Goal: Transaction & Acquisition: Purchase product/service

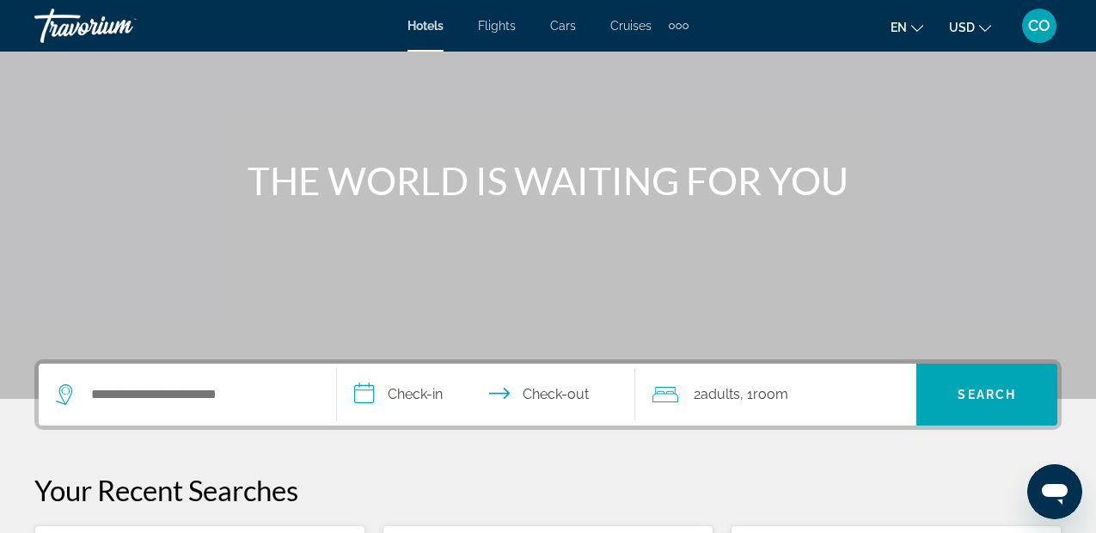
scroll to position [146, 0]
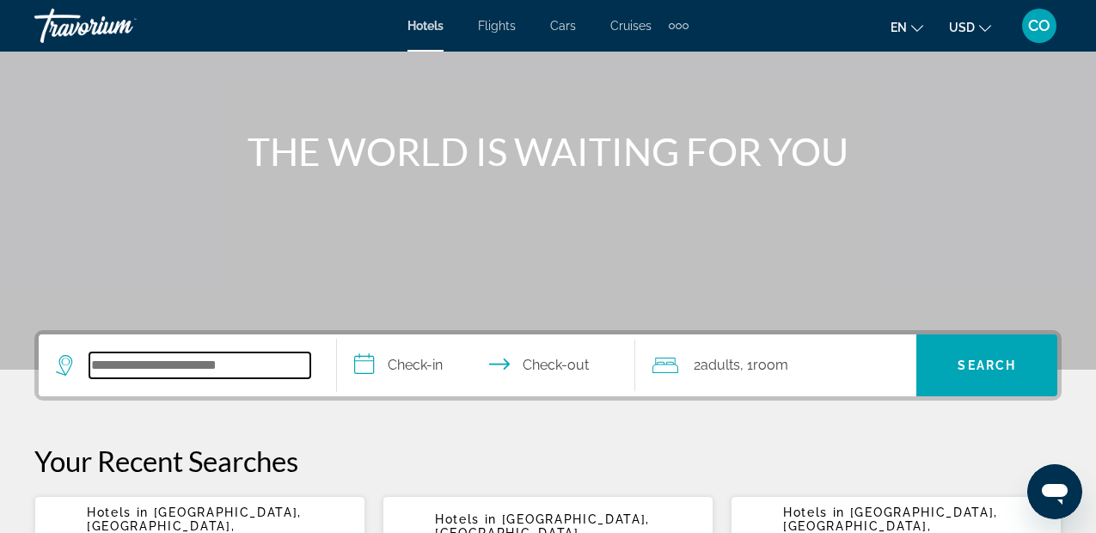
click at [181, 357] on input "Search hotel destination" at bounding box center [199, 365] width 221 height 26
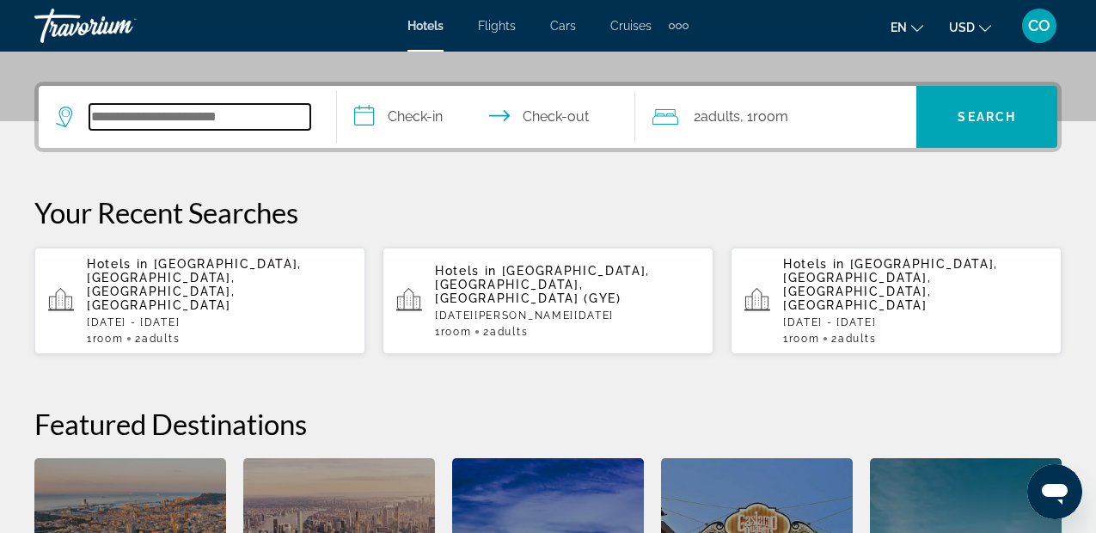
scroll to position [420, 0]
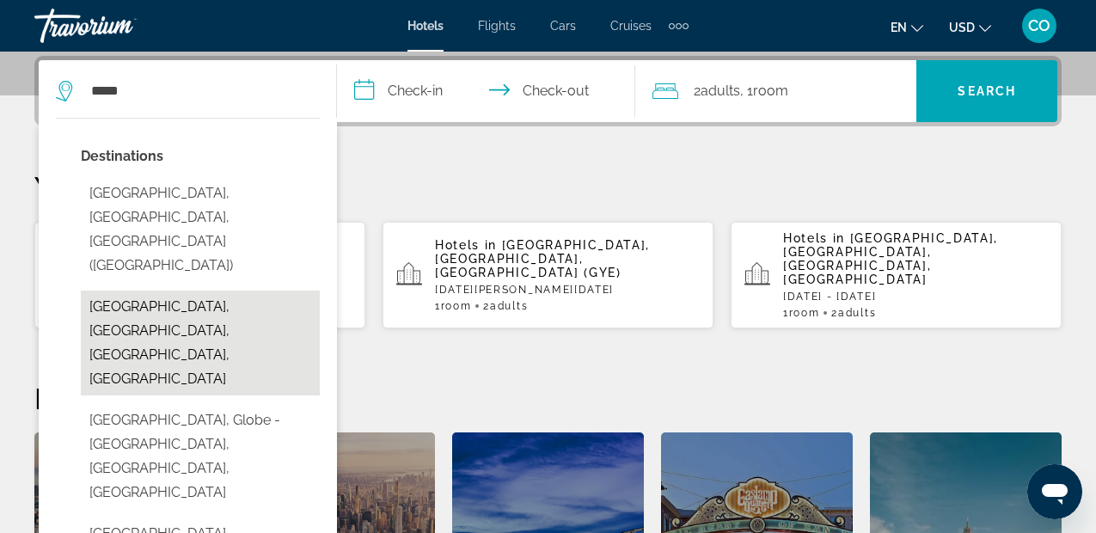
click at [138, 291] on button "[GEOGRAPHIC_DATA], [GEOGRAPHIC_DATA], [GEOGRAPHIC_DATA], [GEOGRAPHIC_DATA]" at bounding box center [200, 343] width 239 height 105
type input "**********"
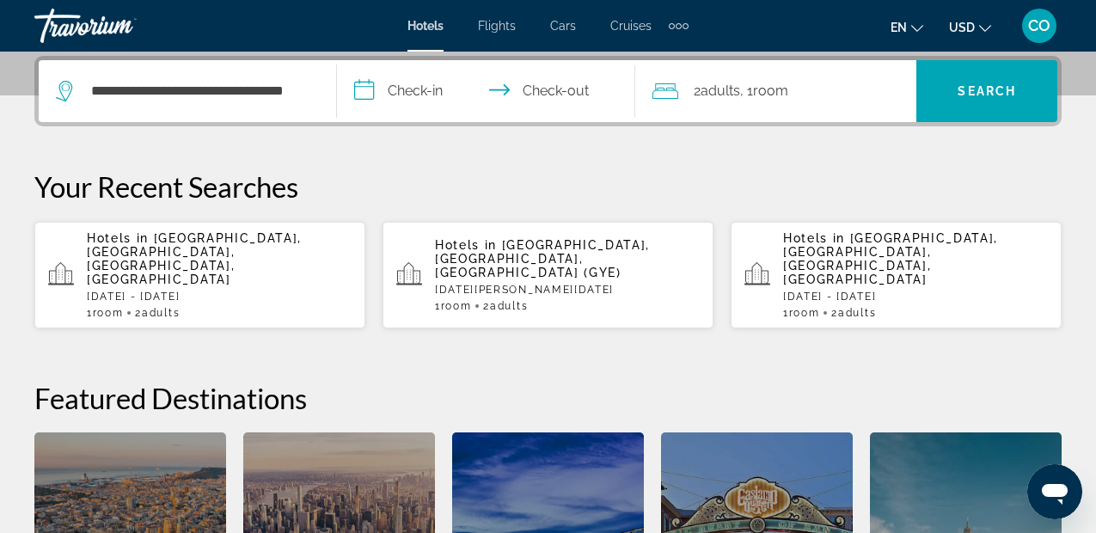
click at [456, 76] on input "**********" at bounding box center [489, 93] width 305 height 67
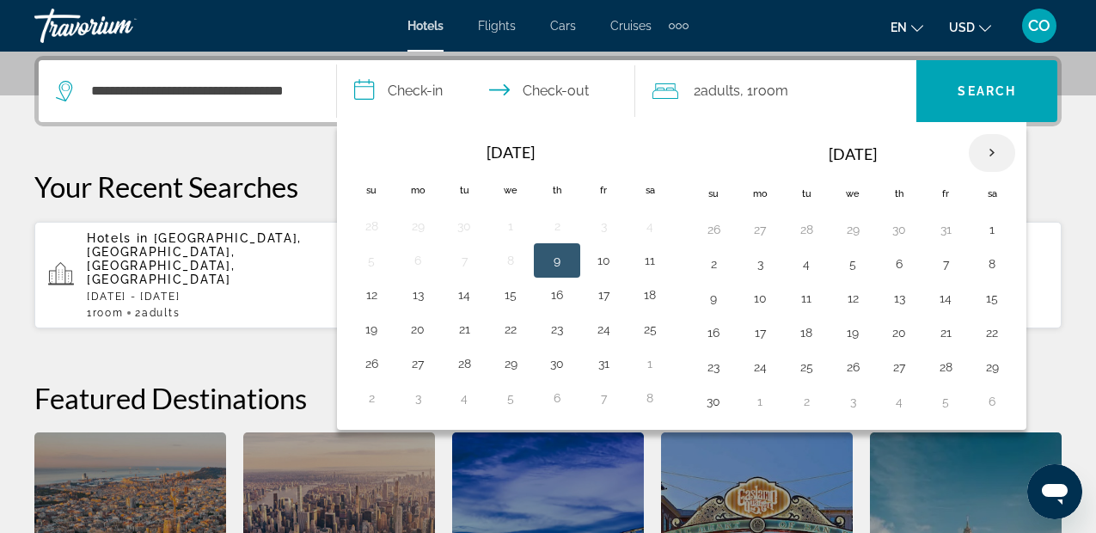
click at [988, 156] on th "Next month" at bounding box center [992, 153] width 46 height 38
click at [364, 357] on button "28" at bounding box center [372, 367] width 28 height 24
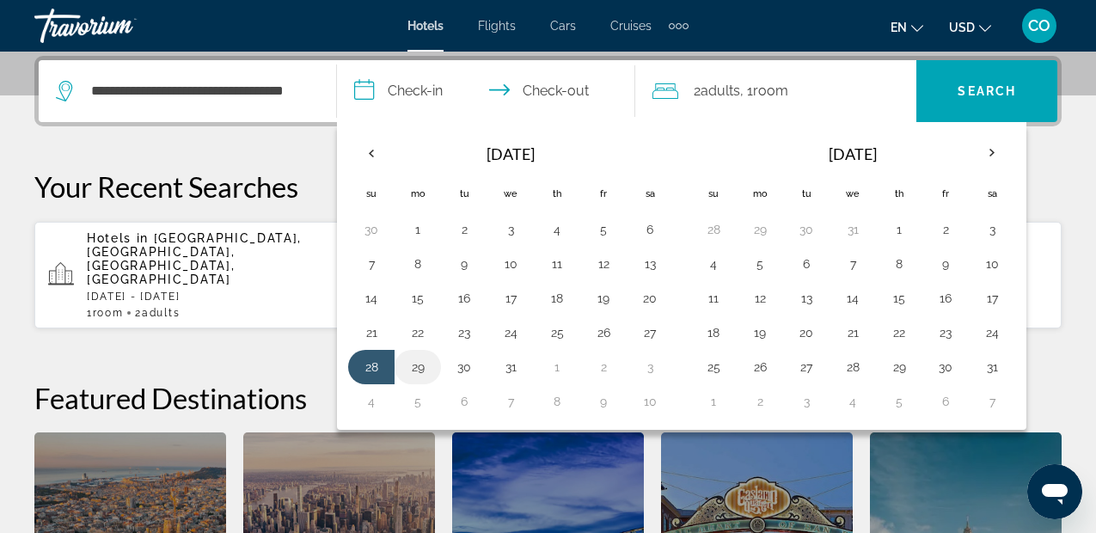
click at [407, 370] on button "29" at bounding box center [418, 367] width 28 height 24
type input "**********"
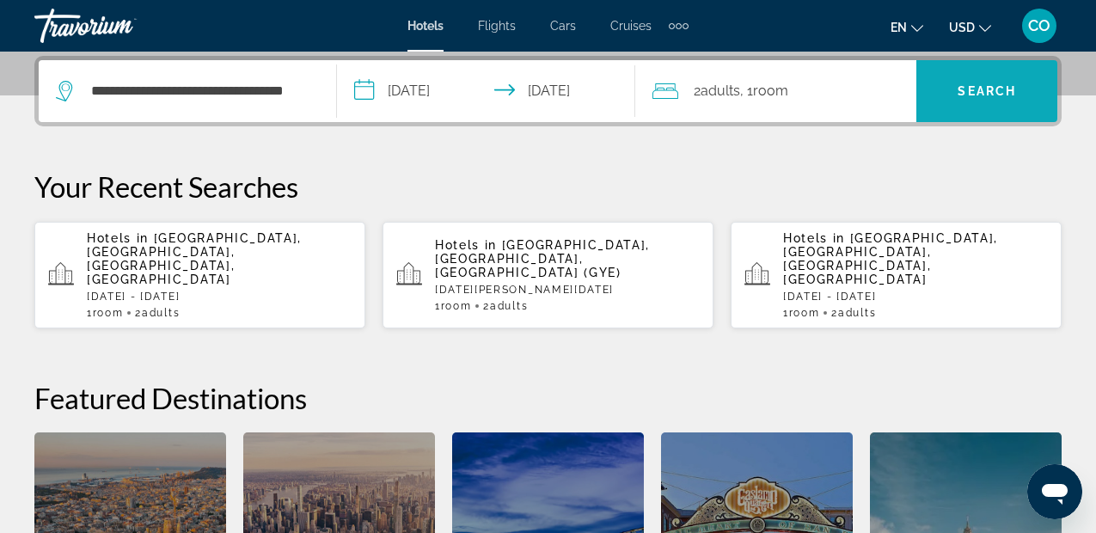
click at [993, 103] on span "Search" at bounding box center [986, 90] width 141 height 41
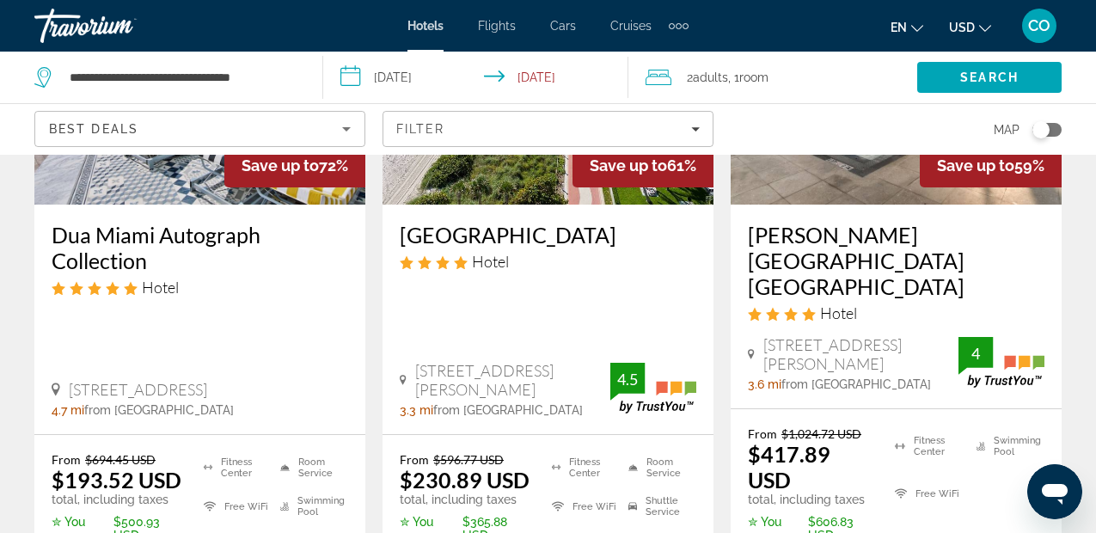
scroll to position [284, 0]
click at [612, 66] on input "**********" at bounding box center [479, 80] width 313 height 57
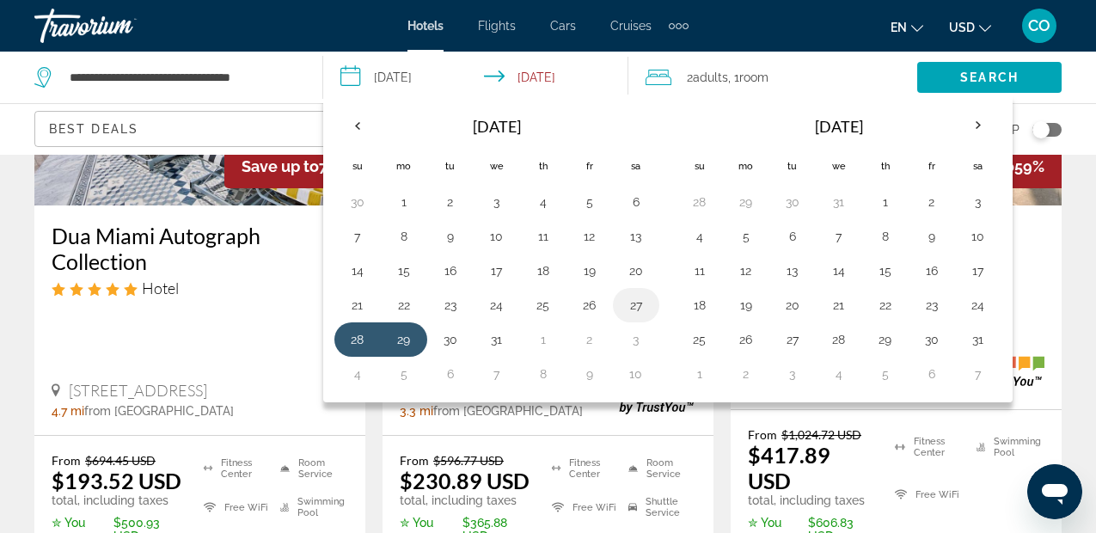
click at [638, 313] on button "27" at bounding box center [636, 305] width 28 height 24
click at [409, 340] on button "29" at bounding box center [404, 339] width 28 height 24
type input "**********"
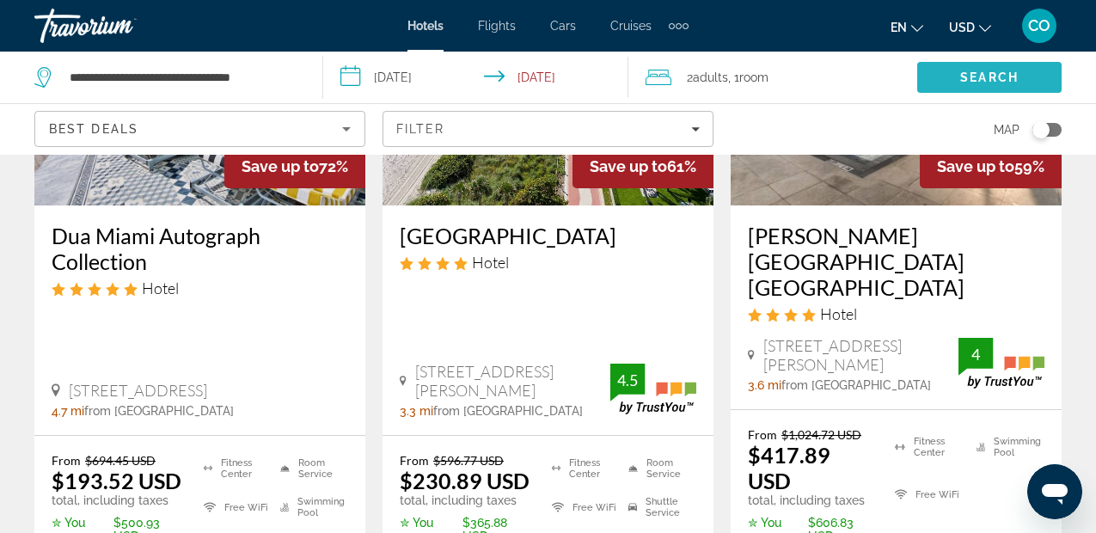
click at [1000, 83] on span "Search" at bounding box center [989, 77] width 58 height 14
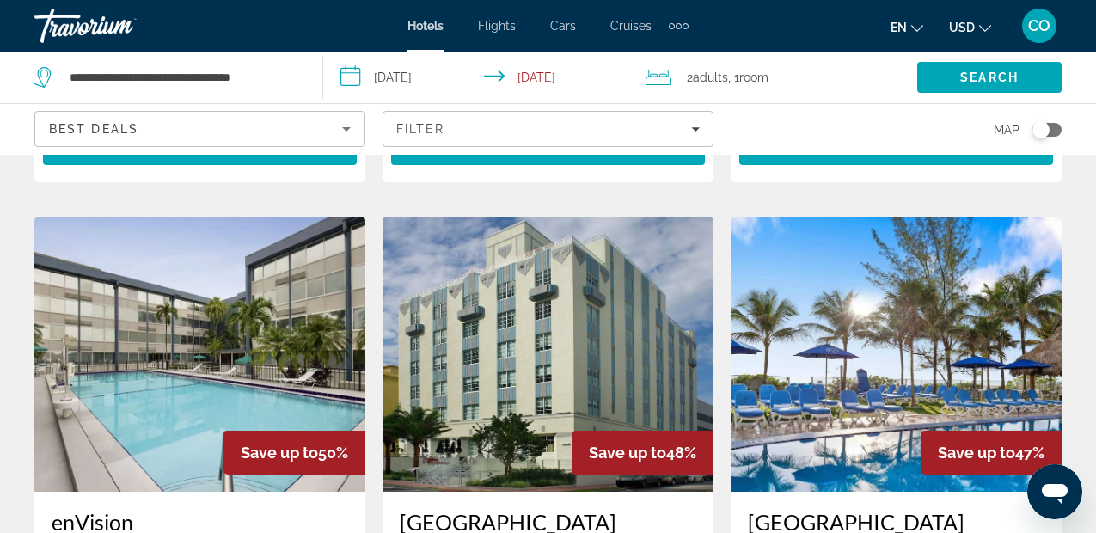
scroll to position [1398, 0]
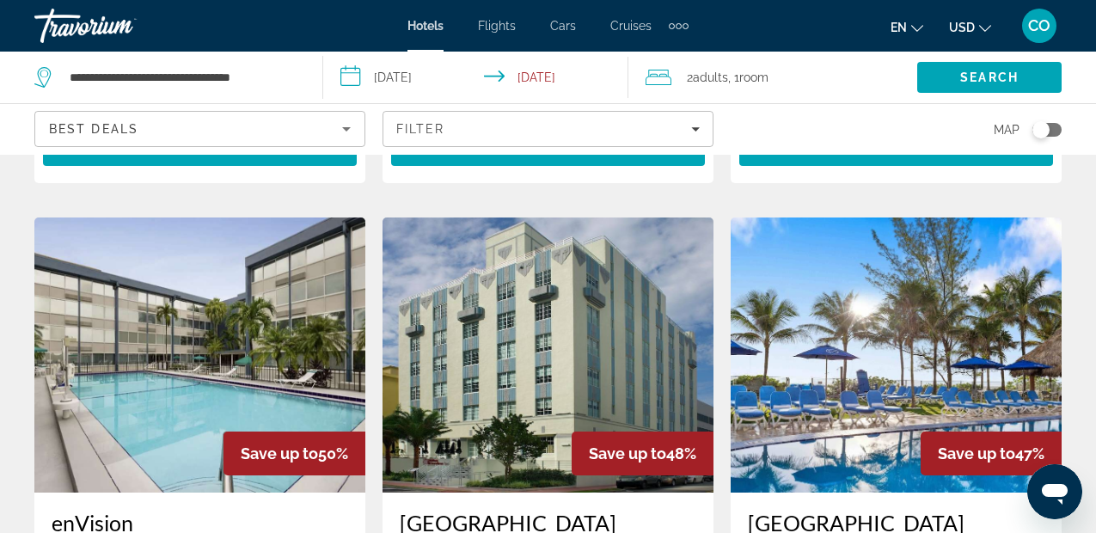
click at [314, 295] on img "Main content" at bounding box center [199, 354] width 331 height 275
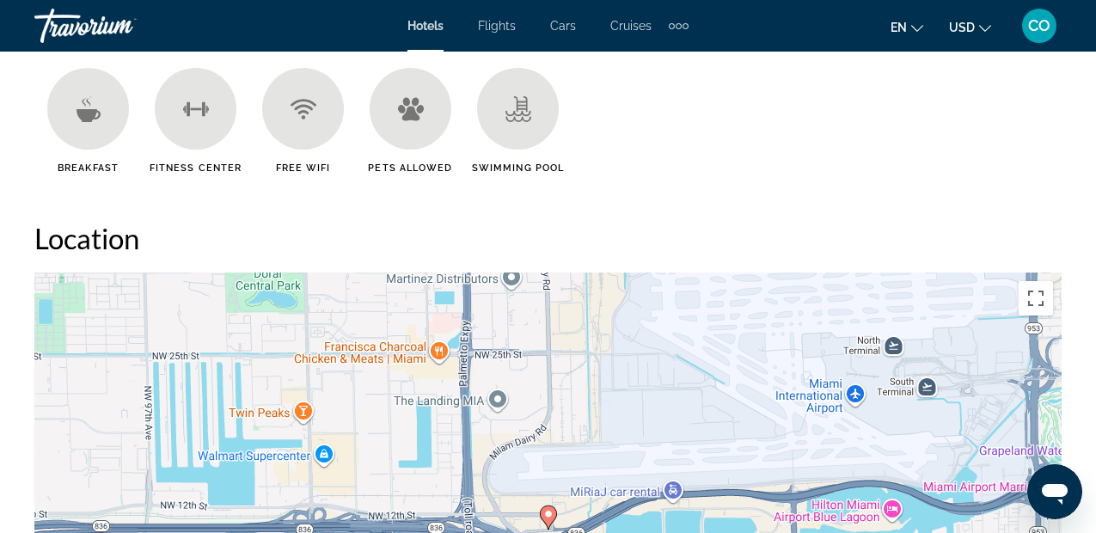
scroll to position [1681, 0]
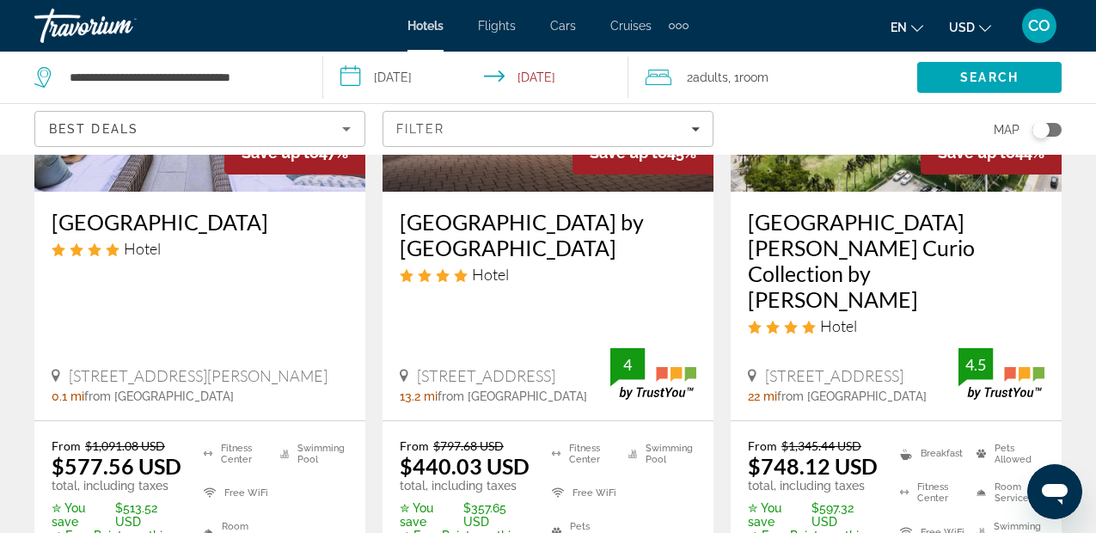
scroll to position [2686, 0]
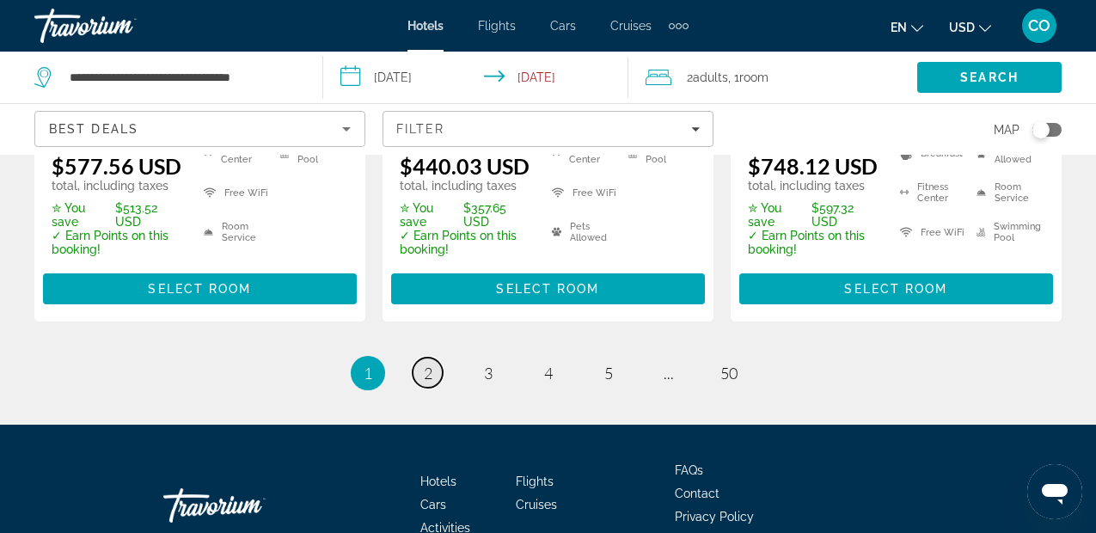
click at [424, 364] on span "2" at bounding box center [428, 373] width 9 height 19
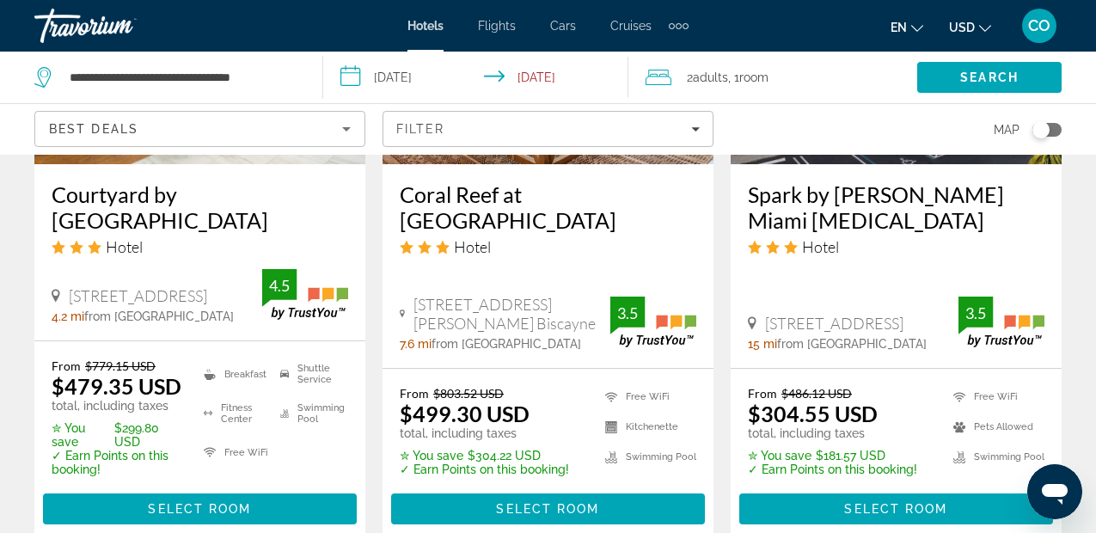
scroll to position [2739, 0]
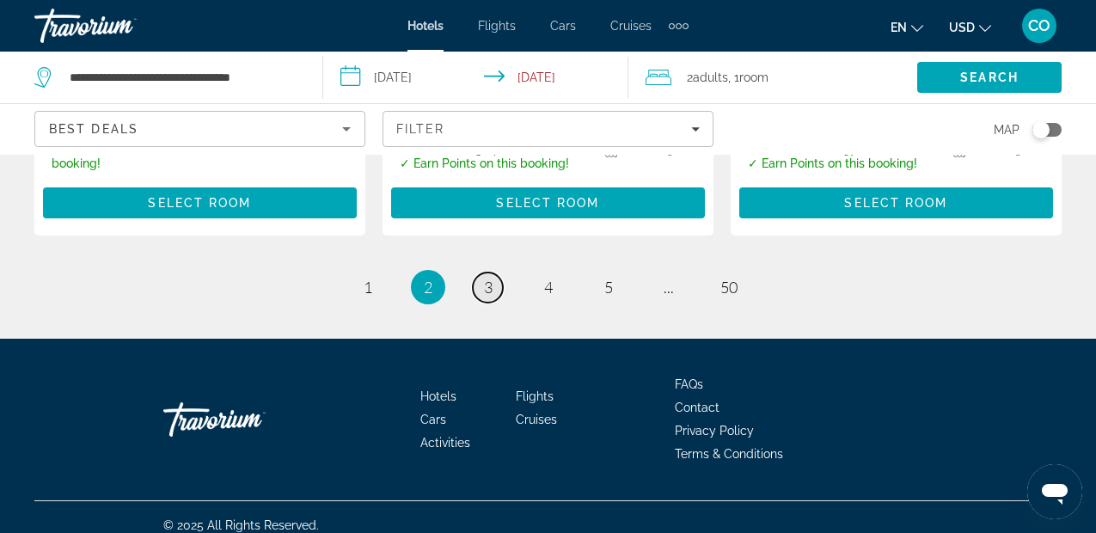
click at [484, 278] on span "3" at bounding box center [488, 287] width 9 height 19
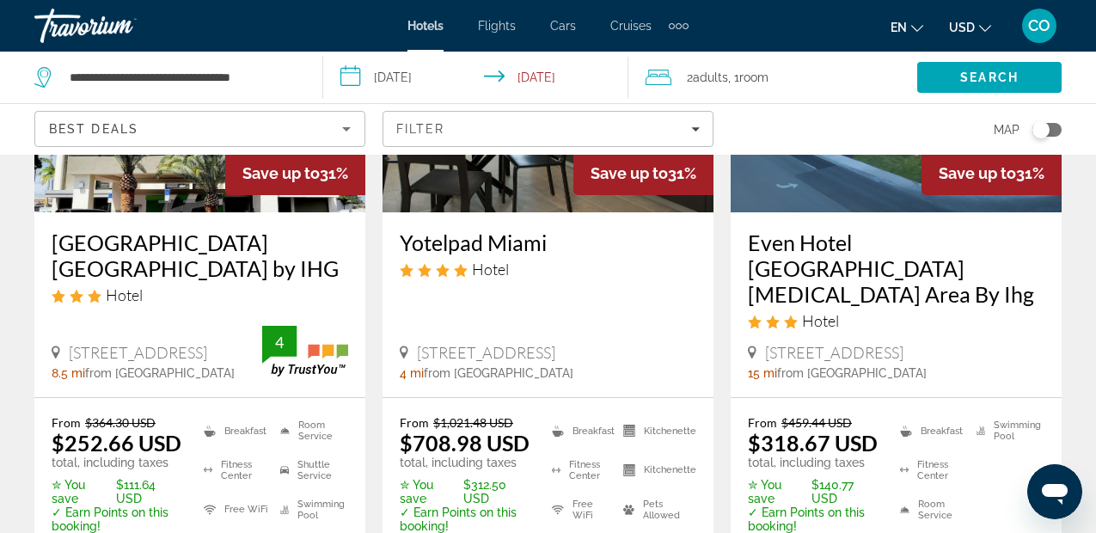
scroll to position [2741, 0]
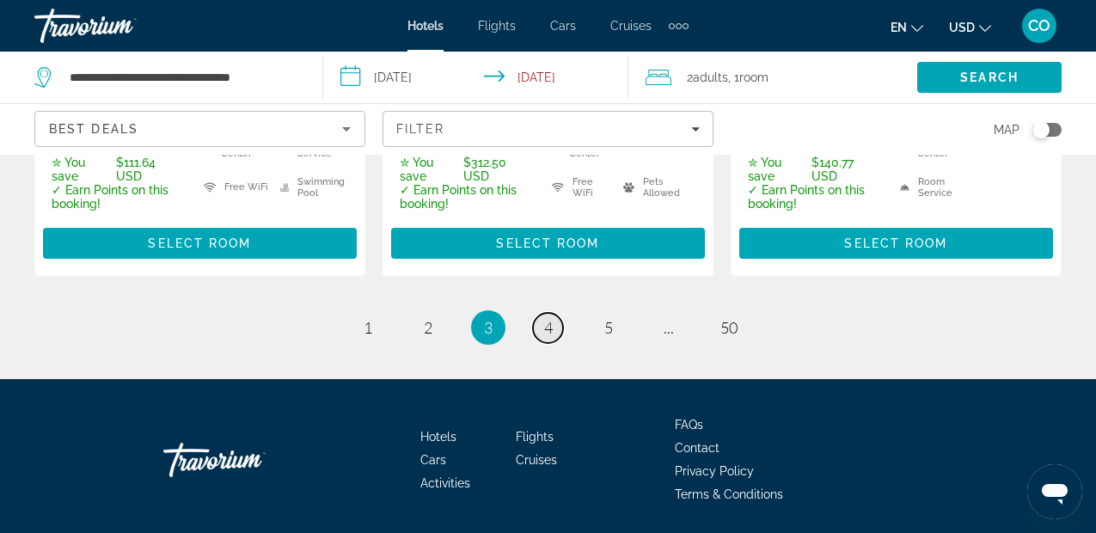
click at [535, 313] on link "page 4" at bounding box center [548, 328] width 30 height 30
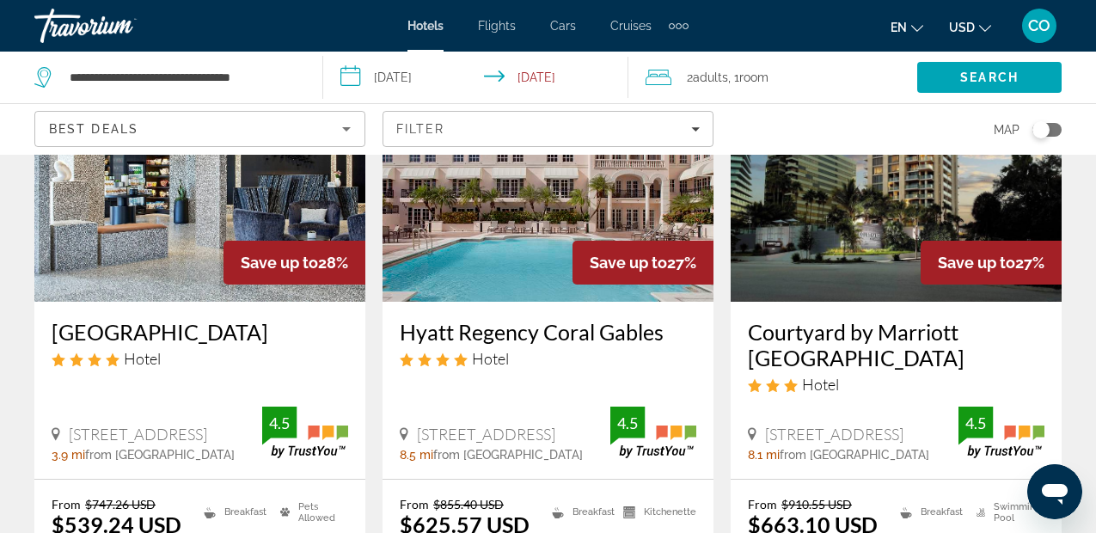
scroll to position [2725, 0]
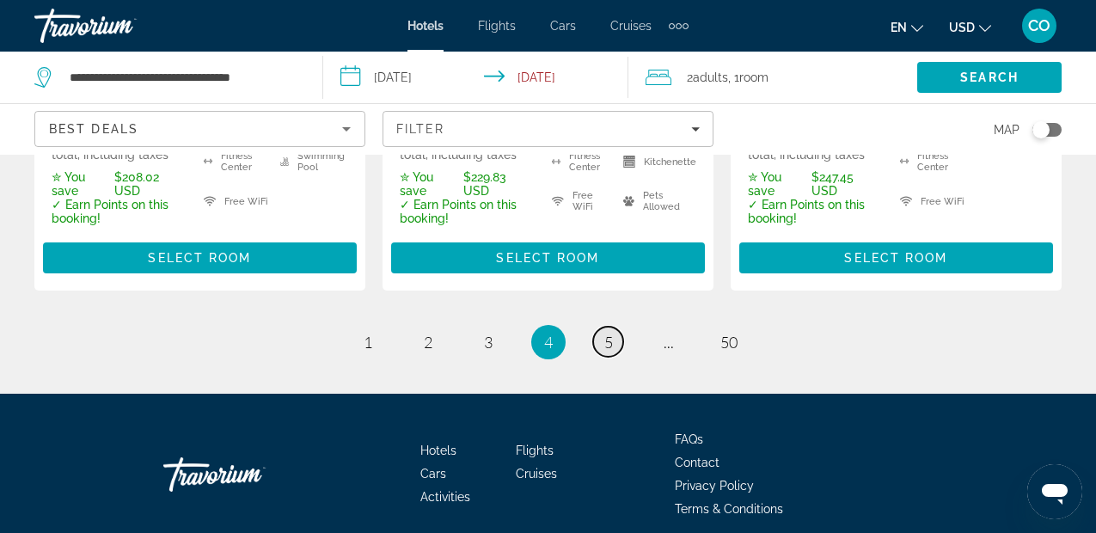
click at [602, 327] on link "page 5" at bounding box center [608, 342] width 30 height 30
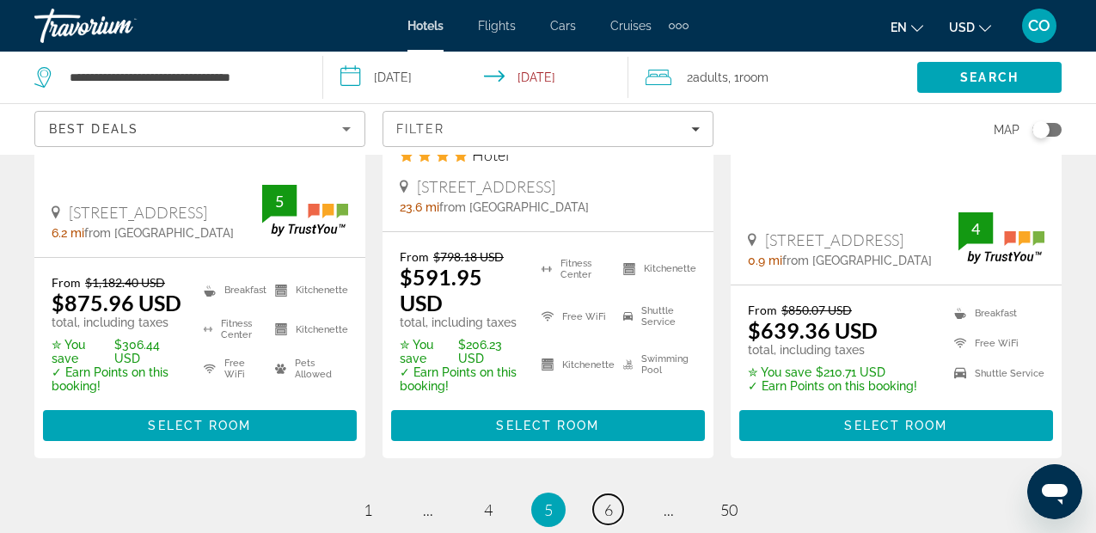
scroll to position [2585, 0]
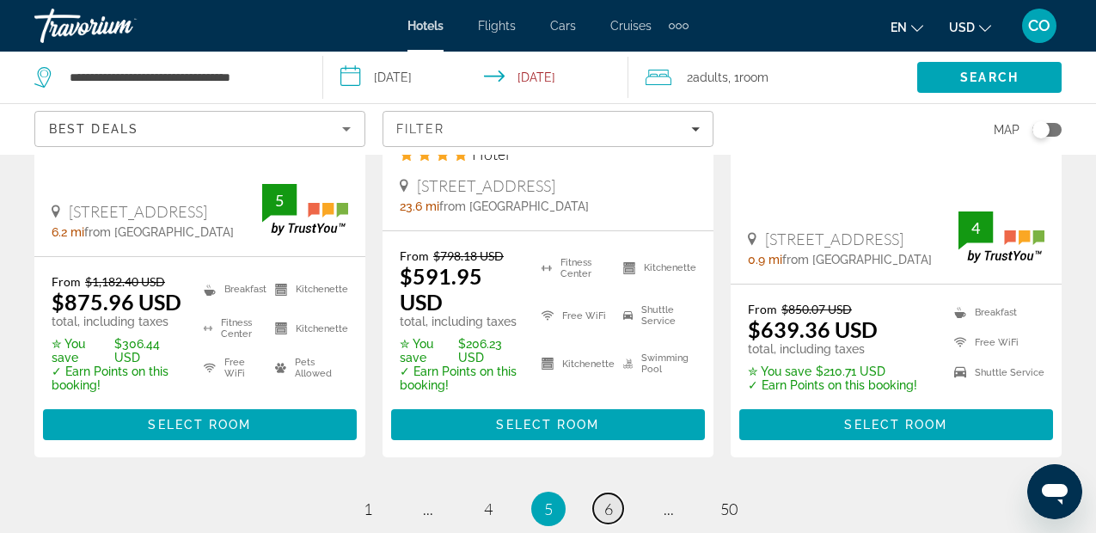
click at [608, 499] on span "6" at bounding box center [608, 508] width 9 height 19
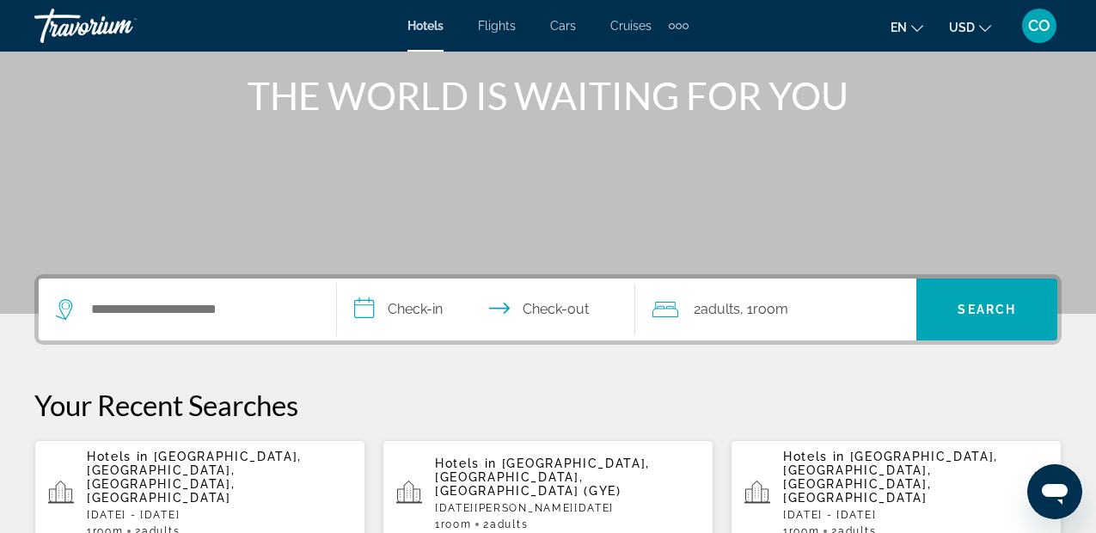
scroll to position [250, 0]
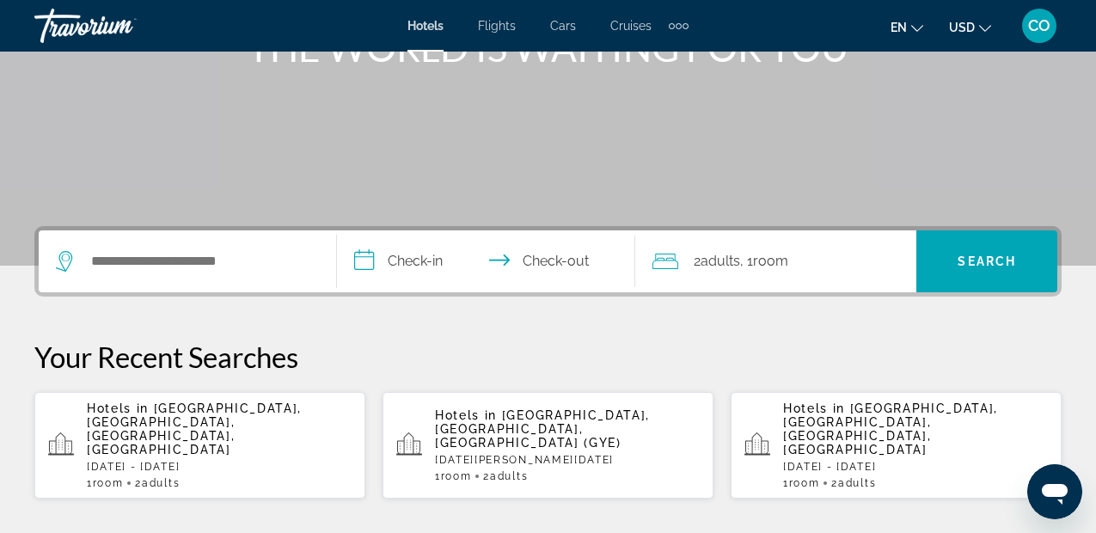
click at [210, 461] on p "[DATE] - [DATE]" at bounding box center [219, 467] width 265 height 12
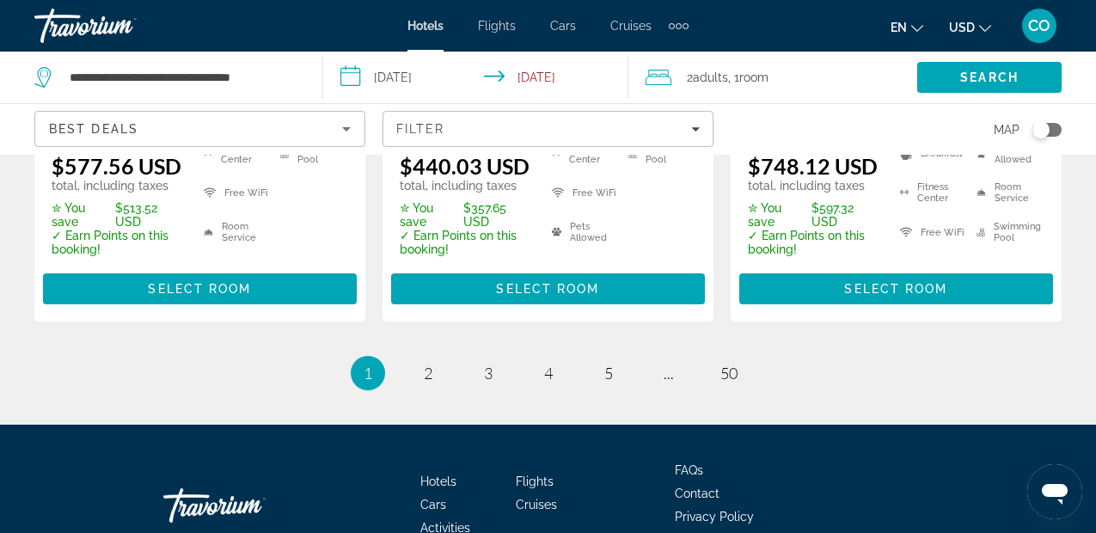
scroll to position [2685, 0]
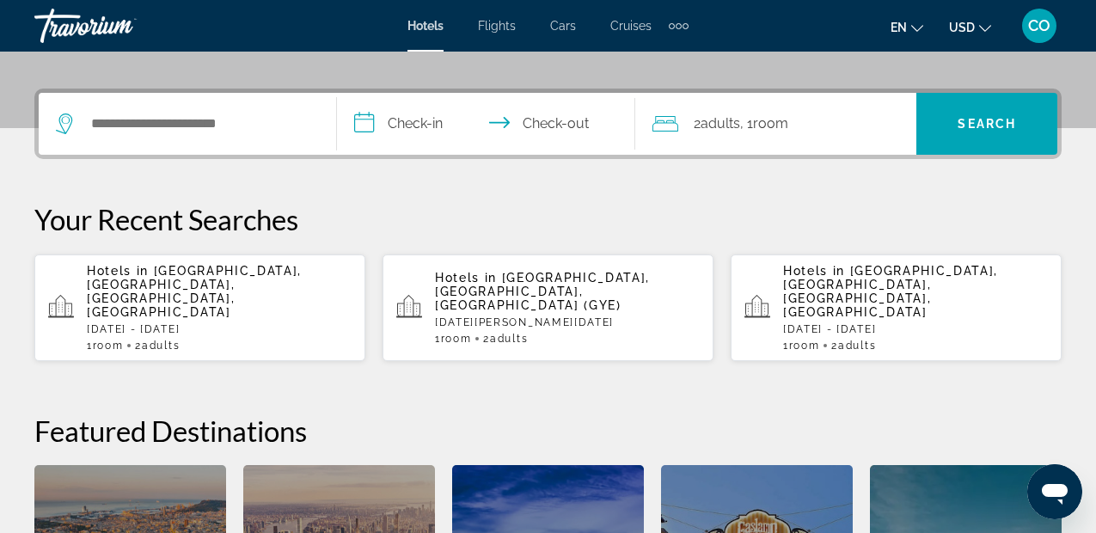
scroll to position [388, 0]
click at [294, 262] on app-hotels-recent-search "Hotels in [GEOGRAPHIC_DATA], [GEOGRAPHIC_DATA], [GEOGRAPHIC_DATA], [GEOGRAPHIC_…" at bounding box center [199, 307] width 331 height 107
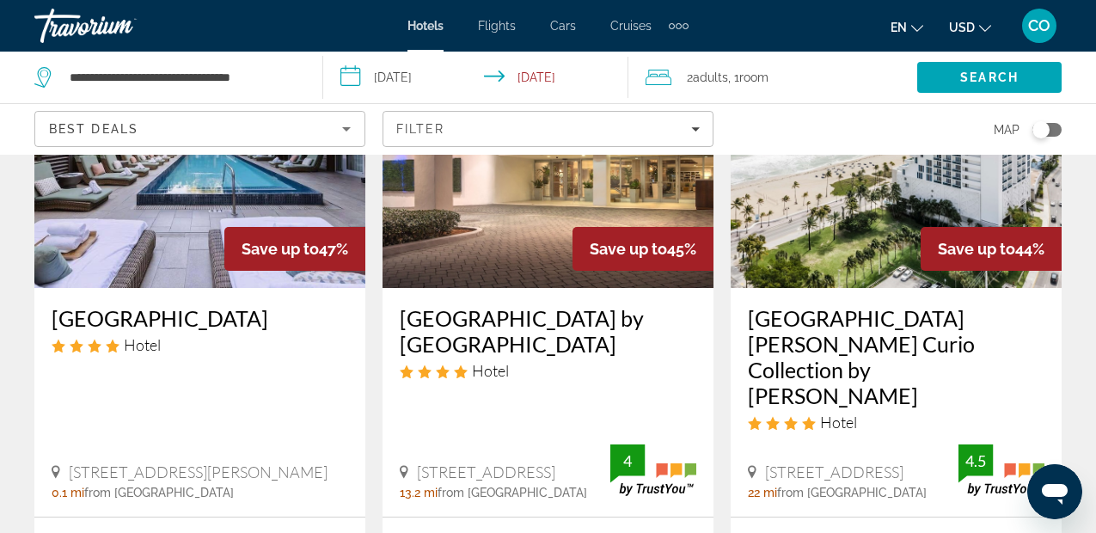
scroll to position [2686, 0]
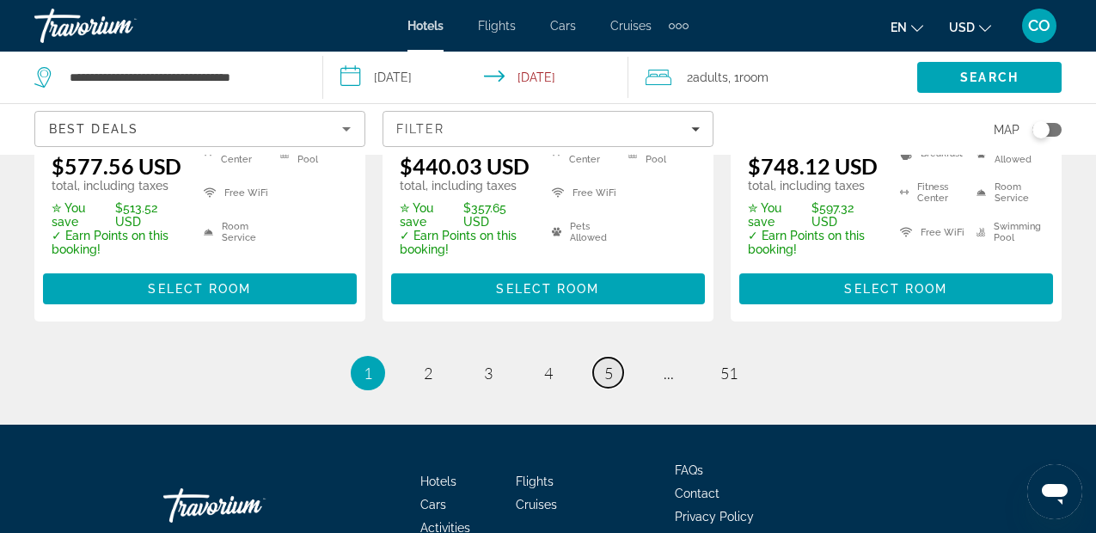
click at [600, 358] on link "page 5" at bounding box center [608, 373] width 30 height 30
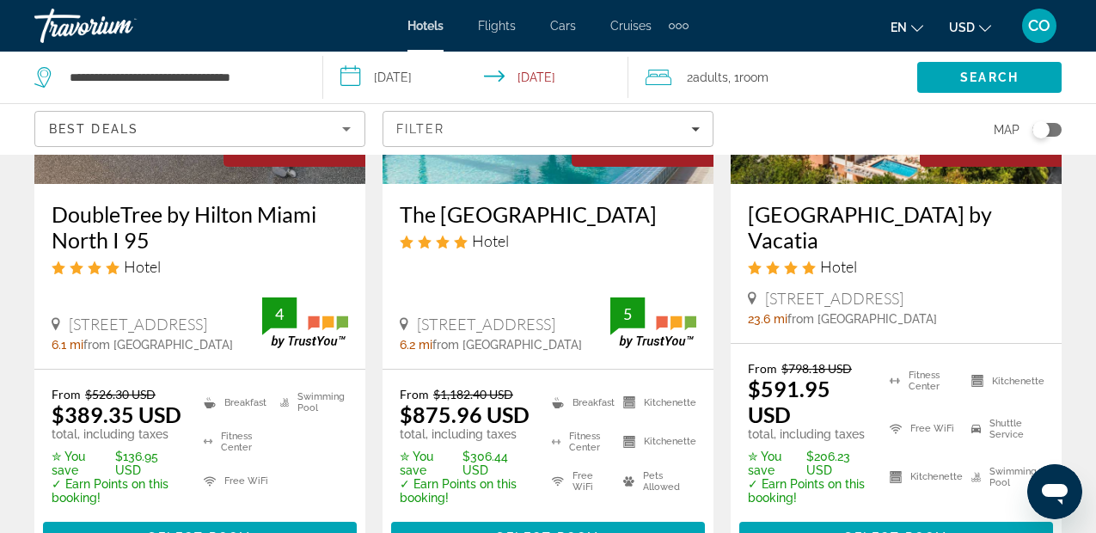
scroll to position [2448, 0]
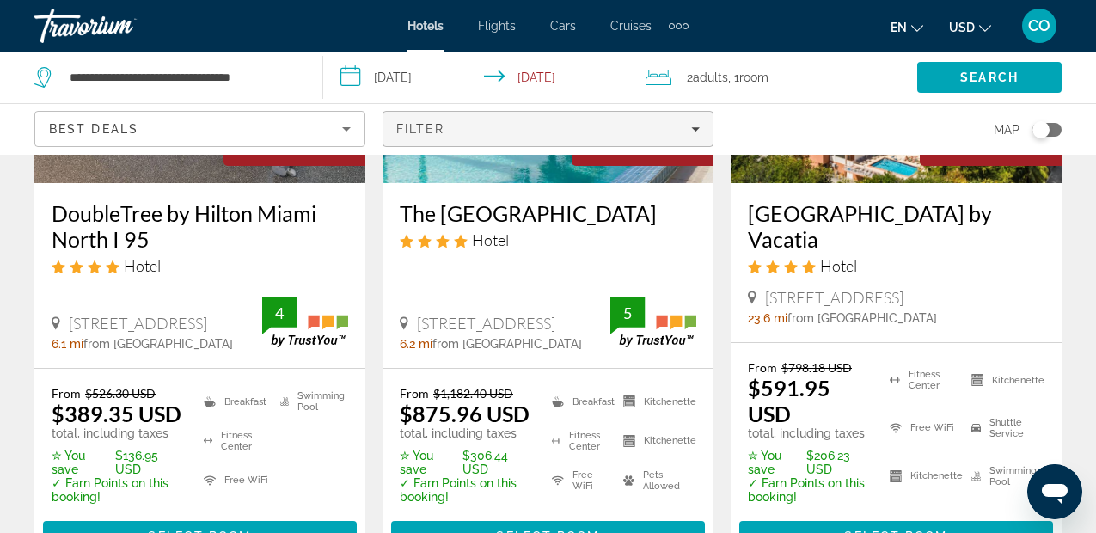
click at [434, 120] on span "Filters" at bounding box center [547, 128] width 329 height 41
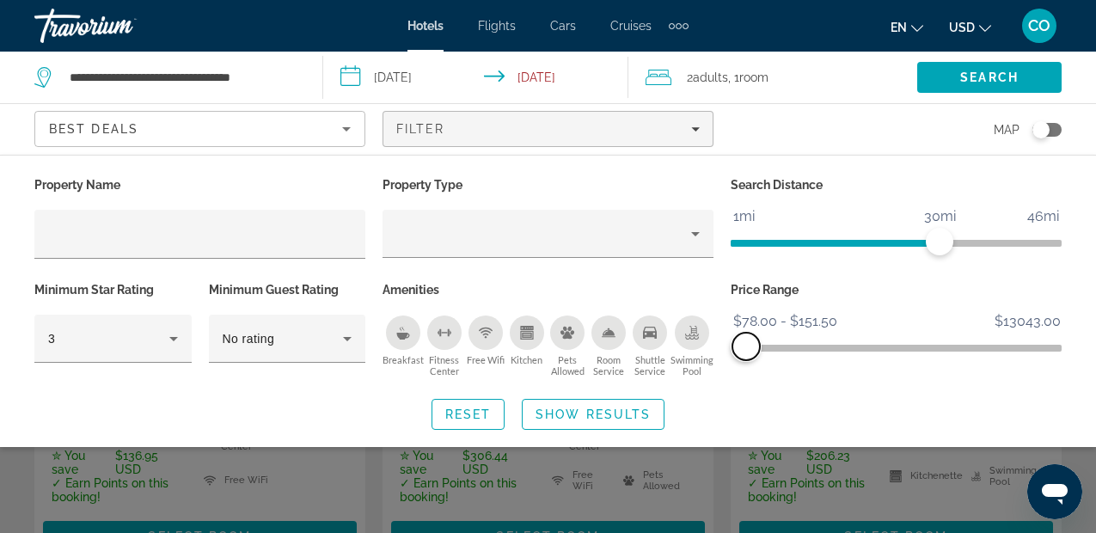
drag, startPoint x: 1043, startPoint y: 356, endPoint x: 746, endPoint y: 357, distance: 296.5
click at [746, 357] on span "ngx-slider-max" at bounding box center [746, 347] width 28 height 28
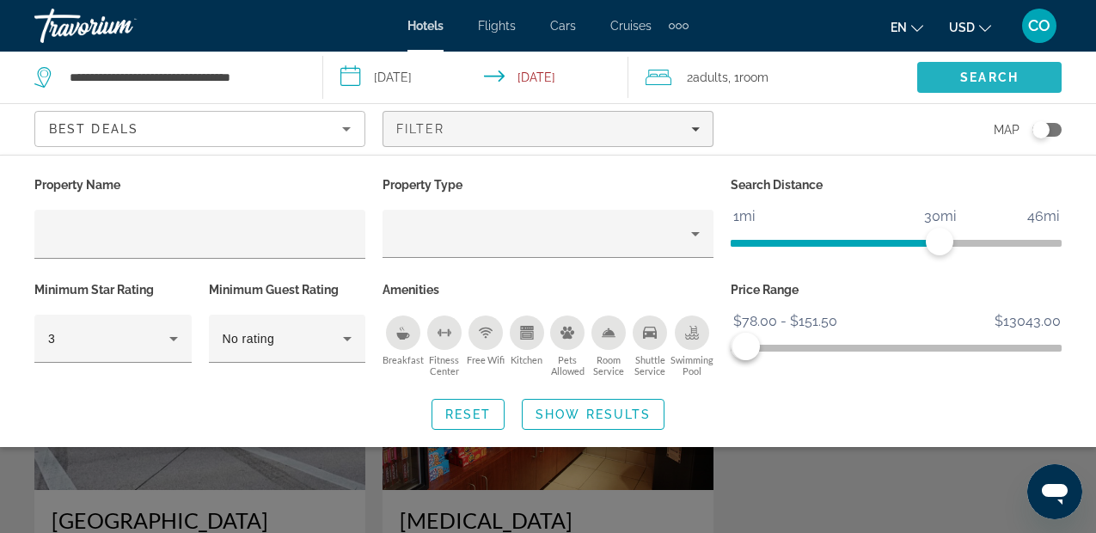
click at [1025, 77] on span "Search" at bounding box center [989, 77] width 144 height 41
click at [1011, 65] on span "Search" at bounding box center [989, 77] width 144 height 41
click at [801, 462] on div "Search widget" at bounding box center [548, 395] width 1096 height 275
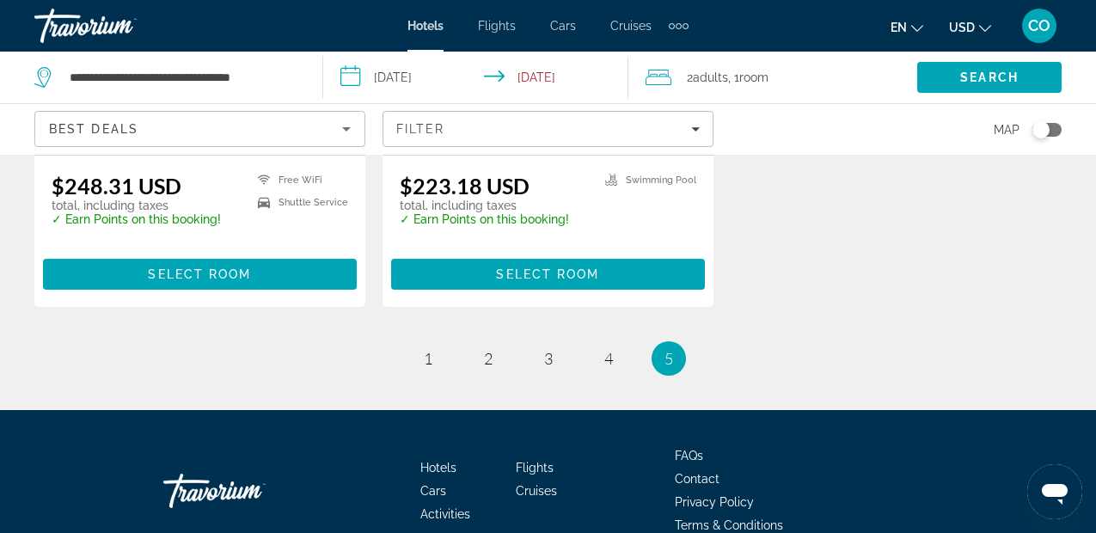
scroll to position [510, 0]
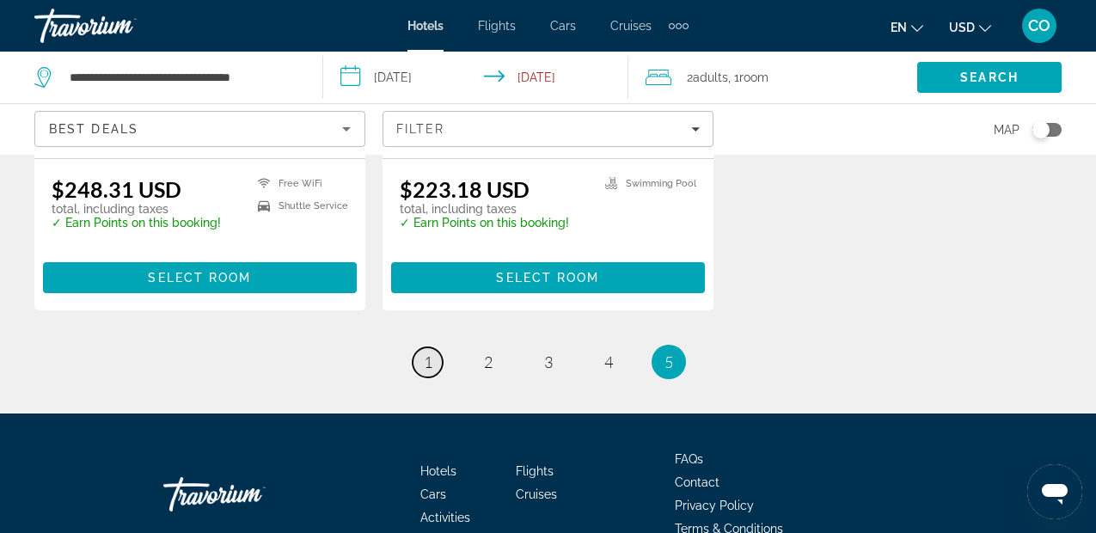
click at [442, 357] on link "page 1" at bounding box center [428, 362] width 30 height 30
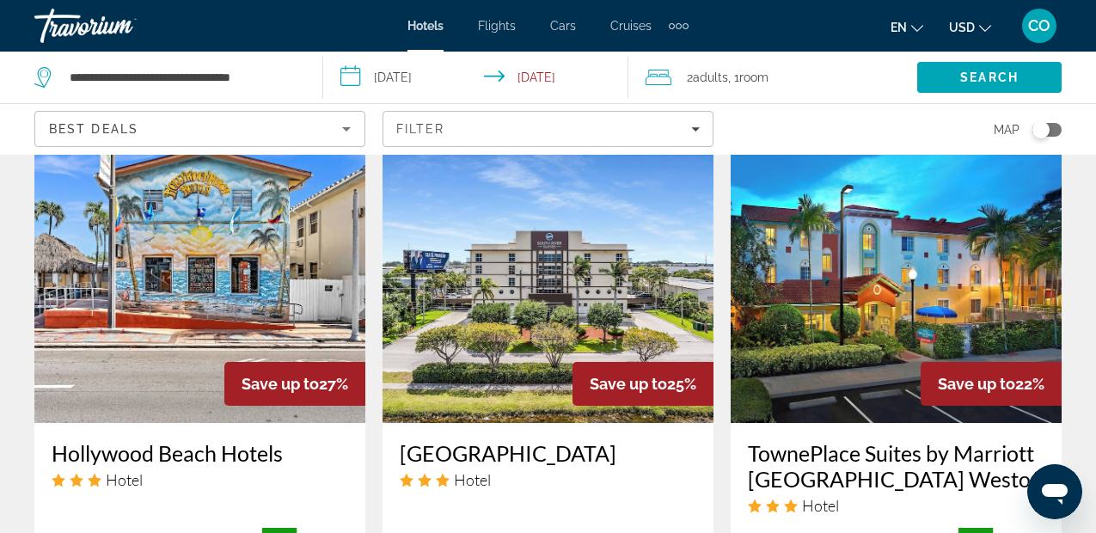
scroll to position [2155, 0]
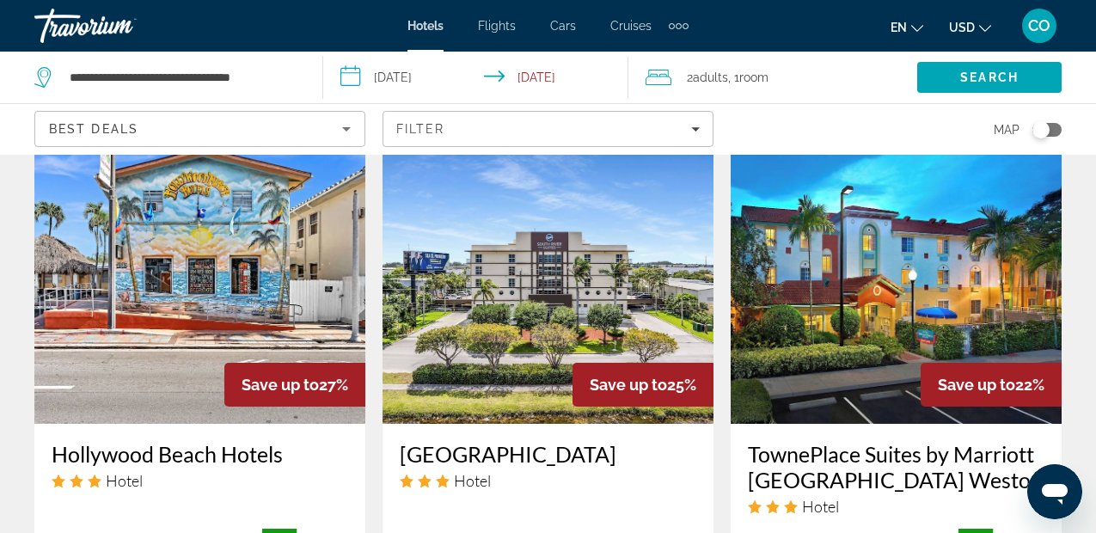
click at [440, 86] on input "**********" at bounding box center [479, 80] width 313 height 57
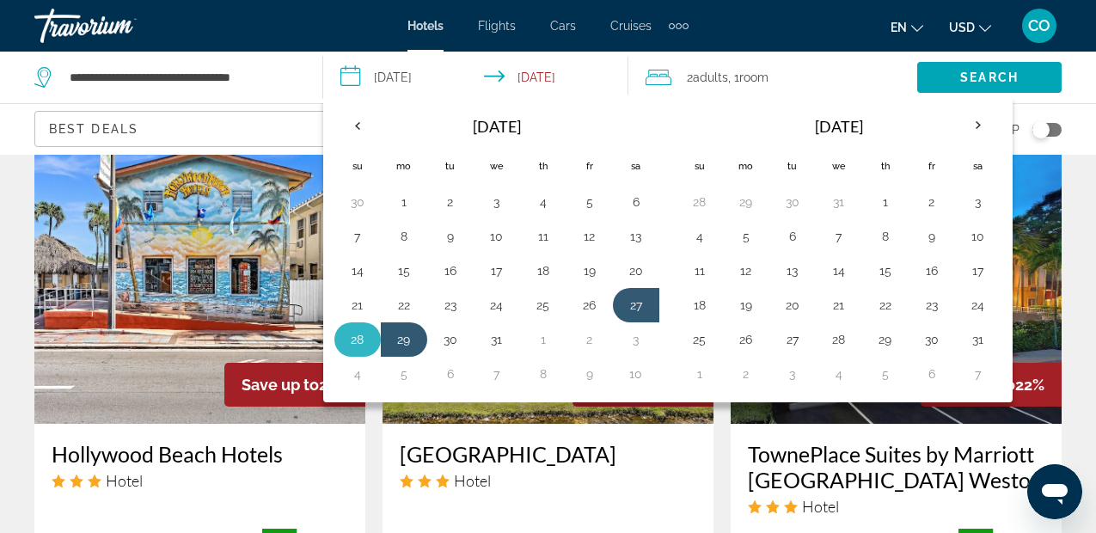
click at [360, 344] on button "28" at bounding box center [358, 339] width 28 height 24
click at [410, 340] on button "29" at bounding box center [404, 339] width 28 height 24
type input "**********"
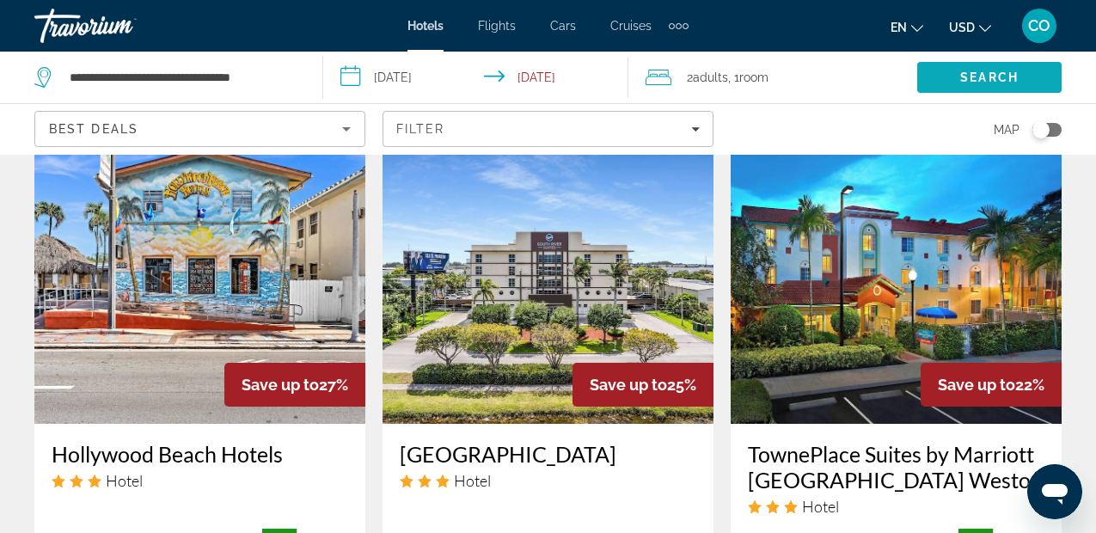
click at [946, 75] on span "Search" at bounding box center [989, 77] width 144 height 41
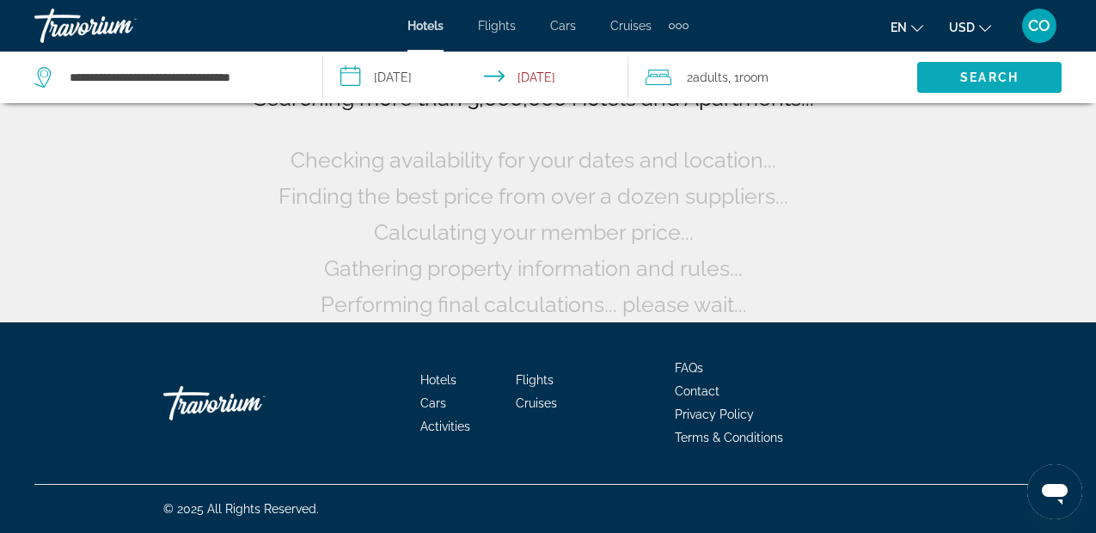
scroll to position [161, 0]
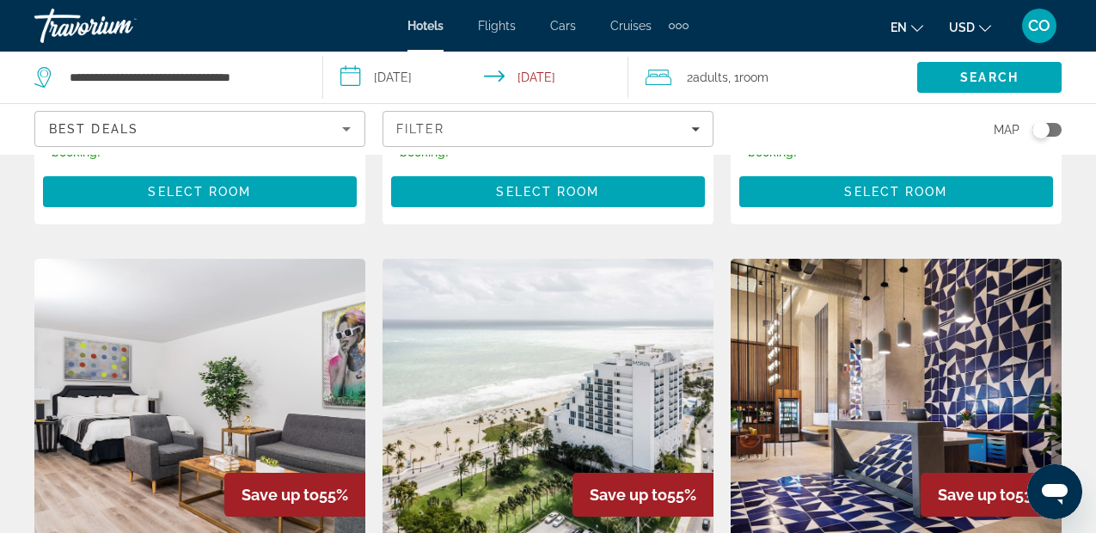
scroll to position [695, 0]
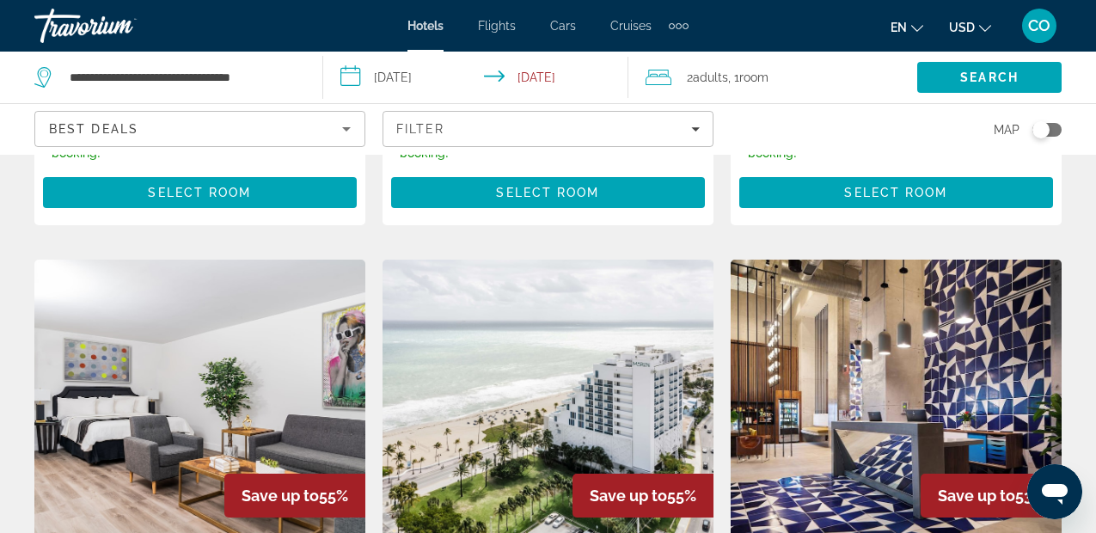
click at [339, 296] on img "Main content" at bounding box center [199, 397] width 331 height 275
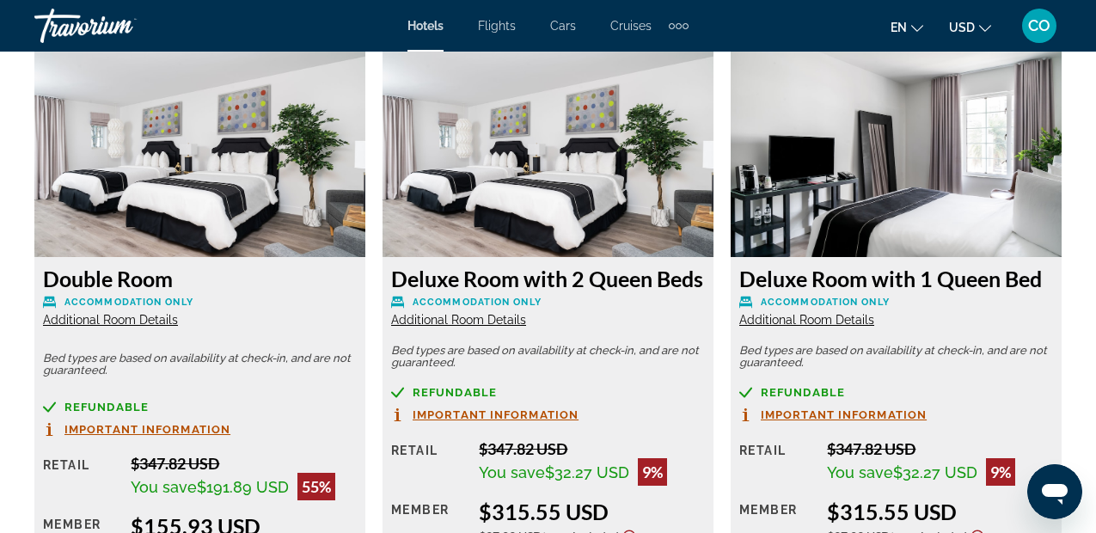
scroll to position [2690, 0]
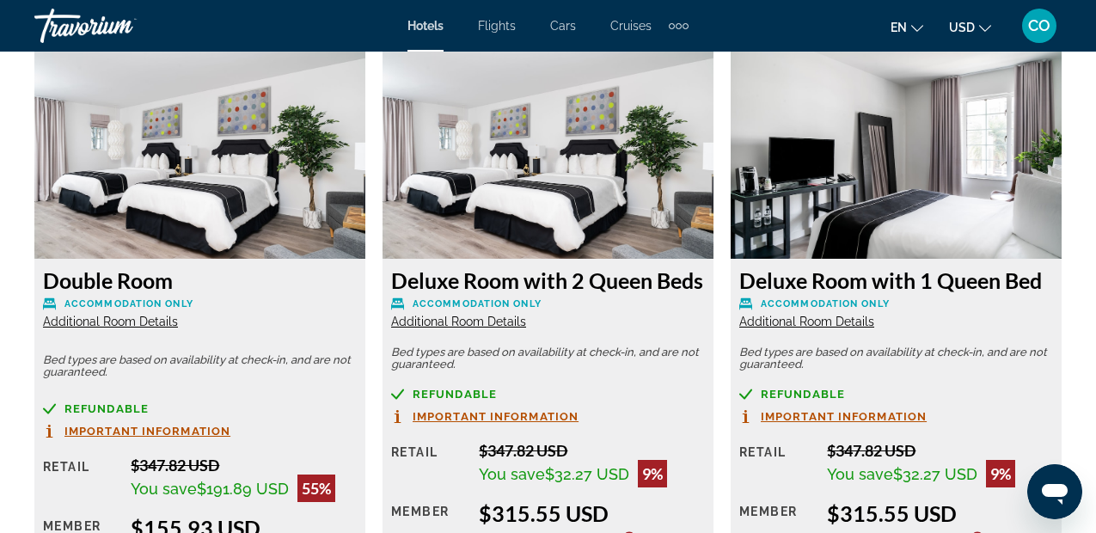
click at [297, 159] on img "Main content" at bounding box center [199, 151] width 331 height 215
click at [309, 213] on img "Main content" at bounding box center [199, 151] width 331 height 215
click at [117, 310] on div "Double Room Accommodation Only Additional Room Details" at bounding box center [200, 298] width 314 height 62
click at [143, 319] on span "Additional Room Details" at bounding box center [110, 322] width 135 height 14
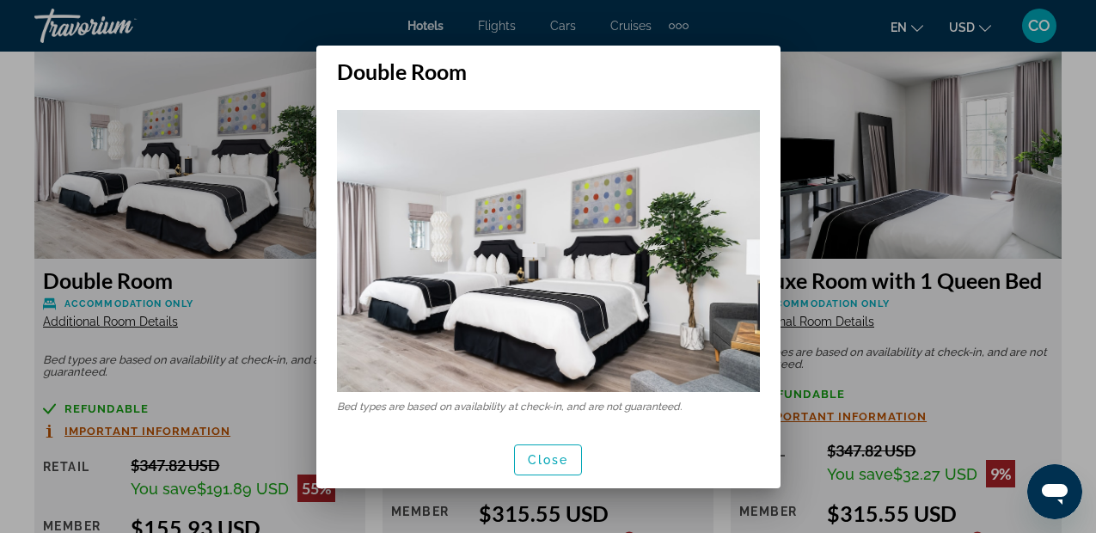
scroll to position [0, 0]
click at [533, 468] on span "button" at bounding box center [548, 459] width 67 height 41
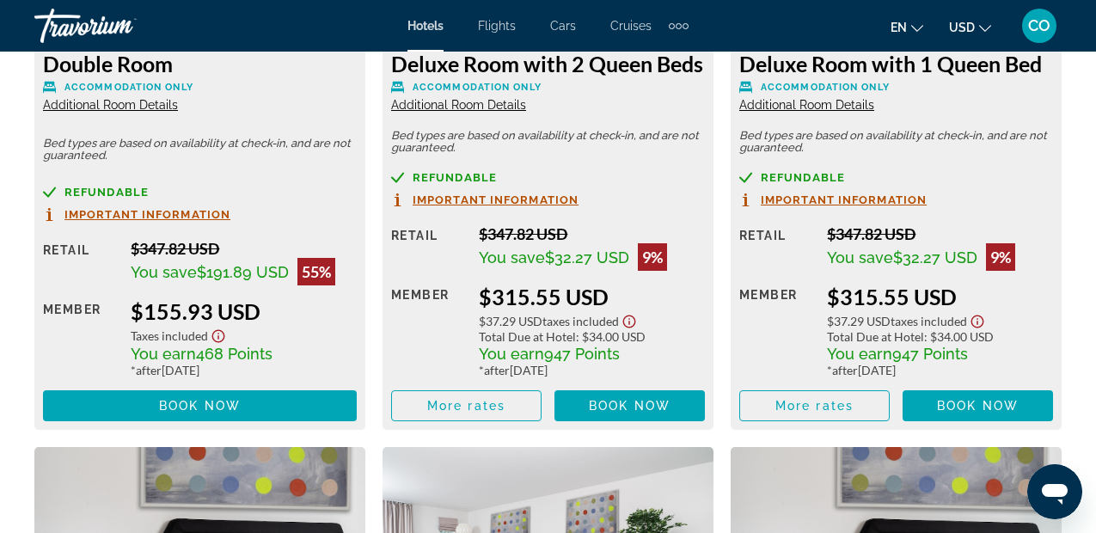
scroll to position [2909, 0]
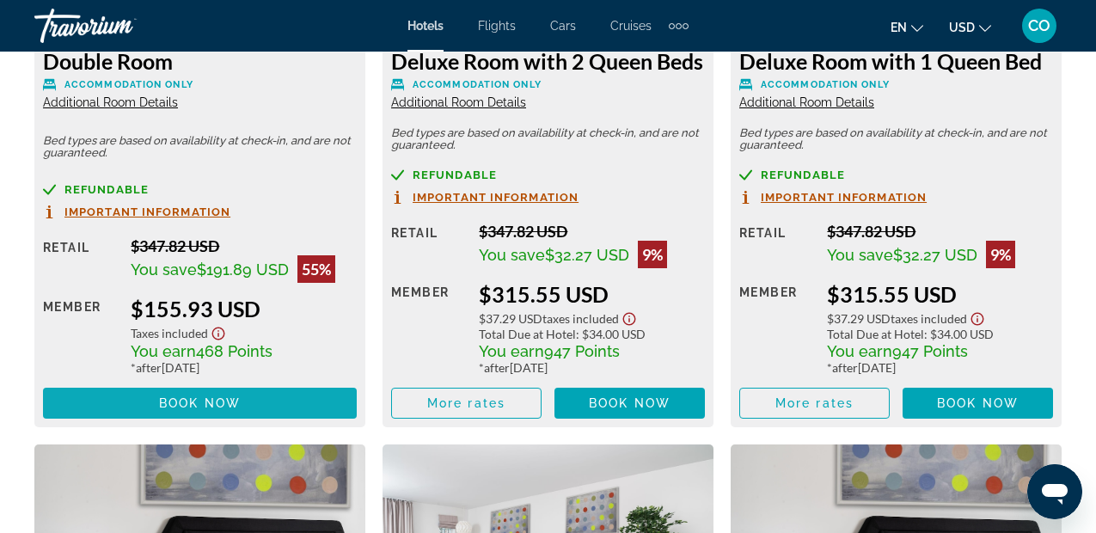
click at [190, 414] on span "Main content" at bounding box center [200, 402] width 314 height 41
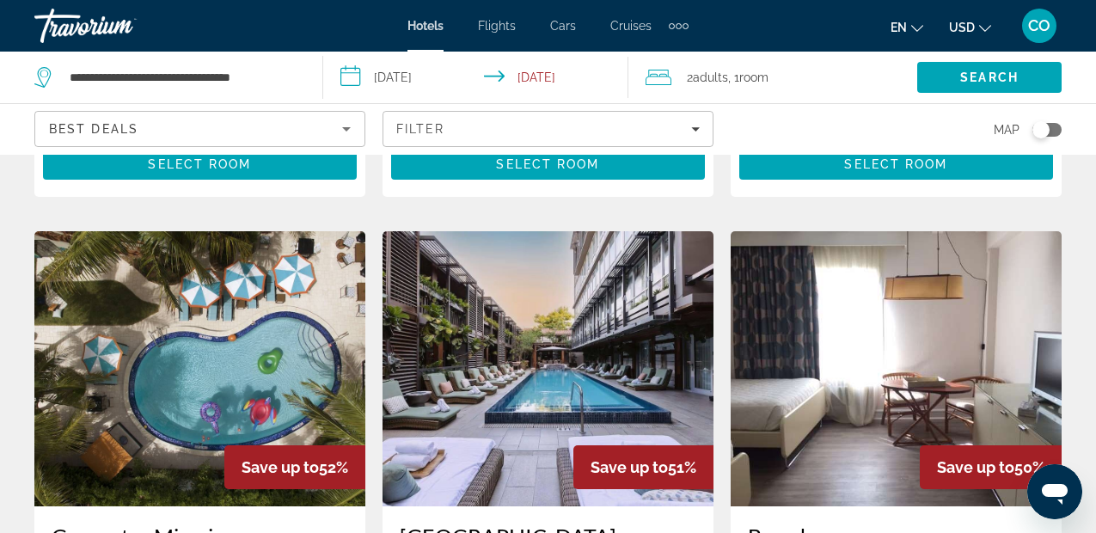
scroll to position [1448, 0]
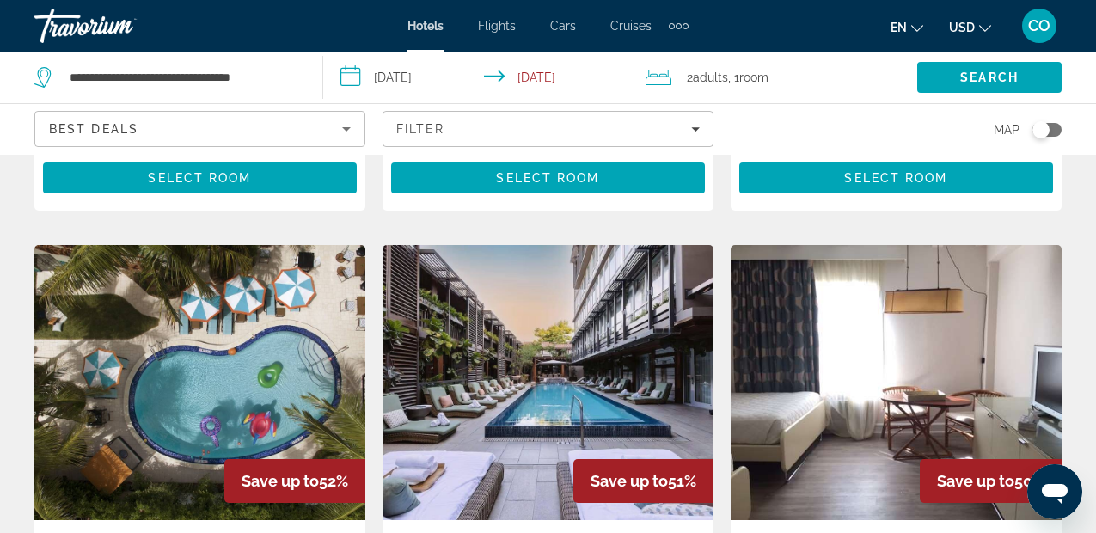
click at [252, 306] on img "Main content" at bounding box center [199, 382] width 331 height 275
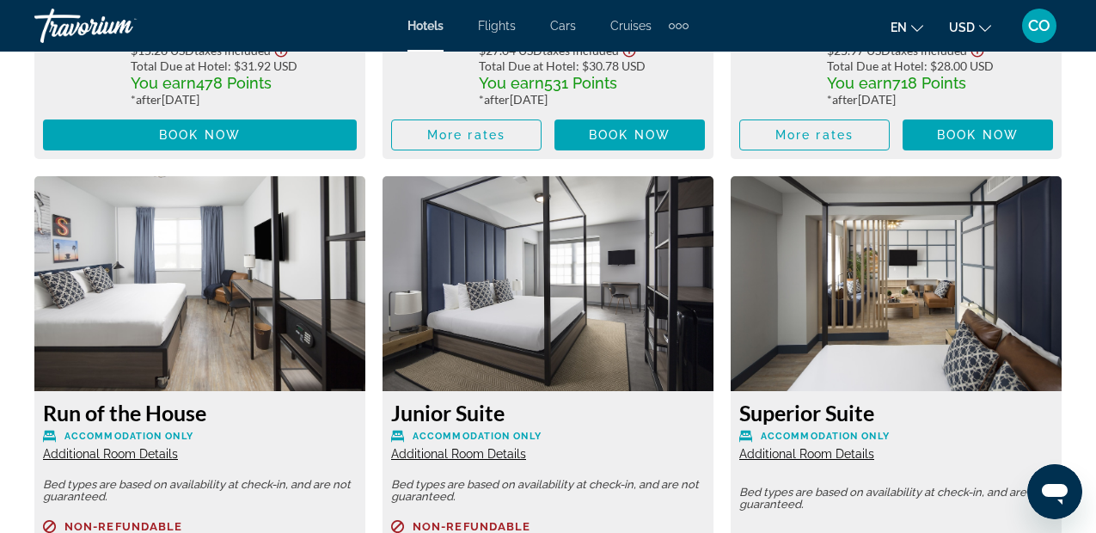
scroll to position [4456, 0]
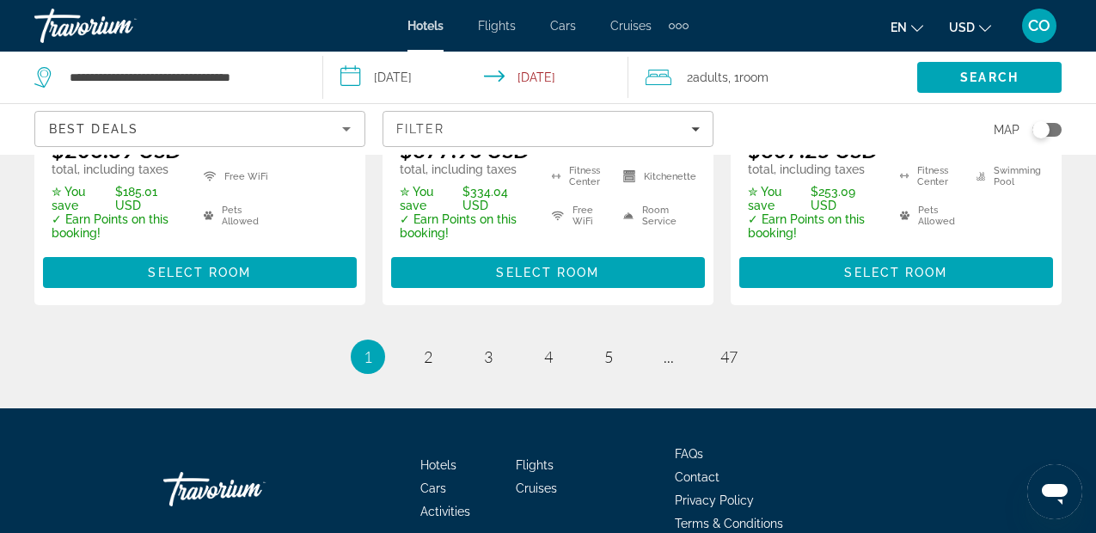
scroll to position [2707, 0]
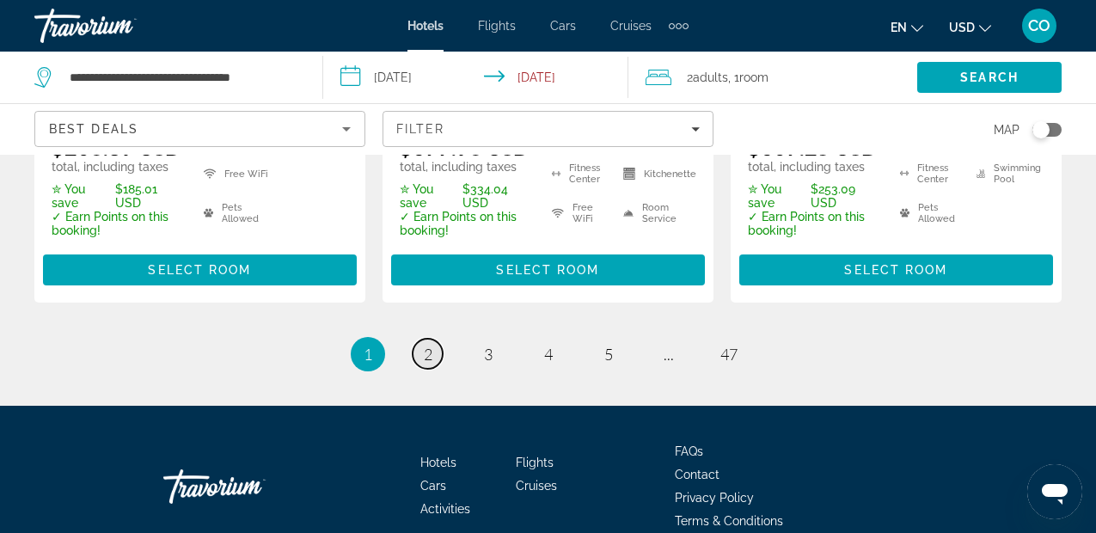
click at [436, 339] on link "page 2" at bounding box center [428, 354] width 30 height 30
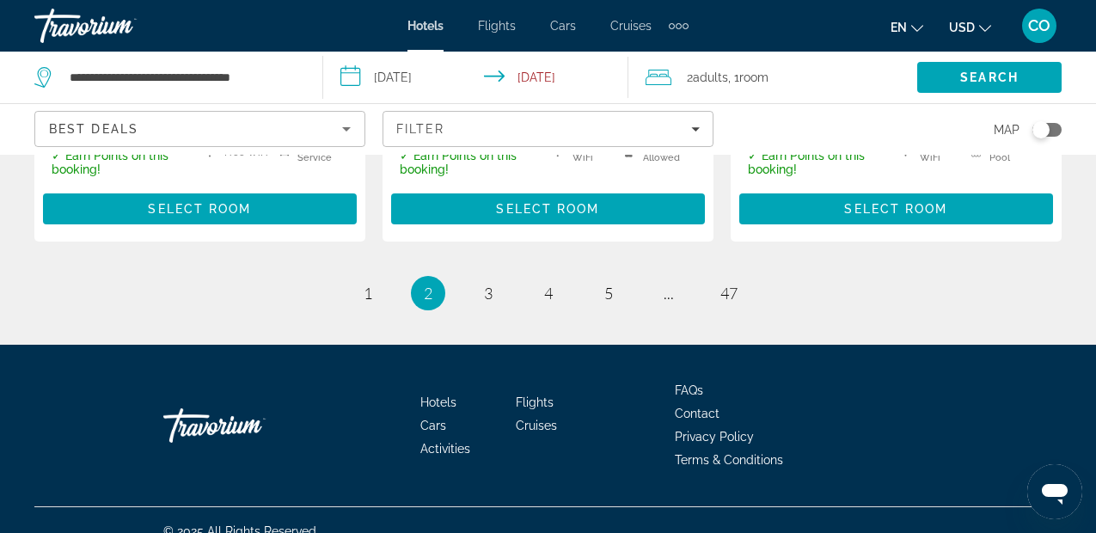
scroll to position [2741, 0]
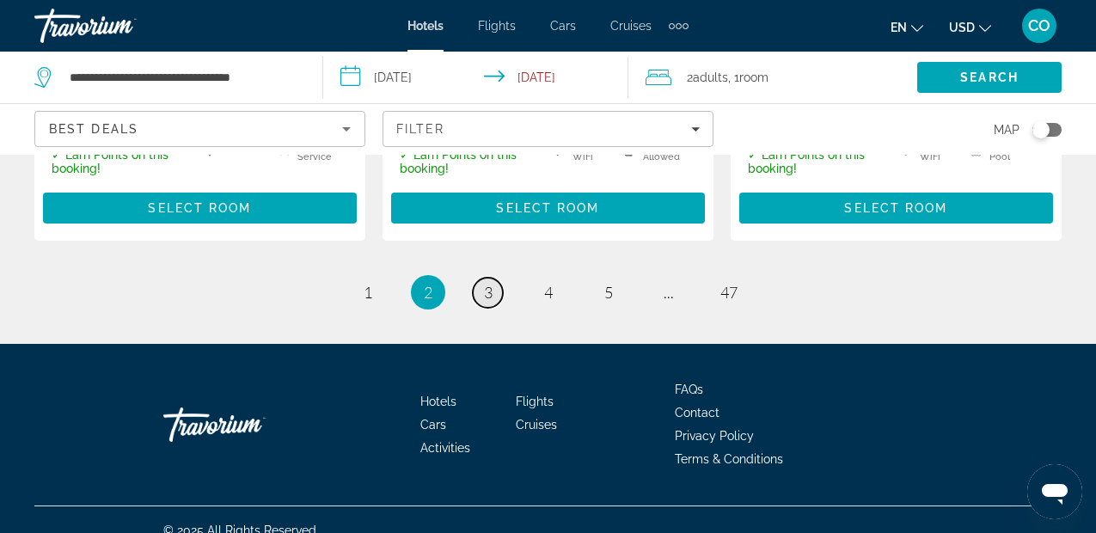
click at [486, 283] on span "3" at bounding box center [488, 292] width 9 height 19
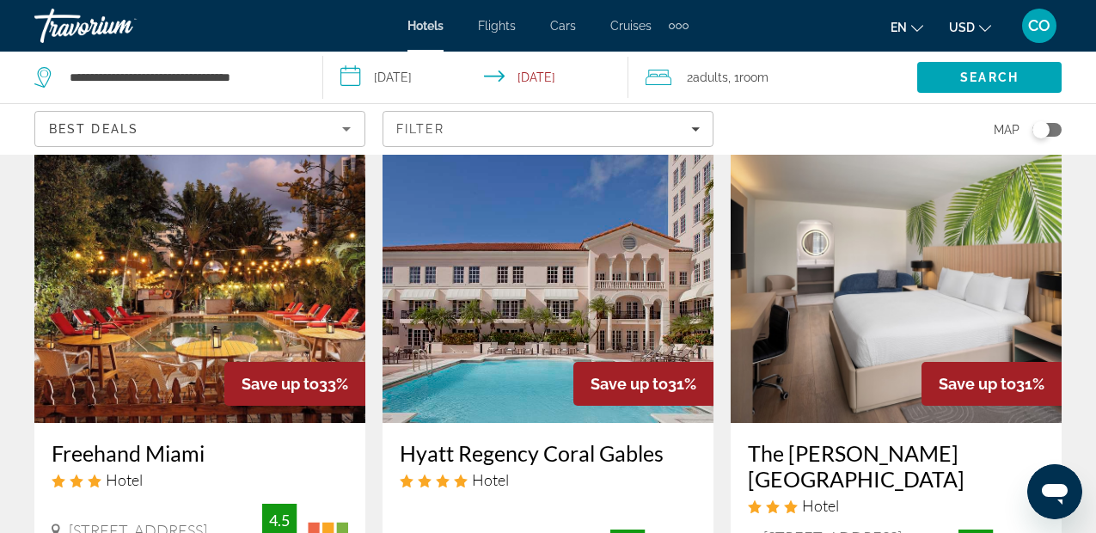
scroll to position [62, 0]
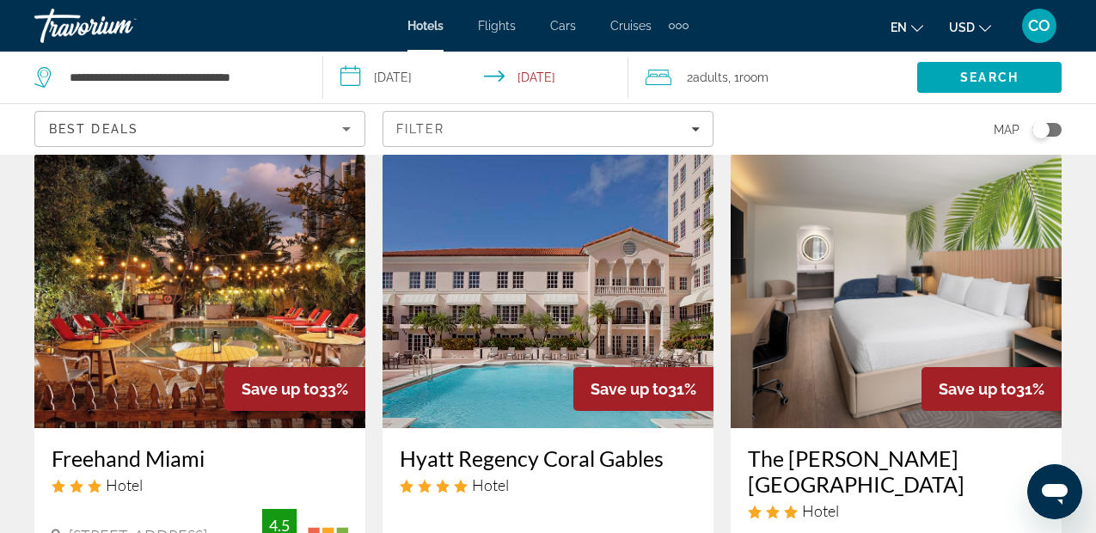
click at [295, 261] on img "Main content" at bounding box center [199, 290] width 331 height 275
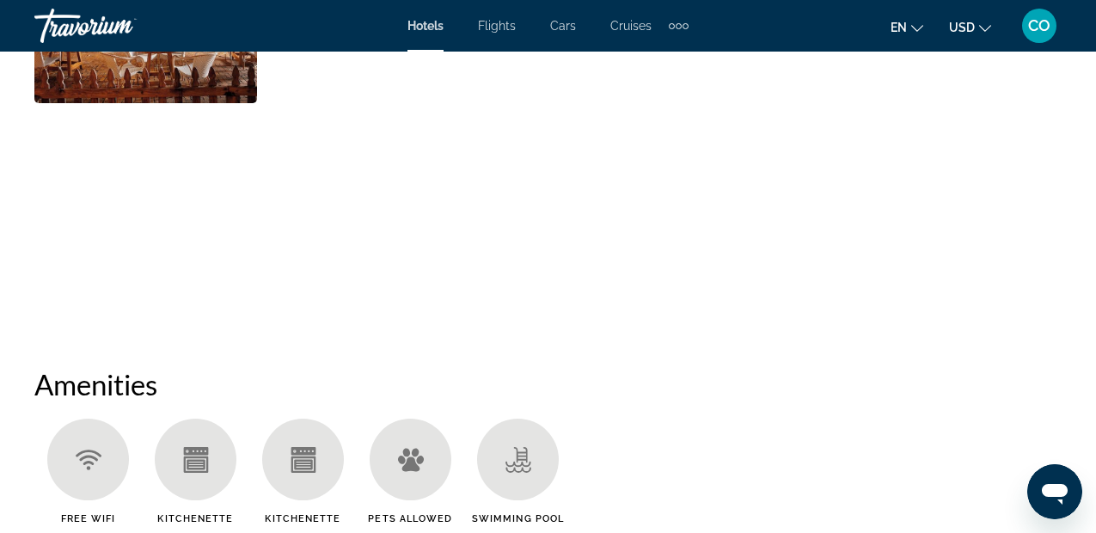
scroll to position [1340, 0]
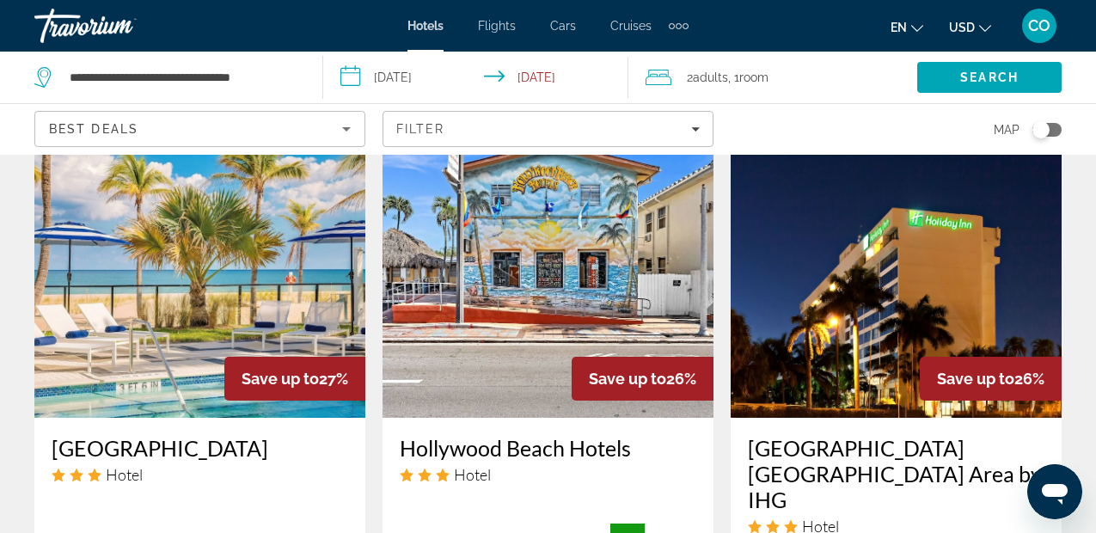
scroll to position [2160, 0]
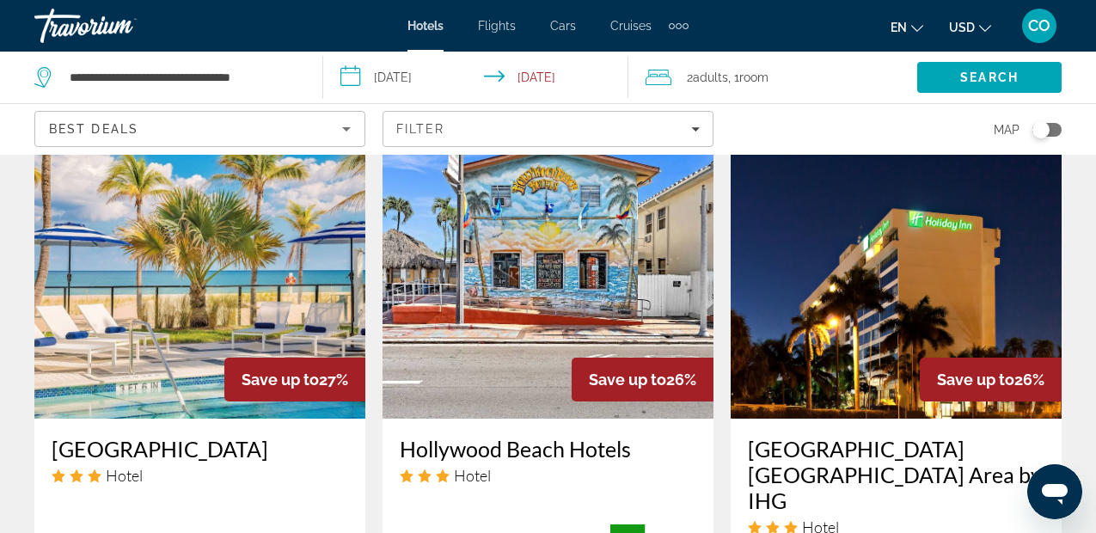
click at [915, 292] on img "Main content" at bounding box center [896, 281] width 331 height 275
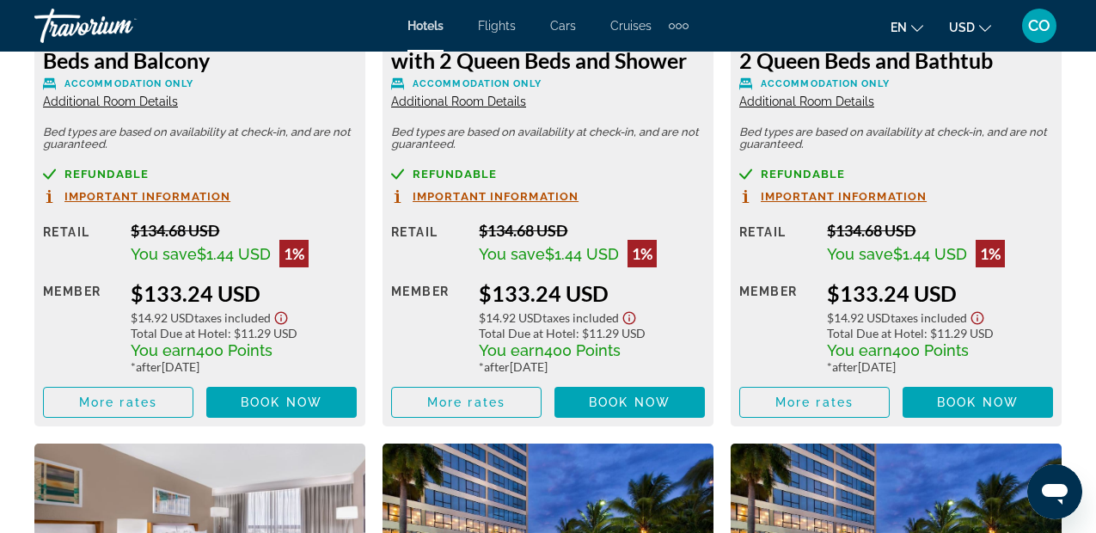
scroll to position [3582, 0]
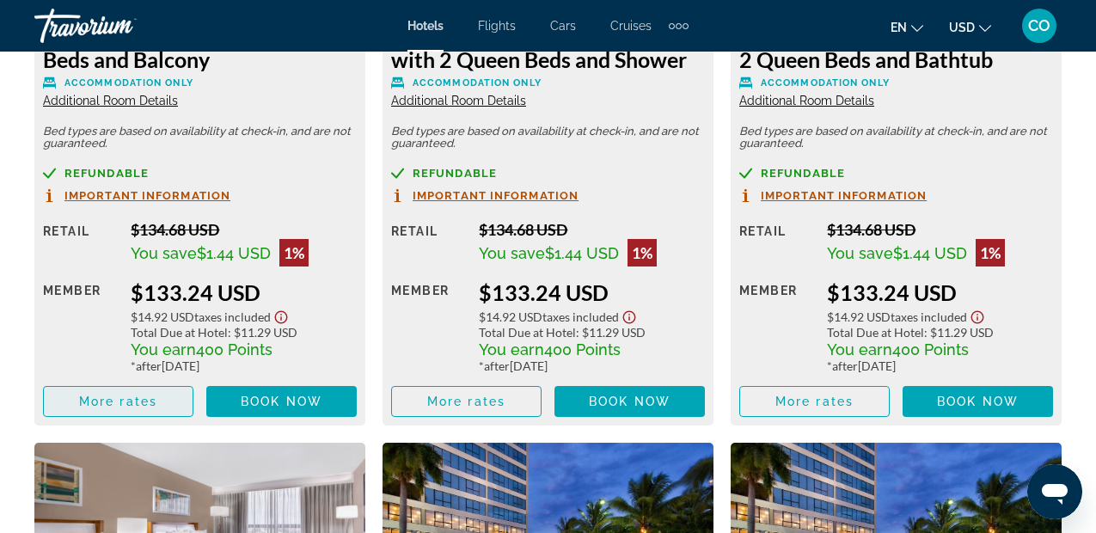
drag, startPoint x: 225, startPoint y: 192, endPoint x: 117, endPoint y: 388, distance: 223.9
click at [117, 388] on span "Main content" at bounding box center [118, 401] width 149 height 41
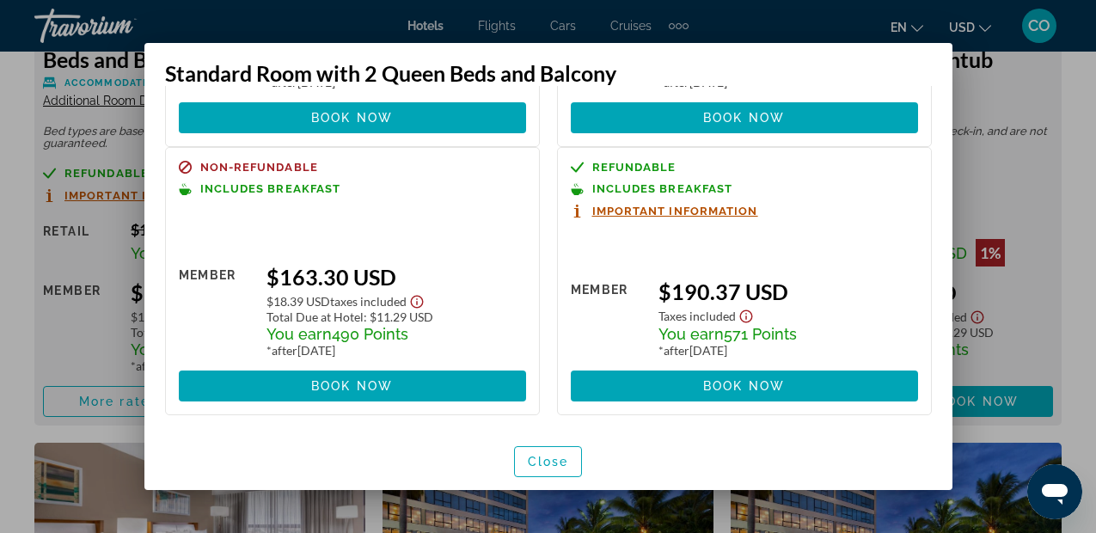
scroll to position [0, 0]
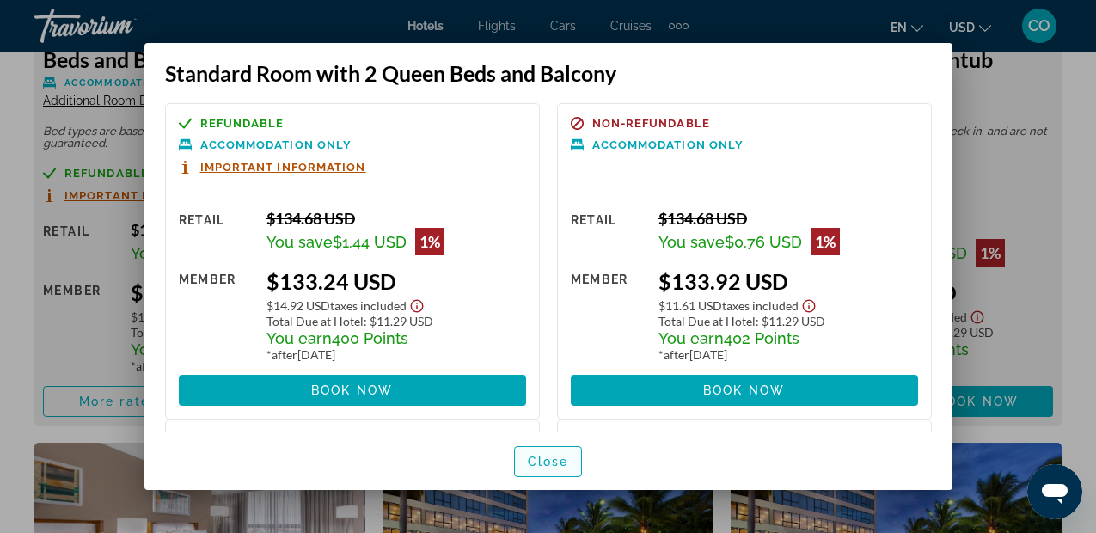
click at [560, 456] on span "Close" at bounding box center [548, 462] width 41 height 14
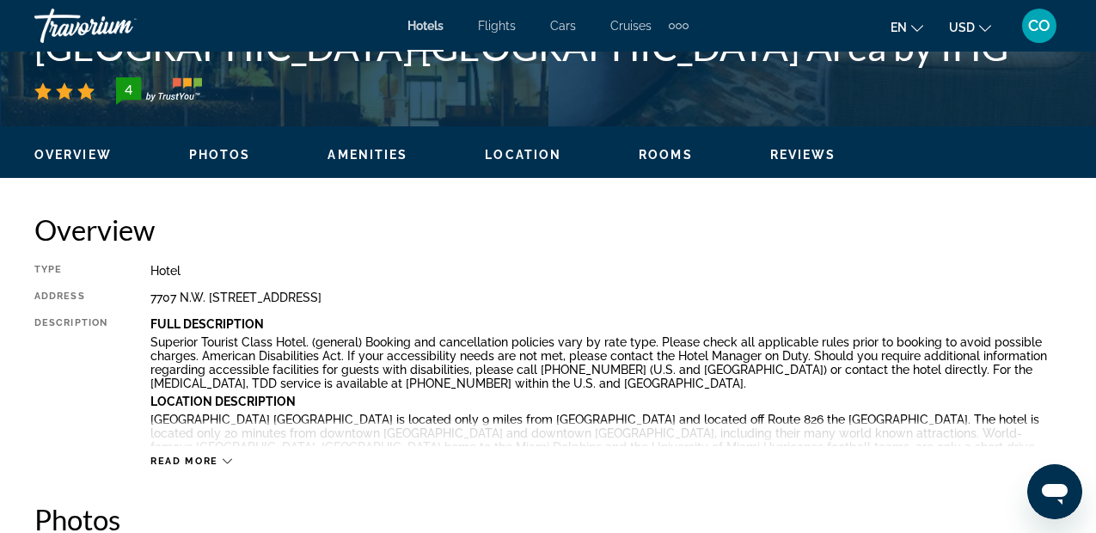
scroll to position [743, 0]
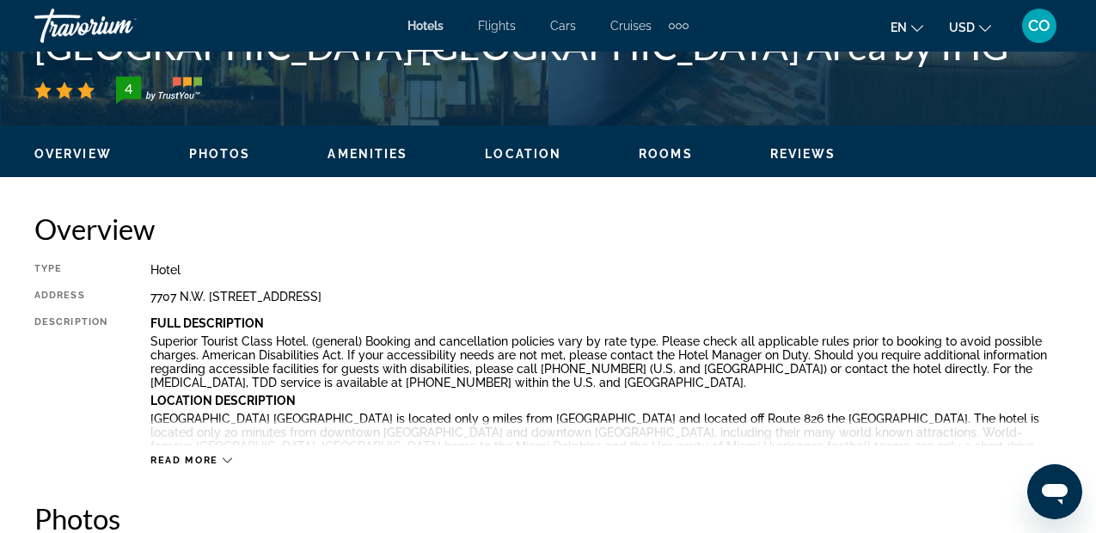
click at [205, 453] on div "Read more" at bounding box center [605, 442] width 911 height 47
click at [215, 461] on span "Read more" at bounding box center [184, 460] width 68 height 11
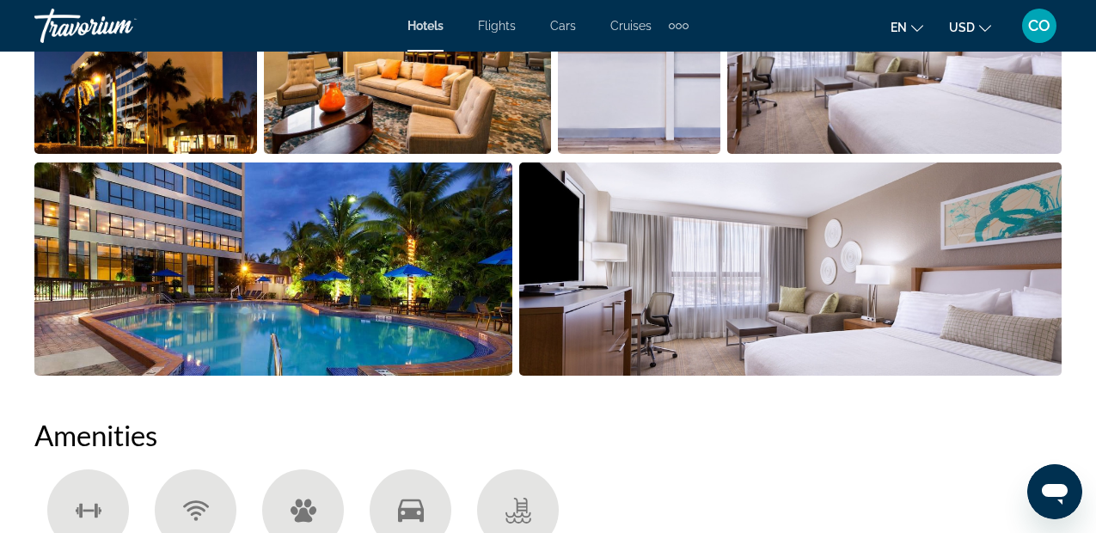
scroll to position [1717, 0]
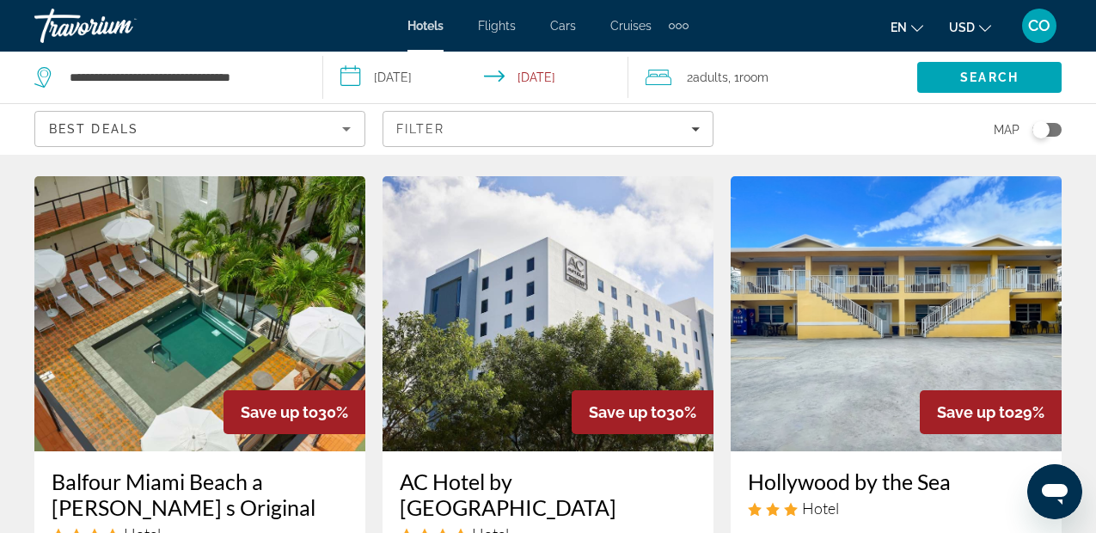
scroll to position [725, 0]
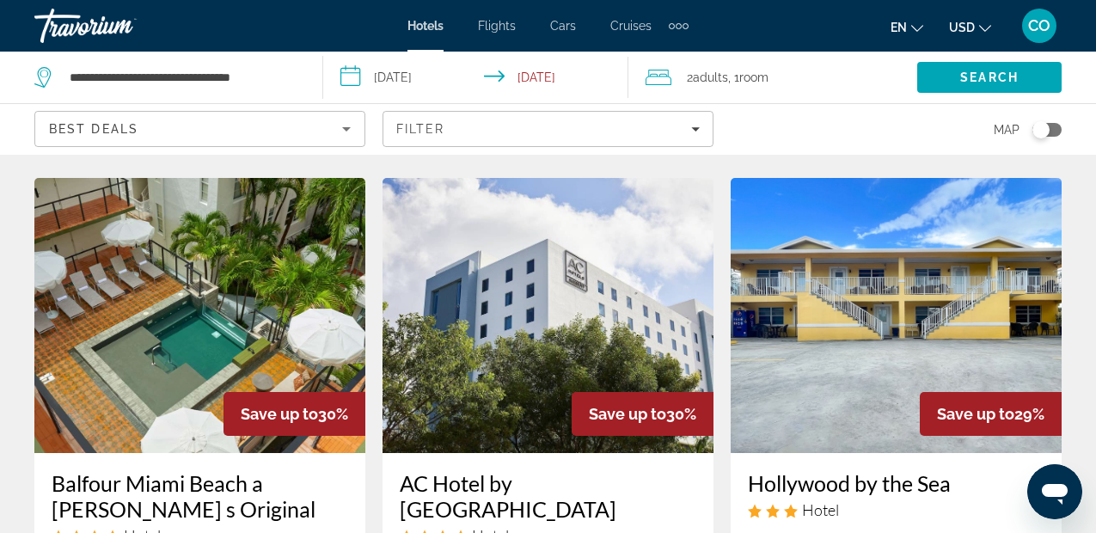
click at [540, 405] on img "Main content" at bounding box center [547, 315] width 331 height 275
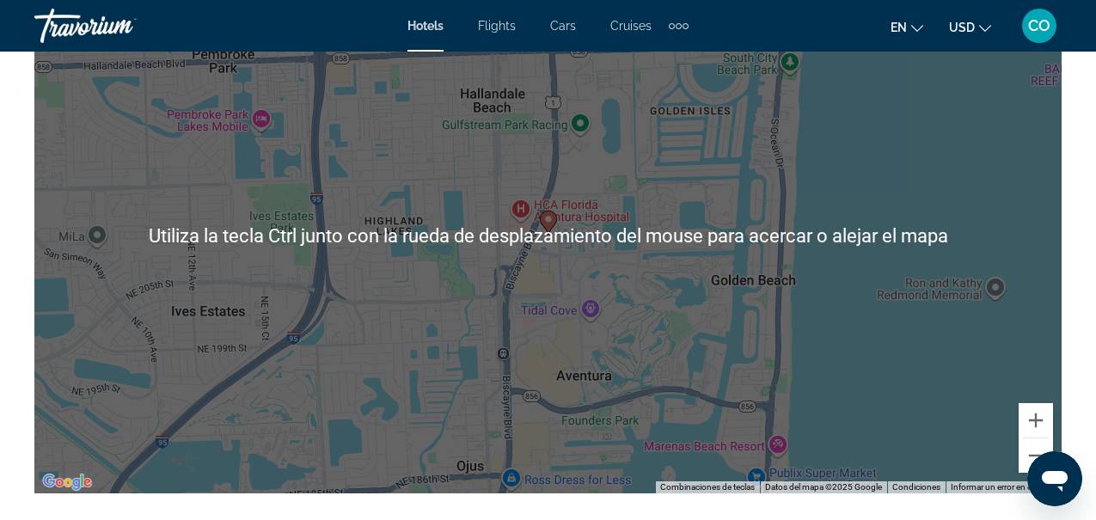
scroll to position [2052, 0]
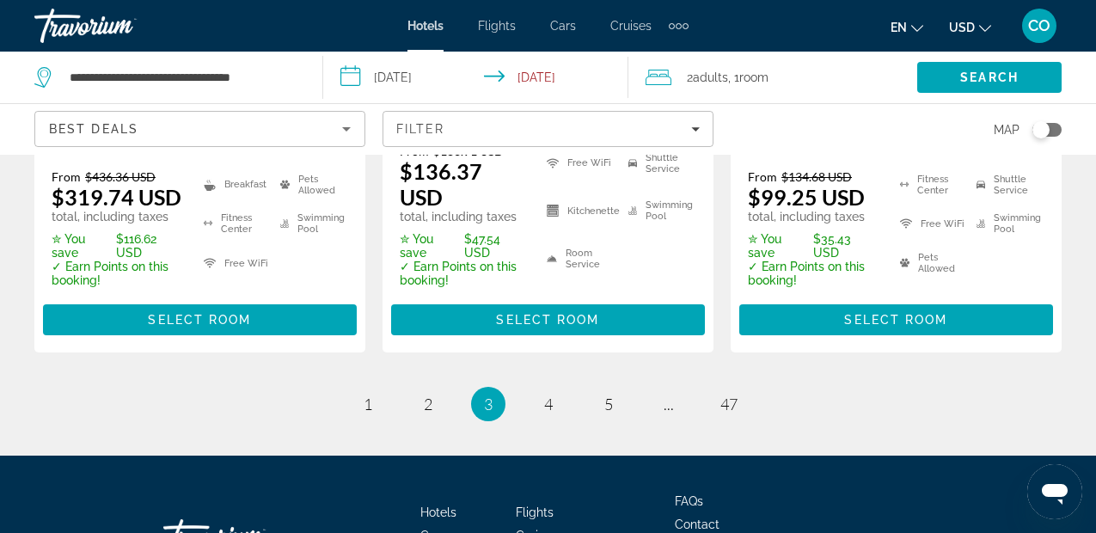
scroll to position [2646, 0]
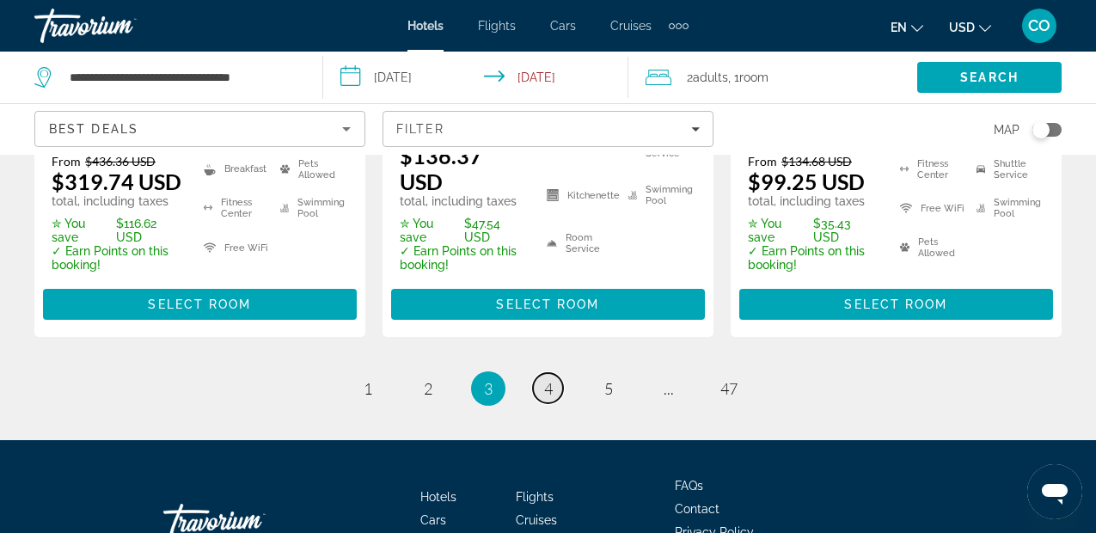
click at [554, 373] on link "page 4" at bounding box center [548, 388] width 30 height 30
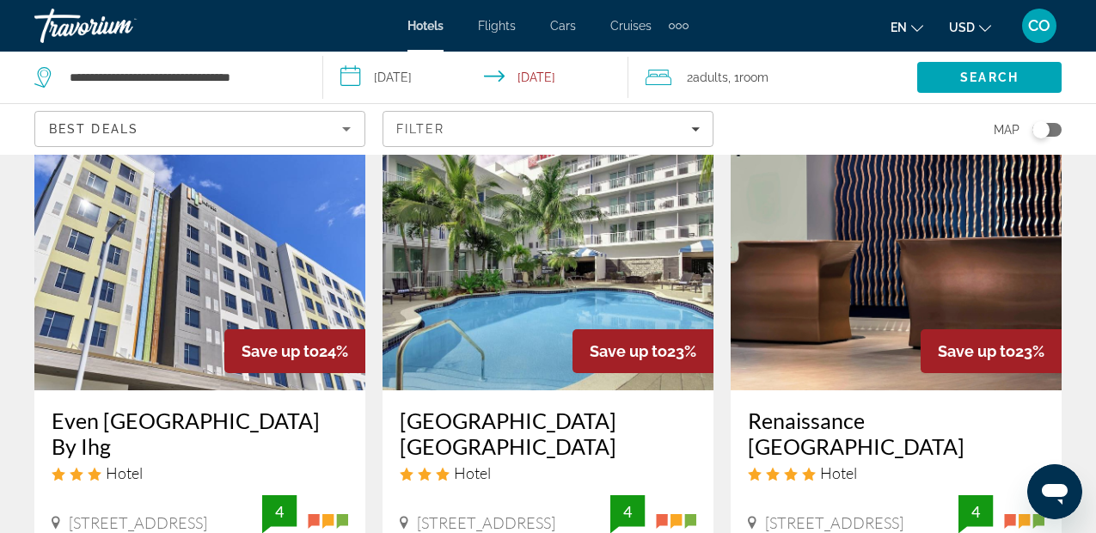
scroll to position [1499, 0]
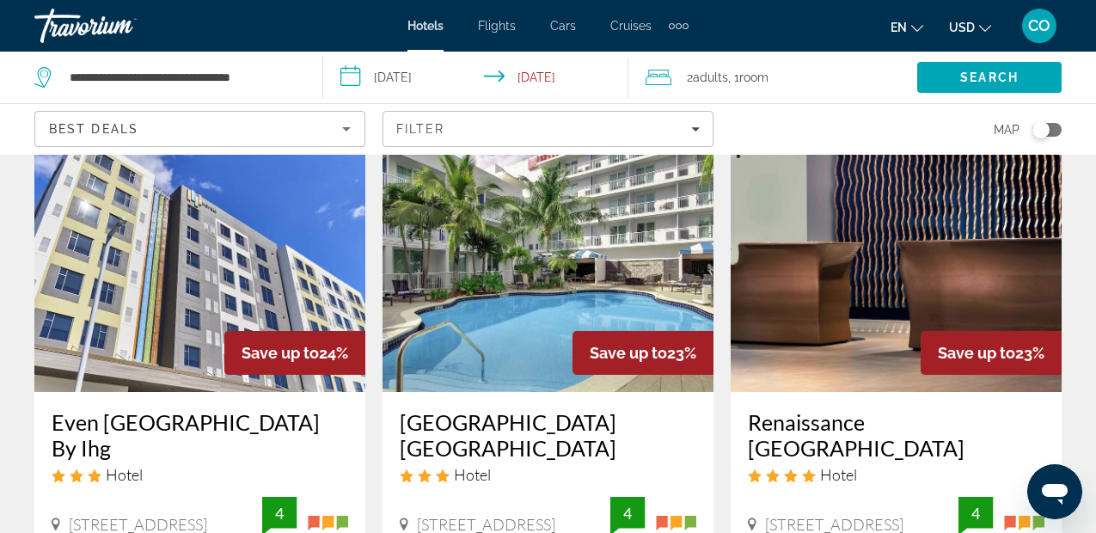
click at [245, 245] on img "Main content" at bounding box center [199, 254] width 331 height 275
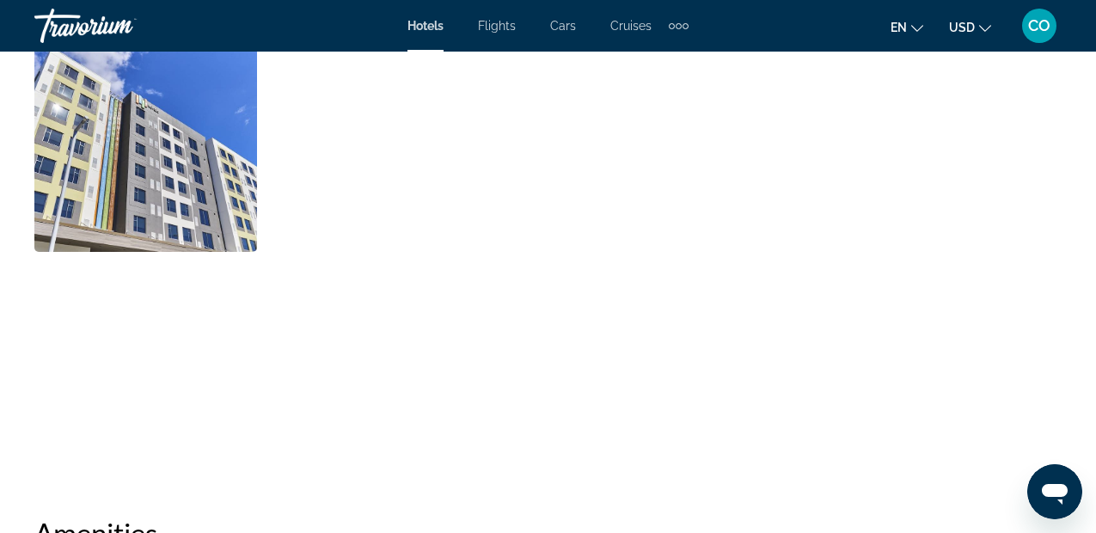
scroll to position [1257, 0]
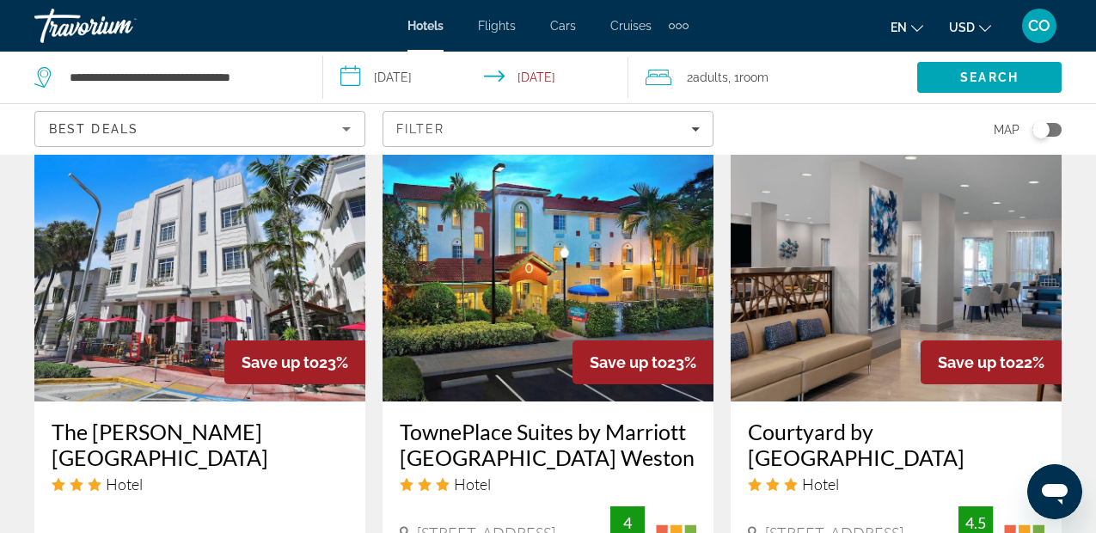
scroll to position [2176, 0]
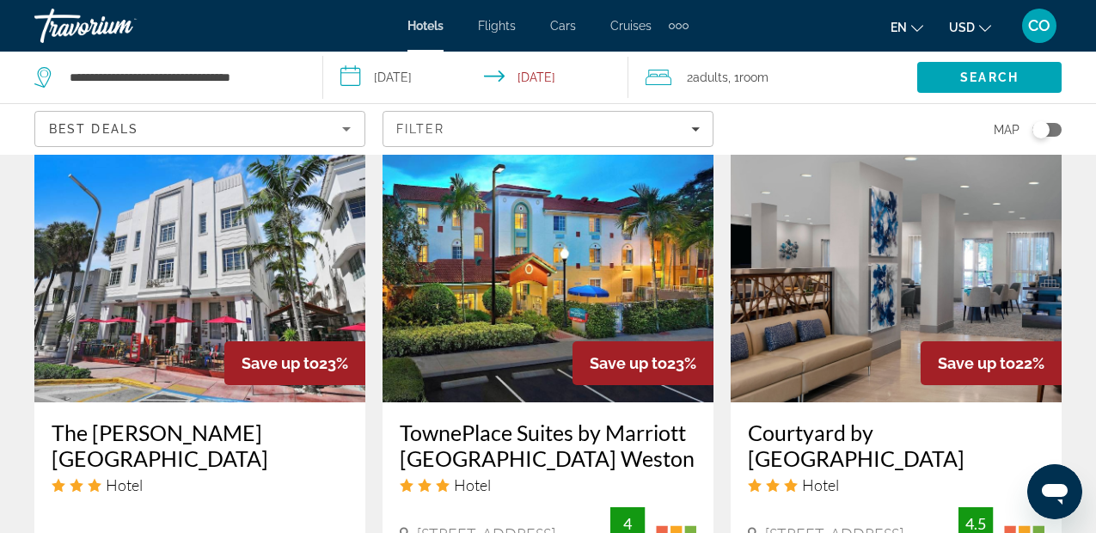
click at [532, 285] on img "Main content" at bounding box center [547, 264] width 331 height 275
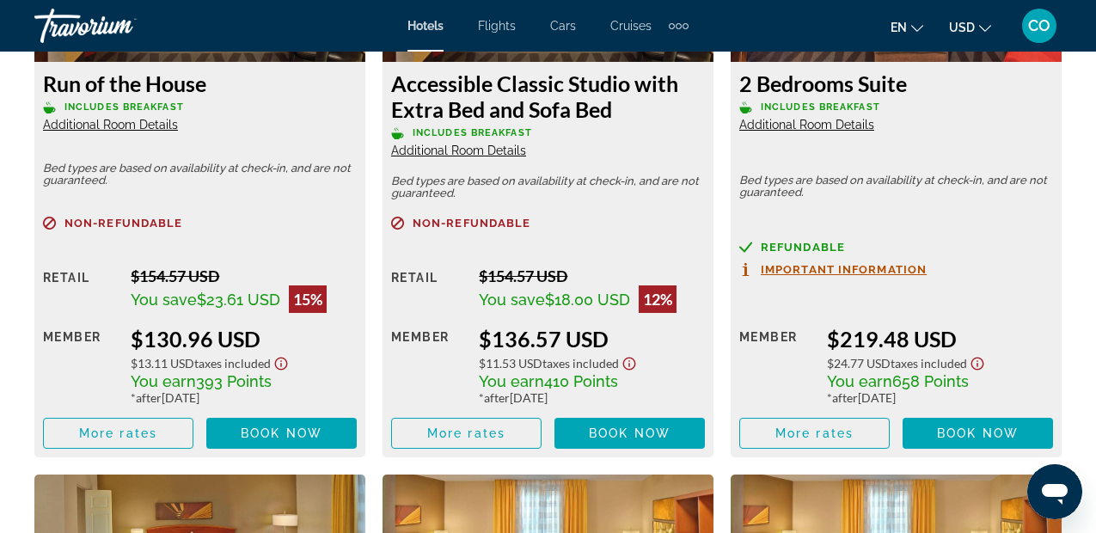
scroll to position [3539, 0]
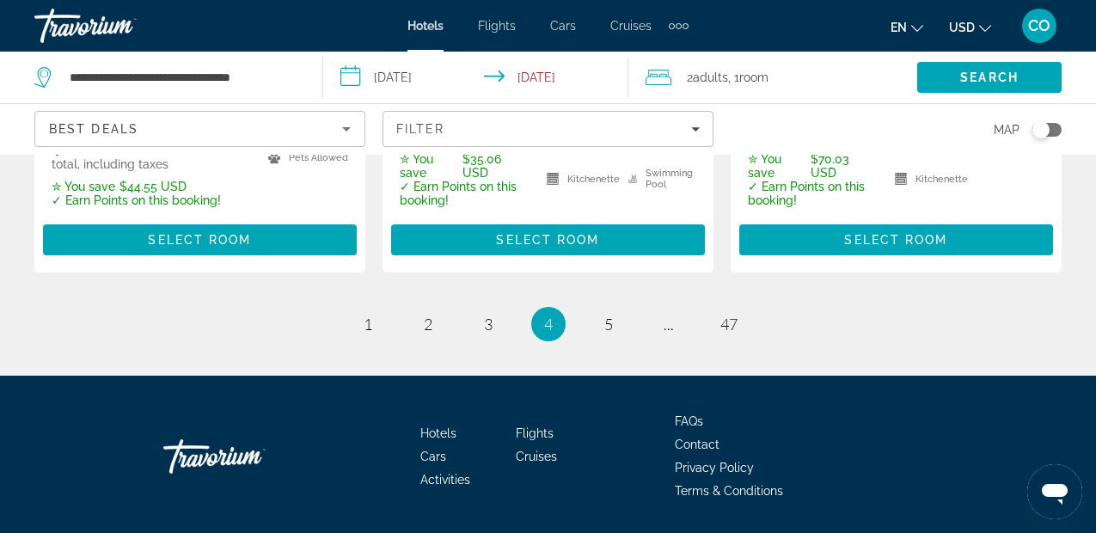
scroll to position [2741, 0]
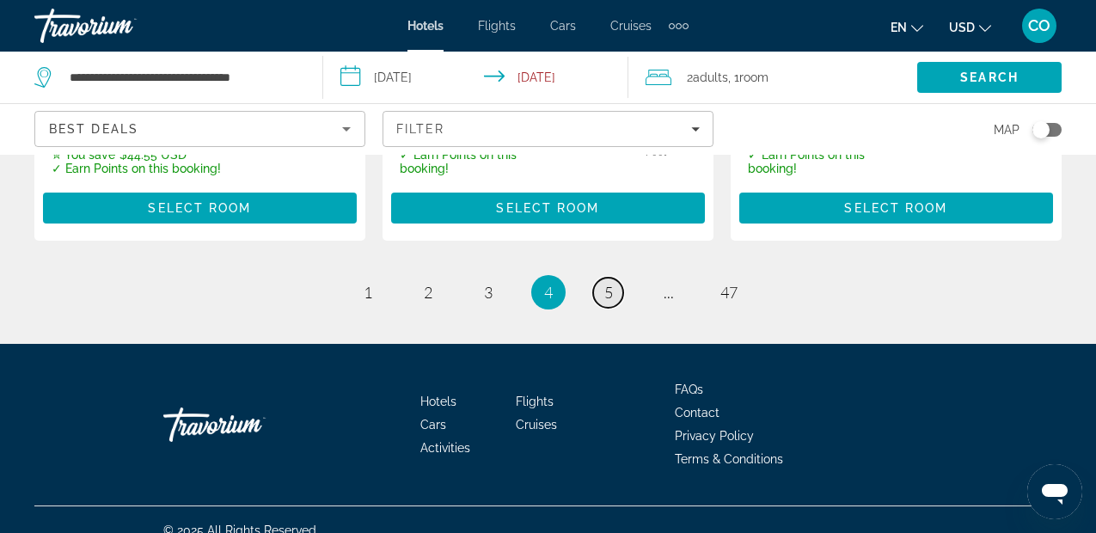
click at [621, 278] on link "page 5" at bounding box center [608, 293] width 30 height 30
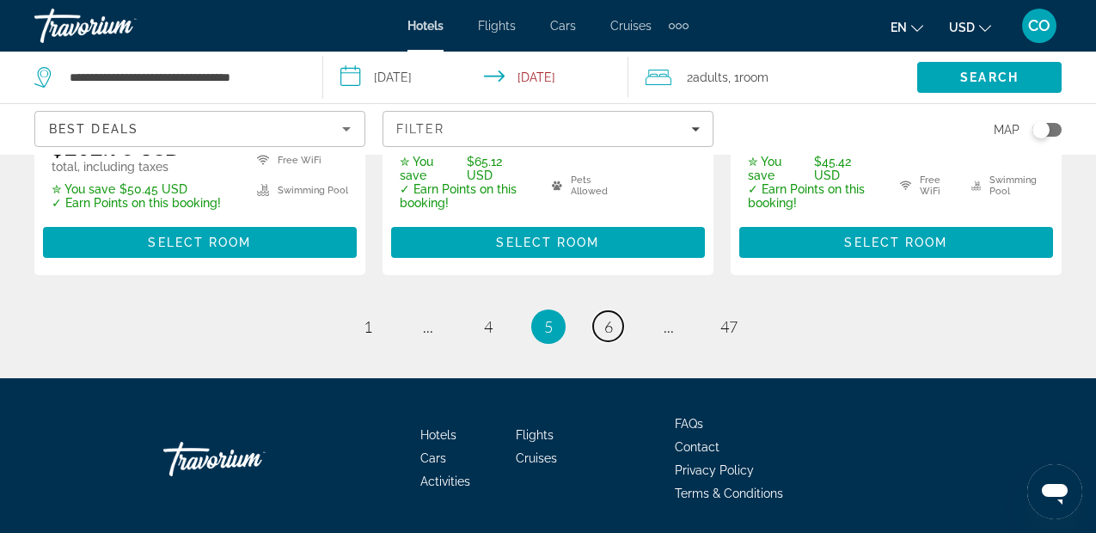
scroll to position [2691, 0]
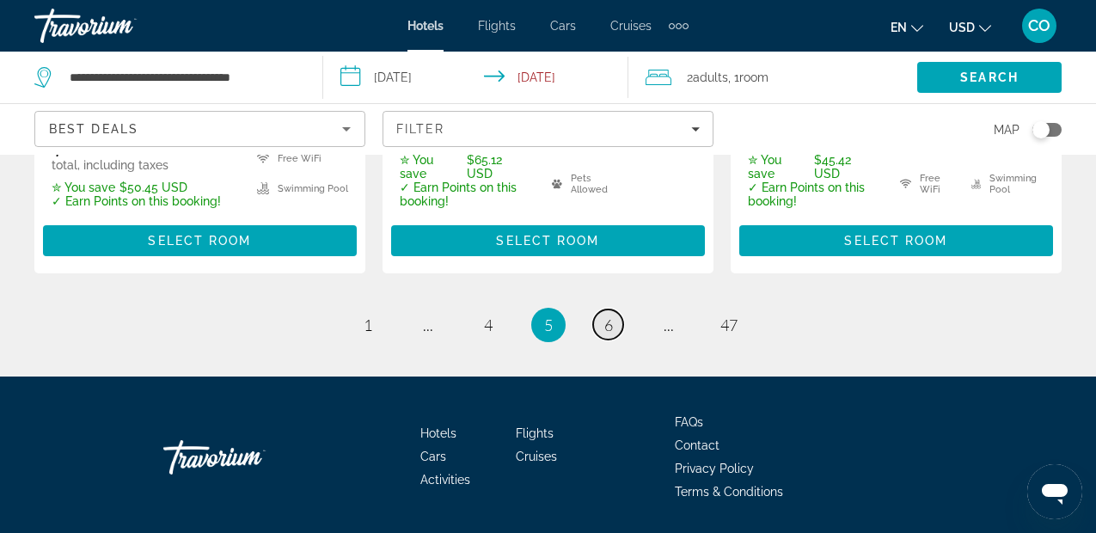
click at [609, 315] on span "6" at bounding box center [608, 324] width 9 height 19
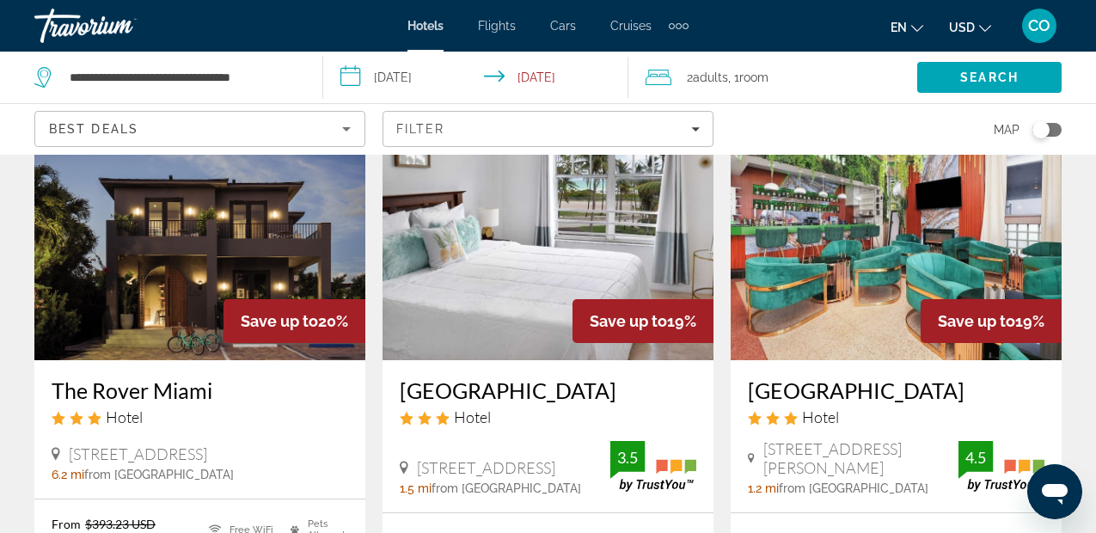
scroll to position [823, 0]
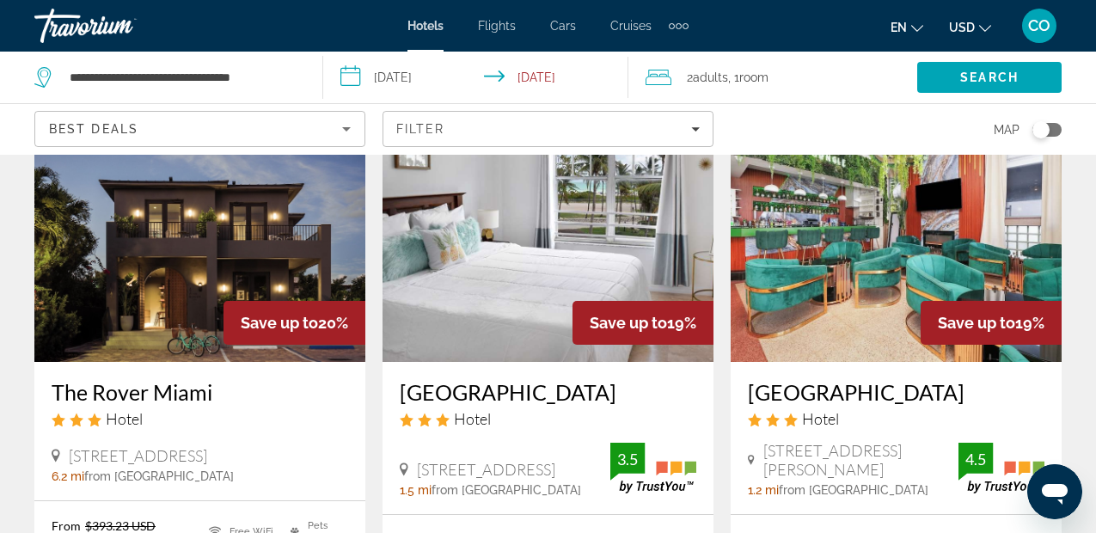
click at [563, 250] on img "Main content" at bounding box center [547, 224] width 331 height 275
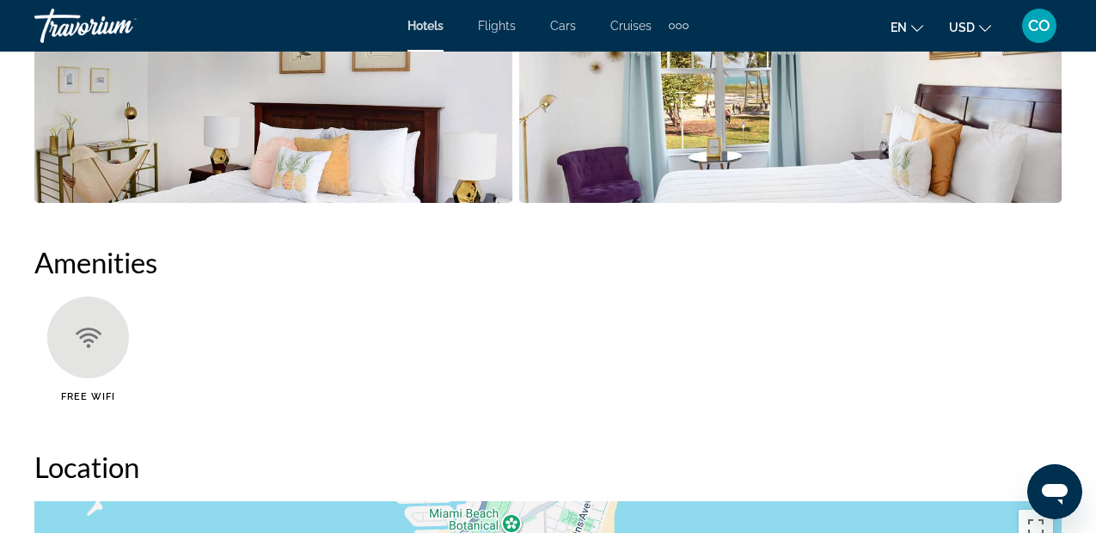
scroll to position [1529, 0]
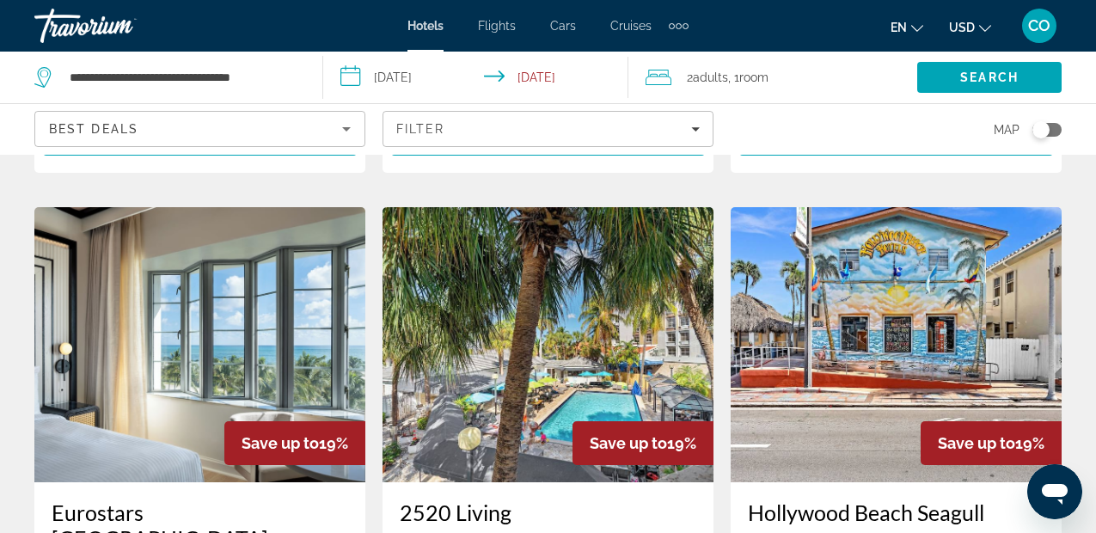
scroll to position [1337, 0]
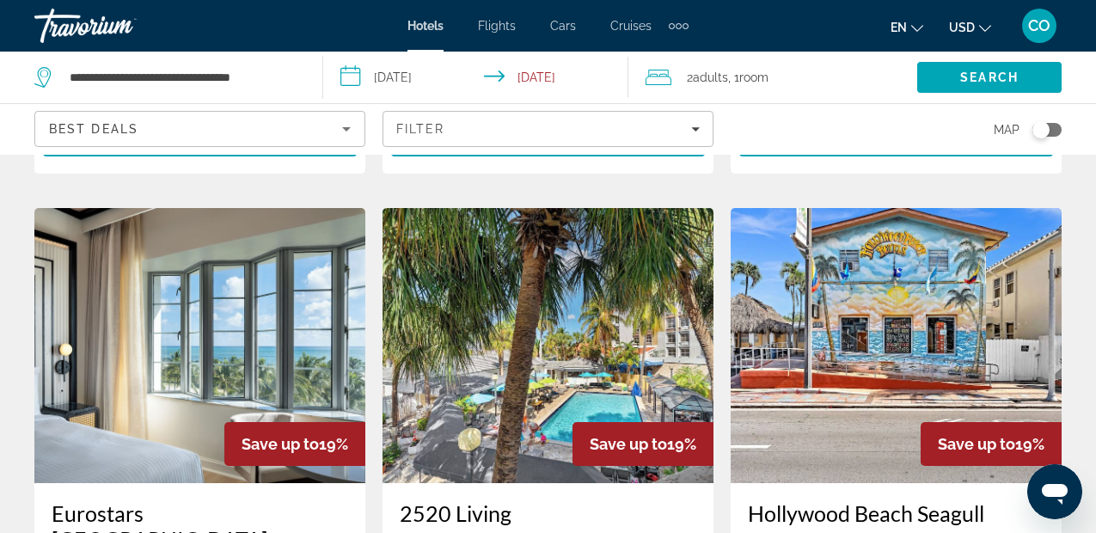
click at [599, 217] on img "Main content" at bounding box center [547, 345] width 331 height 275
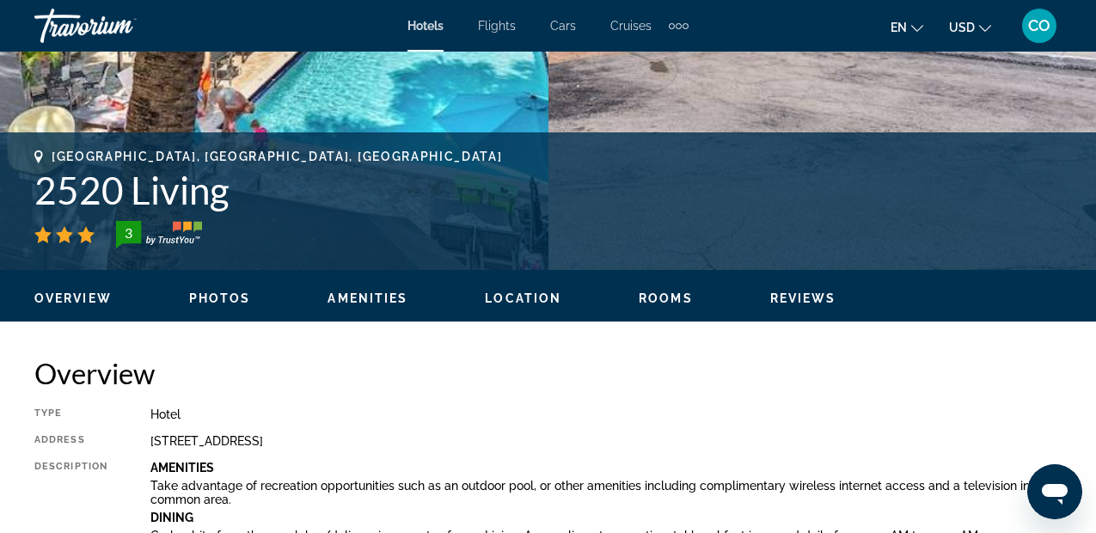
scroll to position [601, 0]
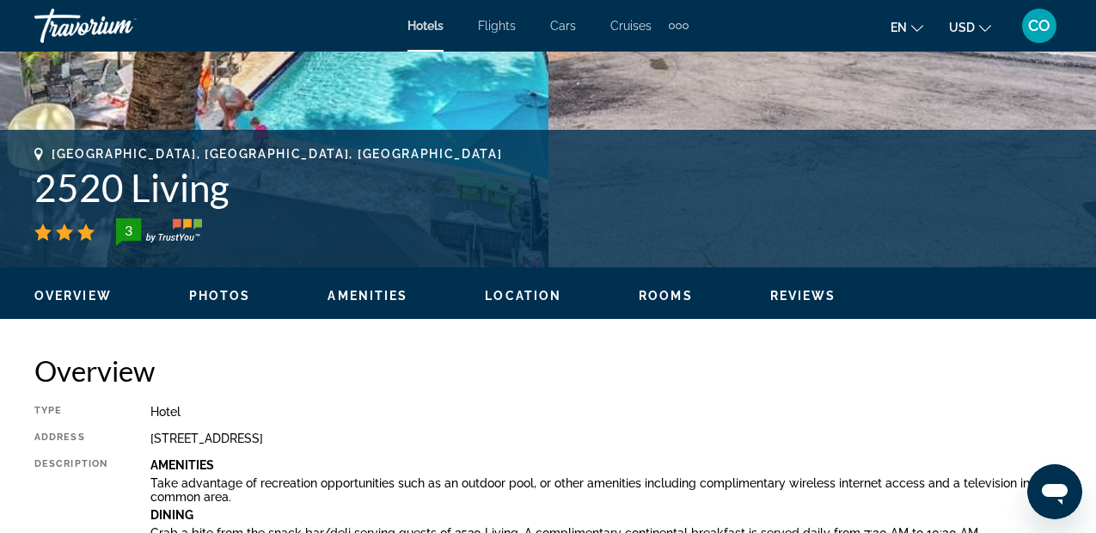
click at [670, 291] on span "Rooms" at bounding box center [666, 296] width 54 height 14
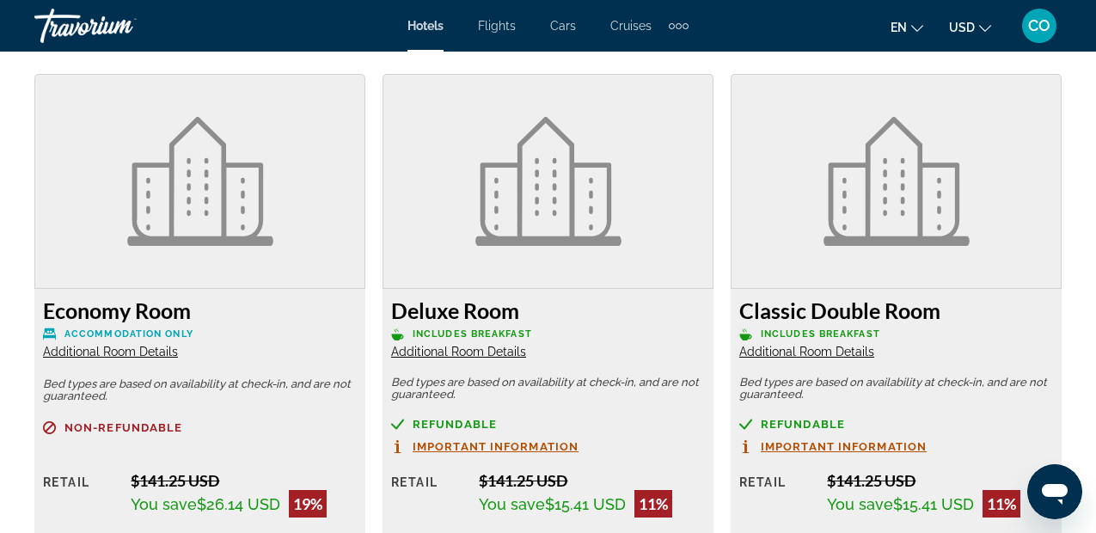
scroll to position [2659, 0]
click at [240, 242] on img "Main content" at bounding box center [200, 182] width 146 height 129
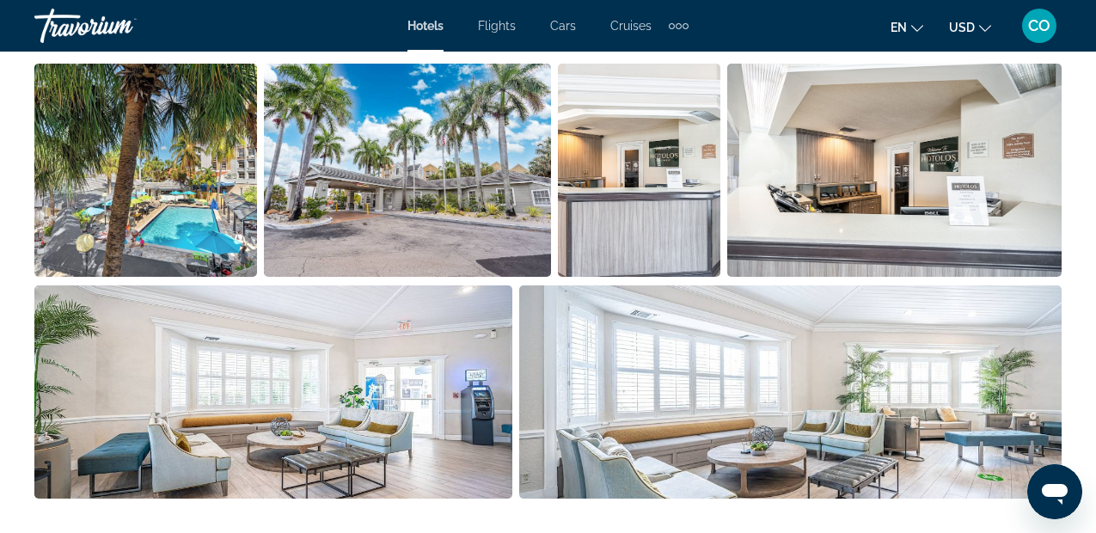
scroll to position [1233, 0]
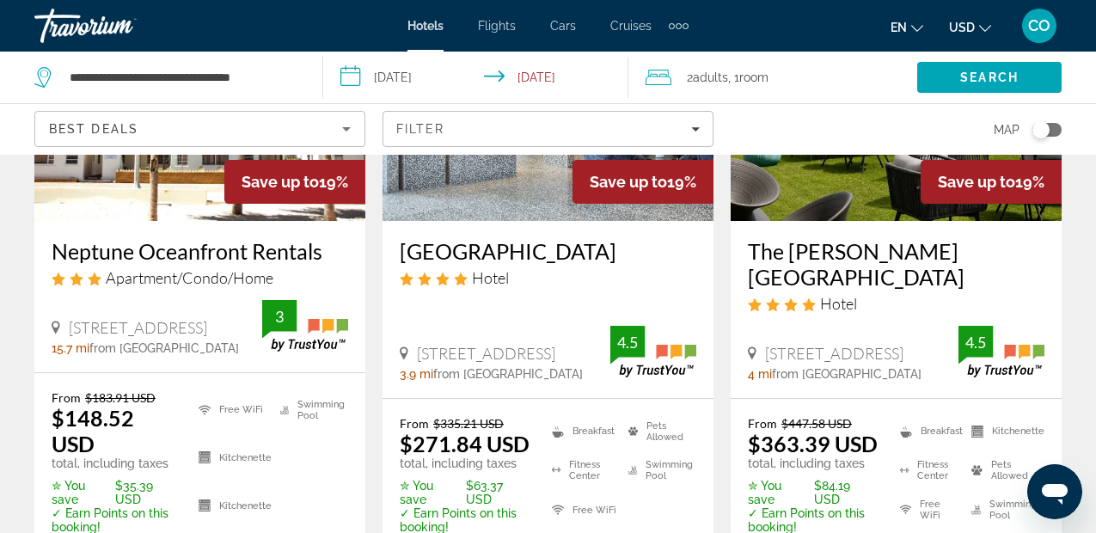
scroll to position [2564, 0]
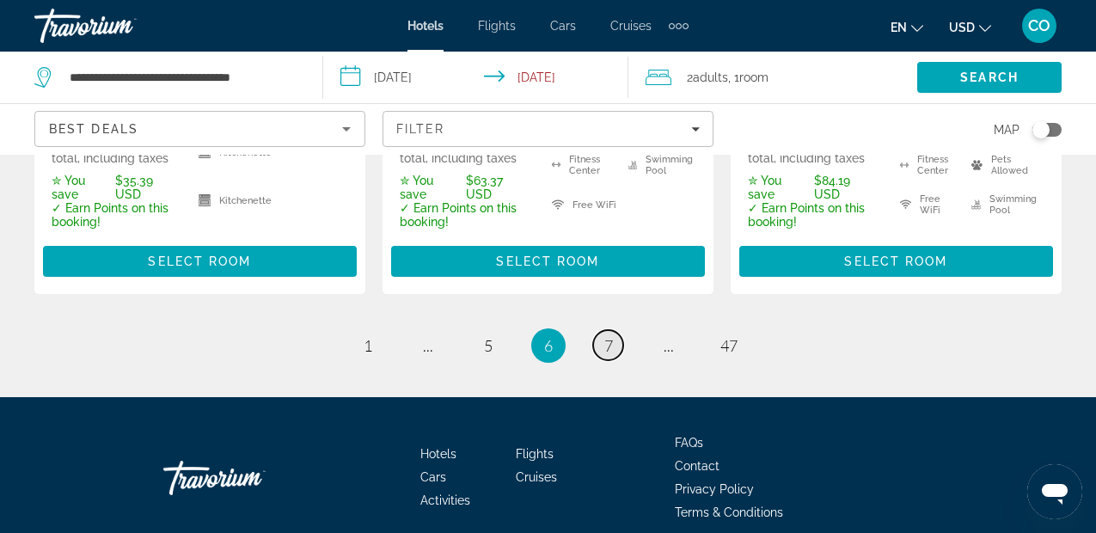
click at [604, 336] on span "7" at bounding box center [608, 345] width 9 height 19
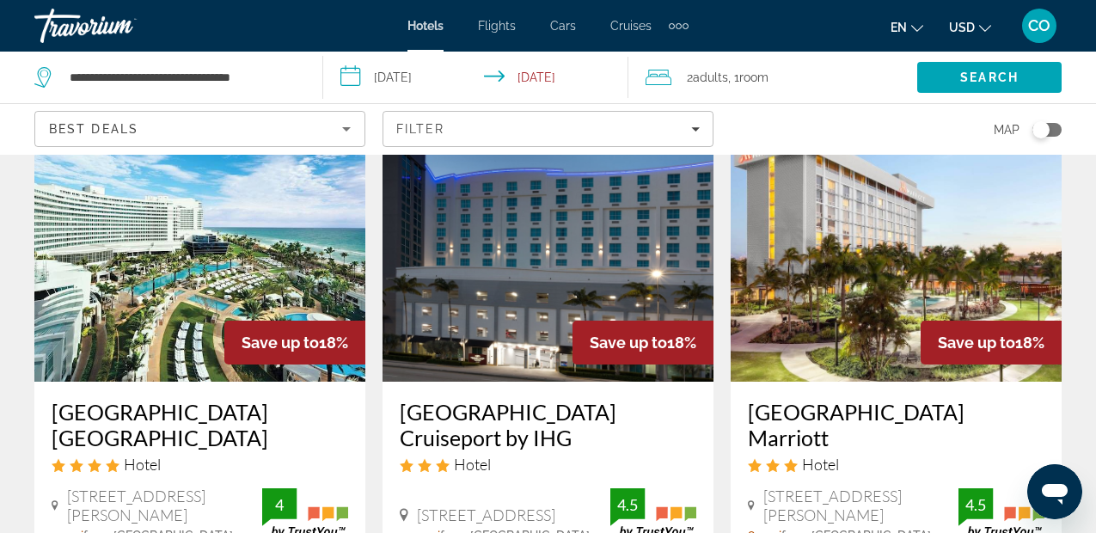
scroll to position [107, 0]
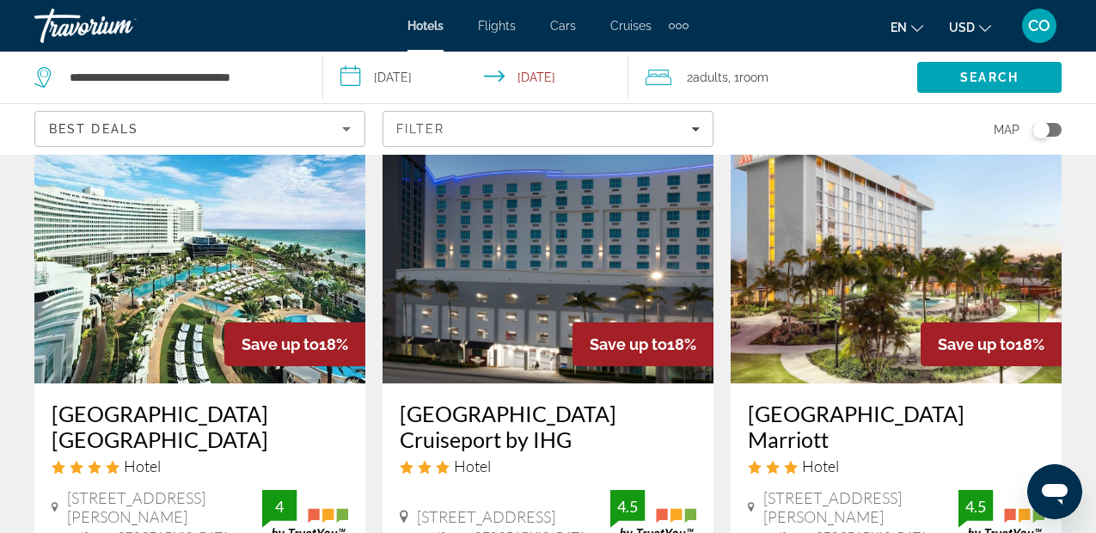
click at [836, 247] on img "Main content" at bounding box center [896, 245] width 331 height 275
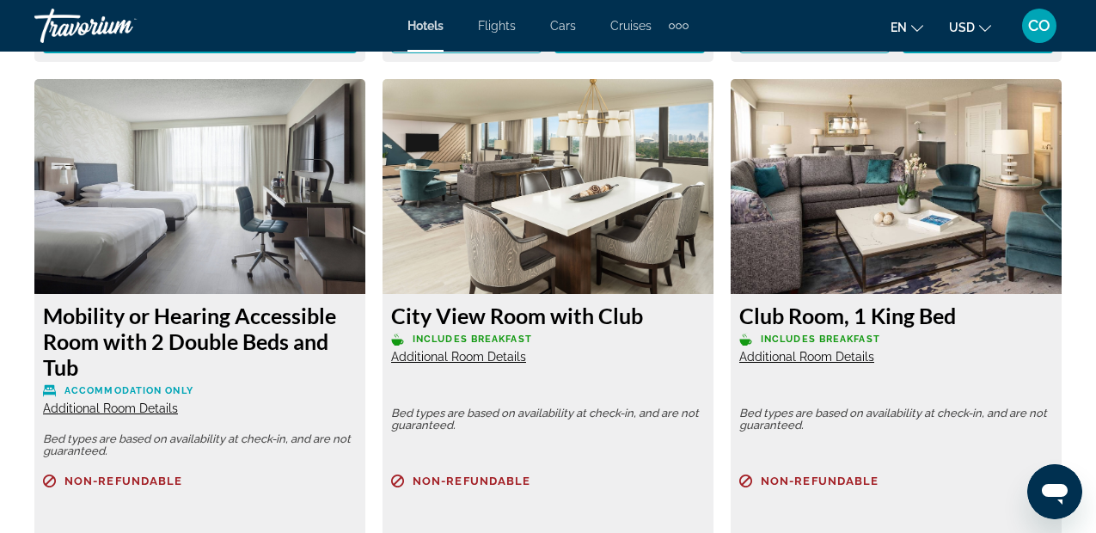
scroll to position [4511, 0]
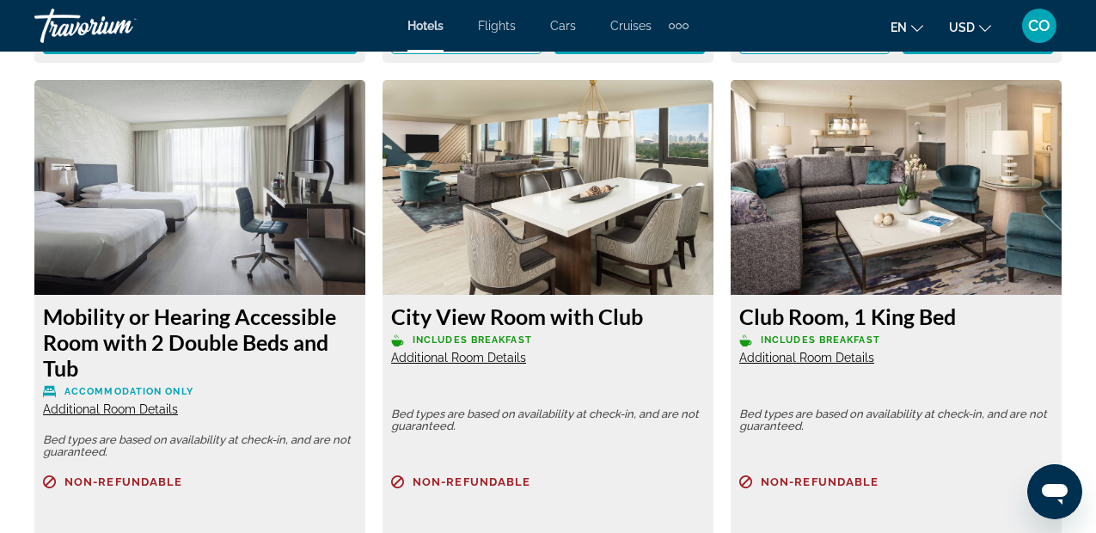
click at [584, 239] on img "Main content" at bounding box center [547, 187] width 331 height 215
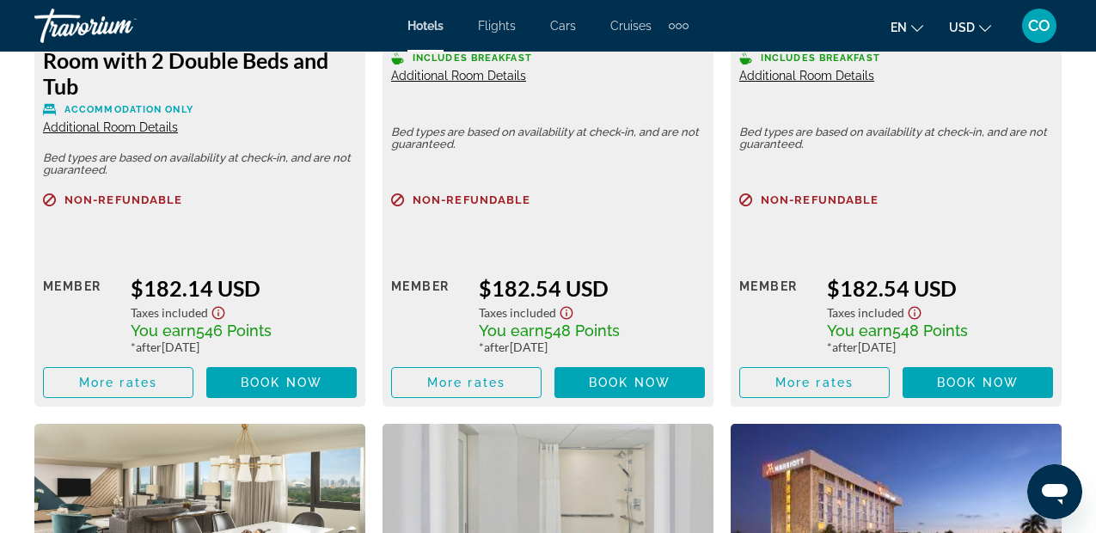
scroll to position [4794, 0]
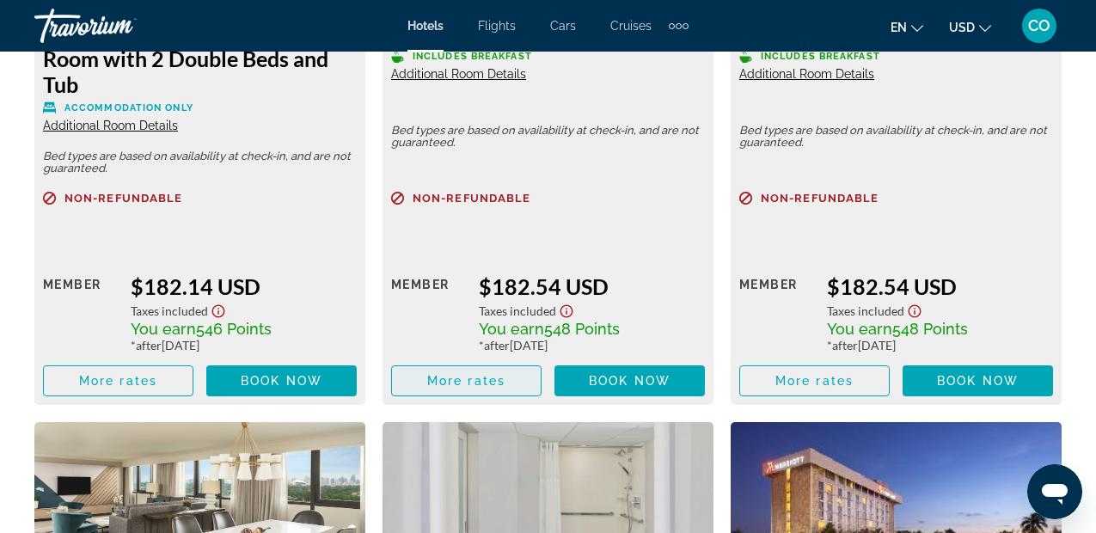
click at [483, 375] on span "More rates" at bounding box center [466, 381] width 78 height 14
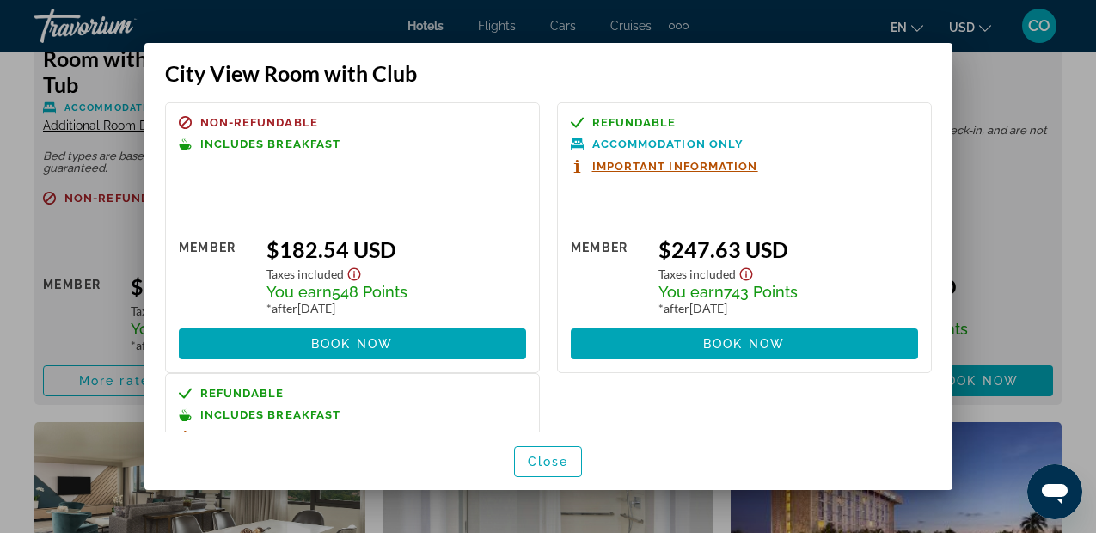
scroll to position [0, 0]
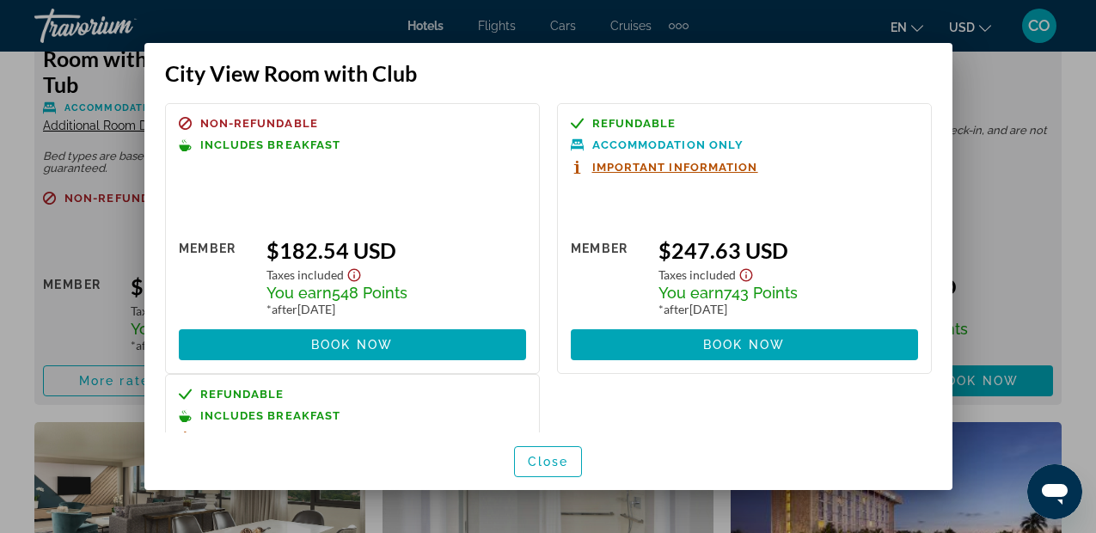
click at [1005, 96] on div at bounding box center [548, 266] width 1096 height 533
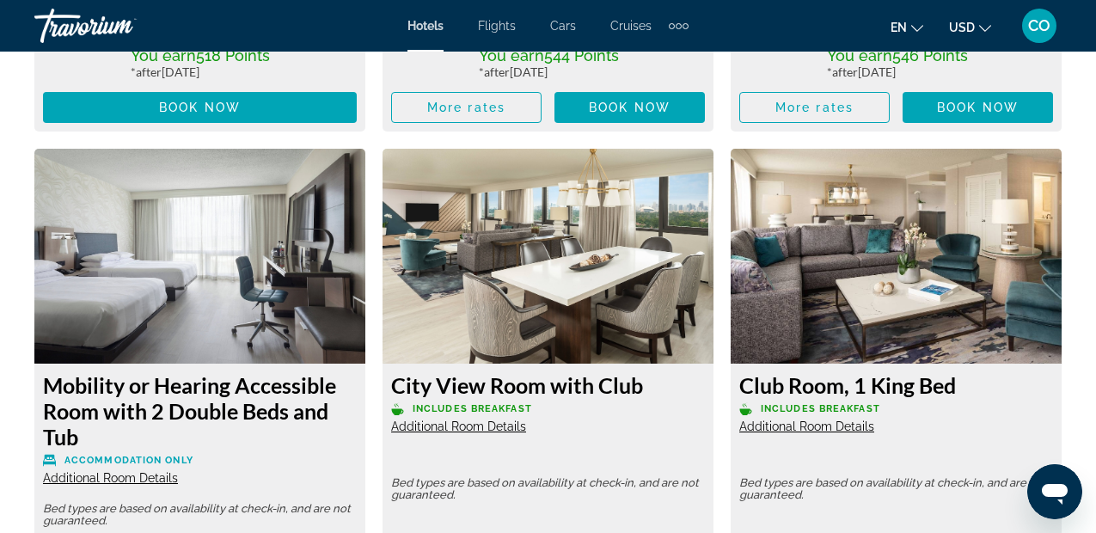
scroll to position [4441, 0]
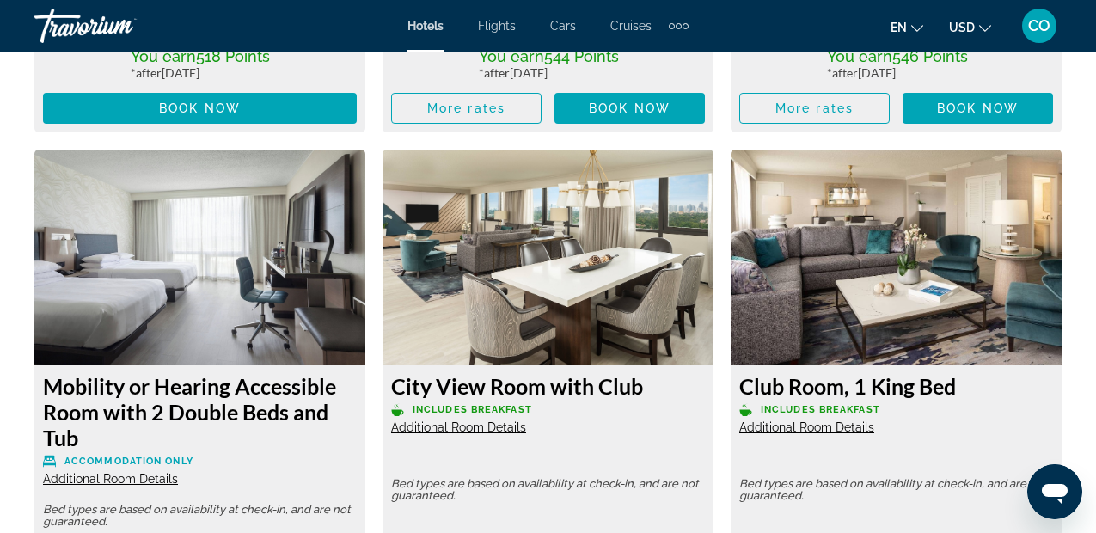
click at [523, 346] on img "Main content" at bounding box center [547, 257] width 331 height 215
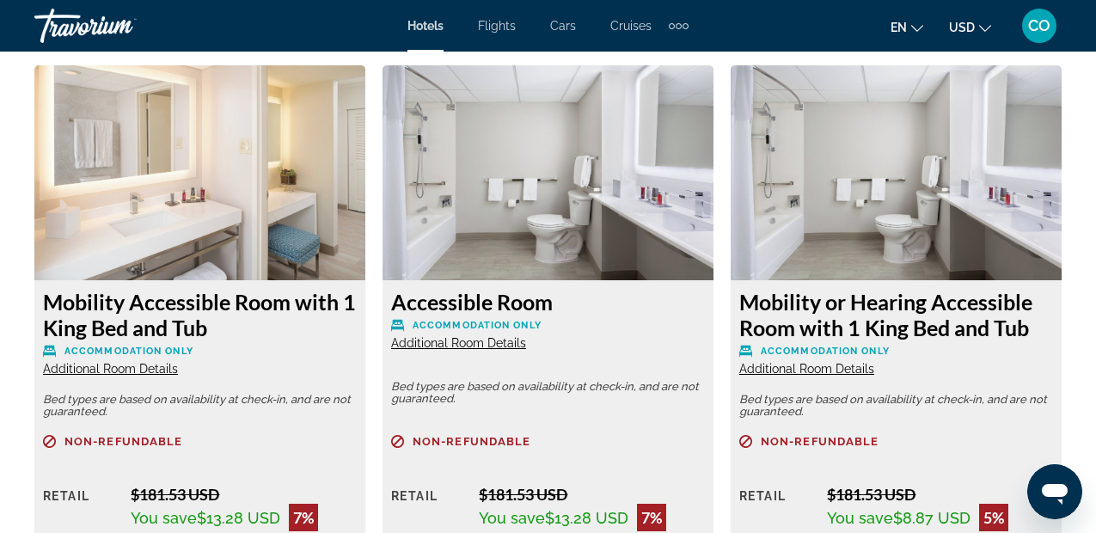
scroll to position [3270, 0]
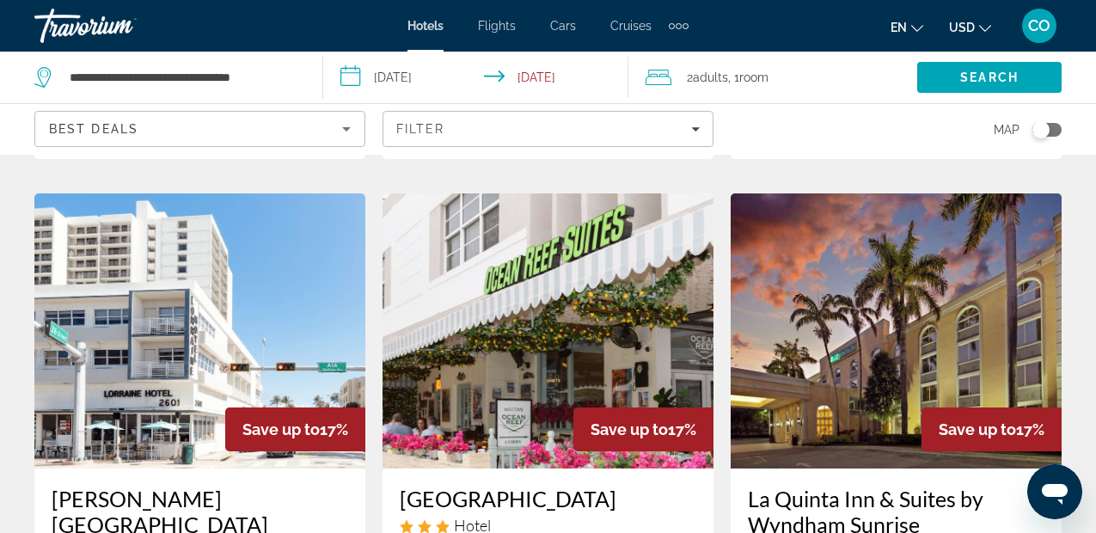
scroll to position [2135, 0]
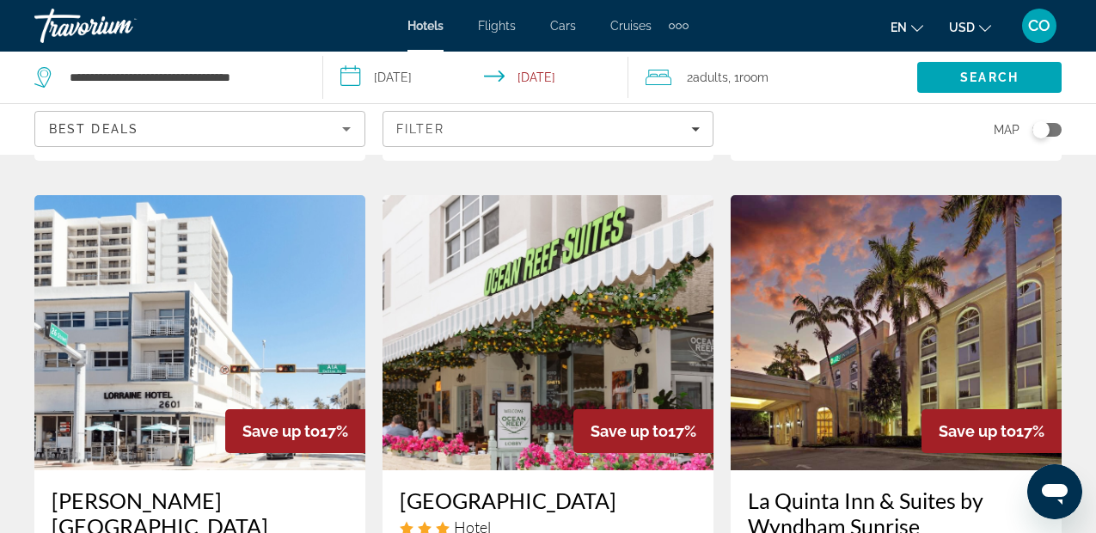
click at [774, 284] on img "Main content" at bounding box center [896, 332] width 331 height 275
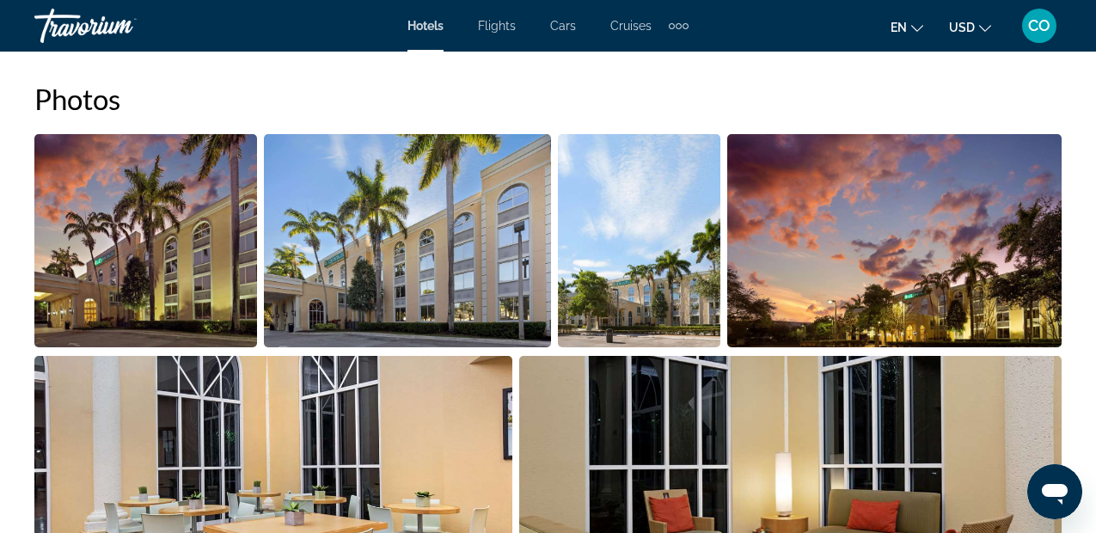
scroll to position [1212, 0]
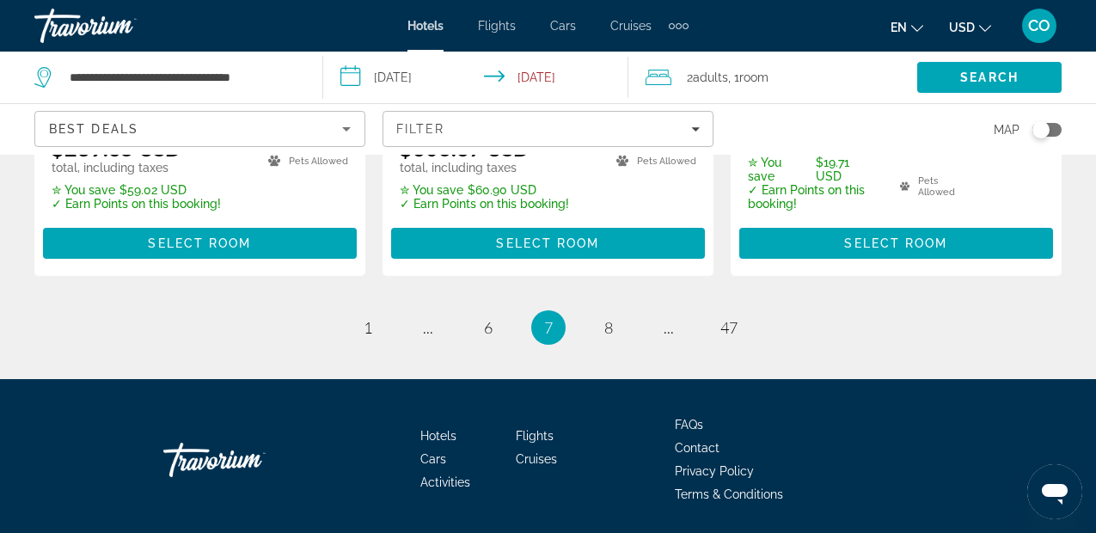
scroll to position [2709, 0]
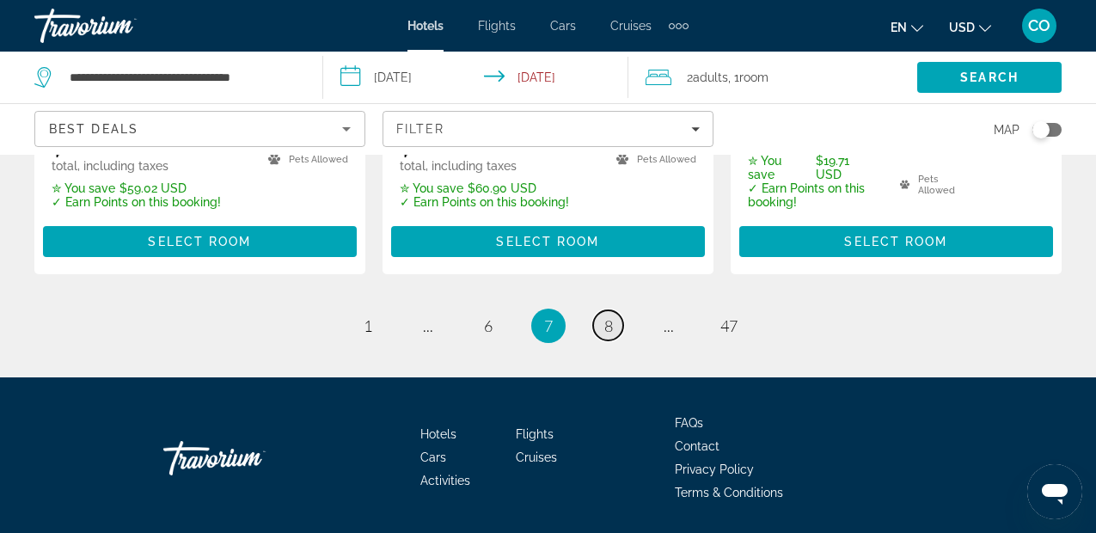
click at [615, 310] on link "page 8" at bounding box center [608, 325] width 30 height 30
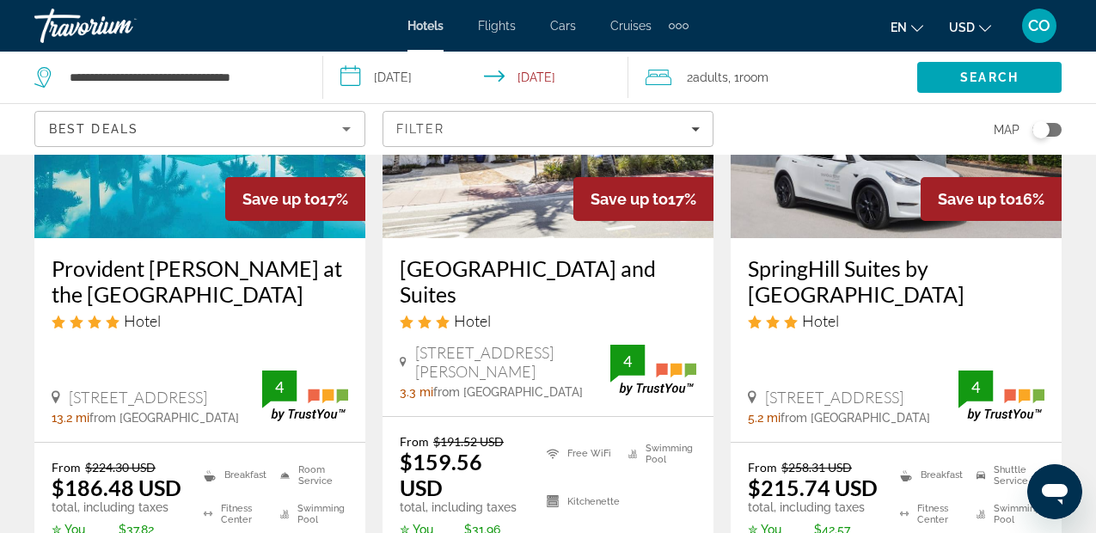
scroll to position [253, 0]
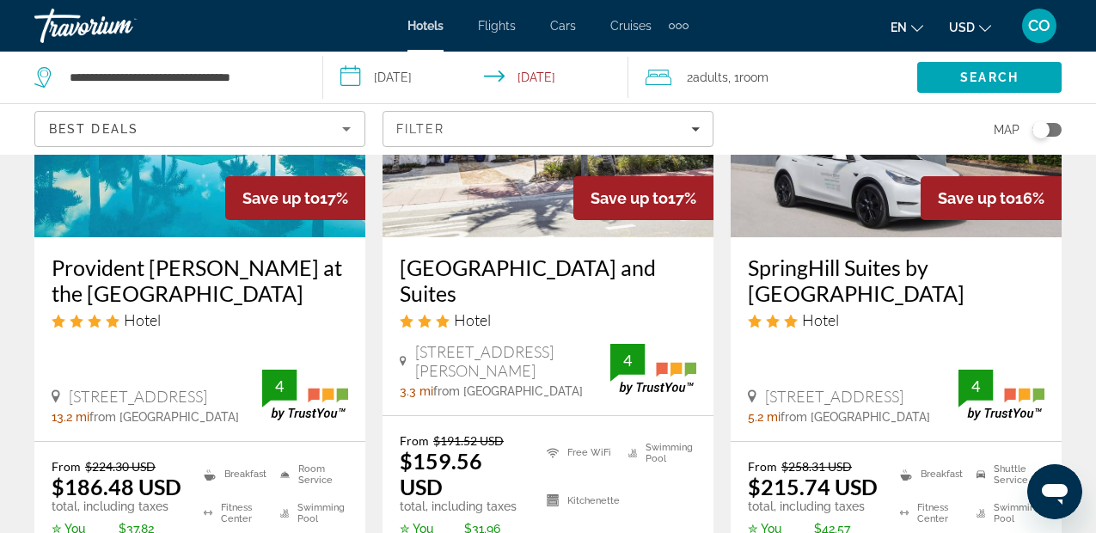
click at [208, 224] on img "Main content" at bounding box center [199, 99] width 331 height 275
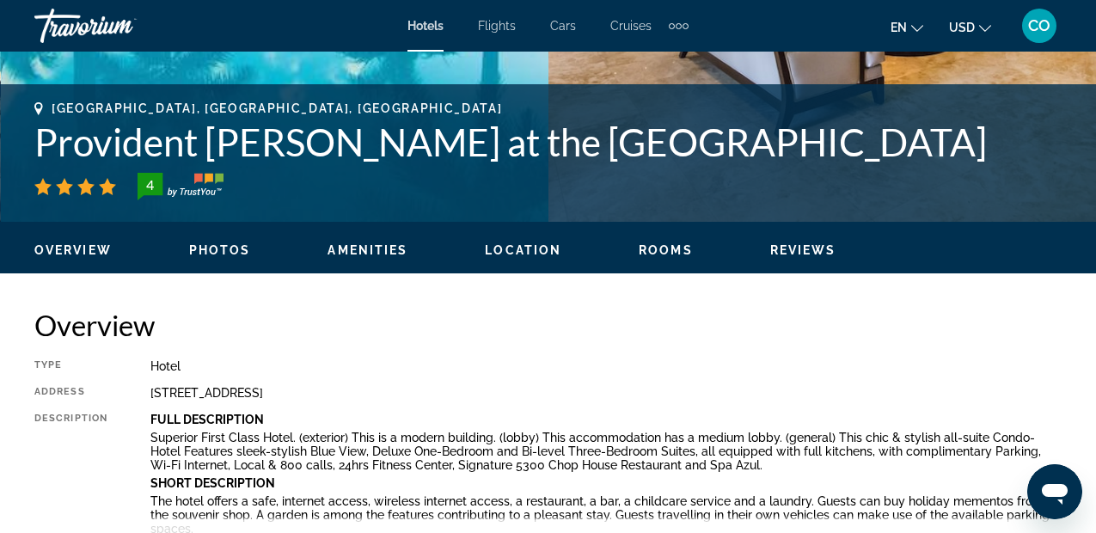
click at [491, 350] on div "Overview Type Hotel Address 5300 Nw 87 Avenue, Miami FL 33178, United States De…" at bounding box center [547, 435] width 1027 height 255
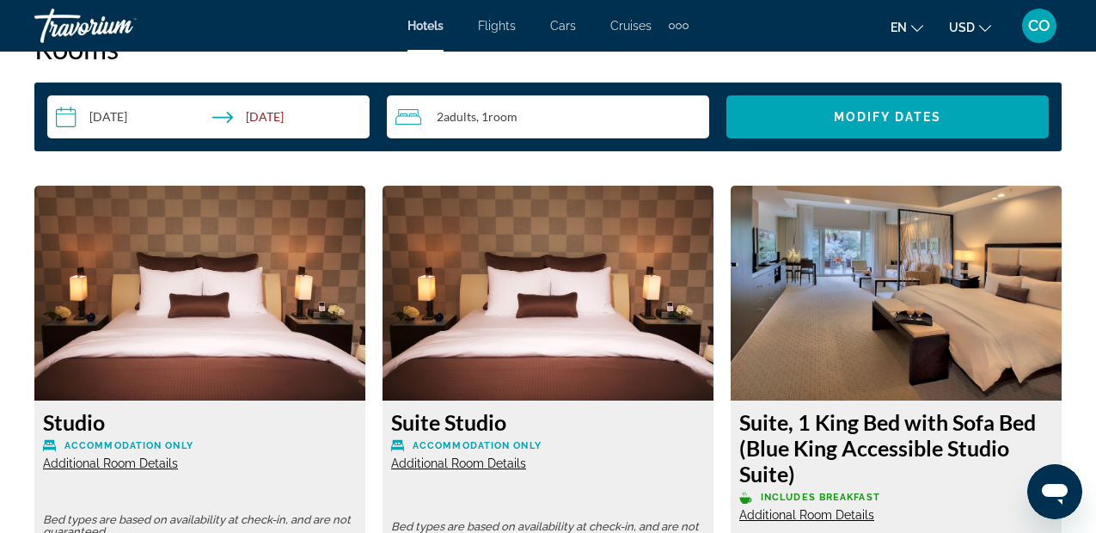
scroll to position [2548, 0]
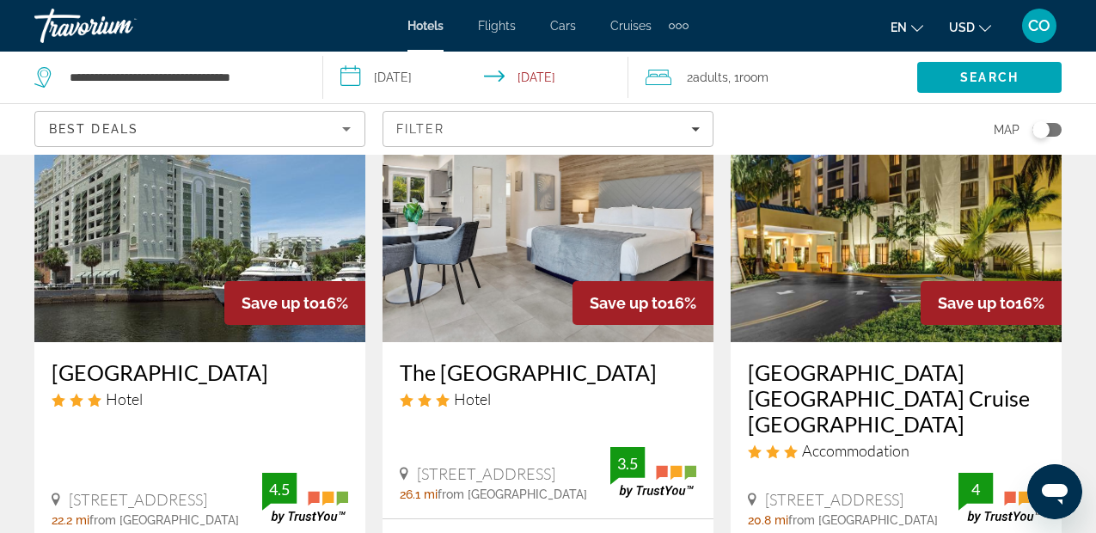
scroll to position [861, 0]
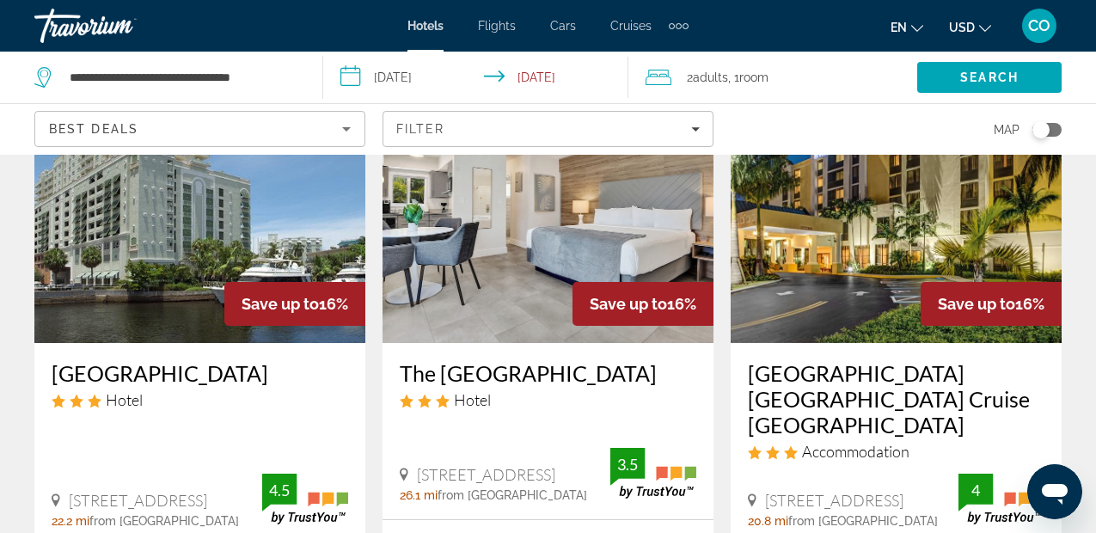
click at [577, 289] on div "Save up to 16%" at bounding box center [642, 304] width 141 height 44
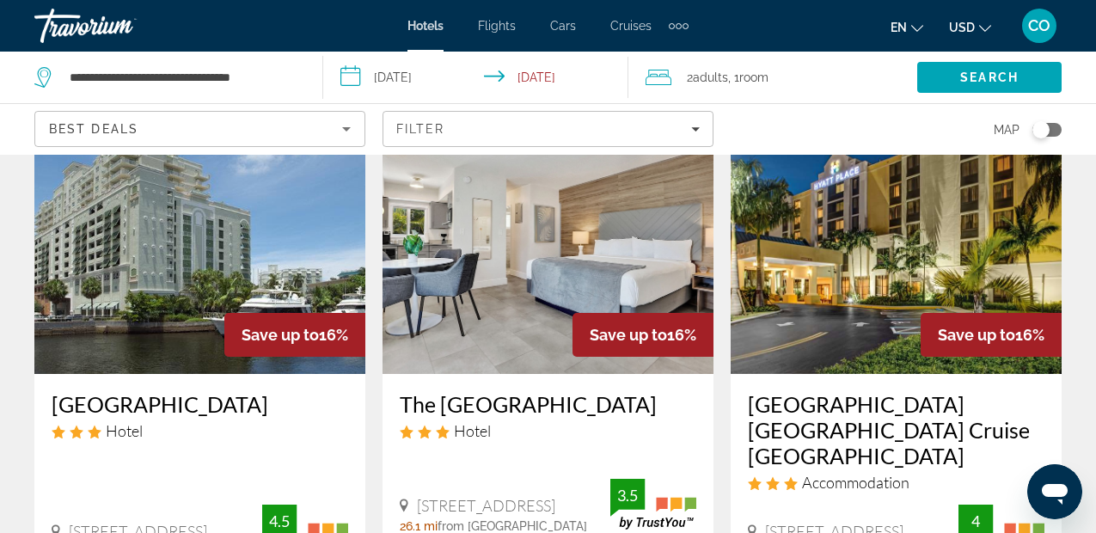
scroll to position [825, 0]
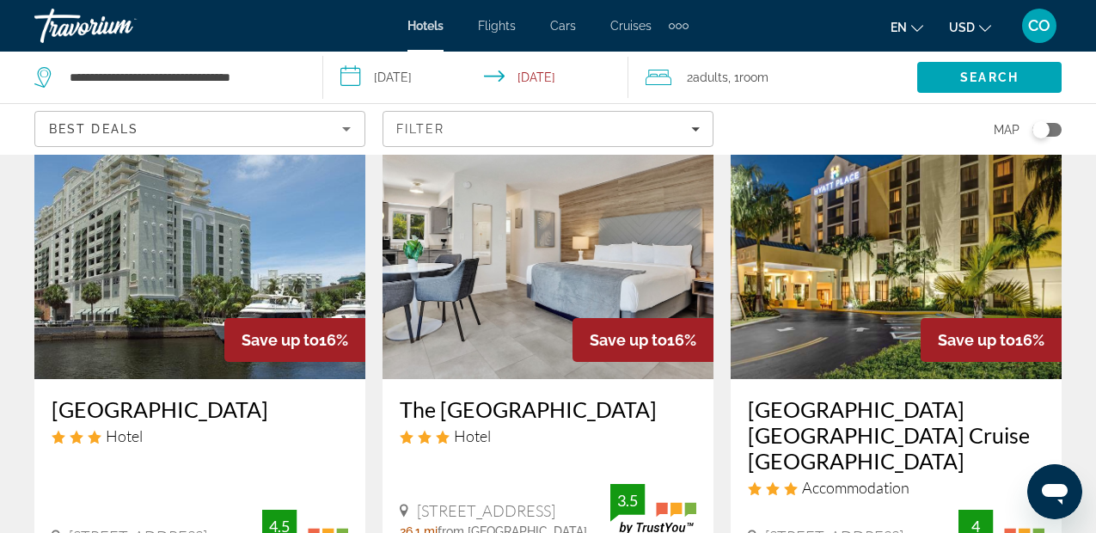
click at [555, 262] on img "Main content" at bounding box center [547, 241] width 331 height 275
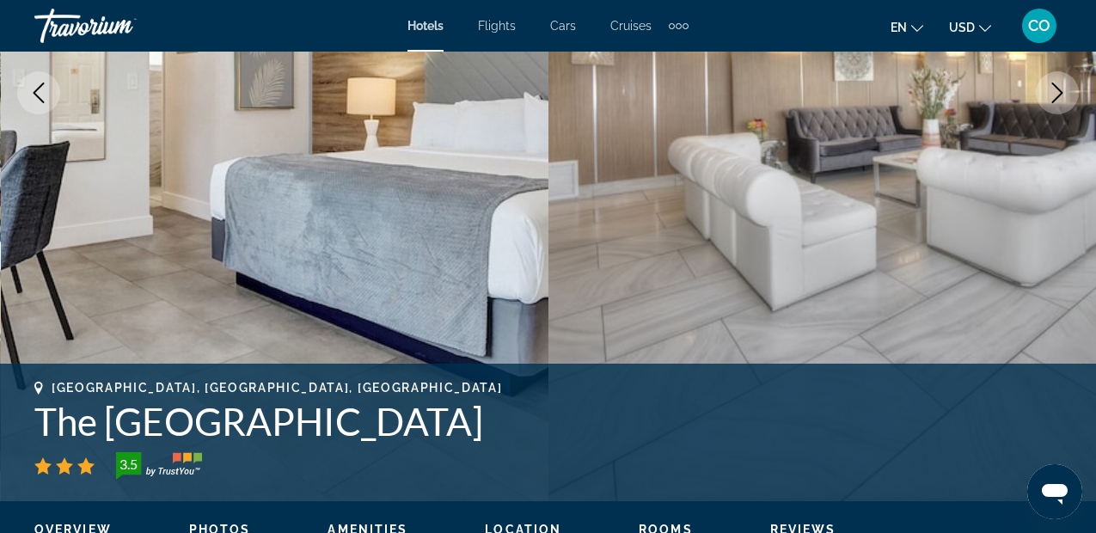
scroll to position [366, 0]
drag, startPoint x: 36, startPoint y: 417, endPoint x: 501, endPoint y: 443, distance: 465.7
click at [501, 443] on h1 "The Garden Hotel & Resort" at bounding box center [547, 422] width 1027 height 45
copy h1 "The Garden Hotel & Resort"
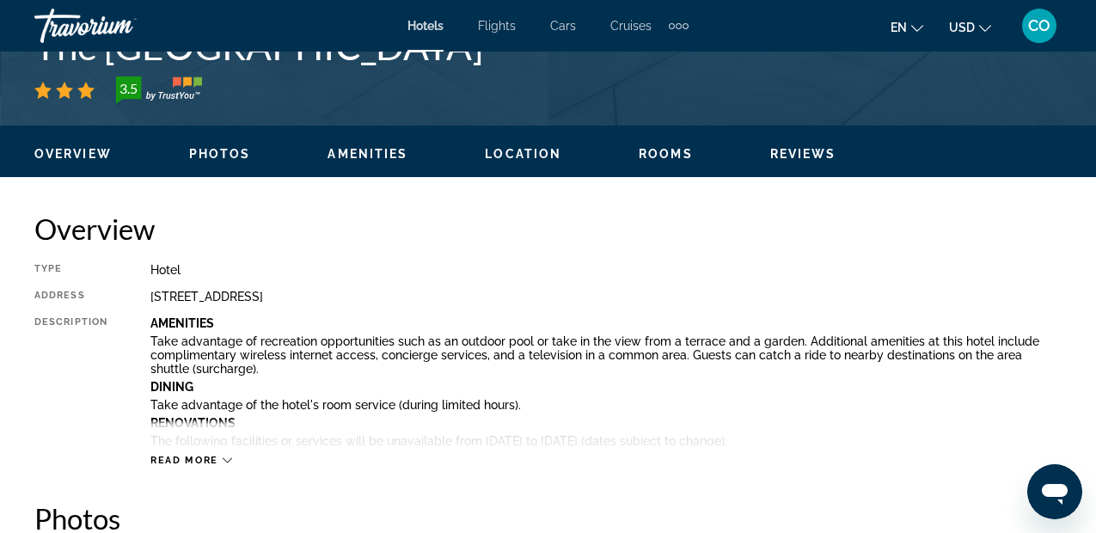
scroll to position [742, 0]
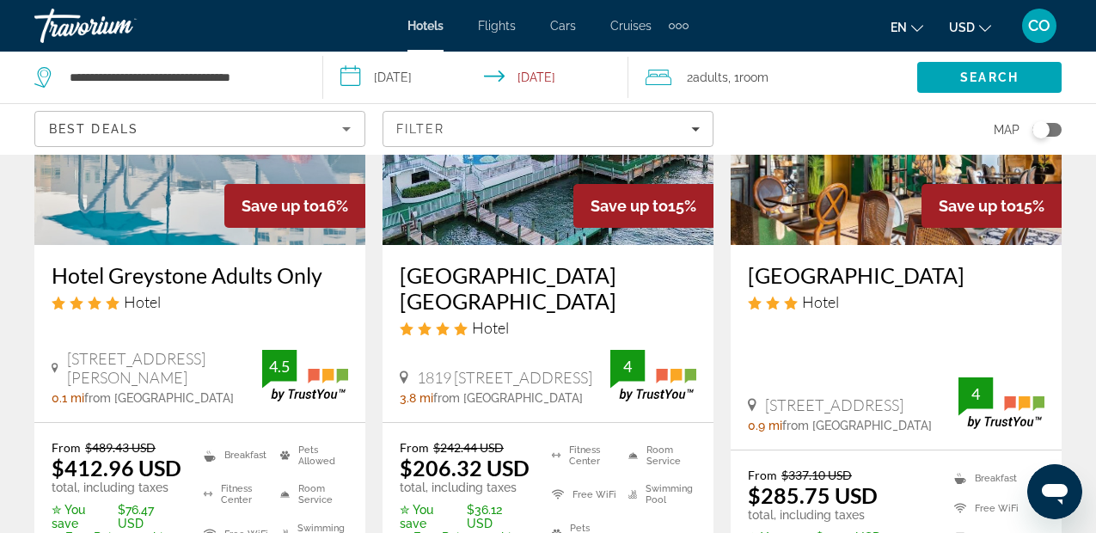
scroll to position [2751, 0]
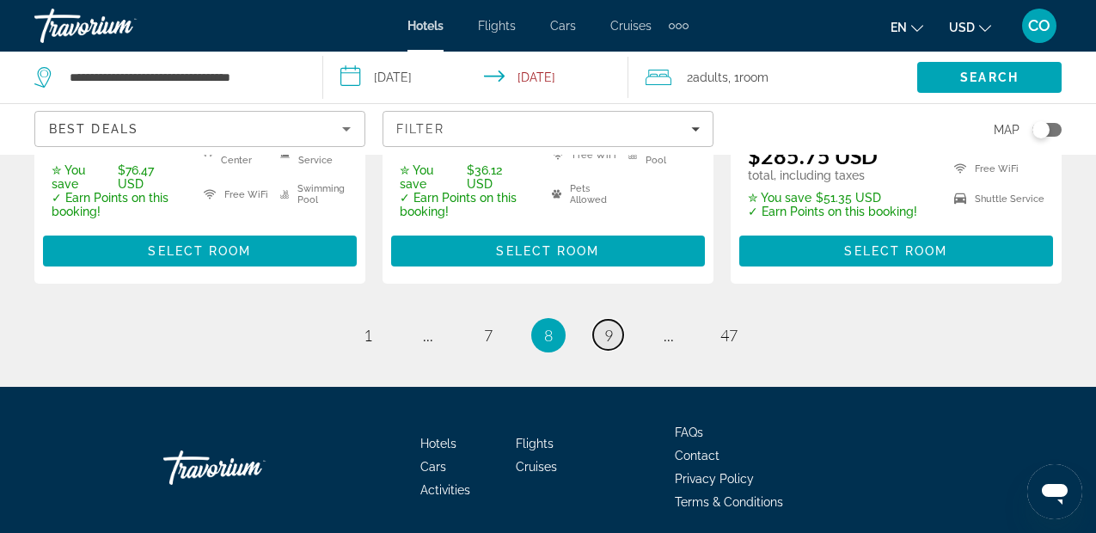
click at [612, 326] on span "9" at bounding box center [608, 335] width 9 height 19
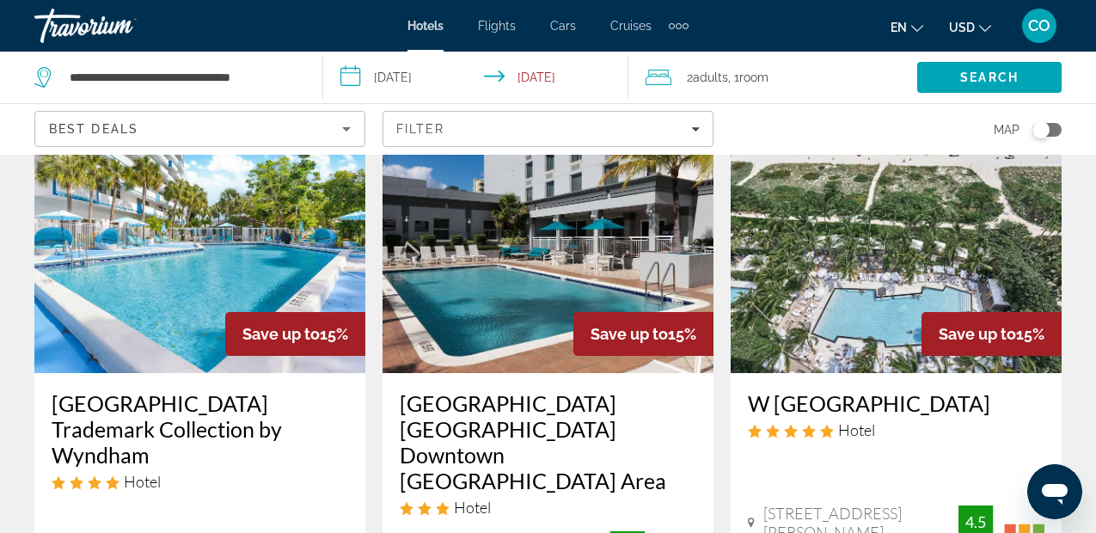
scroll to position [812, 0]
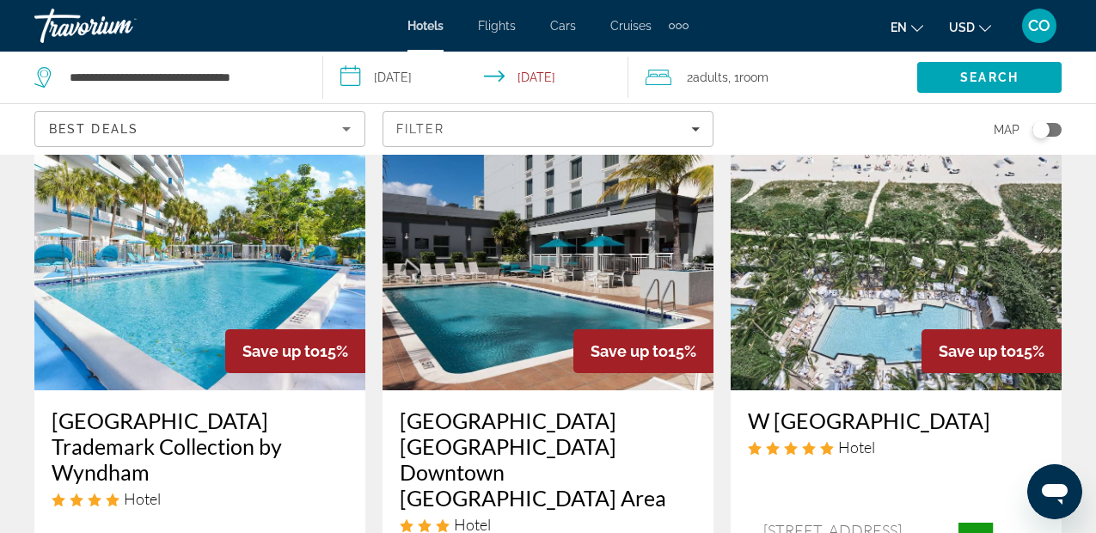
click at [338, 174] on img "Main content" at bounding box center [199, 252] width 331 height 275
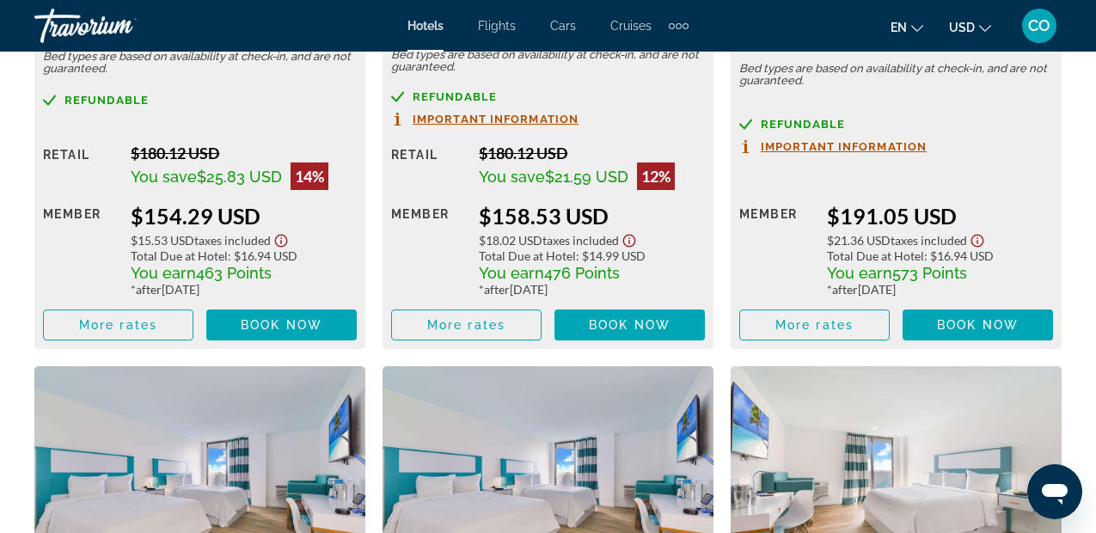
scroll to position [3660, 0]
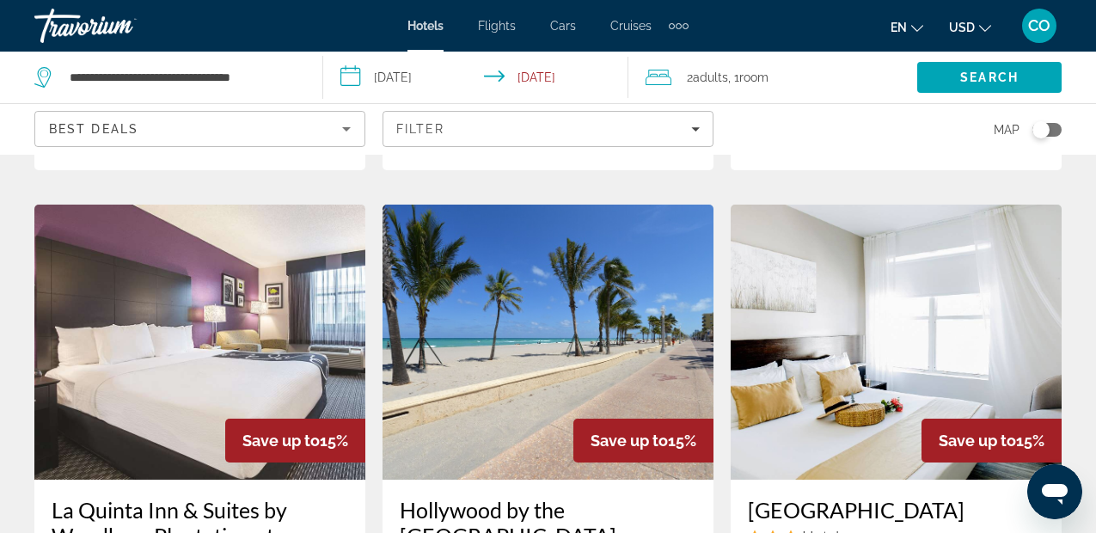
scroll to position [2201, 0]
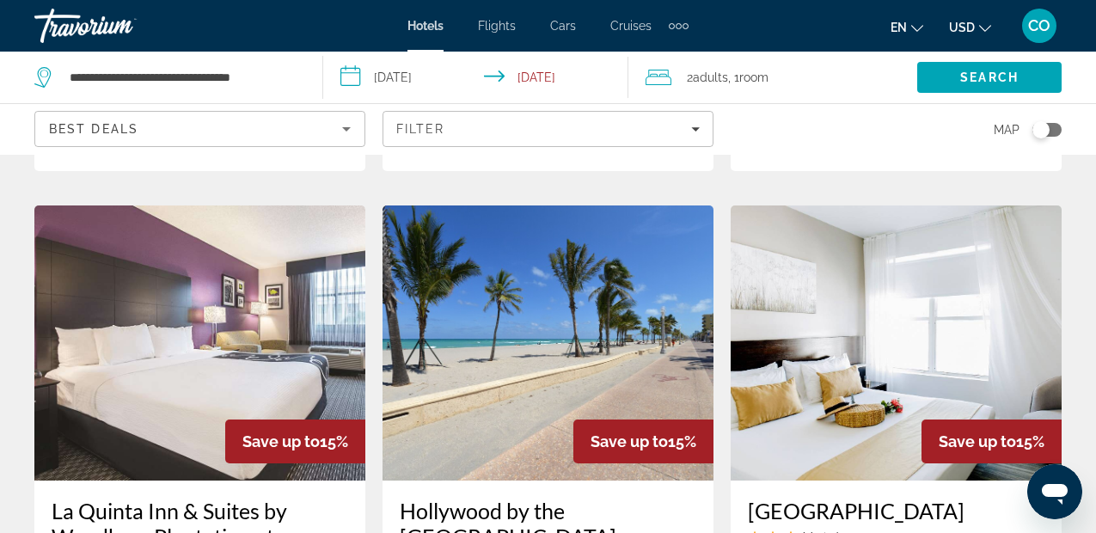
click at [445, 236] on img "Main content" at bounding box center [547, 342] width 331 height 275
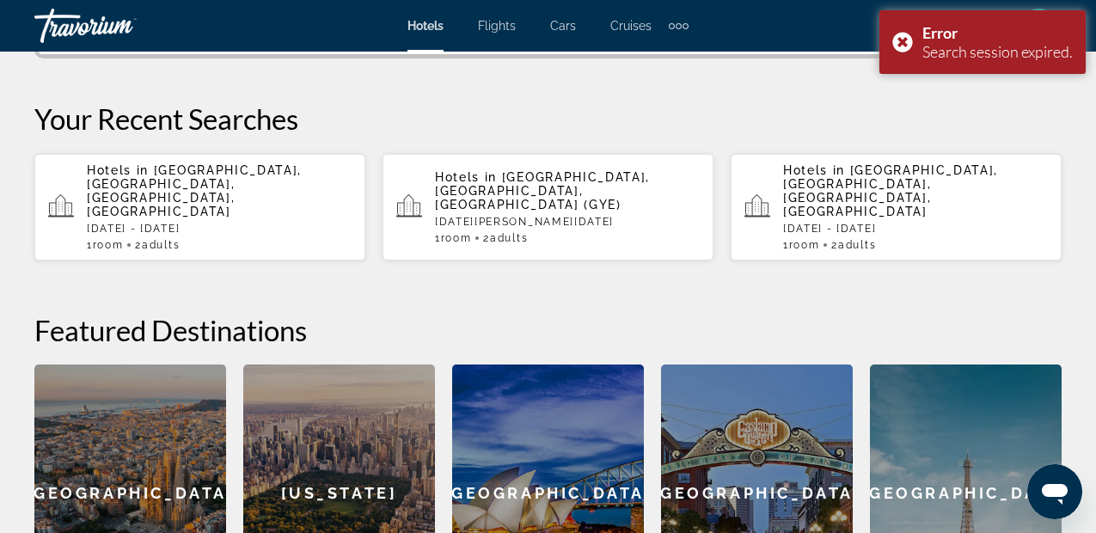
scroll to position [446, 0]
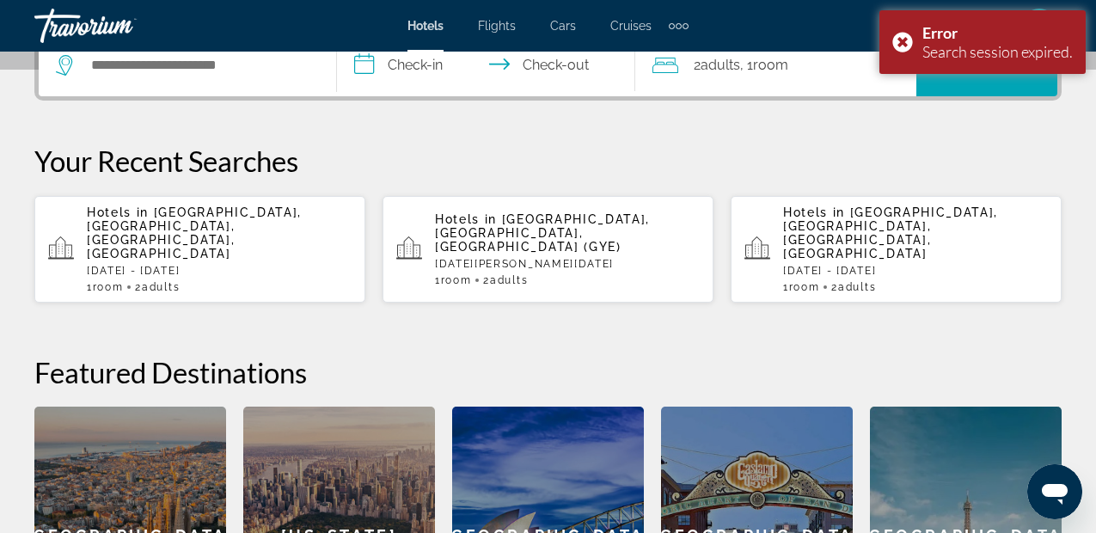
click at [255, 250] on div "Hotels in Miami Beach, Miami, FL, United States Sat, 27 Dec - Mon, 29 Dec 1 Roo…" at bounding box center [219, 249] width 265 height 88
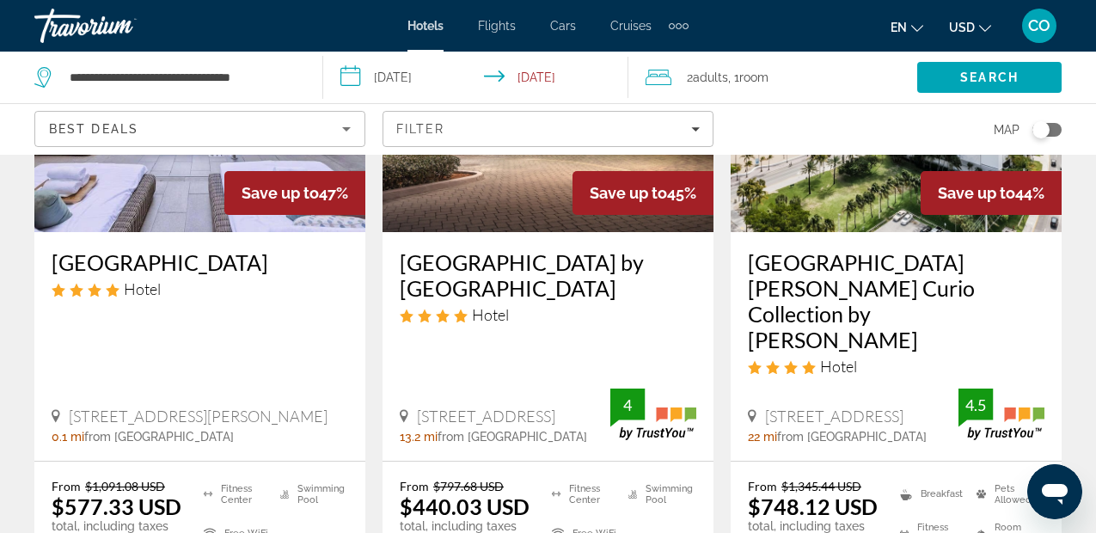
scroll to position [2686, 0]
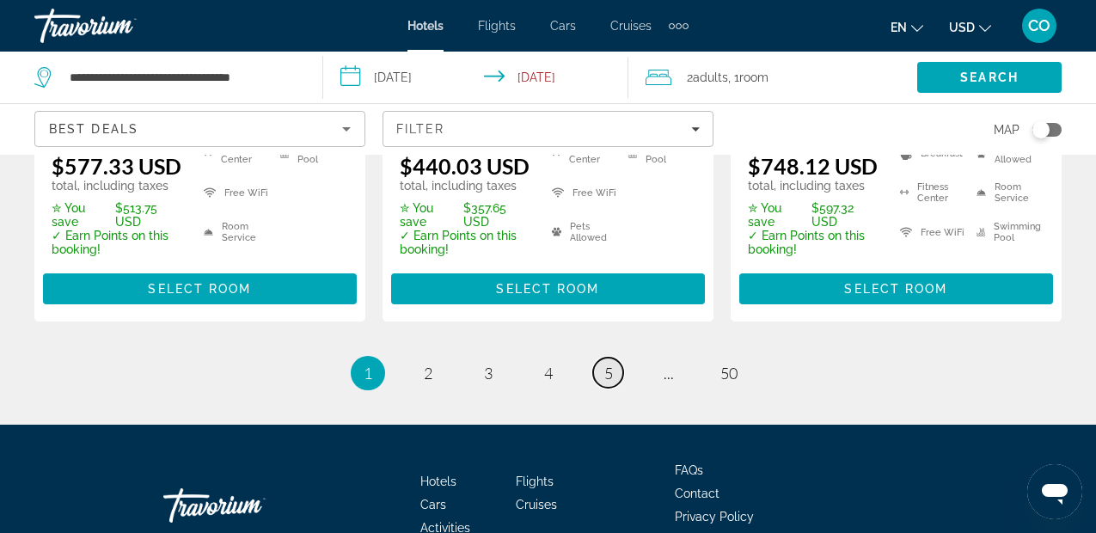
click at [611, 364] on span "5" at bounding box center [608, 373] width 9 height 19
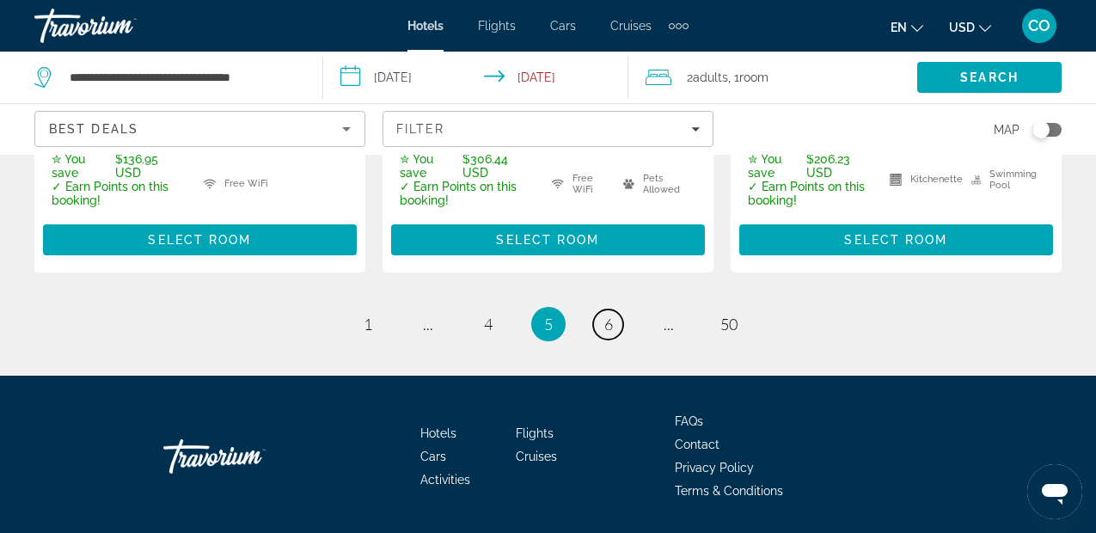
scroll to position [2746, 0]
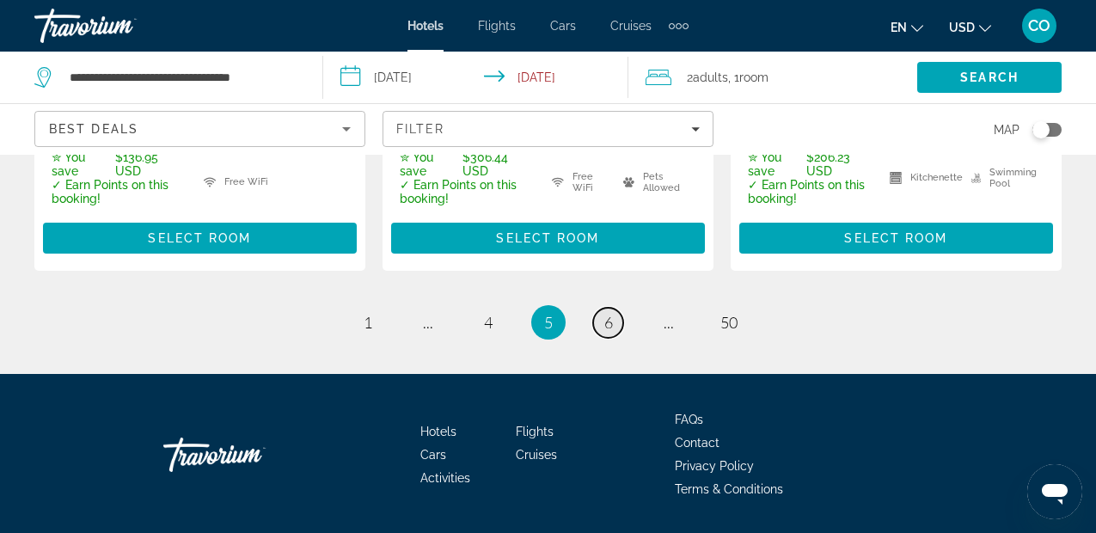
click at [615, 308] on link "page 6" at bounding box center [608, 323] width 30 height 30
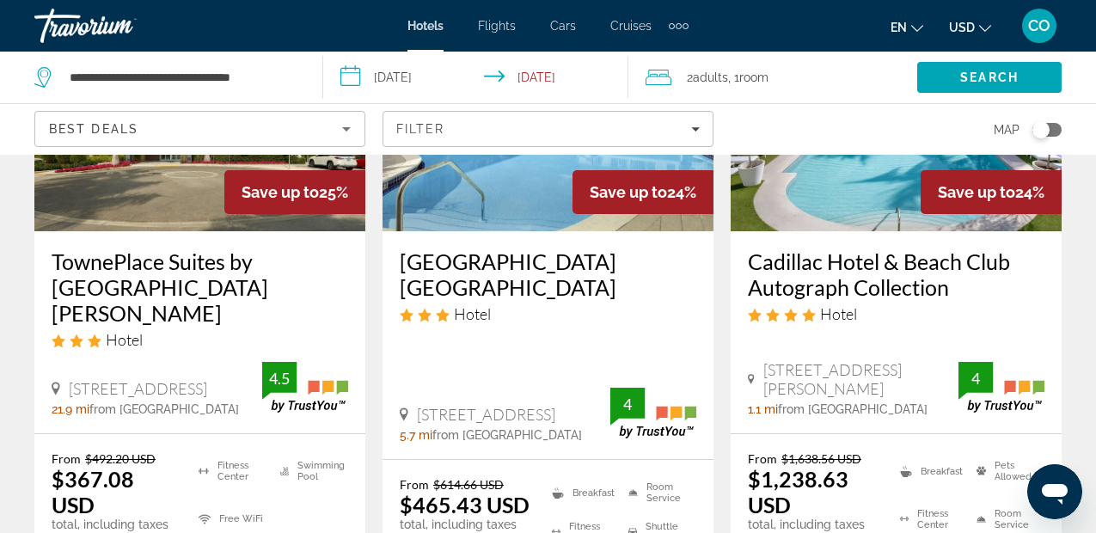
scroll to position [1636, 0]
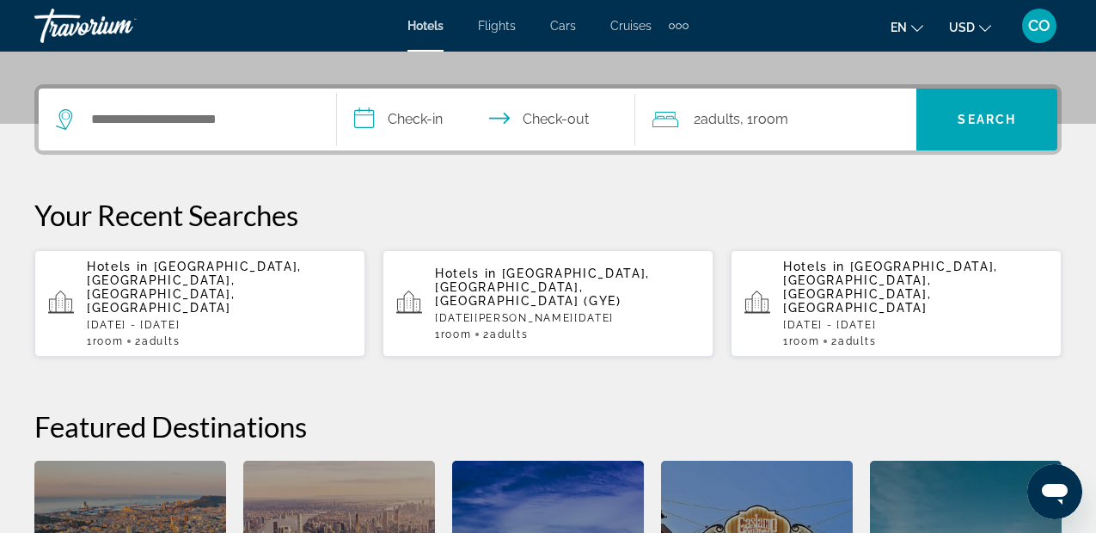
scroll to position [393, 0]
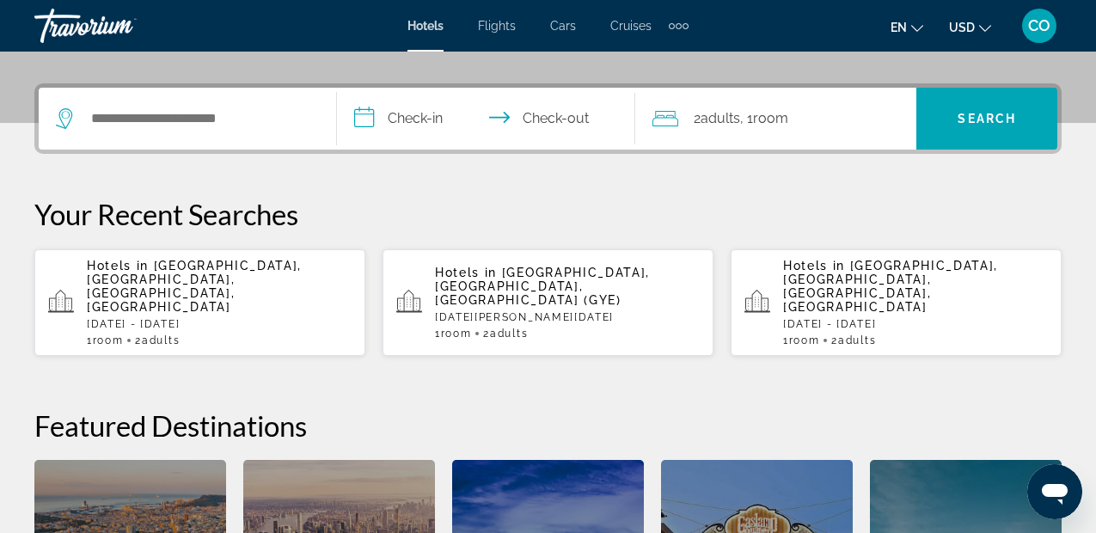
click at [130, 318] on p "[DATE] - [DATE]" at bounding box center [219, 324] width 265 height 12
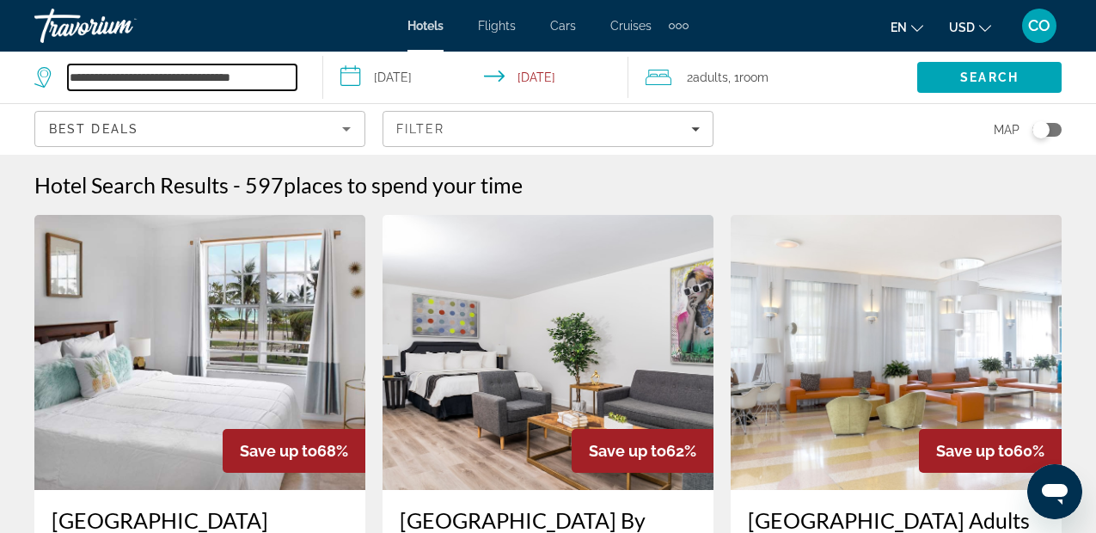
click at [243, 88] on input "**********" at bounding box center [182, 77] width 229 height 26
click at [271, 82] on input "**********" at bounding box center [182, 77] width 229 height 26
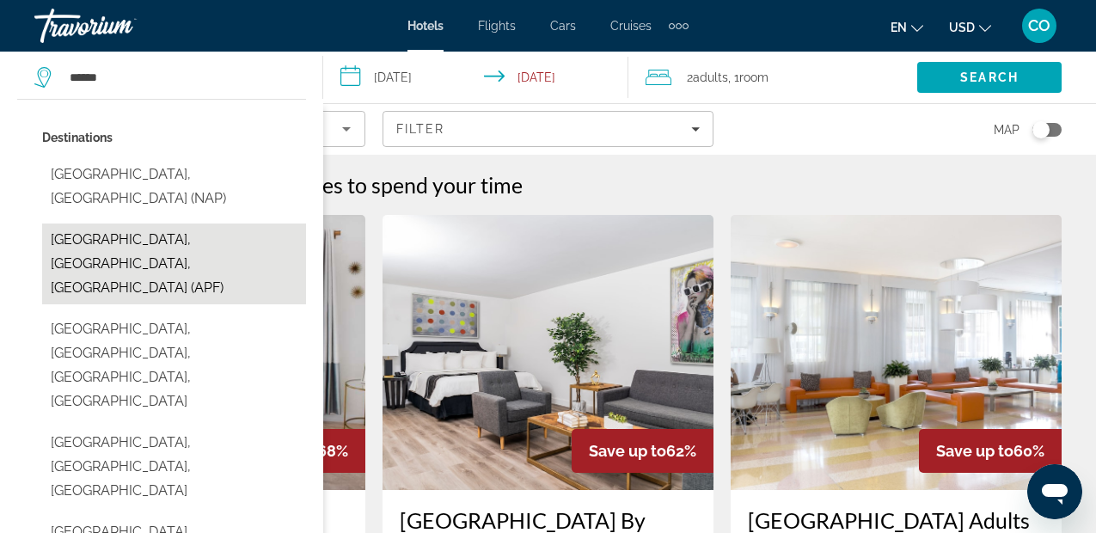
click at [219, 223] on button "[GEOGRAPHIC_DATA], [GEOGRAPHIC_DATA], [GEOGRAPHIC_DATA] (APF)" at bounding box center [174, 263] width 264 height 81
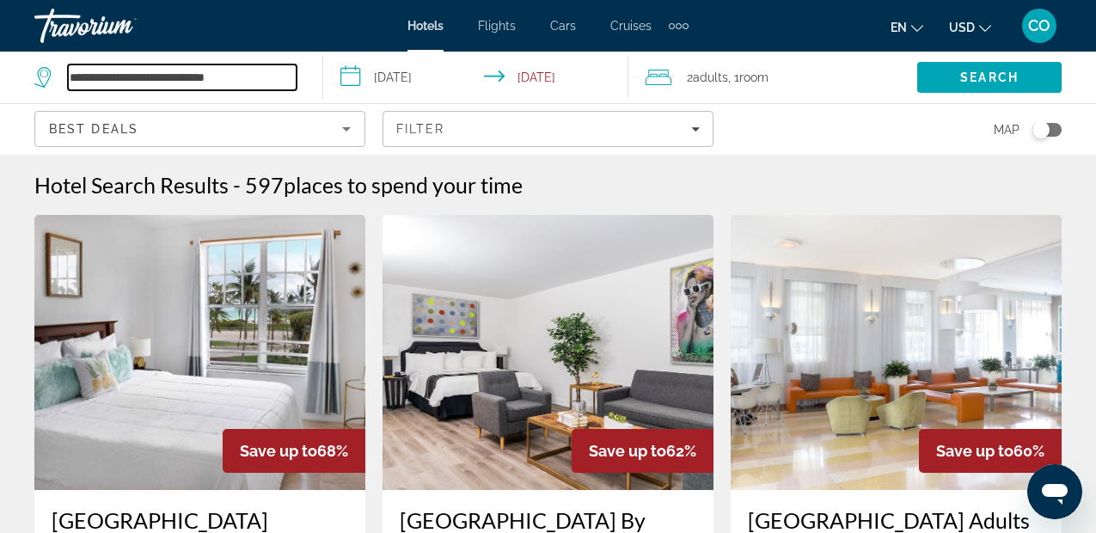
click at [262, 76] on input "**********" at bounding box center [182, 77] width 229 height 26
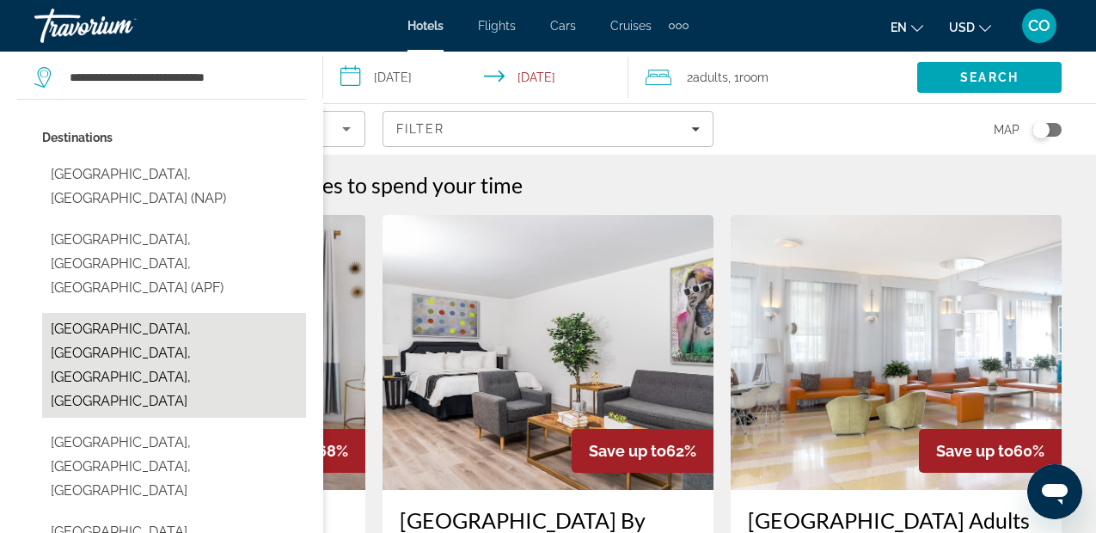
click at [251, 313] on button "[GEOGRAPHIC_DATA], [GEOGRAPHIC_DATA], [GEOGRAPHIC_DATA], [GEOGRAPHIC_DATA]" at bounding box center [174, 365] width 264 height 105
type input "**********"
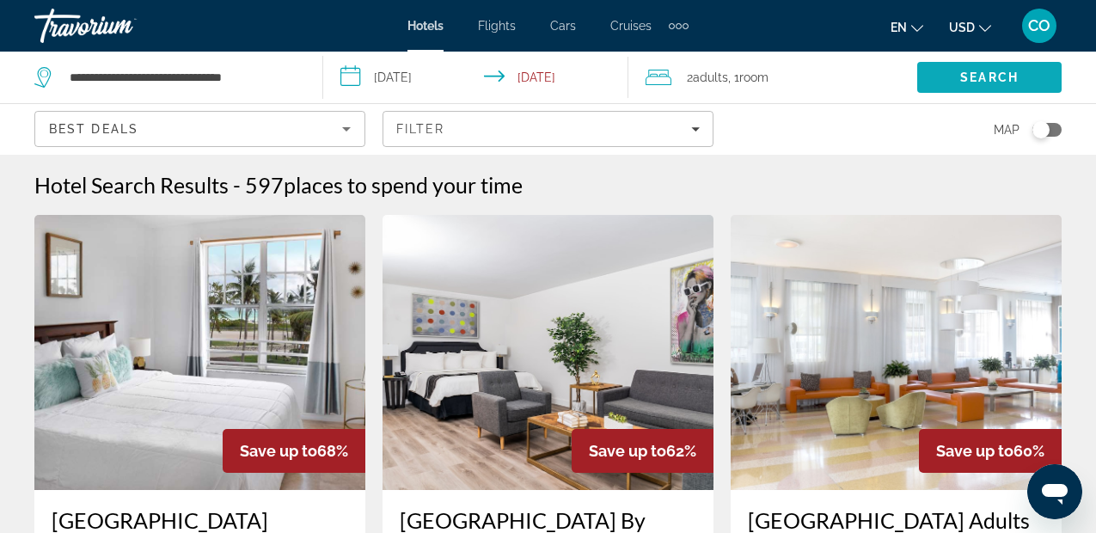
click at [966, 76] on span "Search" at bounding box center [989, 77] width 58 height 14
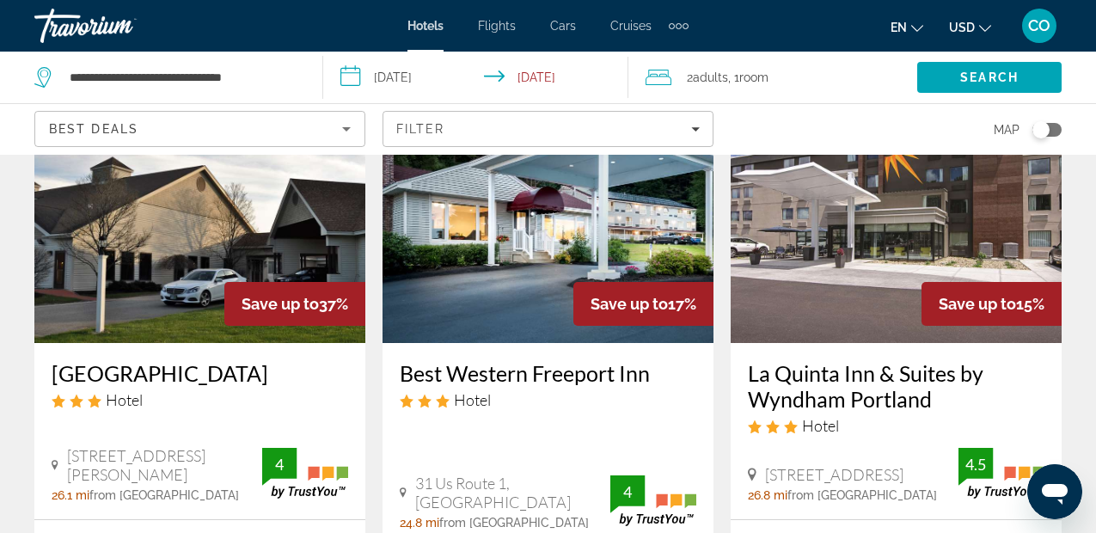
scroll to position [148, 0]
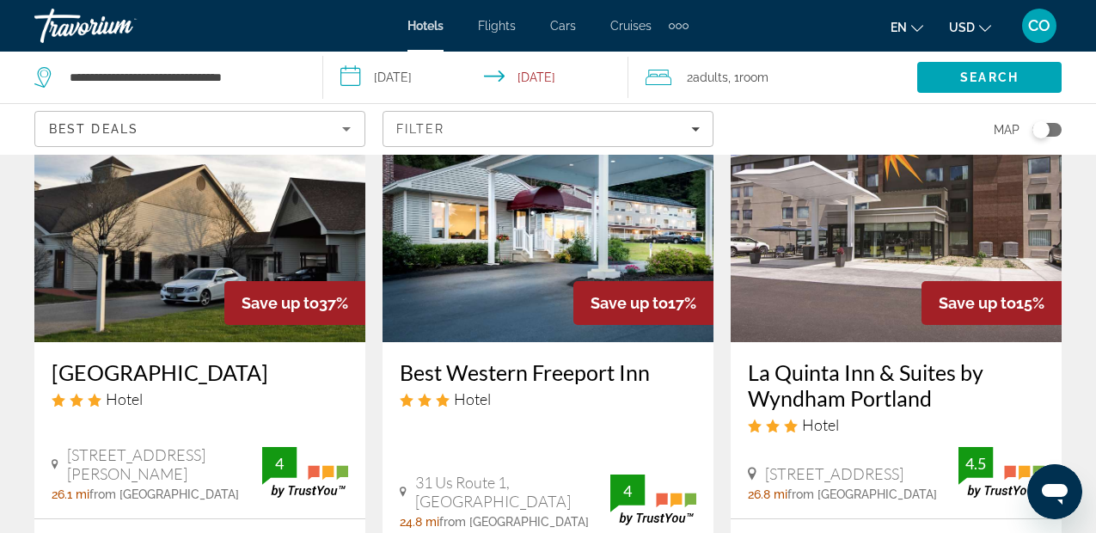
click at [296, 213] on img "Main content" at bounding box center [199, 204] width 331 height 275
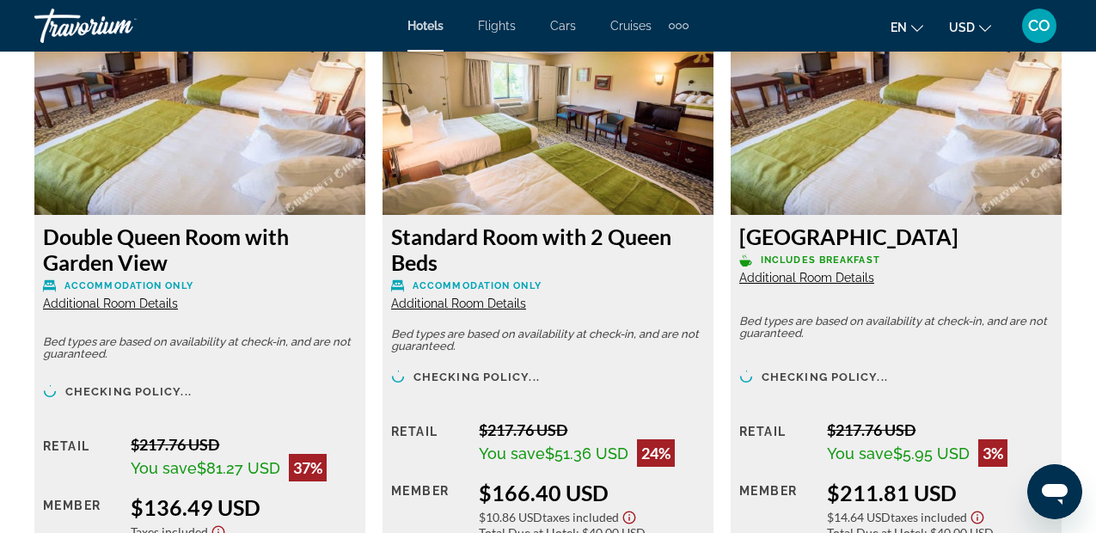
scroll to position [2734, 0]
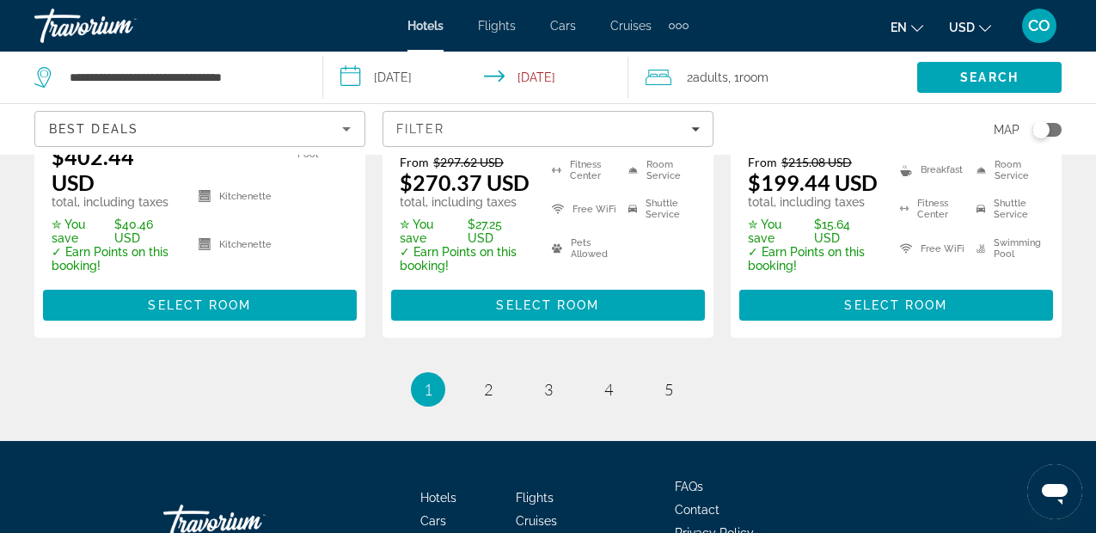
scroll to position [2725, 0]
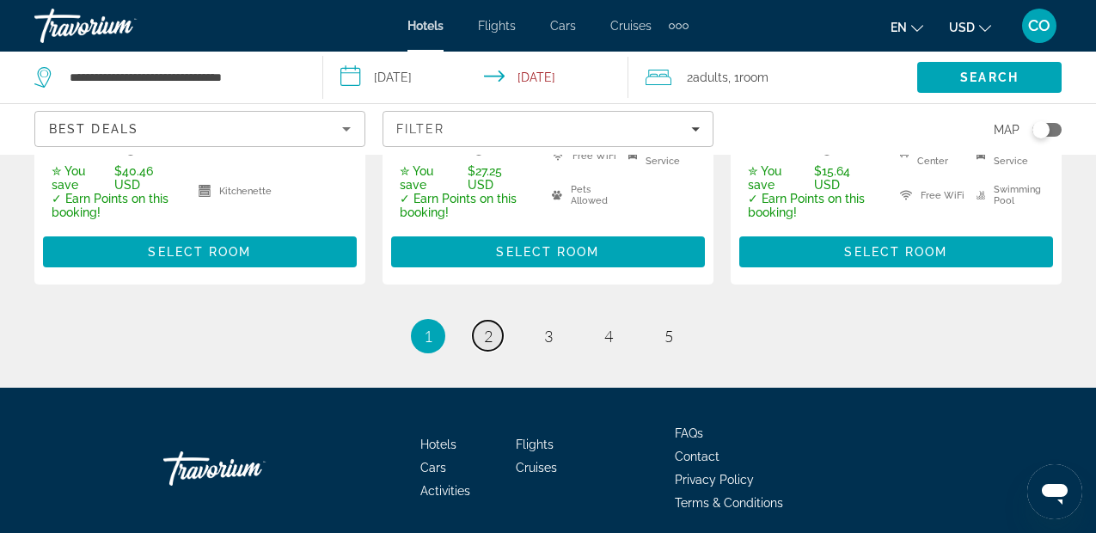
click at [481, 321] on link "page 2" at bounding box center [488, 336] width 30 height 30
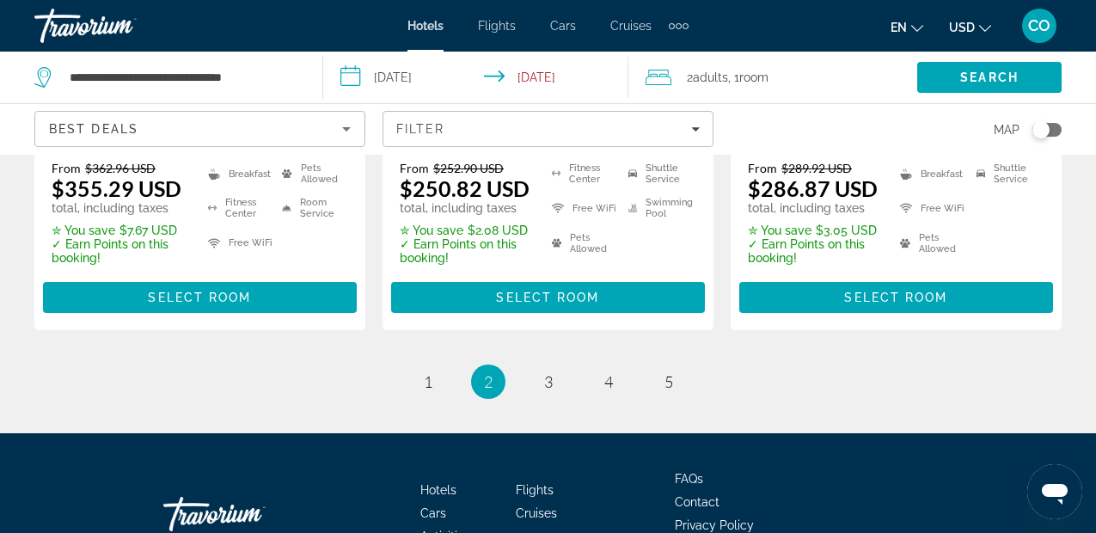
scroll to position [2652, 0]
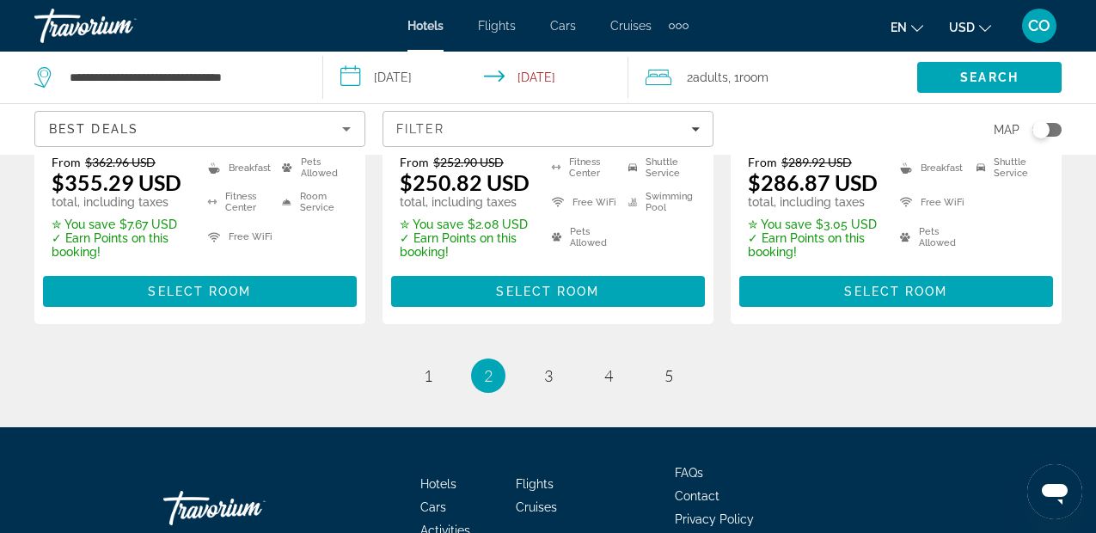
click at [450, 98] on input "**********" at bounding box center [479, 80] width 313 height 57
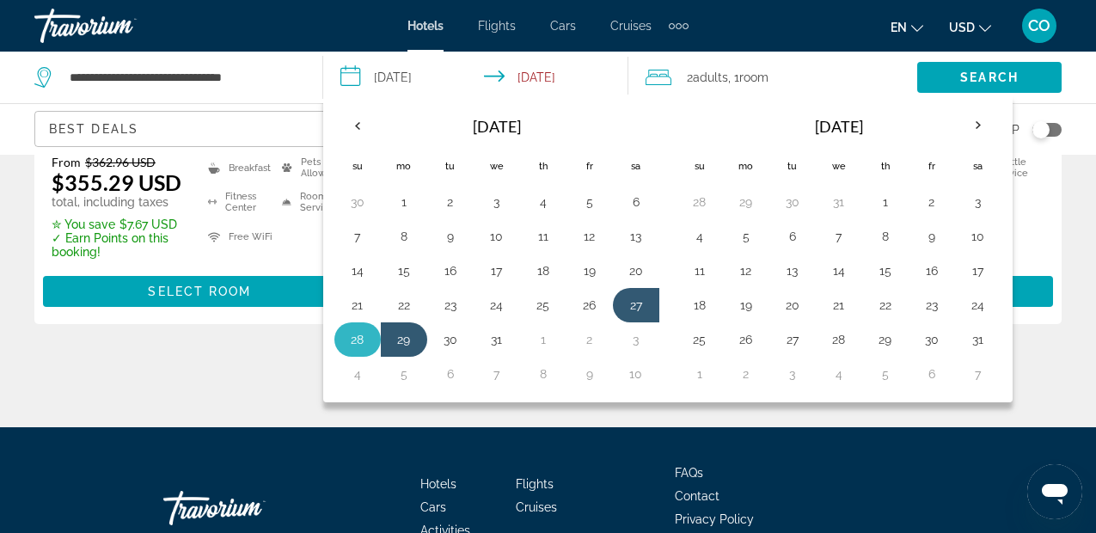
click at [358, 333] on button "28" at bounding box center [358, 339] width 28 height 24
click at [390, 336] on button "29" at bounding box center [404, 339] width 28 height 24
type input "**********"
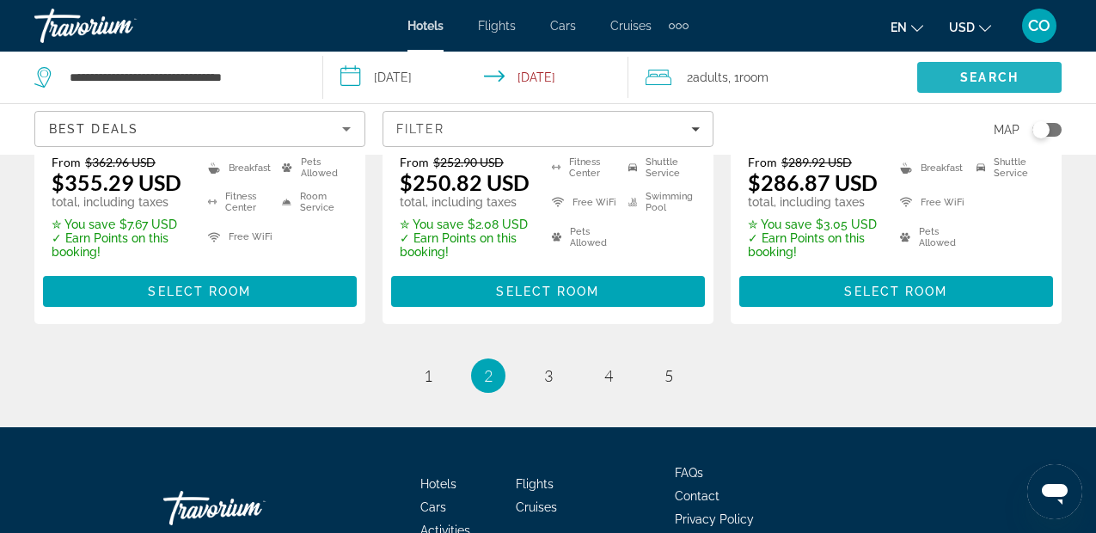
click at [984, 76] on span "Search" at bounding box center [989, 77] width 58 height 14
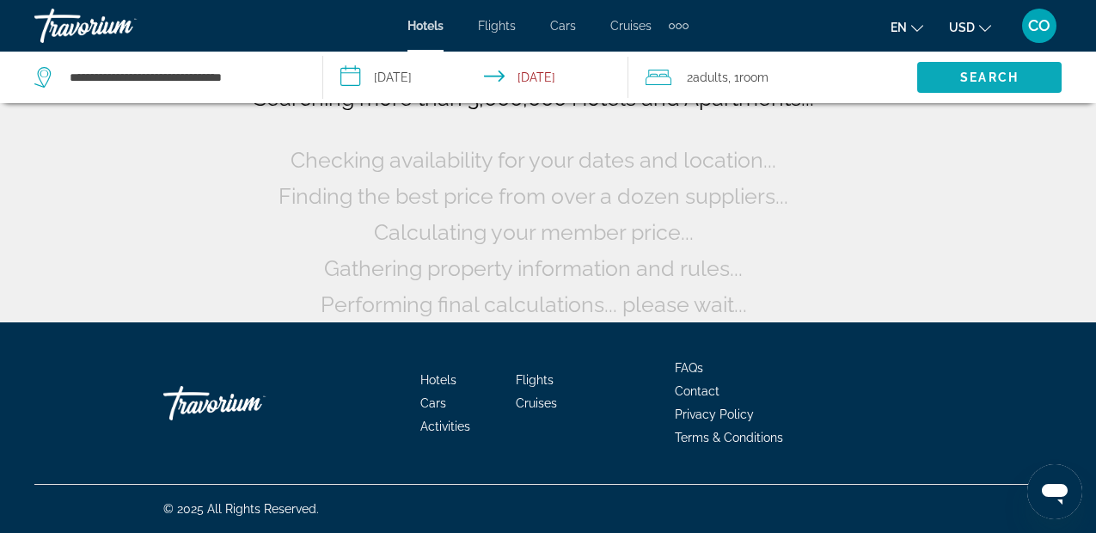
scroll to position [161, 0]
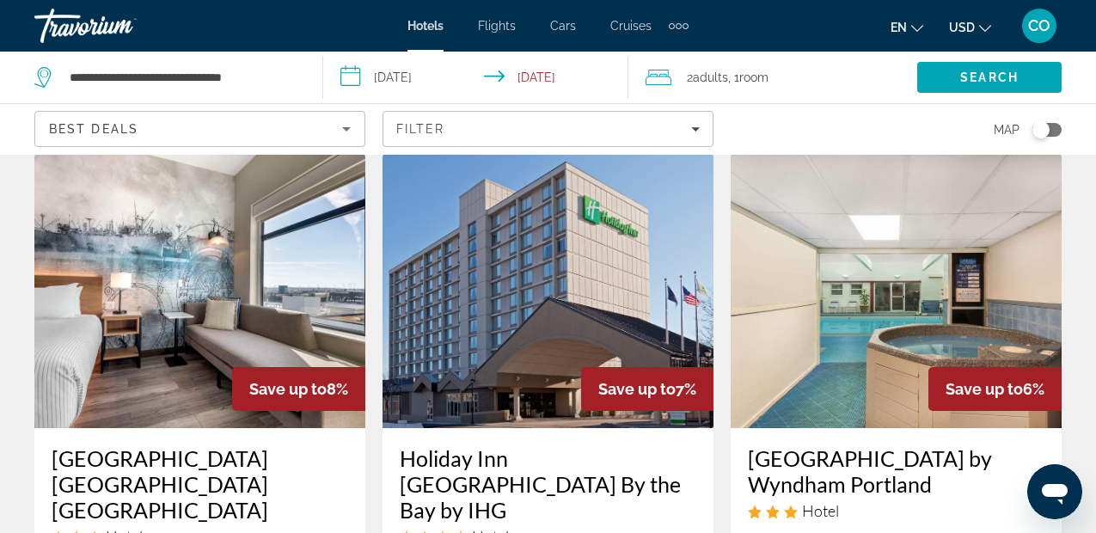
scroll to position [1484, 0]
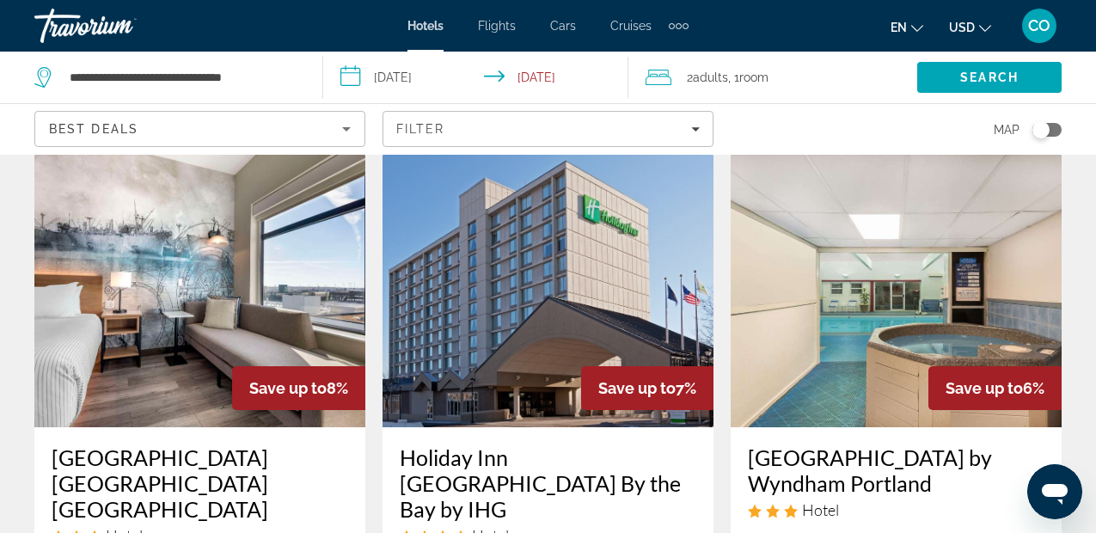
click at [553, 281] on img "Main content" at bounding box center [547, 289] width 331 height 275
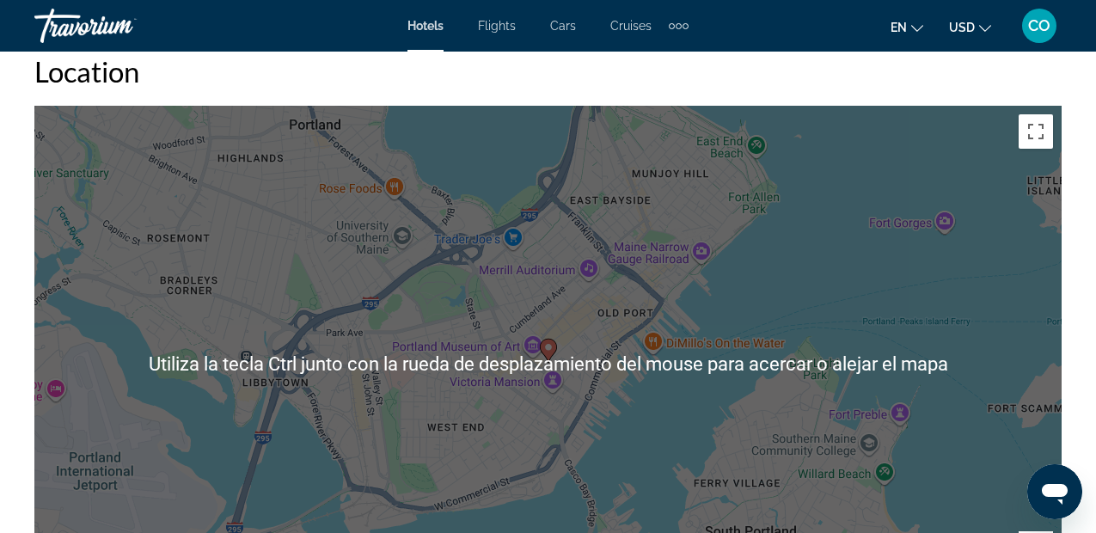
scroll to position [1923, 0]
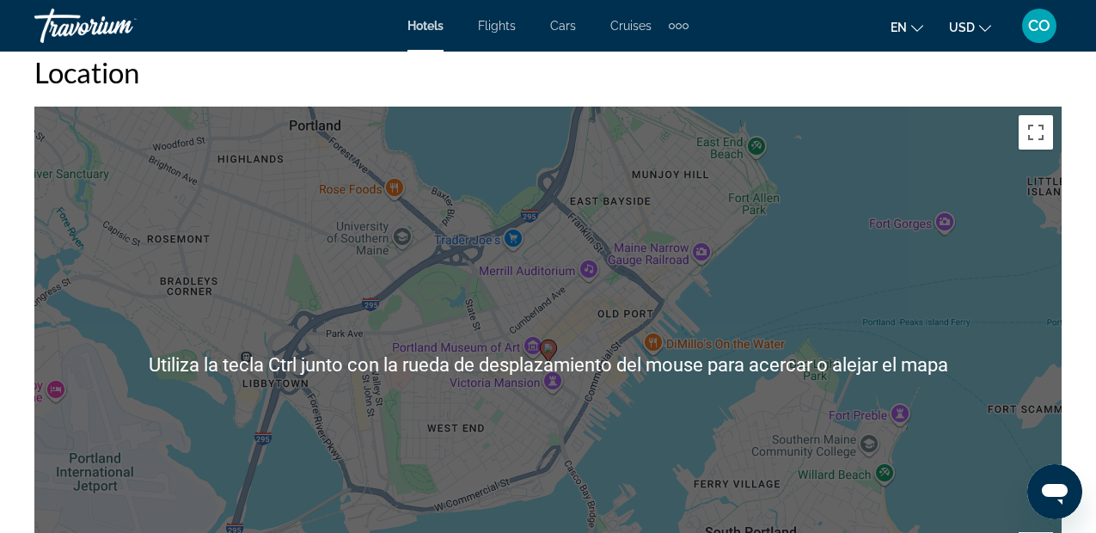
click at [664, 236] on div "Para activar la función de arrastrar con el teclado, presiona Alt + Intro. Una …" at bounding box center [547, 365] width 1027 height 516
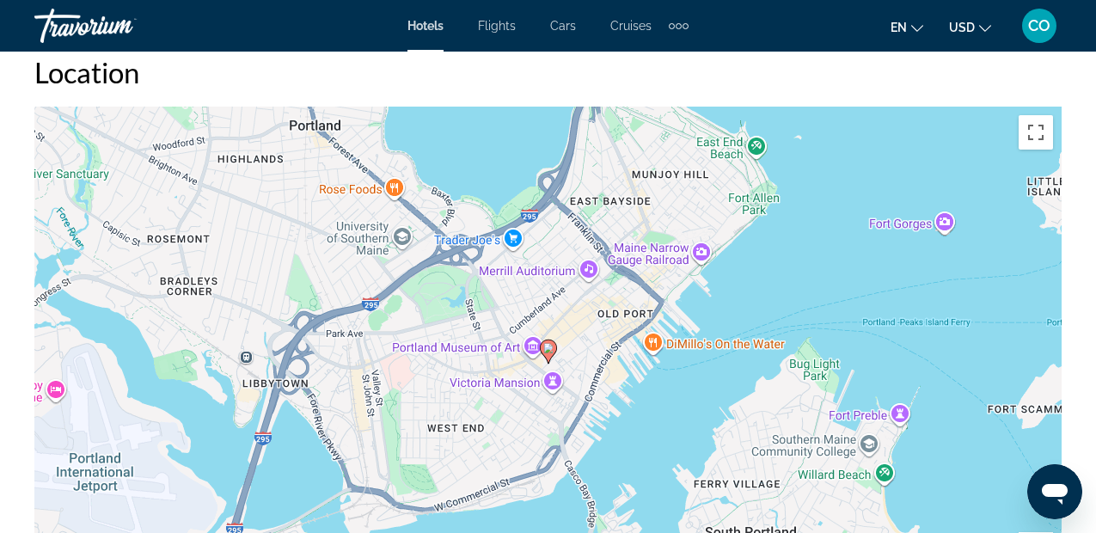
click at [664, 236] on div "Para activar la función de arrastrar con el teclado, presiona Alt + Intro. Una …" at bounding box center [547, 365] width 1027 height 516
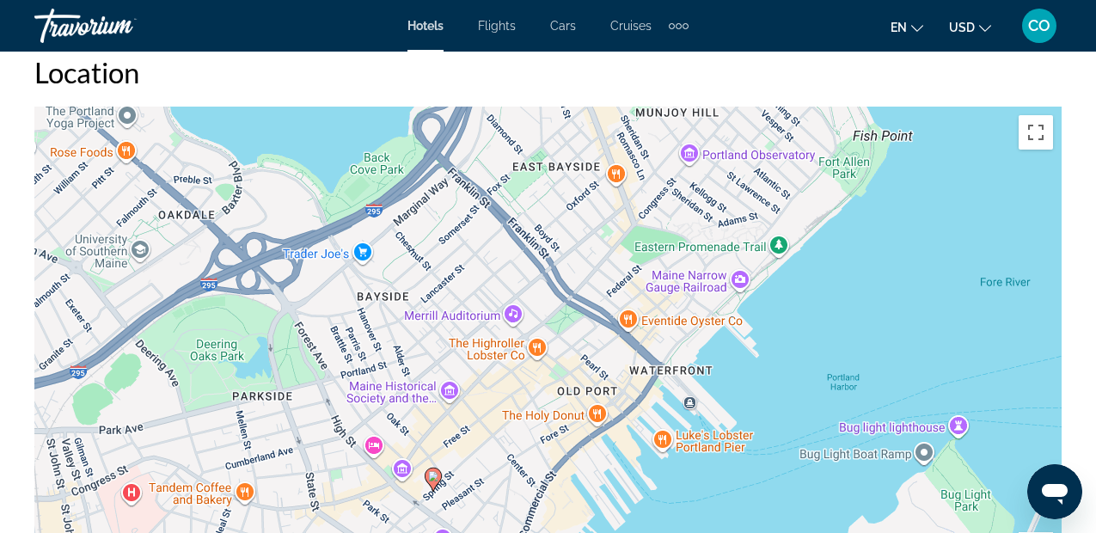
click at [431, 486] on icon "Main content" at bounding box center [433, 480] width 17 height 24
click at [436, 469] on icon "Main content" at bounding box center [432, 479] width 15 height 22
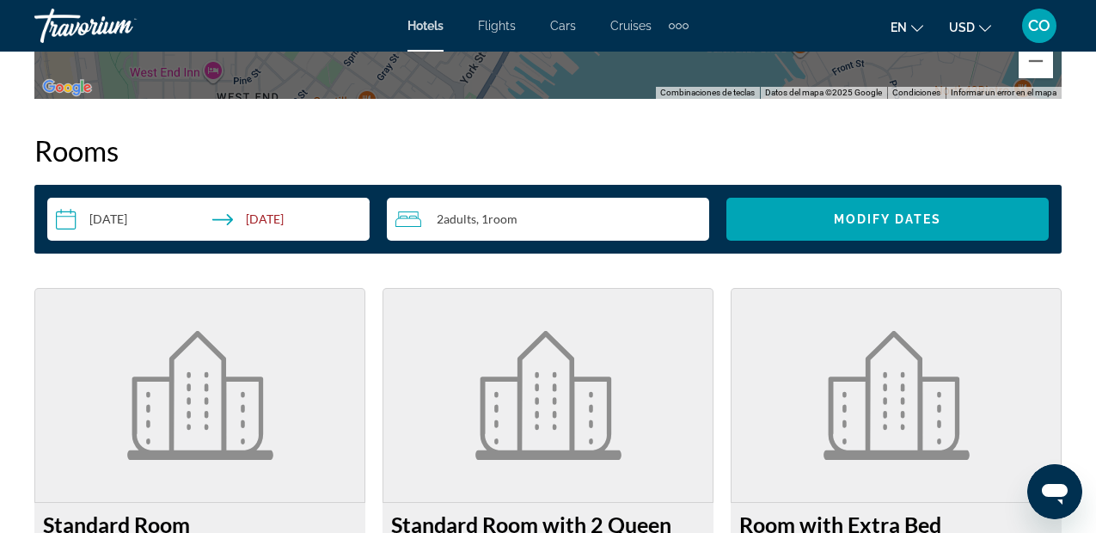
click at [436, 469] on figure "Main content" at bounding box center [547, 395] width 329 height 213
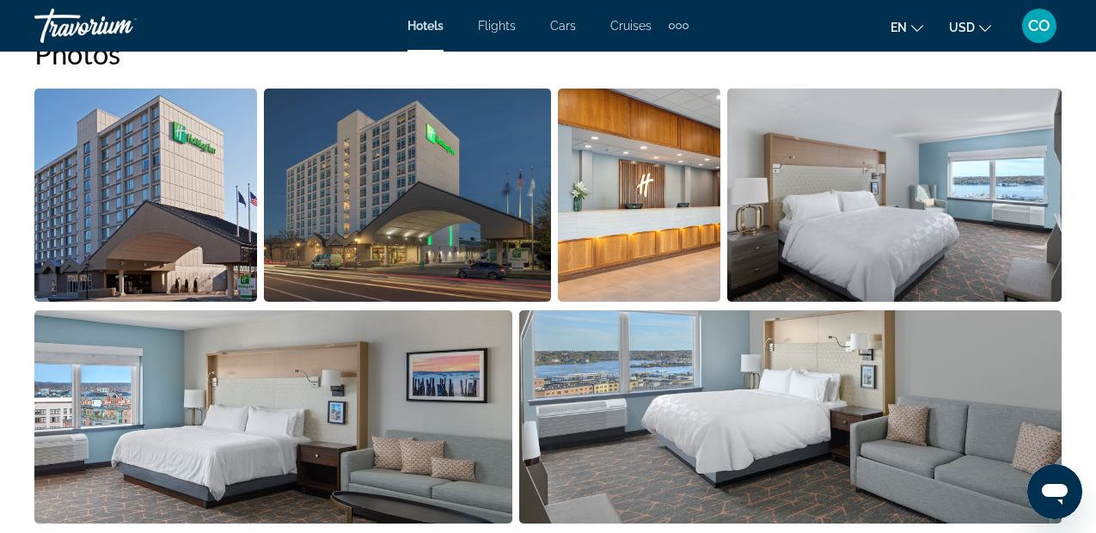
scroll to position [1209, 0]
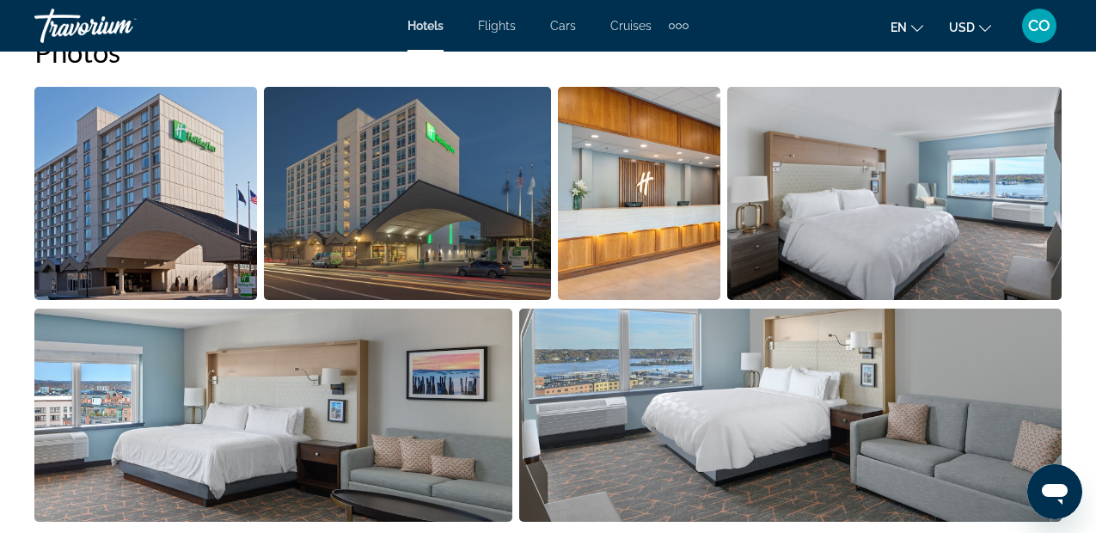
click at [814, 241] on img "Open full-screen image slider" at bounding box center [894, 193] width 334 height 213
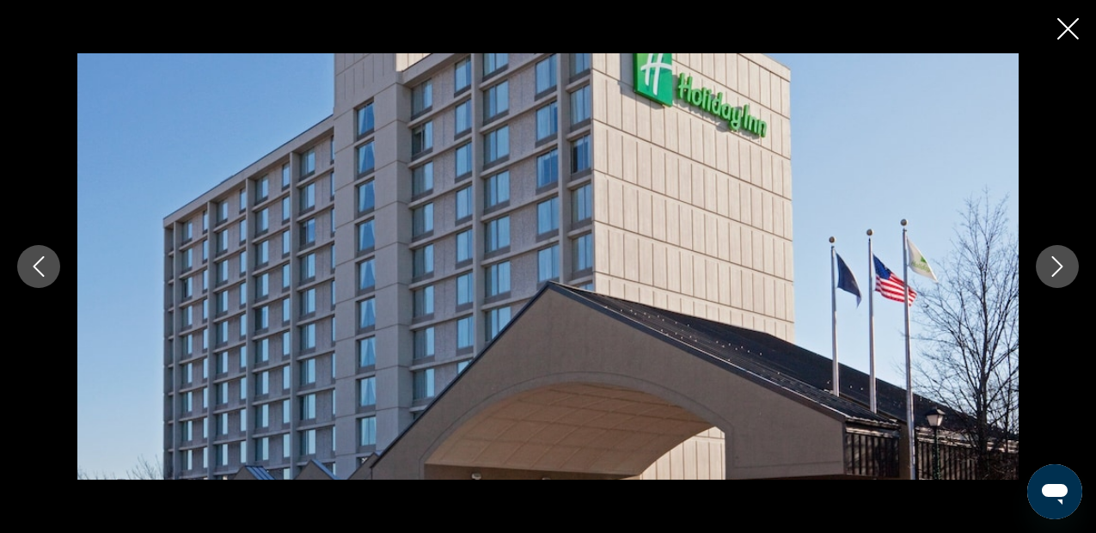
click at [1063, 242] on div "prev next" at bounding box center [548, 266] width 1096 height 426
click at [1054, 257] on icon "Next image" at bounding box center [1057, 266] width 21 height 21
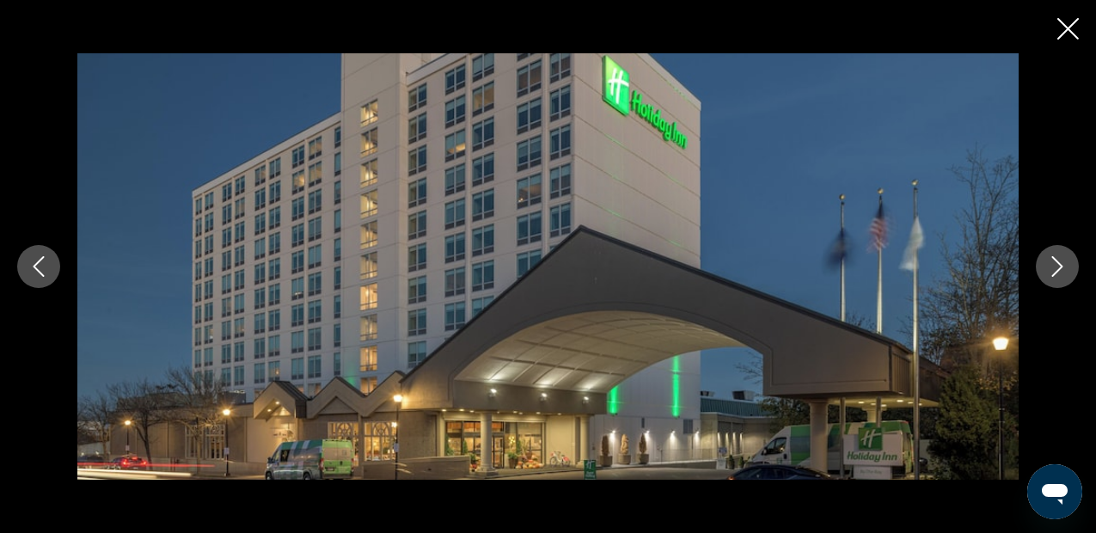
click at [1054, 257] on icon "Next image" at bounding box center [1057, 266] width 21 height 21
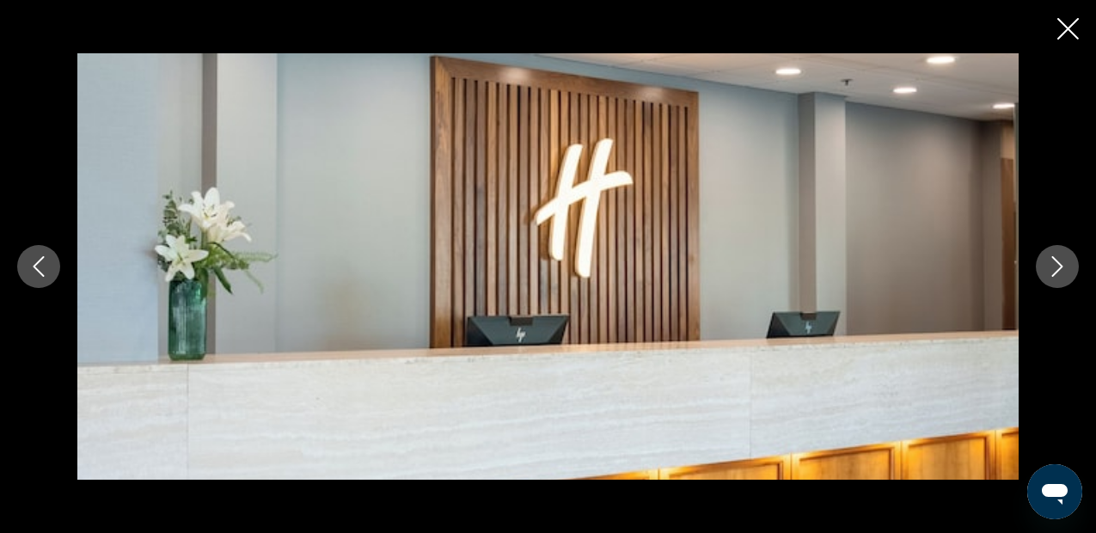
click at [1054, 257] on icon "Next image" at bounding box center [1057, 266] width 21 height 21
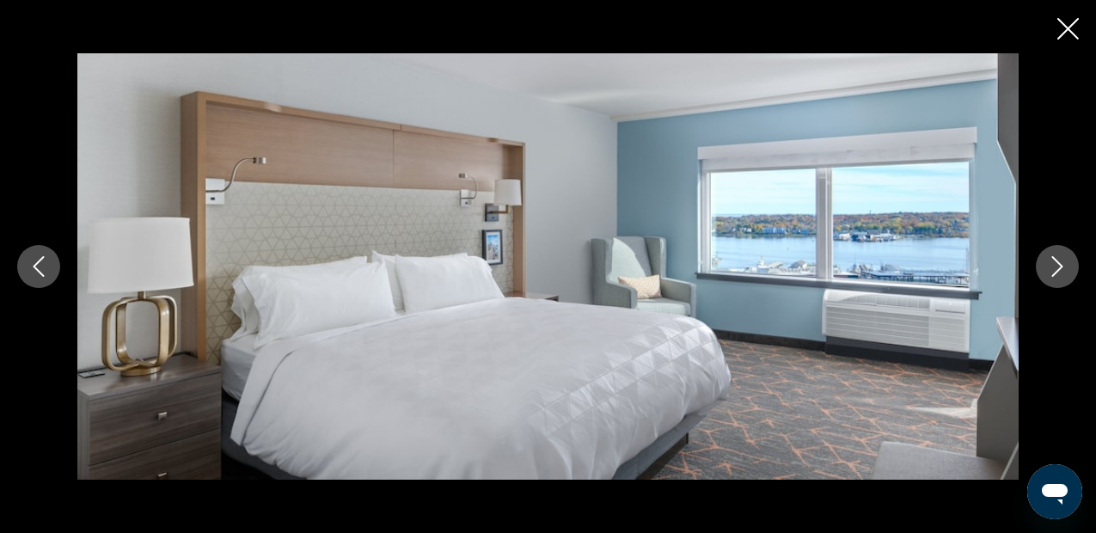
click at [1054, 257] on icon "Next image" at bounding box center [1057, 266] width 21 height 21
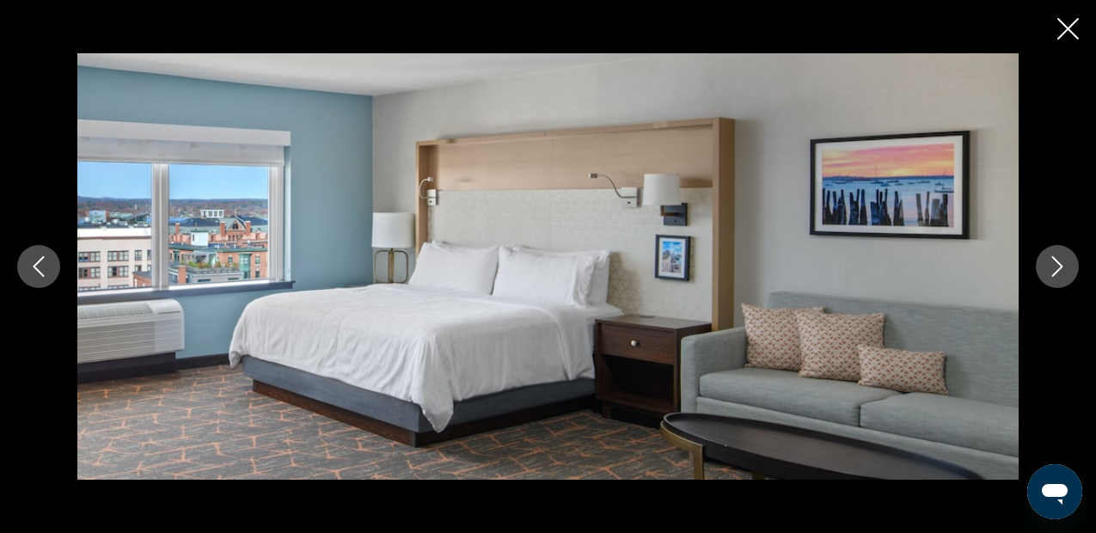
scroll to position [1399, 0]
click at [1066, 45] on div "prev next" at bounding box center [548, 266] width 1096 height 533
click at [1060, 9] on div "prev next" at bounding box center [548, 266] width 1096 height 533
click at [1072, 26] on icon "Close slideshow" at bounding box center [1067, 28] width 21 height 21
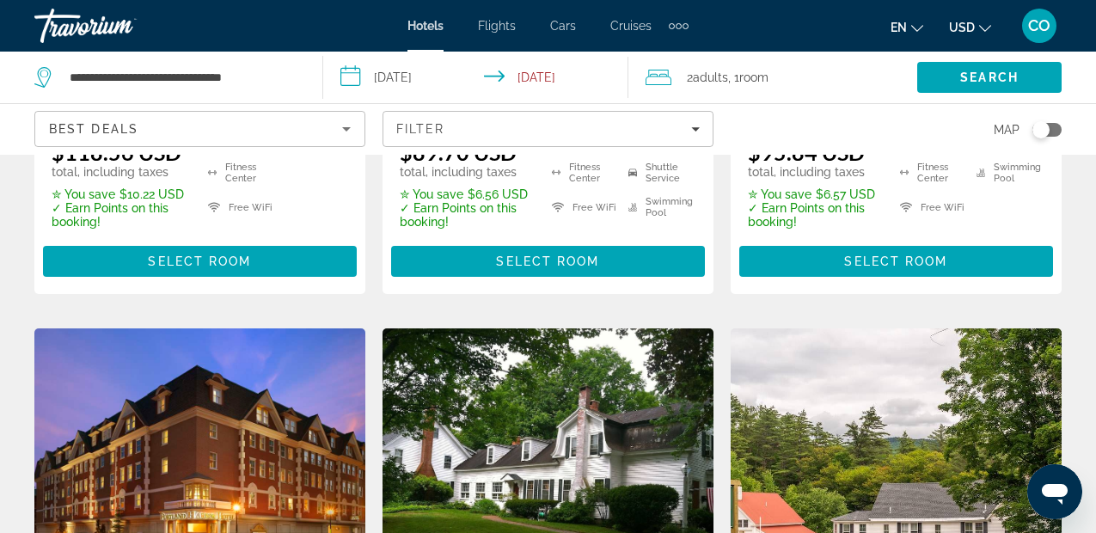
scroll to position [2008, 0]
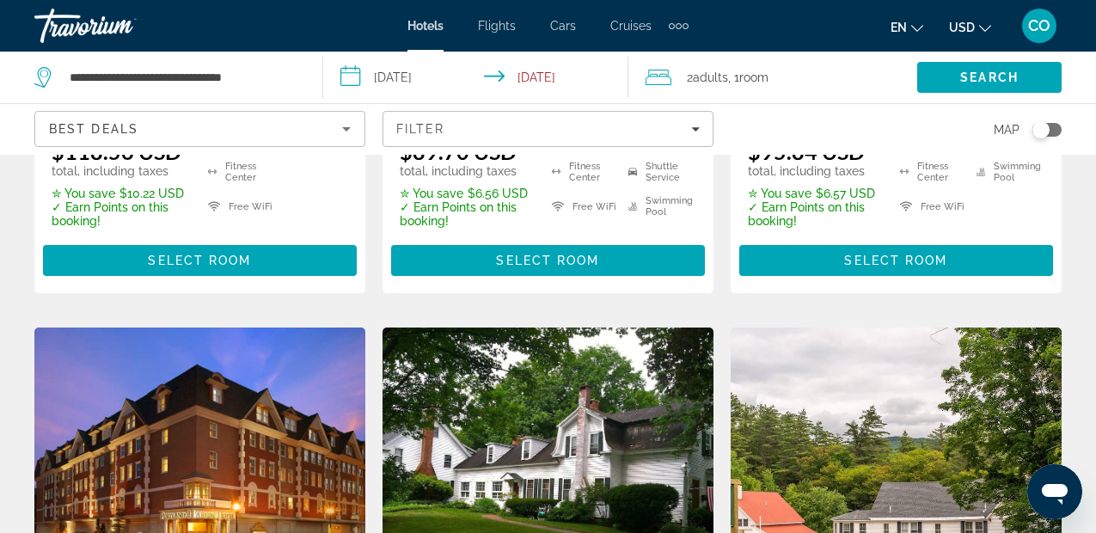
click at [224, 349] on img "Main content" at bounding box center [199, 464] width 331 height 275
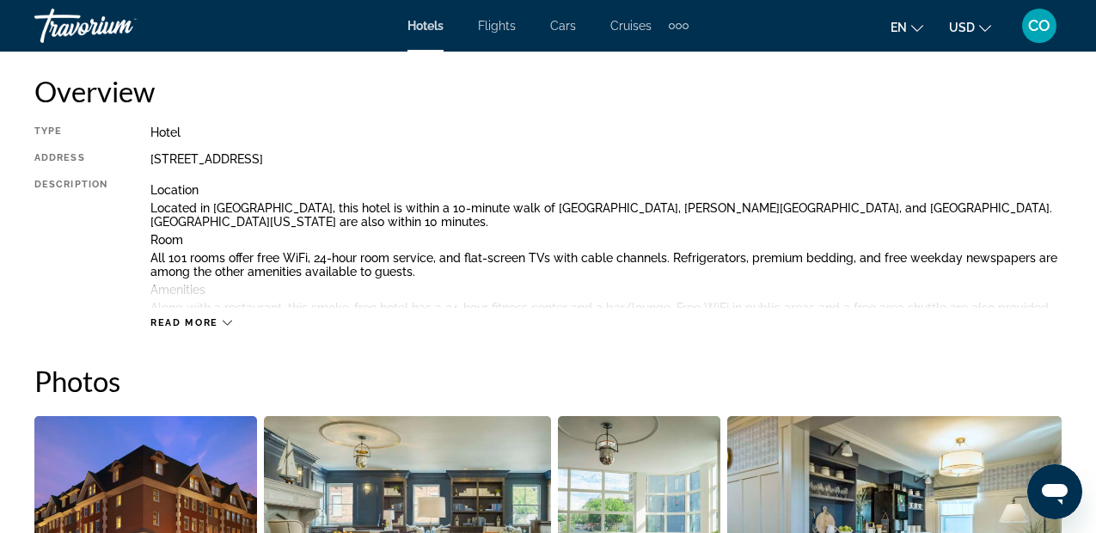
scroll to position [875, 0]
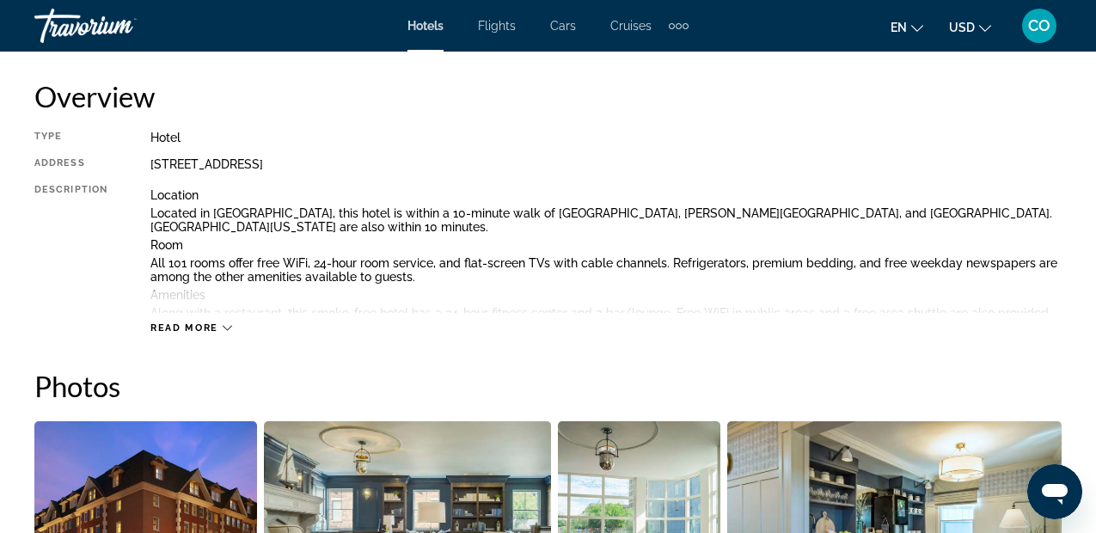
click at [175, 322] on span "Read more" at bounding box center [184, 327] width 68 height 11
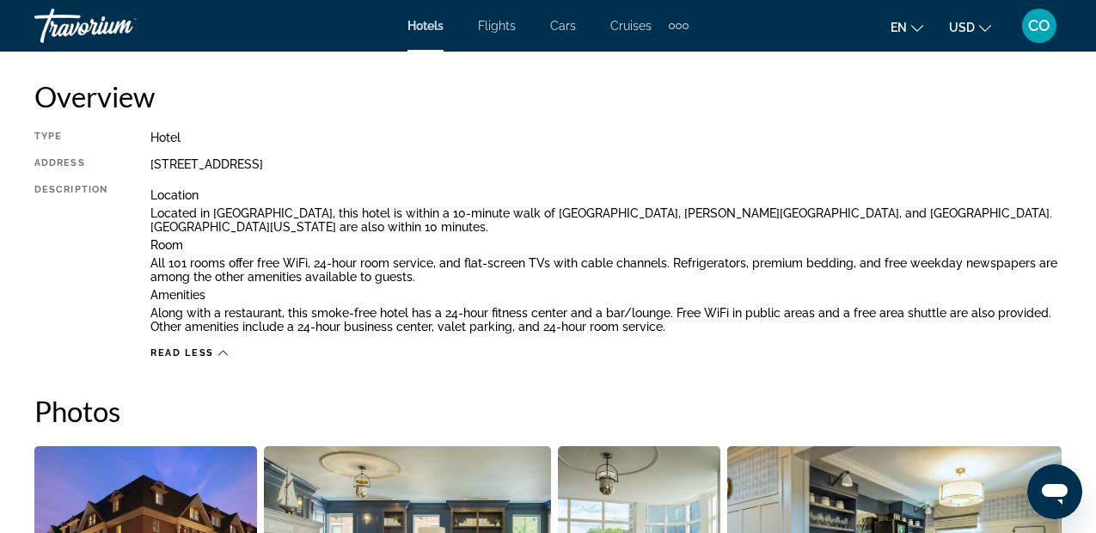
drag, startPoint x: 144, startPoint y: 167, endPoint x: 464, endPoint y: 166, distance: 320.6
click at [464, 166] on div "Type Hotel Address 468 Fore Street, Portland ME 04101, United States Descriptio…" at bounding box center [547, 245] width 1027 height 229
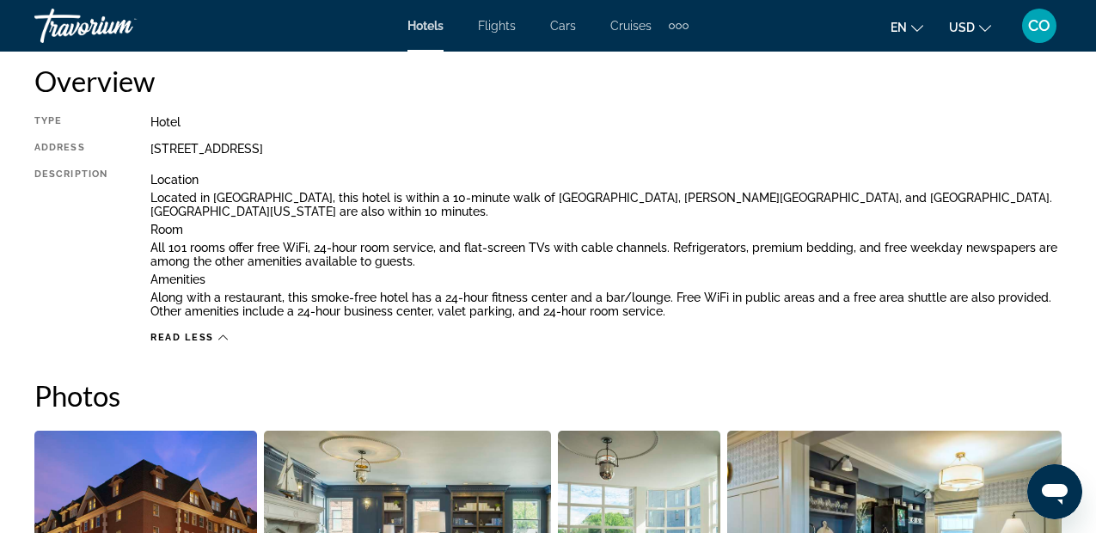
copy div "468 Fore Street, Portland ME 04101, United States"
click at [867, 79] on h2 "Overview" at bounding box center [547, 81] width 1027 height 34
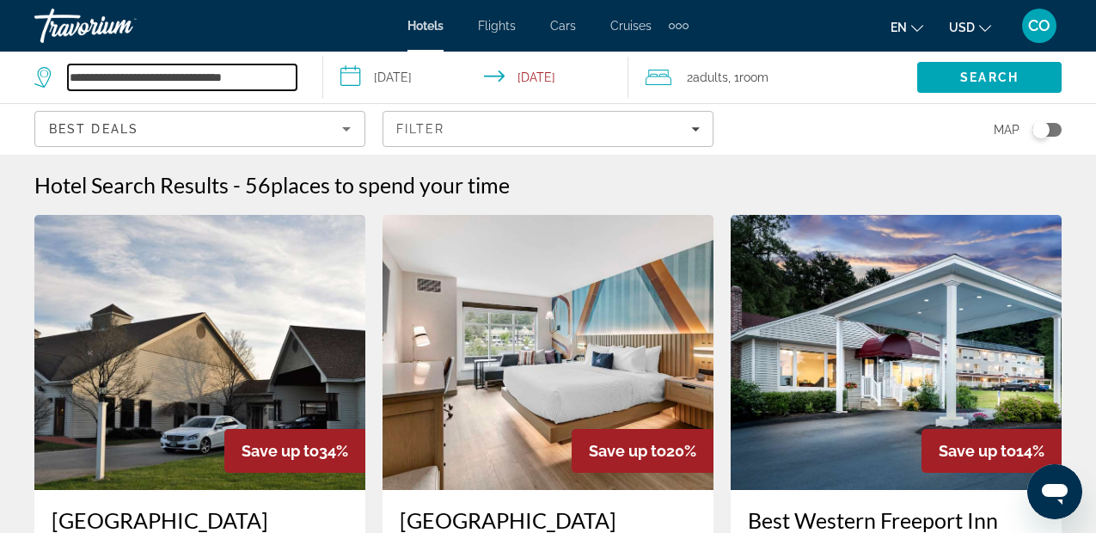
click at [280, 86] on input "**********" at bounding box center [182, 77] width 229 height 26
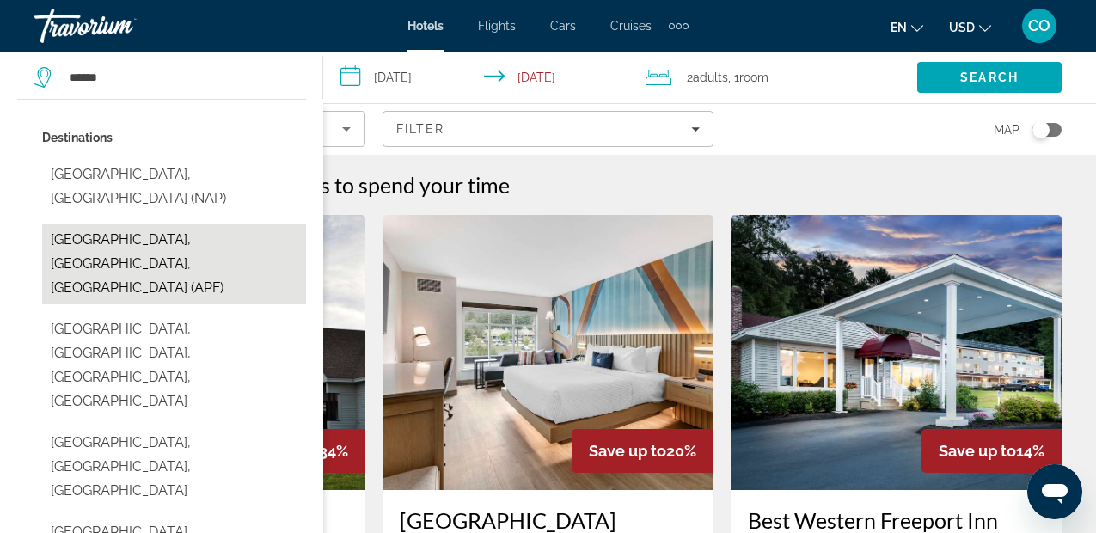
click at [213, 223] on button "[GEOGRAPHIC_DATA], [GEOGRAPHIC_DATA], [GEOGRAPHIC_DATA] (APF)" at bounding box center [174, 263] width 264 height 81
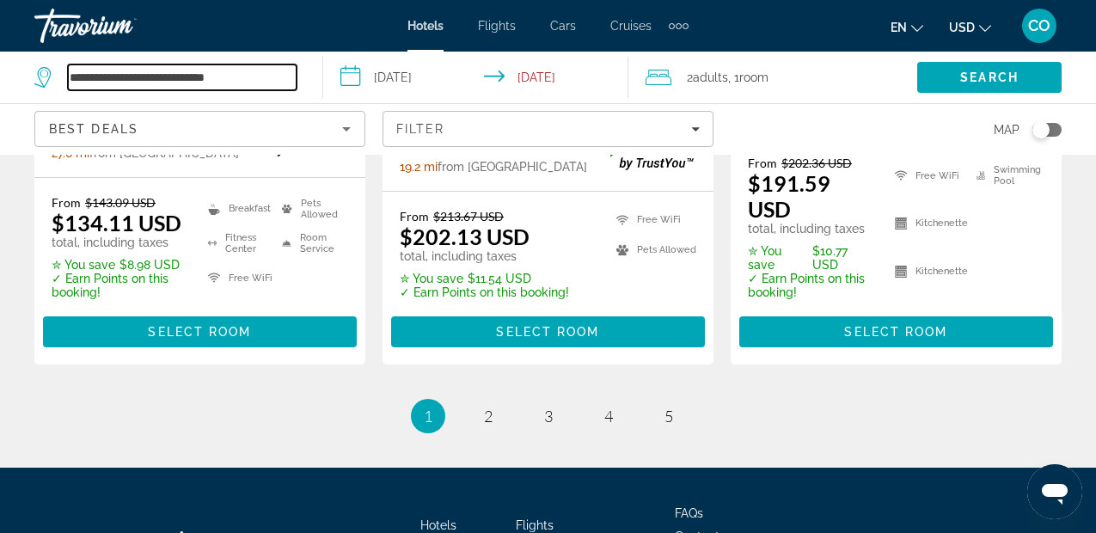
scroll to position [2652, 0]
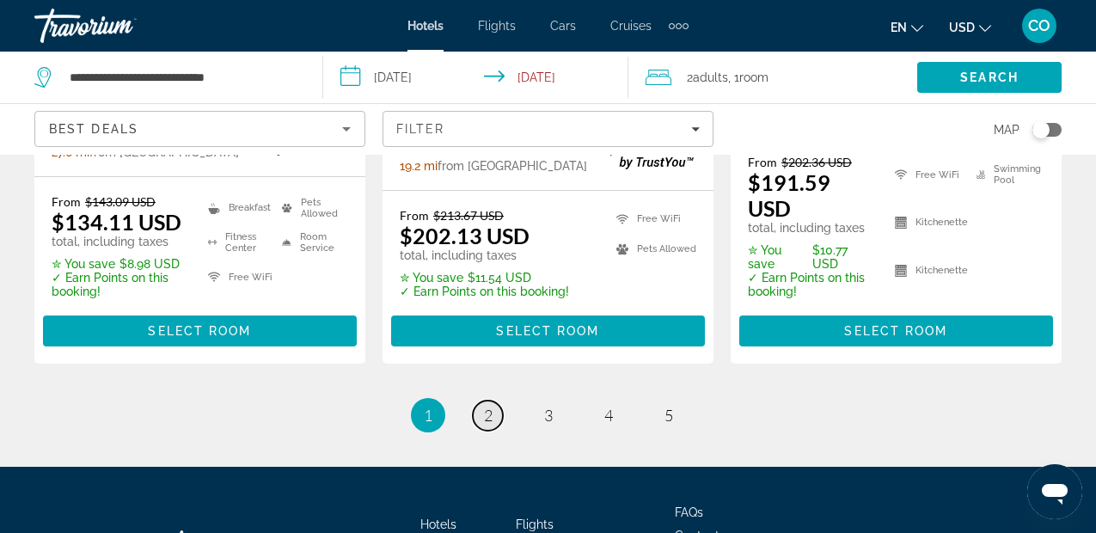
click at [490, 406] on span "2" at bounding box center [488, 415] width 9 height 19
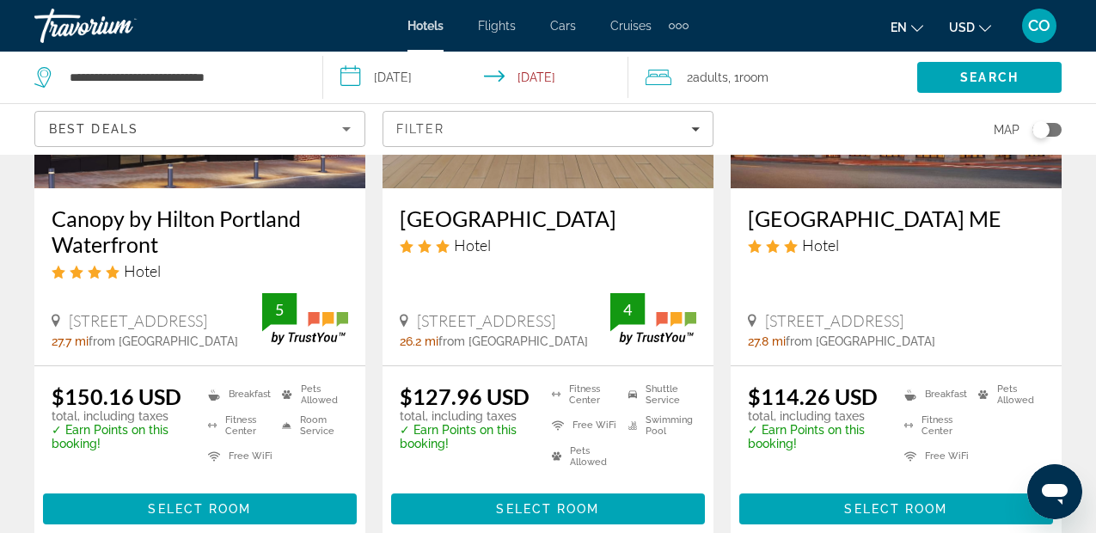
scroll to position [2349, 0]
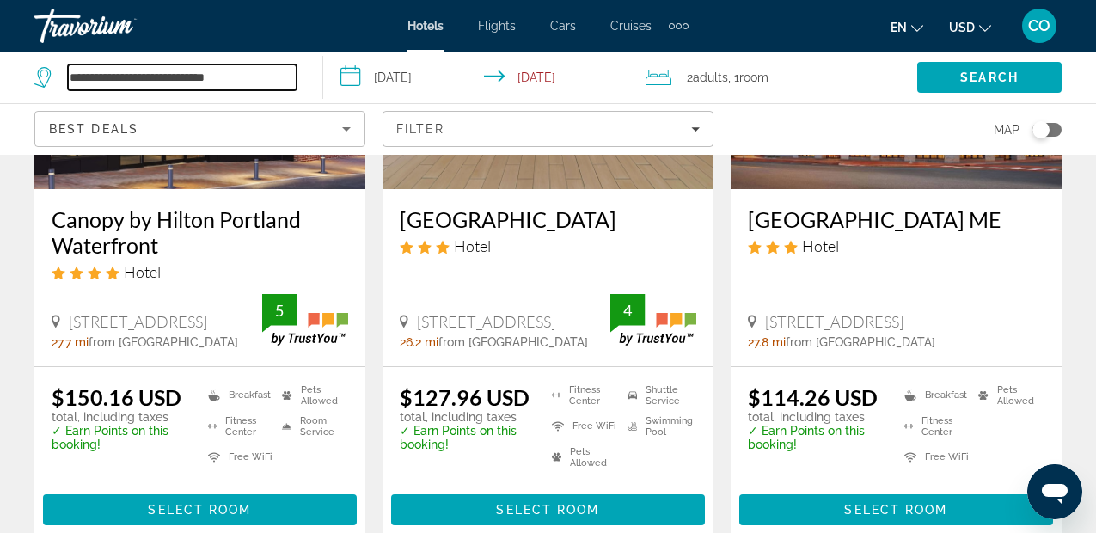
click at [281, 79] on input "**********" at bounding box center [182, 77] width 229 height 26
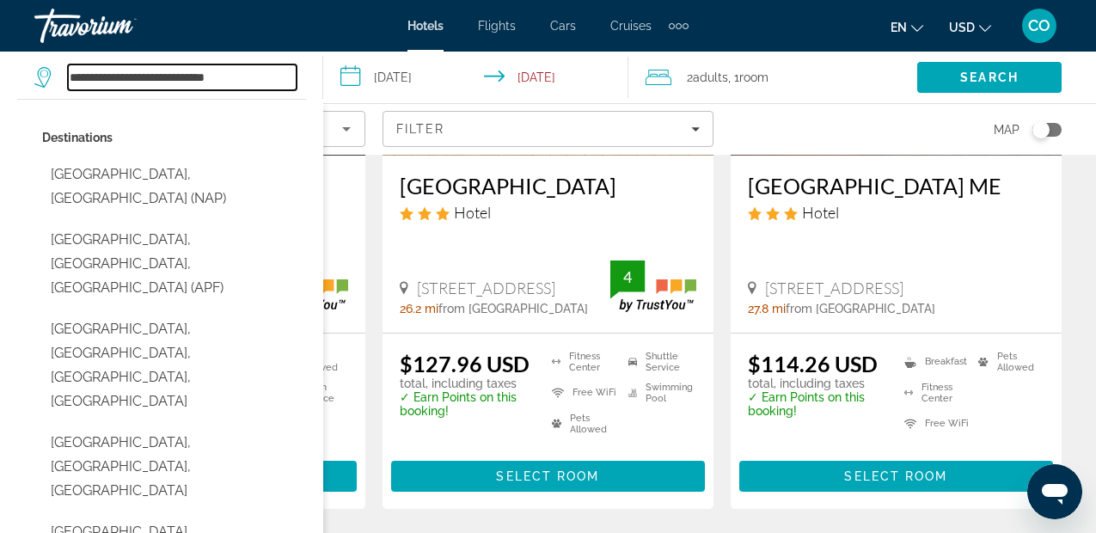
scroll to position [2382, 0]
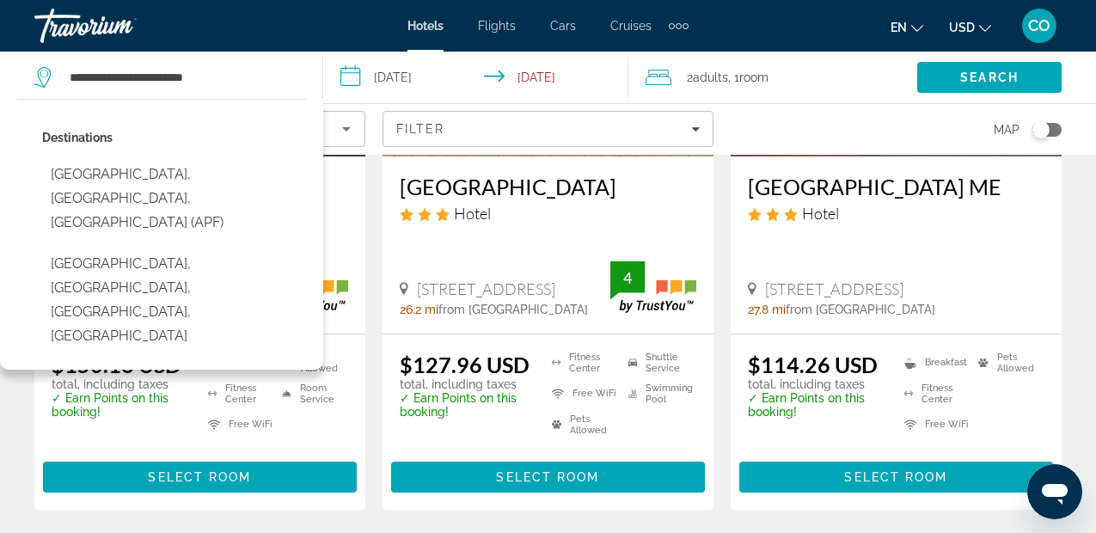
click at [220, 193] on div "Destinations Naples, FL, United States (APF) Naples Park, Naples, FL, United St…" at bounding box center [174, 243] width 264 height 236
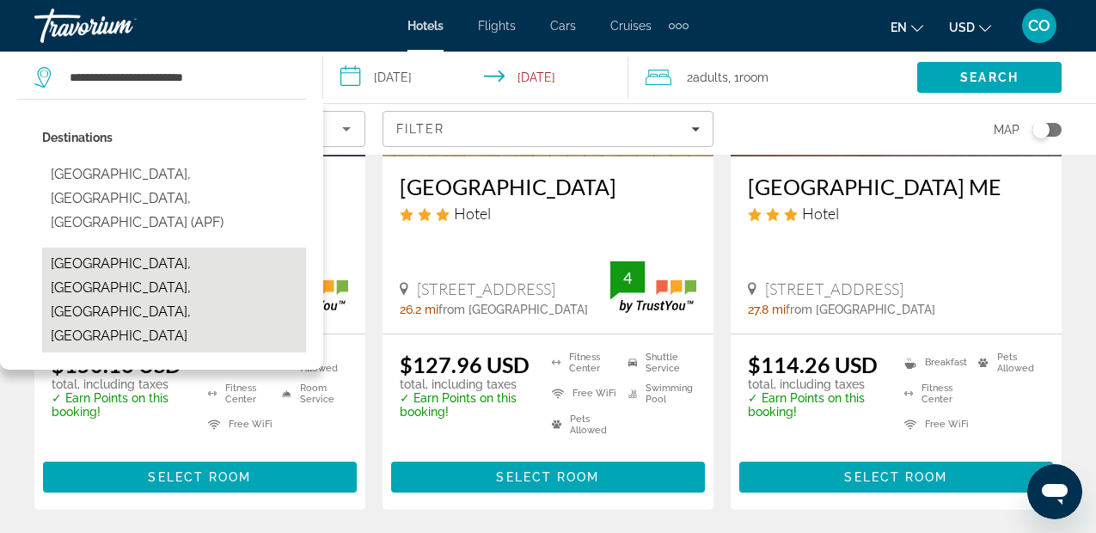
click at [221, 248] on button "Naples Park, Naples, FL, United States" at bounding box center [174, 300] width 264 height 105
type input "**********"
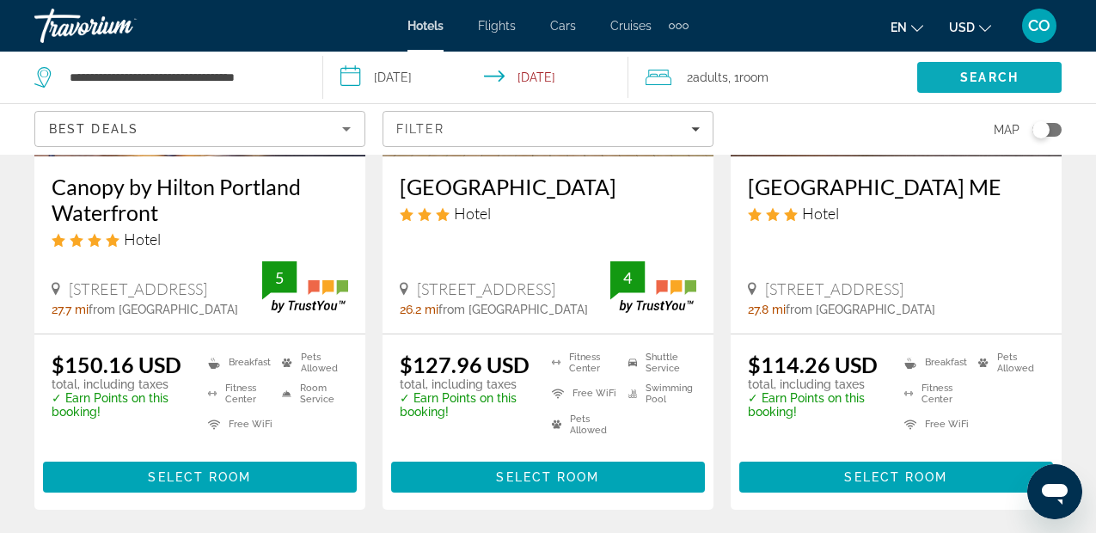
click at [1008, 72] on span "Search" at bounding box center [989, 77] width 58 height 14
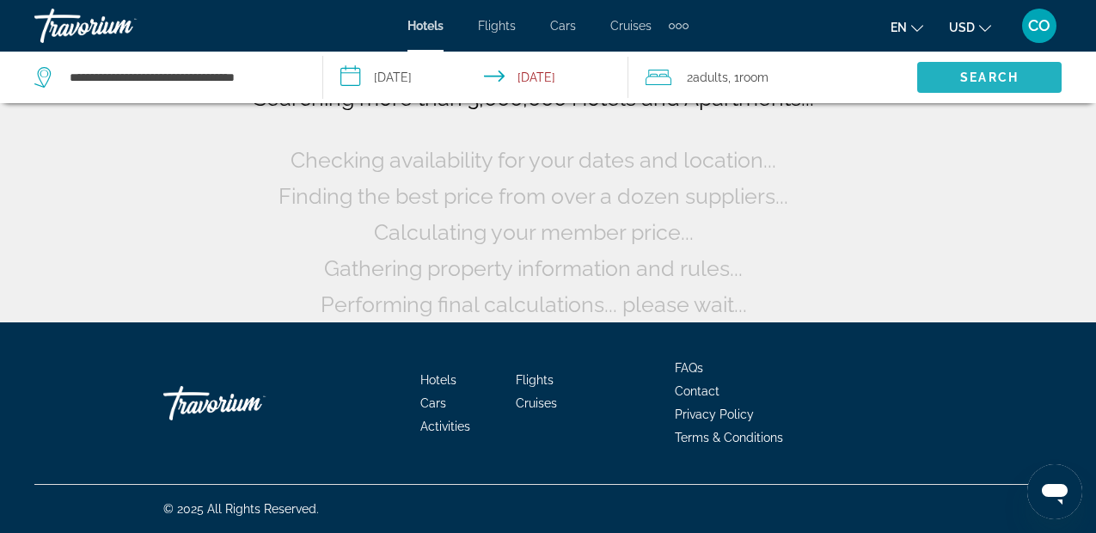
scroll to position [161, 0]
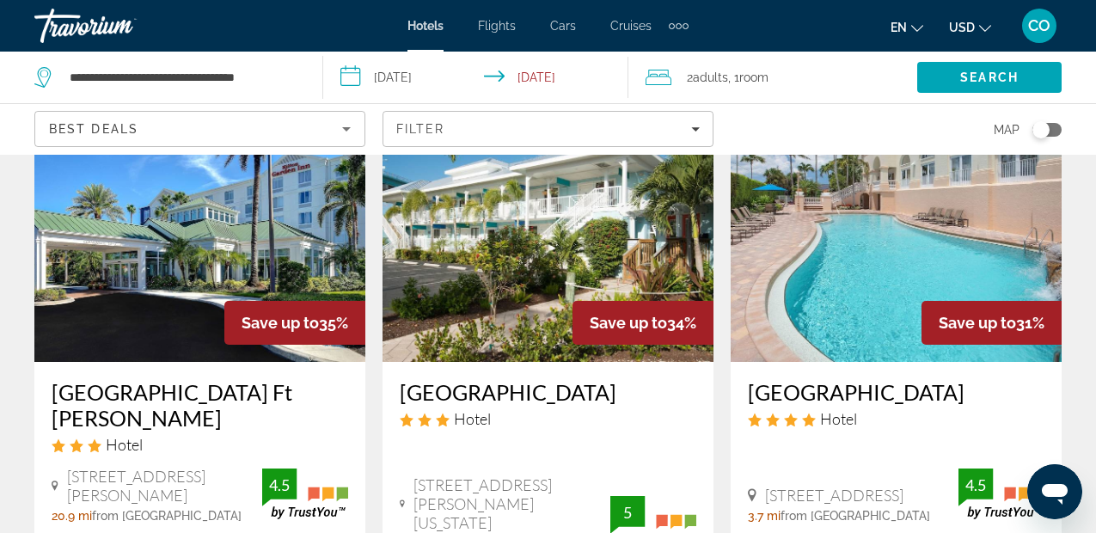
scroll to position [129, 0]
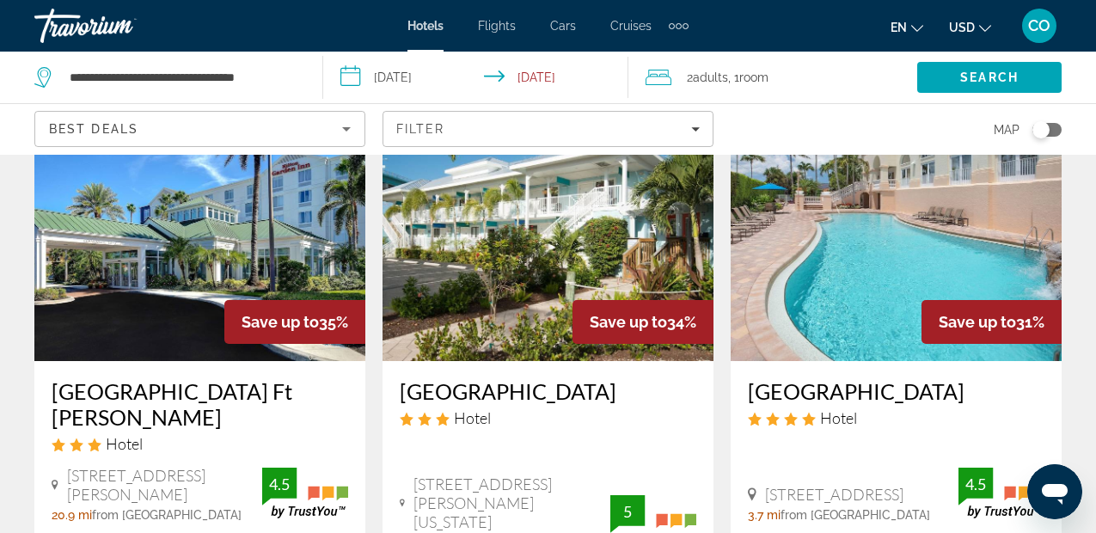
click at [289, 191] on img "Main content" at bounding box center [199, 223] width 331 height 275
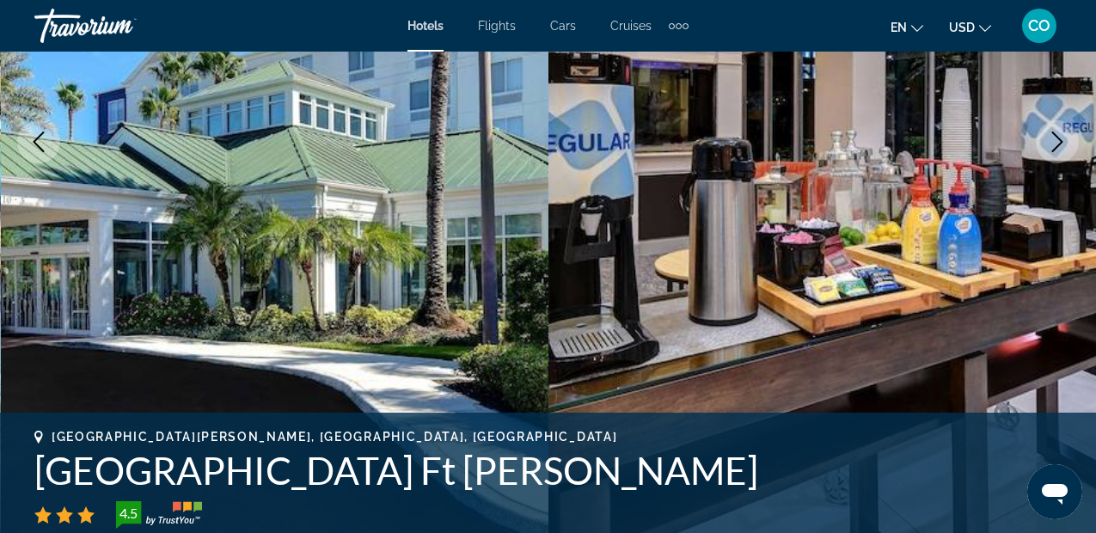
scroll to position [317, 0]
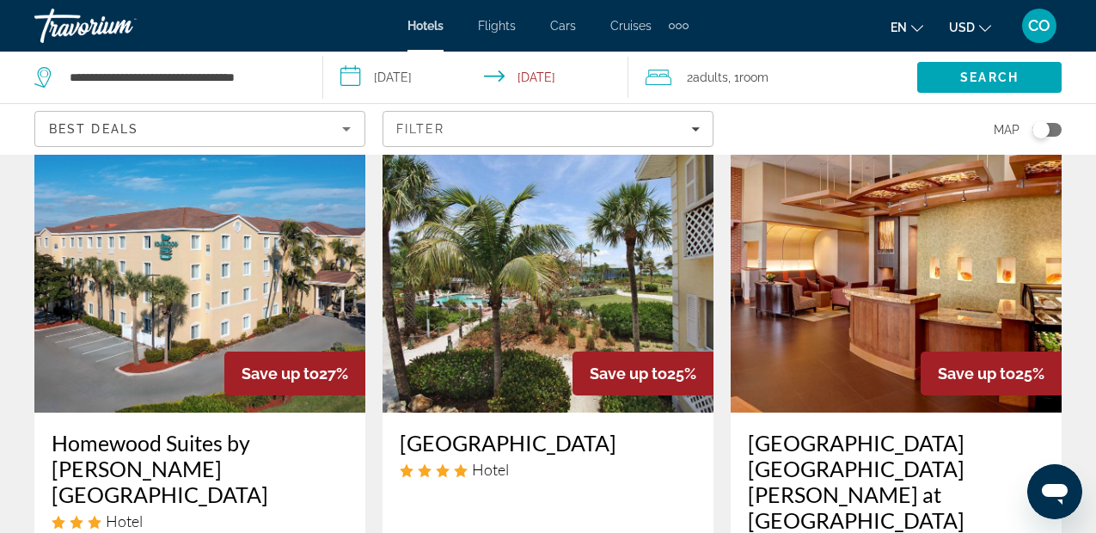
scroll to position [764, 0]
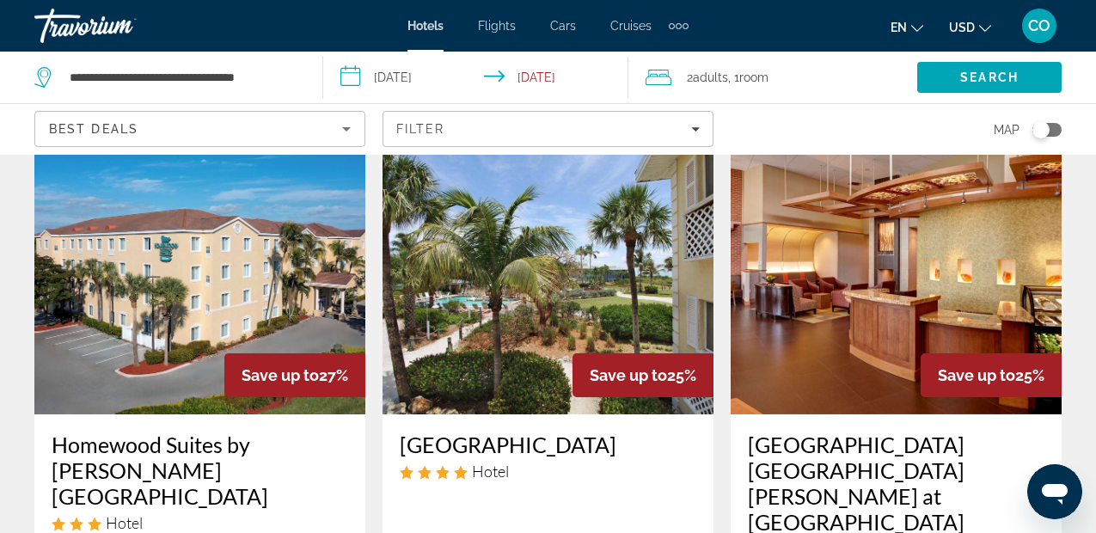
drag, startPoint x: 856, startPoint y: 261, endPoint x: 933, endPoint y: 247, distance: 77.9
click at [933, 247] on img "Main content" at bounding box center [896, 276] width 331 height 275
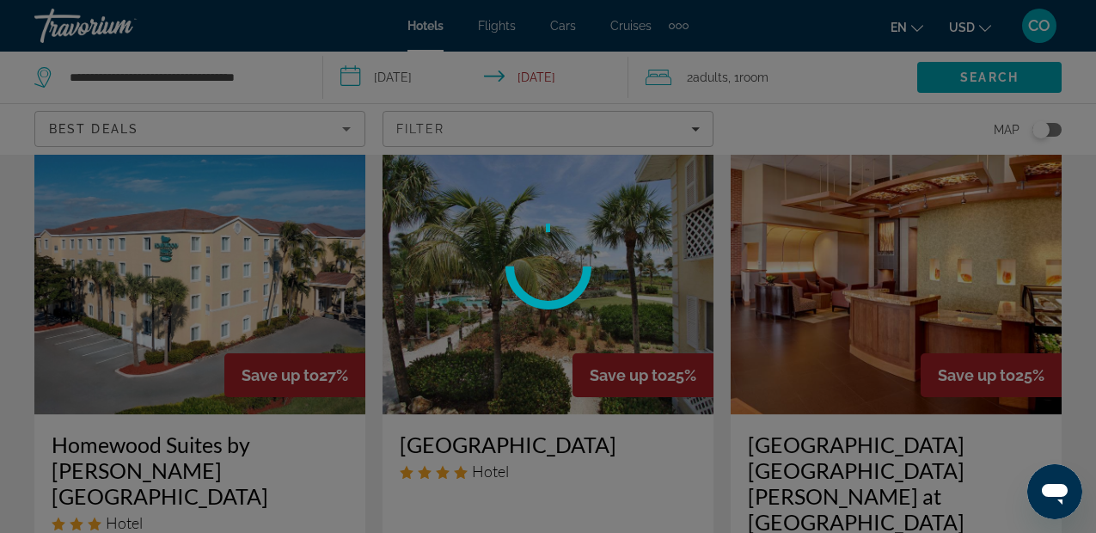
click at [933, 247] on div at bounding box center [548, 266] width 1096 height 533
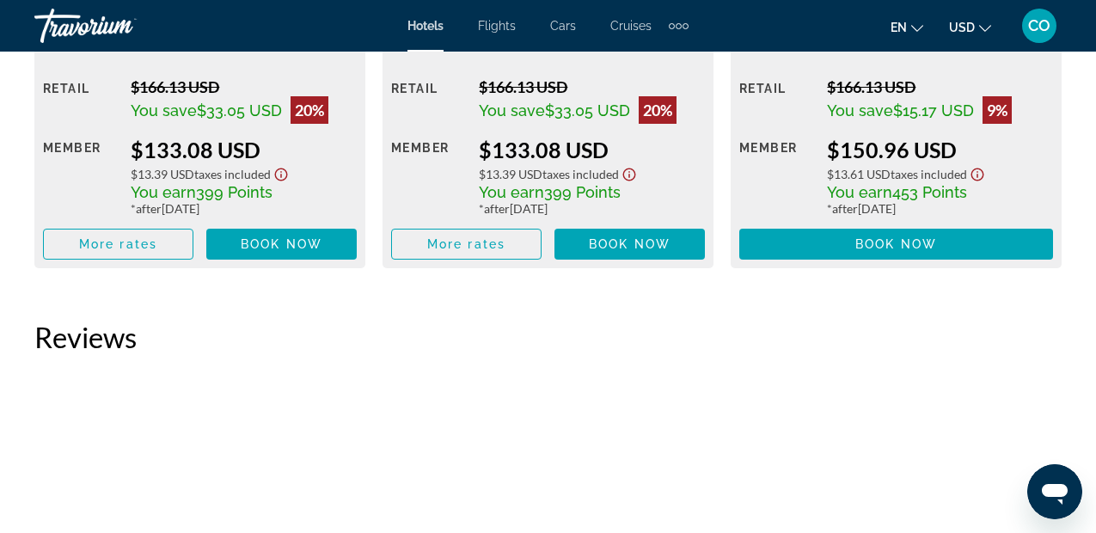
scroll to position [4262, 0]
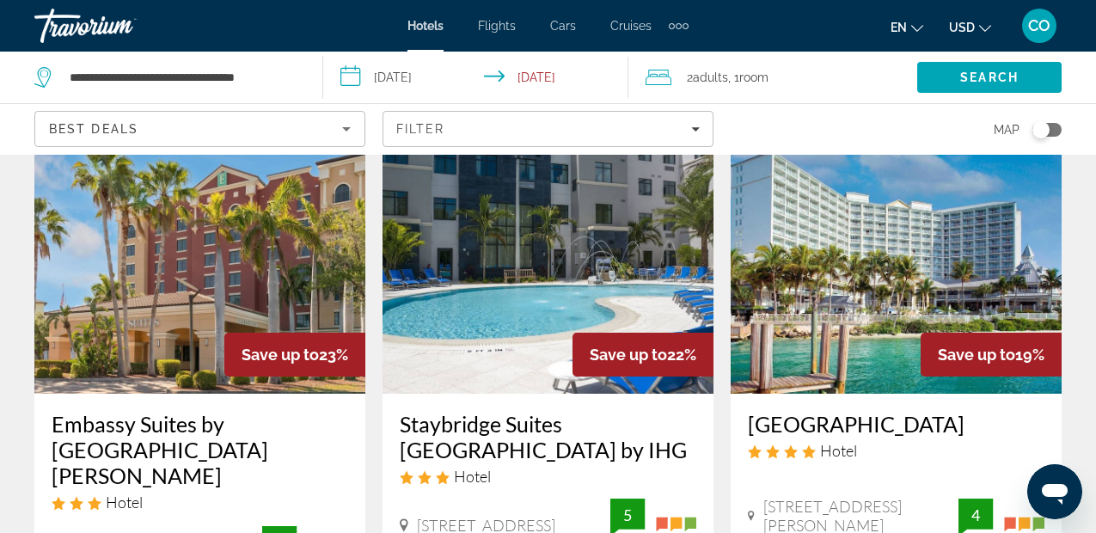
scroll to position [1545, 0]
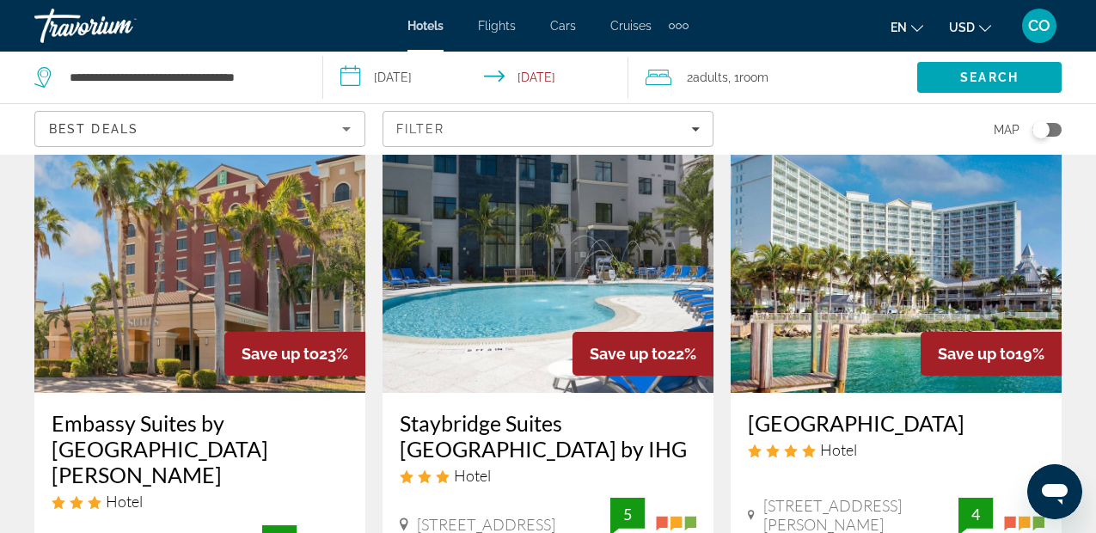
click at [560, 192] on img "Main content" at bounding box center [547, 255] width 331 height 275
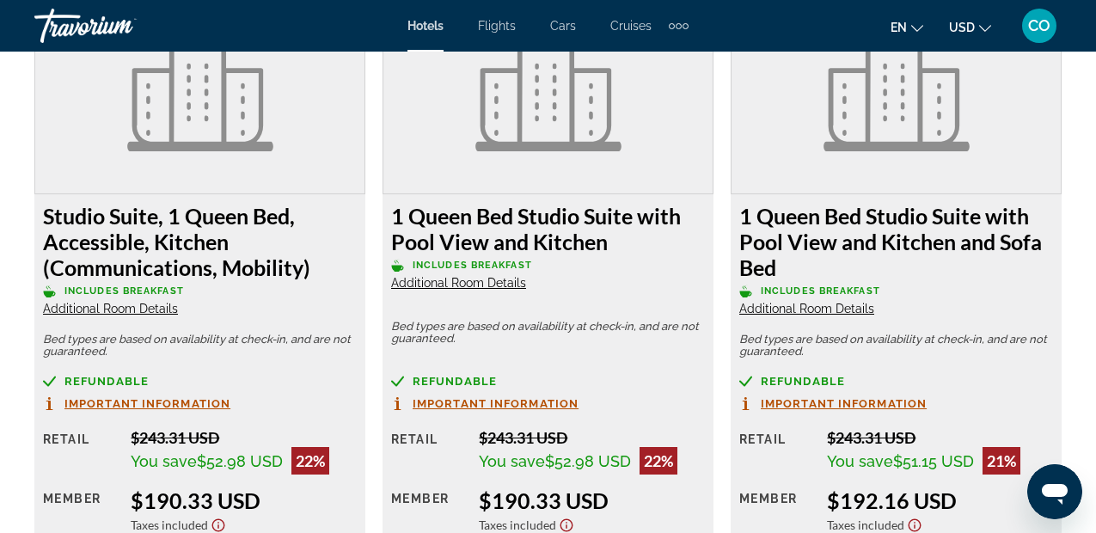
scroll to position [2663, 0]
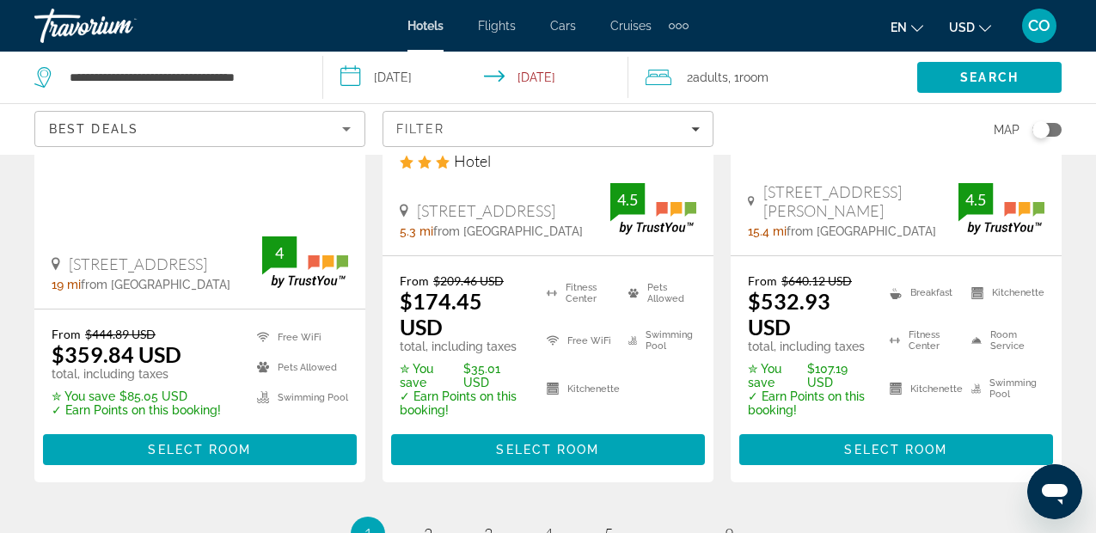
scroll to position [2570, 0]
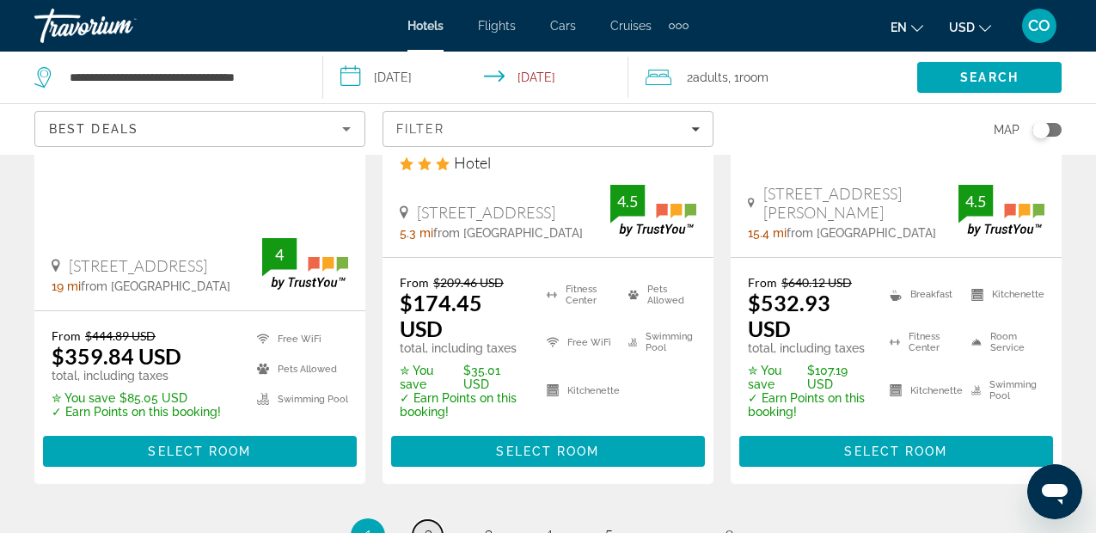
click at [425, 526] on span "2" at bounding box center [428, 535] width 9 height 19
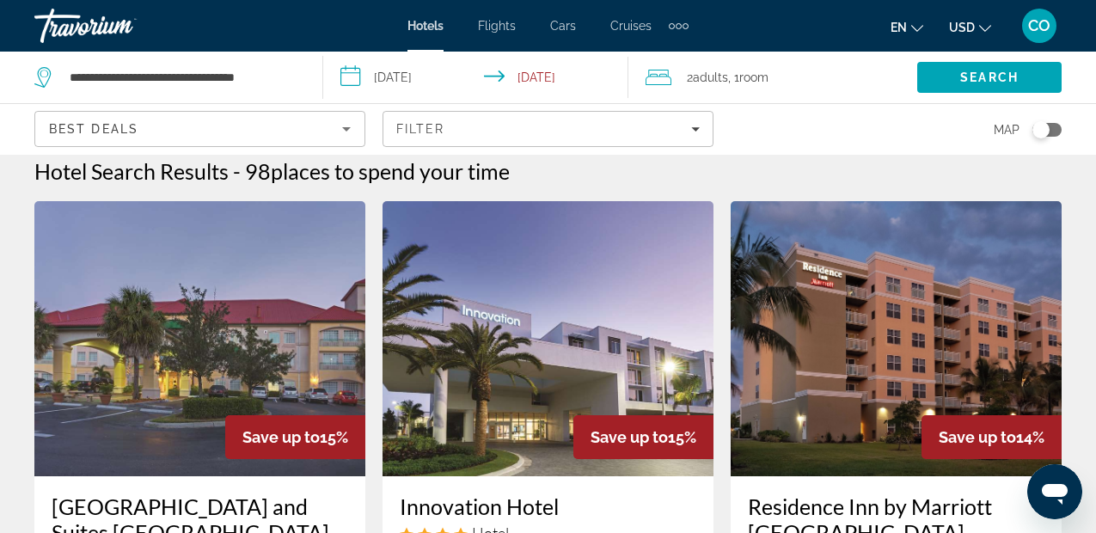
scroll to position [12, 0]
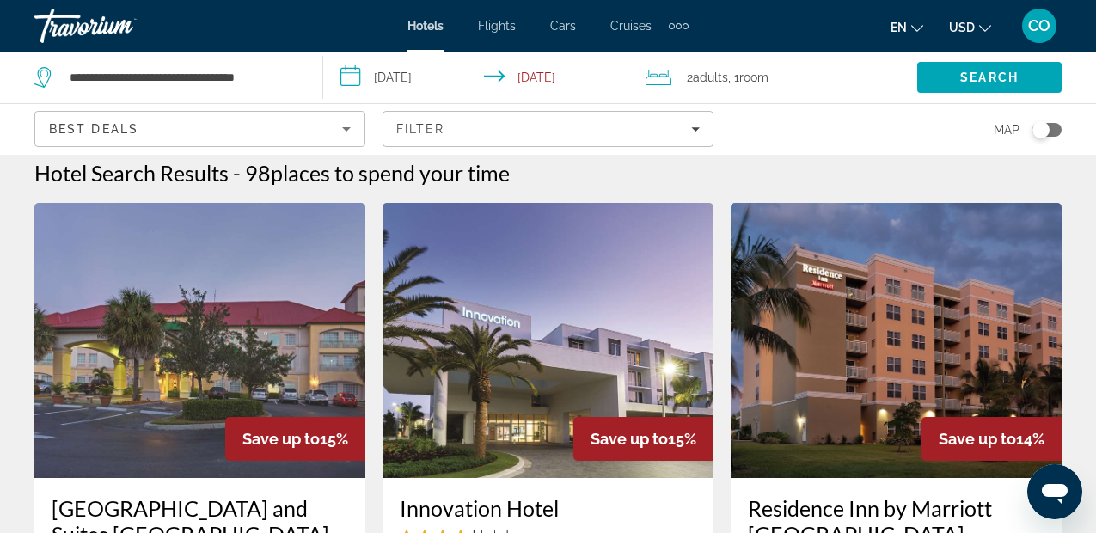
click at [822, 339] on img "Main content" at bounding box center [896, 340] width 331 height 275
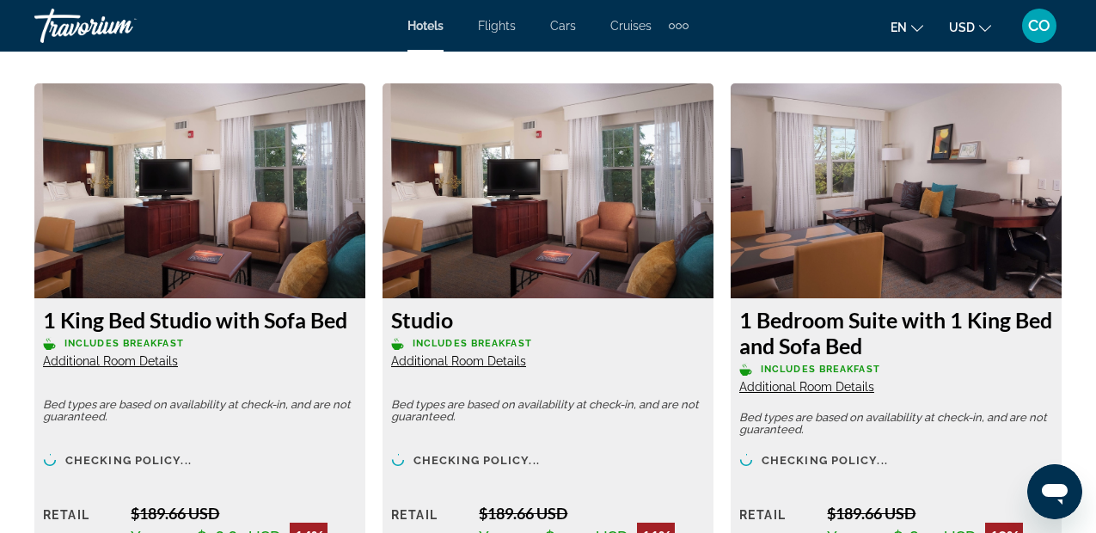
scroll to position [2774, 0]
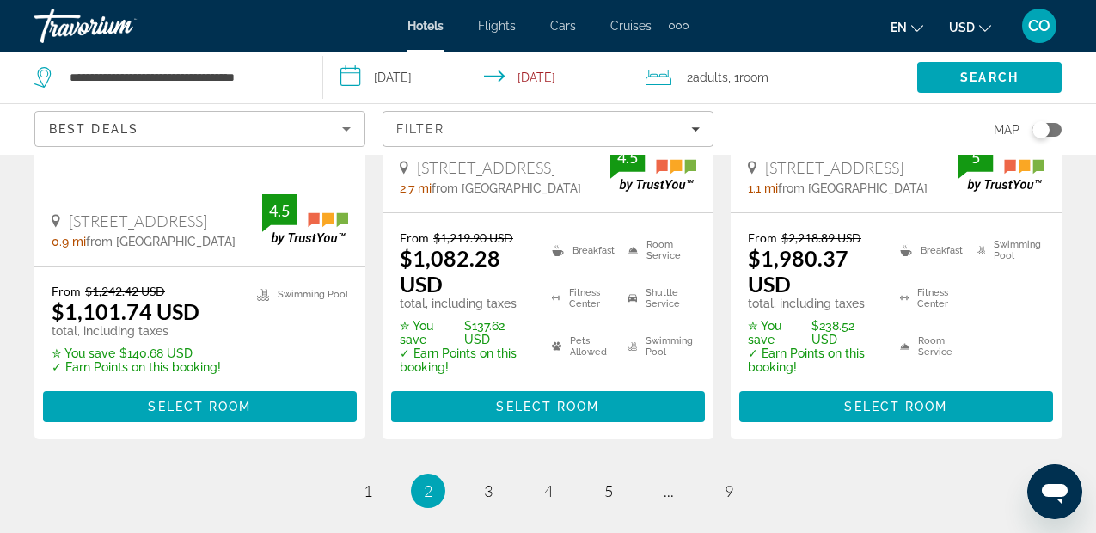
scroll to position [2777, 0]
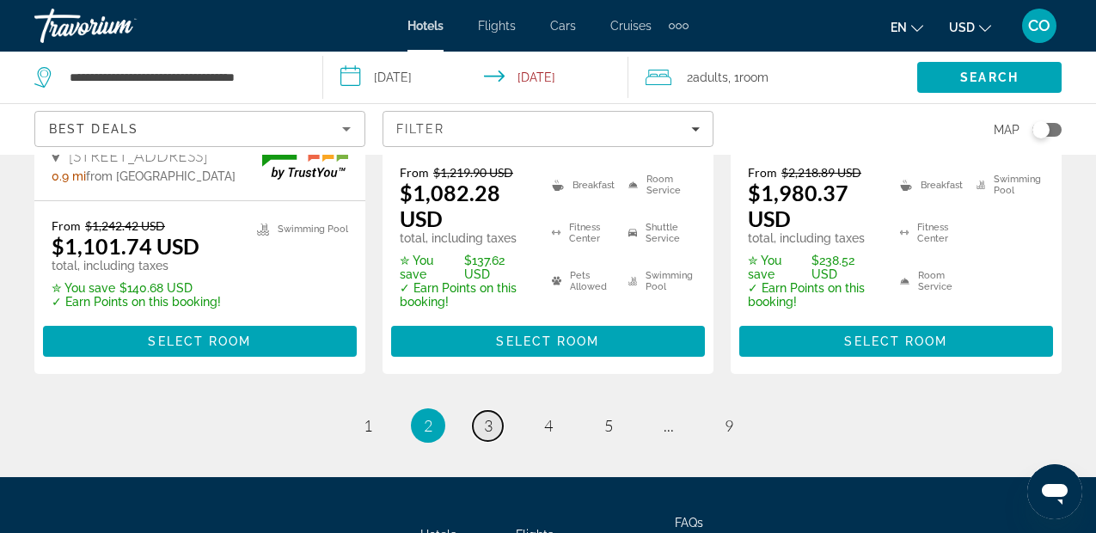
click at [497, 411] on link "page 3" at bounding box center [488, 426] width 30 height 30
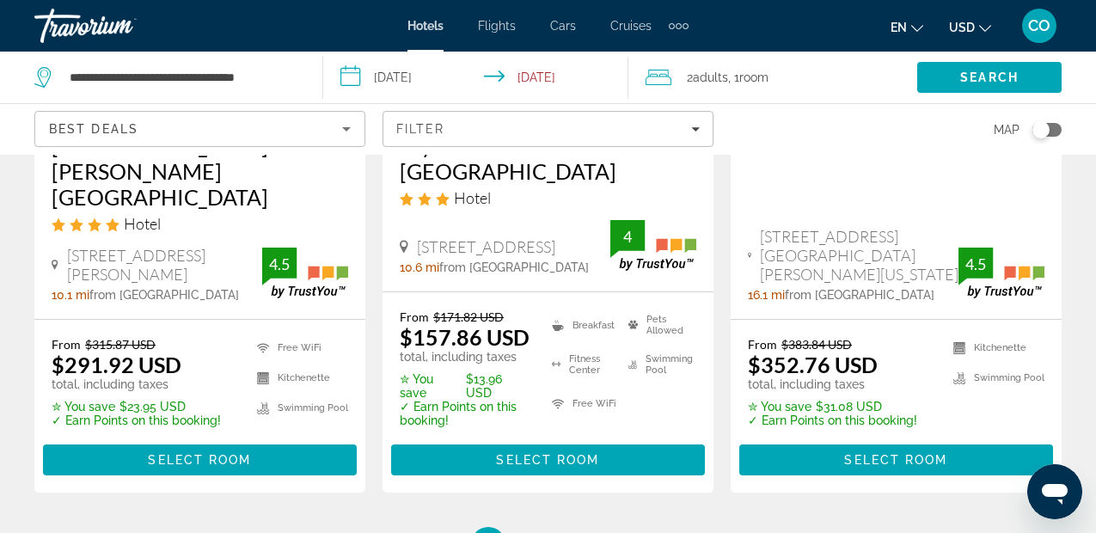
scroll to position [2632, 0]
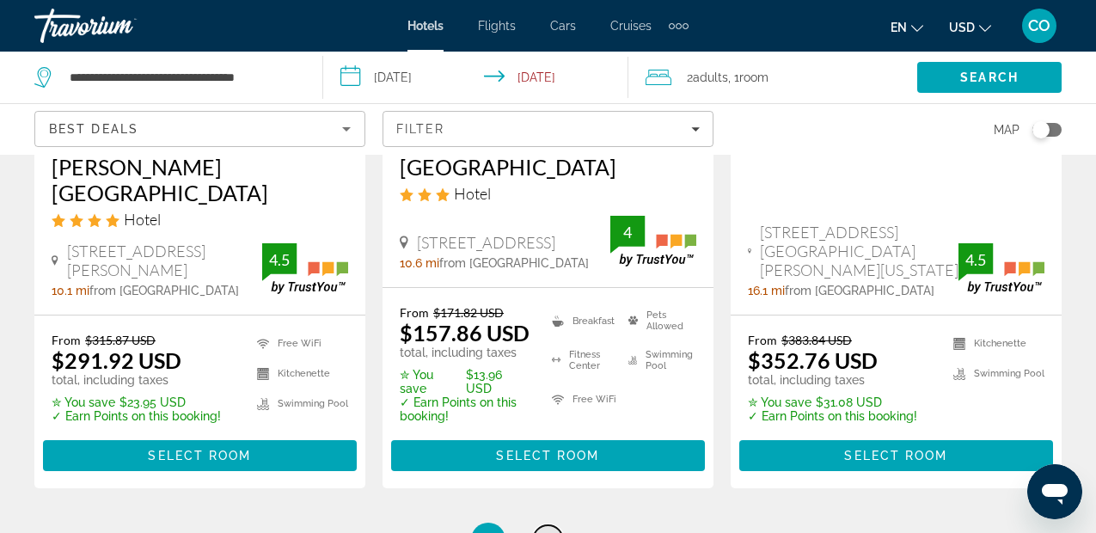
click at [561, 525] on link "page 4" at bounding box center [548, 540] width 30 height 30
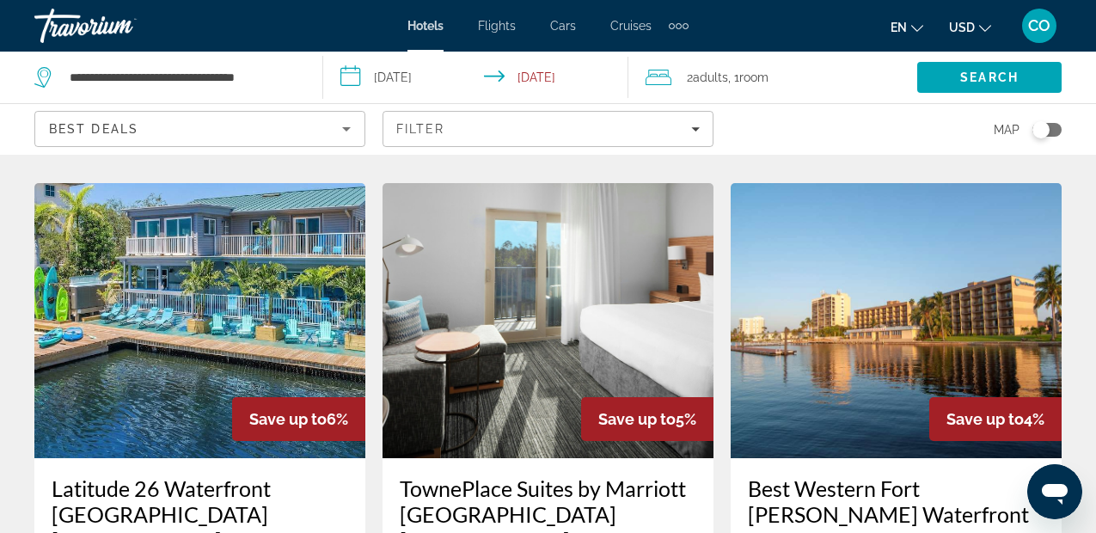
scroll to position [1404, 0]
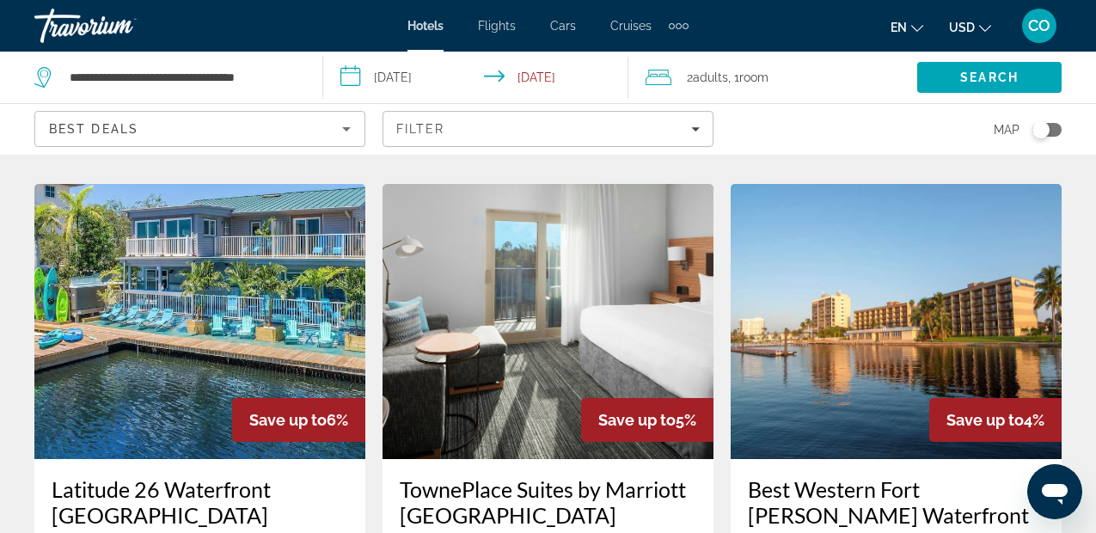
click at [507, 278] on img "Main content" at bounding box center [547, 321] width 331 height 275
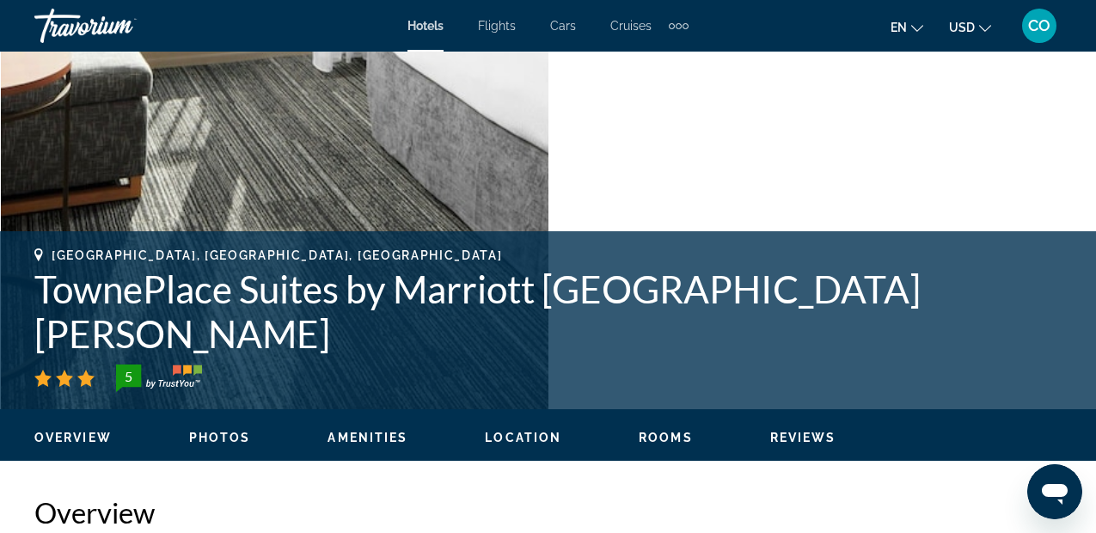
scroll to position [462, 0]
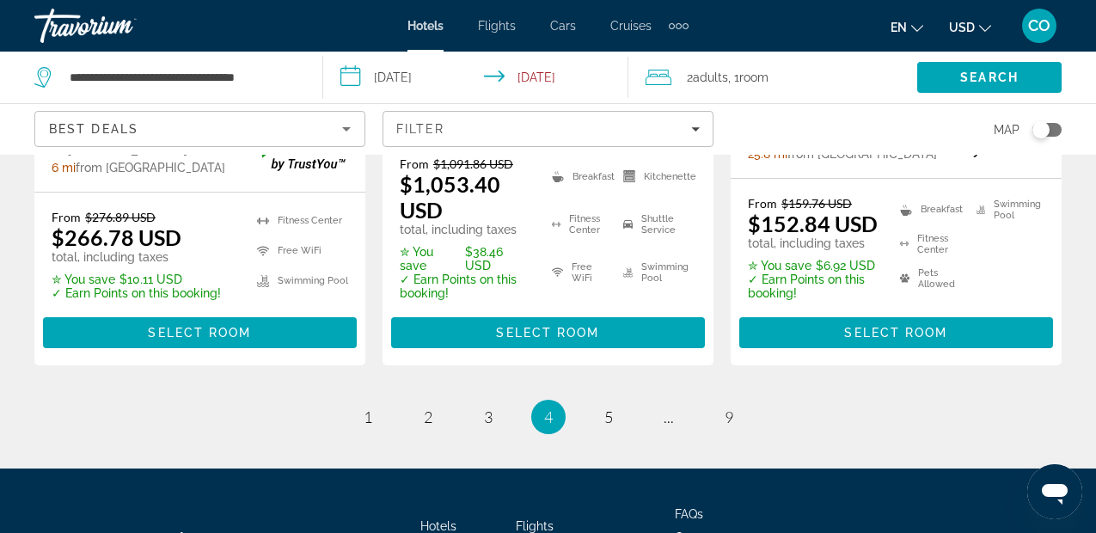
scroll to position [2683, 0]
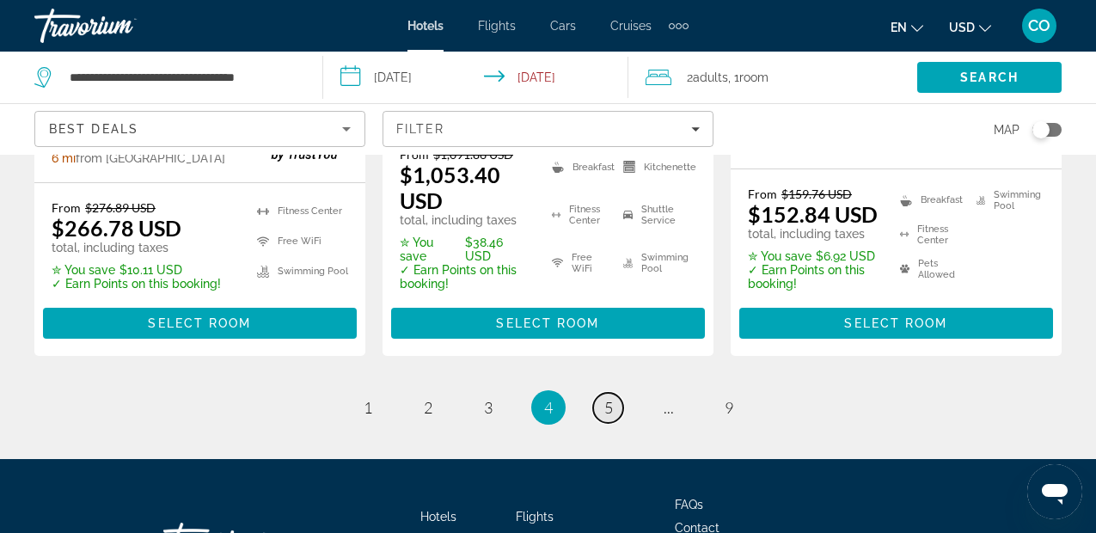
click at [608, 398] on span "5" at bounding box center [608, 407] width 9 height 19
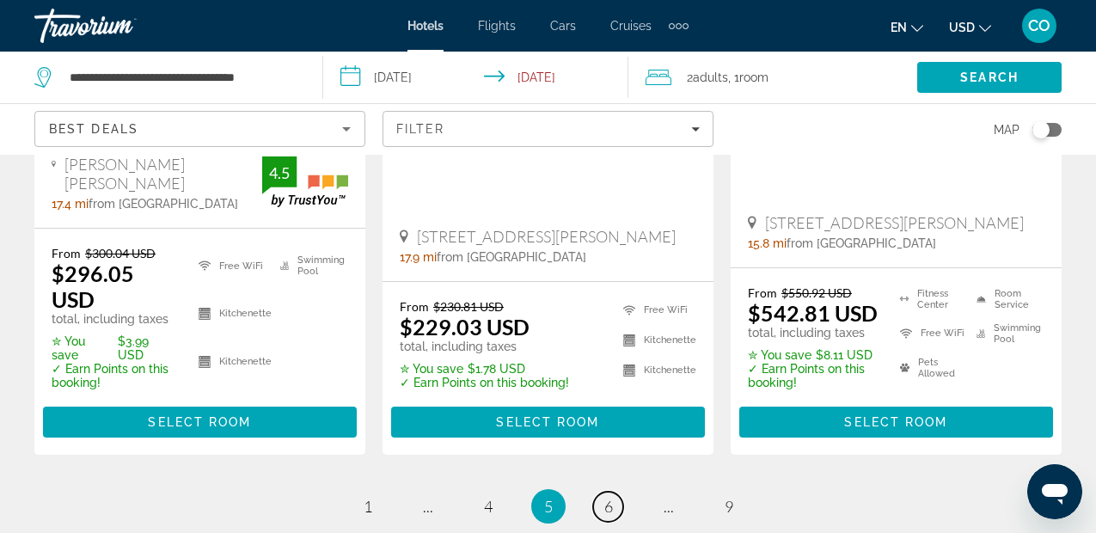
scroll to position [2573, 0]
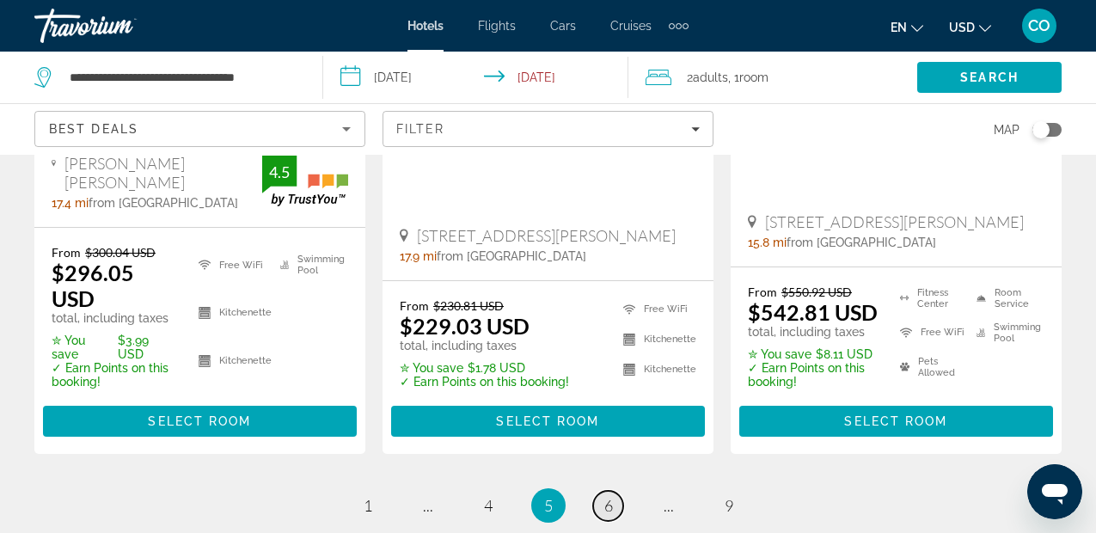
click at [599, 491] on link "page 6" at bounding box center [608, 506] width 30 height 30
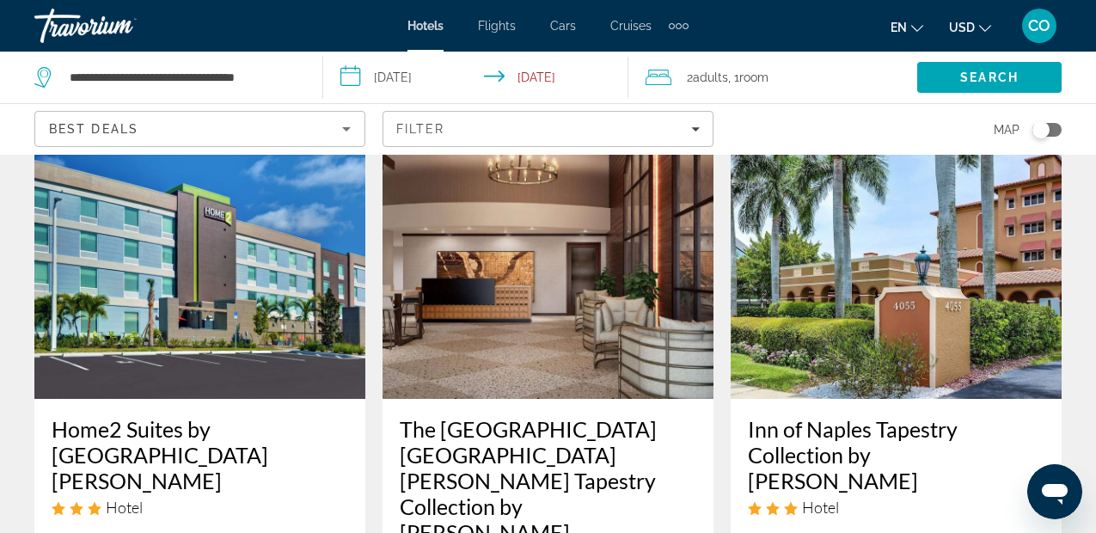
scroll to position [750, 0]
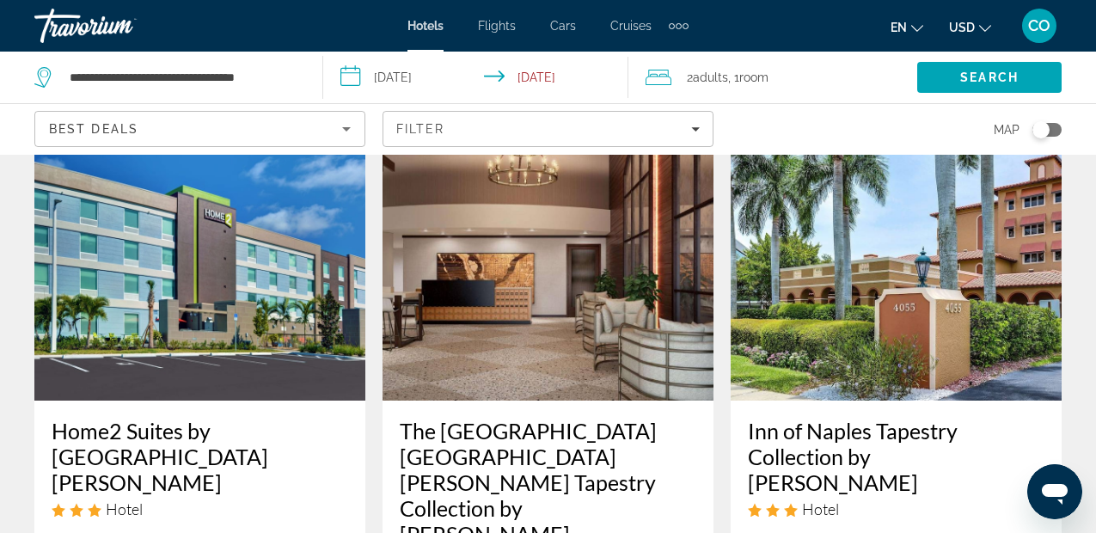
click at [599, 376] on img "Main content" at bounding box center [547, 262] width 331 height 275
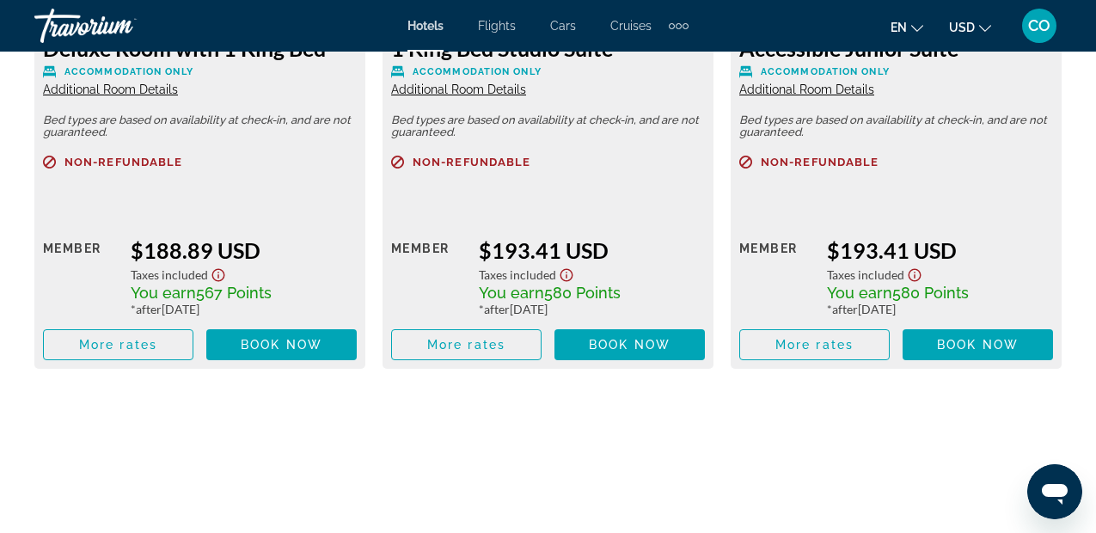
scroll to position [3512, 0]
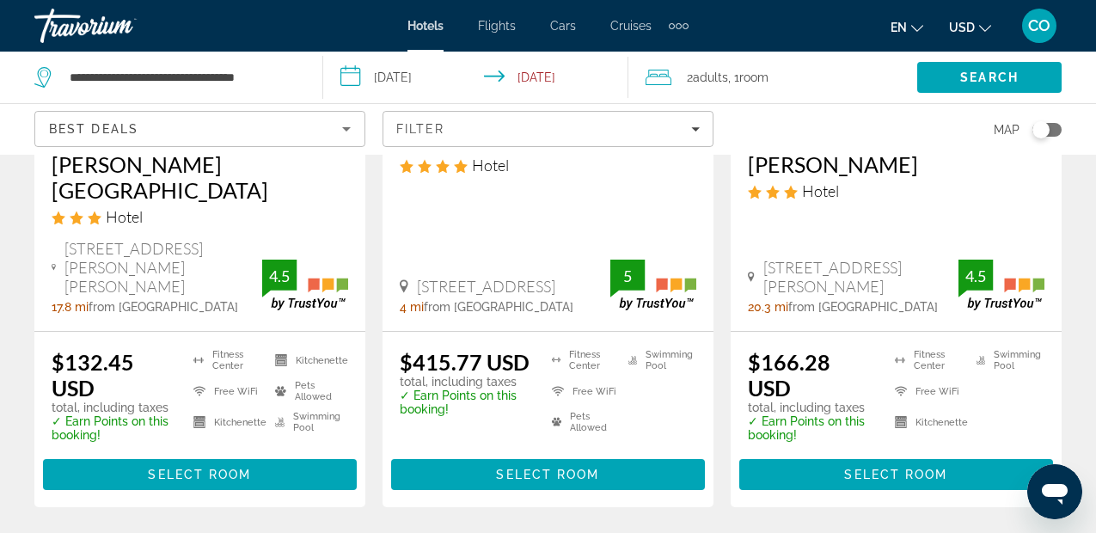
scroll to position [2479, 0]
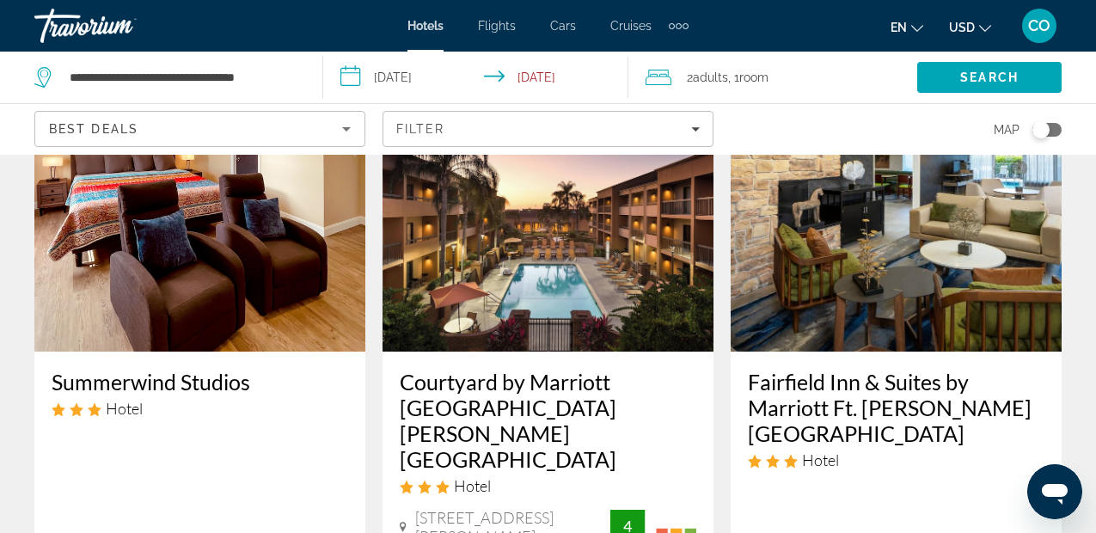
scroll to position [1542, 0]
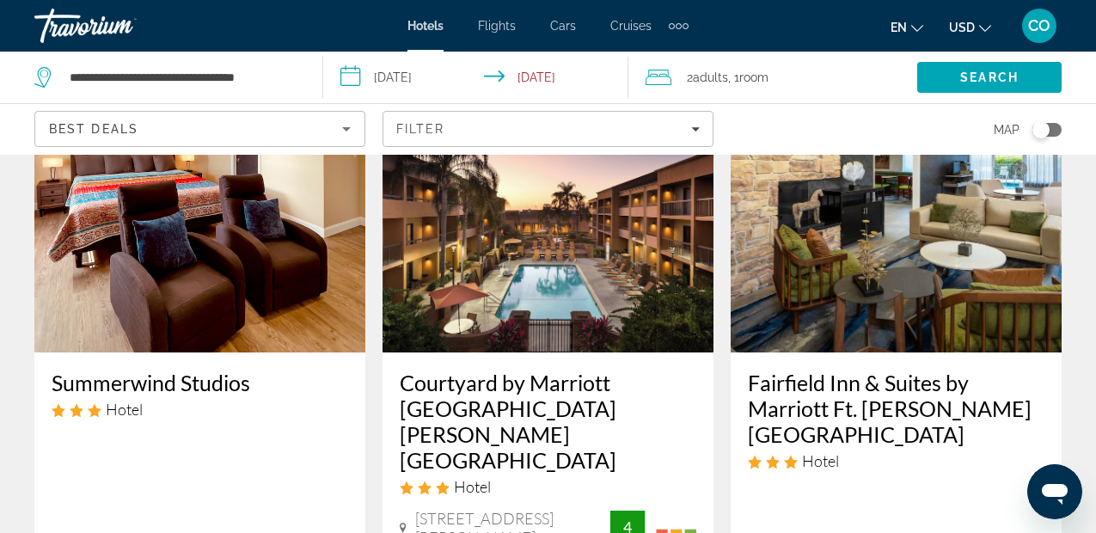
click at [592, 219] on img "Main content" at bounding box center [547, 214] width 331 height 275
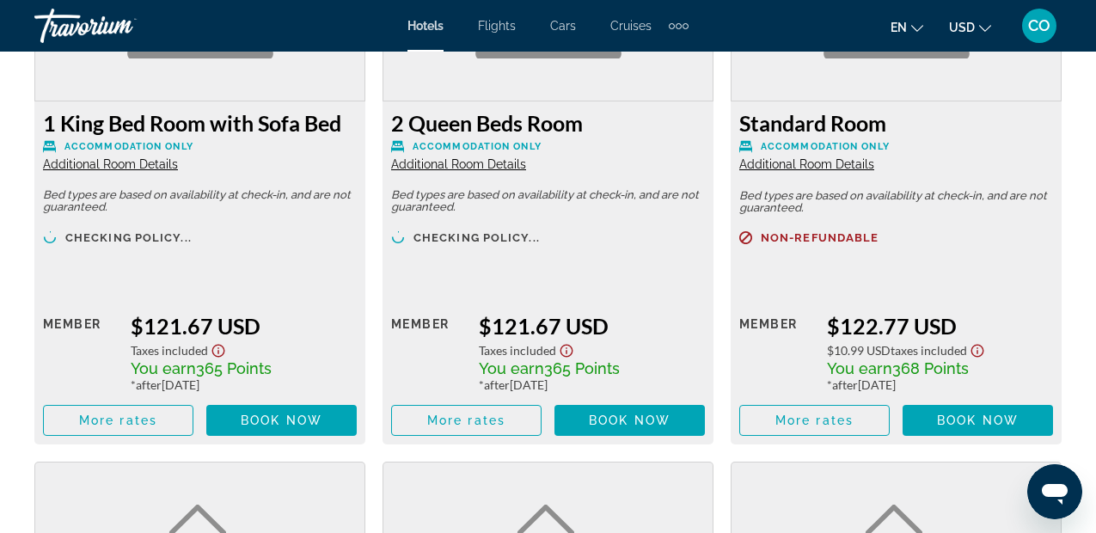
scroll to position [2834, 0]
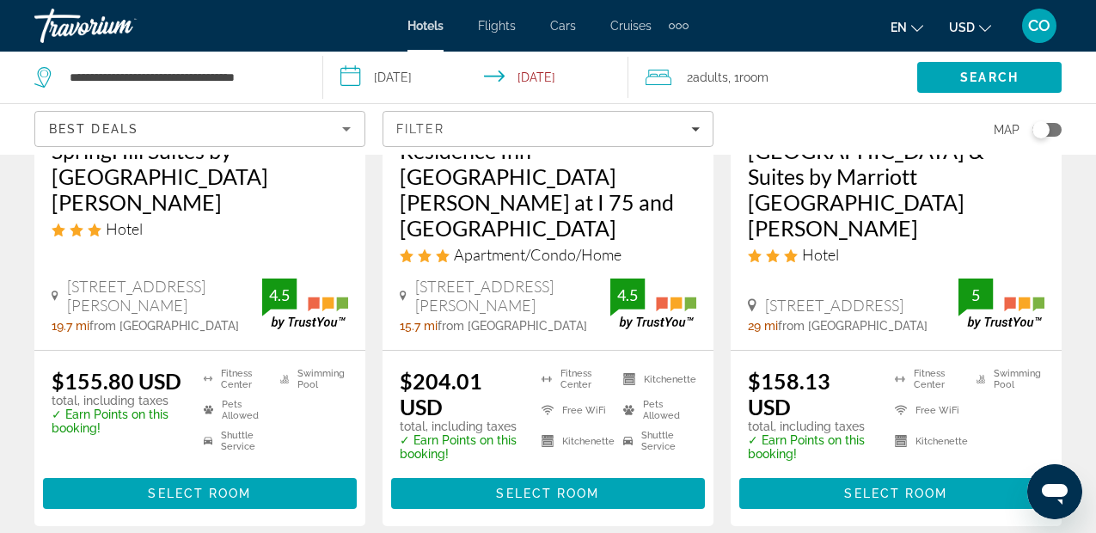
scroll to position [2554, 0]
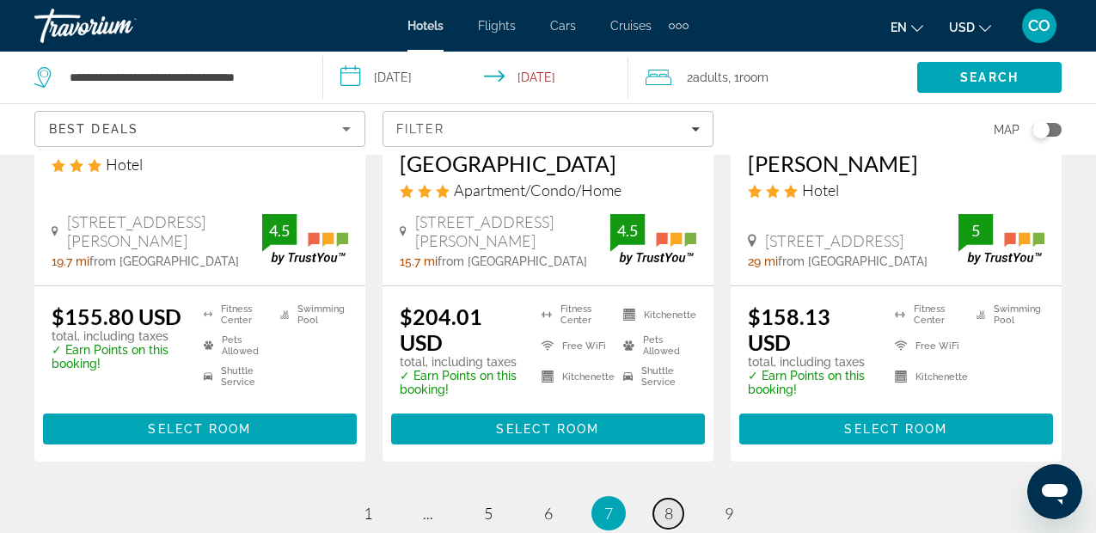
click at [658, 499] on link "page 8" at bounding box center [668, 514] width 30 height 30
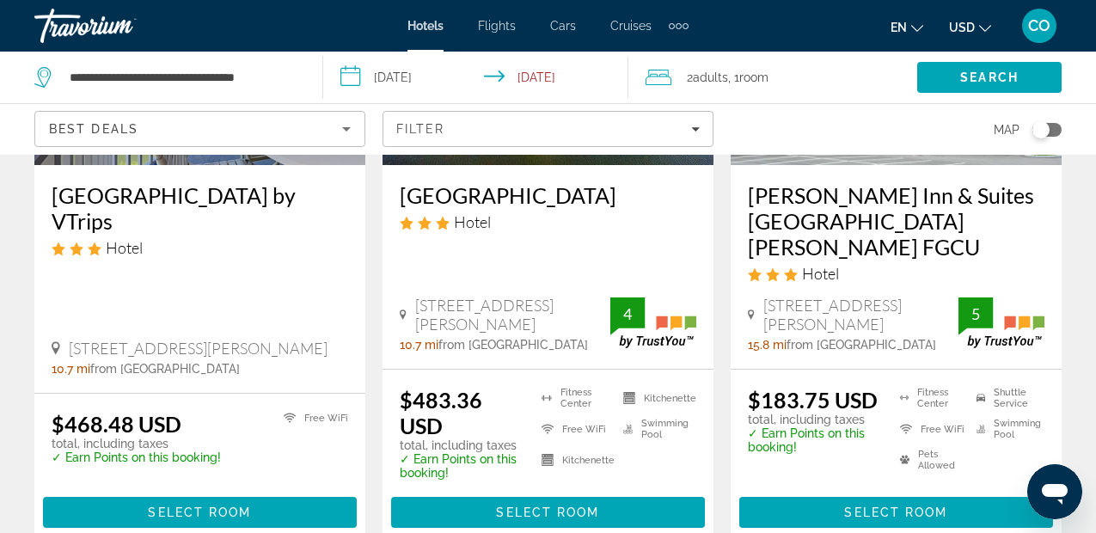
scroll to position [2354, 0]
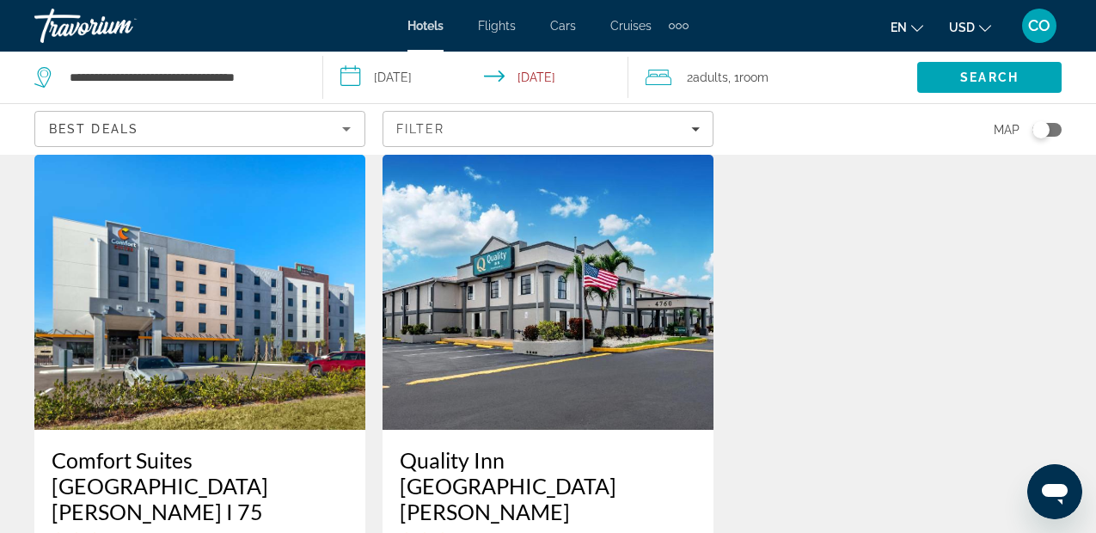
scroll to position [59, 0]
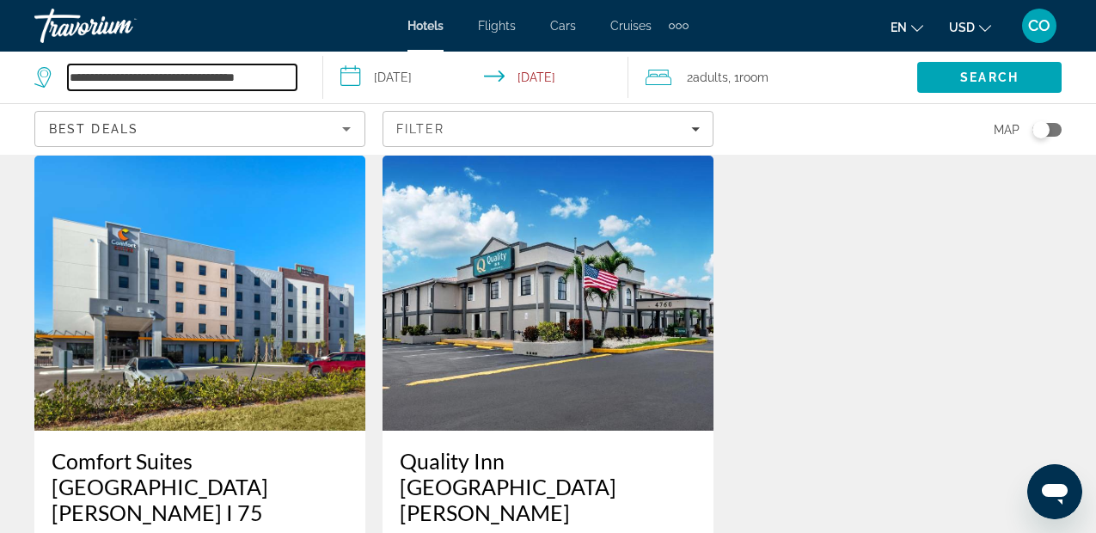
click at [234, 73] on input "**********" at bounding box center [182, 77] width 229 height 26
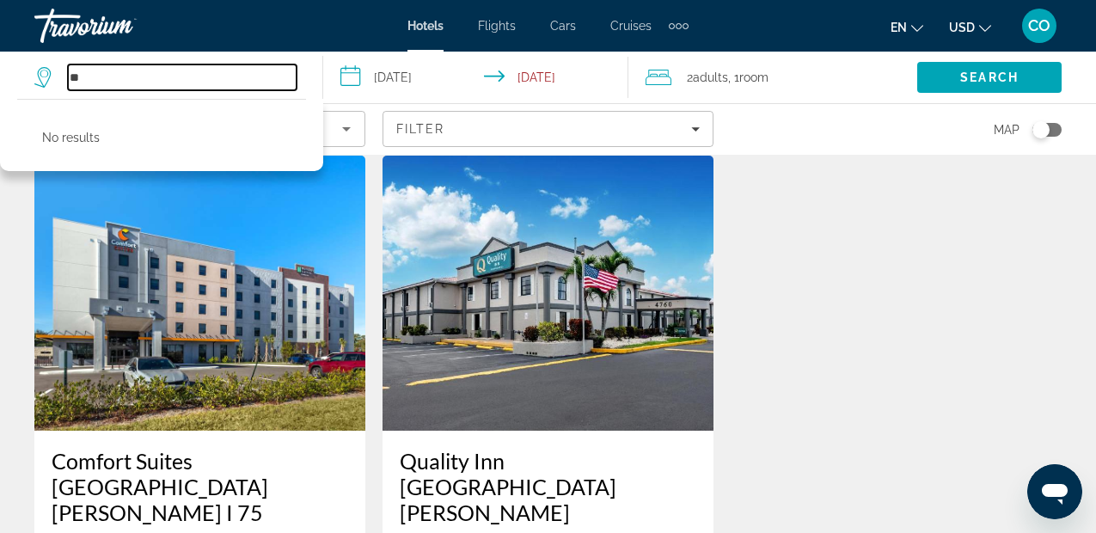
type input "*"
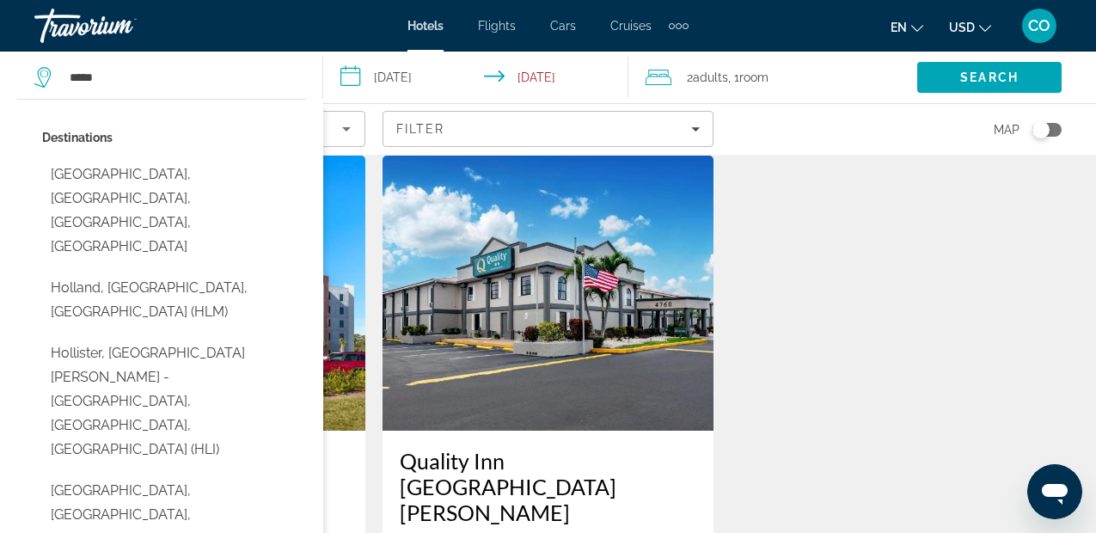
type input "**********"
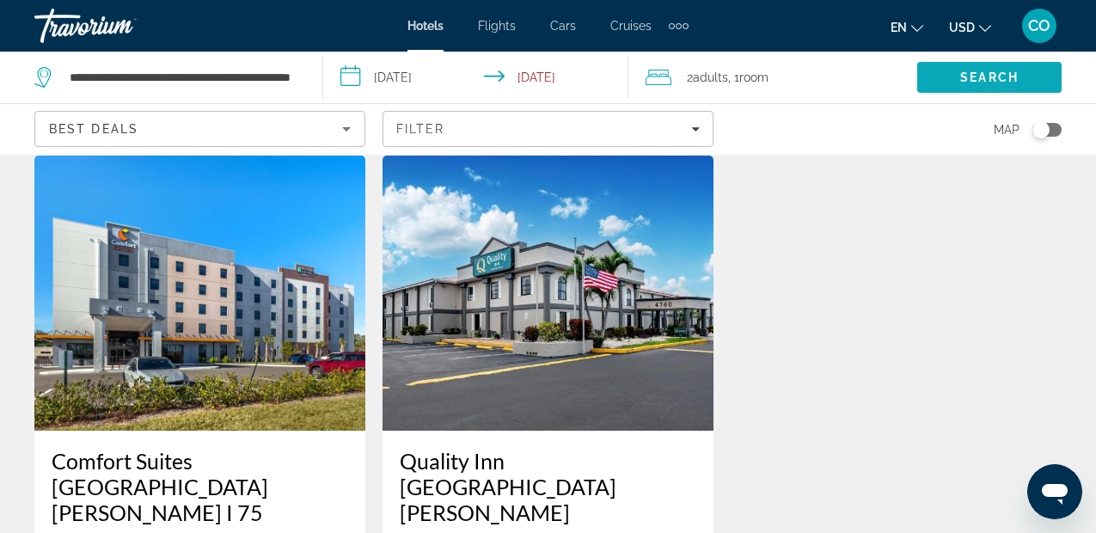
click at [1016, 76] on span "Search" at bounding box center [989, 77] width 58 height 14
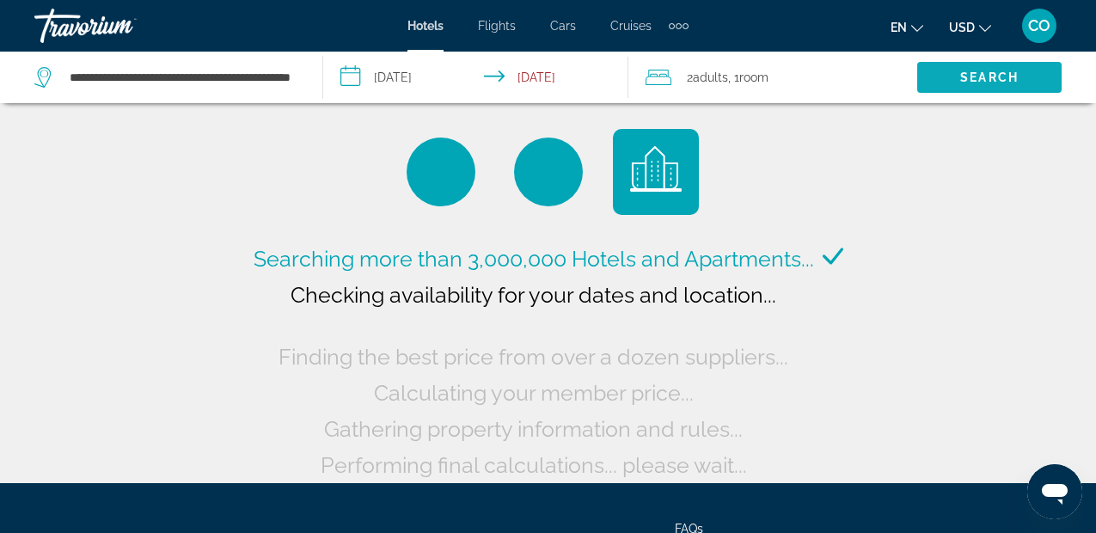
scroll to position [161, 0]
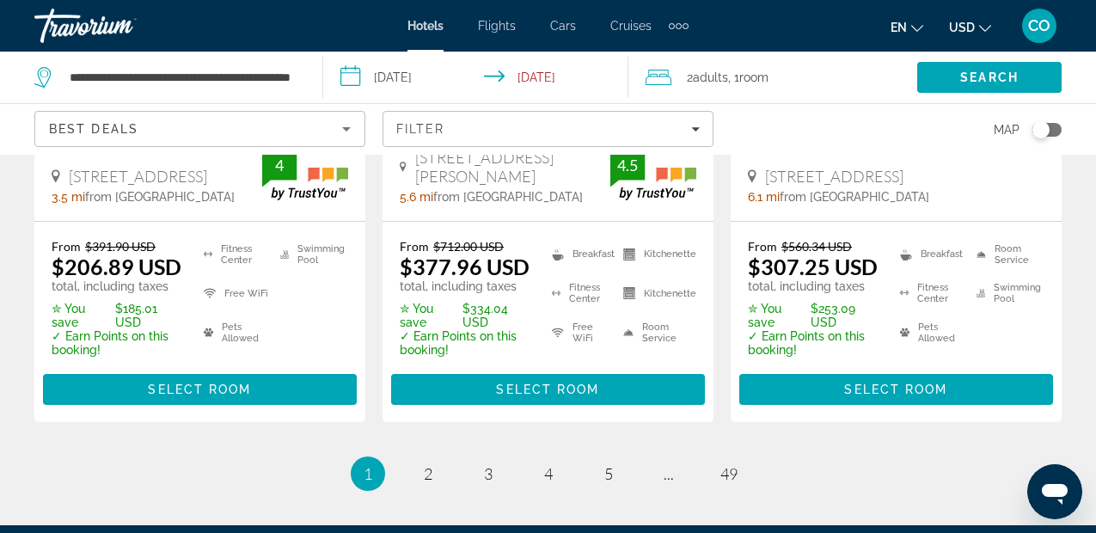
scroll to position [2589, 0]
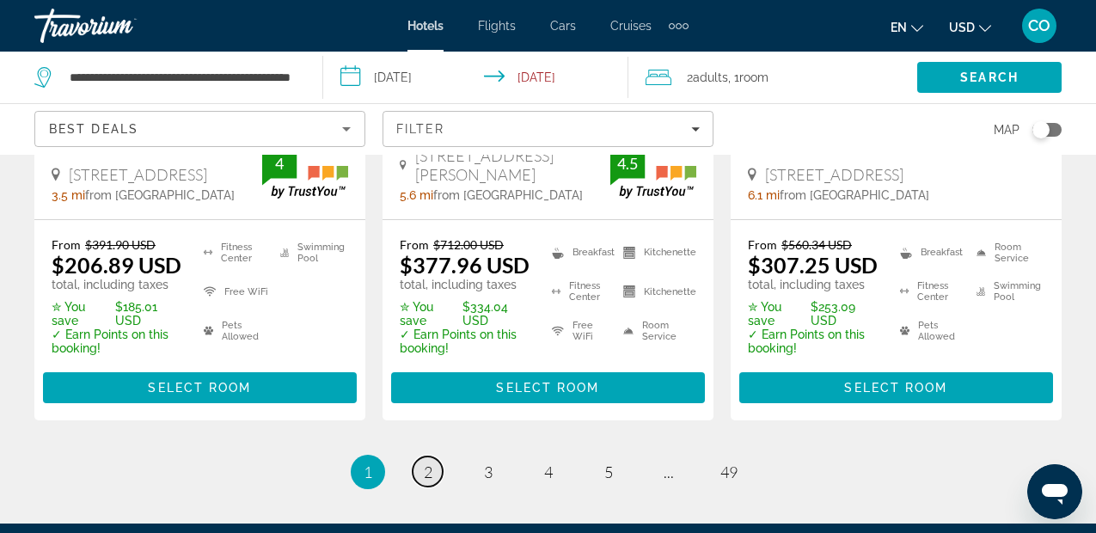
click at [427, 462] on span "2" at bounding box center [428, 471] width 9 height 19
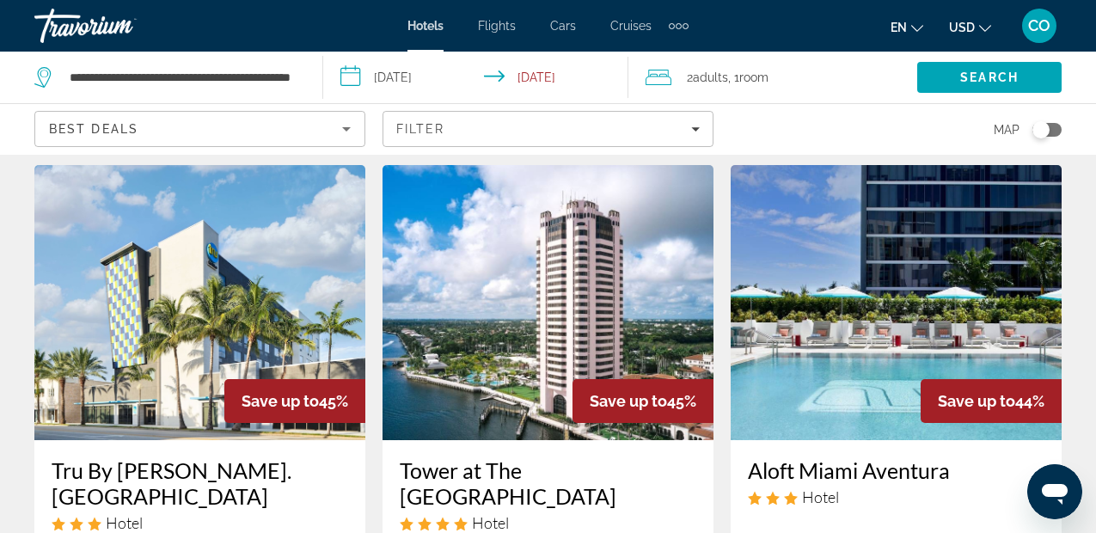
scroll to position [47, 0]
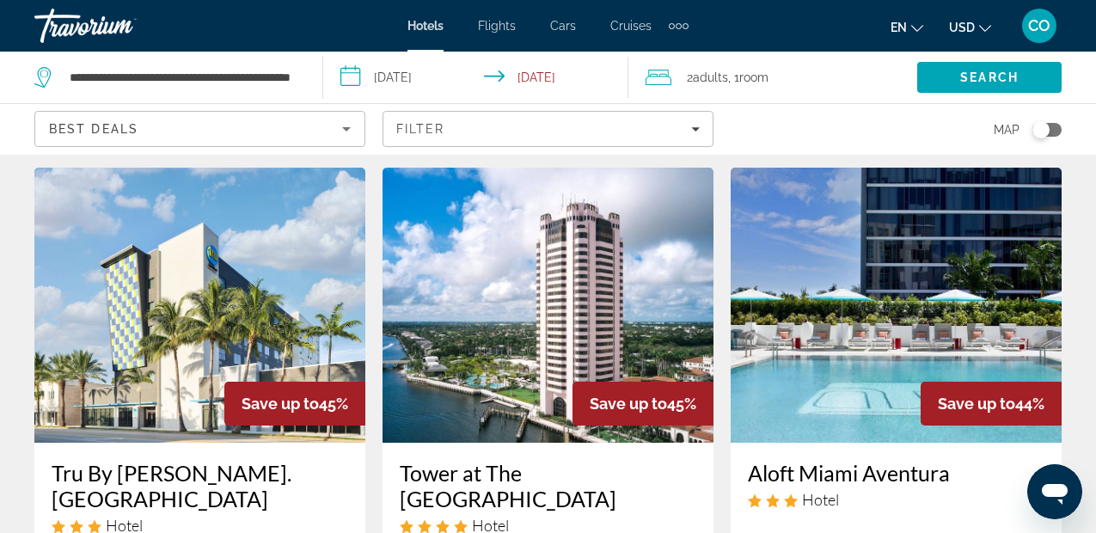
click at [875, 241] on img "Main content" at bounding box center [896, 305] width 331 height 275
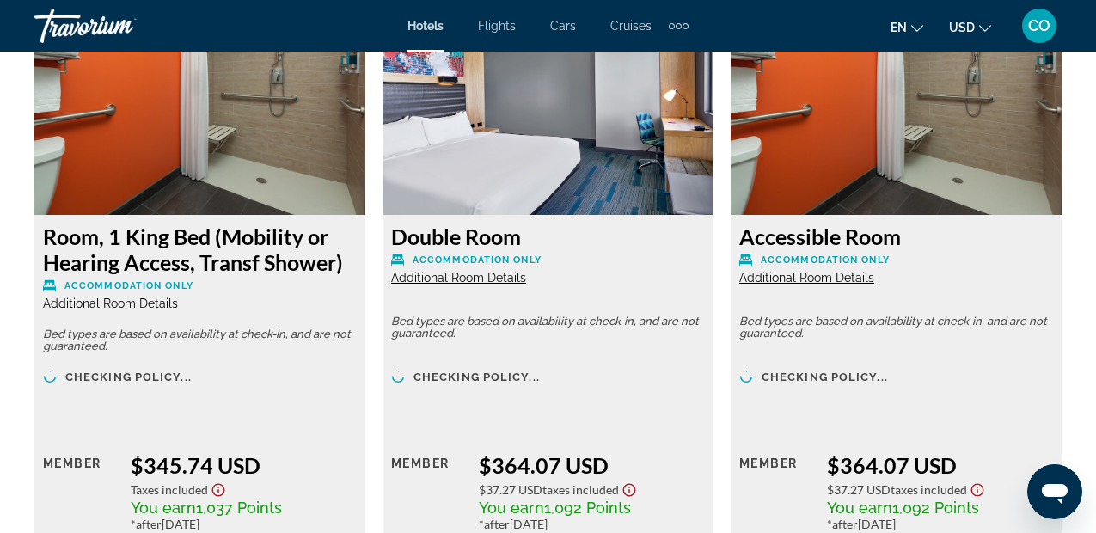
scroll to position [3931, 0]
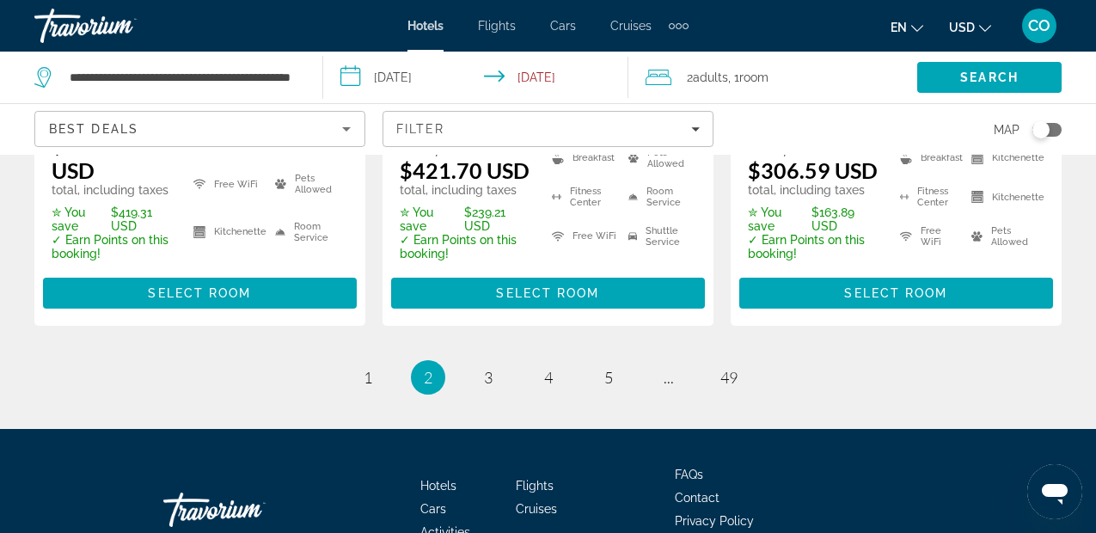
scroll to position [2630, 0]
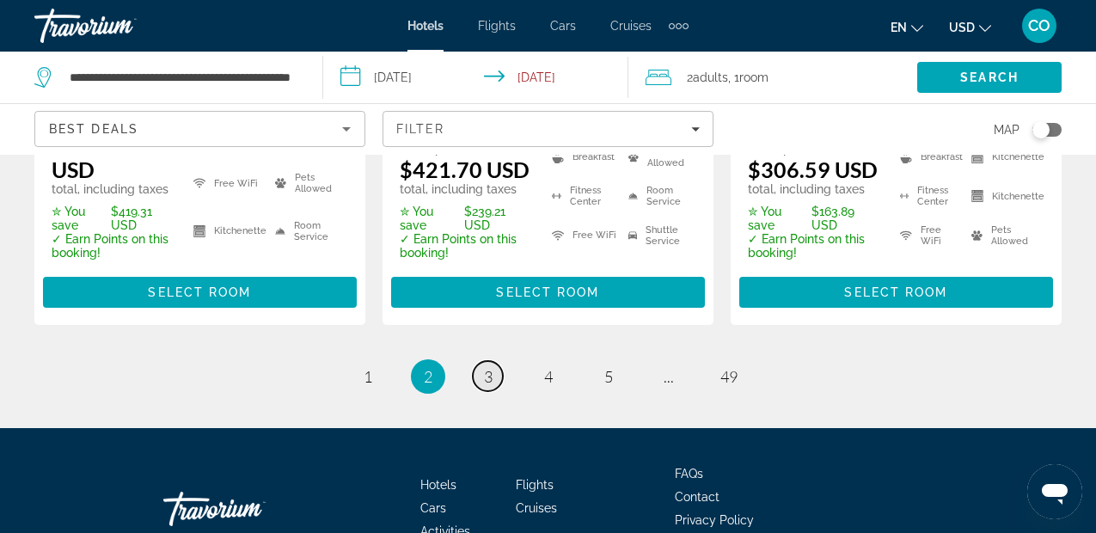
click at [488, 372] on span "3" at bounding box center [488, 376] width 9 height 19
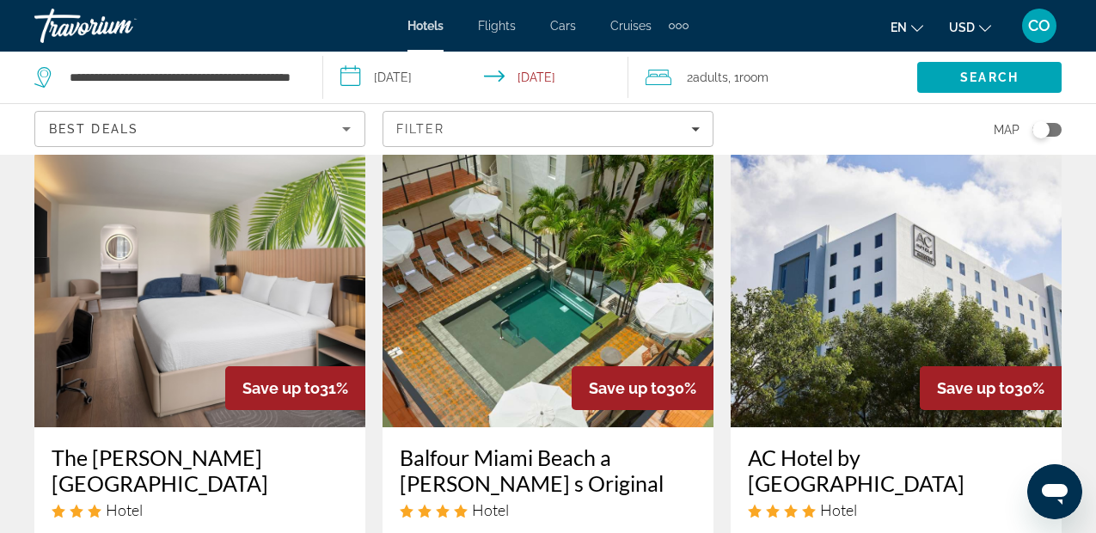
scroll to position [776, 0]
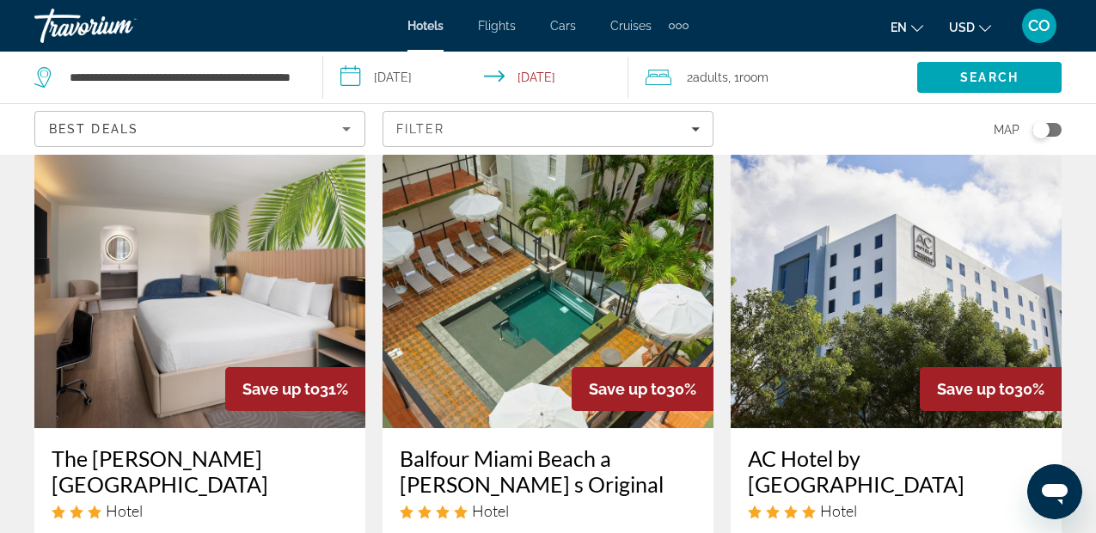
click at [250, 241] on img "Main content" at bounding box center [199, 290] width 331 height 275
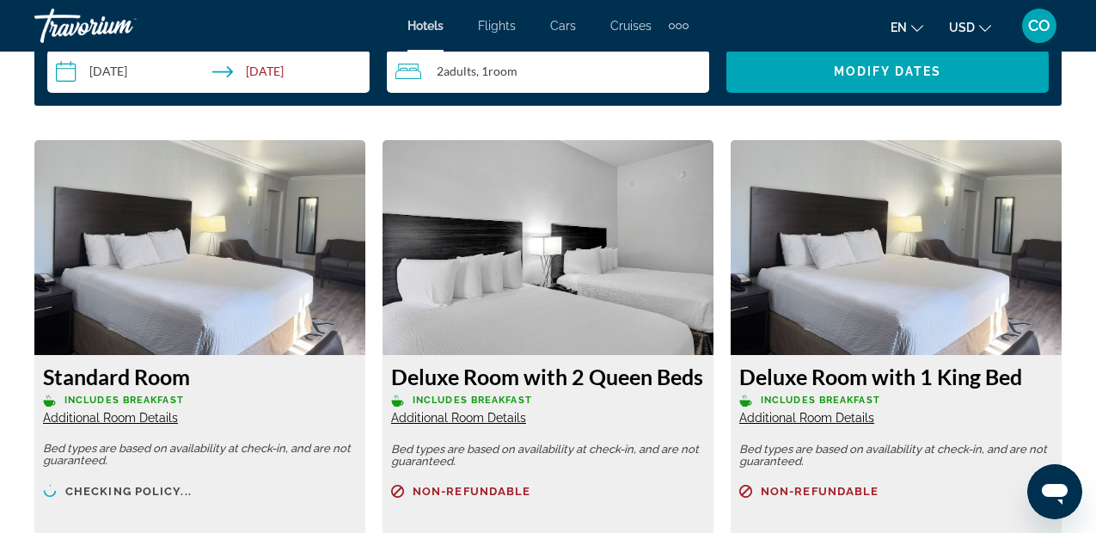
scroll to position [2571, 0]
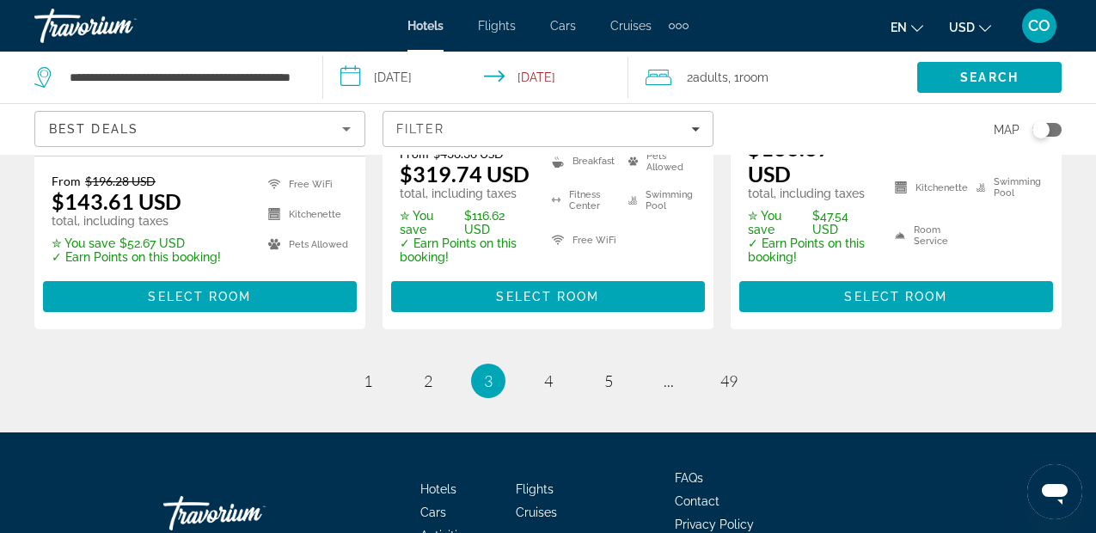
scroll to position [2689, 0]
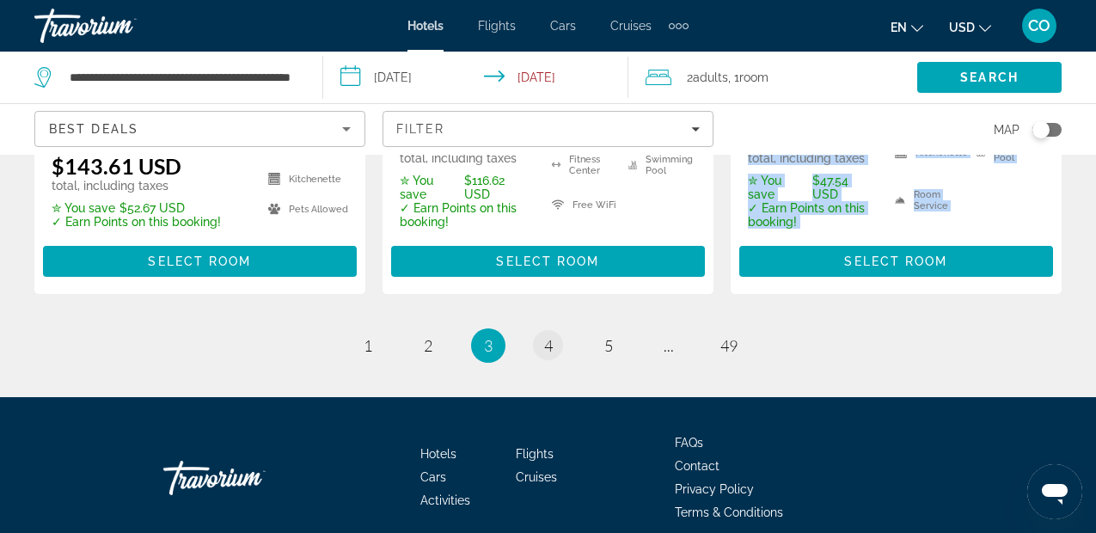
drag, startPoint x: 393, startPoint y: 234, endPoint x: 547, endPoint y: 268, distance: 157.6
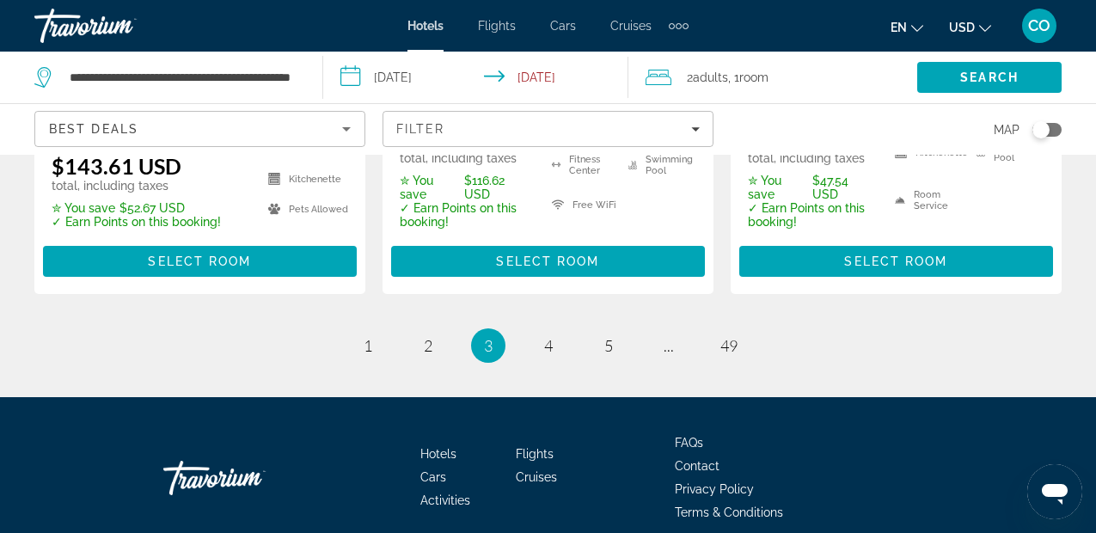
click at [577, 217] on div "From $436.36 USD $319.74 USD total, including taxes ✮ You save $116.62 USD ✓ Ea…" at bounding box center [547, 194] width 331 height 200
click at [538, 330] on link "page 4" at bounding box center [548, 345] width 30 height 30
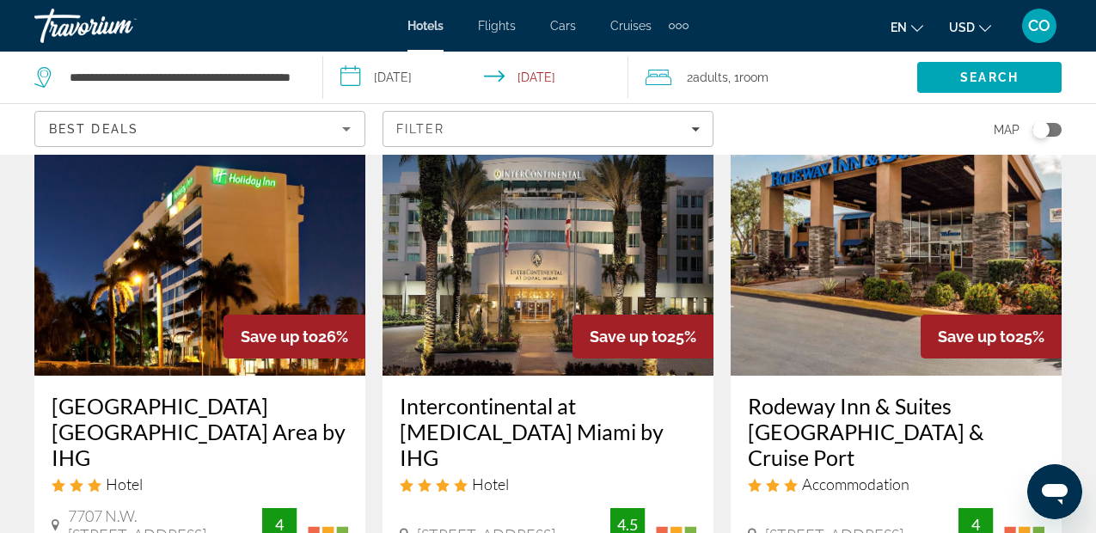
scroll to position [109, 0]
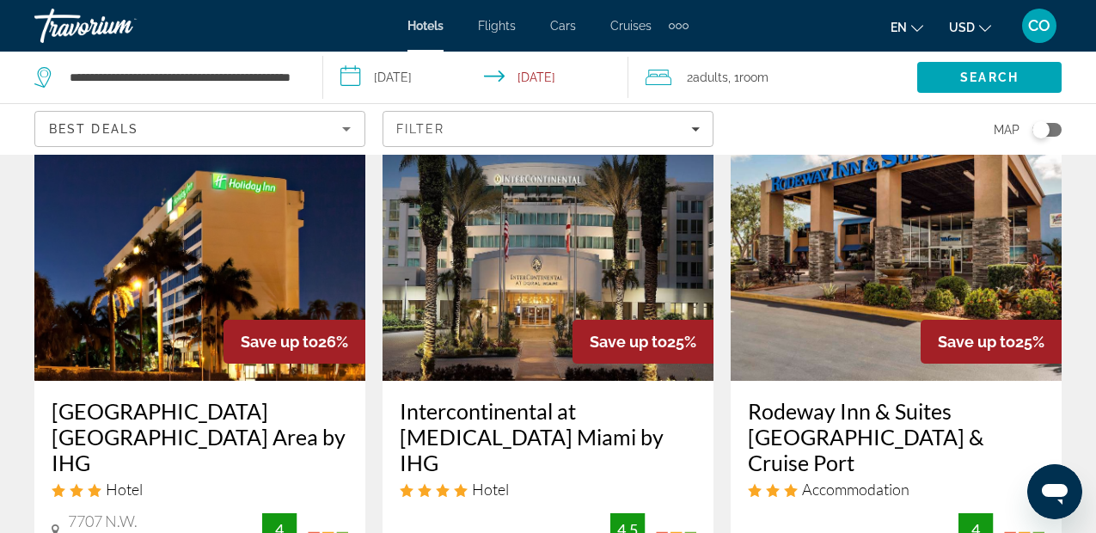
click at [236, 188] on img "Main content" at bounding box center [199, 243] width 331 height 275
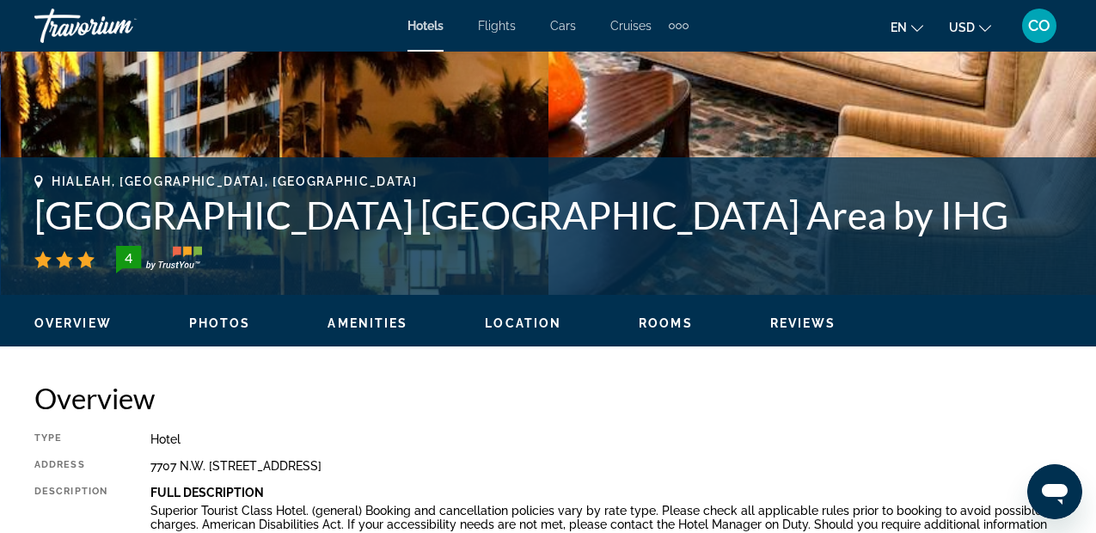
scroll to position [578, 0]
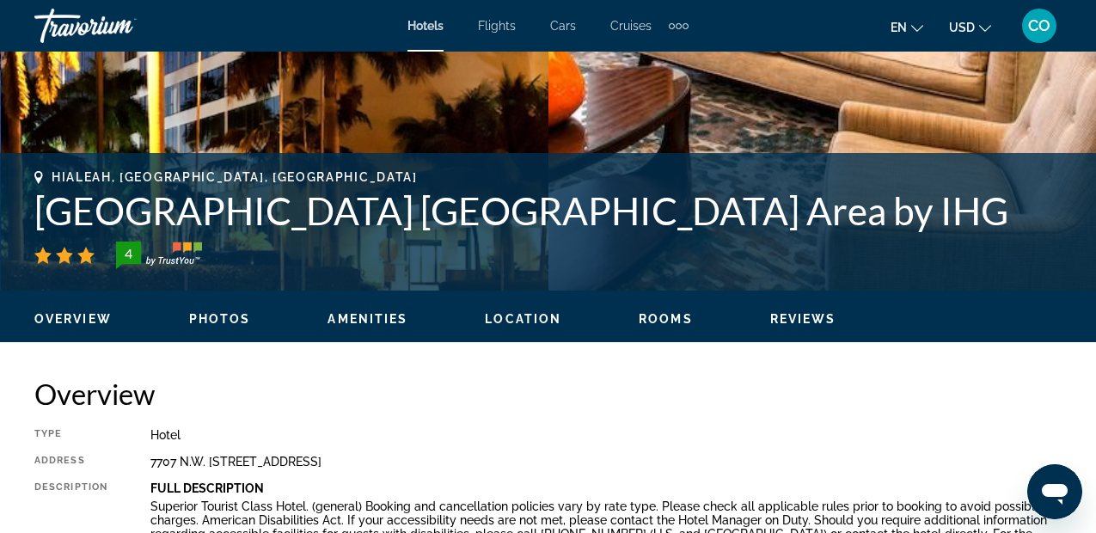
drag, startPoint x: 143, startPoint y: 455, endPoint x: 488, endPoint y: 462, distance: 345.6
click at [488, 462] on div "Type Hotel Address 7707 N.W. 103Rd Street, Hialeah FL 33016, United States Desc…" at bounding box center [547, 530] width 1027 height 204
copy div "7707 N.W. 103Rd Street, Hialeah FL 33016, United States"
click at [762, 432] on div "Hotel" at bounding box center [605, 435] width 911 height 14
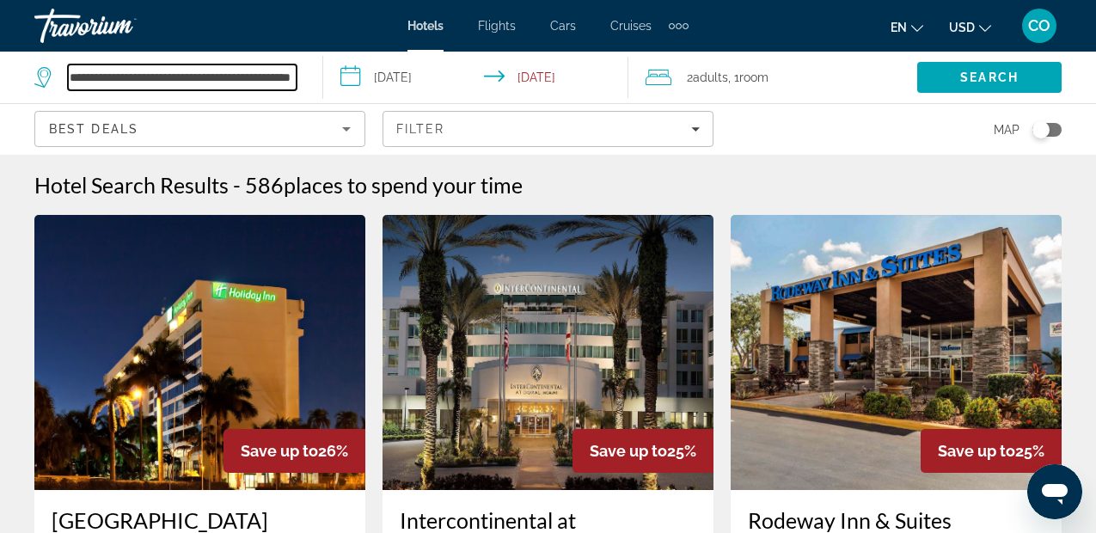
click at [276, 66] on input "**********" at bounding box center [182, 77] width 229 height 26
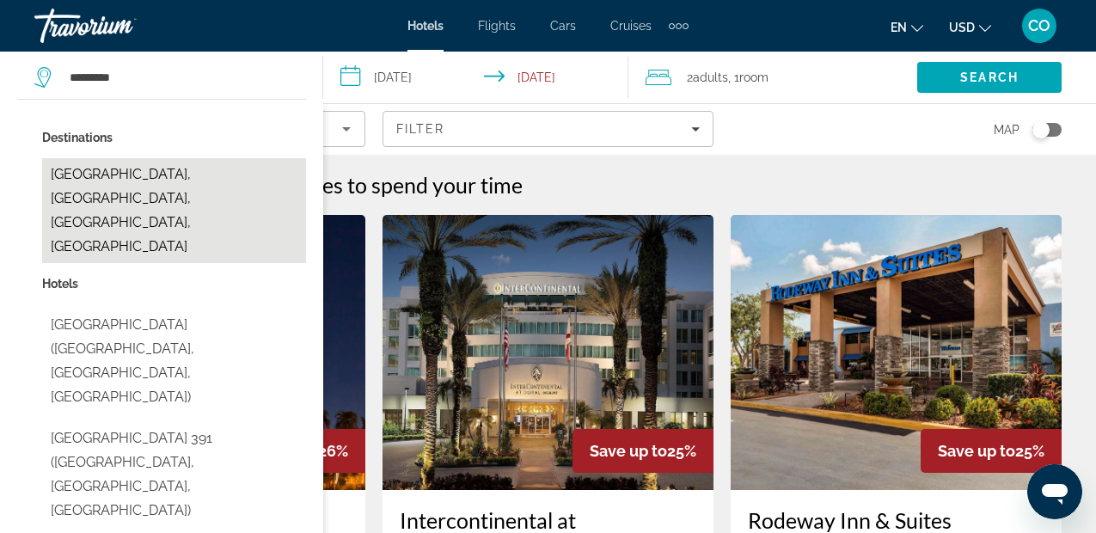
click at [265, 165] on button "Naples Park, Naples, FL, United States" at bounding box center [174, 210] width 264 height 105
type input "**********"
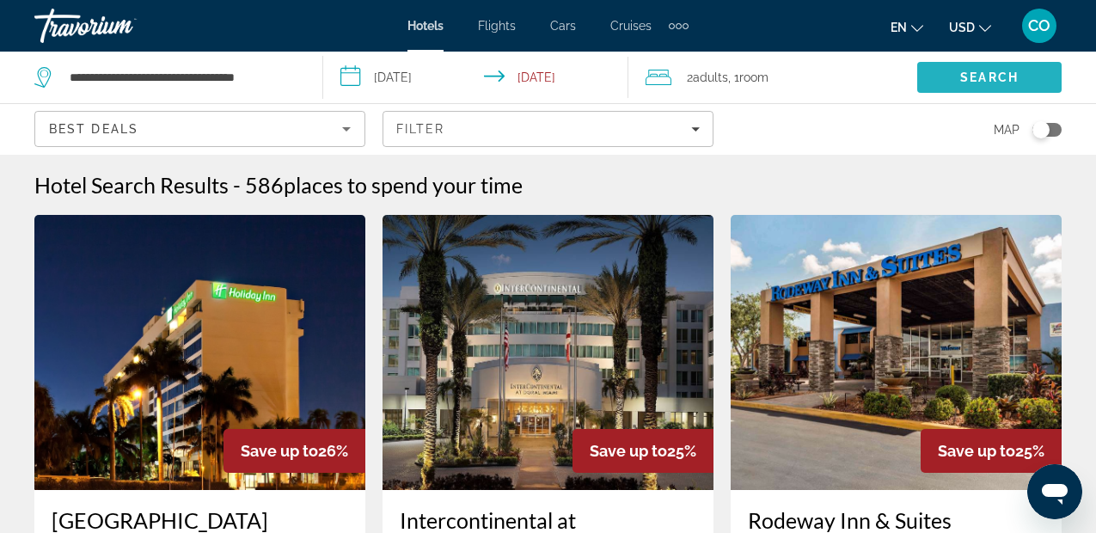
click at [955, 58] on span "Search" at bounding box center [989, 77] width 144 height 41
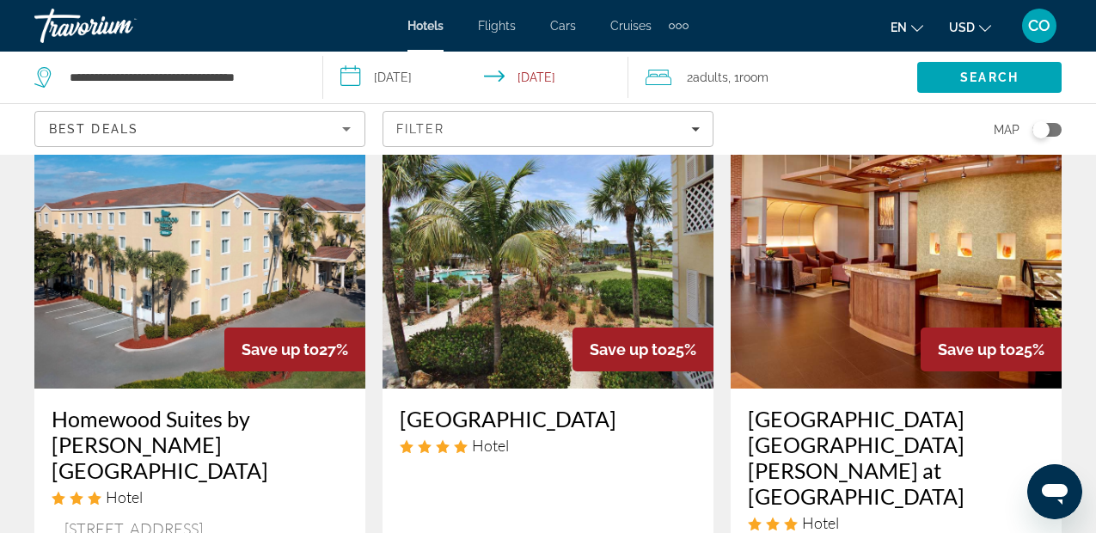
scroll to position [792, 0]
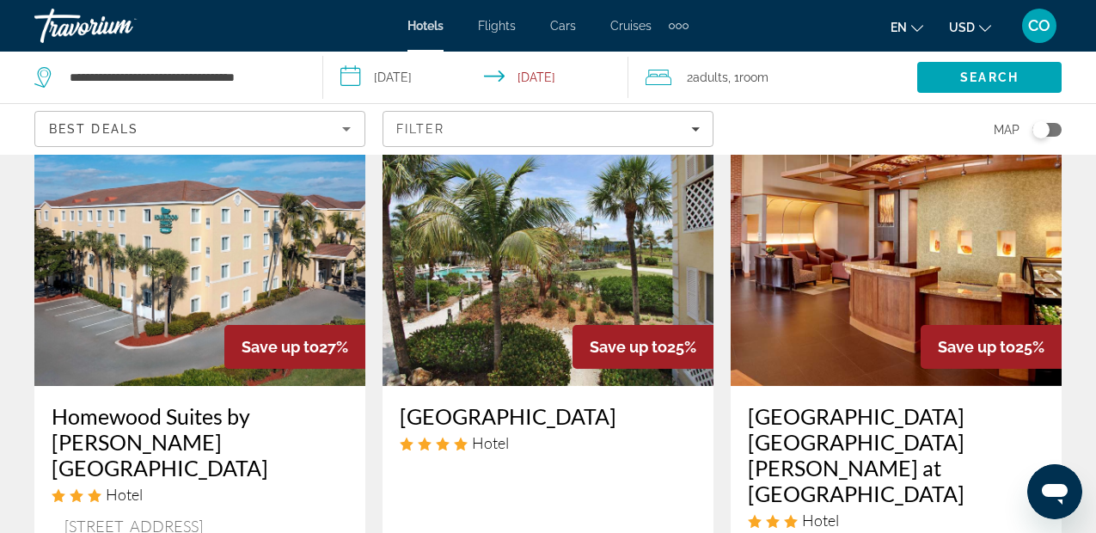
click at [975, 185] on img "Main content" at bounding box center [896, 248] width 331 height 275
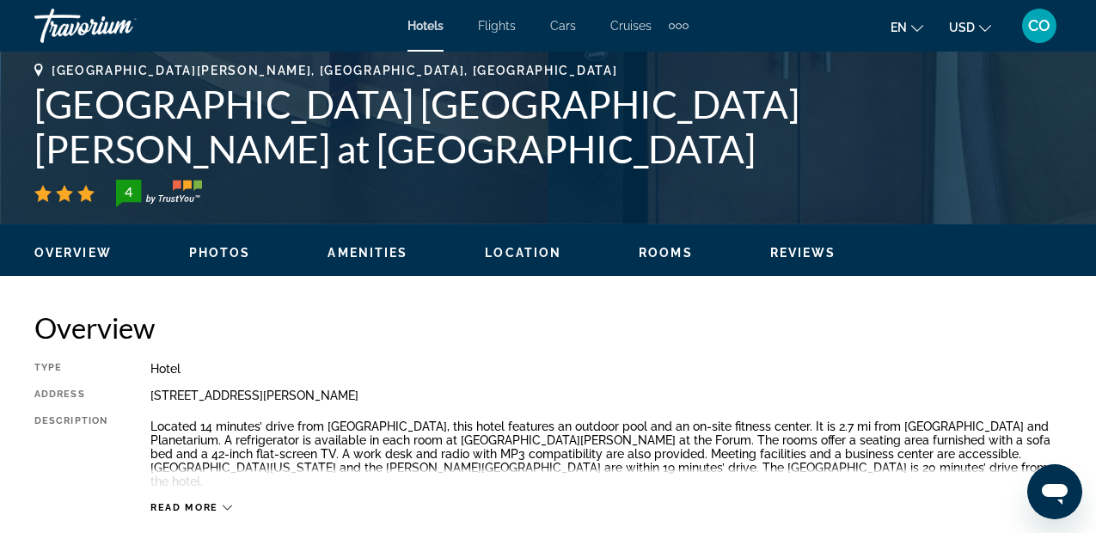
scroll to position [643, 0]
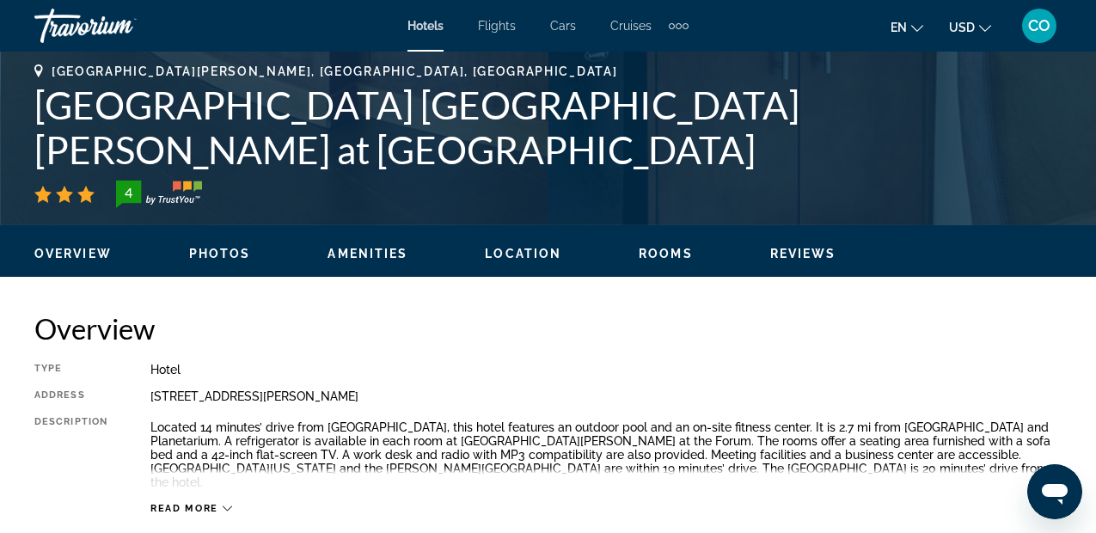
drag, startPoint x: 149, startPoint y: 389, endPoint x: 514, endPoint y: 390, distance: 365.3
click at [514, 390] on div "Type Hotel Address 2600 Champion Ring Rd, Fort Myers FL 33905, United States De…" at bounding box center [547, 439] width 1027 height 152
copy div "2600 Champion Ring Rd, Fort Myers FL 33905, United States"
click at [831, 471] on div "Read more" at bounding box center [605, 491] width 911 height 47
click at [212, 258] on span "Photos" at bounding box center [220, 254] width 62 height 14
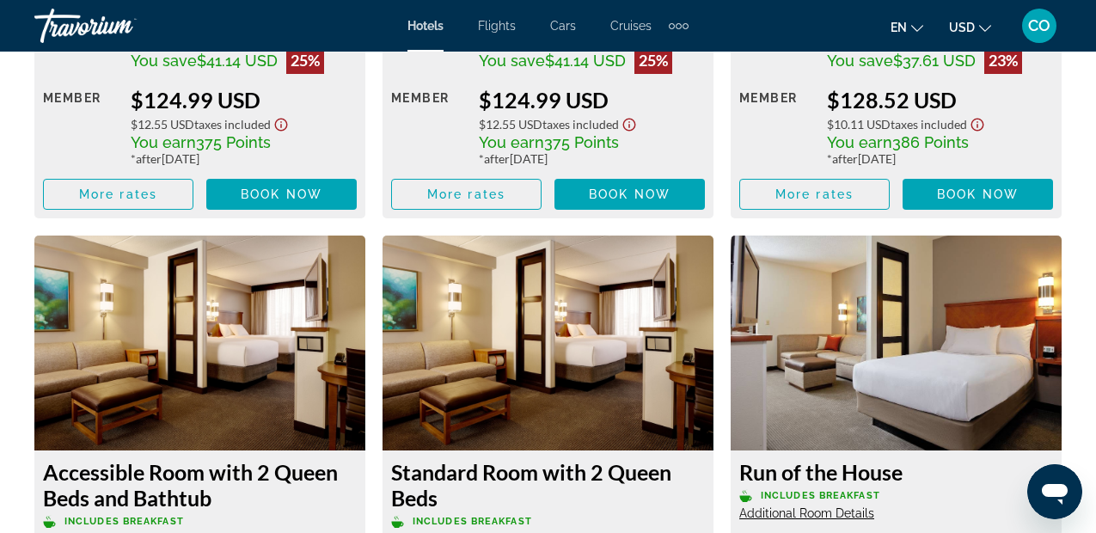
scroll to position [3079, 0]
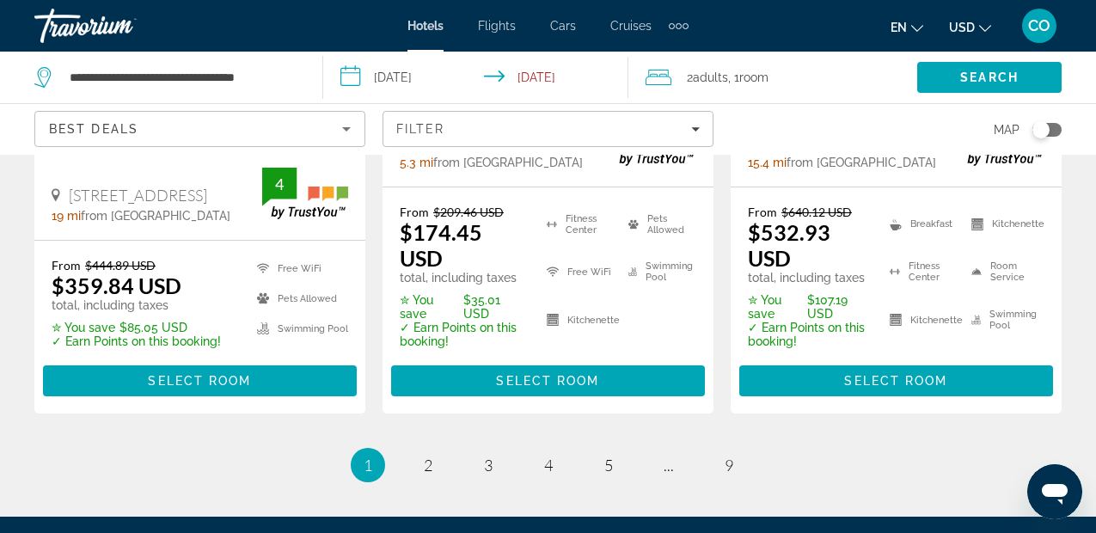
scroll to position [2689, 0]
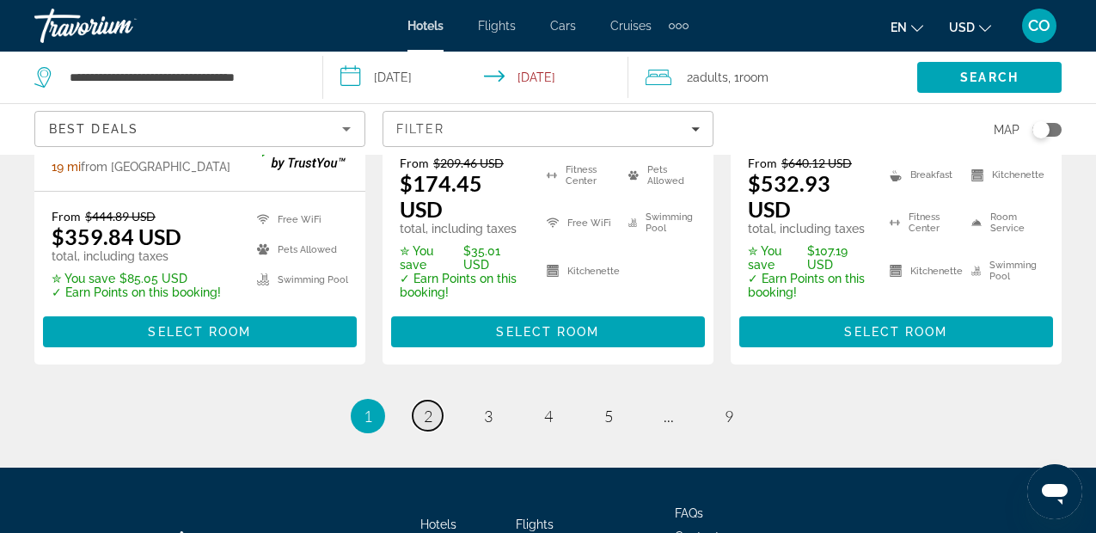
click at [436, 401] on link "page 2" at bounding box center [428, 416] width 30 height 30
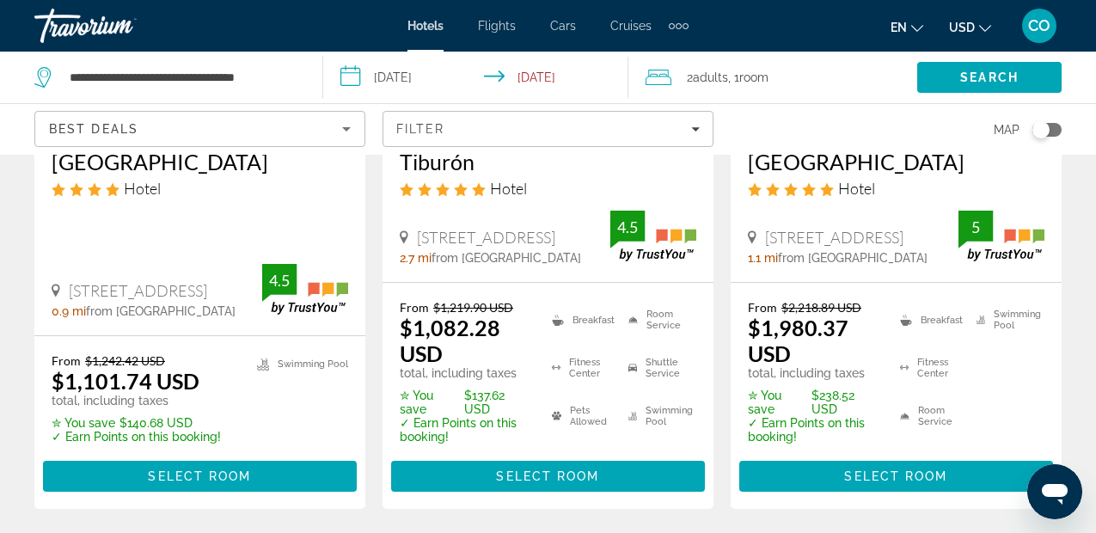
scroll to position [2777, 0]
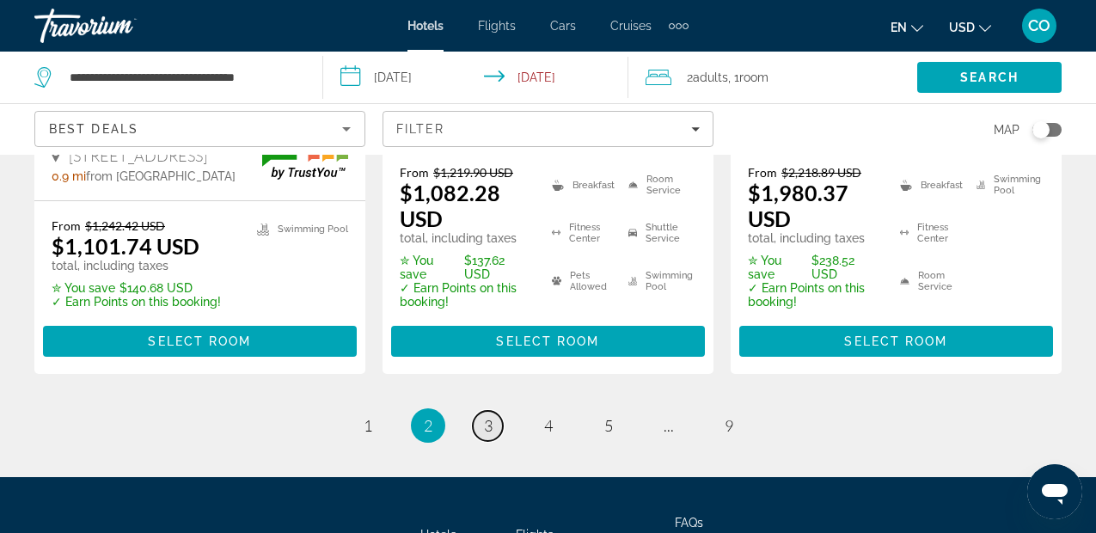
click at [484, 416] on span "3" at bounding box center [488, 425] width 9 height 19
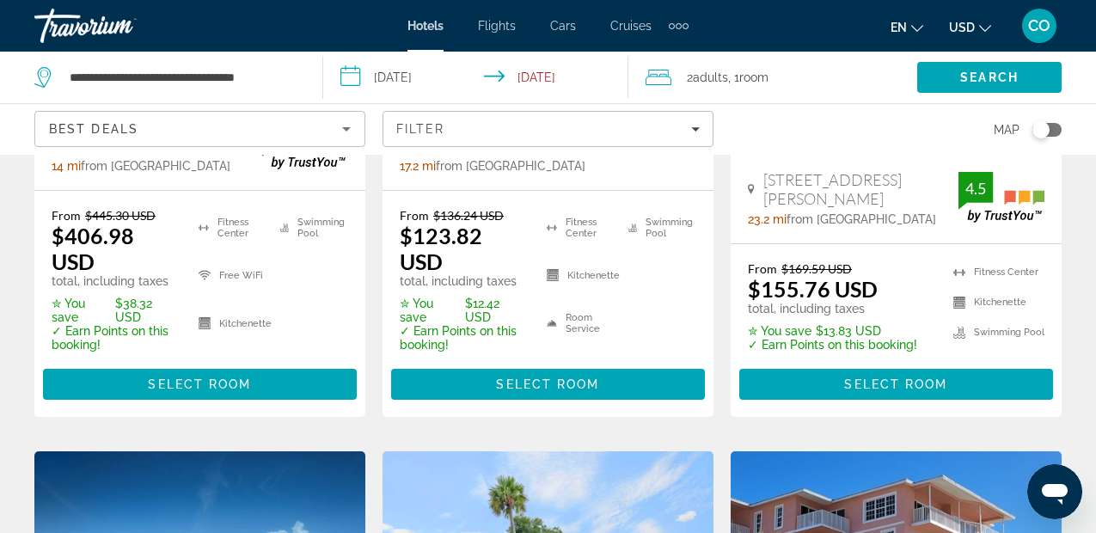
scroll to position [2002, 0]
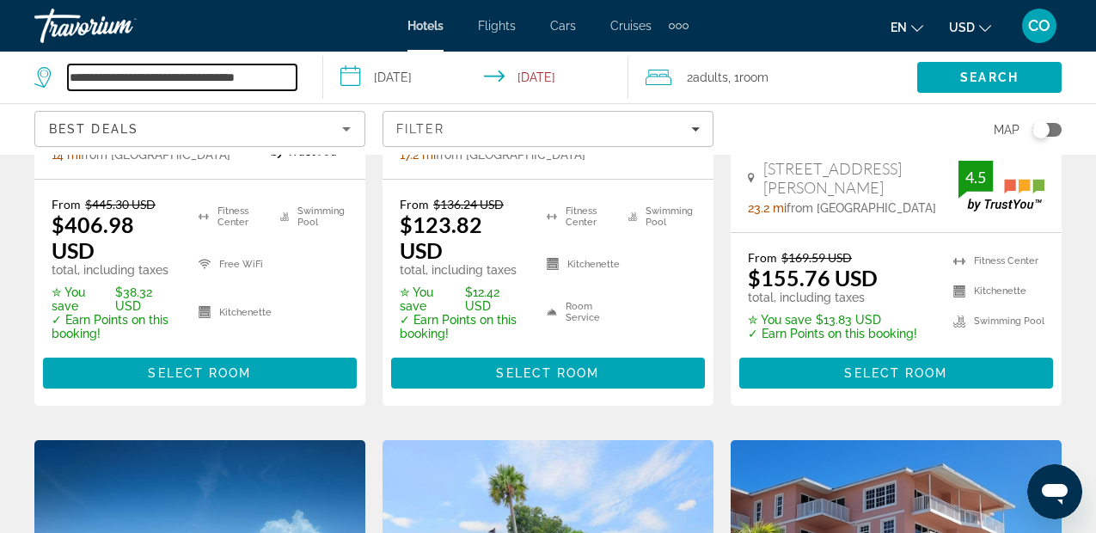
click at [275, 74] on input "**********" at bounding box center [182, 77] width 229 height 26
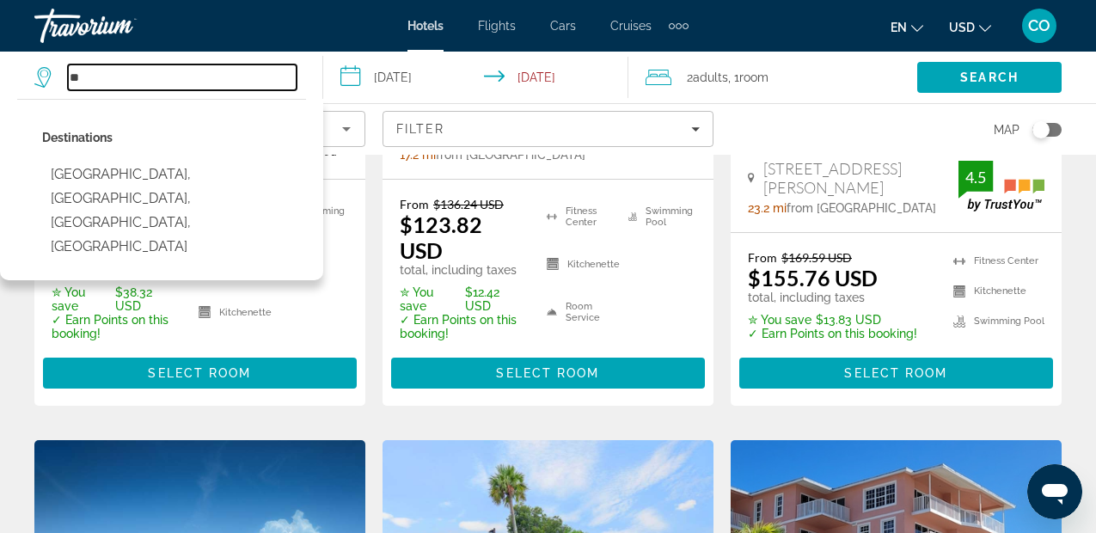
type input "*"
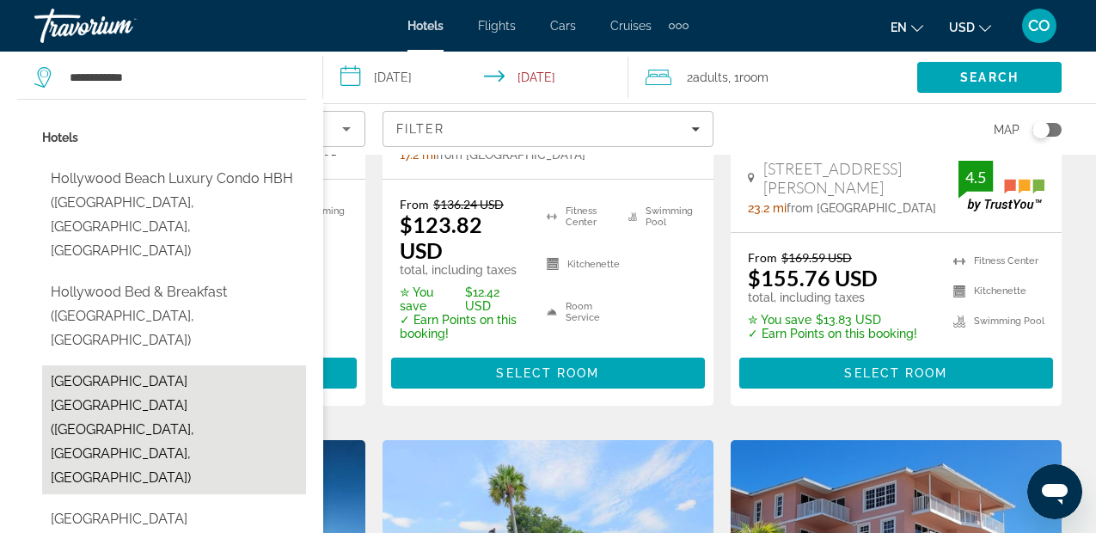
click at [219, 365] on button "Hollywood Beach Resort One Bedroom Ocean View (Hollywood, FL, US)" at bounding box center [174, 429] width 264 height 129
type input "**********"
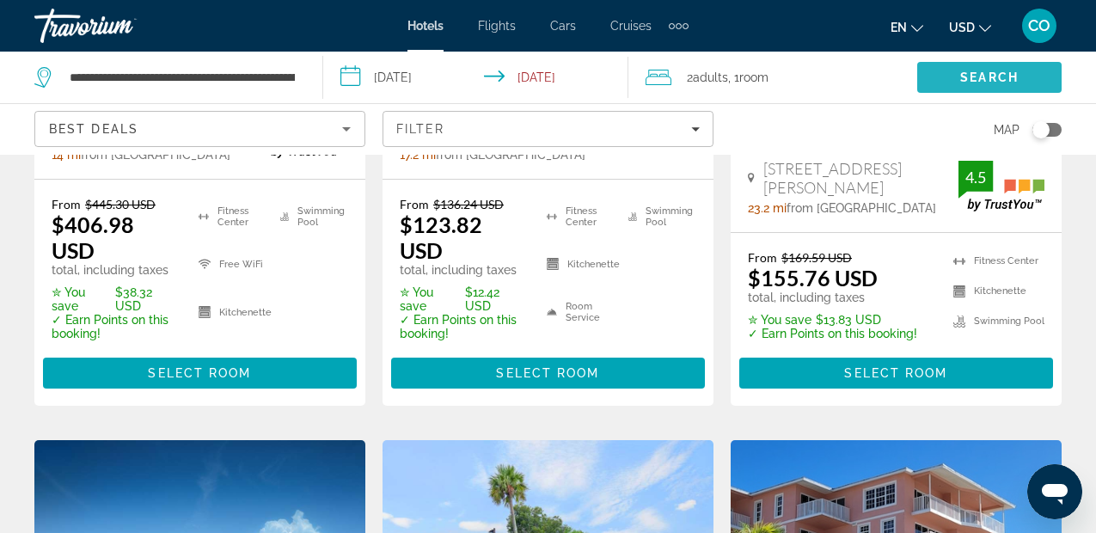
click at [947, 67] on span "Search" at bounding box center [989, 77] width 144 height 41
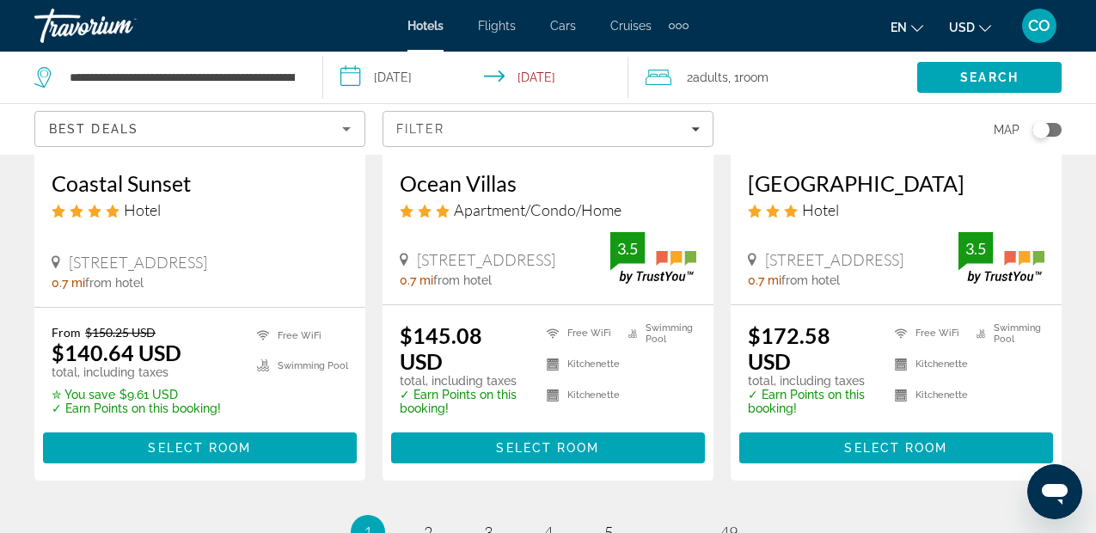
scroll to position [2609, 0]
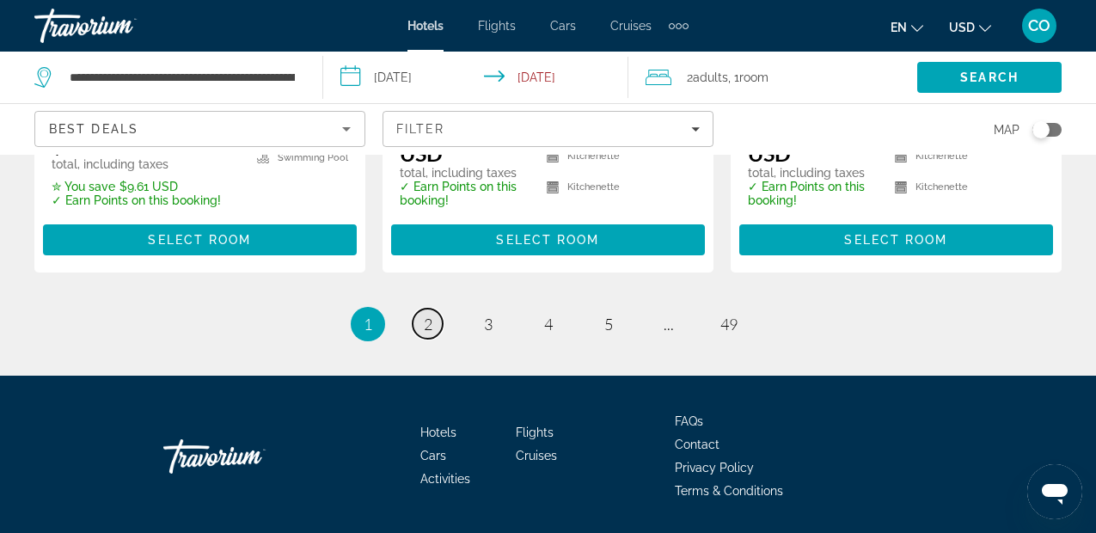
click at [431, 315] on span "2" at bounding box center [428, 324] width 9 height 19
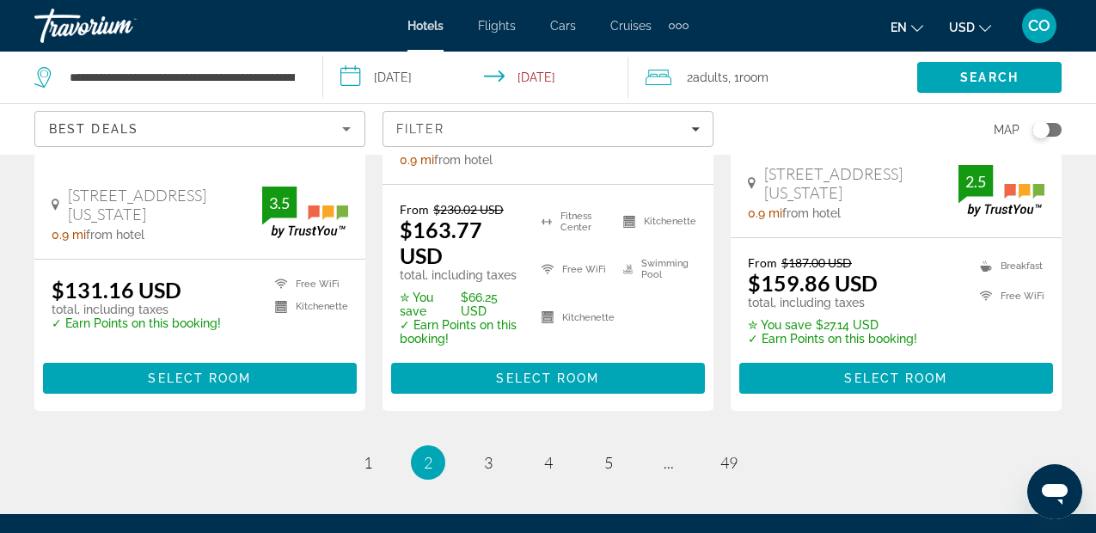
scroll to position [2504, 0]
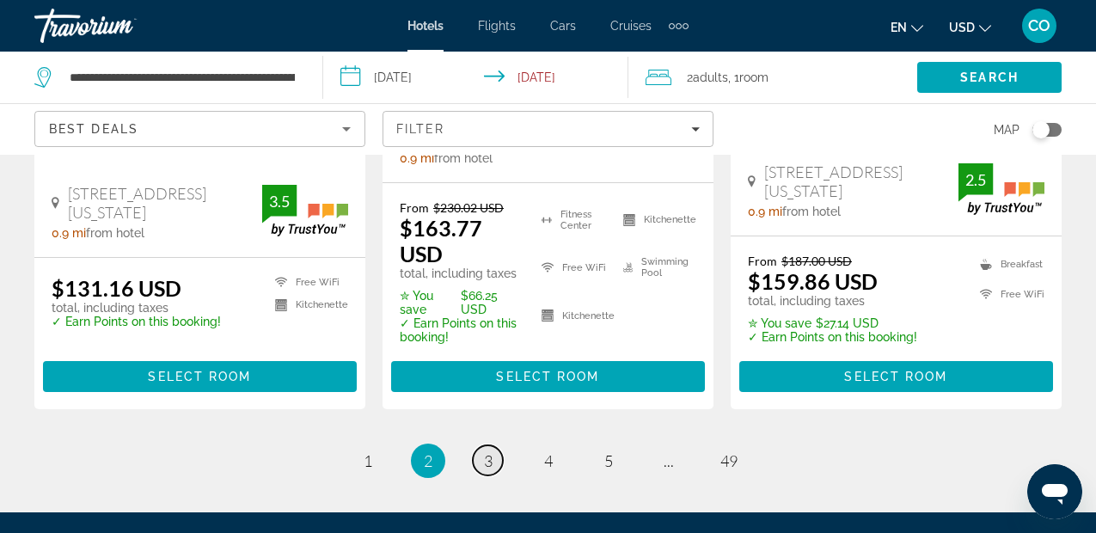
click at [482, 445] on link "page 3" at bounding box center [488, 460] width 30 height 30
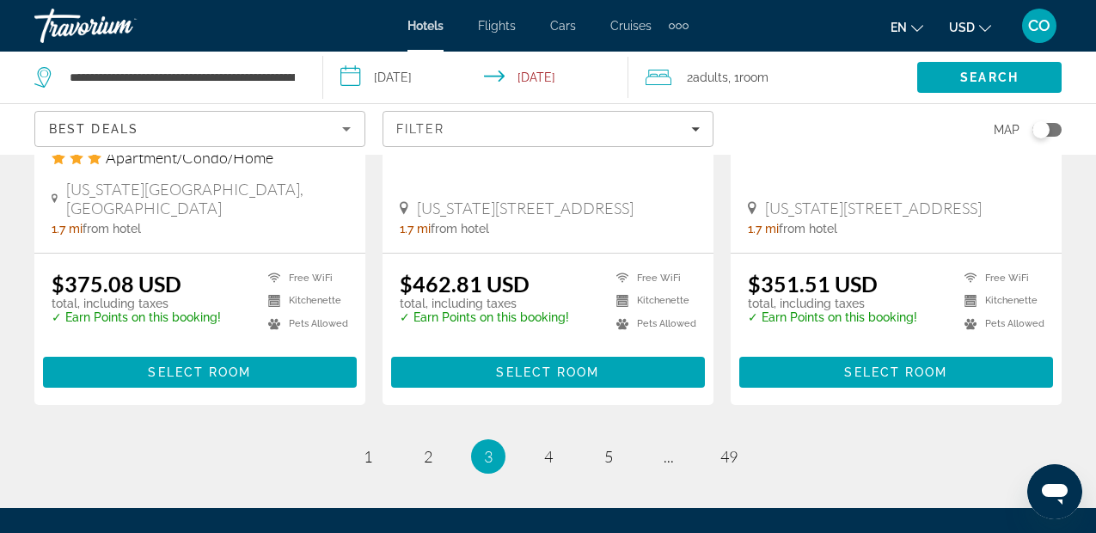
scroll to position [2510, 0]
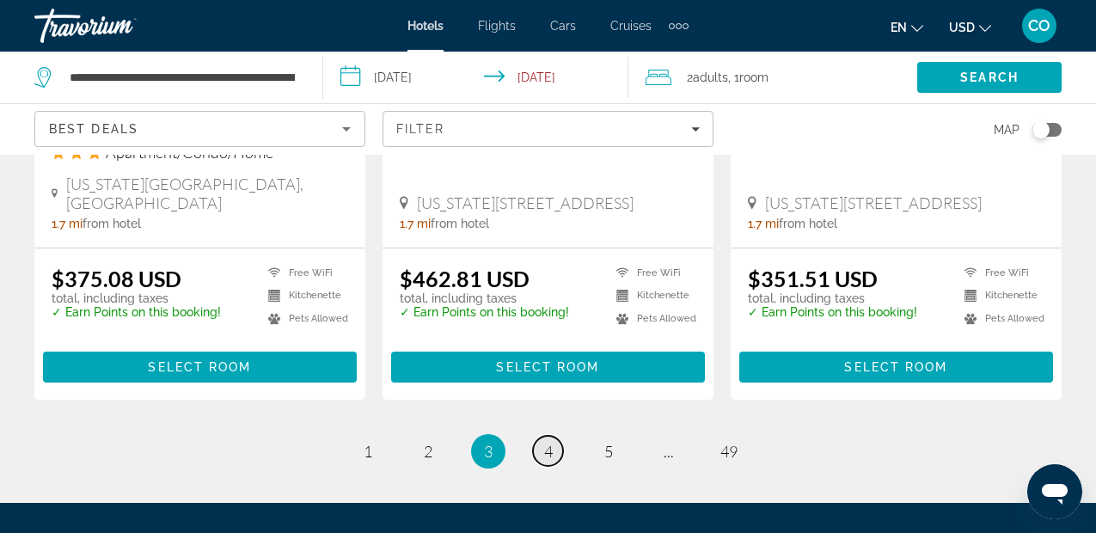
click at [551, 442] on span "4" at bounding box center [548, 451] width 9 height 19
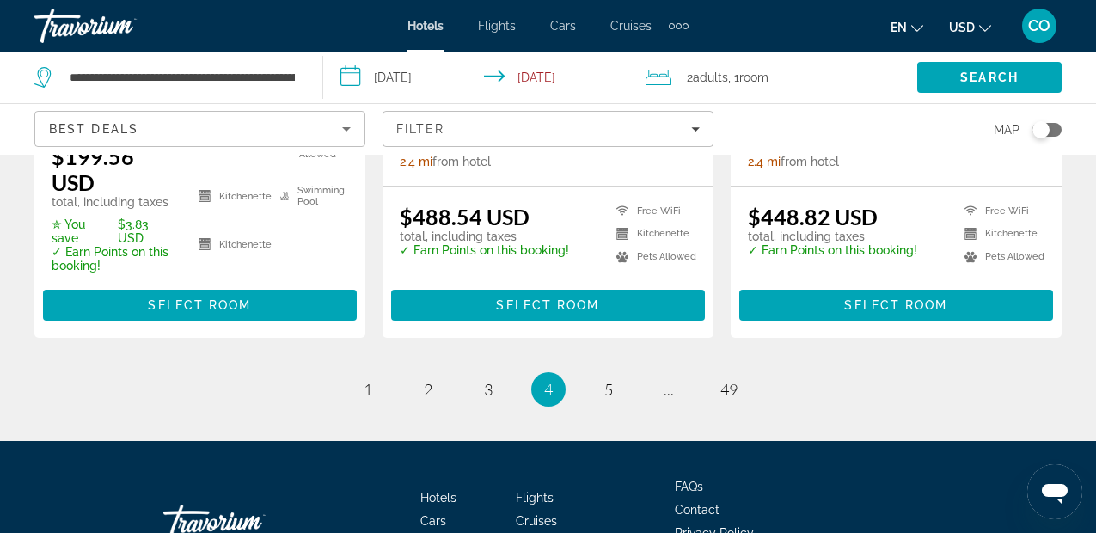
scroll to position [2632, 0]
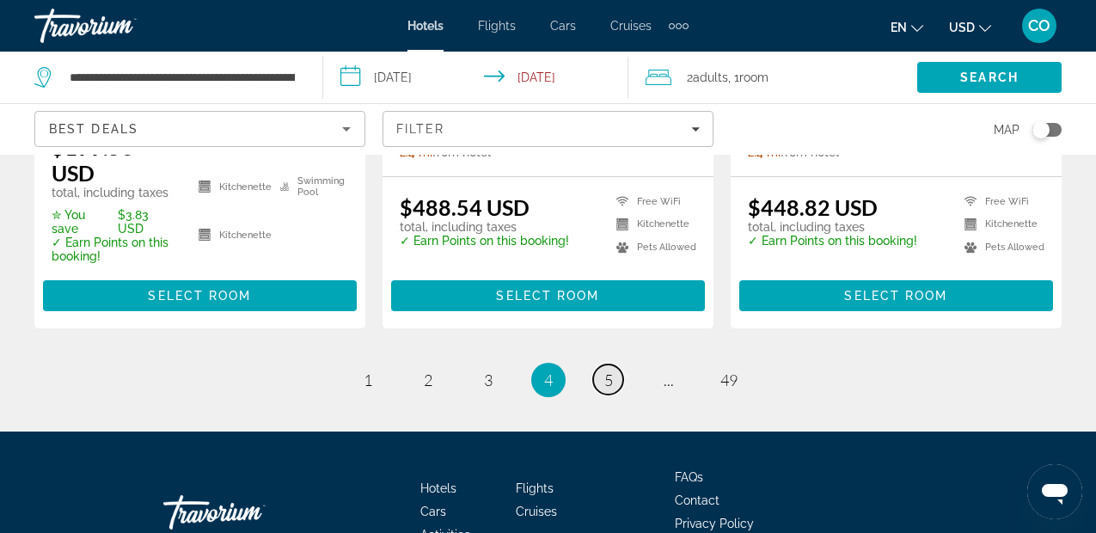
click at [615, 364] on link "page 5" at bounding box center [608, 379] width 30 height 30
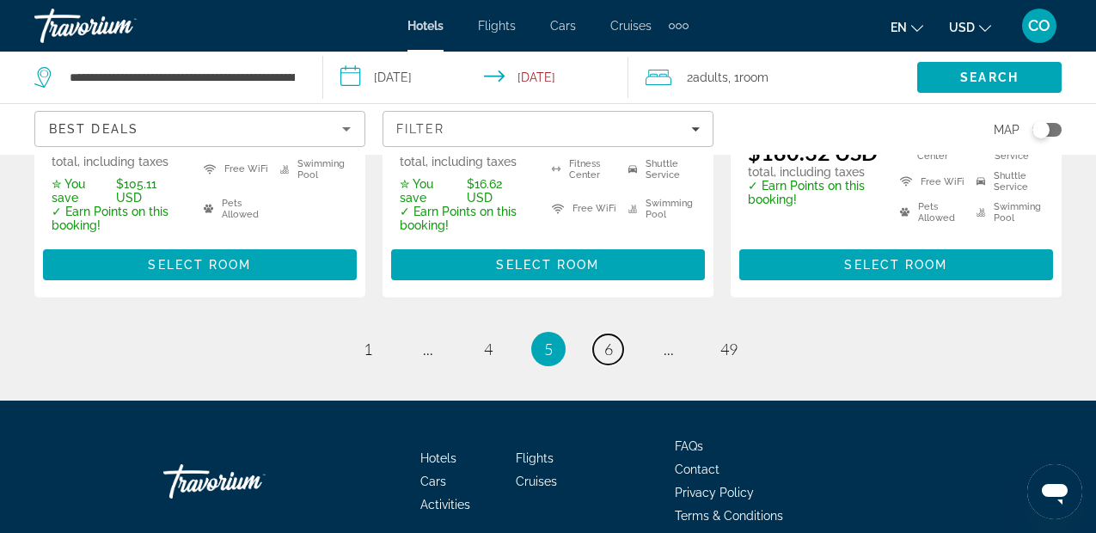
scroll to position [2587, 0]
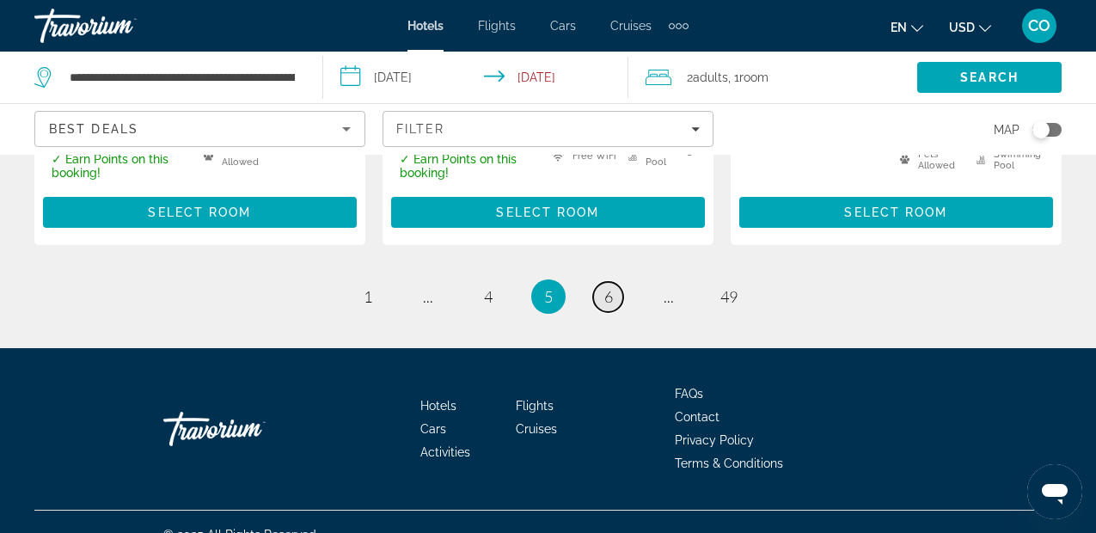
click at [616, 282] on link "page 6" at bounding box center [608, 297] width 30 height 30
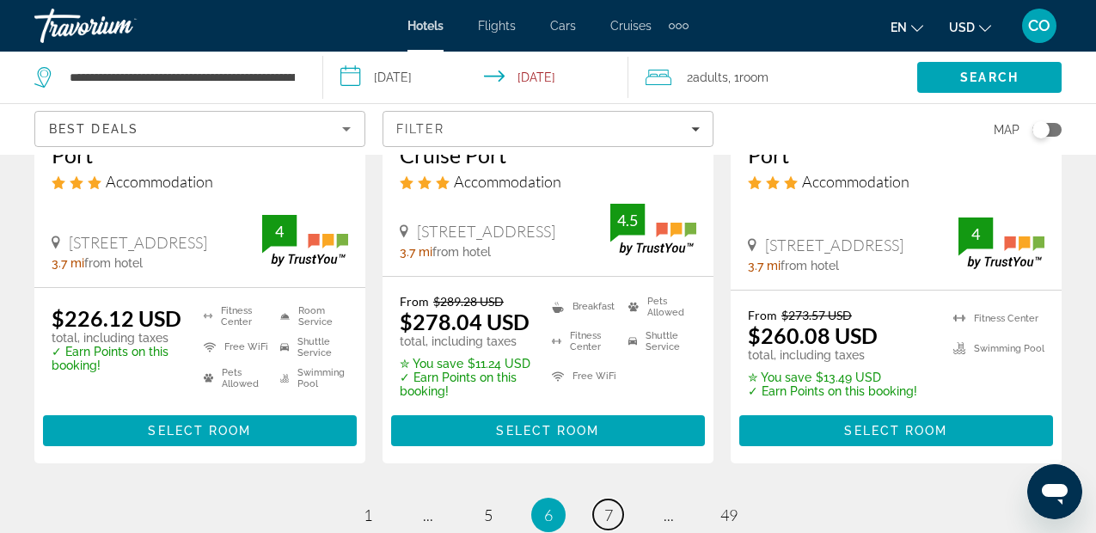
scroll to position [2529, 0]
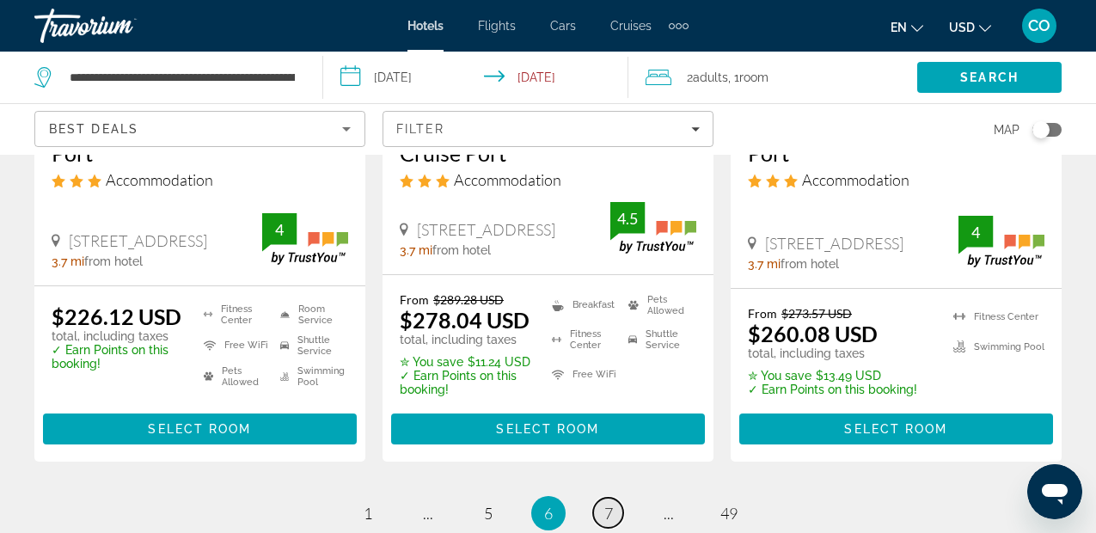
click at [607, 504] on span "7" at bounding box center [608, 513] width 9 height 19
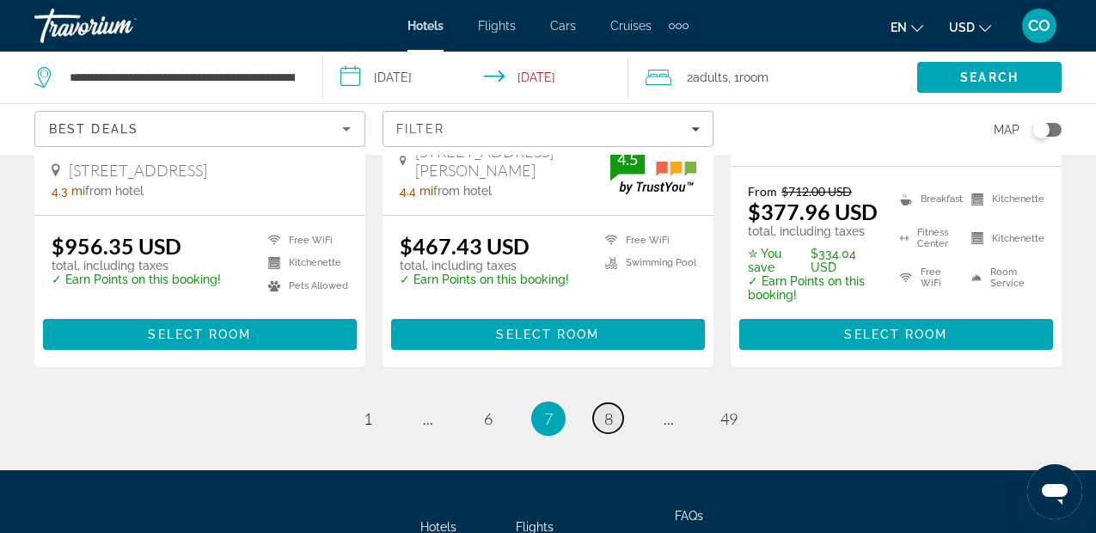
scroll to position [2696, 0]
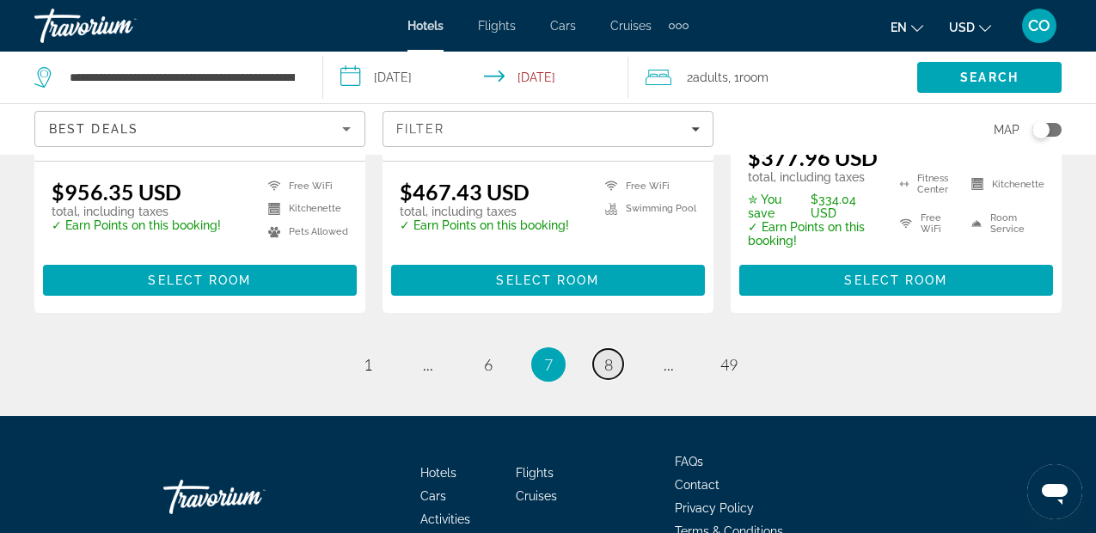
click at [613, 349] on link "page 8" at bounding box center [608, 364] width 30 height 30
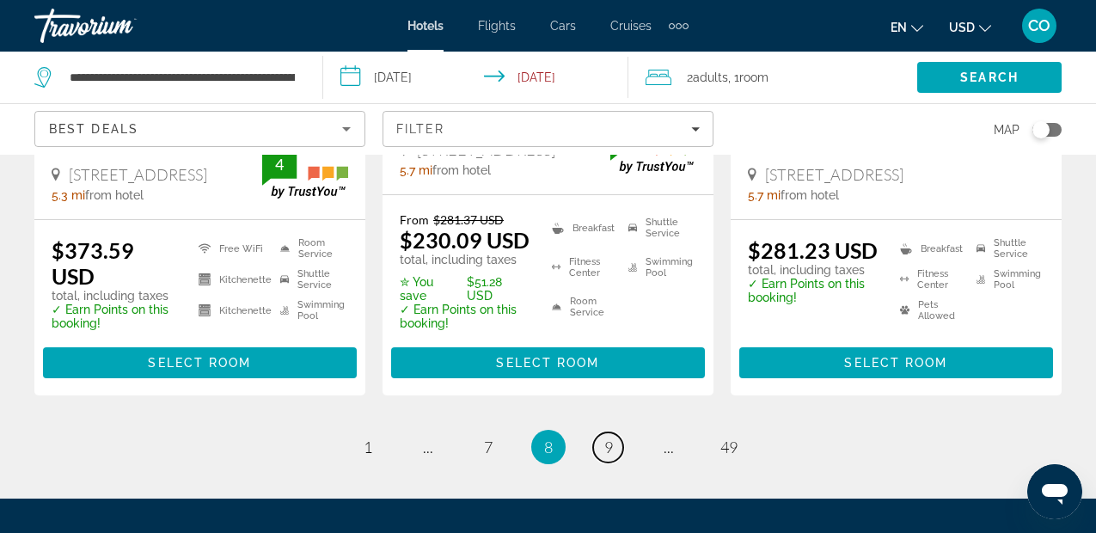
scroll to position [2772, 0]
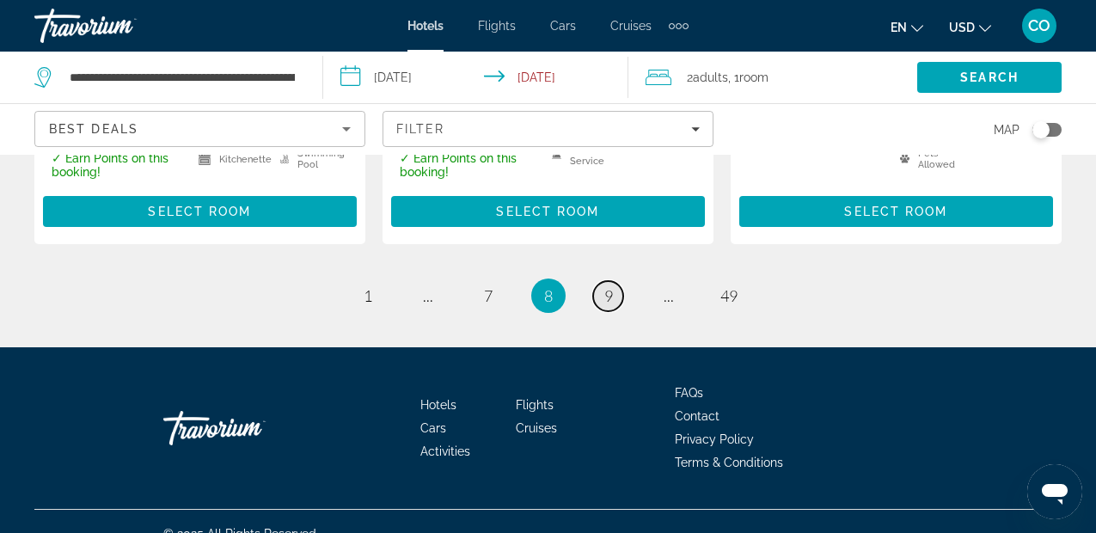
click at [614, 282] on link "page 9" at bounding box center [608, 296] width 30 height 30
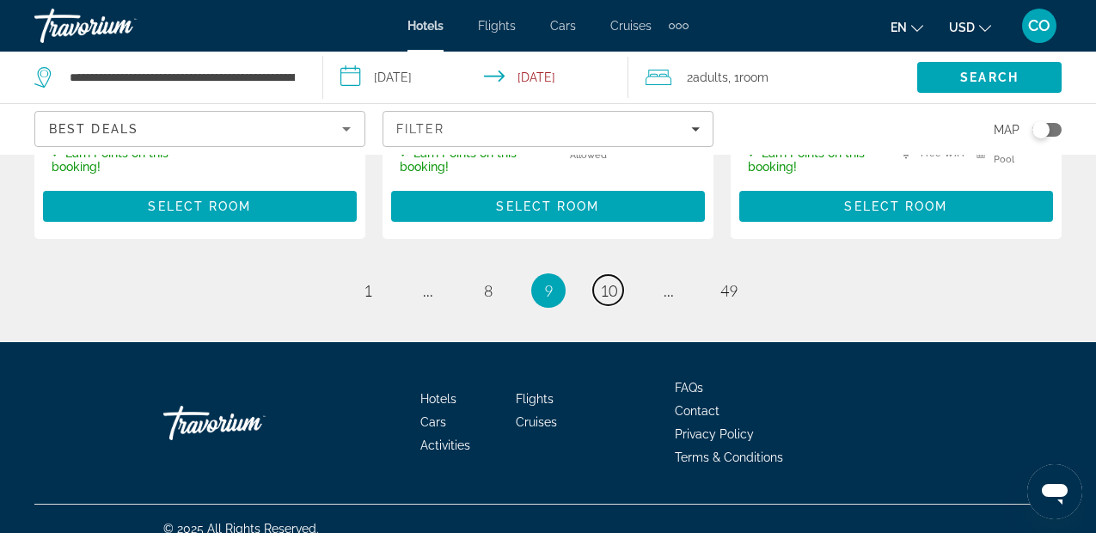
scroll to position [2754, 0]
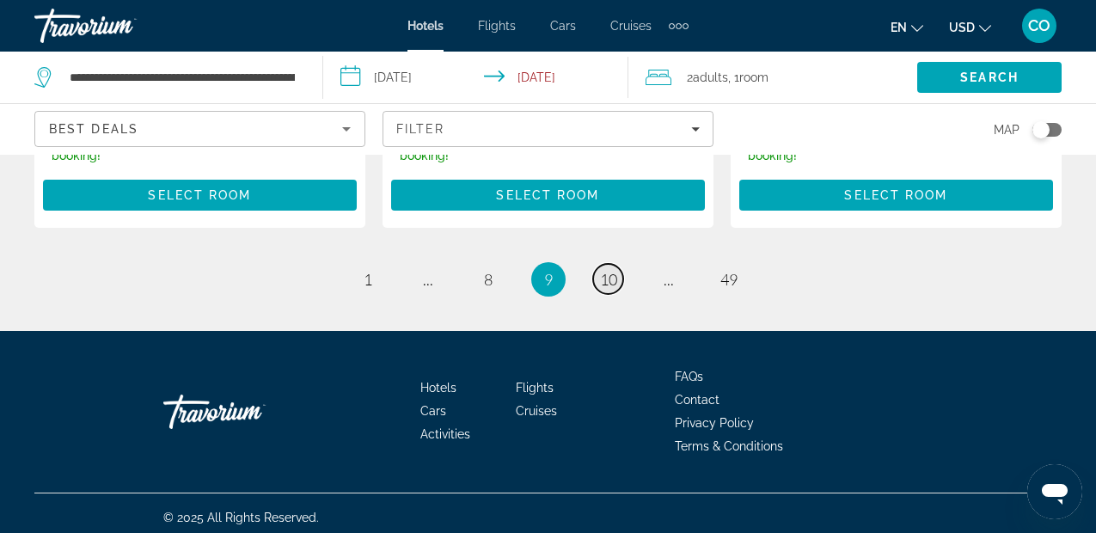
click at [616, 270] on span "10" at bounding box center [608, 279] width 17 height 19
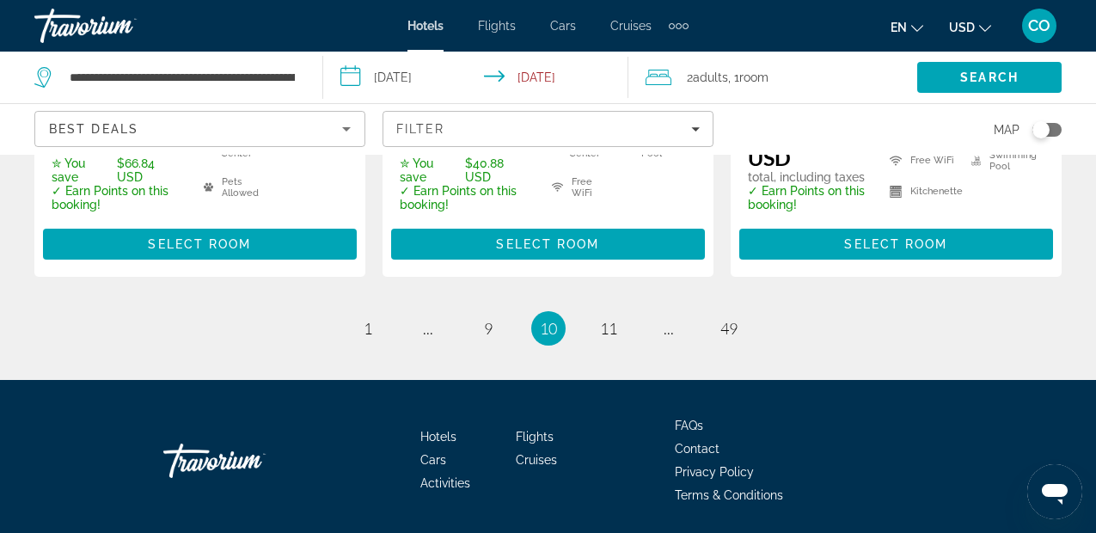
scroll to position [2706, 0]
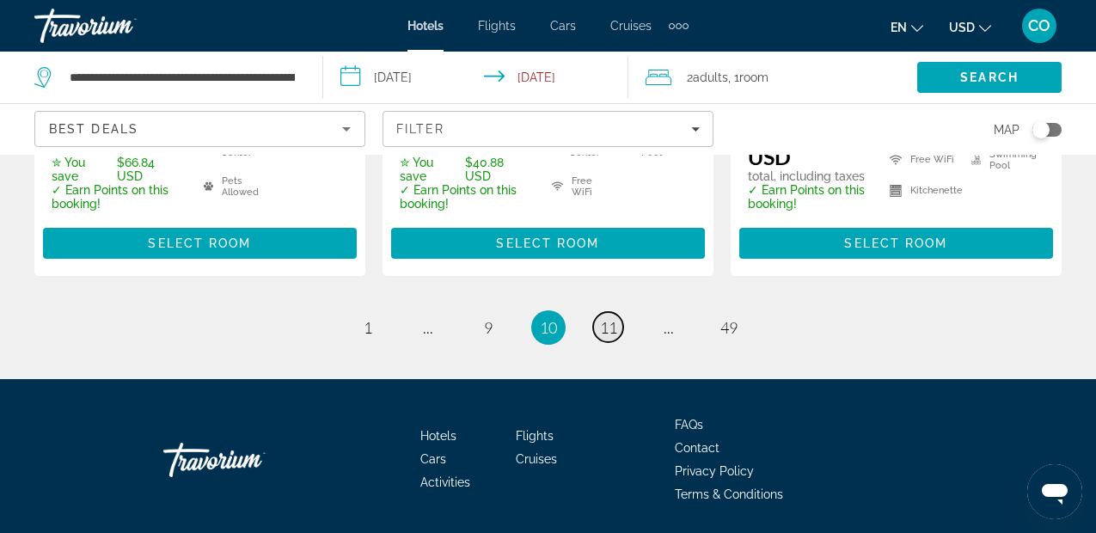
click at [607, 318] on span "11" at bounding box center [608, 327] width 17 height 19
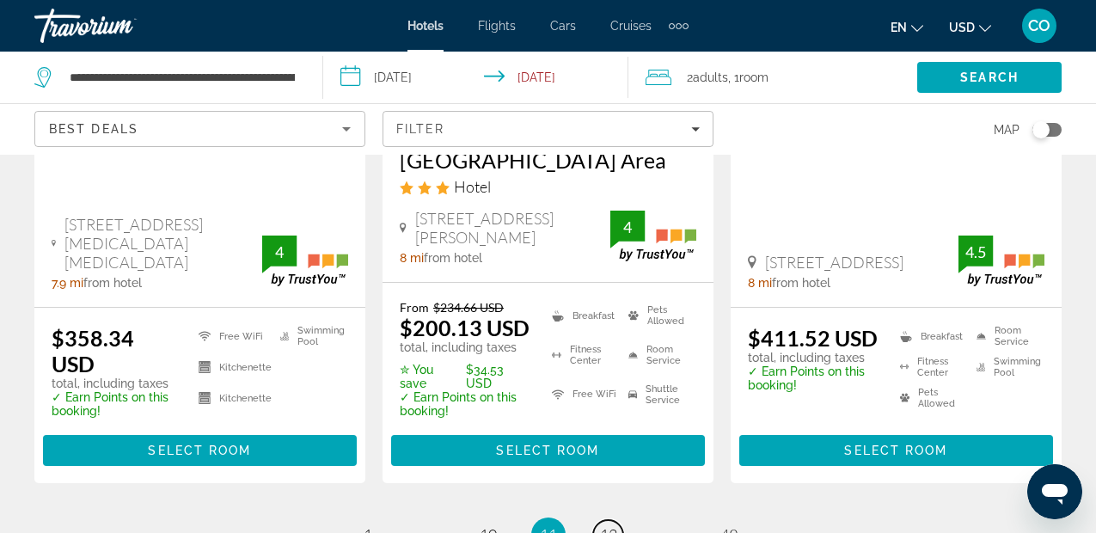
scroll to position [2599, 0]
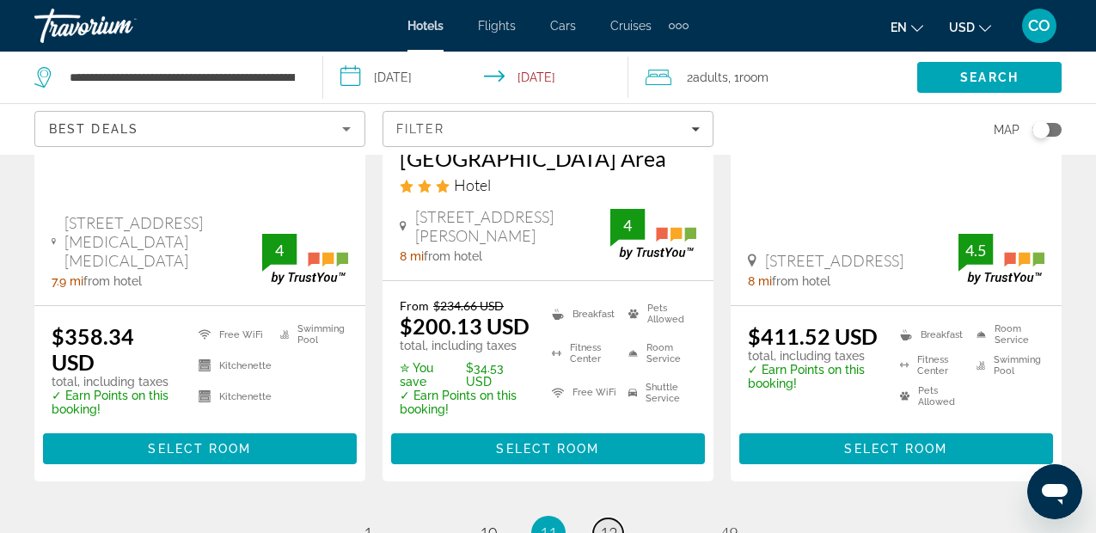
click at [615, 523] on span "12" at bounding box center [608, 532] width 17 height 19
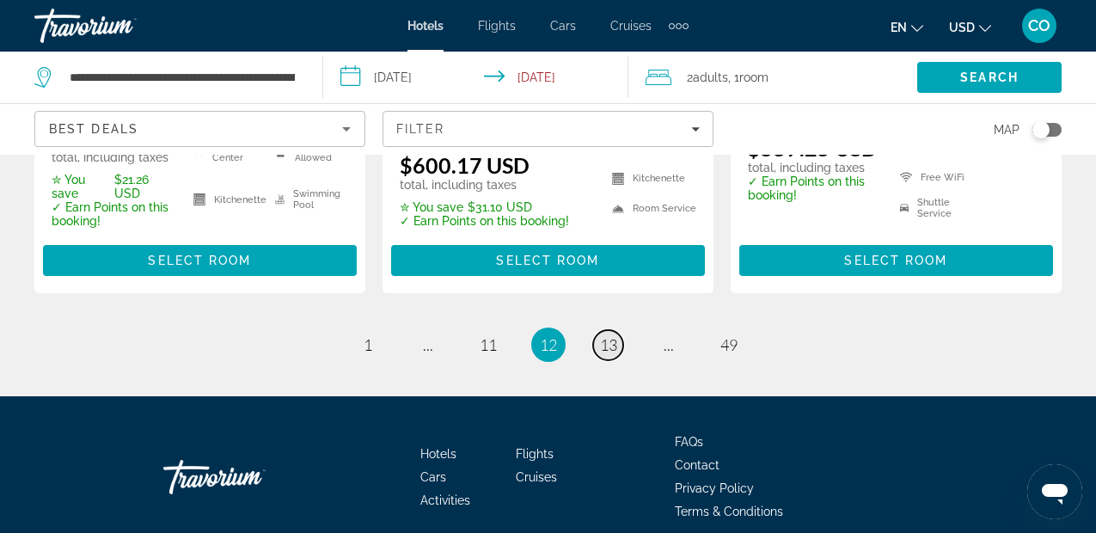
scroll to position [2727, 0]
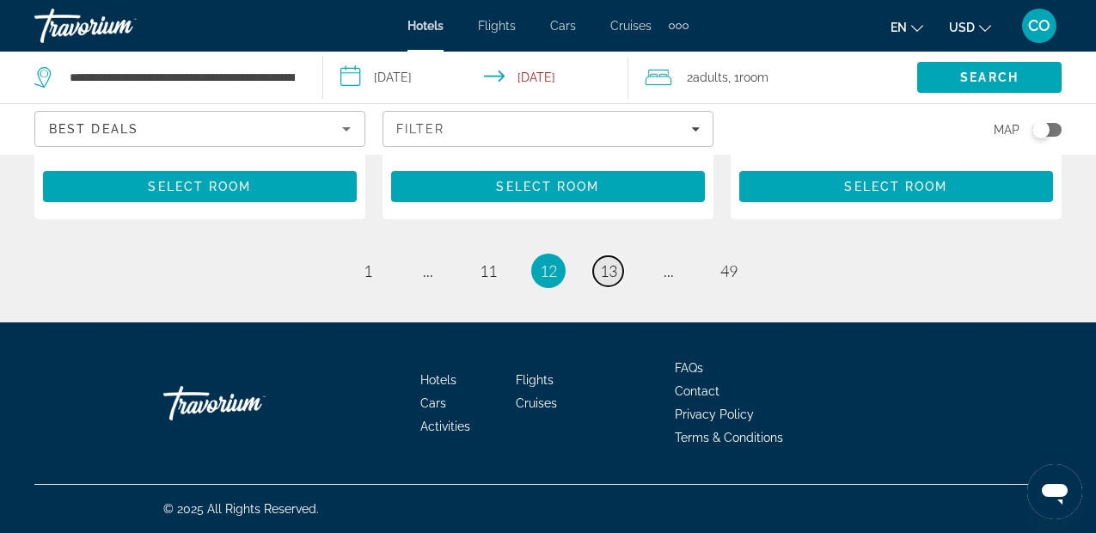
click at [615, 263] on span "13" at bounding box center [608, 270] width 17 height 19
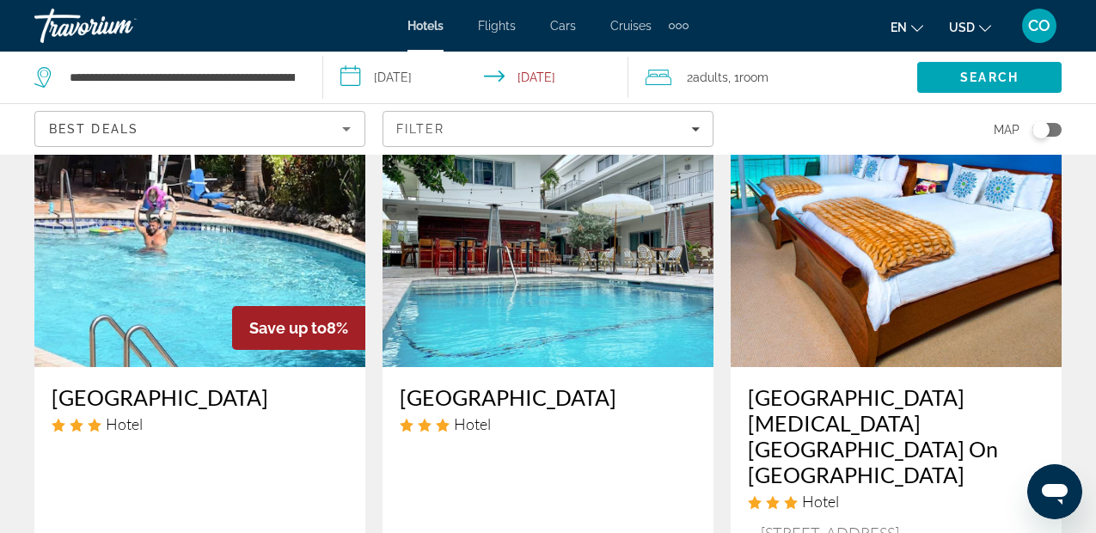
scroll to position [100, 0]
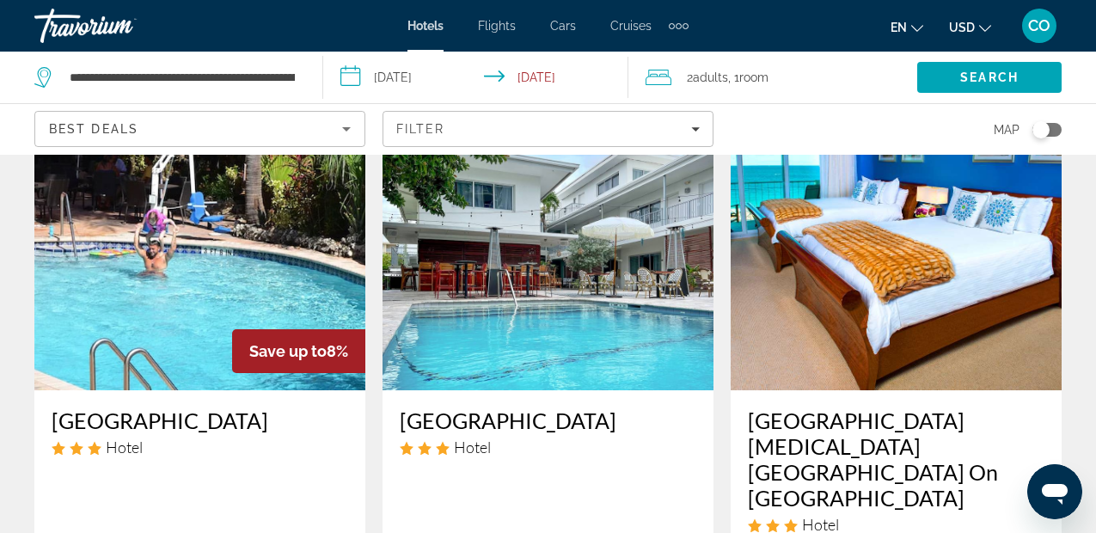
click at [317, 236] on img "Main content" at bounding box center [199, 252] width 331 height 275
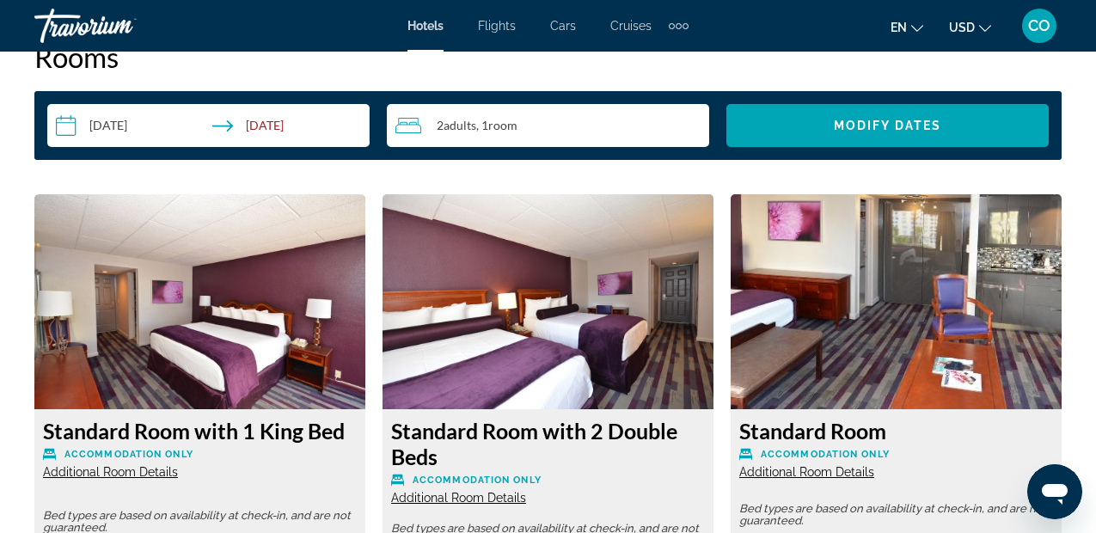
scroll to position [2498, 0]
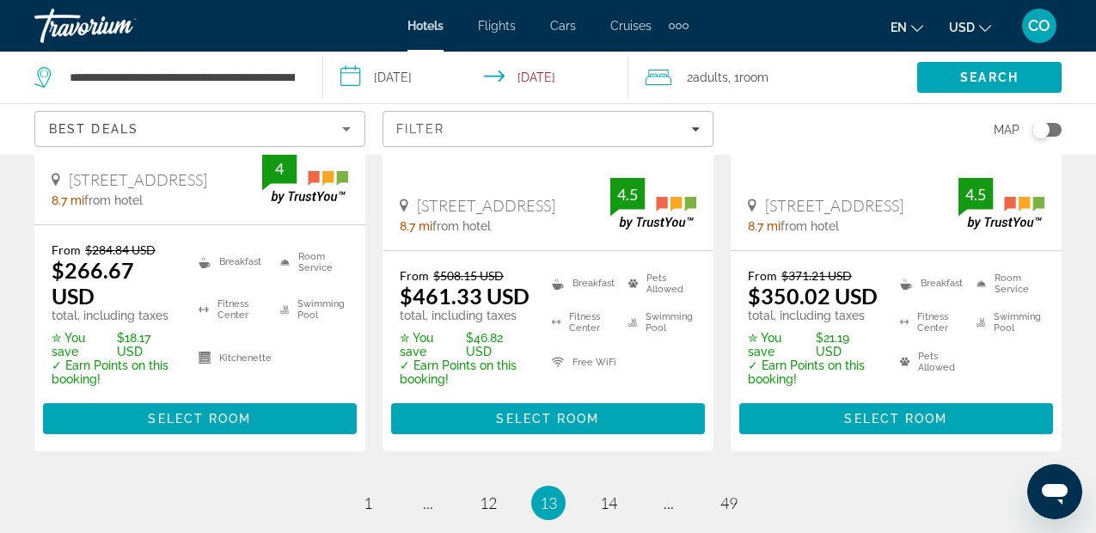
scroll to position [2554, 0]
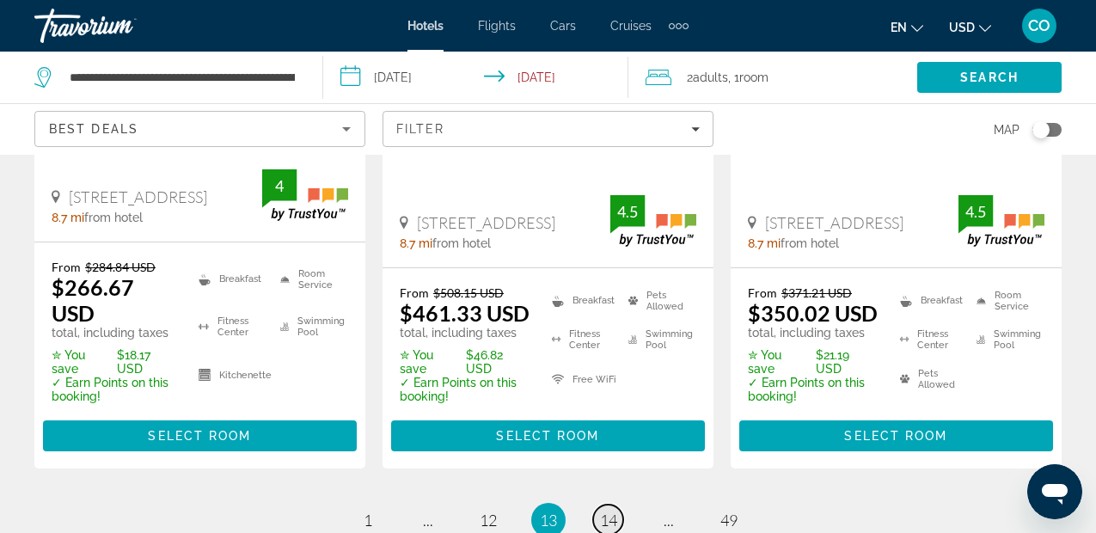
click at [610, 511] on span "14" at bounding box center [608, 520] width 17 height 19
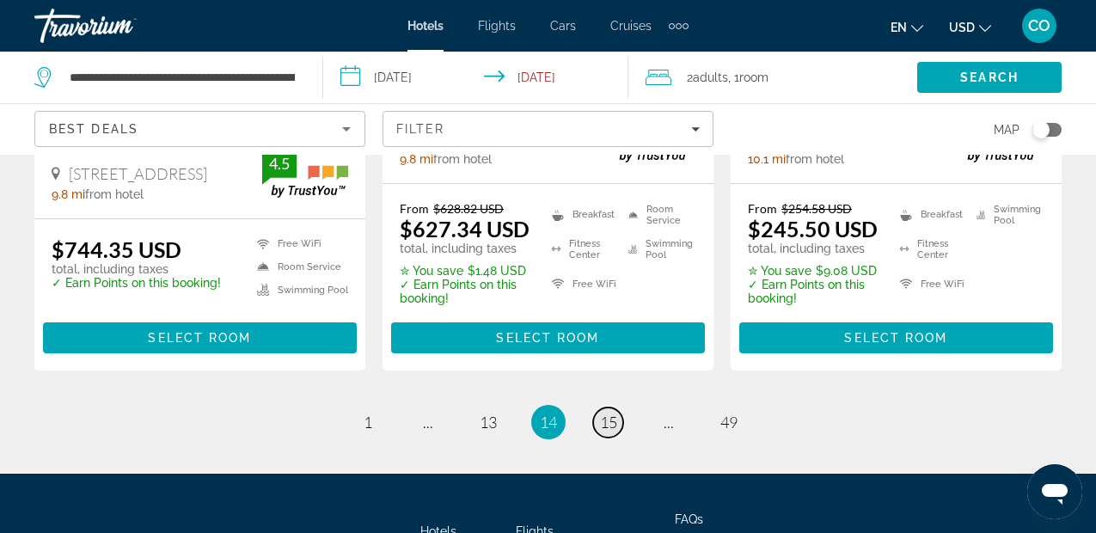
scroll to position [2456, 0]
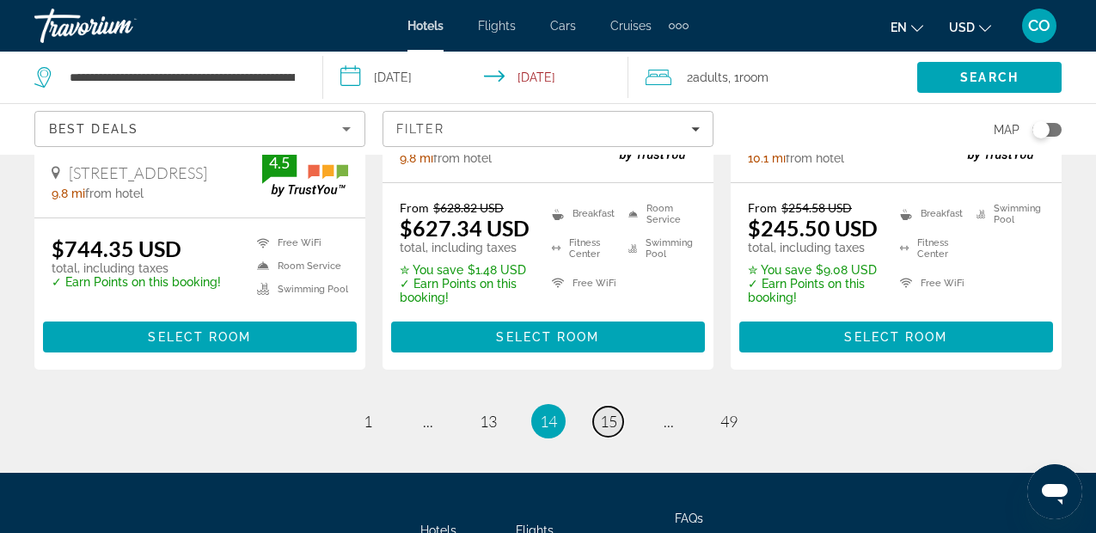
click at [610, 413] on link "page 15" at bounding box center [608, 422] width 30 height 30
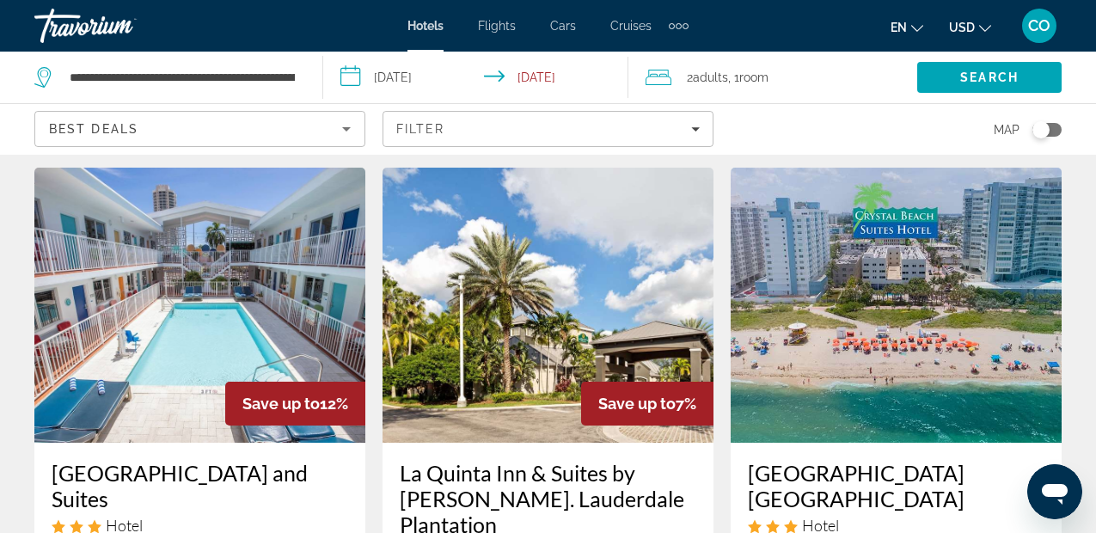
scroll to position [733, 0]
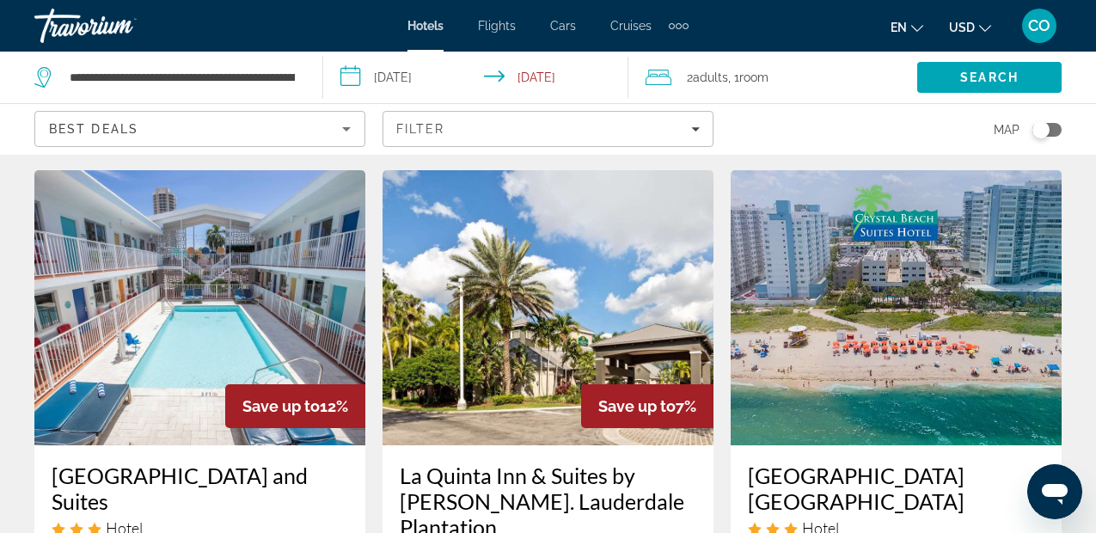
click at [535, 271] on img "Main content" at bounding box center [547, 307] width 331 height 275
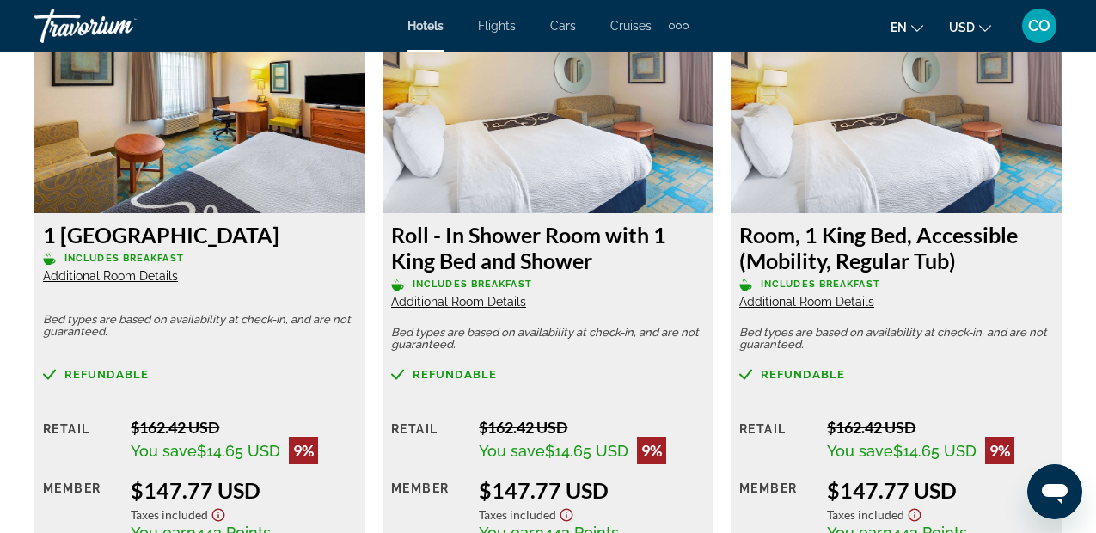
scroll to position [2737, 0]
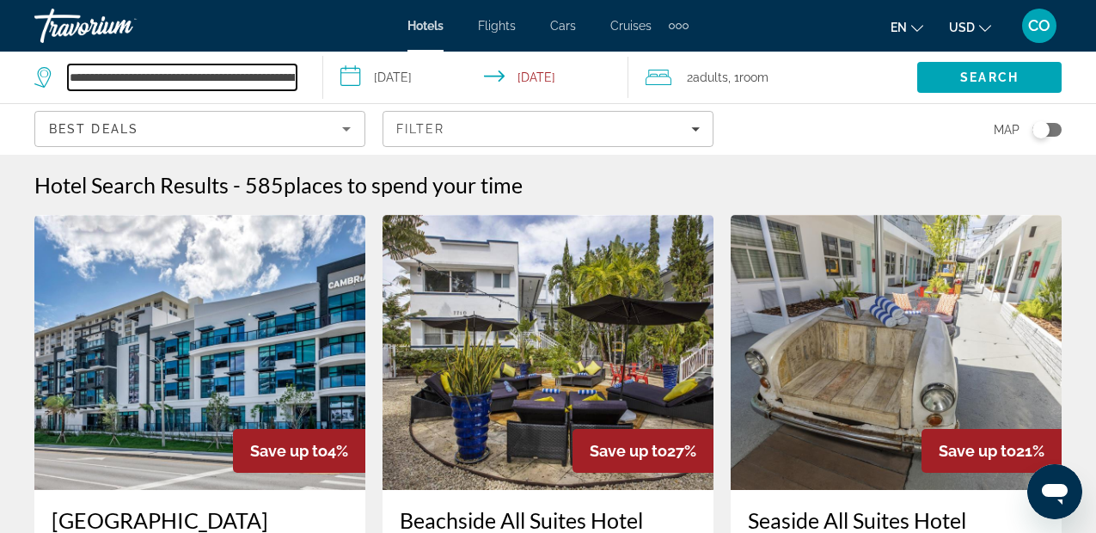
click at [244, 86] on input "**********" at bounding box center [182, 77] width 229 height 26
click at [270, 77] on input "**********" at bounding box center [182, 77] width 229 height 26
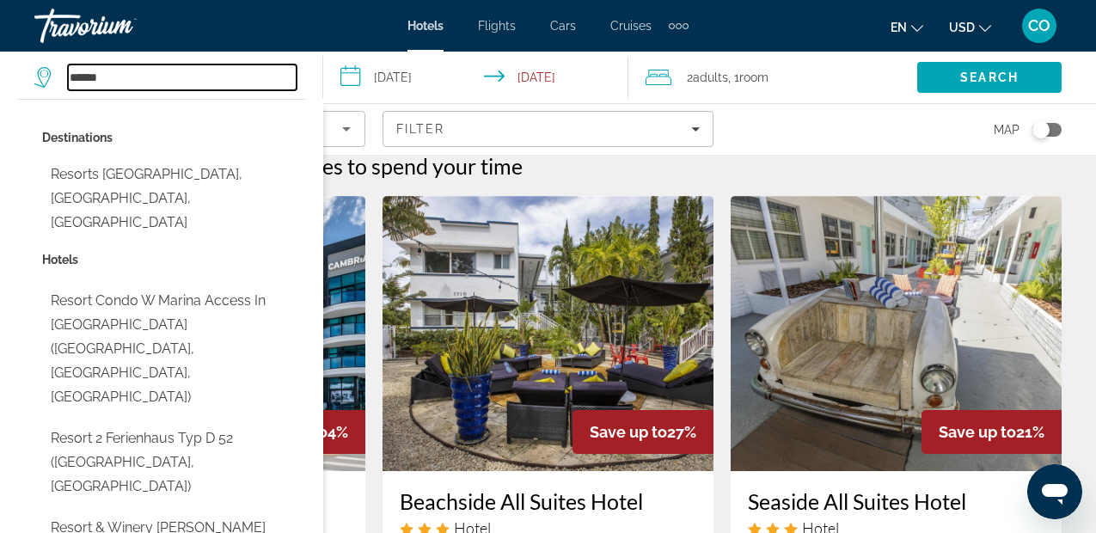
scroll to position [21, 0]
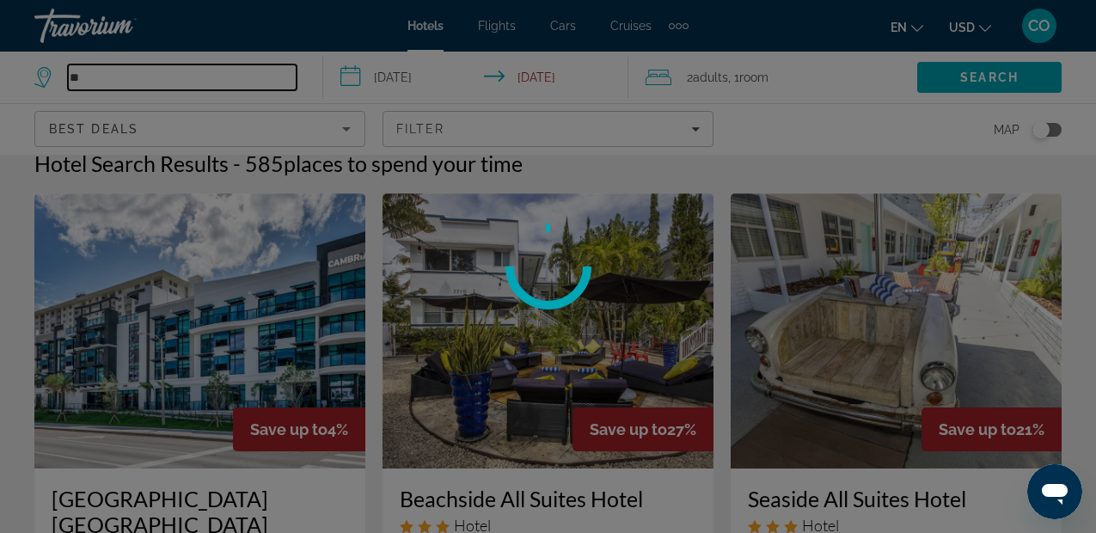
type input "*"
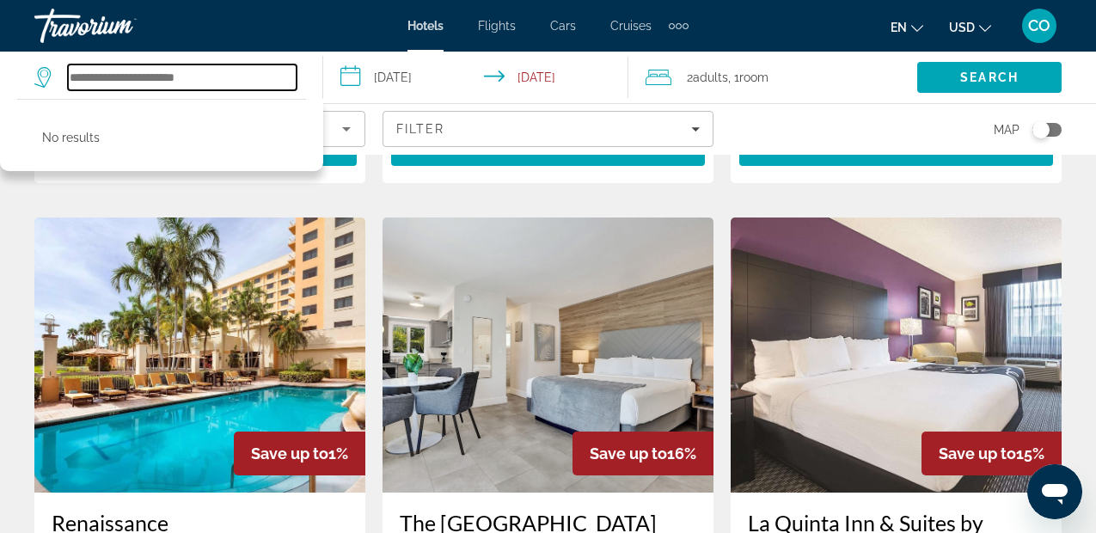
scroll to position [2087, 0]
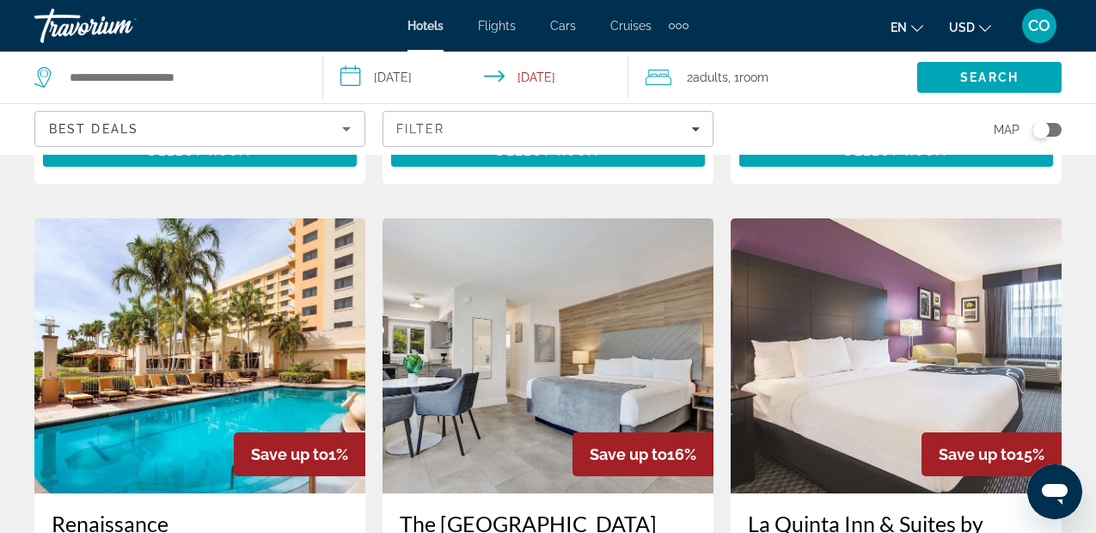
click at [528, 302] on img "Main content" at bounding box center [547, 355] width 331 height 275
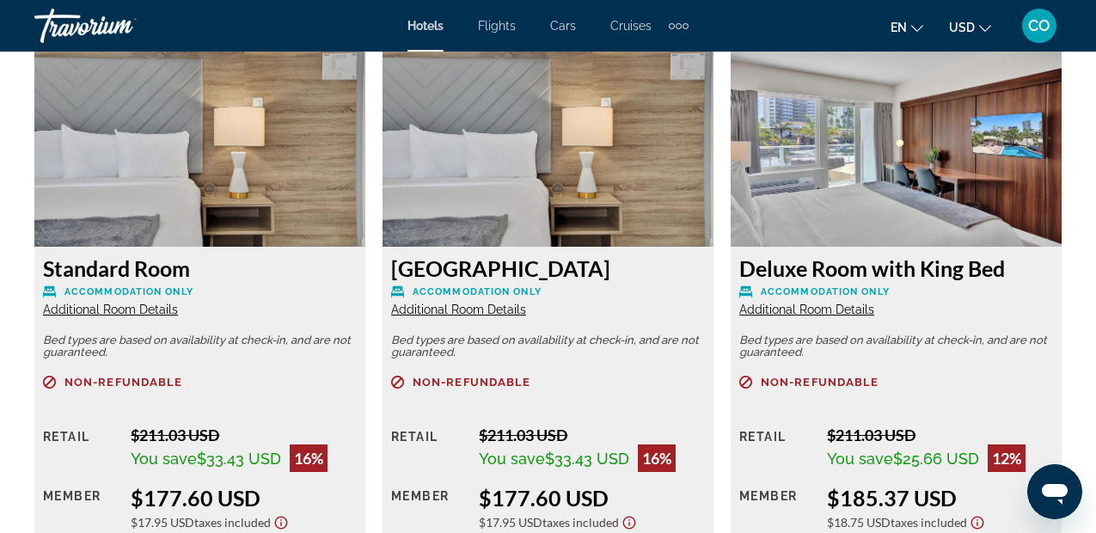
scroll to position [2653, 0]
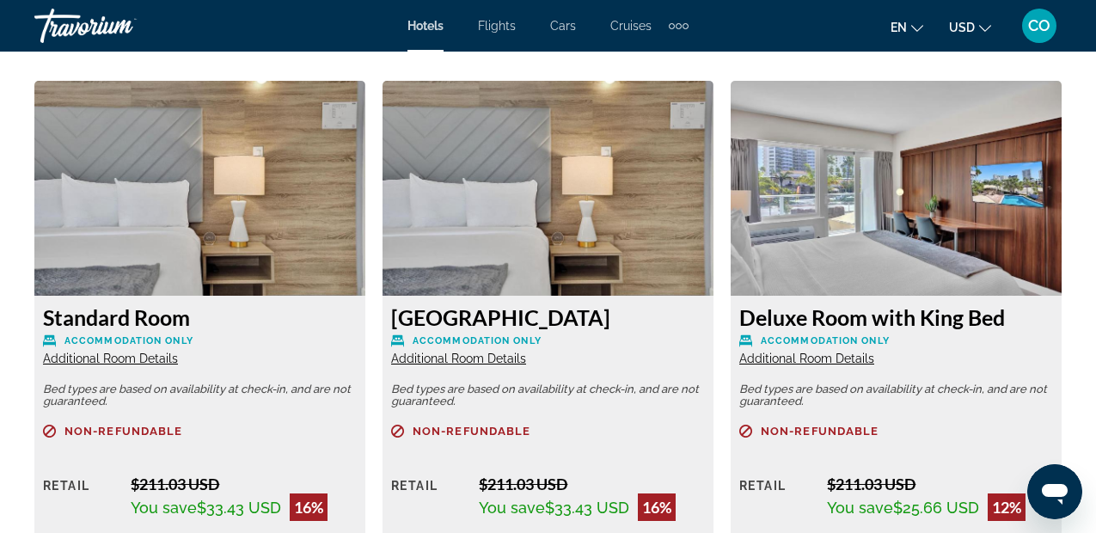
click at [834, 168] on img "Main content" at bounding box center [896, 188] width 331 height 215
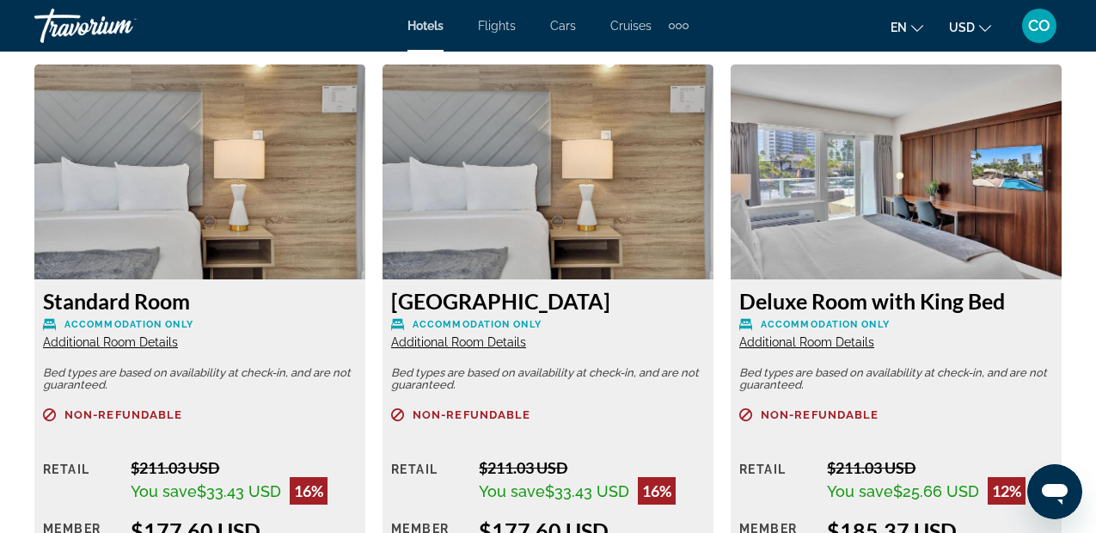
scroll to position [2590, 0]
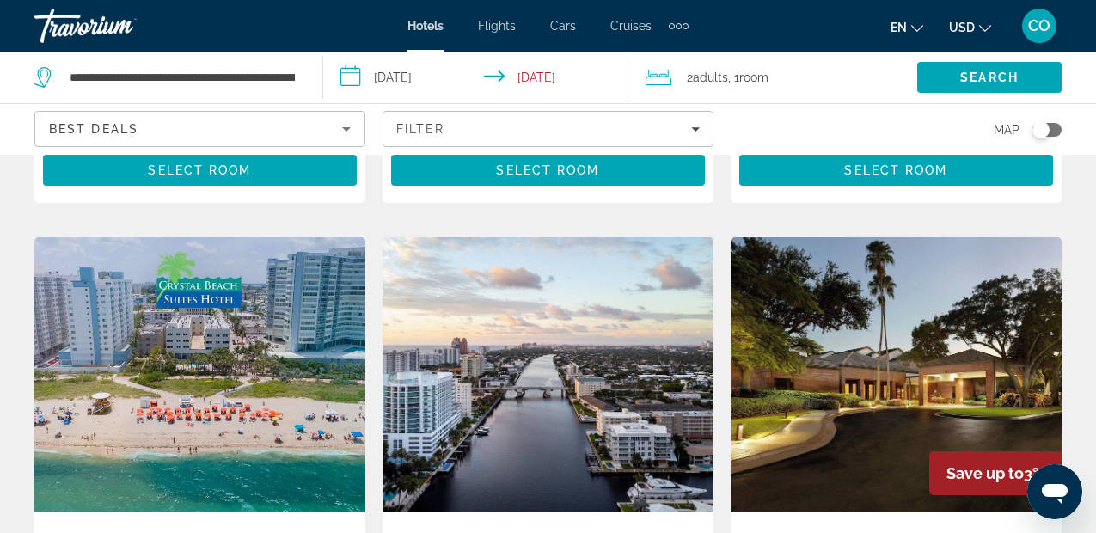
scroll to position [1382, 0]
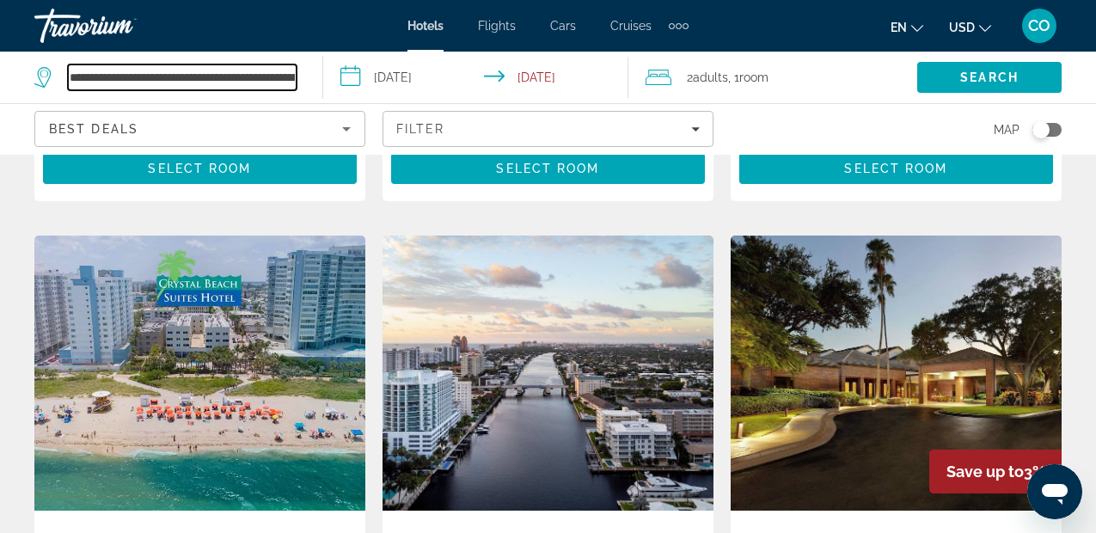
click at [293, 76] on input "**********" at bounding box center [182, 77] width 229 height 26
click at [285, 75] on input "**********" at bounding box center [182, 77] width 229 height 26
type input "**"
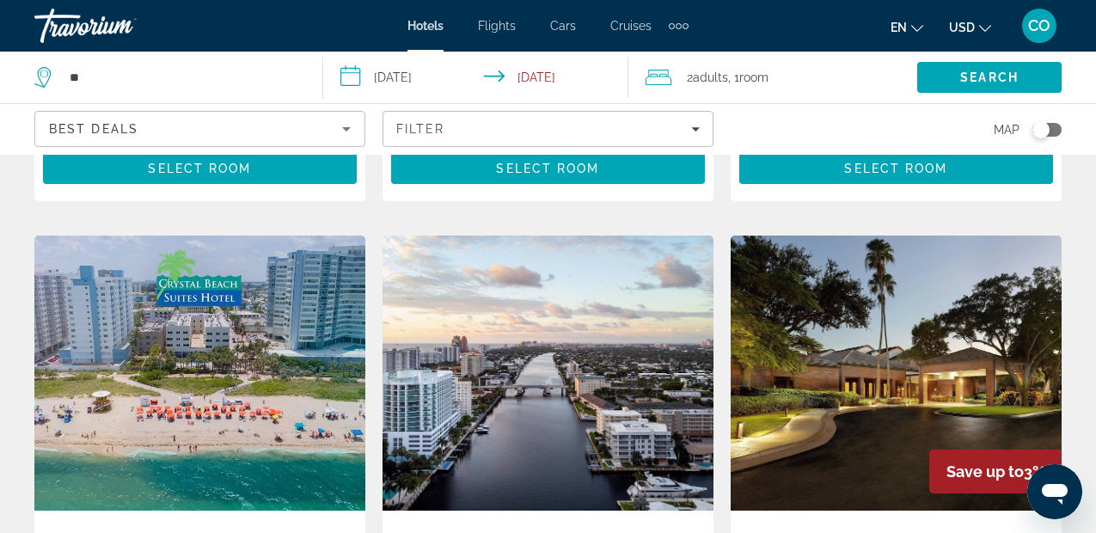
click at [1055, 133] on div "Toggle map" at bounding box center [1046, 130] width 29 height 14
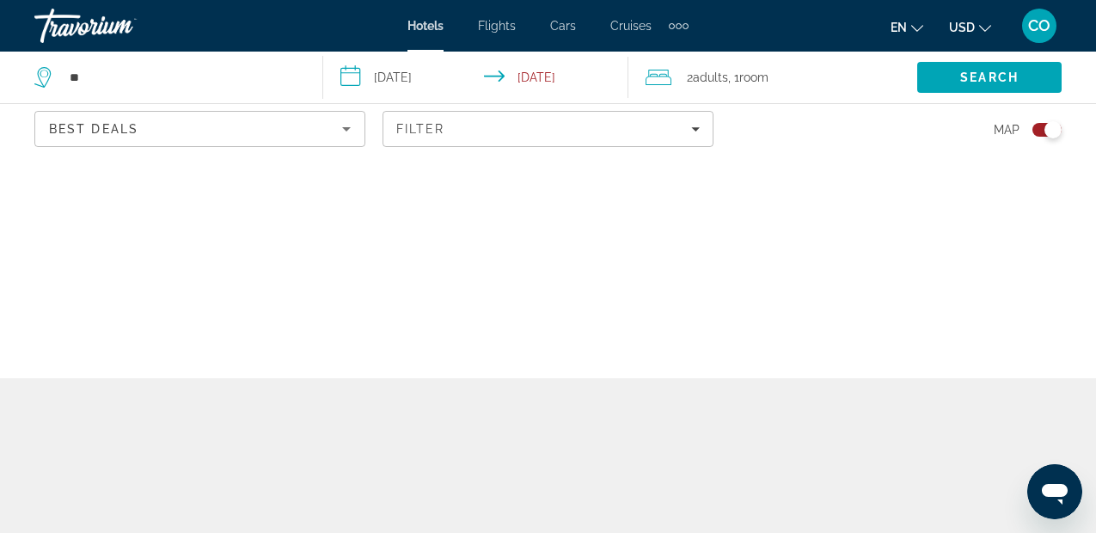
scroll to position [0, 0]
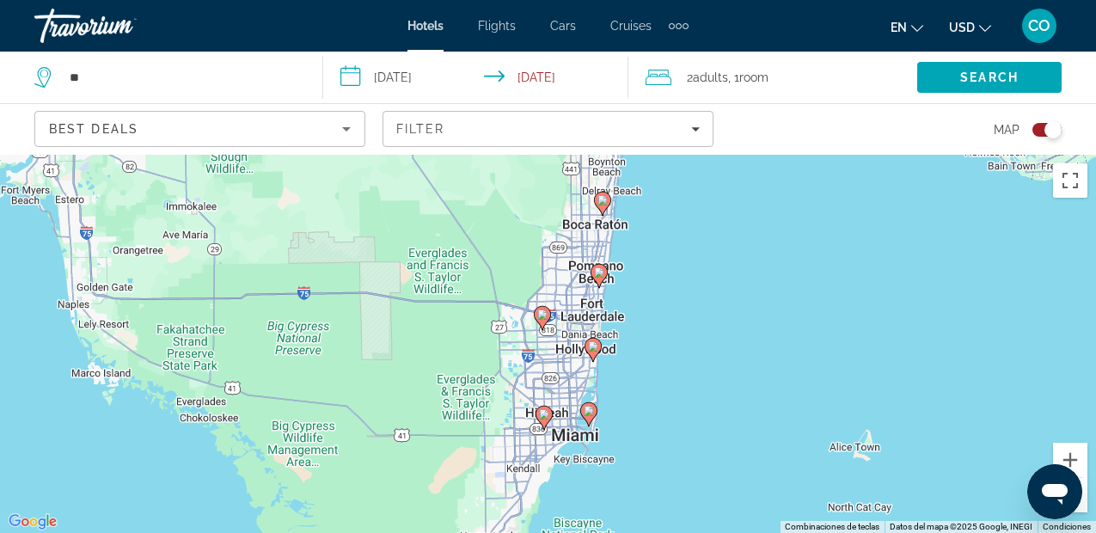
click at [541, 322] on icon "Main content" at bounding box center [541, 318] width 15 height 22
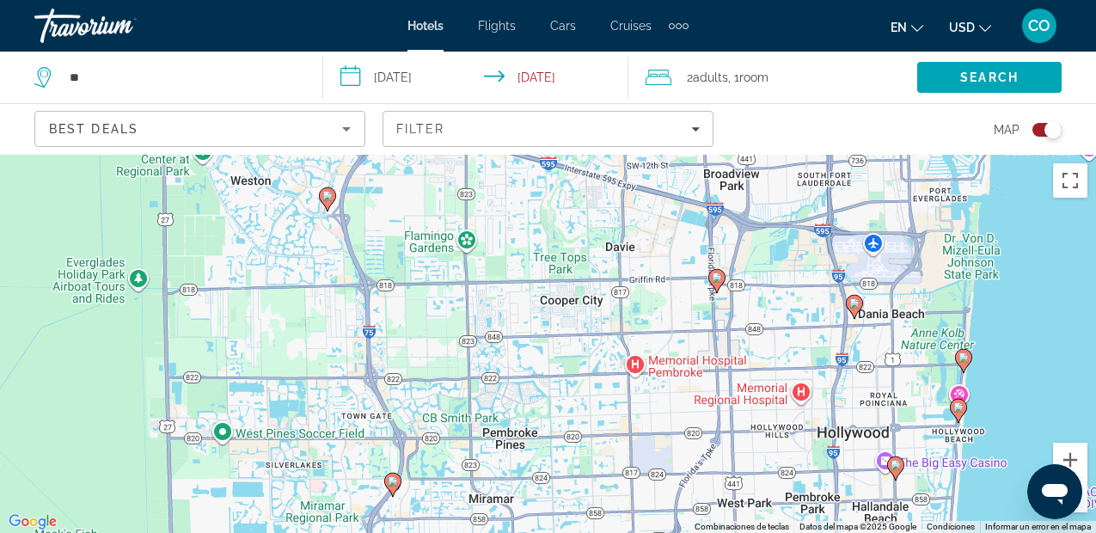
click at [587, 399] on div "Para navegar, presiona las teclas de flecha. Para activar la función de arrastr…" at bounding box center [548, 344] width 1096 height 378
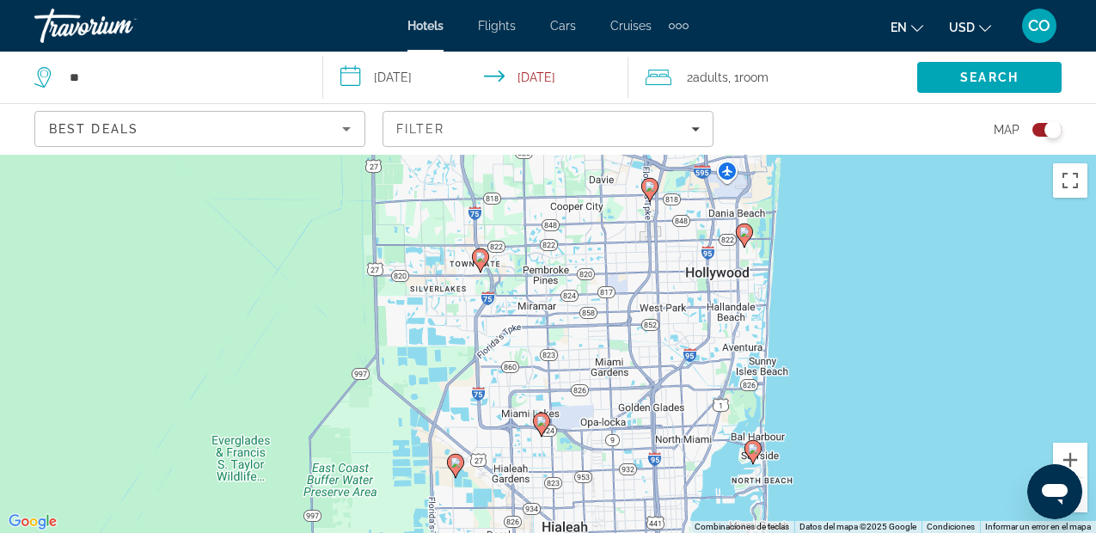
drag, startPoint x: 587, startPoint y: 399, endPoint x: 586, endPoint y: 242, distance: 157.3
click at [586, 242] on div "Para navegar, presiona las teclas de flecha. Para activar la función de arrastr…" at bounding box center [548, 344] width 1096 height 378
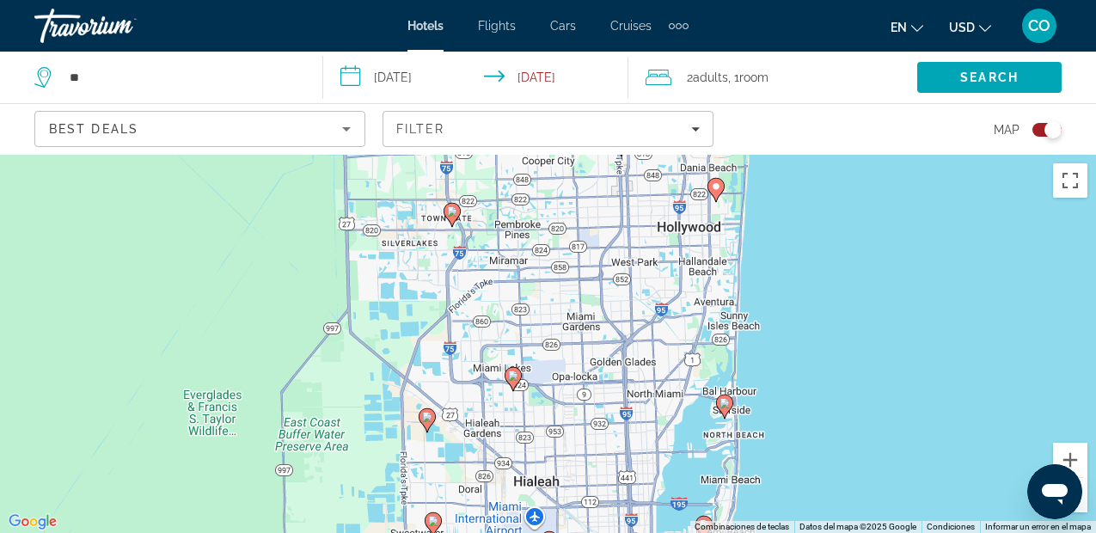
drag, startPoint x: 572, startPoint y: 366, endPoint x: 543, endPoint y: 317, distance: 56.6
click at [543, 317] on div "Para navegar, presiona las teclas de flecha. Para activar la función de arrastr…" at bounding box center [548, 344] width 1096 height 378
click at [455, 204] on icon "Main content" at bounding box center [451, 215] width 17 height 24
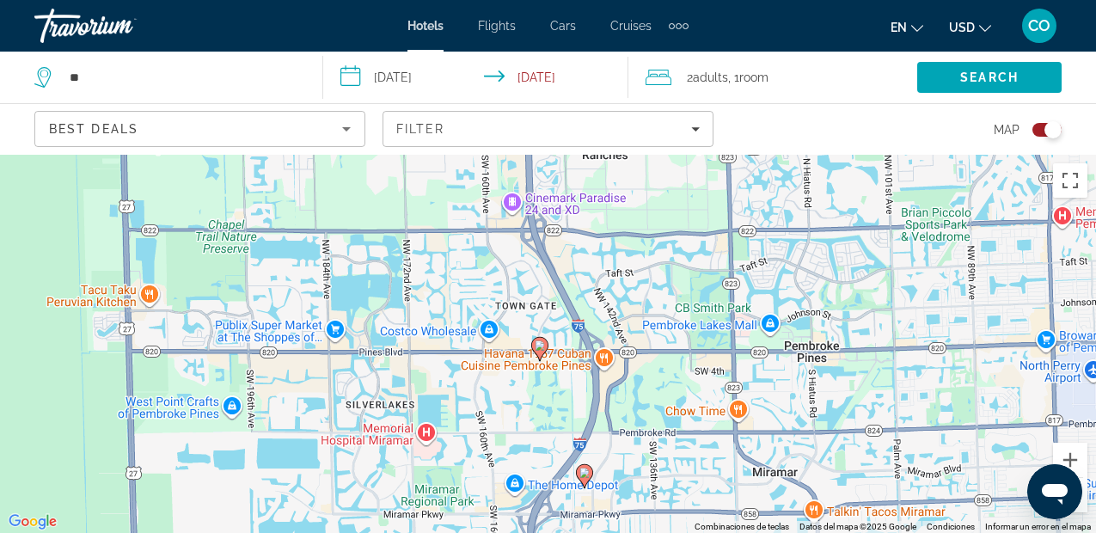
click at [535, 349] on icon "Main content" at bounding box center [538, 349] width 15 height 22
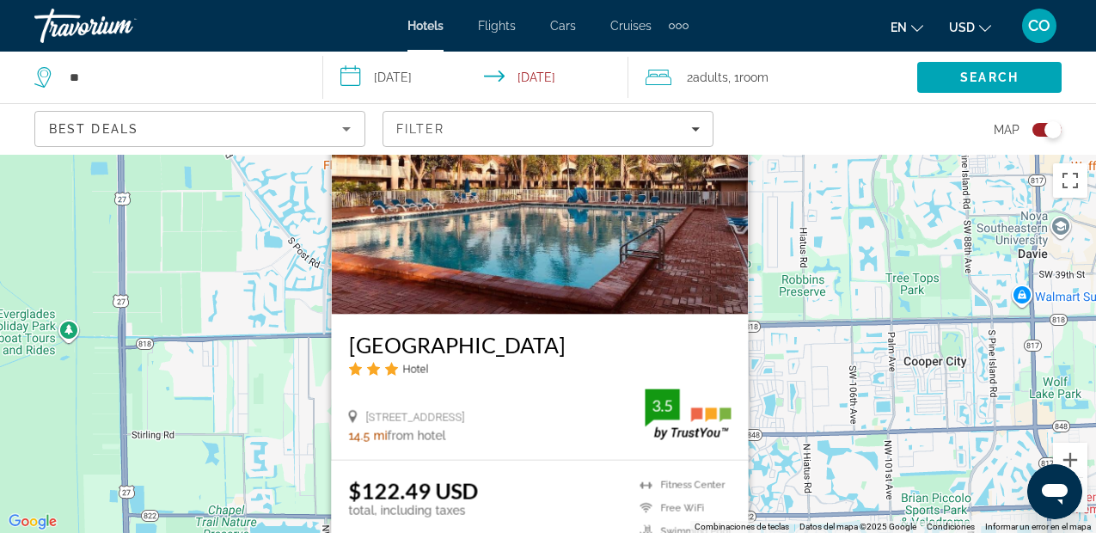
click at [533, 294] on img "Main content" at bounding box center [539, 177] width 417 height 275
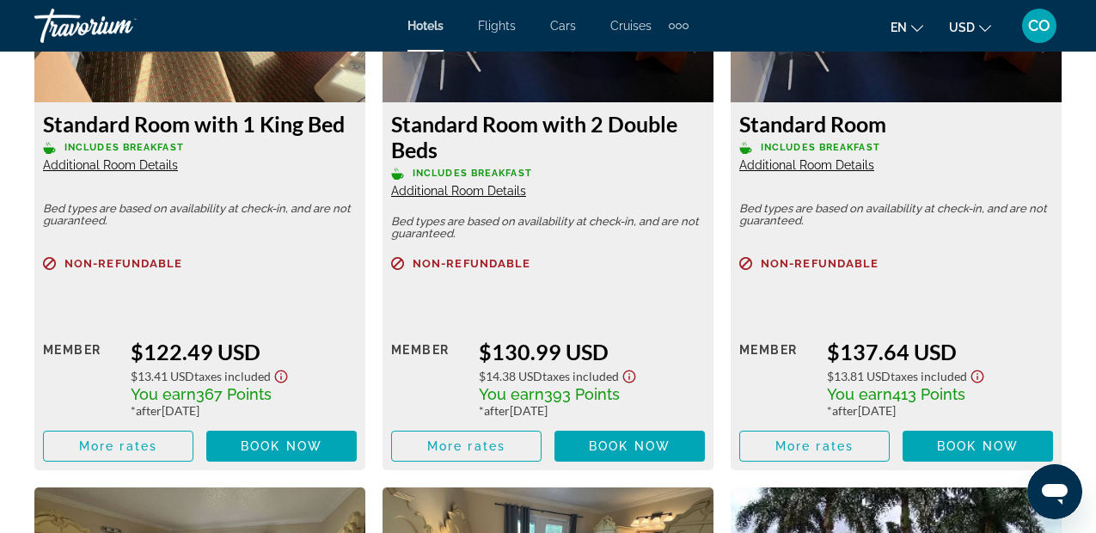
scroll to position [2849, 0]
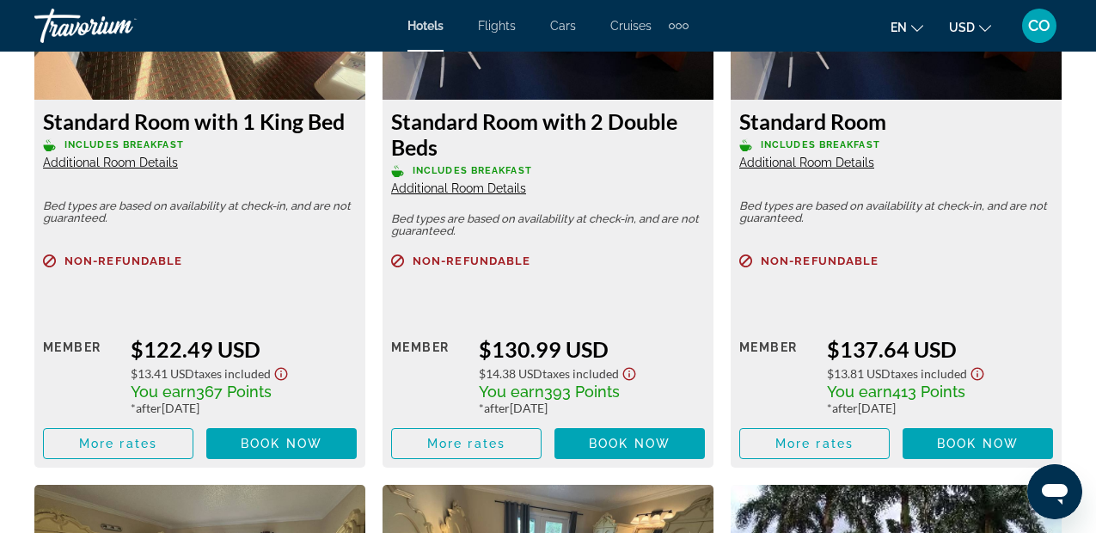
click at [762, 321] on div "Retail $0.00 when you redeem Member $137.64 USD $13.81 USD Taxes included You e…" at bounding box center [896, 381] width 314 height 155
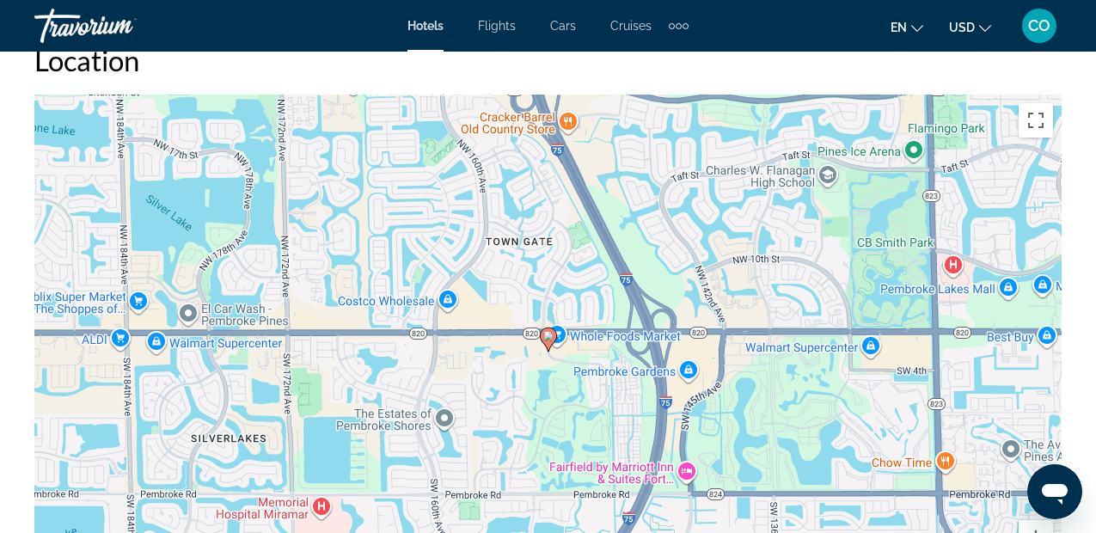
scroll to position [1913, 0]
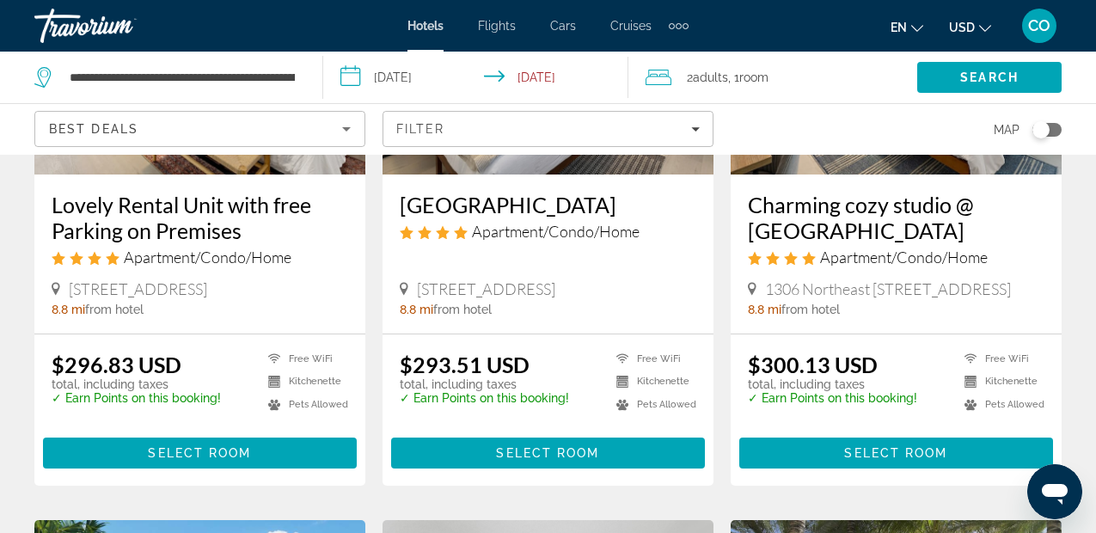
scroll to position [339, 0]
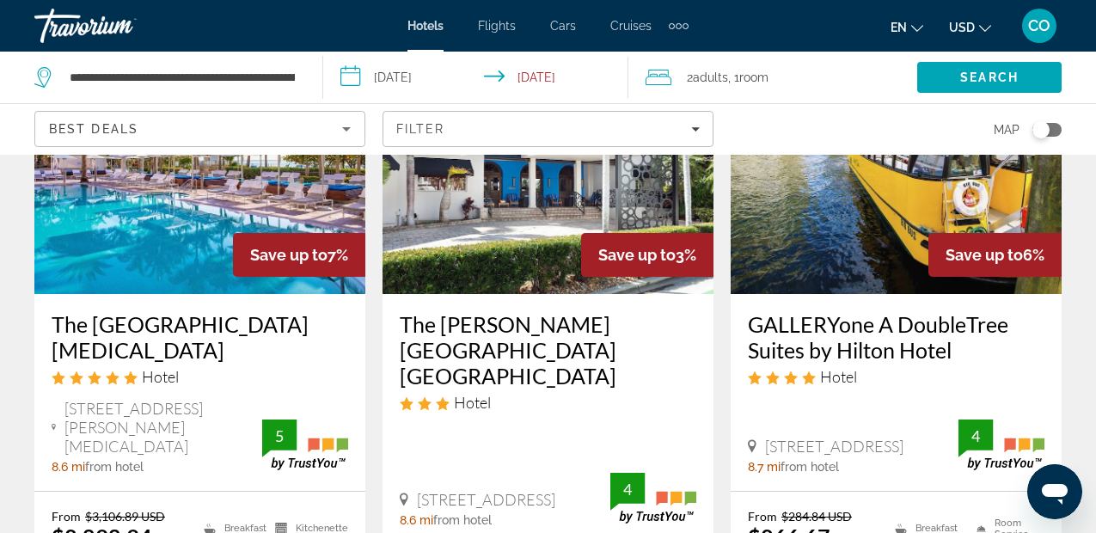
scroll to position [1626, 0]
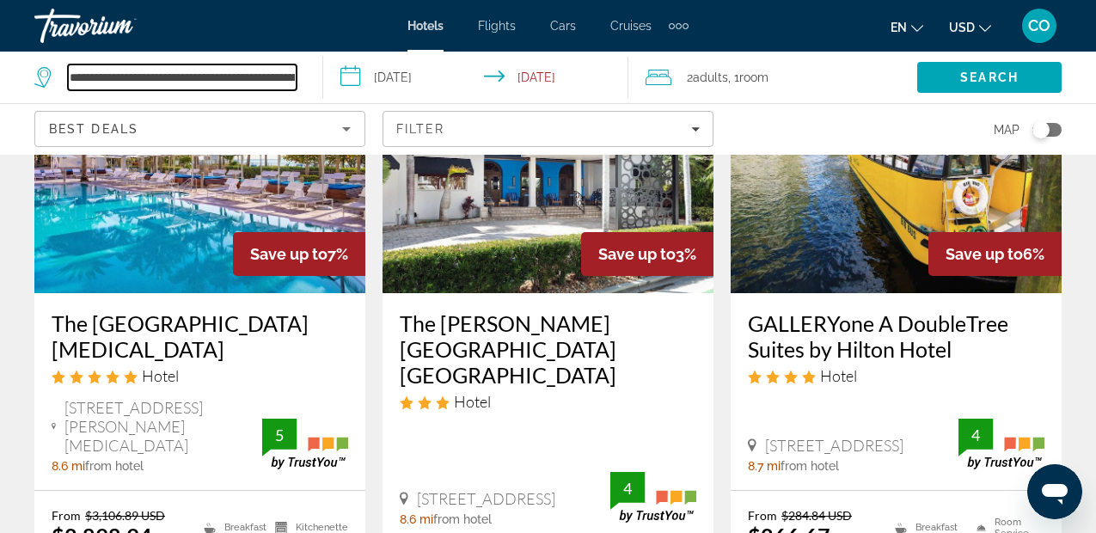
click at [248, 88] on input "**********" at bounding box center [182, 77] width 229 height 26
click at [250, 76] on input "**********" at bounding box center [182, 77] width 229 height 26
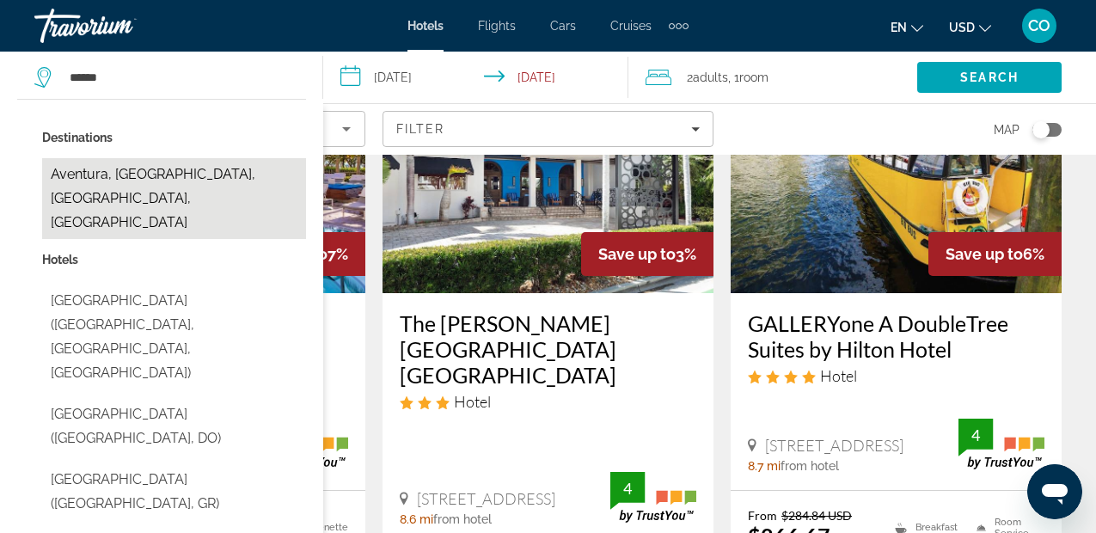
click at [229, 158] on button "Aventura, Miami, FL, United States" at bounding box center [174, 198] width 264 height 81
type input "**********"
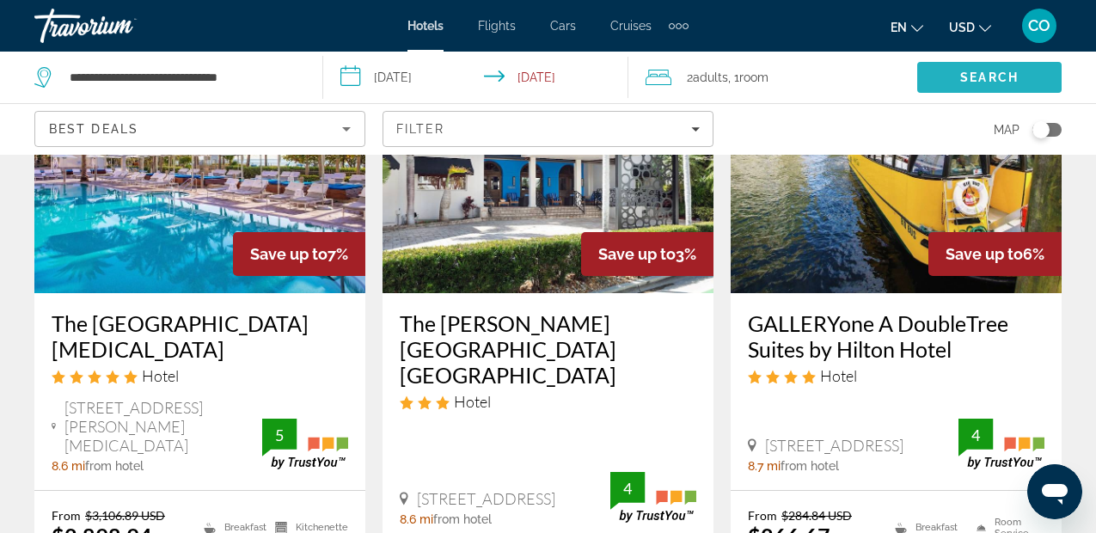
click at [941, 92] on span "Search" at bounding box center [989, 77] width 144 height 41
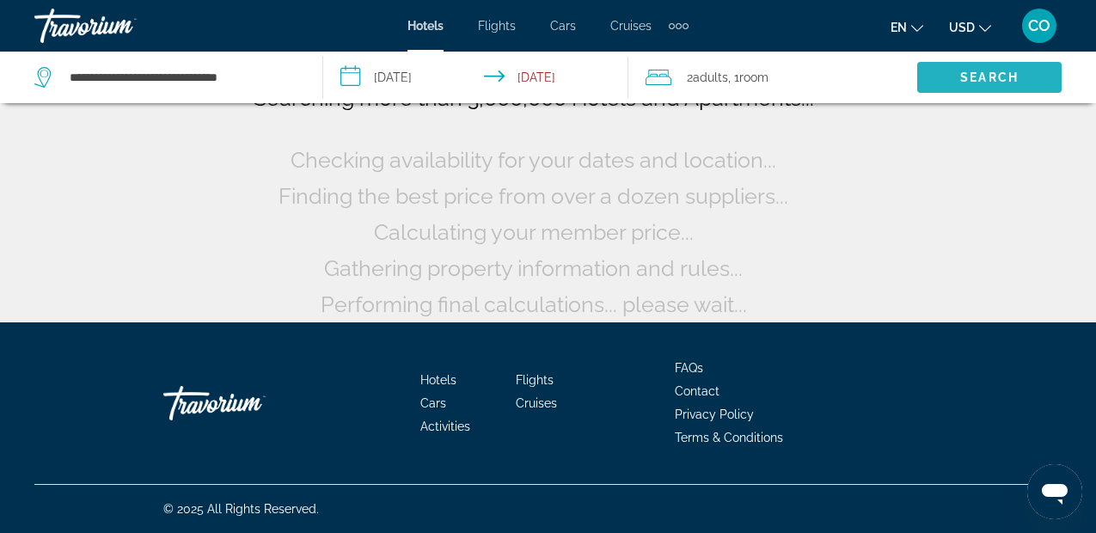
scroll to position [161, 0]
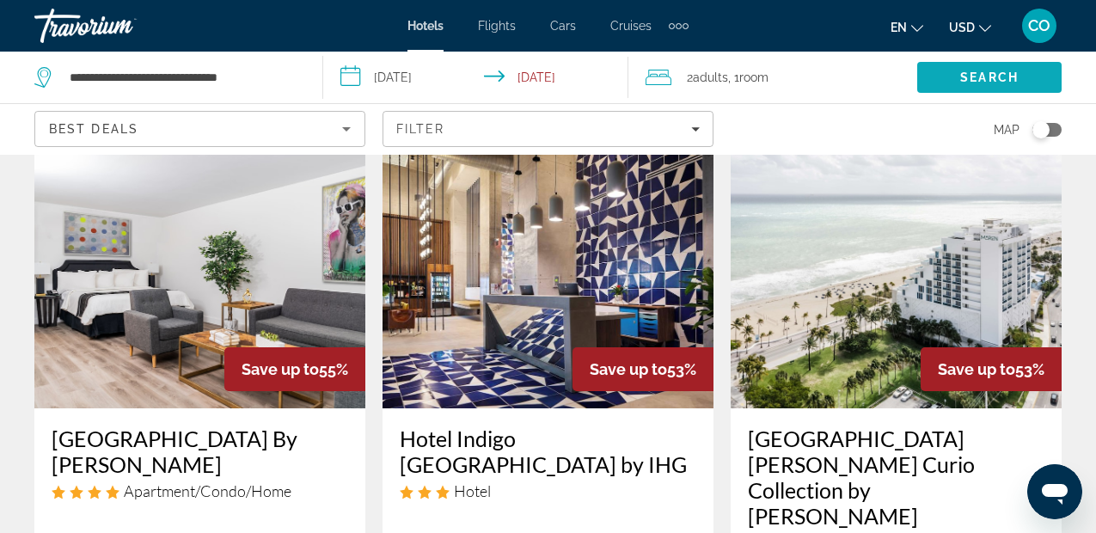
scroll to position [829, 0]
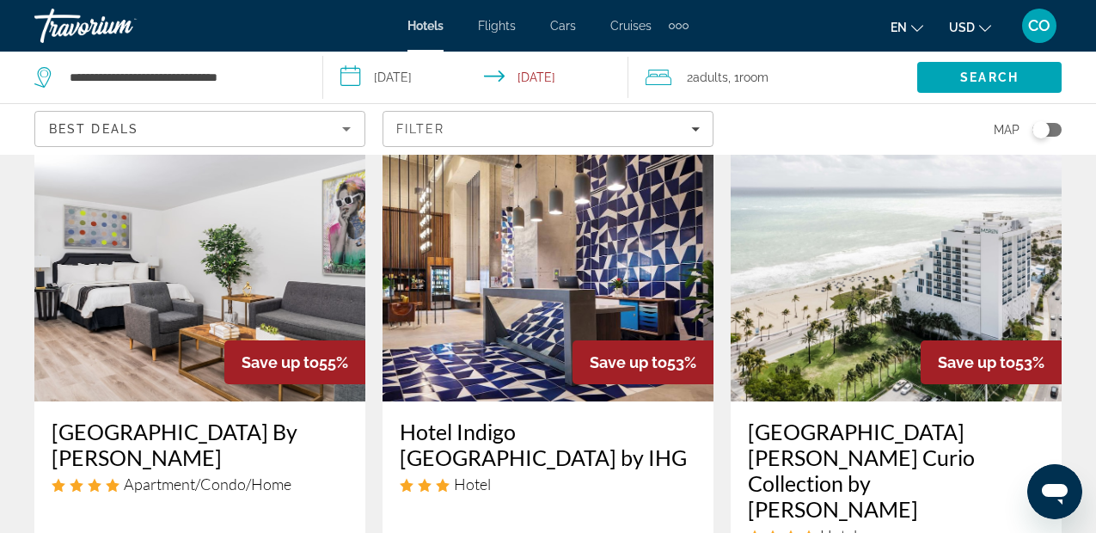
click at [604, 199] on img "Main content" at bounding box center [547, 263] width 331 height 275
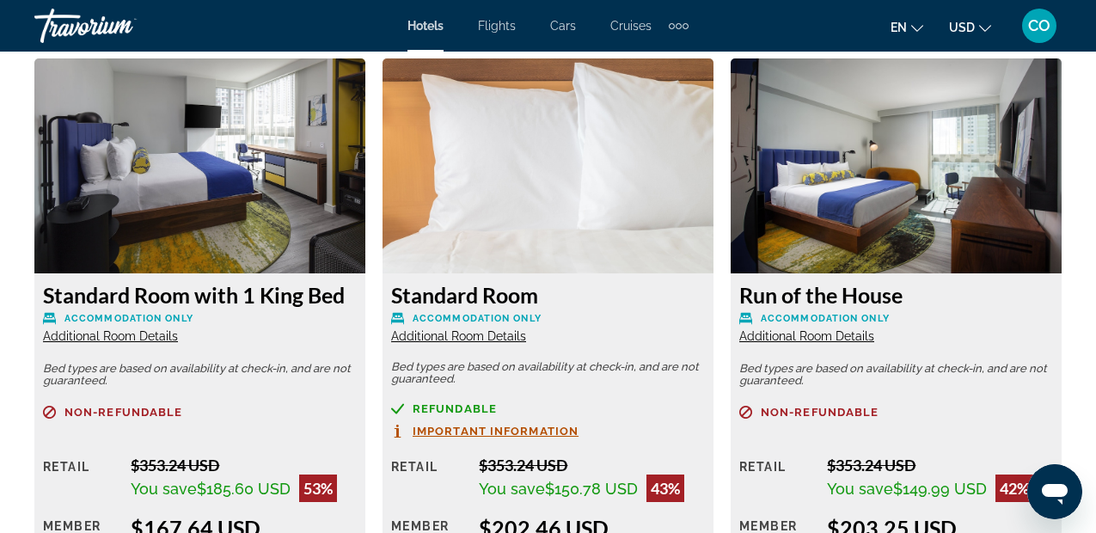
scroll to position [2846, 0]
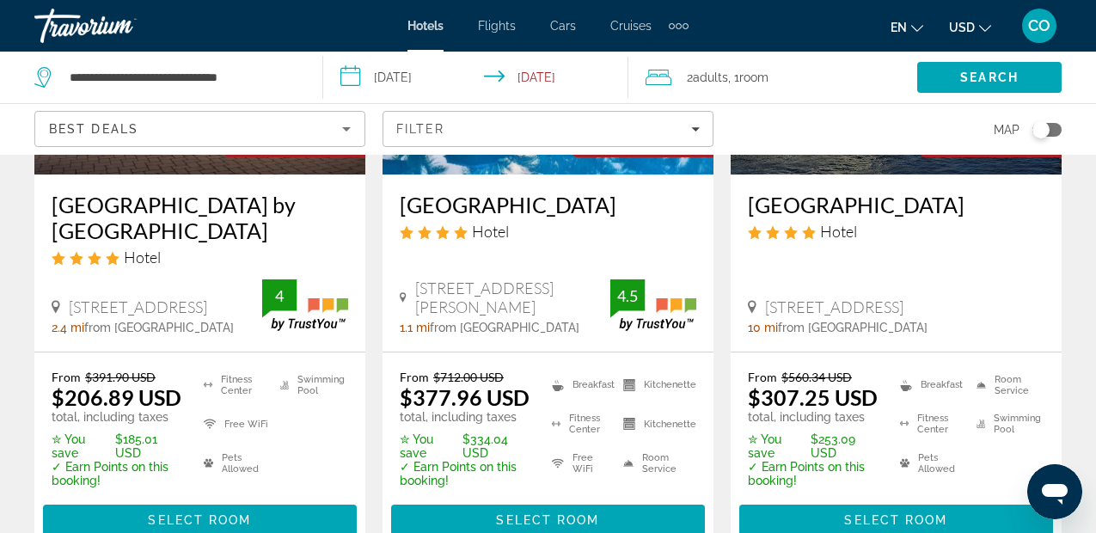
scroll to position [2715, 0]
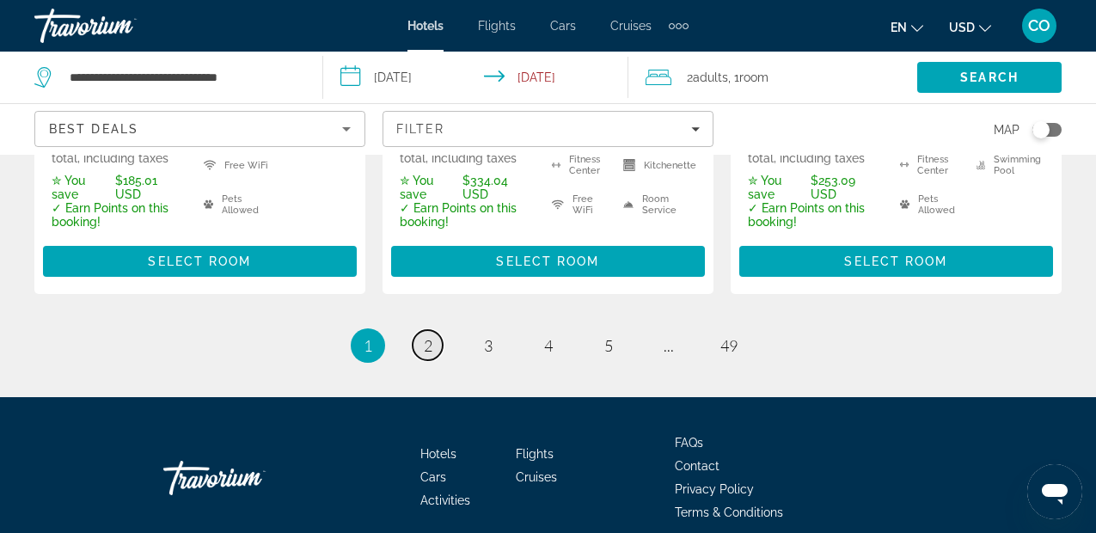
click at [438, 330] on link "page 2" at bounding box center [428, 345] width 30 height 30
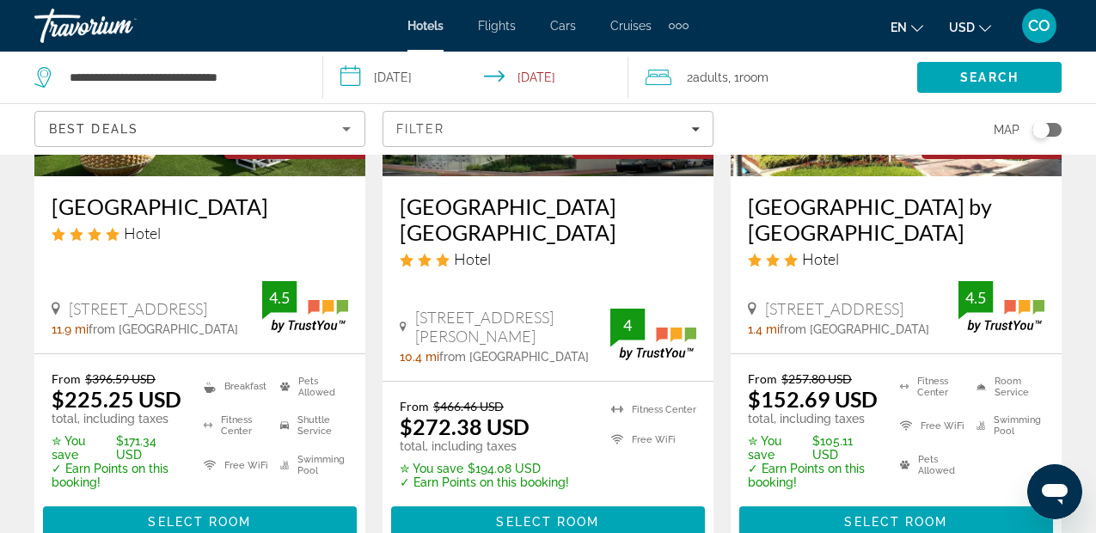
scroll to position [1001, 0]
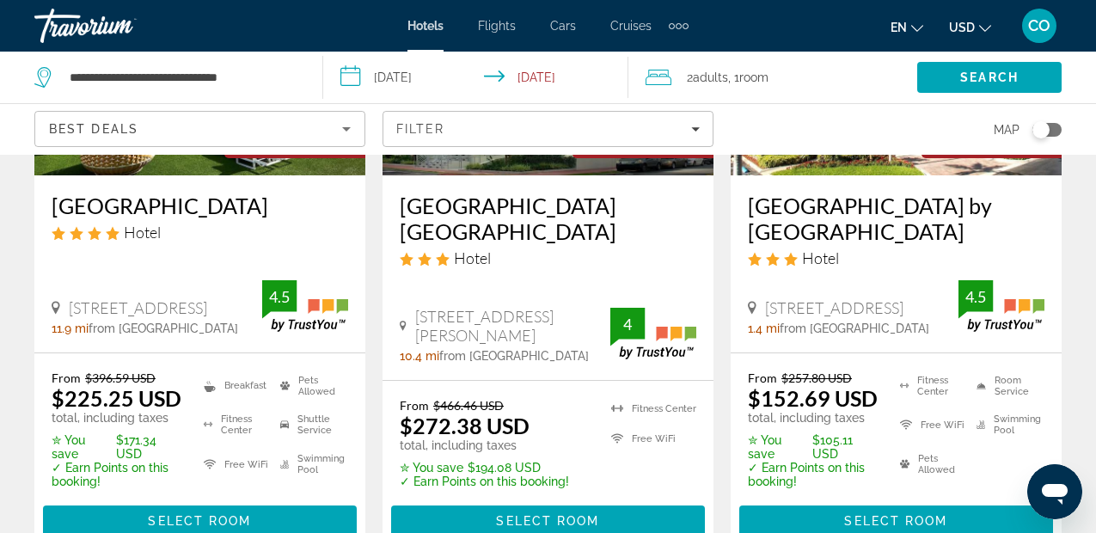
drag, startPoint x: 755, startPoint y: 230, endPoint x: 1027, endPoint y: 222, distance: 272.6
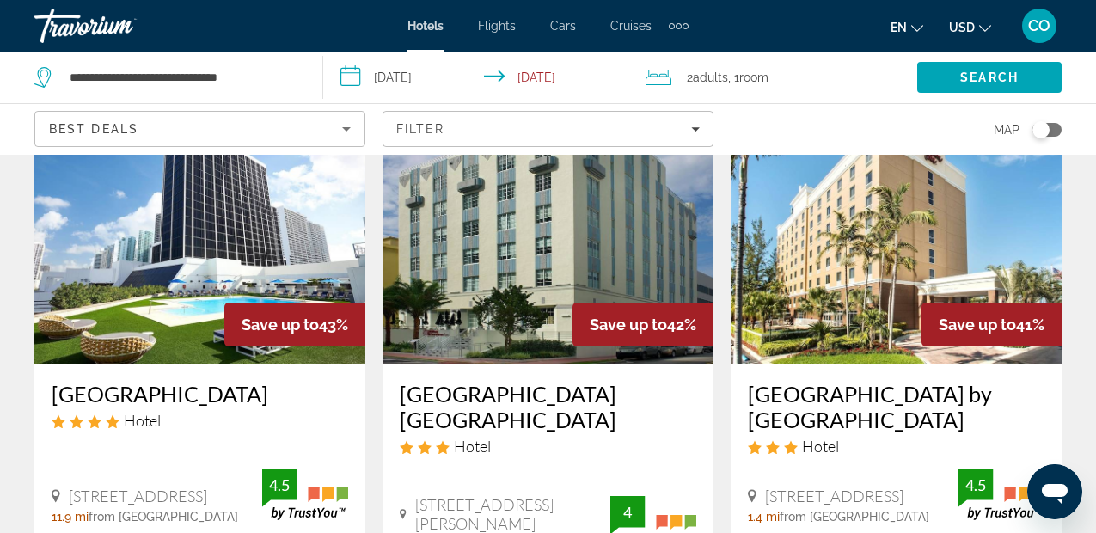
scroll to position [809, 0]
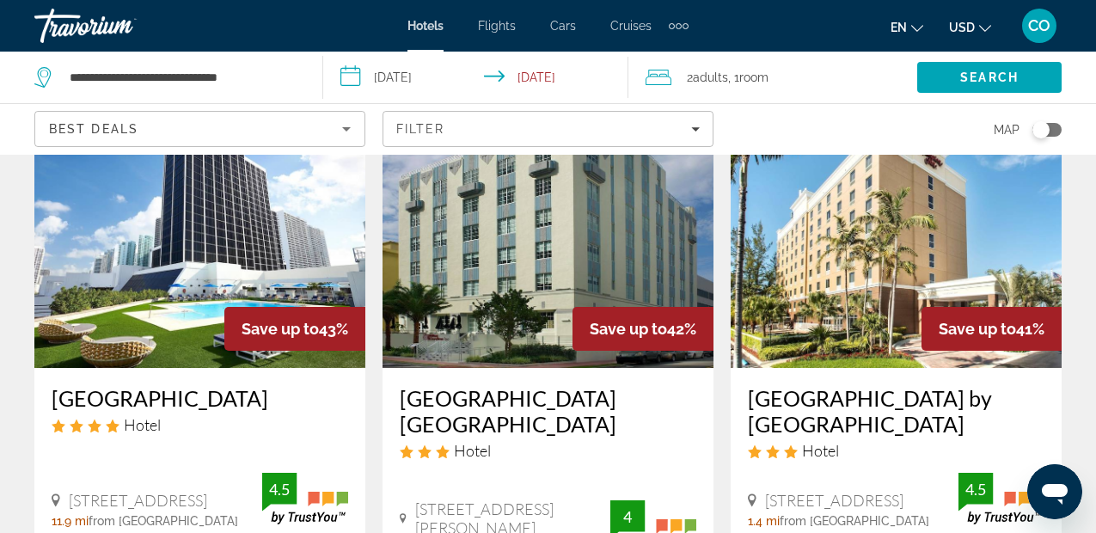
click at [933, 256] on img "Main content" at bounding box center [896, 230] width 331 height 275
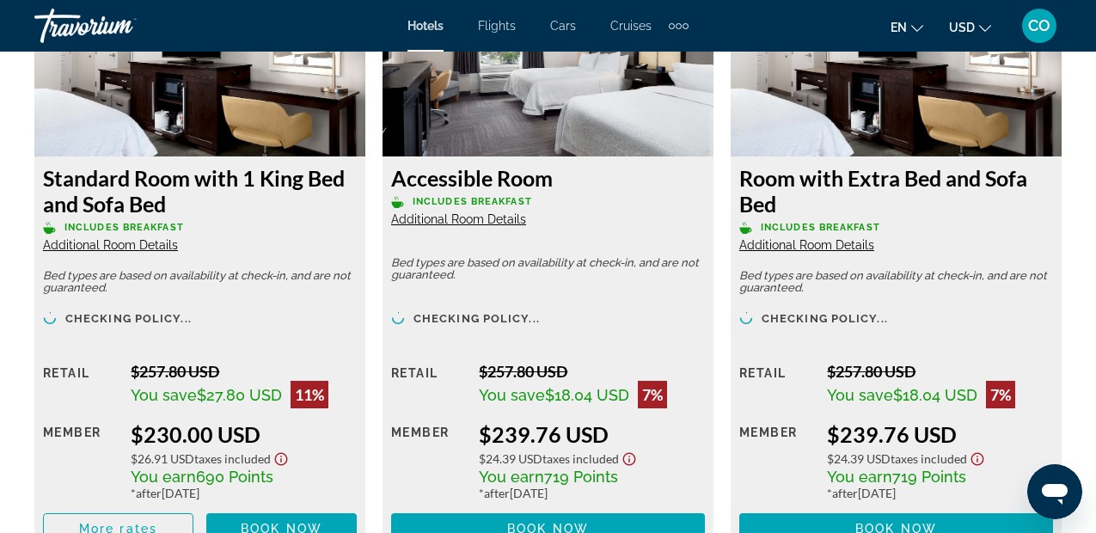
scroll to position [3430, 0]
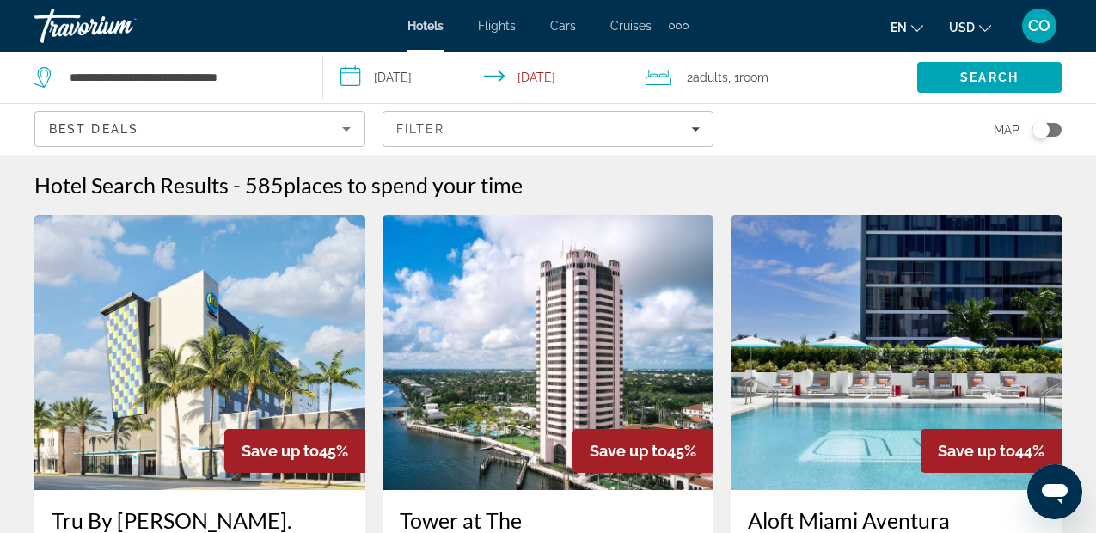
click at [222, 141] on div "Best Deals" at bounding box center [200, 136] width 302 height 48
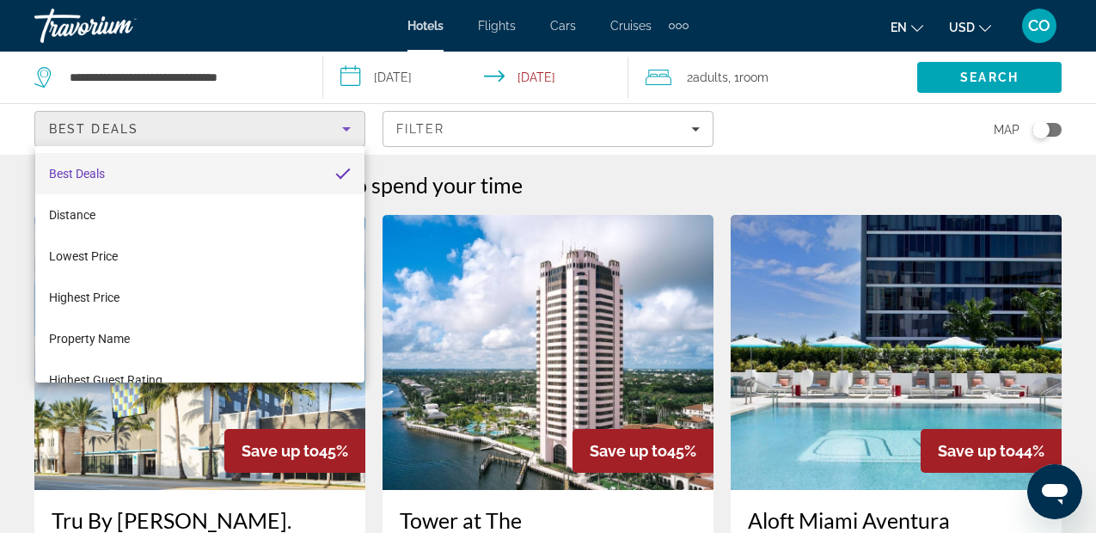
click at [254, 88] on div at bounding box center [548, 266] width 1096 height 533
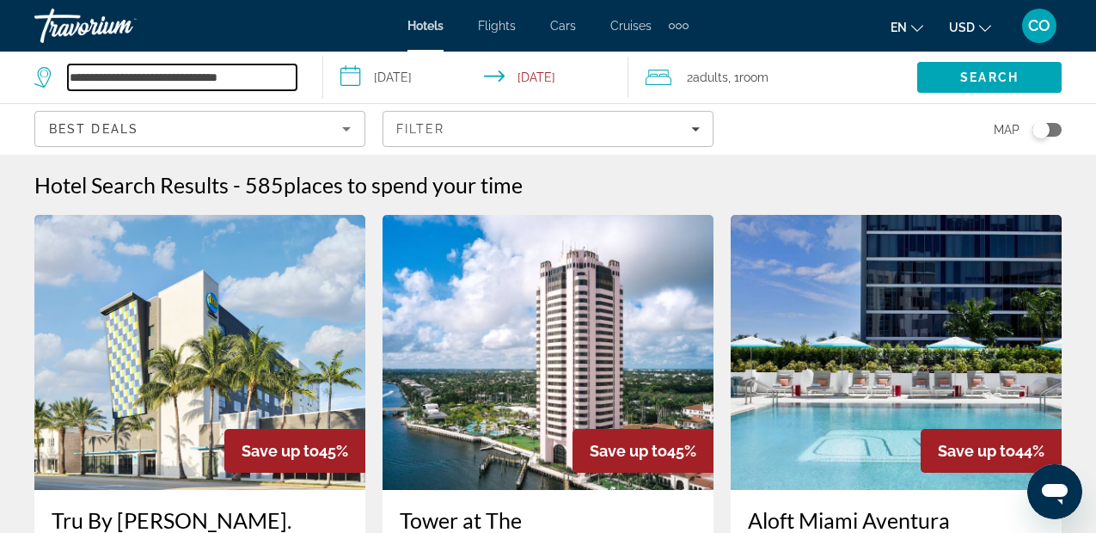
click at [254, 88] on input "**********" at bounding box center [182, 77] width 229 height 26
click at [277, 75] on input "**********" at bounding box center [182, 77] width 229 height 26
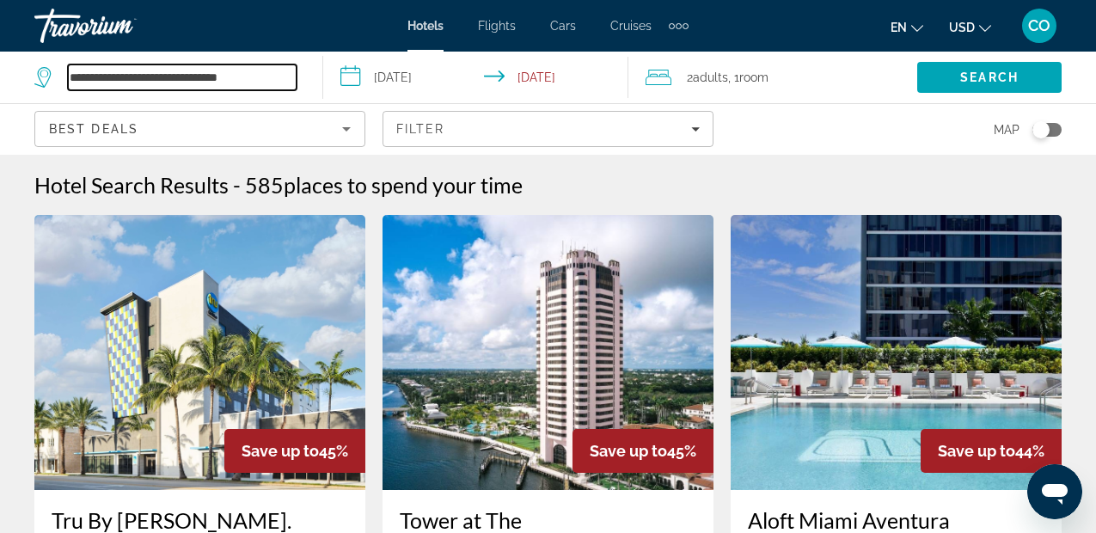
click at [277, 75] on input "**********" at bounding box center [182, 77] width 229 height 26
paste input "Search hotel destination"
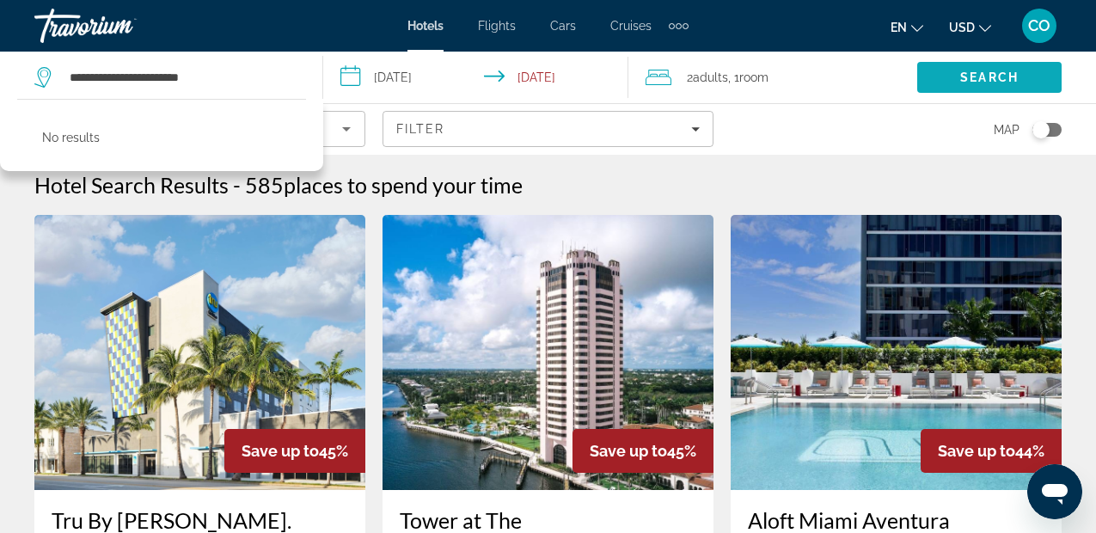
click at [993, 79] on span "Search" at bounding box center [989, 77] width 58 height 14
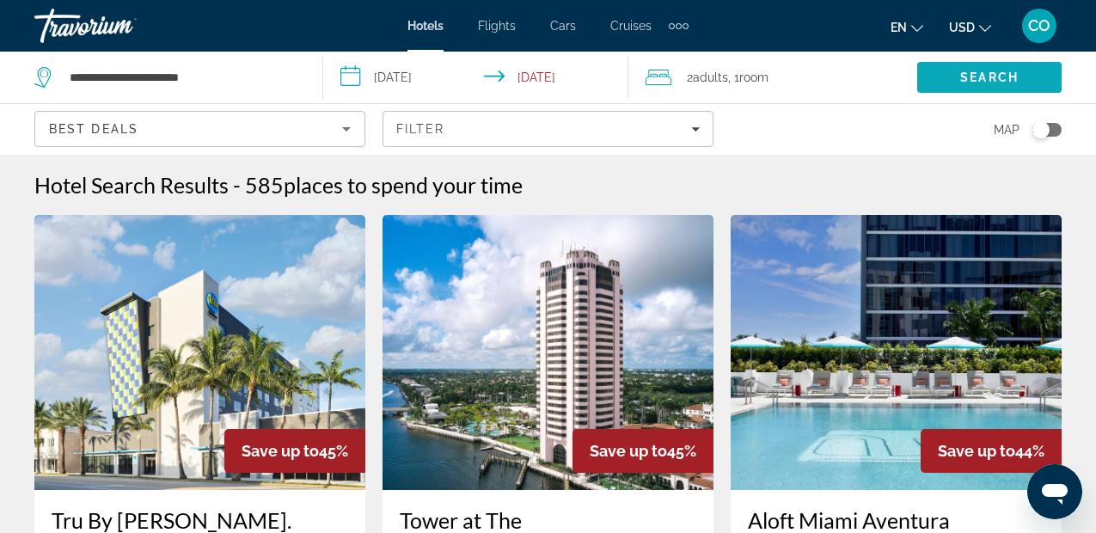
click at [993, 79] on span "Search" at bounding box center [989, 77] width 58 height 14
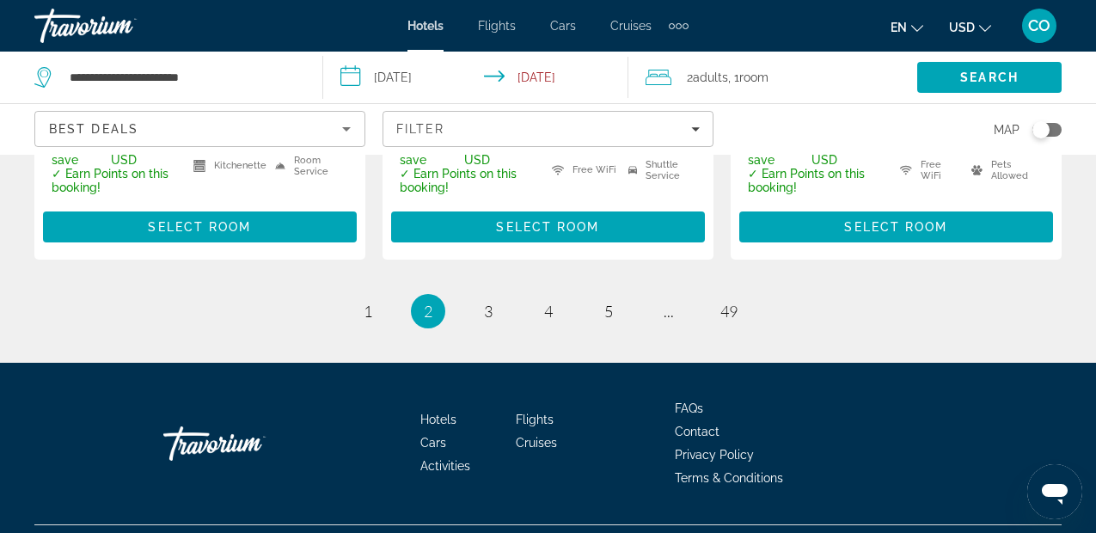
scroll to position [2727, 0]
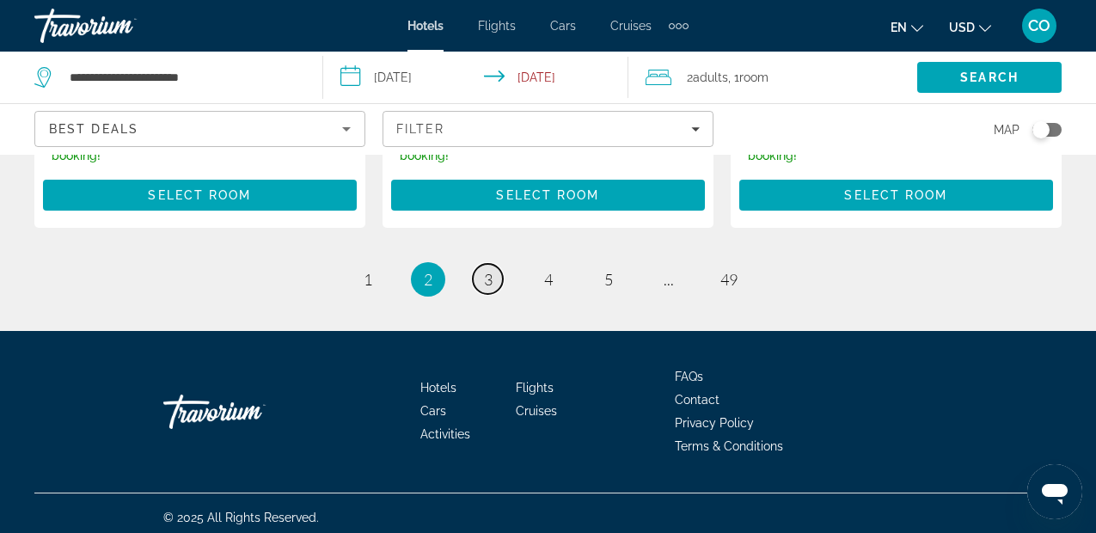
click at [490, 289] on span "3" at bounding box center [488, 279] width 9 height 19
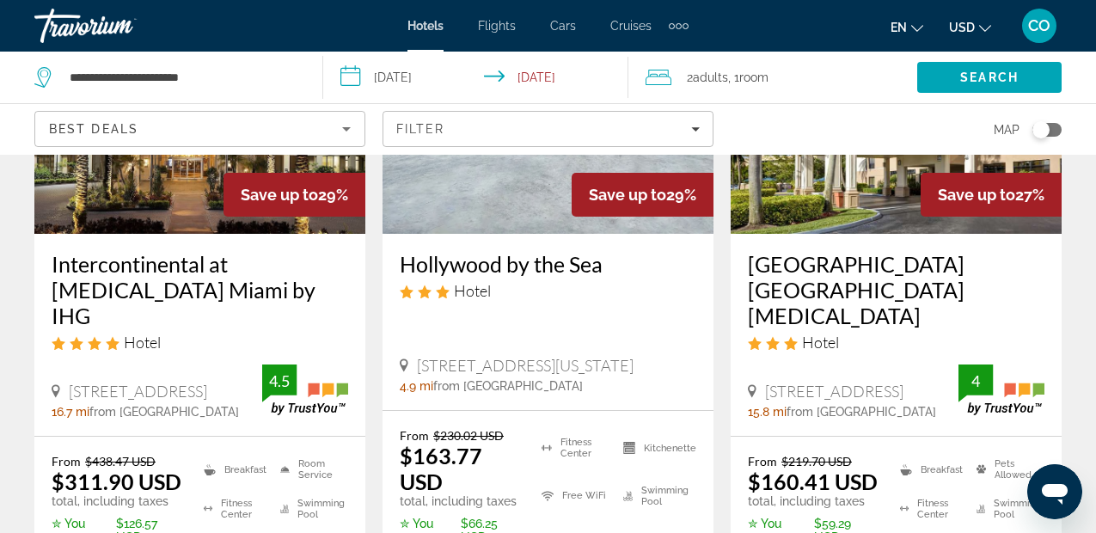
scroll to position [1660, 0]
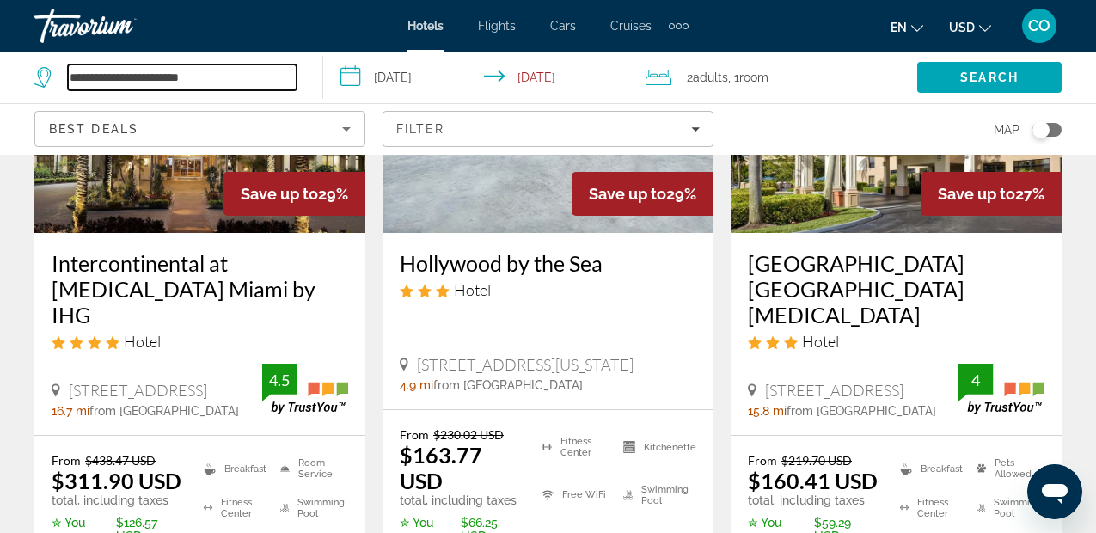
click at [241, 67] on input "**********" at bounding box center [182, 77] width 229 height 26
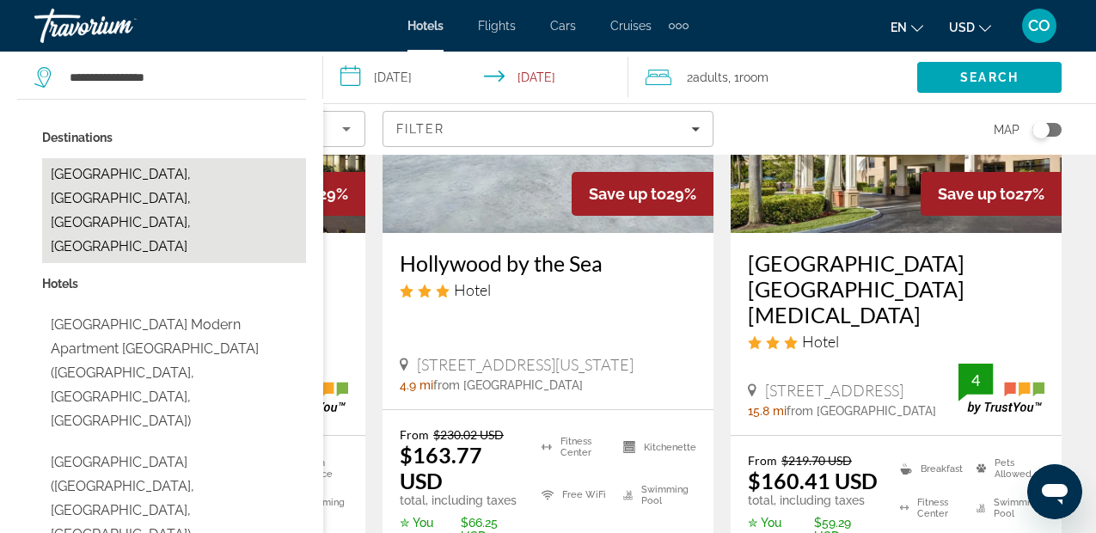
click at [225, 172] on button "Hallandale Beach, Fort Lauderdale, FL, United States" at bounding box center [174, 210] width 264 height 105
type input "**********"
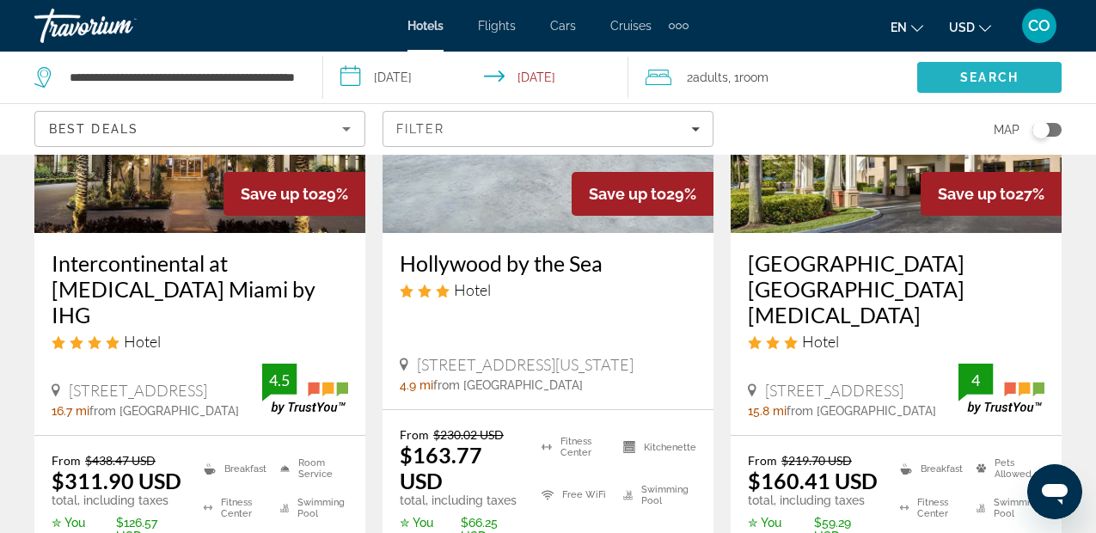
click at [991, 78] on span "Search" at bounding box center [989, 77] width 58 height 14
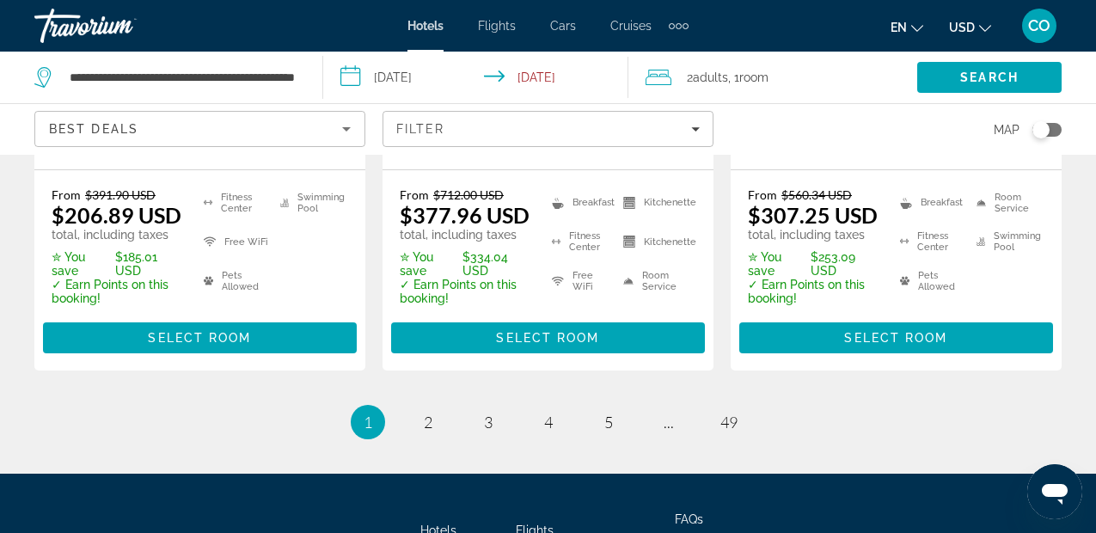
scroll to position [2649, 0]
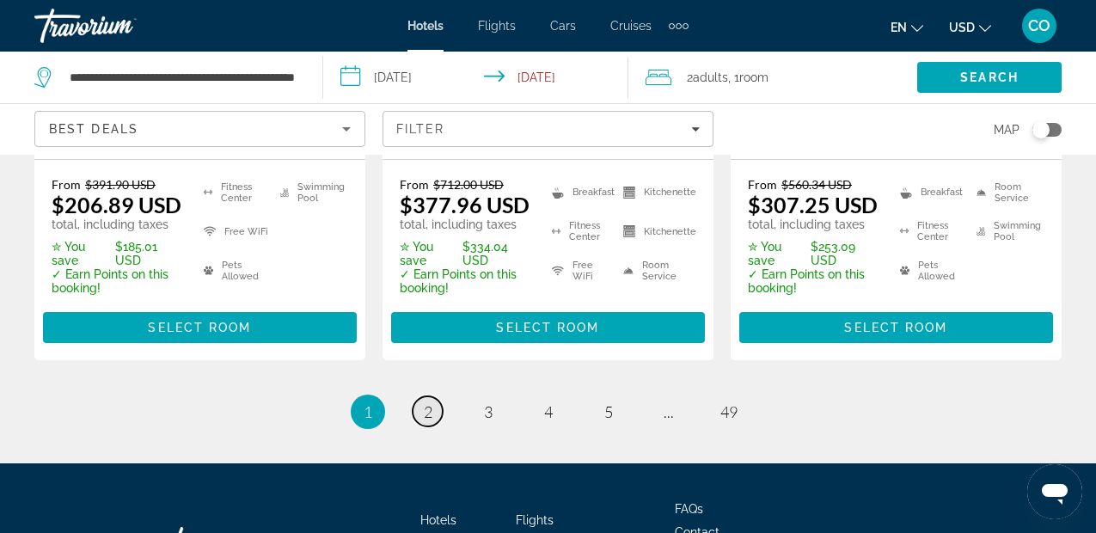
click at [423, 401] on link "page 2" at bounding box center [428, 411] width 30 height 30
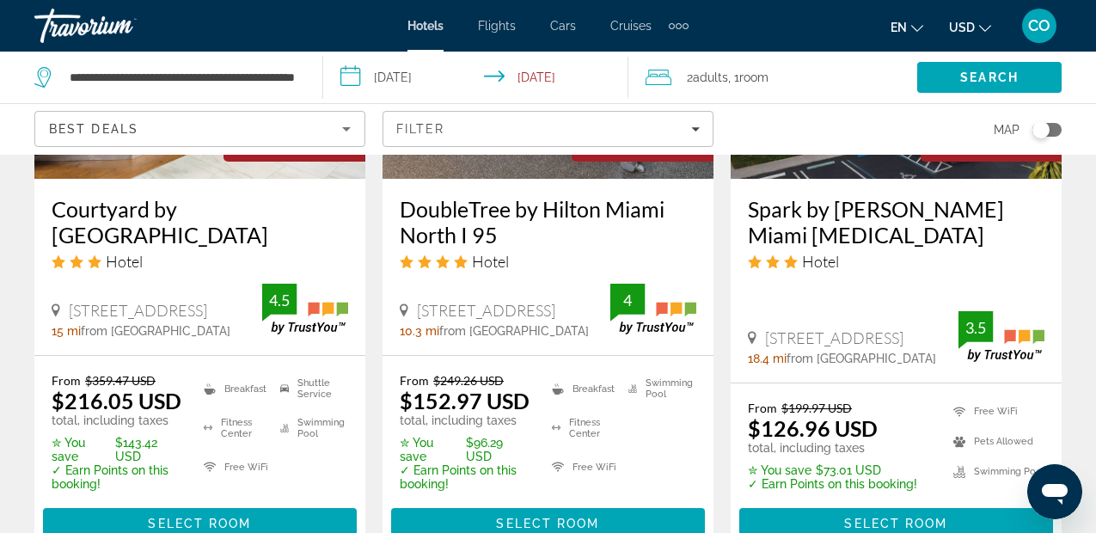
scroll to position [1687, 0]
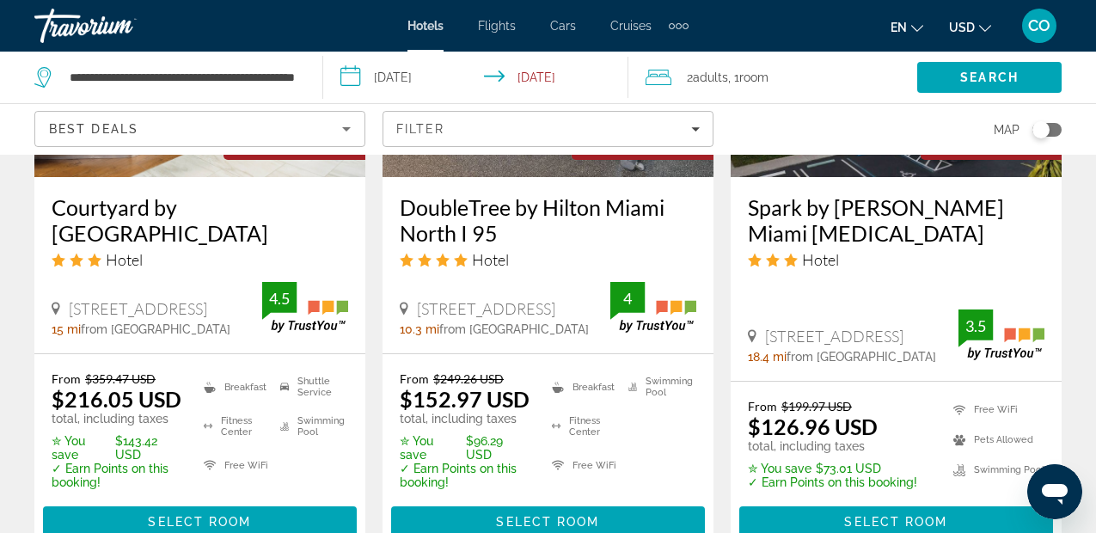
click at [824, 177] on img "Main content" at bounding box center [896, 39] width 331 height 275
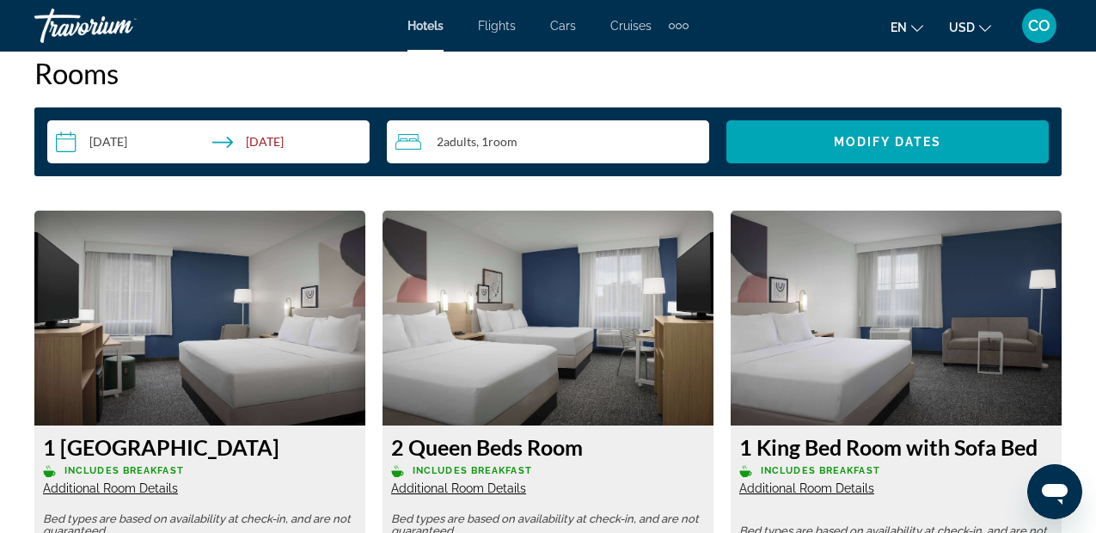
scroll to position [2523, 0]
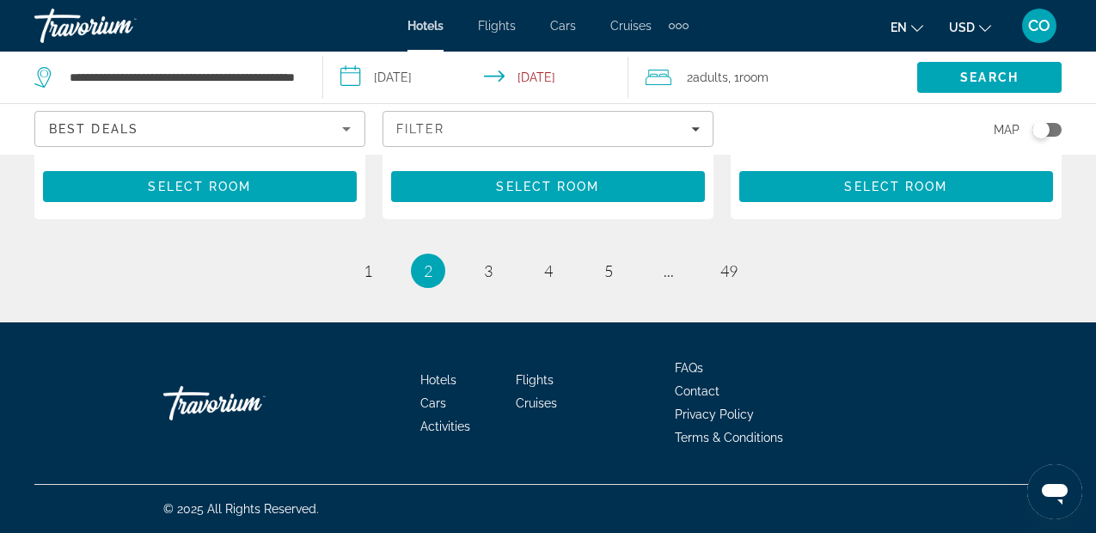
scroll to position [2746, 0]
click at [491, 280] on span "3" at bounding box center [488, 270] width 9 height 19
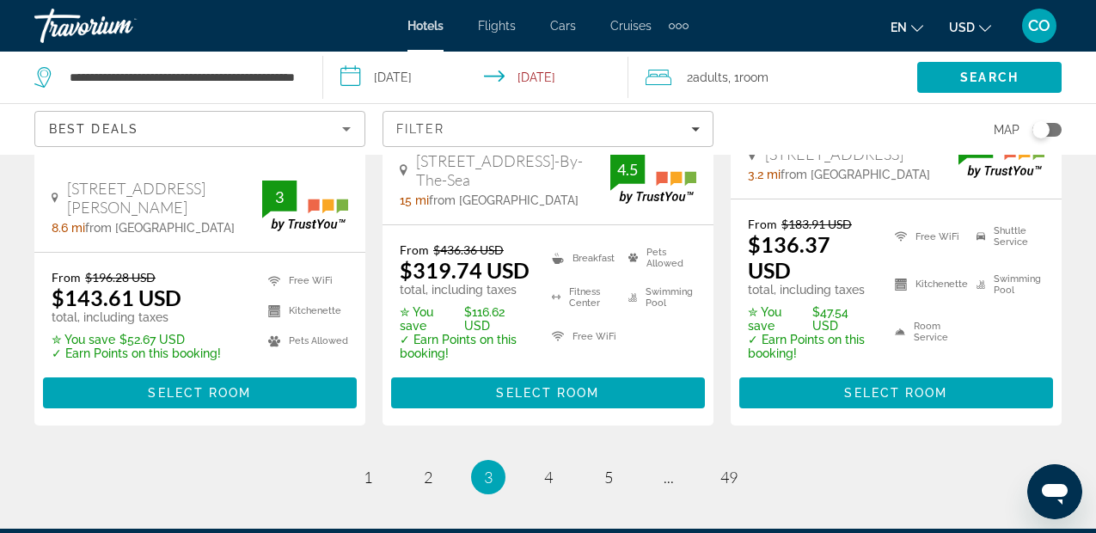
scroll to position [2729, 0]
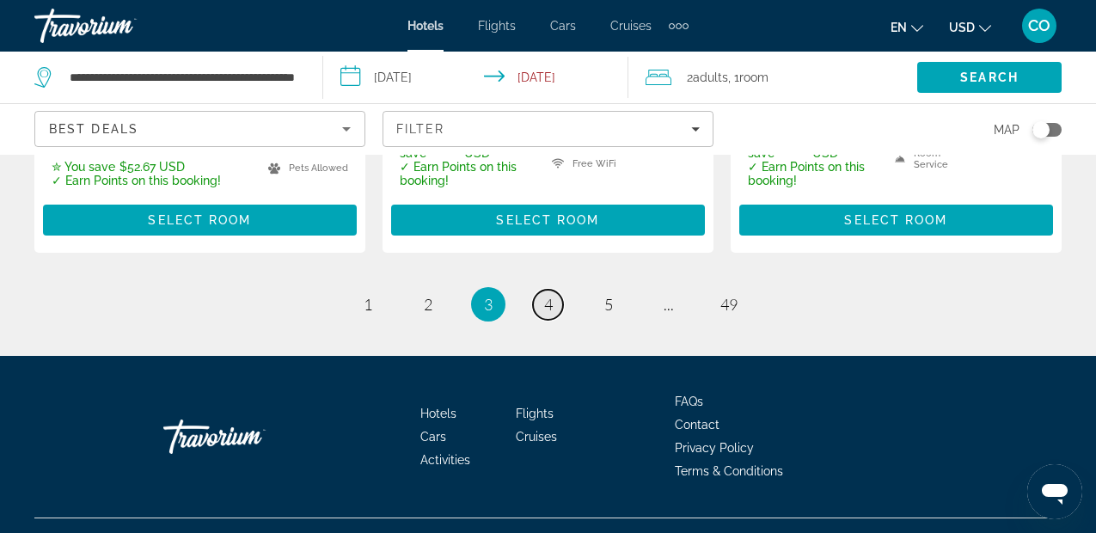
click at [548, 290] on link "page 4" at bounding box center [548, 305] width 30 height 30
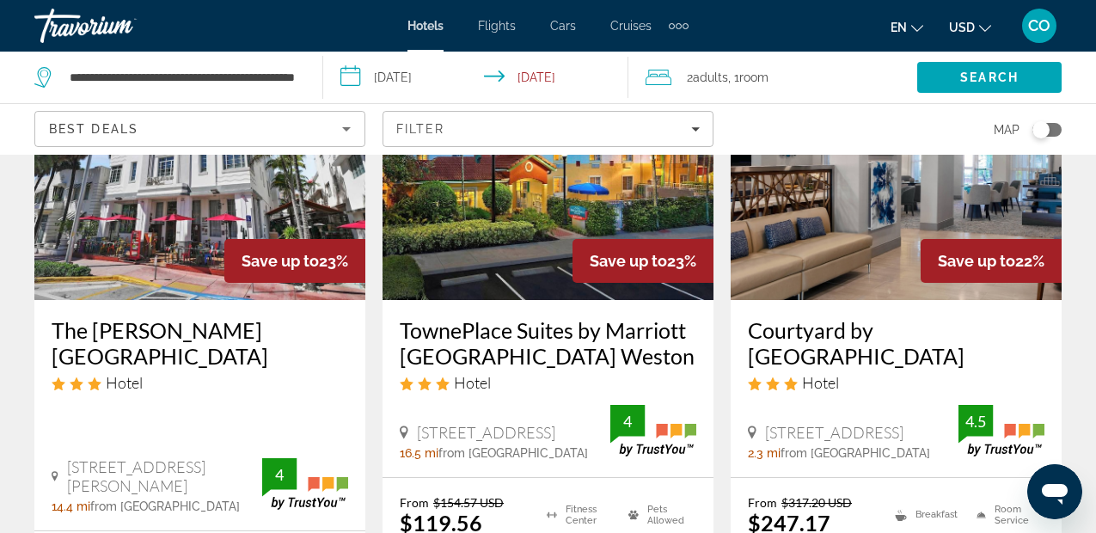
scroll to position [2277, 0]
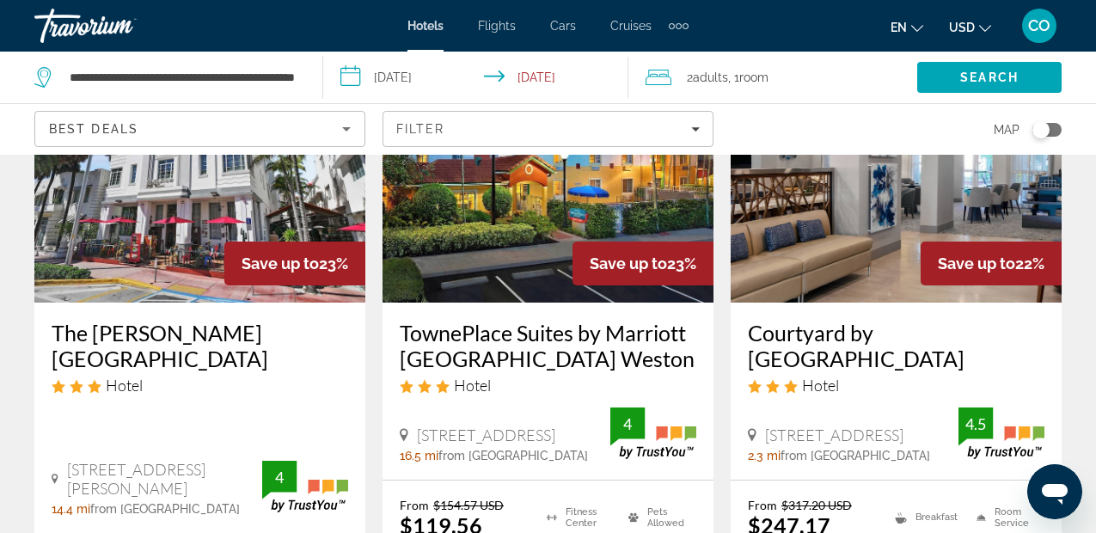
click at [550, 276] on img "Main content" at bounding box center [547, 165] width 331 height 275
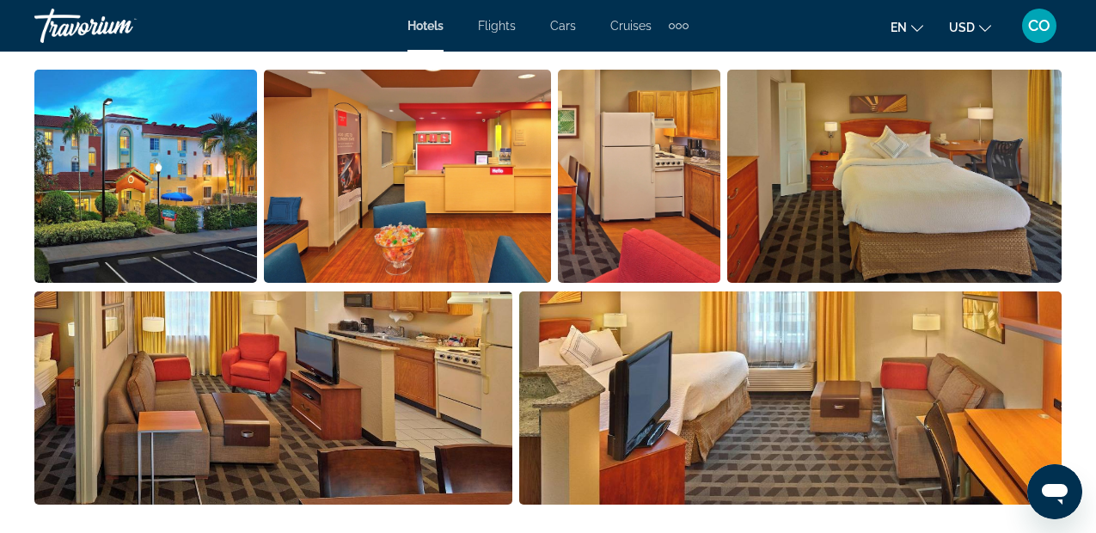
scroll to position [1225, 0]
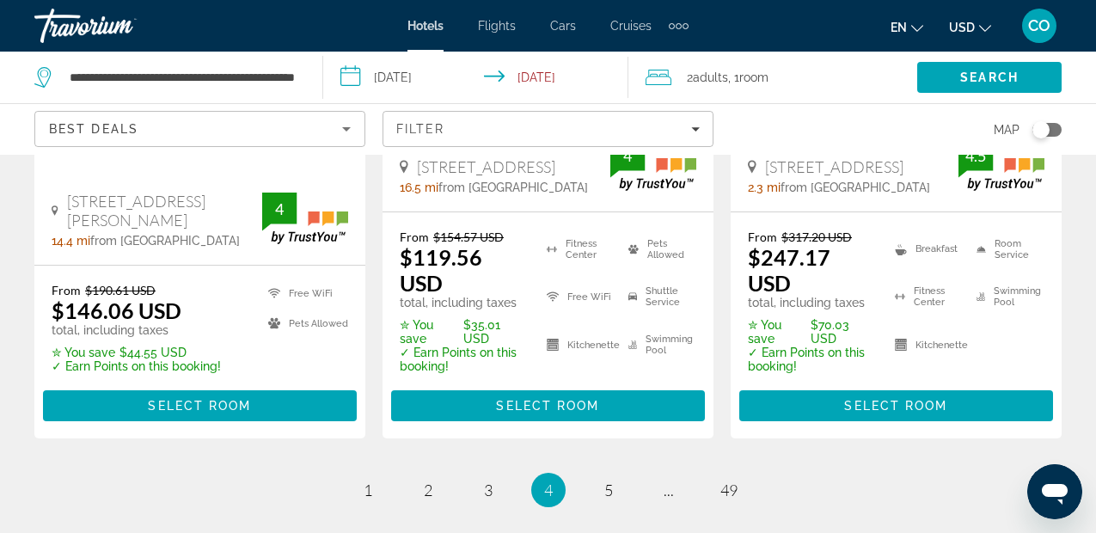
scroll to position [2796, 0]
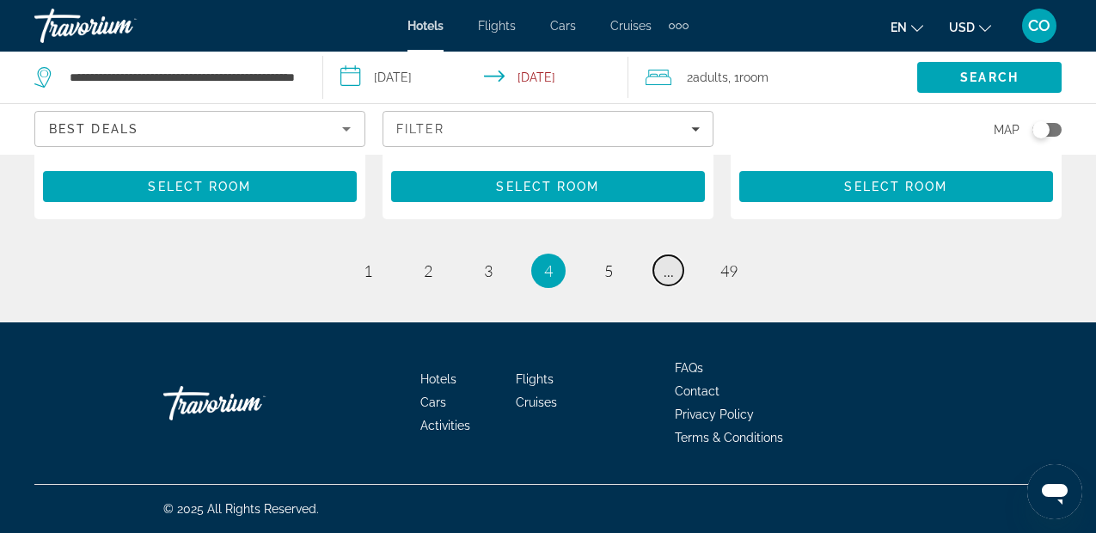
click at [659, 278] on link "page ..." at bounding box center [668, 270] width 30 height 30
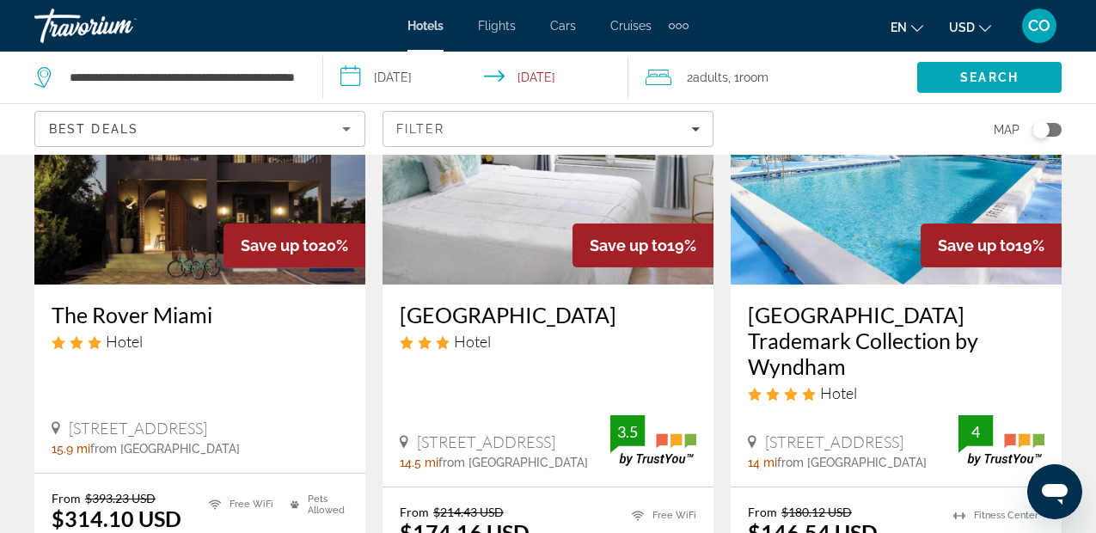
scroll to position [896, 0]
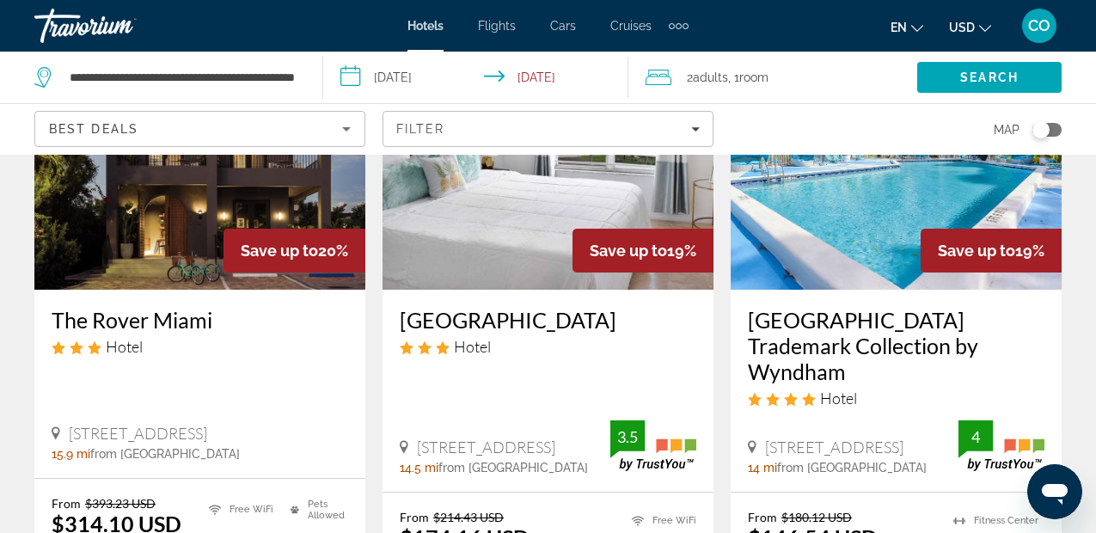
click at [833, 243] on img "Main content" at bounding box center [896, 152] width 331 height 275
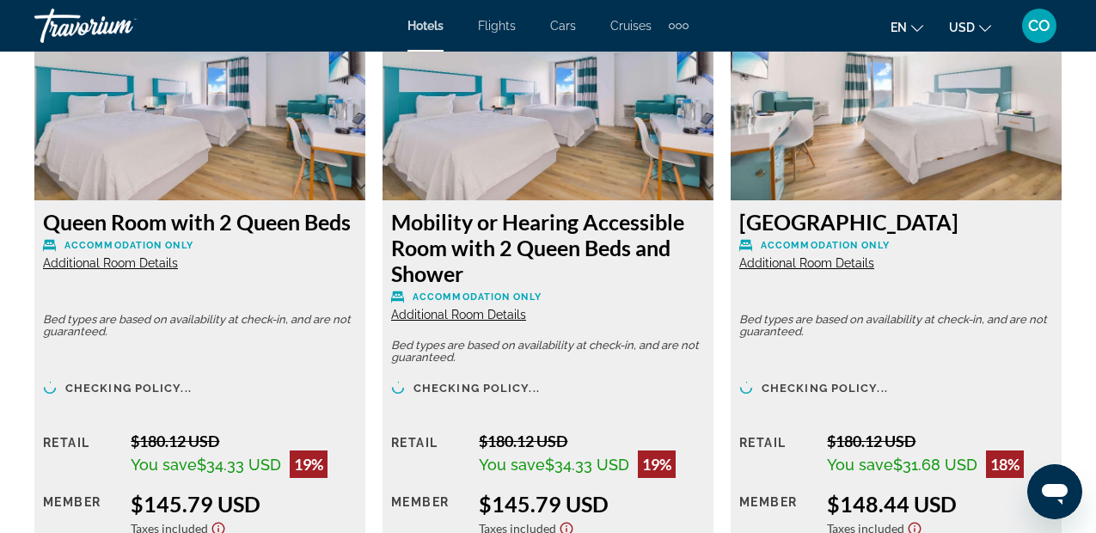
scroll to position [2568, 0]
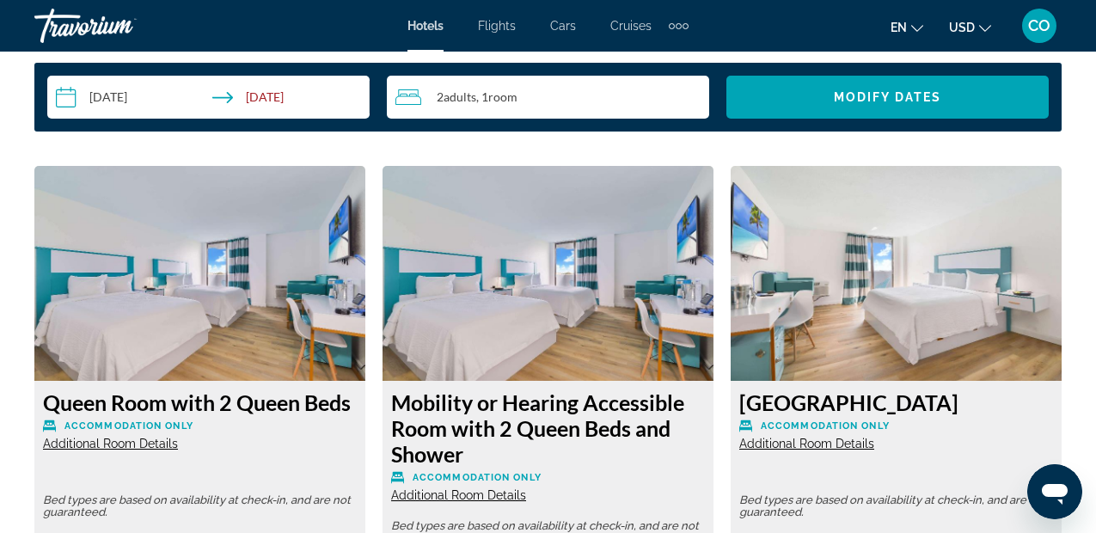
click at [297, 282] on img "Main content" at bounding box center [199, 273] width 331 height 215
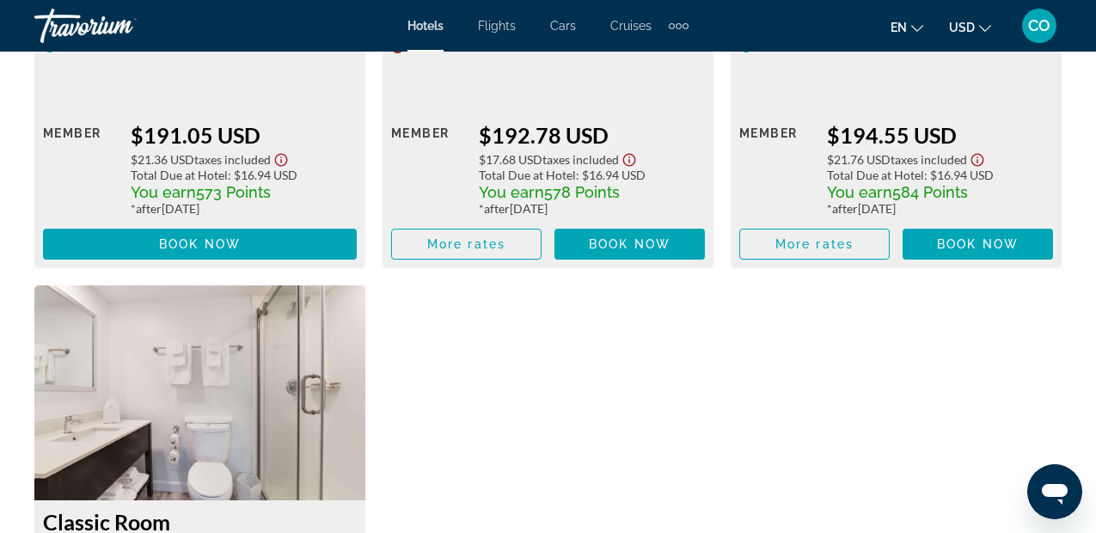
scroll to position [4375, 0]
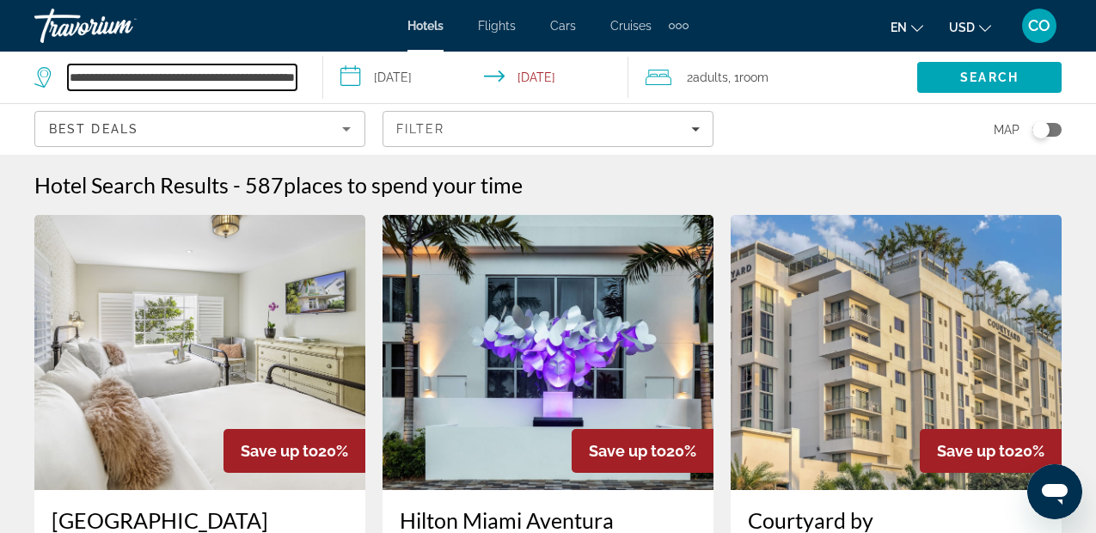
click at [207, 75] on input "**********" at bounding box center [182, 77] width 229 height 26
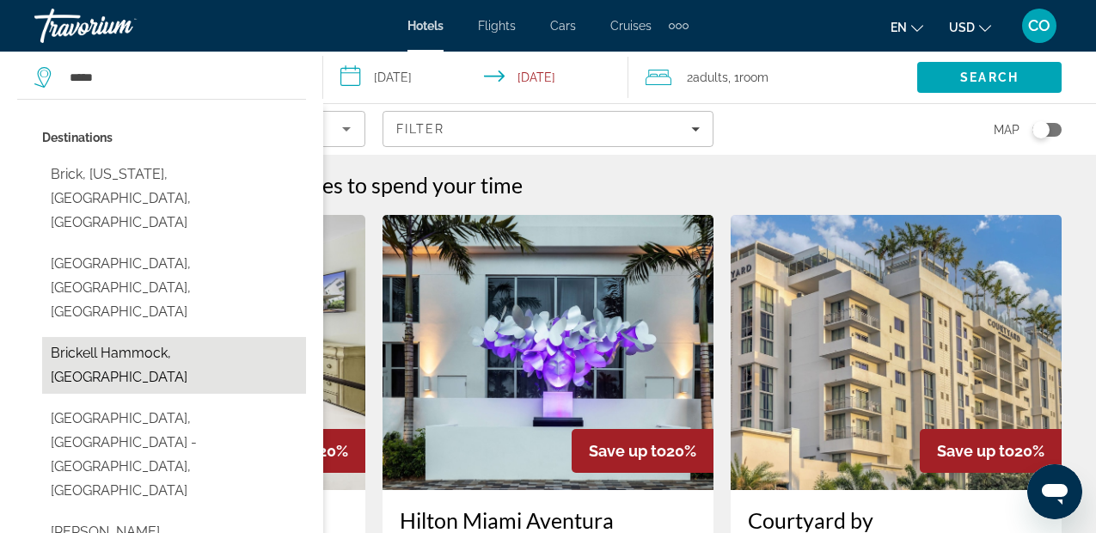
click at [226, 337] on button "Brickell Hammock, United States" at bounding box center [174, 365] width 264 height 57
type input "**********"
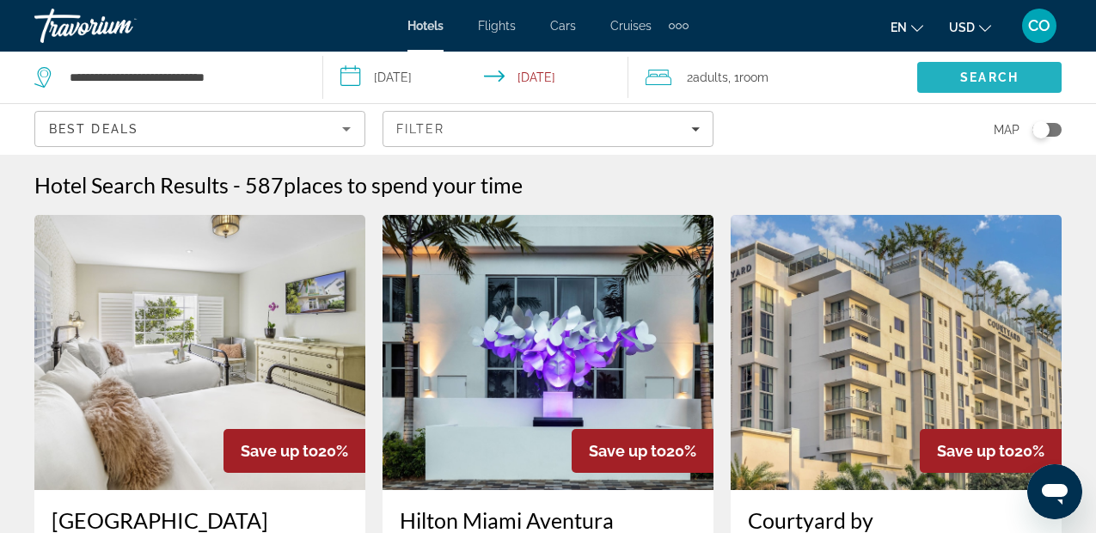
click at [952, 59] on span "Search" at bounding box center [989, 77] width 144 height 41
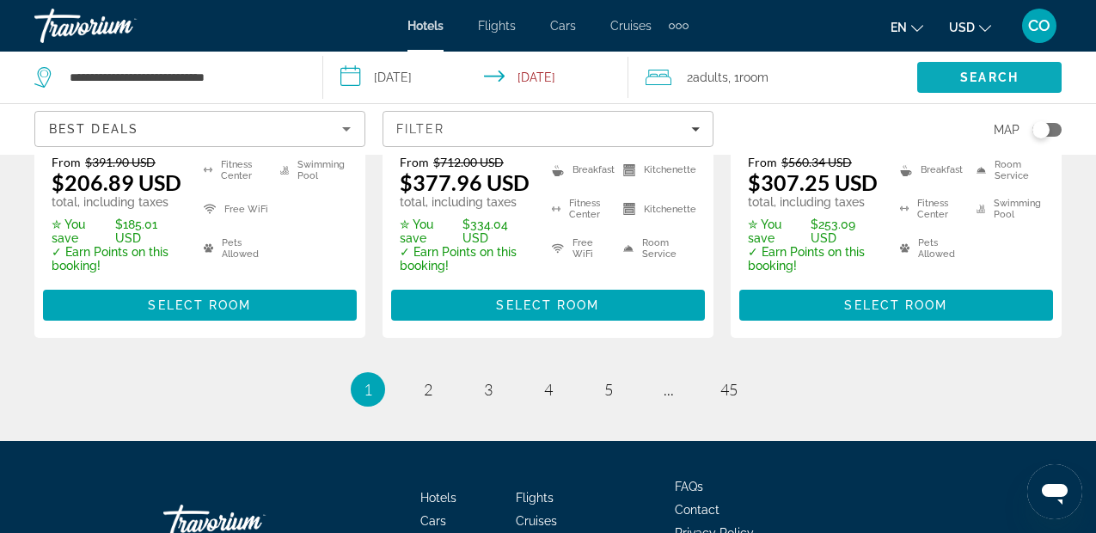
scroll to position [2677, 0]
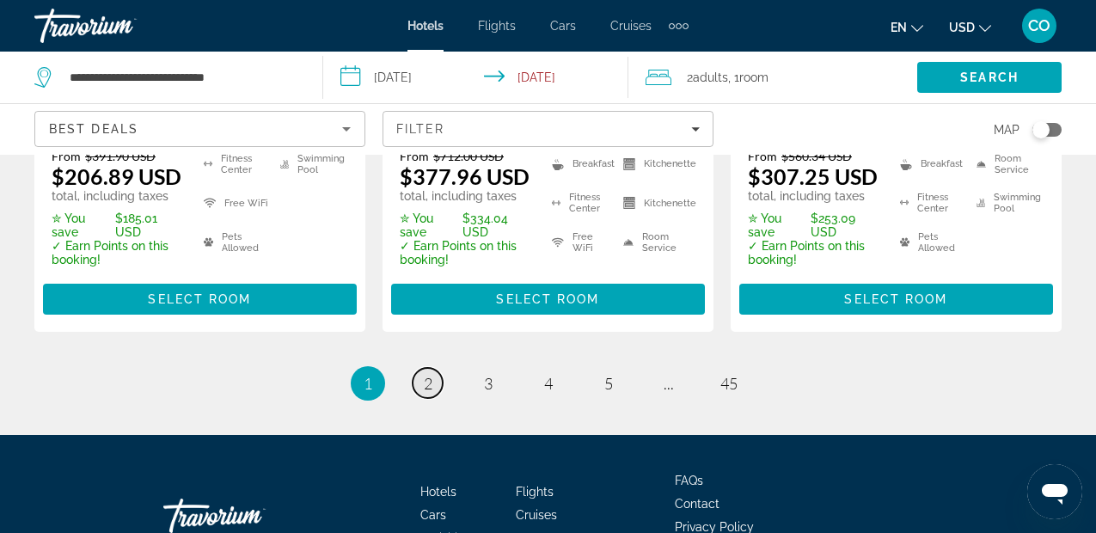
click at [428, 374] on span "2" at bounding box center [428, 383] width 9 height 19
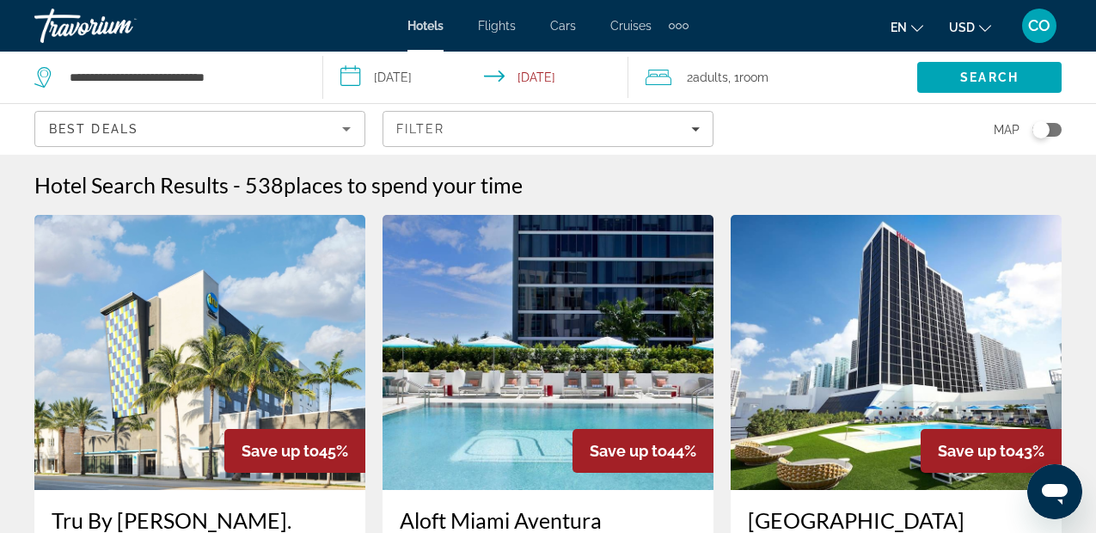
drag, startPoint x: 428, startPoint y: 363, endPoint x: 375, endPoint y: 199, distance: 172.6
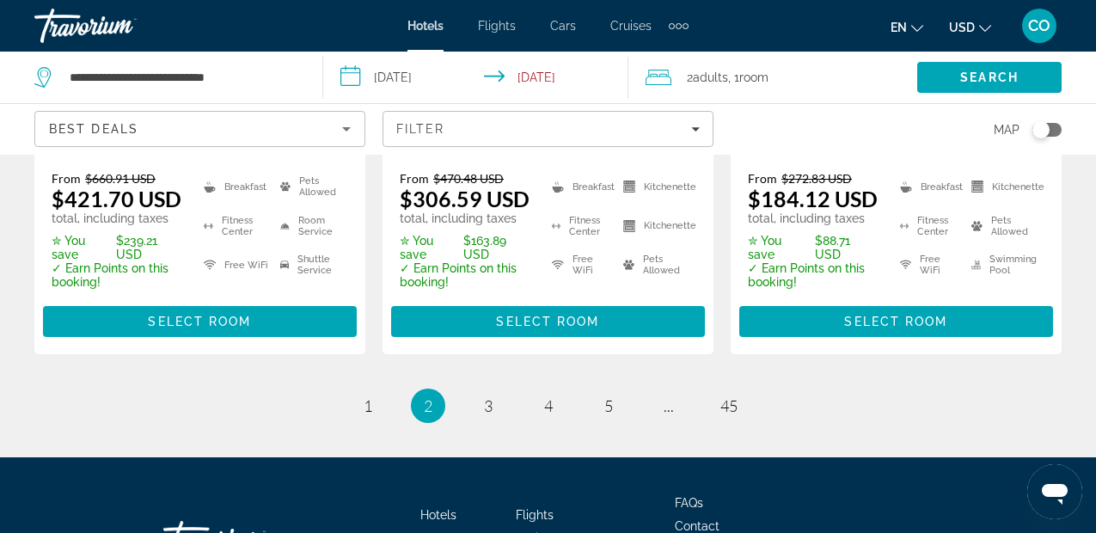
scroll to position [2628, 0]
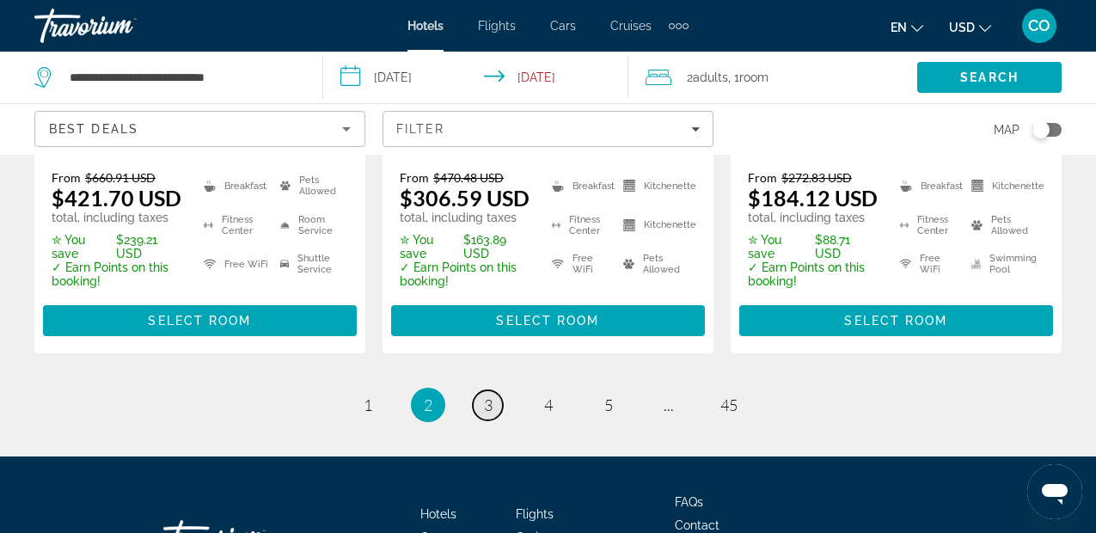
click at [480, 420] on link "page 3" at bounding box center [488, 405] width 30 height 30
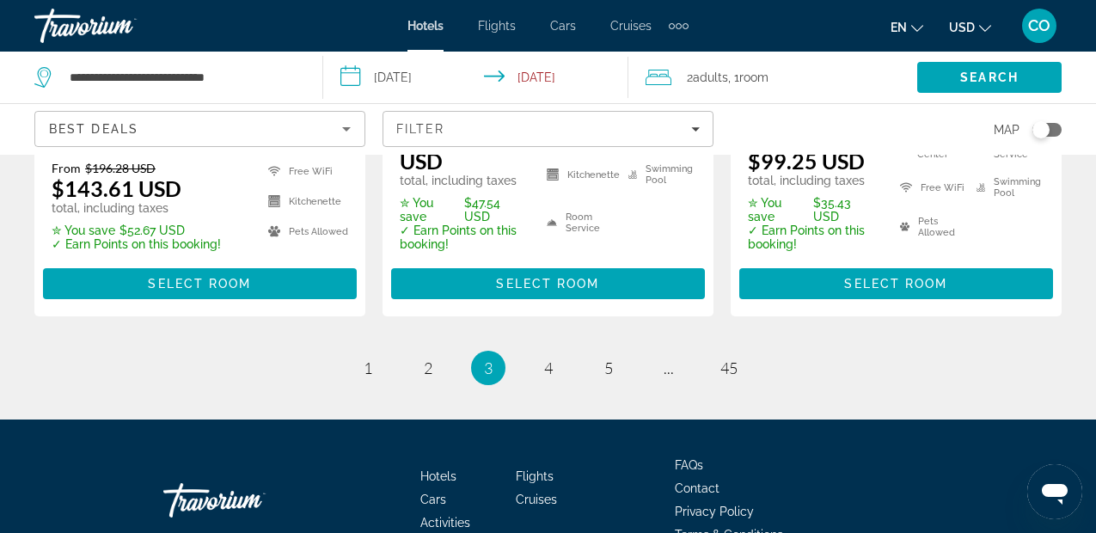
scroll to position [2755, 0]
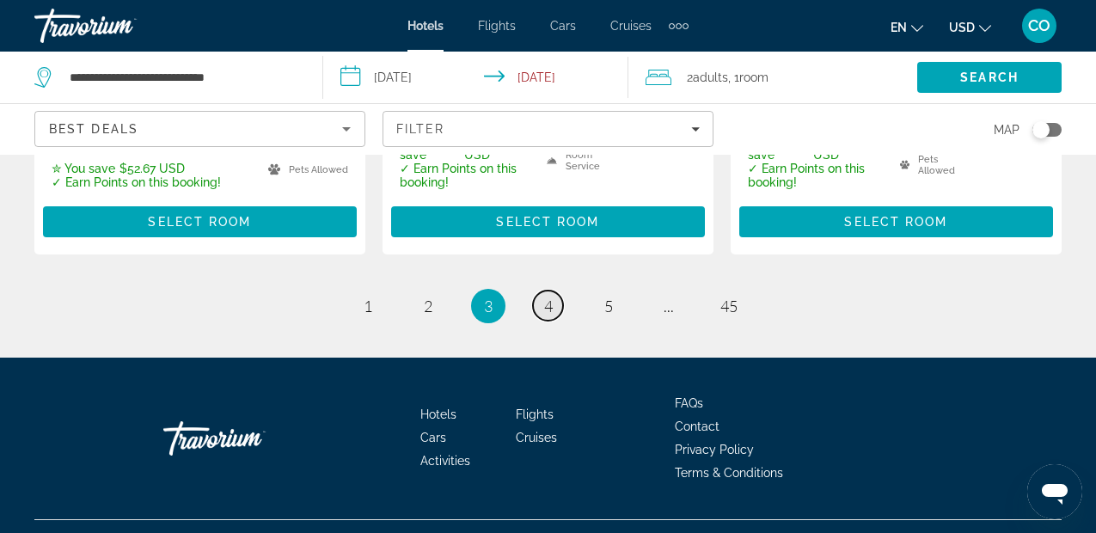
click at [541, 291] on link "page 4" at bounding box center [548, 306] width 30 height 30
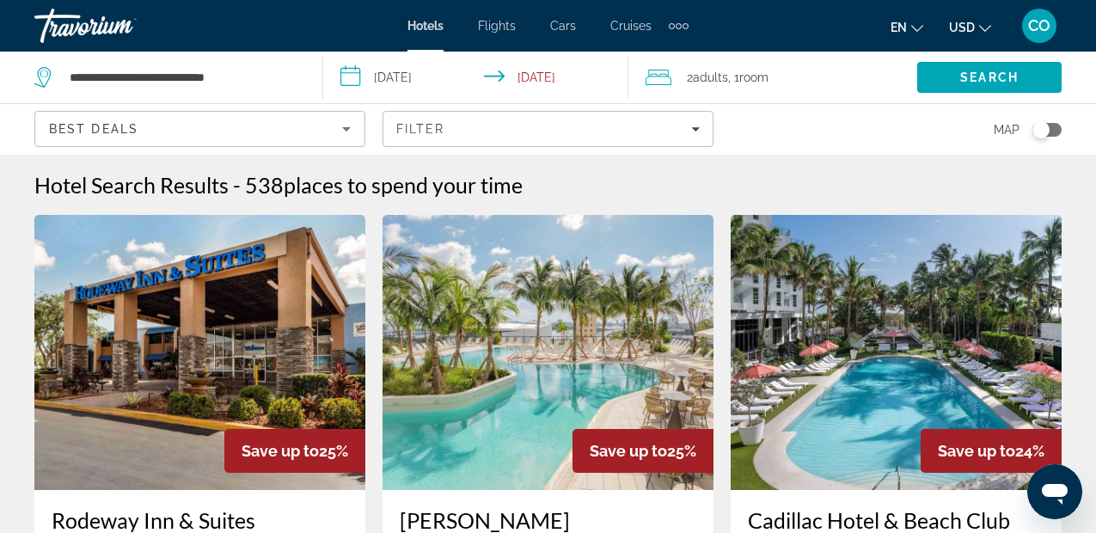
click at [541, 279] on img "Main content" at bounding box center [547, 352] width 331 height 275
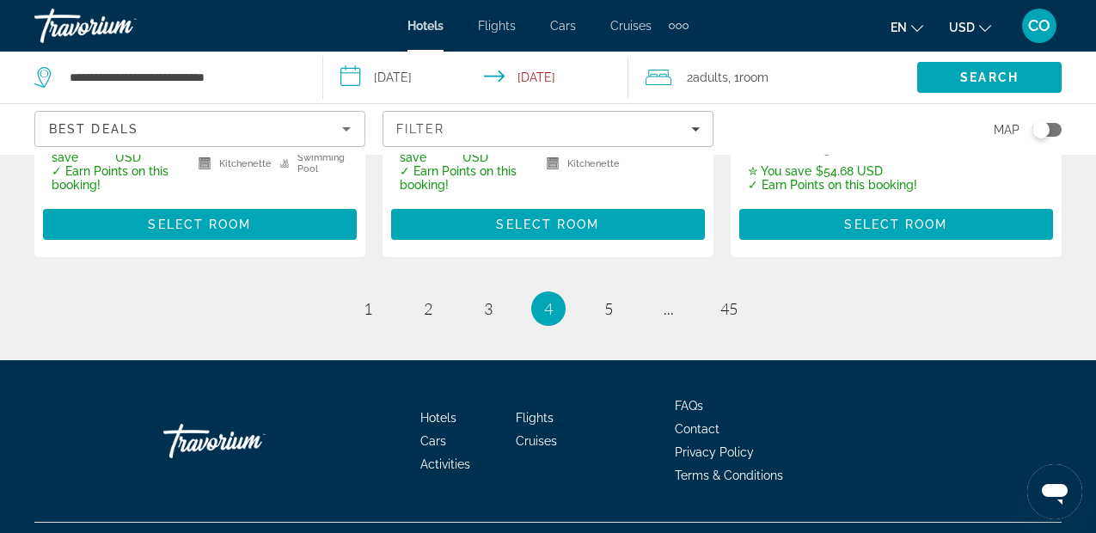
scroll to position [2779, 0]
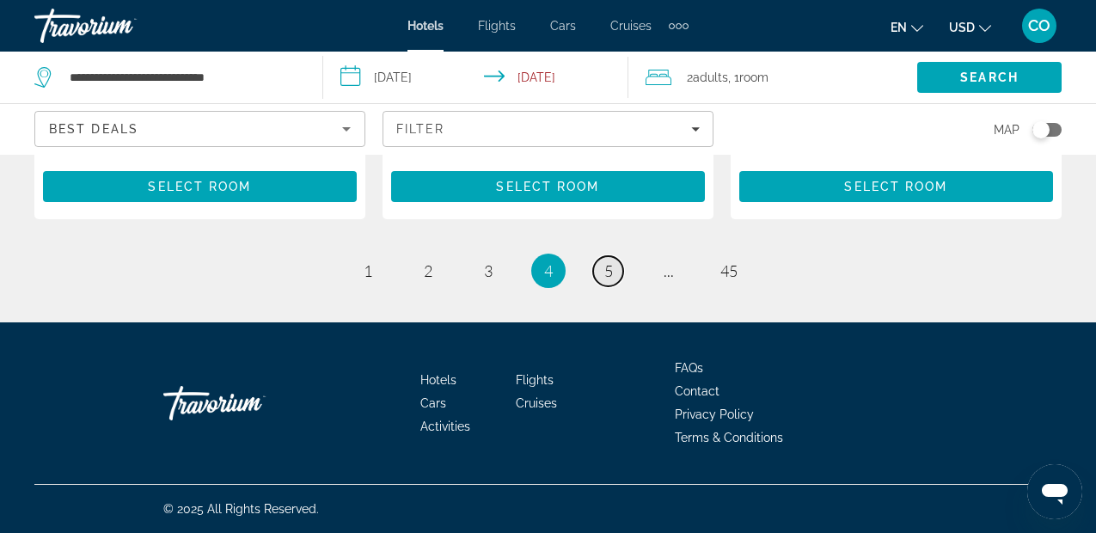
click at [614, 275] on link "page 5" at bounding box center [608, 271] width 30 height 30
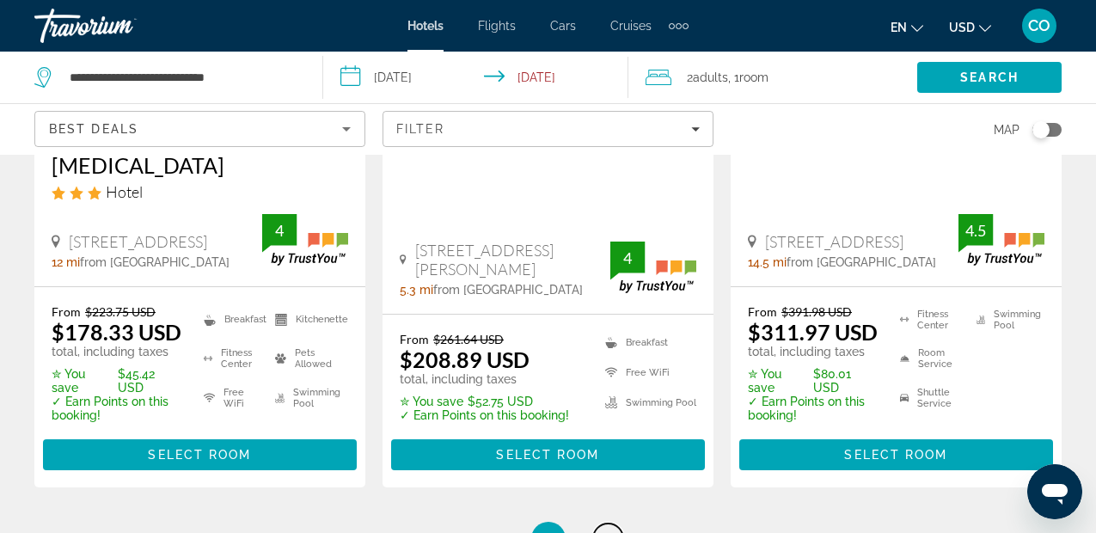
scroll to position [2698, 0]
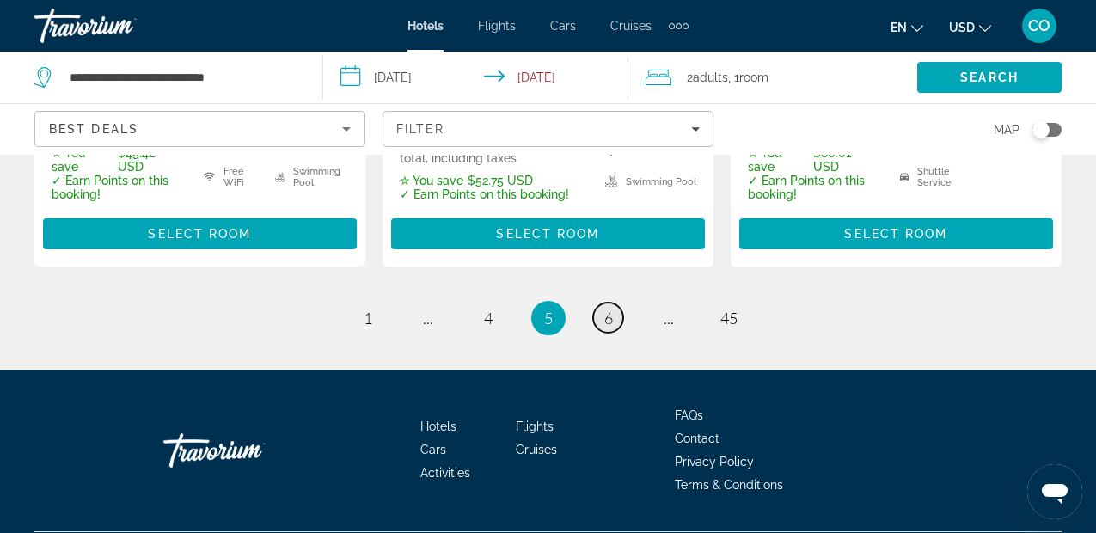
click at [618, 303] on link "page 6" at bounding box center [608, 318] width 30 height 30
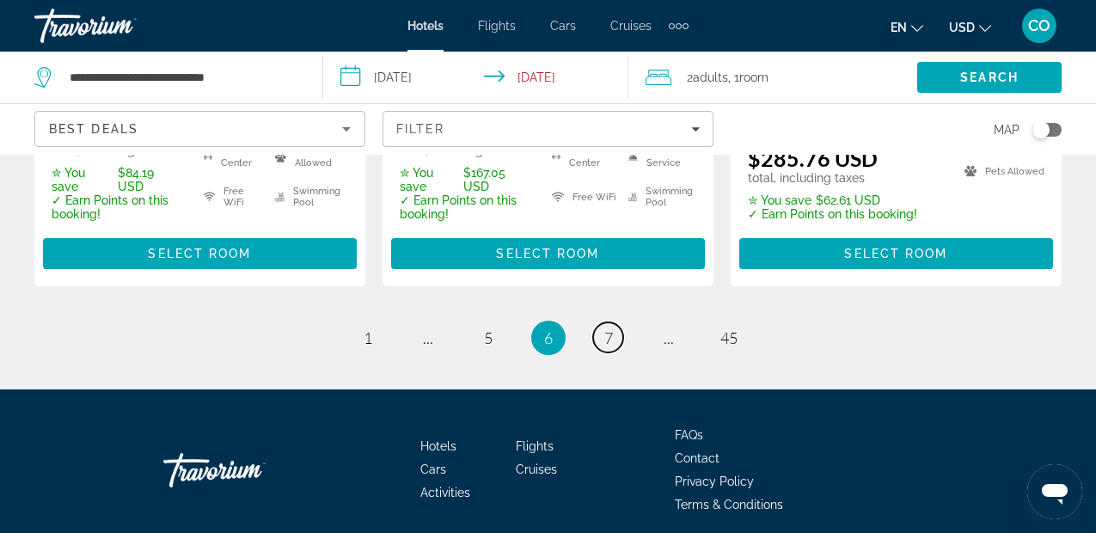
scroll to position [2633, 0]
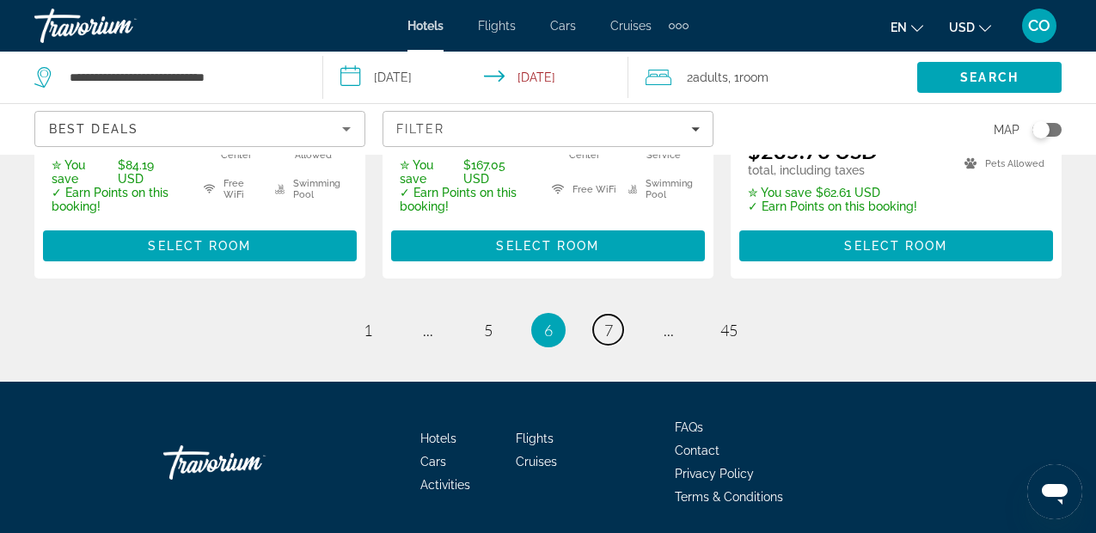
click at [617, 315] on link "page 7" at bounding box center [608, 330] width 30 height 30
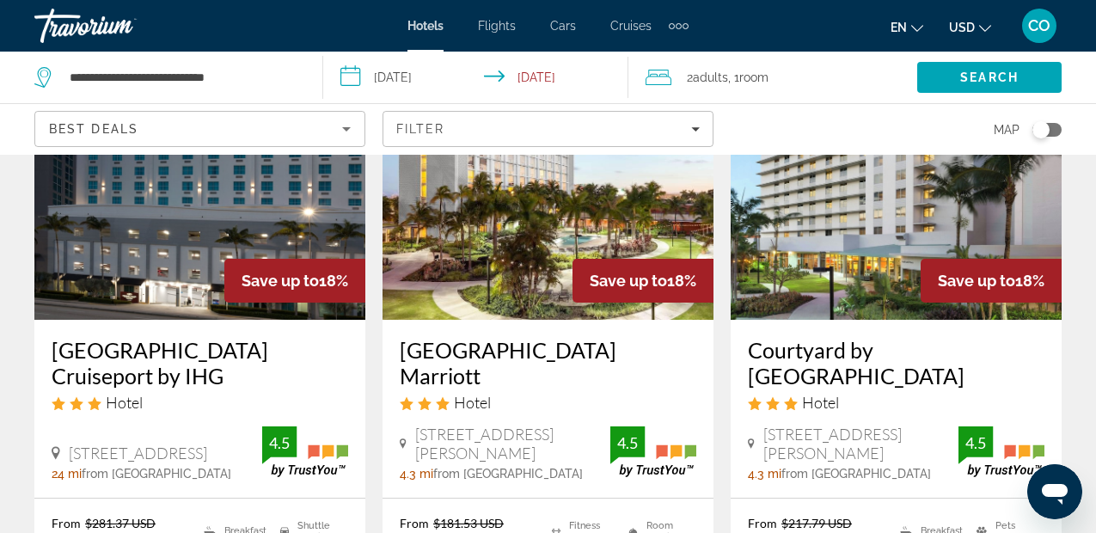
scroll to position [171, 0]
click at [578, 232] on img "Main content" at bounding box center [547, 181] width 331 height 275
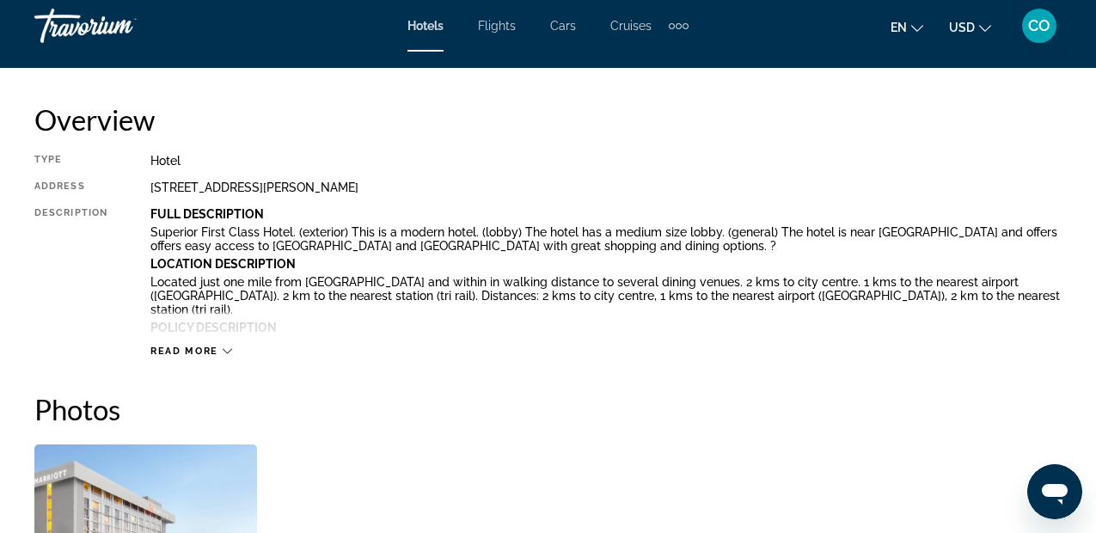
scroll to position [853, 0]
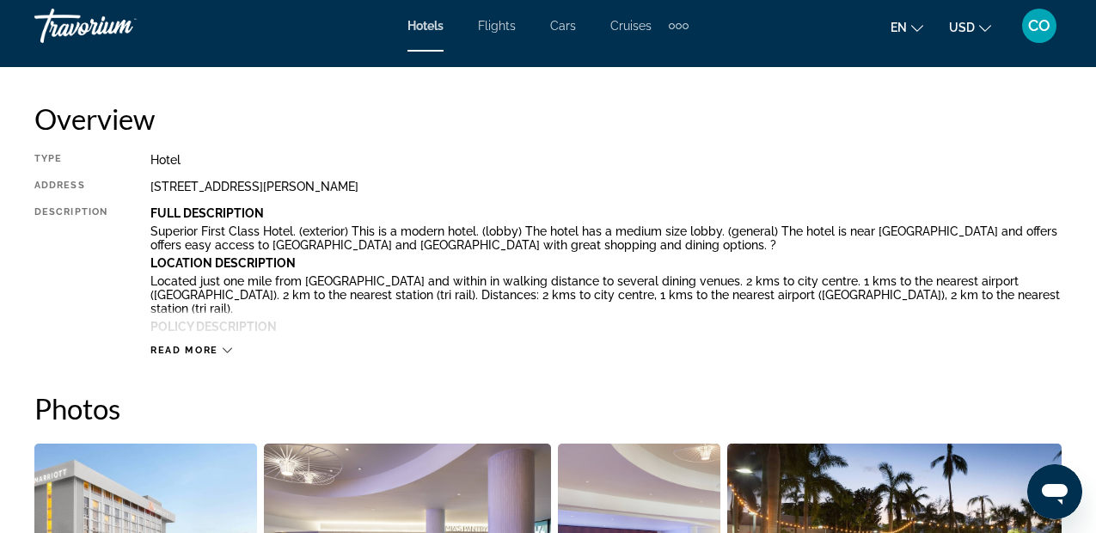
drag, startPoint x: 156, startPoint y: 190, endPoint x: 526, endPoint y: 182, distance: 370.5
click at [523, 182] on div "1201 Nw Le Jeune Road Building A, Miami FL 33126, United States" at bounding box center [605, 187] width 911 height 14
click at [529, 181] on div "1201 Nw Le Jeune Road Building A, Miami FL 33126, United States" at bounding box center [605, 187] width 911 height 14
click at [507, 187] on div "1201 Nw Le Jeune Road Building A, Miami FL 33126, United States" at bounding box center [605, 187] width 911 height 14
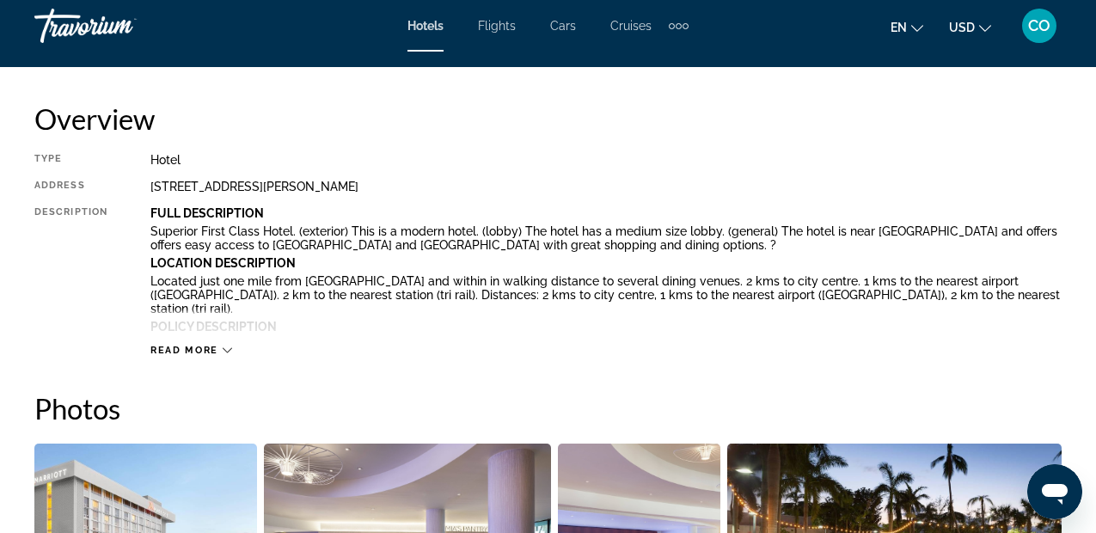
click at [511, 187] on div "1201 Nw Le Jeune Road Building A, Miami FL 33126, United States" at bounding box center [605, 187] width 911 height 14
click at [703, 184] on div "[STREET_ADDRESS][PERSON_NAME]" at bounding box center [605, 187] width 911 height 14
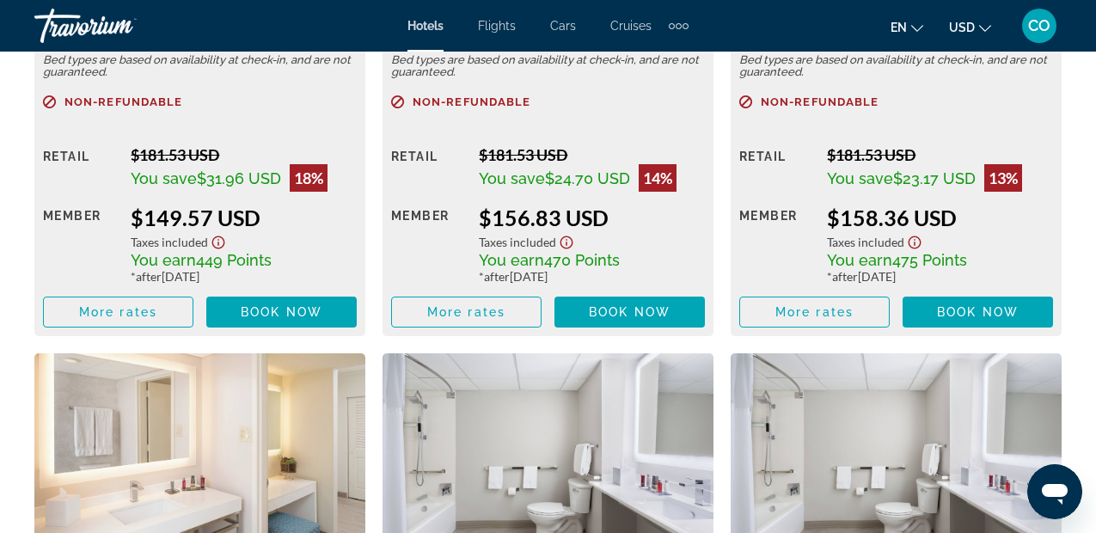
scroll to position [3006, 0]
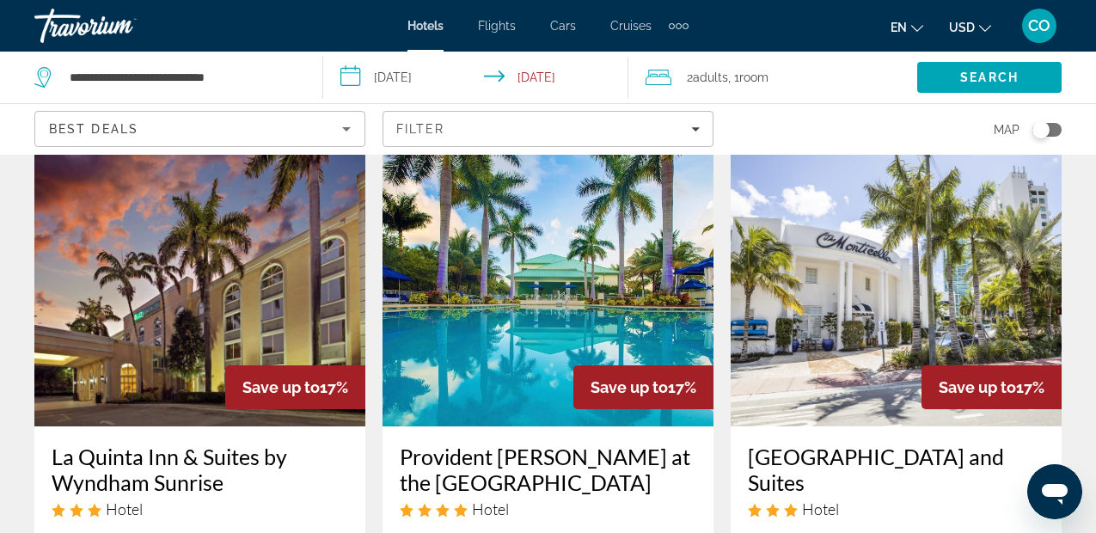
scroll to position [2162, 0]
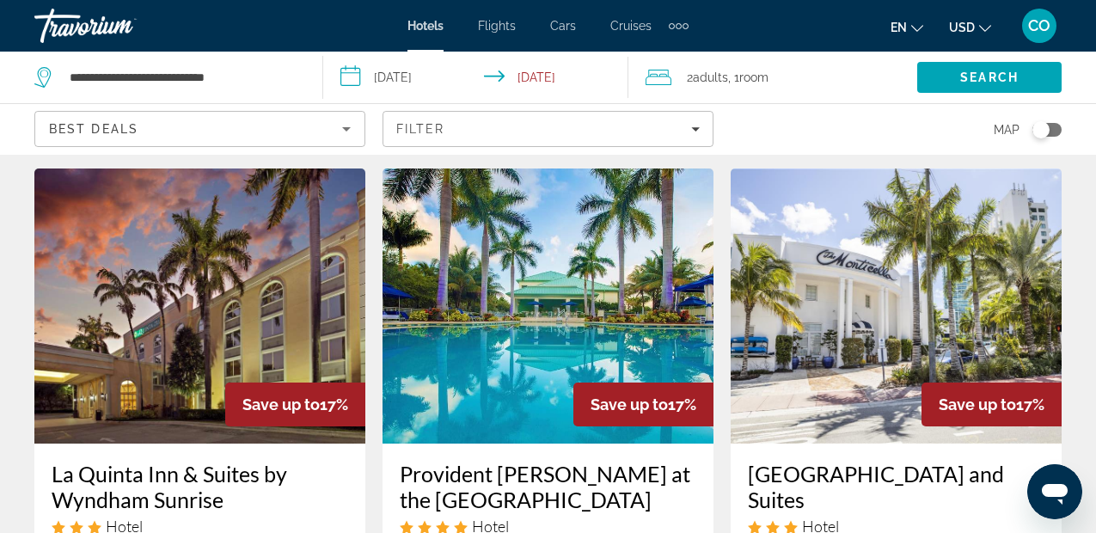
click at [558, 287] on img "Main content" at bounding box center [547, 305] width 331 height 275
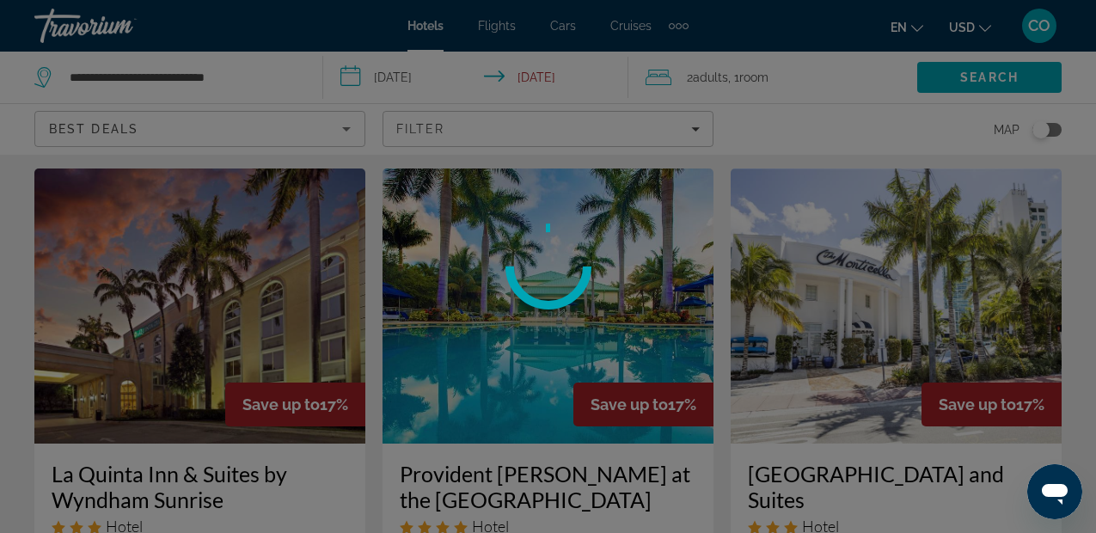
click at [558, 287] on circle at bounding box center [547, 266] width 108 height 108
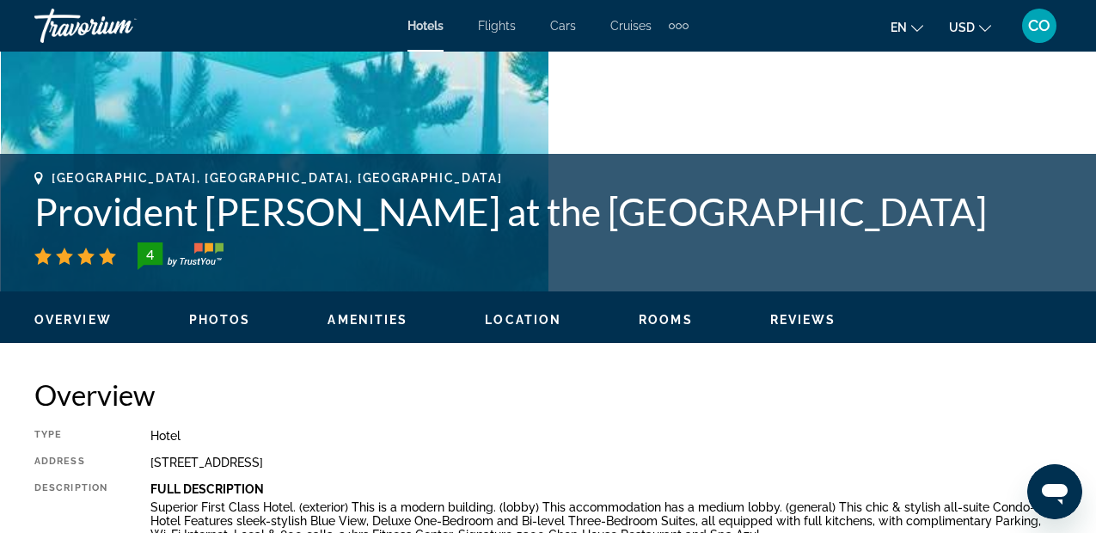
scroll to position [383, 0]
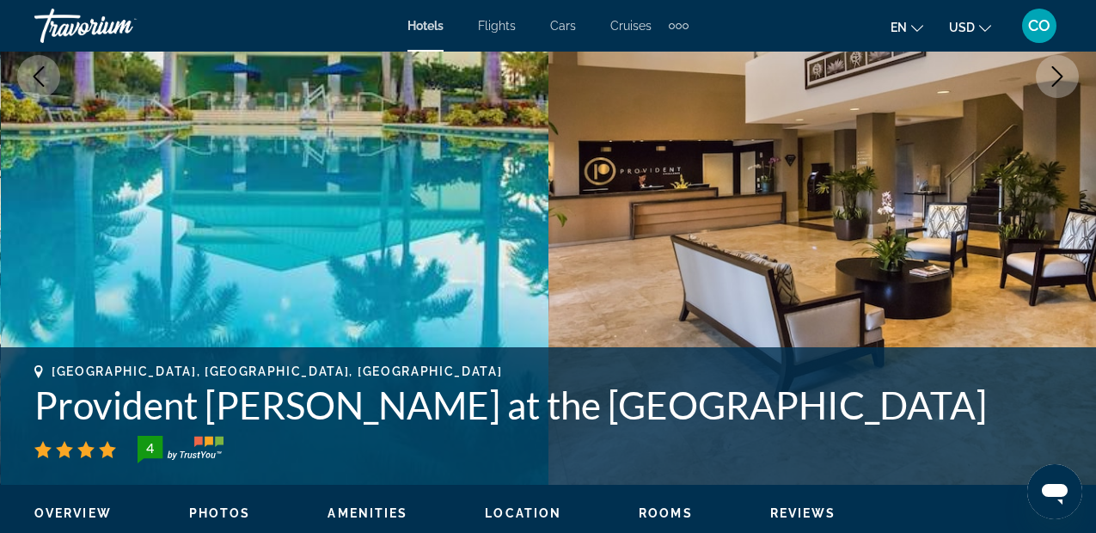
click at [612, 404] on h1 "Provident Doral at the Blue Miami" at bounding box center [547, 404] width 1027 height 45
click at [596, 408] on h1 "Provident Doral at the Blue Miami" at bounding box center [547, 404] width 1027 height 45
click at [596, 409] on h1 "Provident Doral at the Blue Miami" at bounding box center [547, 404] width 1027 height 45
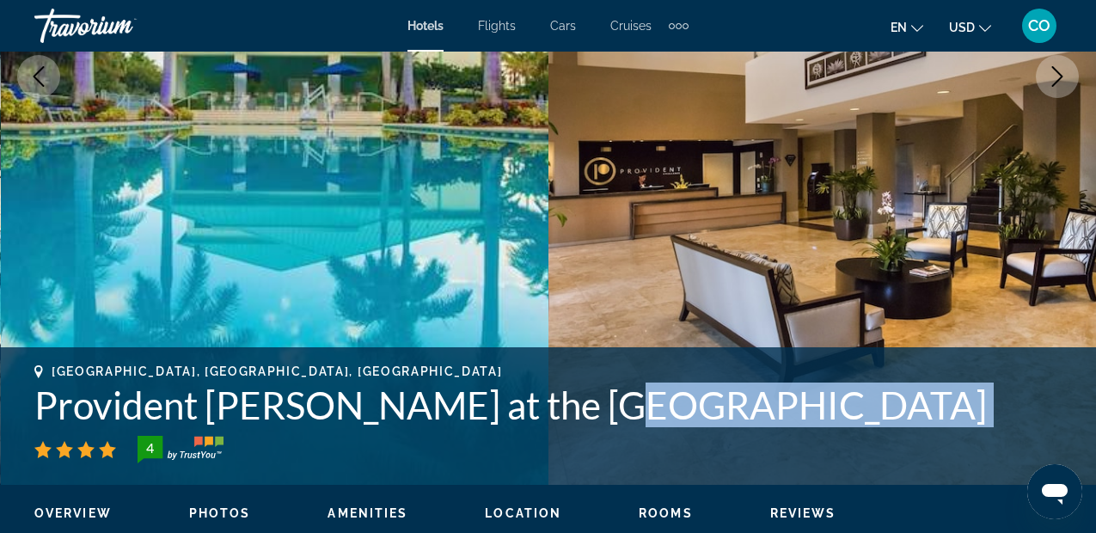
click at [596, 409] on h1 "Provident Doral at the Blue Miami" at bounding box center [547, 404] width 1027 height 45
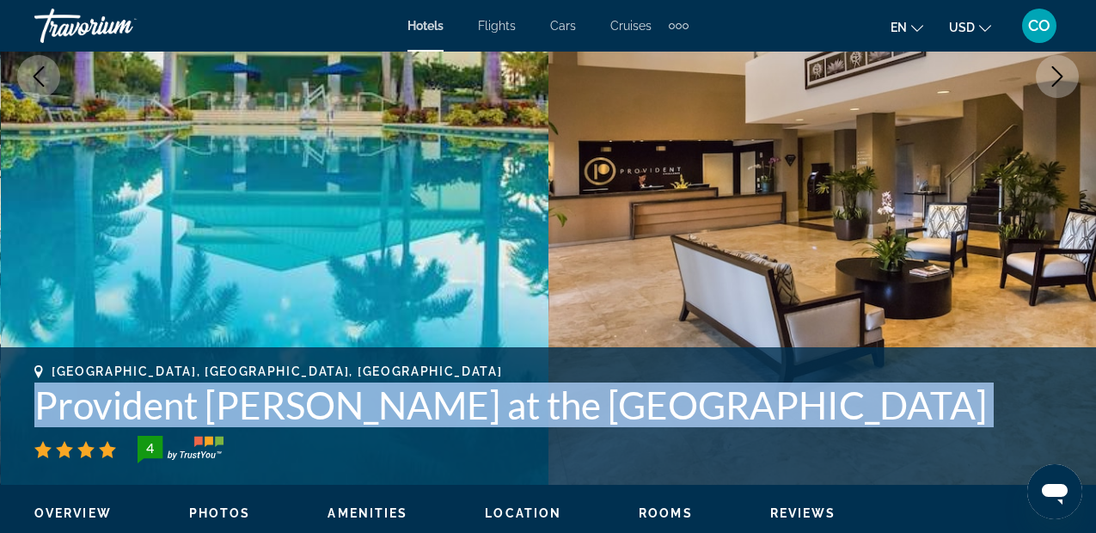
click at [596, 409] on h1 "Provident Doral at the Blue Miami" at bounding box center [547, 404] width 1027 height 45
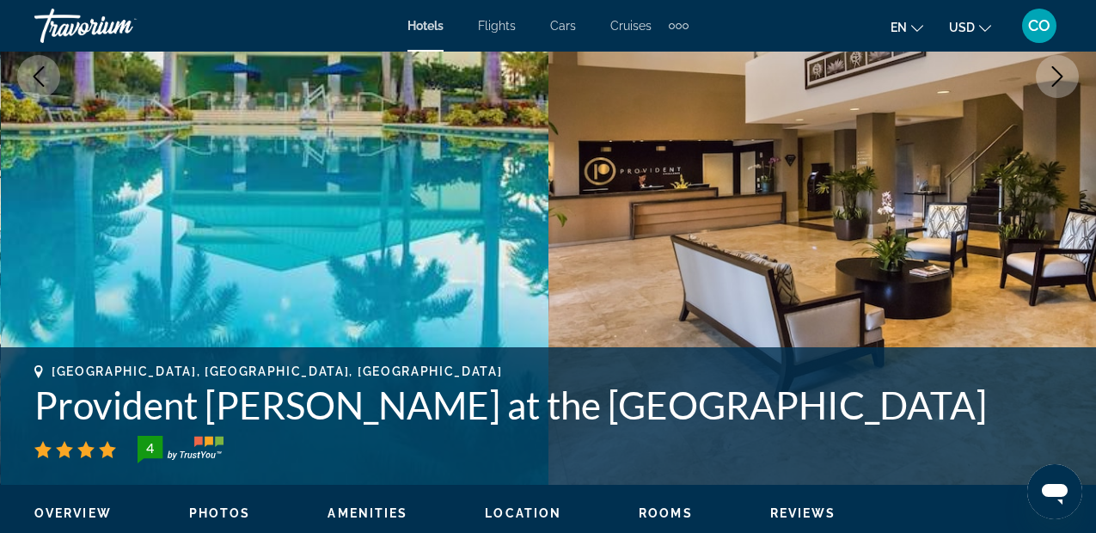
click at [773, 3] on mat-toolbar "Hotels Flights Cars Cruises Activities Hotels Flights Cars Cruises Activities e…" at bounding box center [548, 26] width 1096 height 52
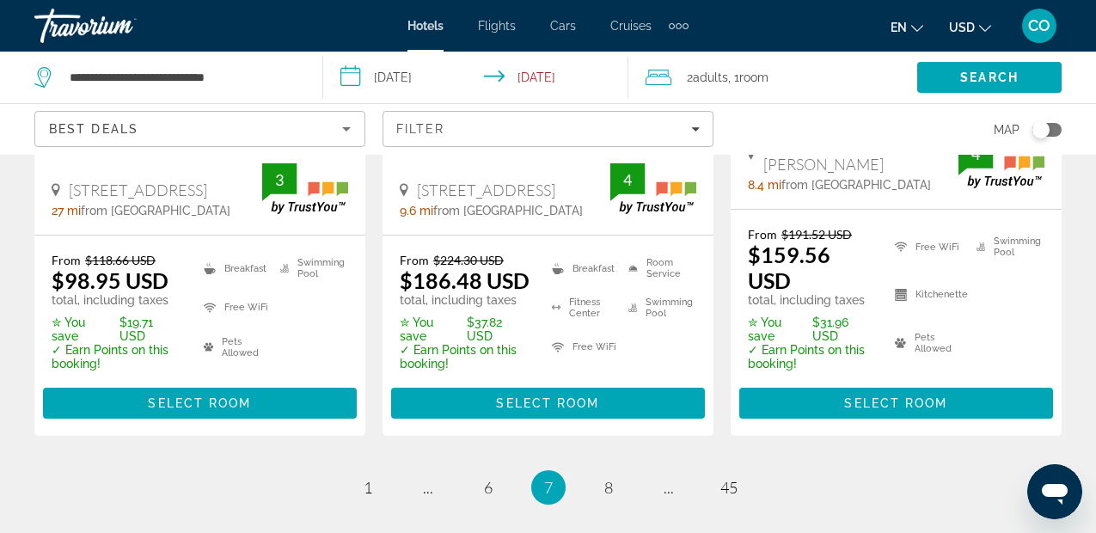
scroll to position [2577, 0]
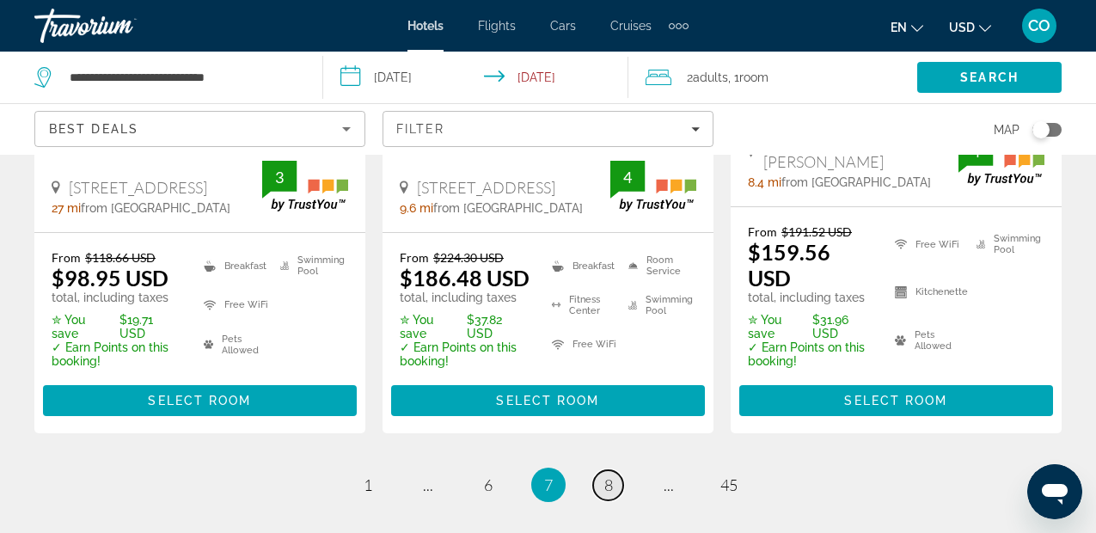
click at [609, 475] on span "8" at bounding box center [608, 484] width 9 height 19
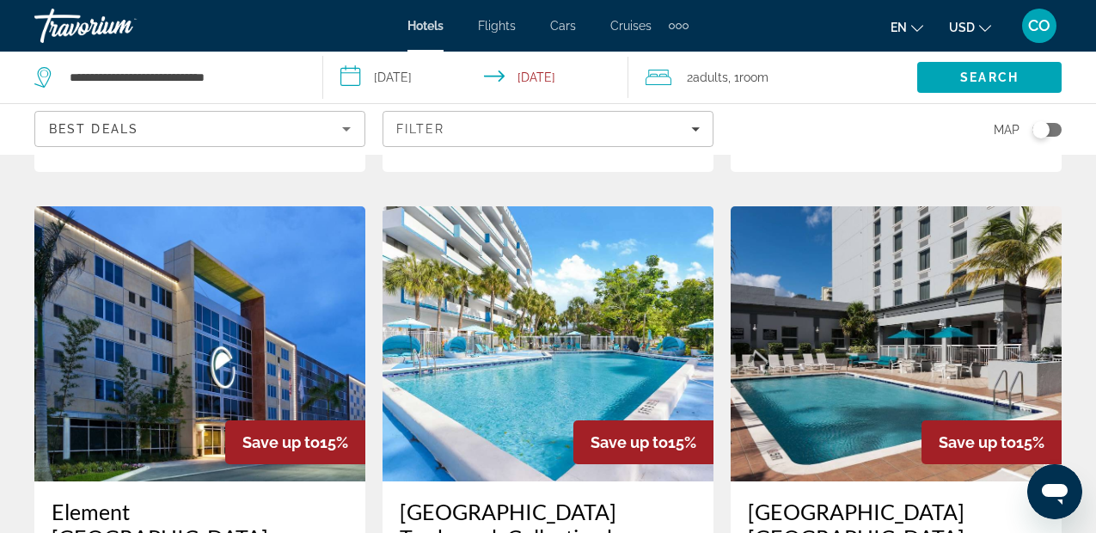
scroll to position [2147, 0]
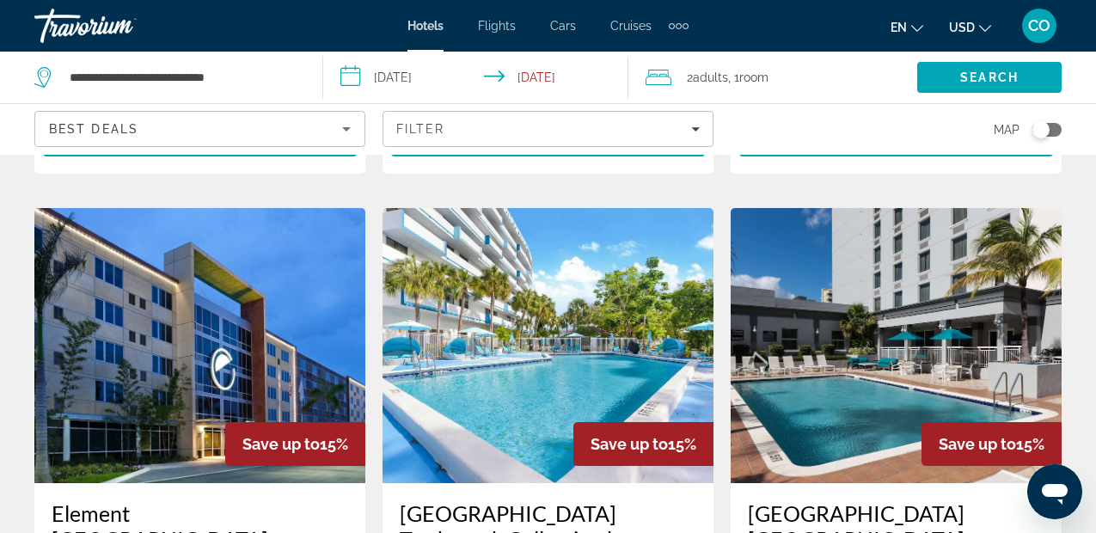
click at [565, 275] on img "Main content" at bounding box center [547, 345] width 331 height 275
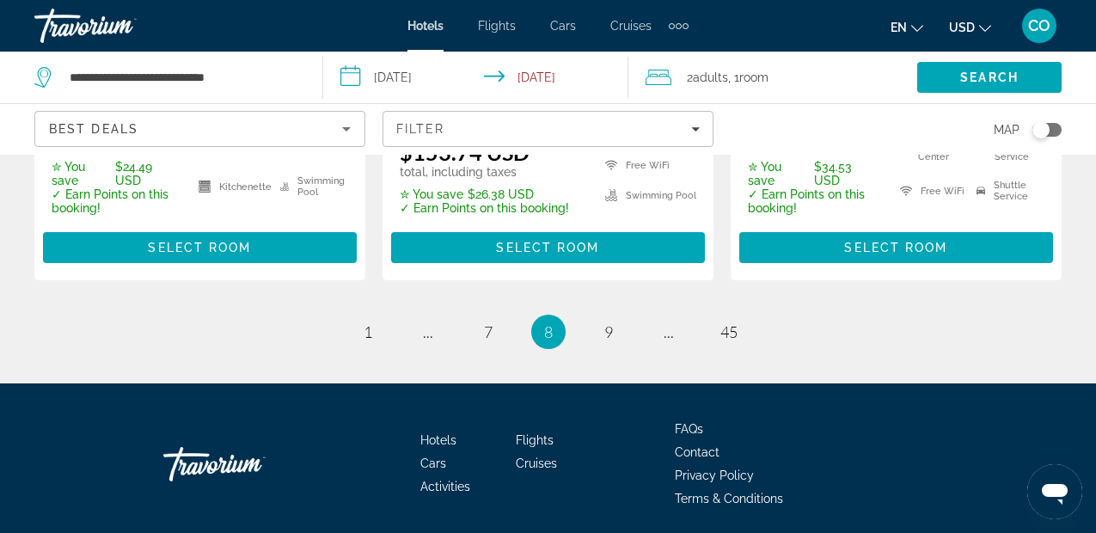
scroll to position [2779, 0]
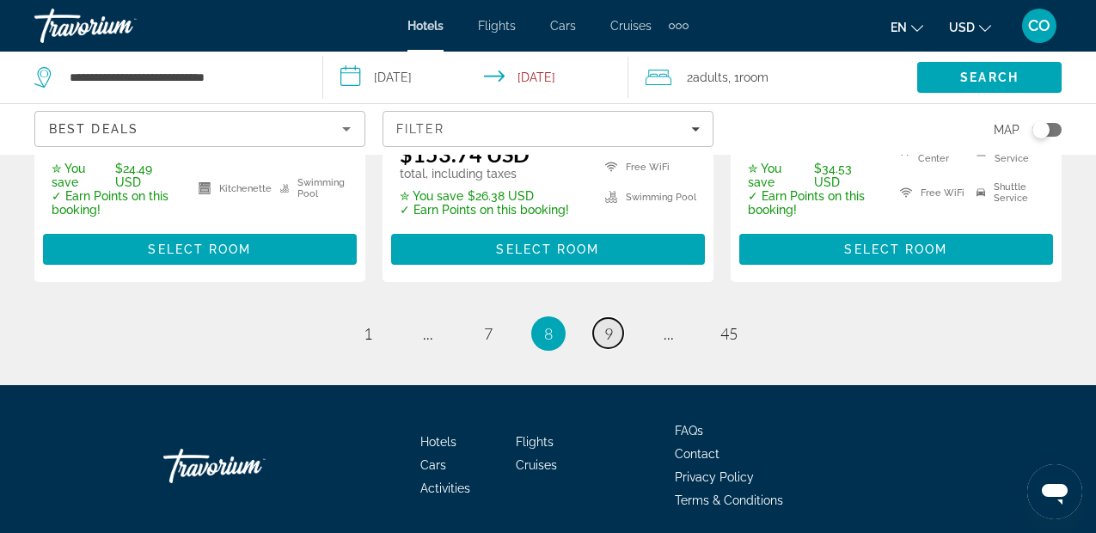
click at [615, 318] on link "page 9" at bounding box center [608, 333] width 30 height 30
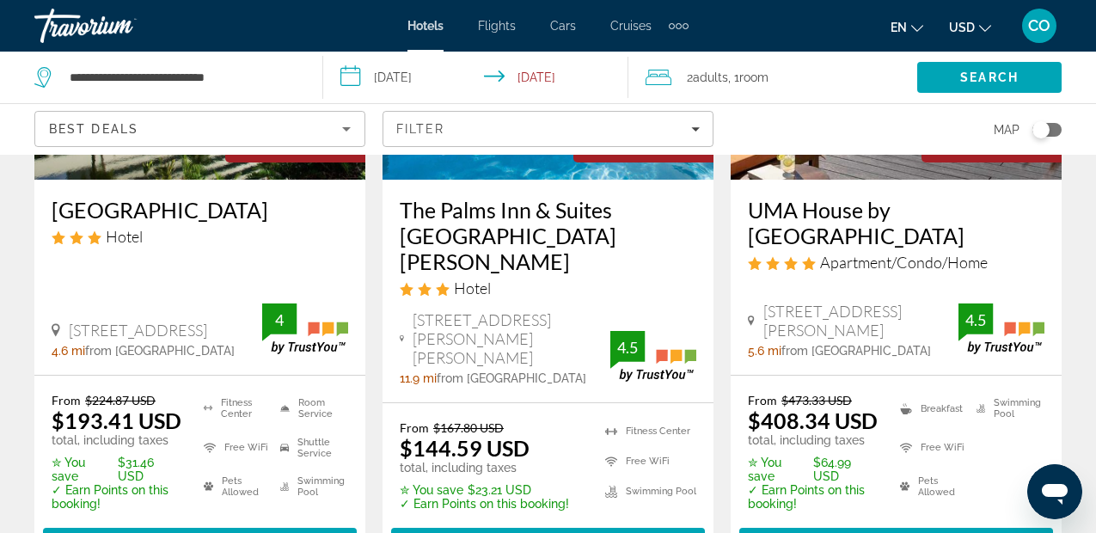
scroll to position [2780, 0]
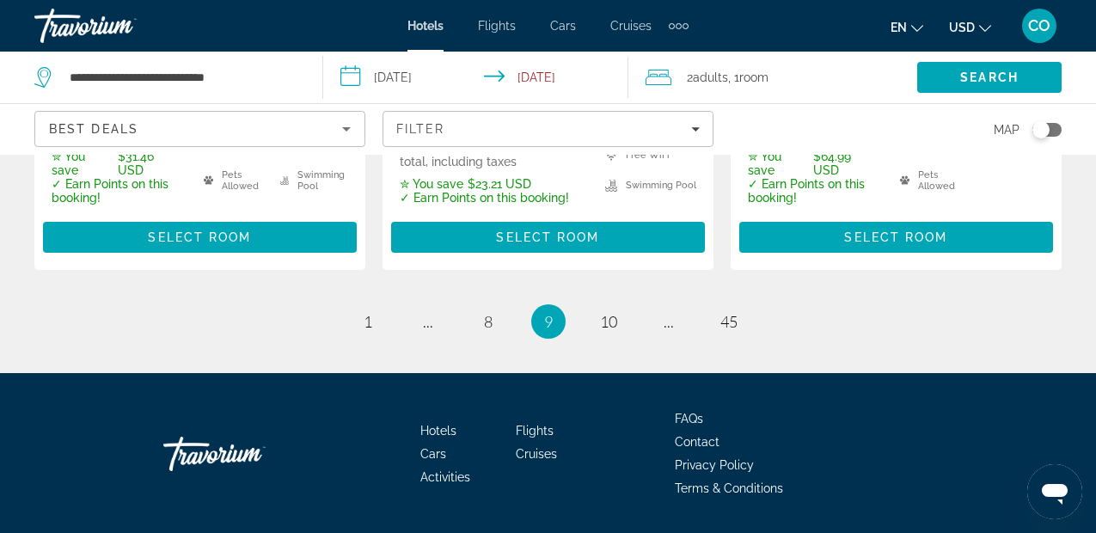
click at [620, 304] on li "page 10" at bounding box center [608, 321] width 34 height 34
click at [607, 312] on span "10" at bounding box center [608, 321] width 17 height 19
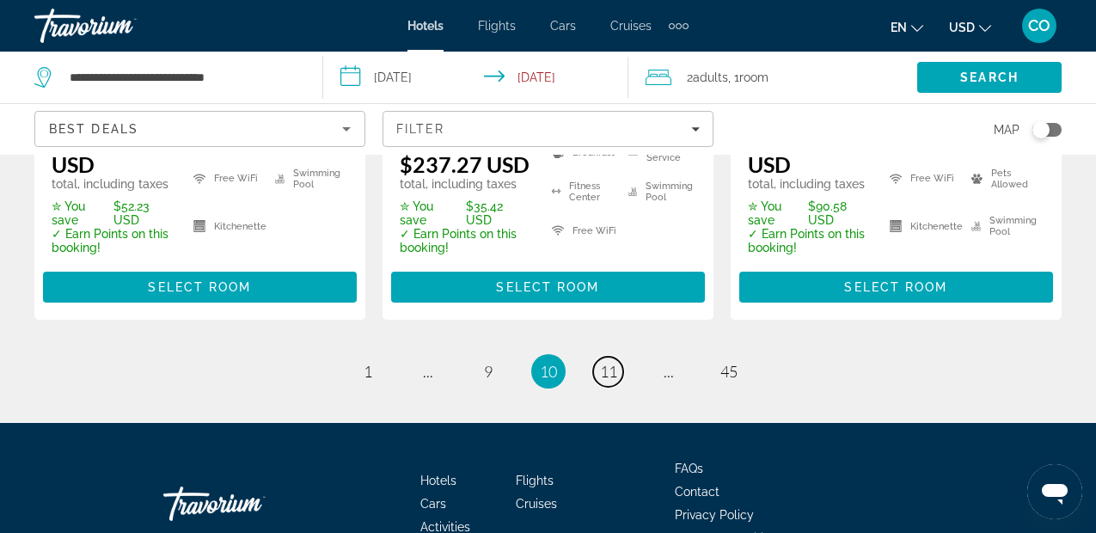
scroll to position [2699, 0]
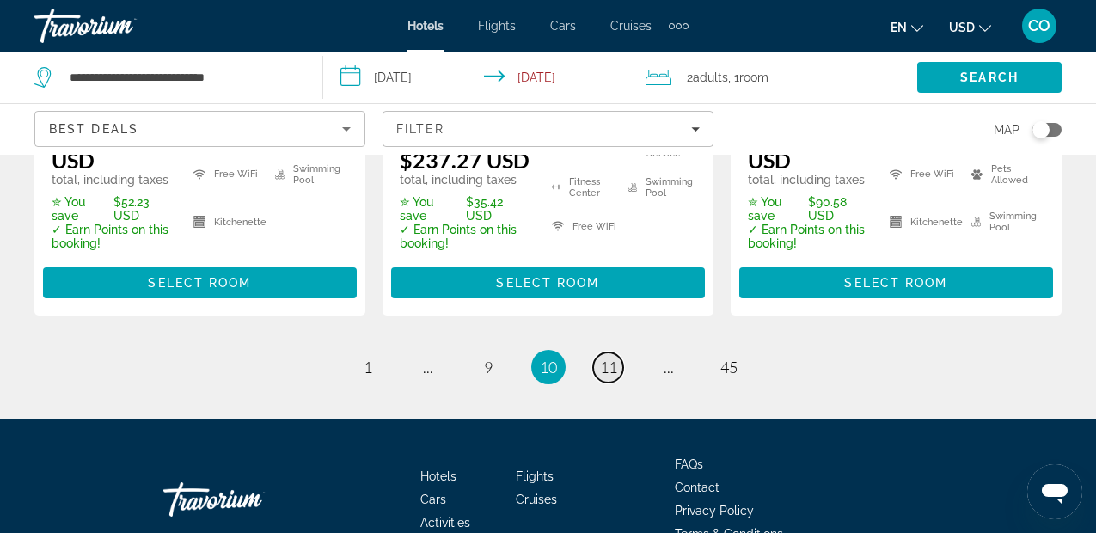
click at [611, 358] on span "11" at bounding box center [608, 367] width 17 height 19
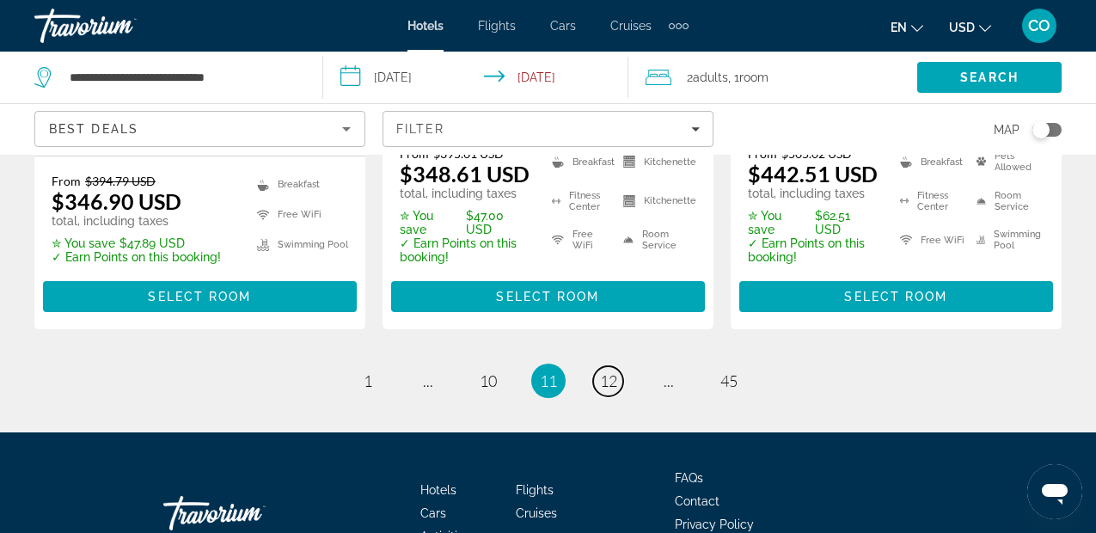
scroll to position [2700, 0]
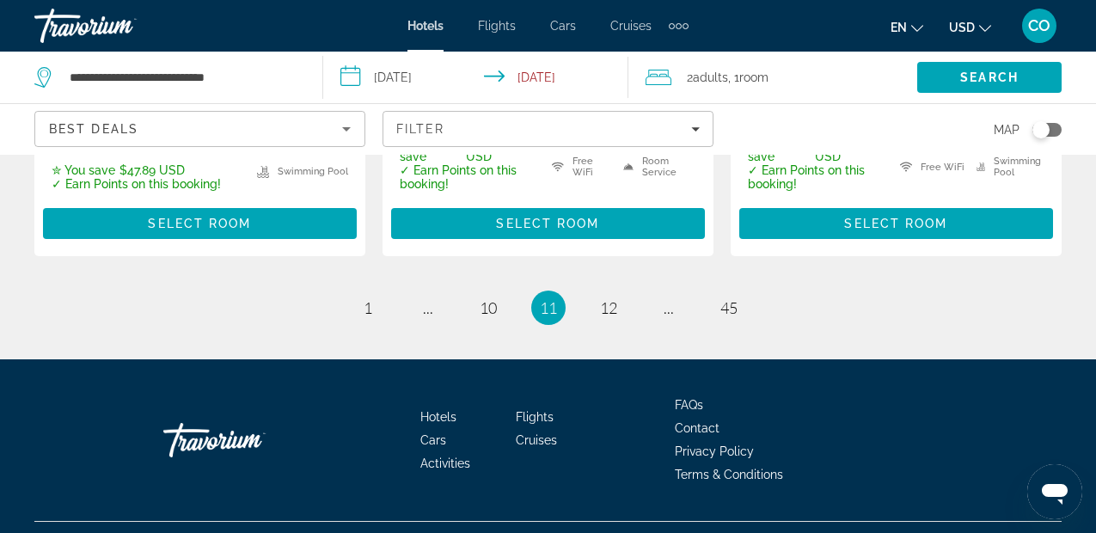
click at [626, 291] on ul "11 / 45 page 1 page ... page 10 You're on page 11 page 12 page ... page 45" at bounding box center [547, 308] width 1027 height 34
click at [612, 298] on span "12" at bounding box center [608, 307] width 17 height 19
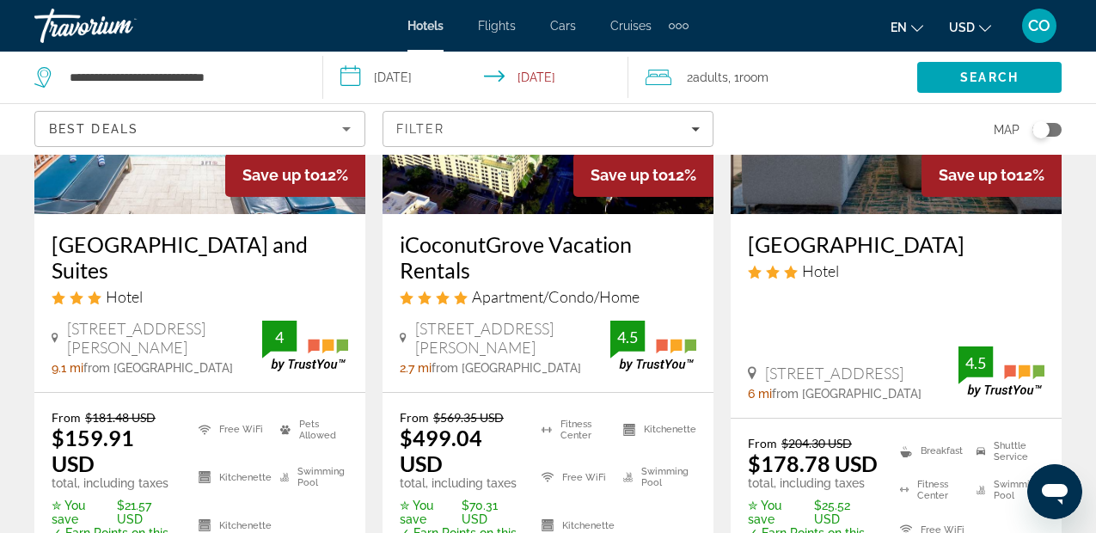
scroll to position [275, 0]
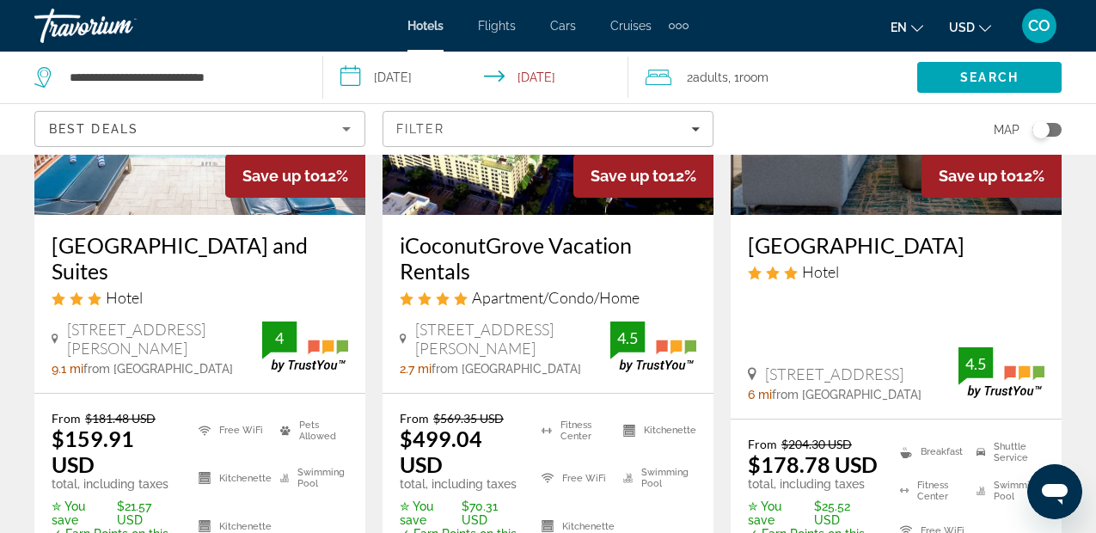
click at [419, 243] on h3 "iCoconutGrove Vacation Rentals" at bounding box center [548, 258] width 297 height 52
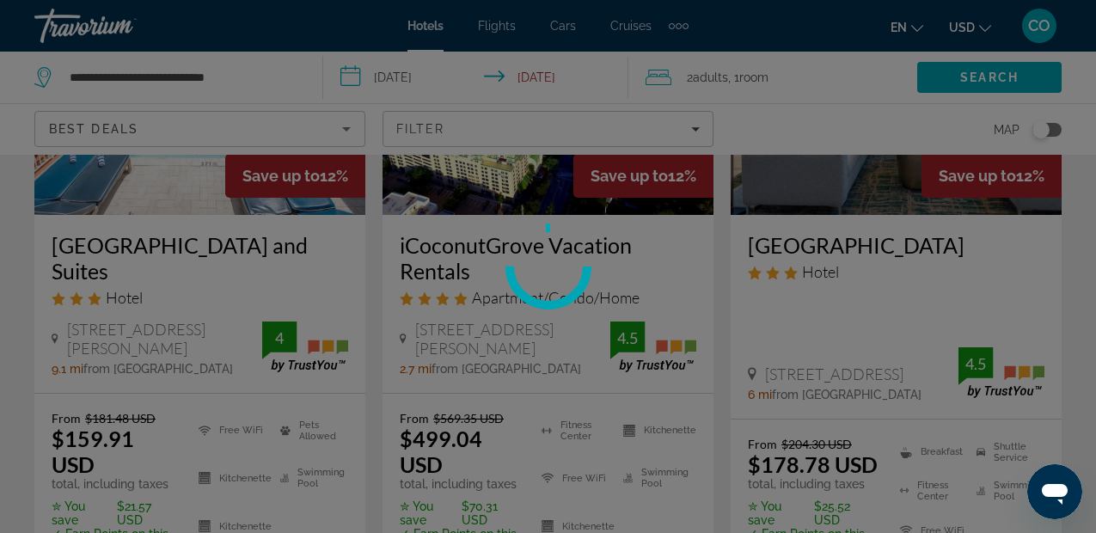
click at [419, 243] on div at bounding box center [548, 266] width 1096 height 533
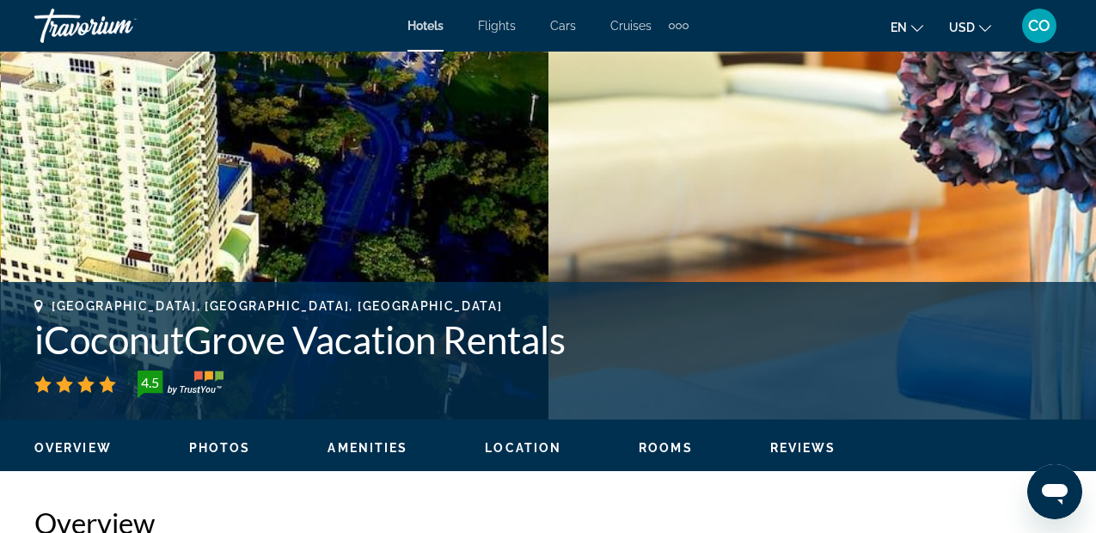
scroll to position [451, 0]
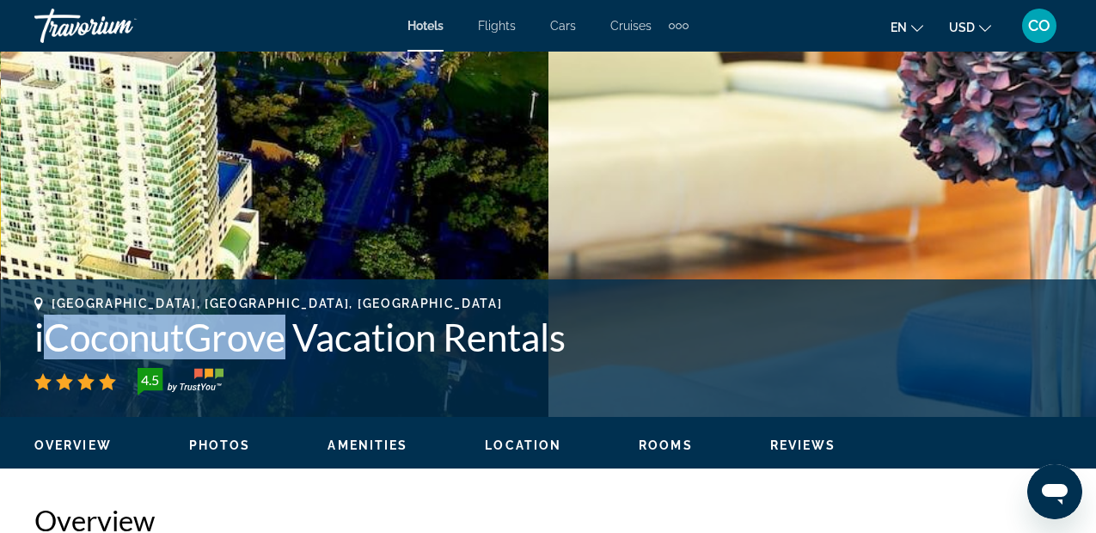
drag, startPoint x: 44, startPoint y: 337, endPoint x: 284, endPoint y: 330, distance: 240.8
click at [284, 330] on h1 "iCoconutGrove Vacation Rentals" at bounding box center [547, 337] width 1027 height 45
copy h1 "CoconutGrove"
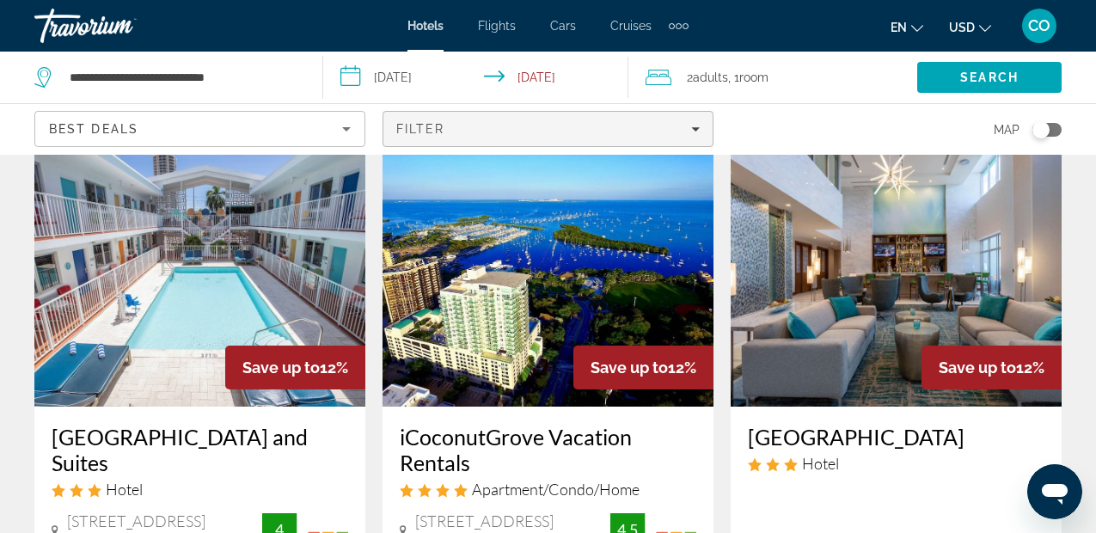
scroll to position [84, 0]
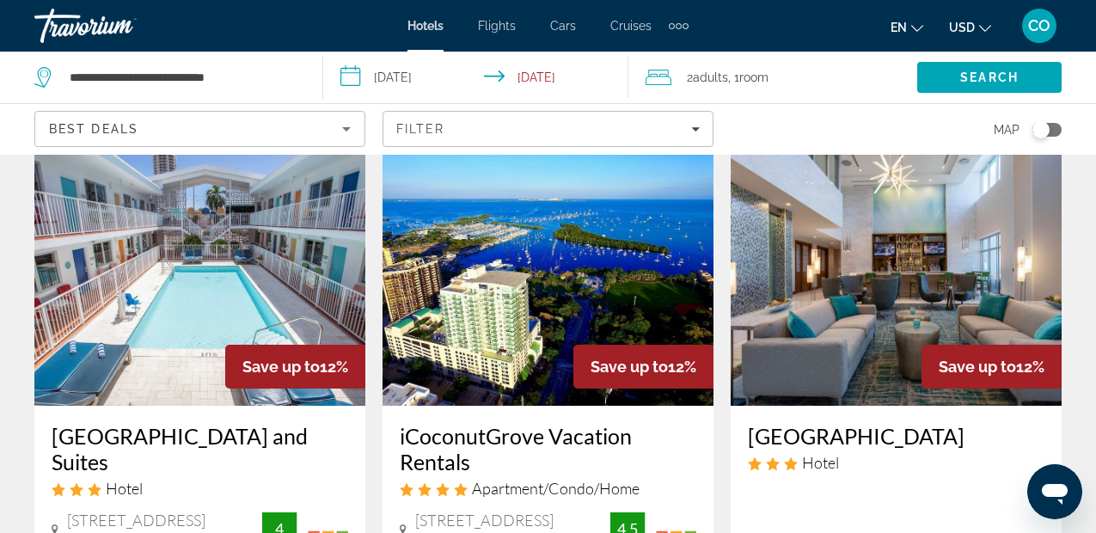
click at [939, 260] on img "Main content" at bounding box center [896, 268] width 331 height 275
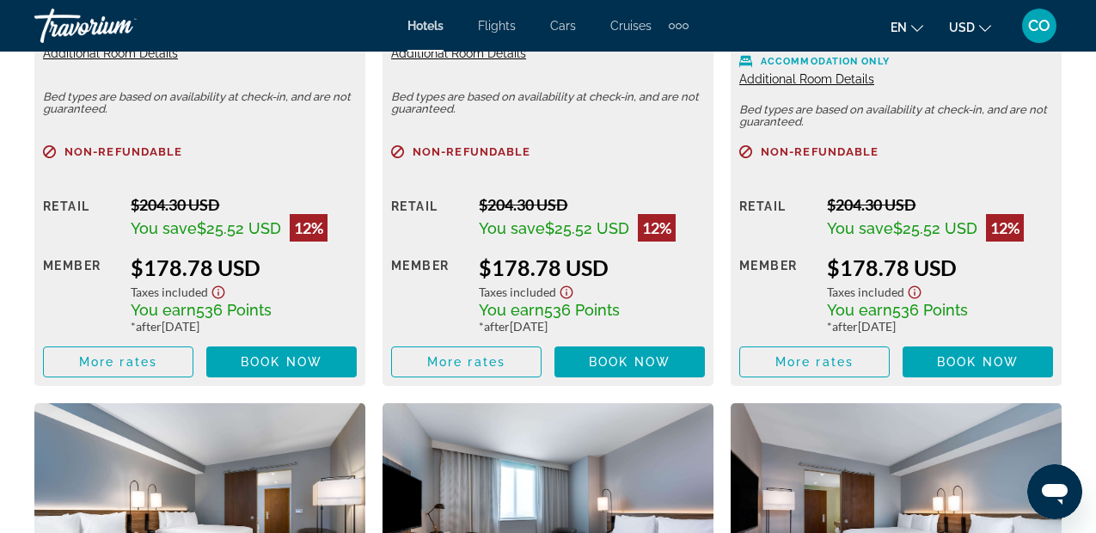
scroll to position [2908, 0]
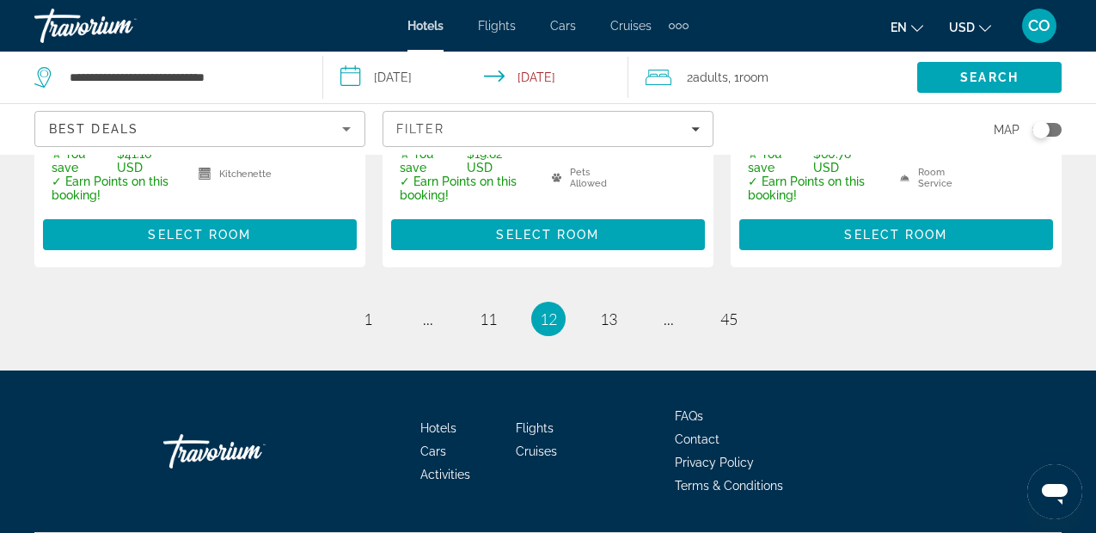
scroll to position [2776, 0]
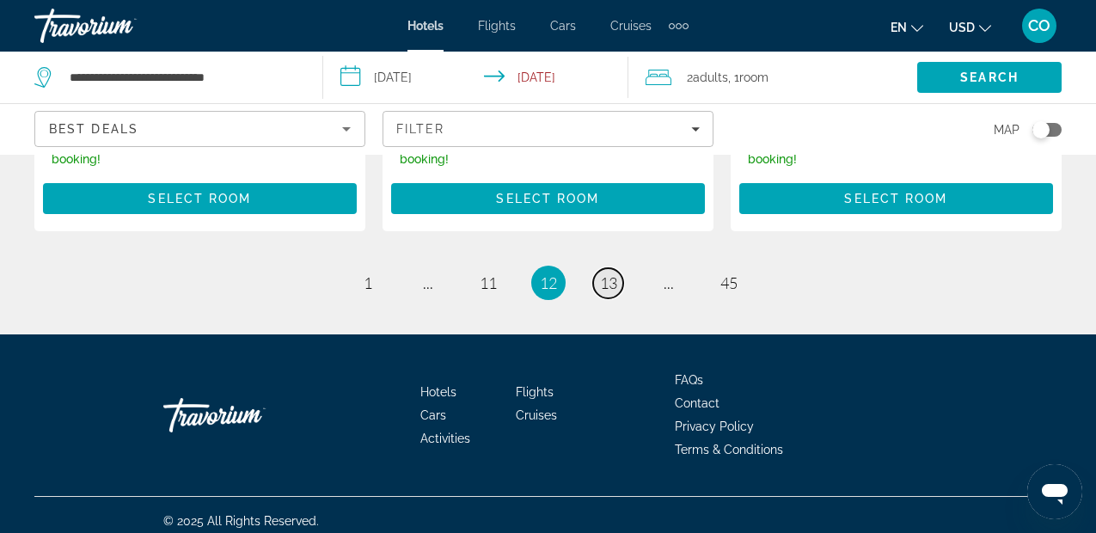
click at [598, 272] on link "page 13" at bounding box center [608, 283] width 30 height 30
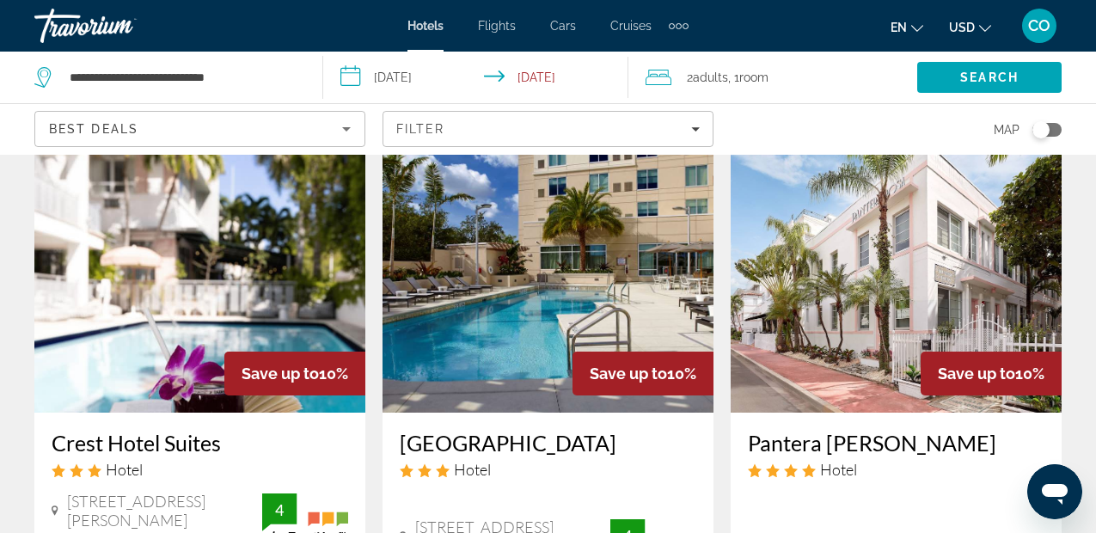
scroll to position [1450, 0]
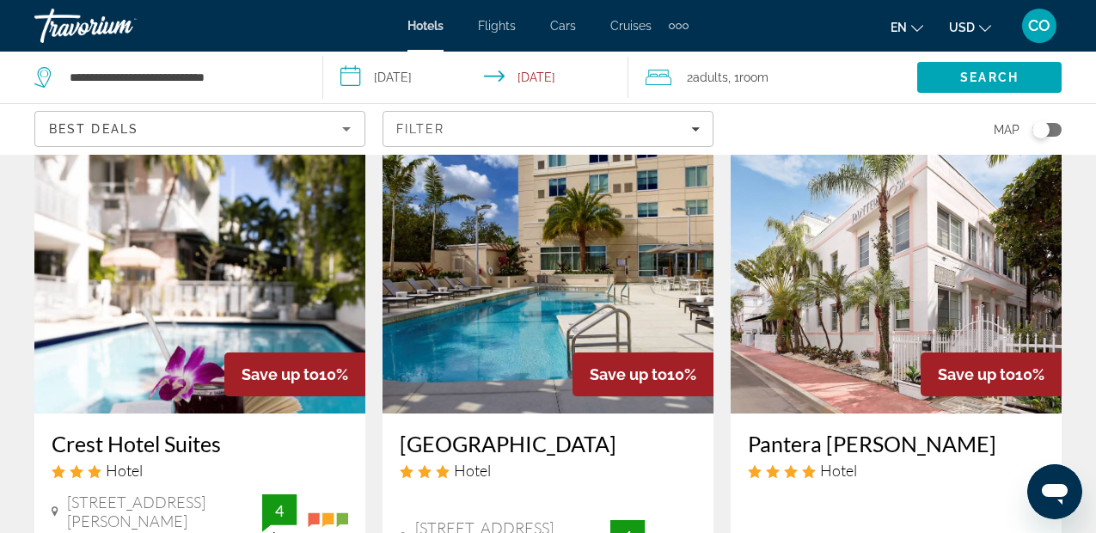
click at [598, 272] on img "Main content" at bounding box center [547, 275] width 331 height 275
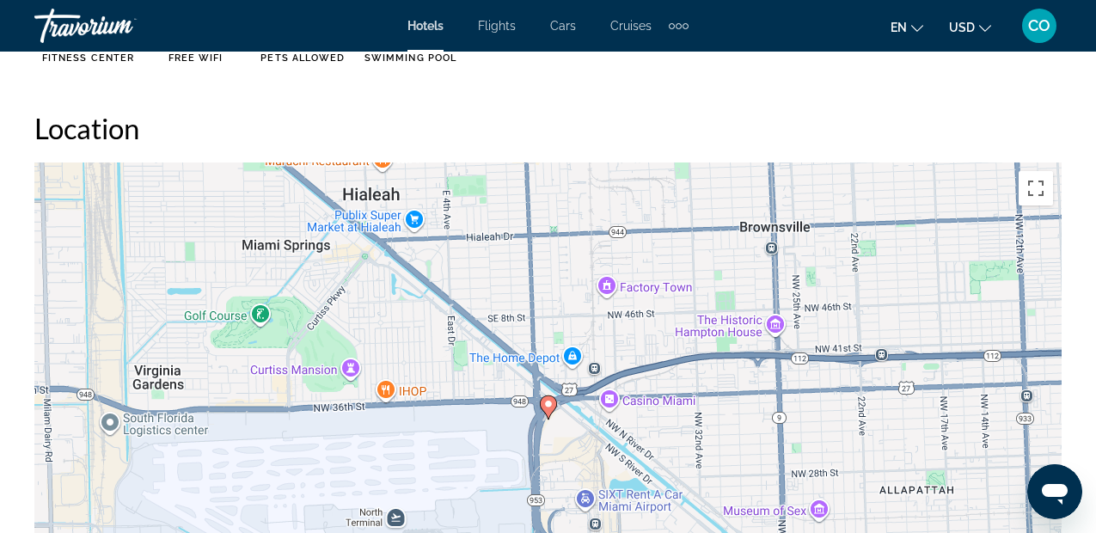
scroll to position [1857, 0]
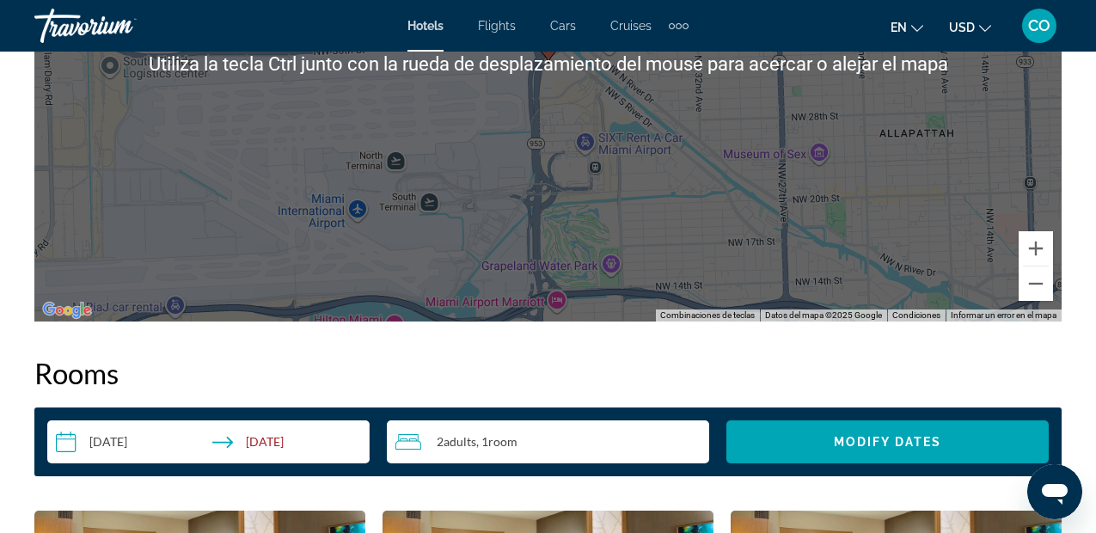
click at [663, 266] on div "Para activar la función de arrastrar con el teclado, presiona Alt + Intro. Una …" at bounding box center [547, 64] width 1027 height 516
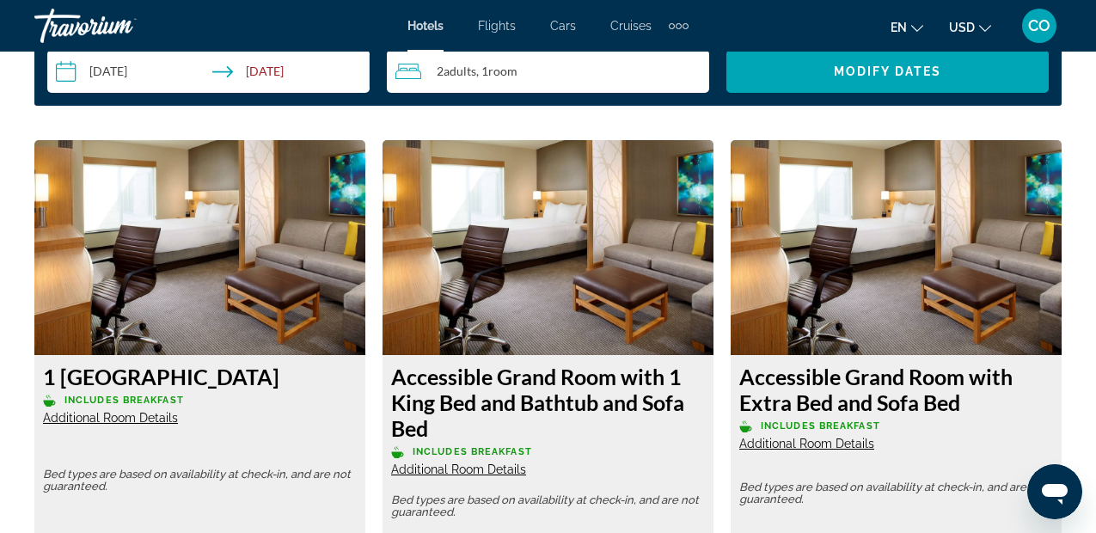
scroll to position [2557, 0]
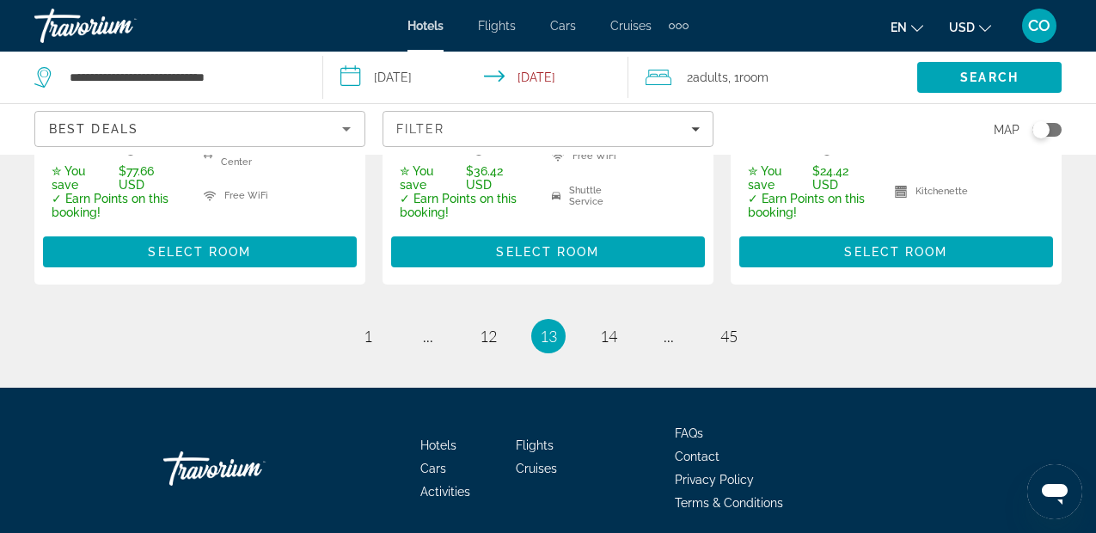
scroll to position [2628, 0]
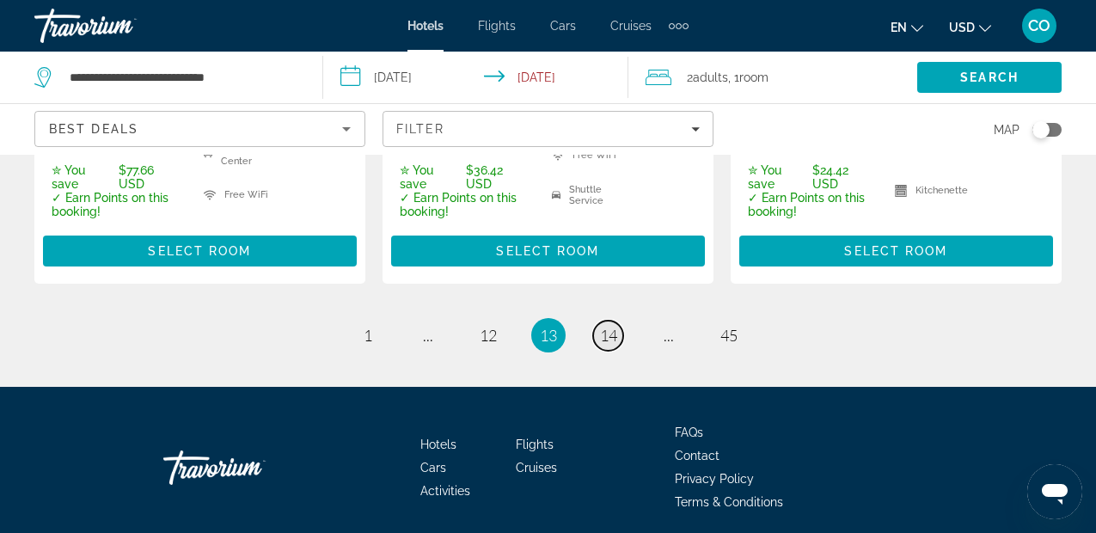
click at [609, 345] on span "14" at bounding box center [608, 335] width 17 height 19
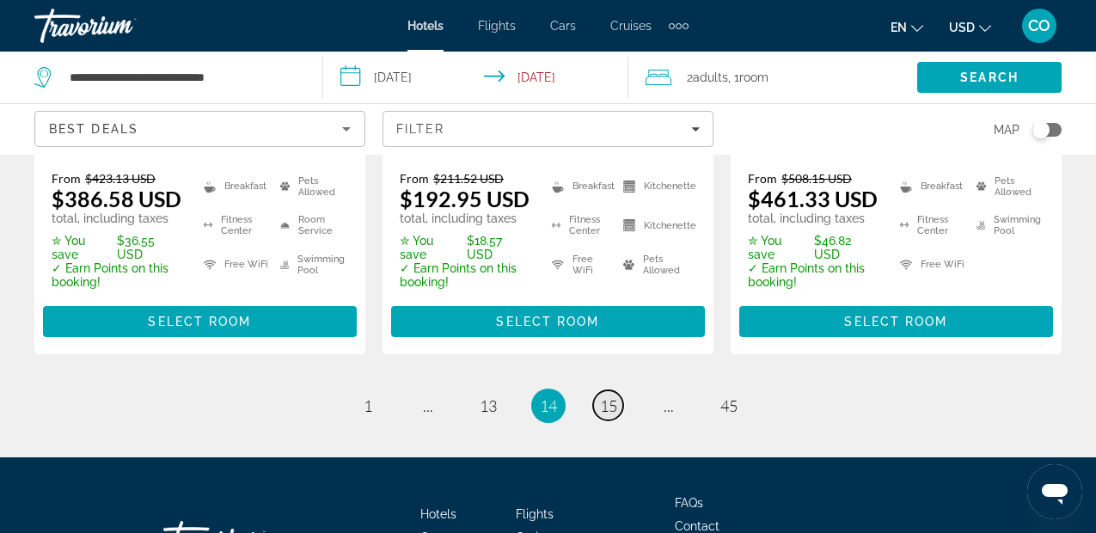
scroll to position [2603, 0]
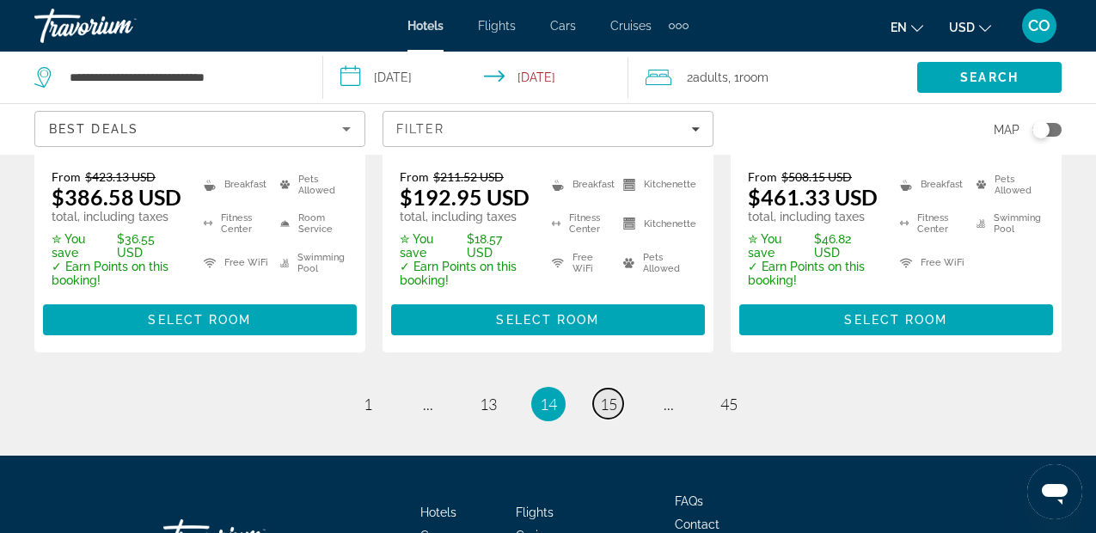
click at [609, 419] on link "page 15" at bounding box center [608, 403] width 30 height 30
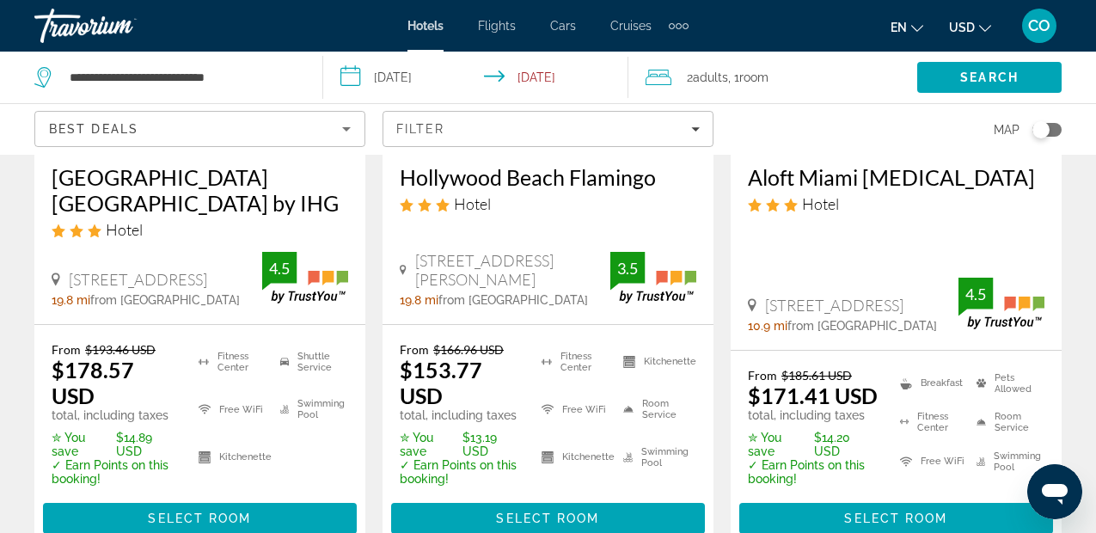
scroll to position [2710, 0]
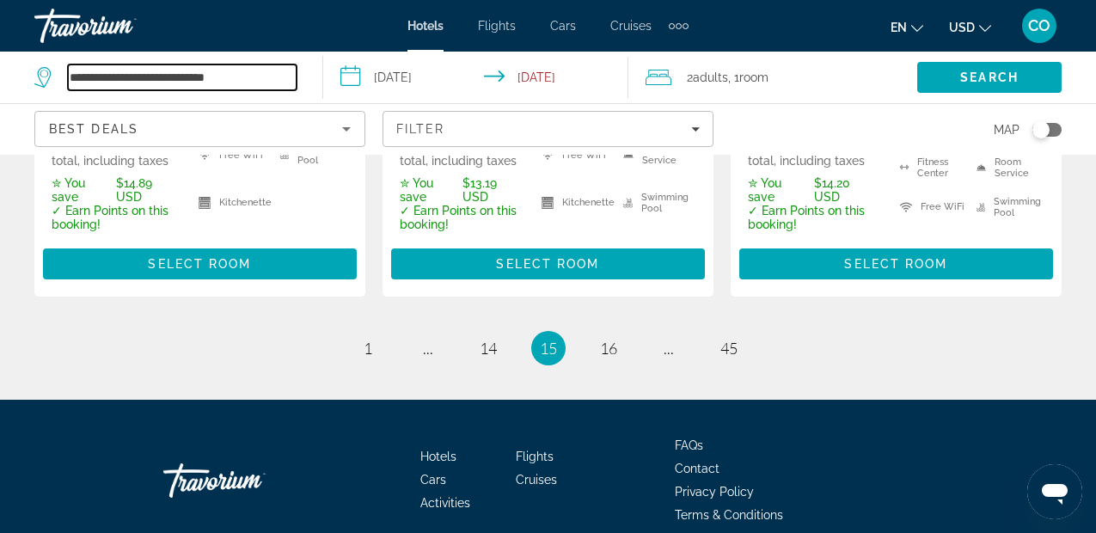
click at [286, 83] on input "**********" at bounding box center [182, 77] width 229 height 26
paste input "Search hotel destination"
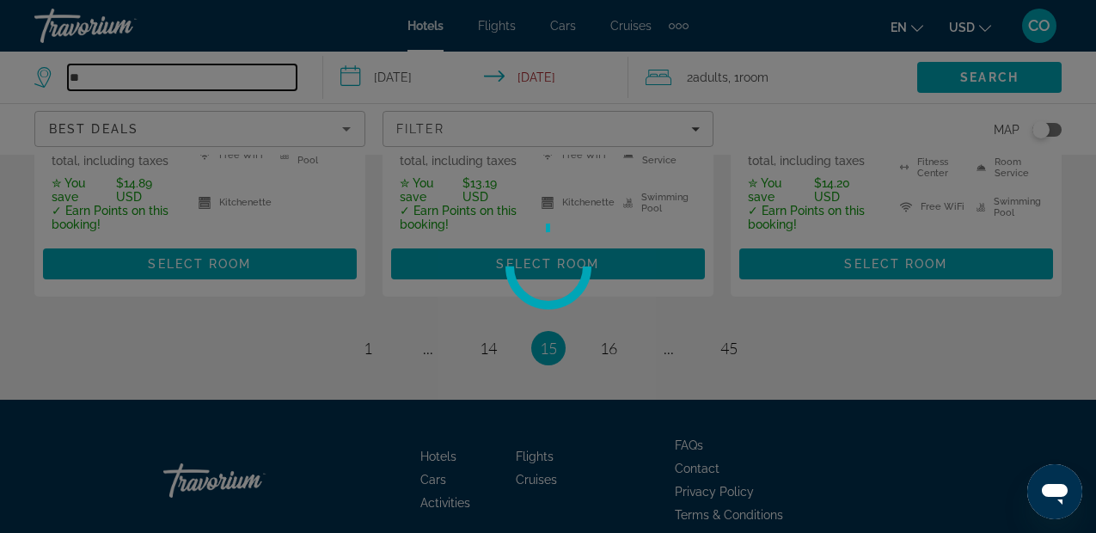
type input "*"
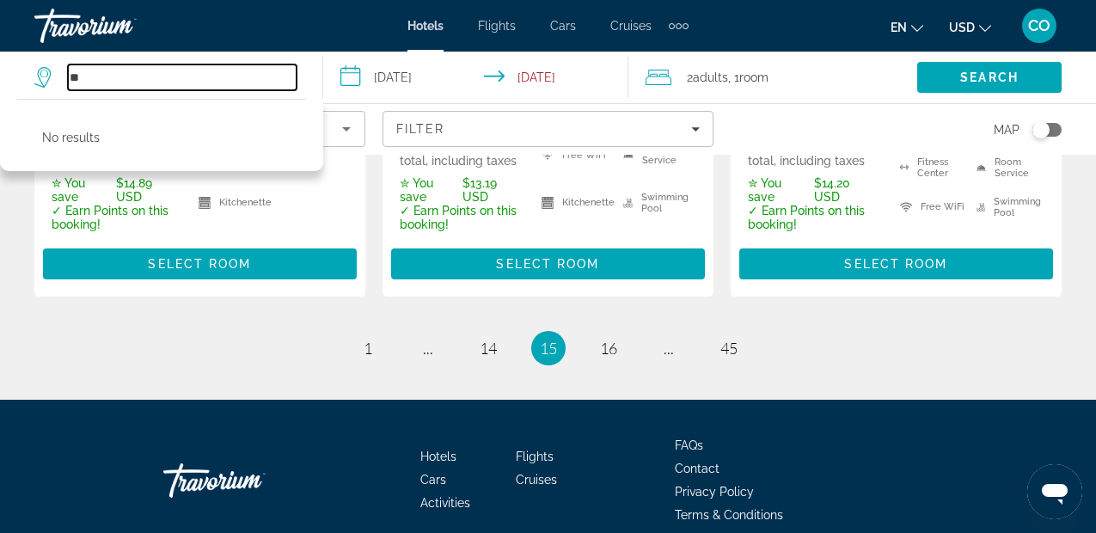
type input "*"
type input "*****"
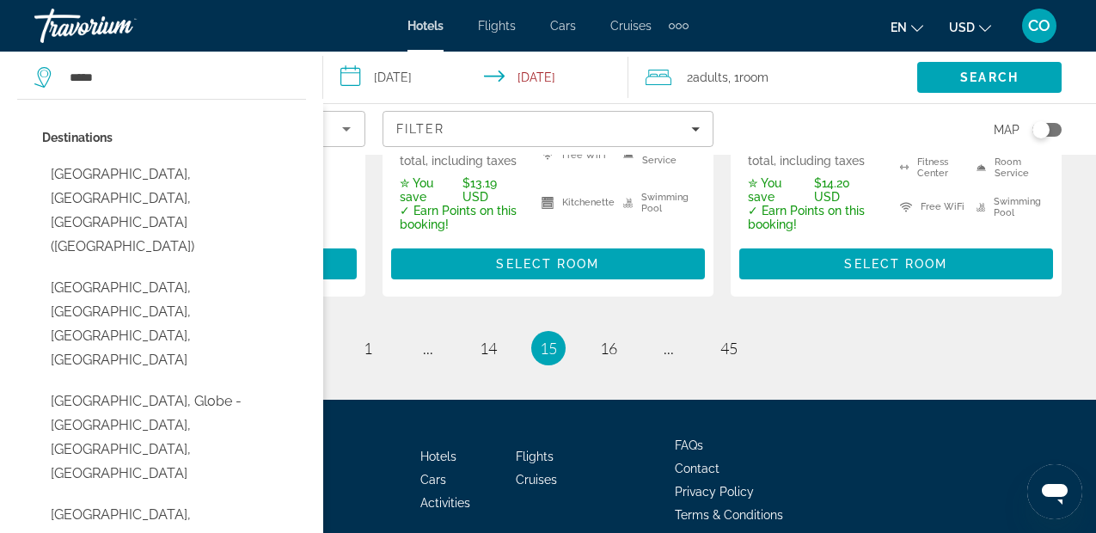
click at [326, 159] on li "Swimming Pool" at bounding box center [310, 155] width 76 height 40
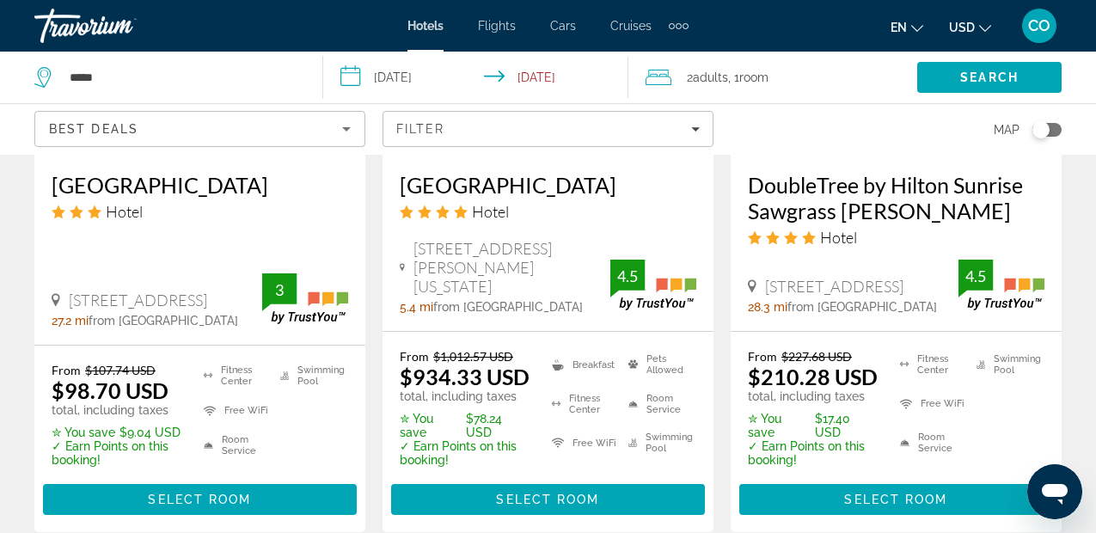
scroll to position [1740, 0]
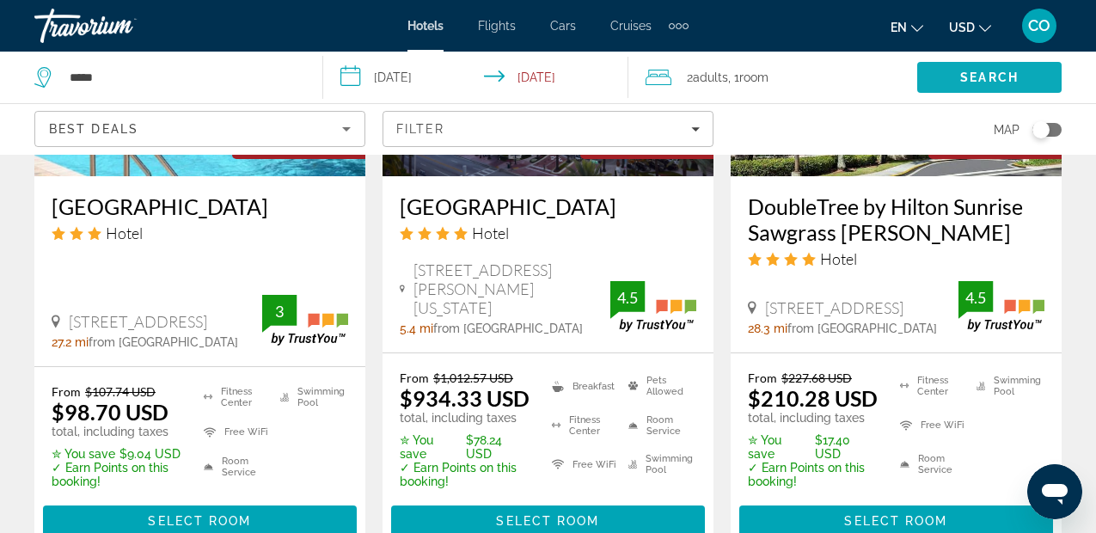
click at [1032, 76] on span "Search" at bounding box center [989, 77] width 144 height 41
click at [1028, 74] on span "Search" at bounding box center [989, 77] width 144 height 41
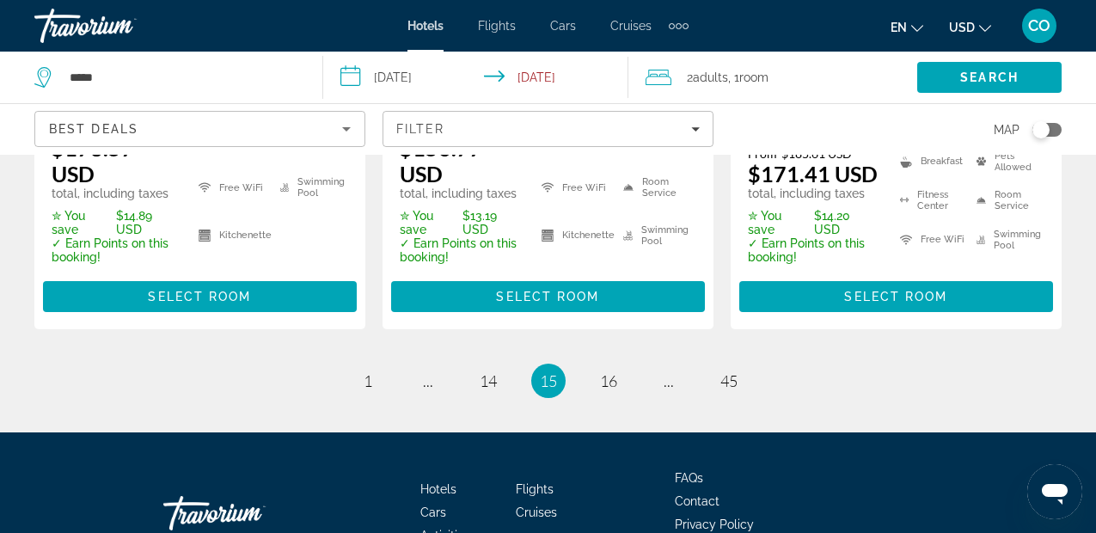
scroll to position [2681, 0]
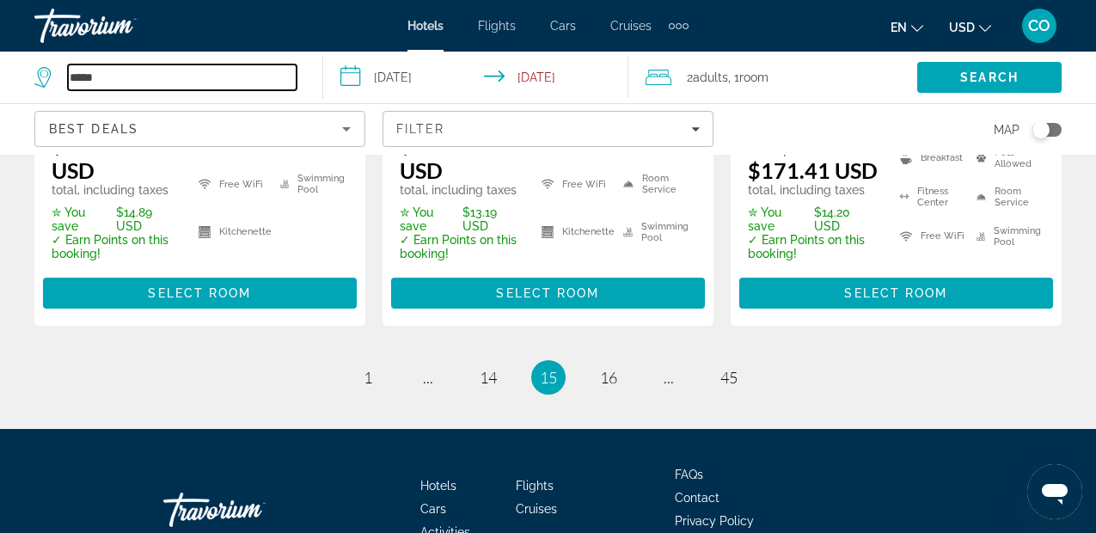
click at [214, 76] on input "*****" at bounding box center [182, 77] width 229 height 26
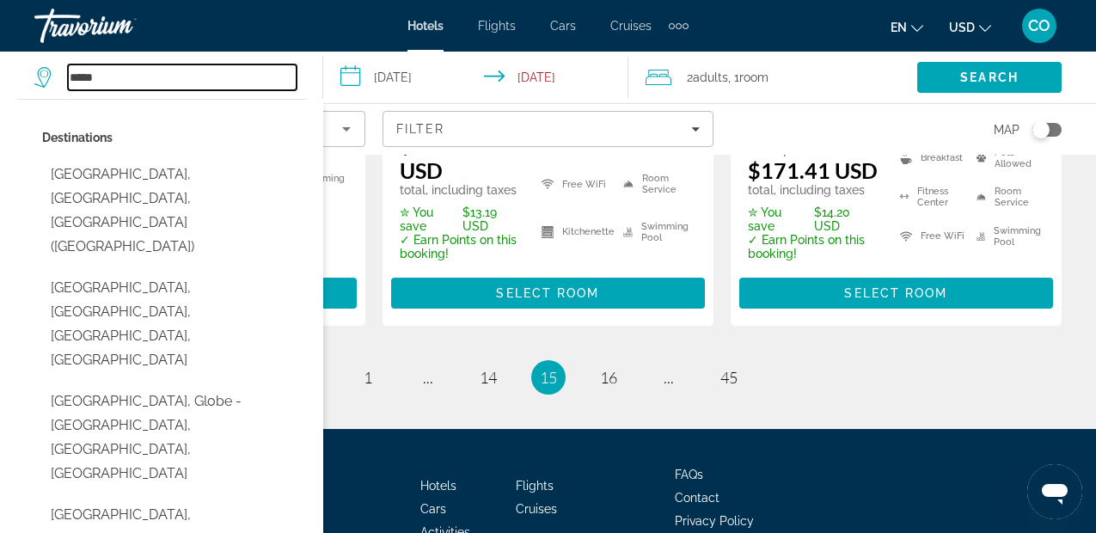
click at [214, 76] on input "*****" at bounding box center [182, 77] width 229 height 26
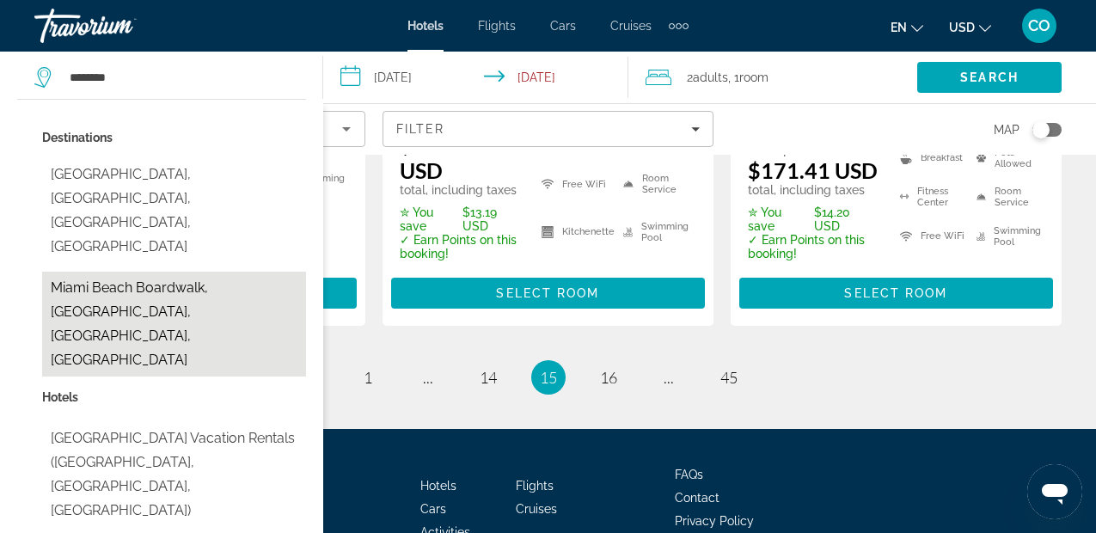
click at [233, 272] on button "Miami Beach Boardwalk, Miami, FL, United States" at bounding box center [174, 324] width 264 height 105
type input "**********"
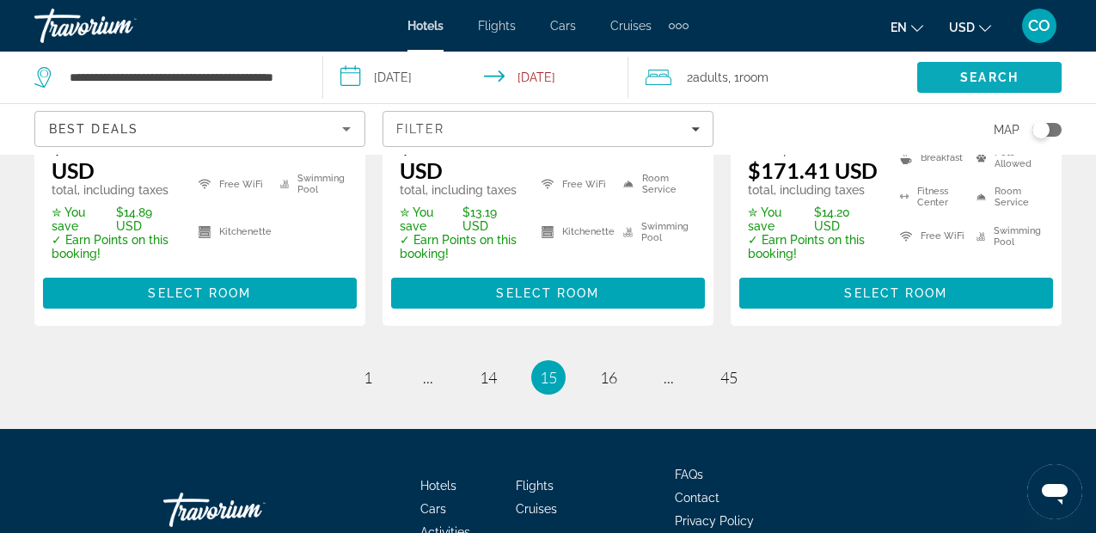
click at [939, 80] on span "Search" at bounding box center [989, 77] width 144 height 41
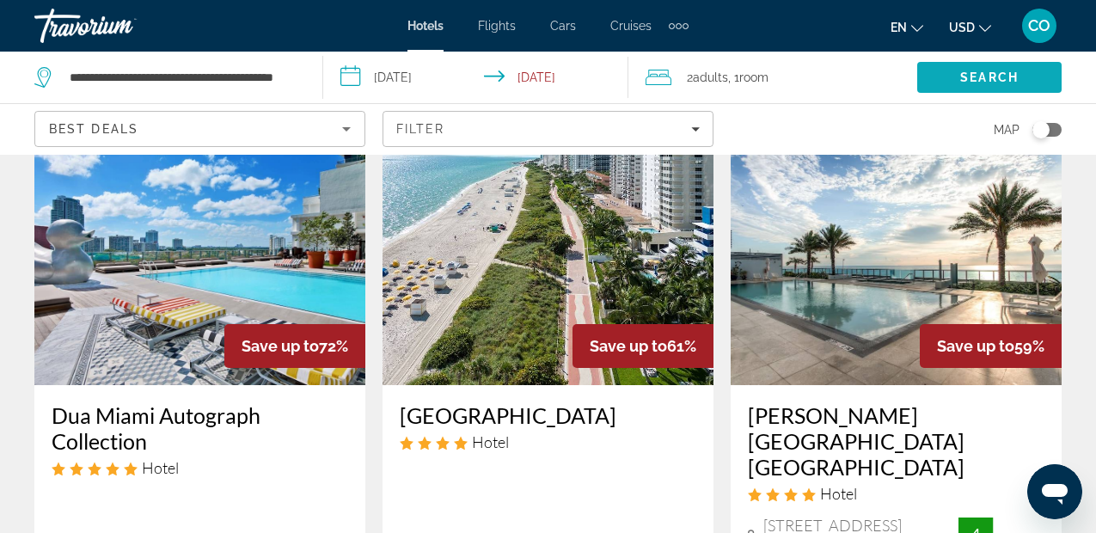
scroll to position [103, 0]
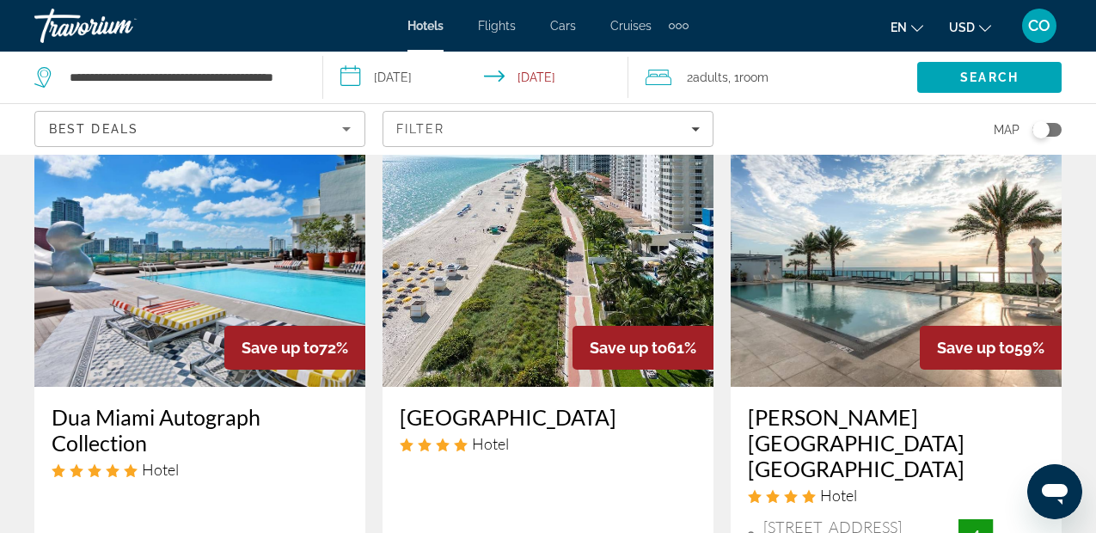
click at [643, 227] on img "Main content" at bounding box center [547, 249] width 331 height 275
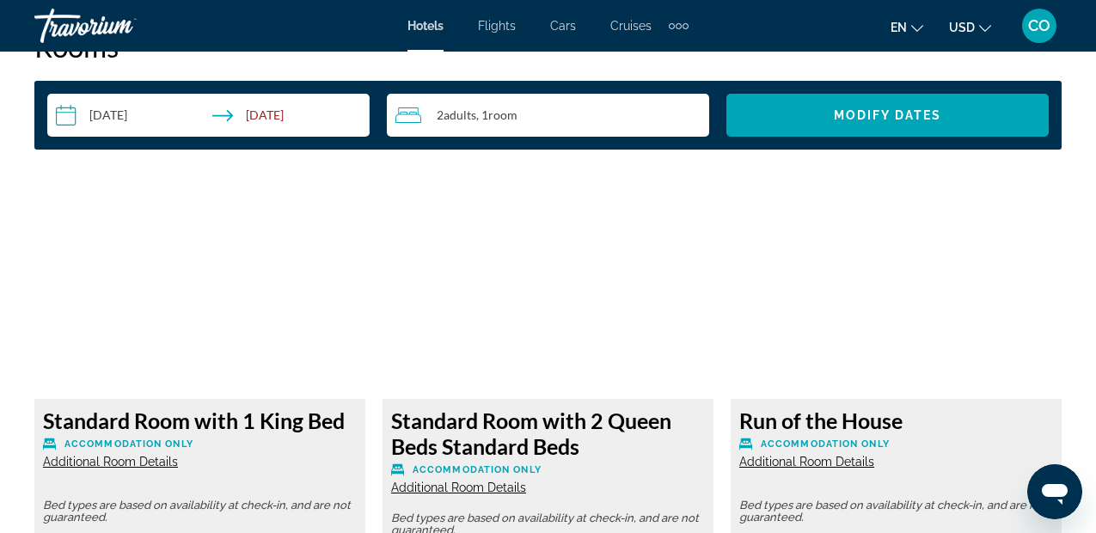
scroll to position [2548, 0]
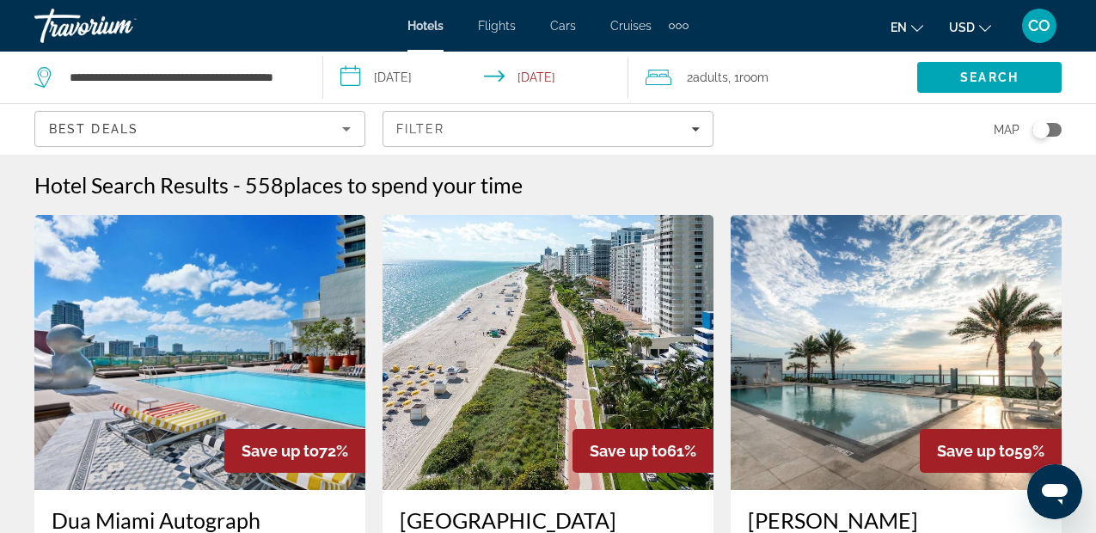
drag, startPoint x: 204, startPoint y: 36, endPoint x: 776, endPoint y: 100, distance: 575.9
click at [776, 100] on div "2 Adult Adults , 1 Room rooms" at bounding box center [781, 78] width 272 height 52
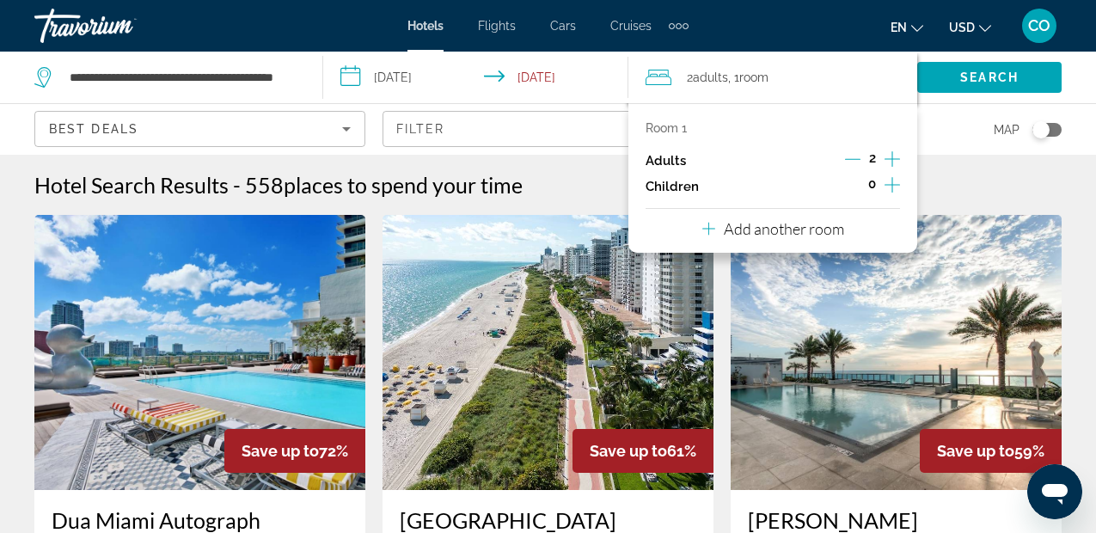
click at [776, 100] on div "2 Adult Adults , 1 Room rooms" at bounding box center [781, 78] width 272 height 52
click at [966, 134] on div "Map" at bounding box center [896, 129] width 331 height 51
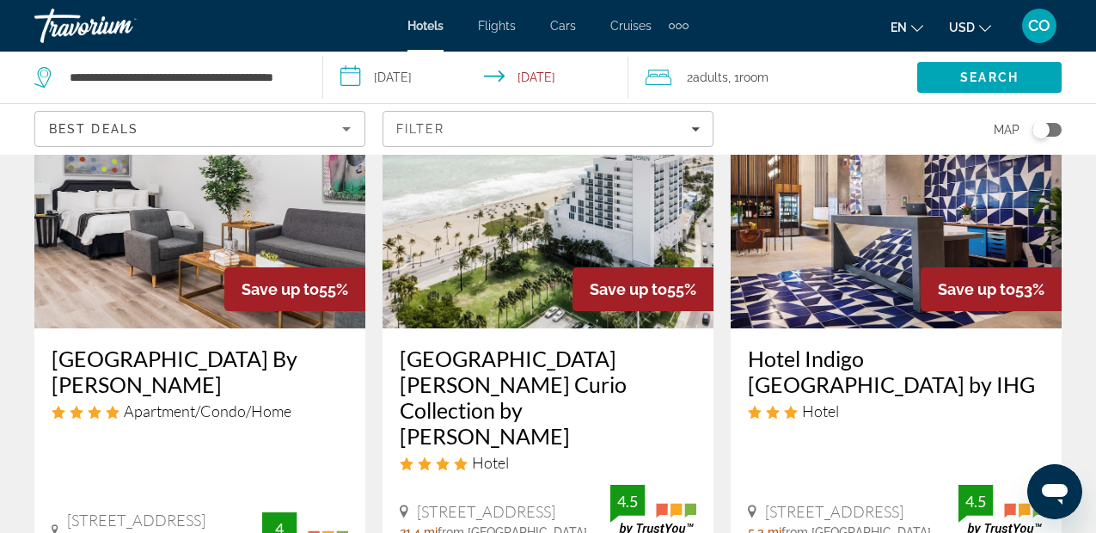
scroll to position [883, 0]
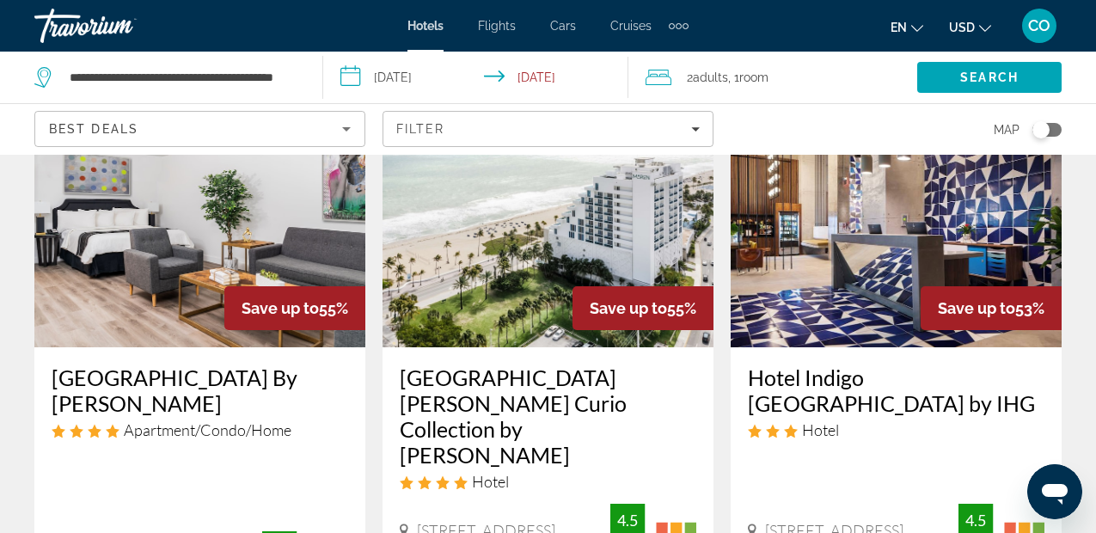
click at [229, 230] on img "Main content" at bounding box center [199, 209] width 331 height 275
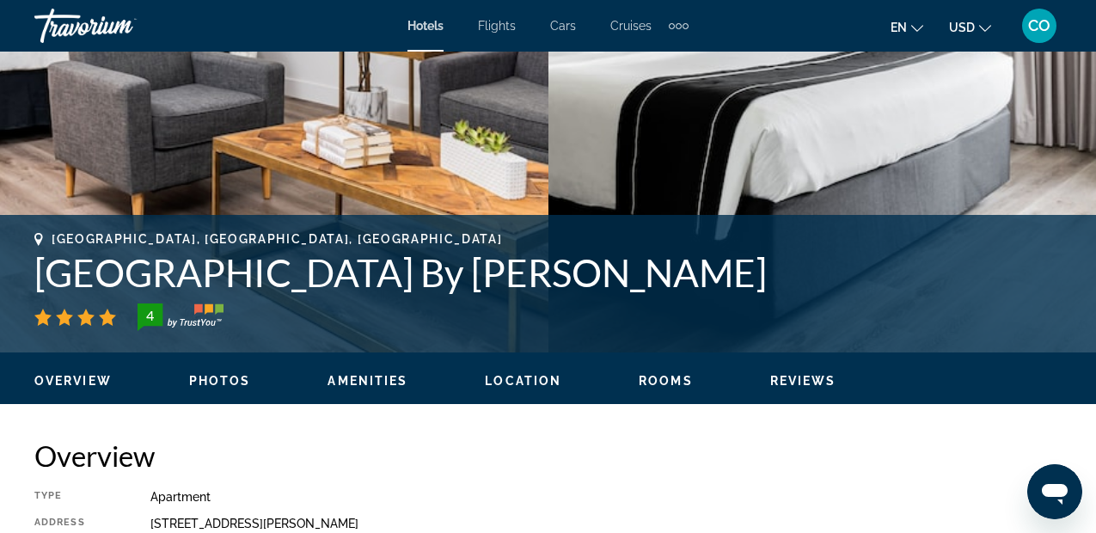
scroll to position [279, 0]
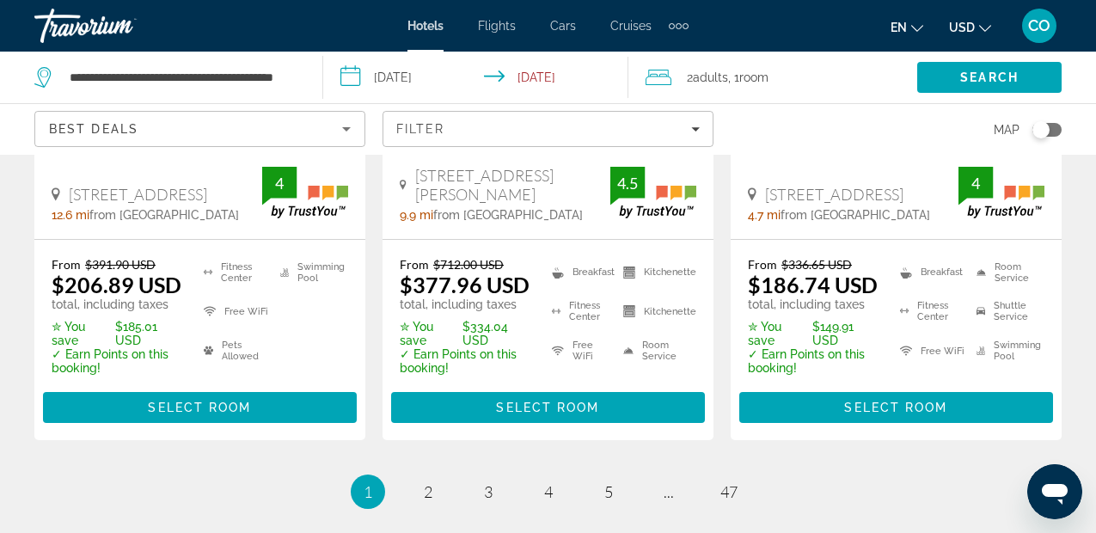
scroll to position [2628, 0]
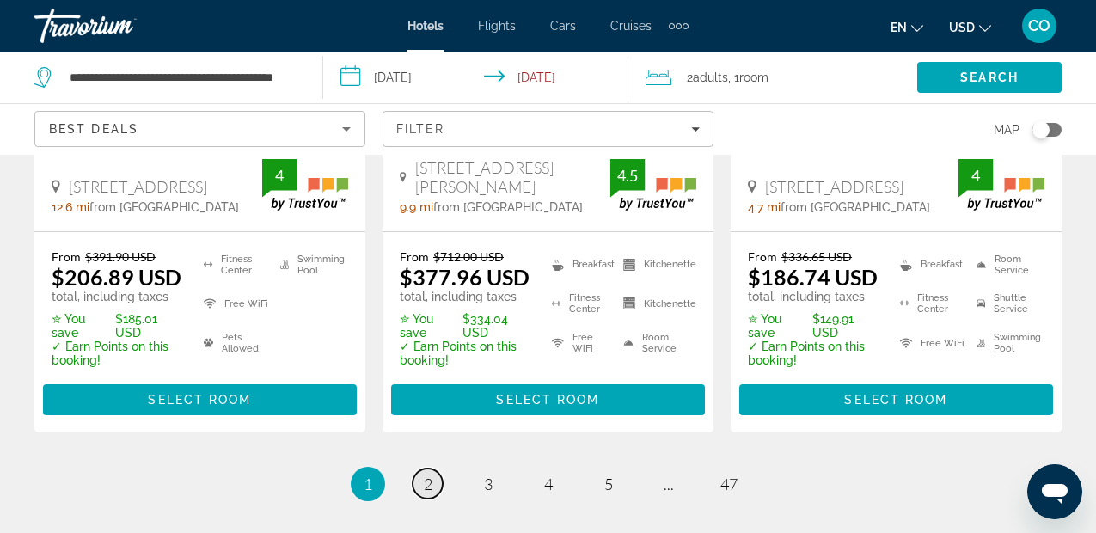
click at [437, 468] on link "page 2" at bounding box center [428, 483] width 30 height 30
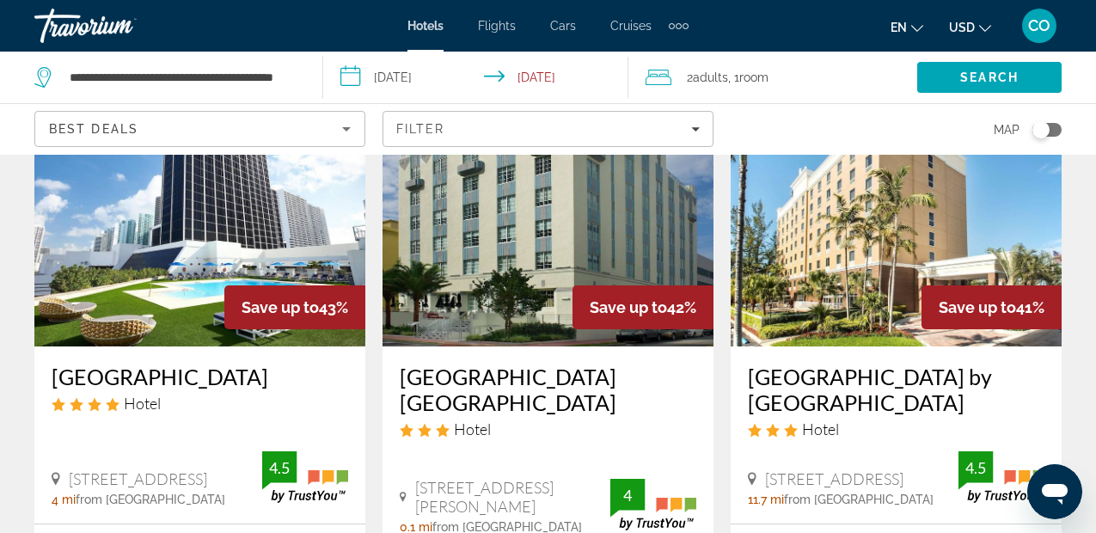
scroll to position [865, 0]
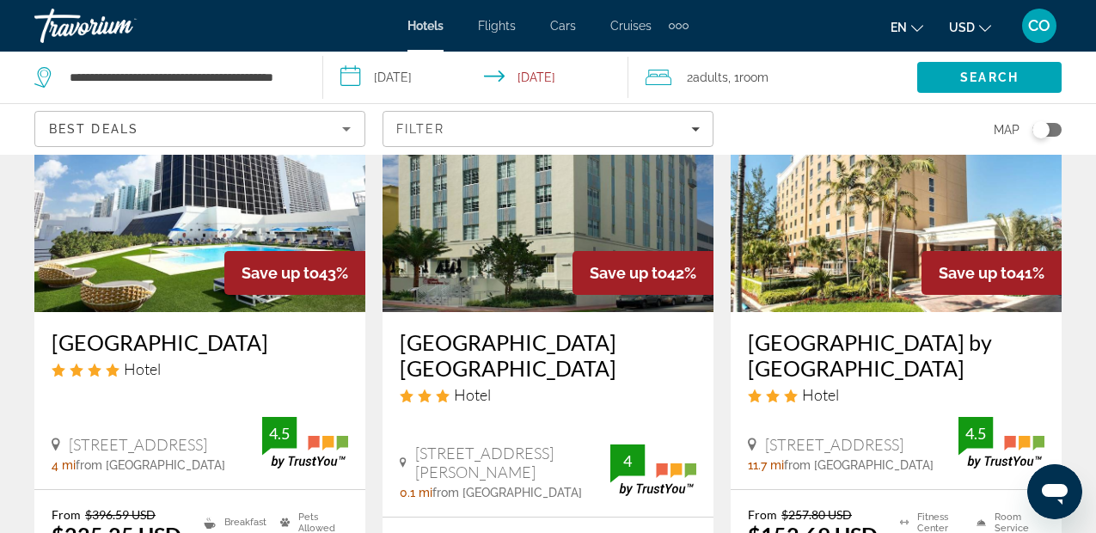
click at [918, 187] on img "Main content" at bounding box center [896, 174] width 331 height 275
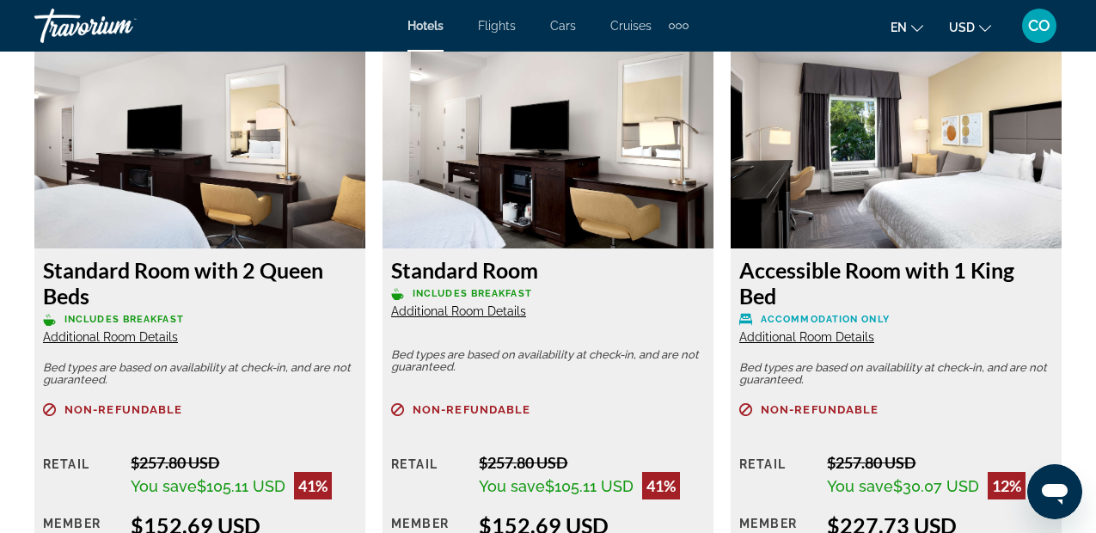
scroll to position [2644, 0]
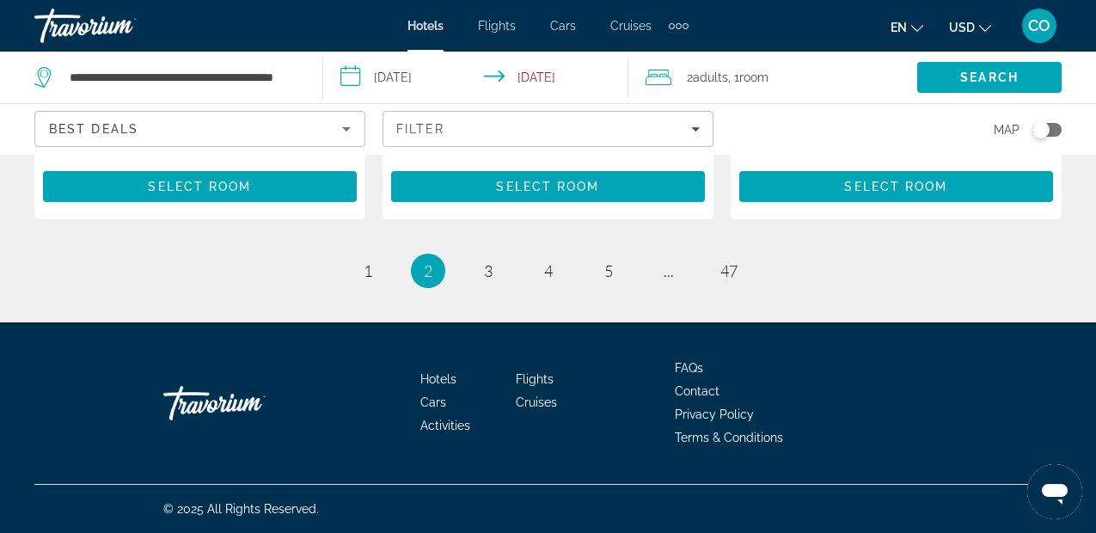
scroll to position [2780, 0]
drag, startPoint x: 505, startPoint y: 264, endPoint x: 491, endPoint y: 263, distance: 13.8
click at [491, 263] on ul "2 / 47 page 1 You're on page 2 page 3 page 4 page 5 page ... page 47" at bounding box center [547, 271] width 1027 height 34
click at [491, 263] on span "3" at bounding box center [488, 270] width 9 height 19
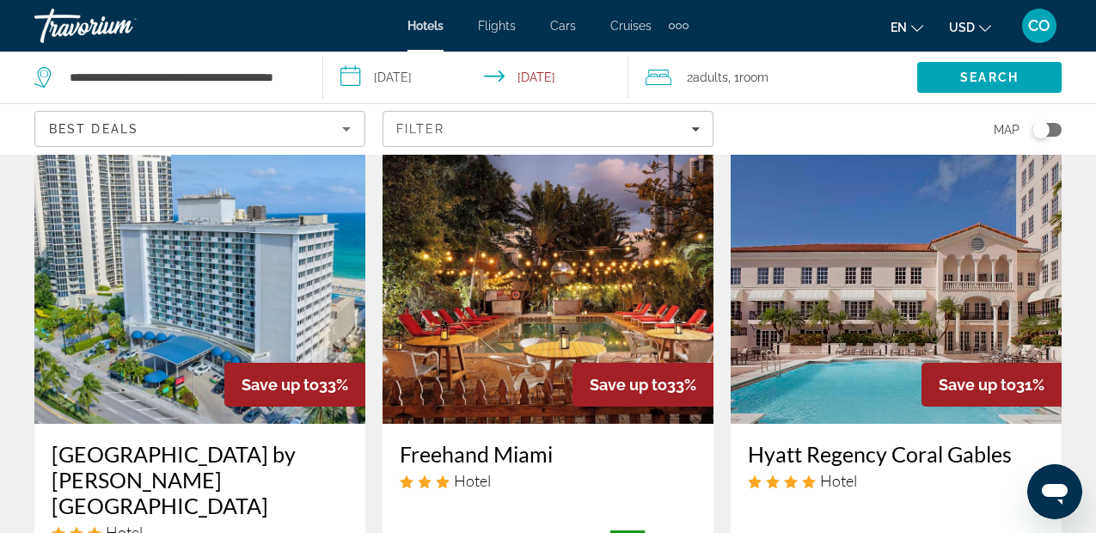
scroll to position [67, 0]
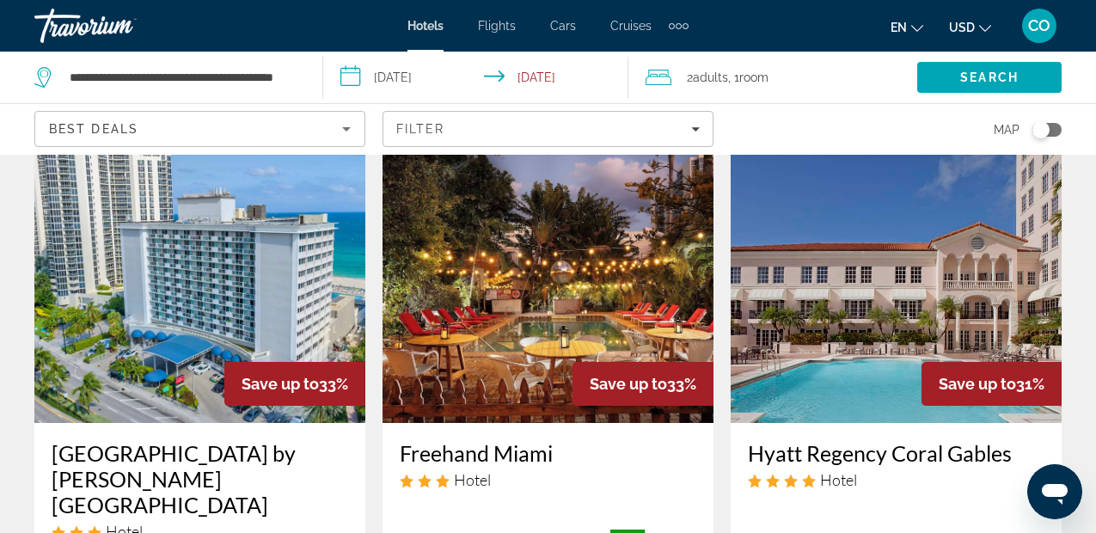
click at [665, 226] on img "Main content" at bounding box center [547, 285] width 331 height 275
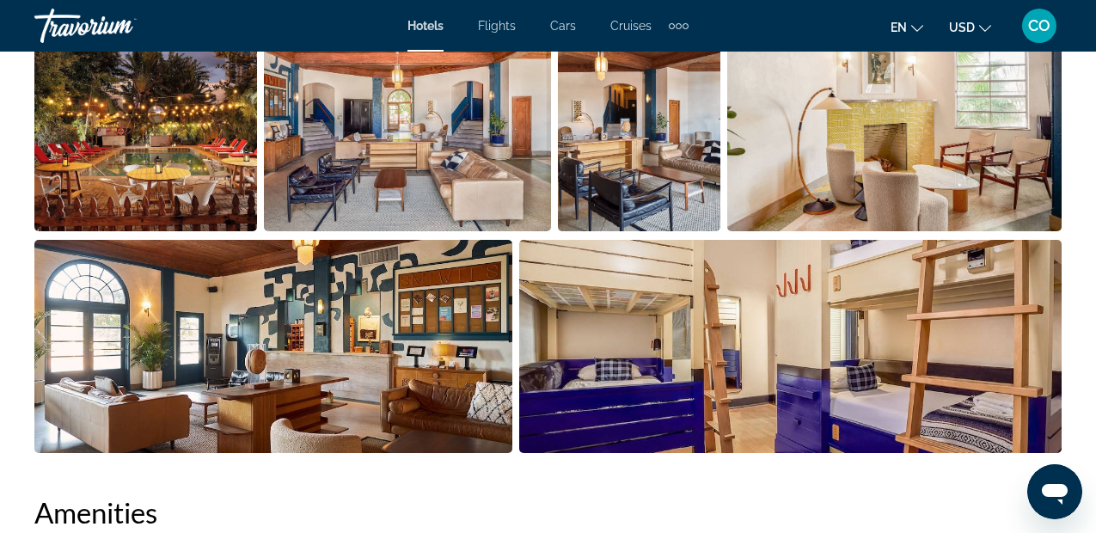
scroll to position [1214, 0]
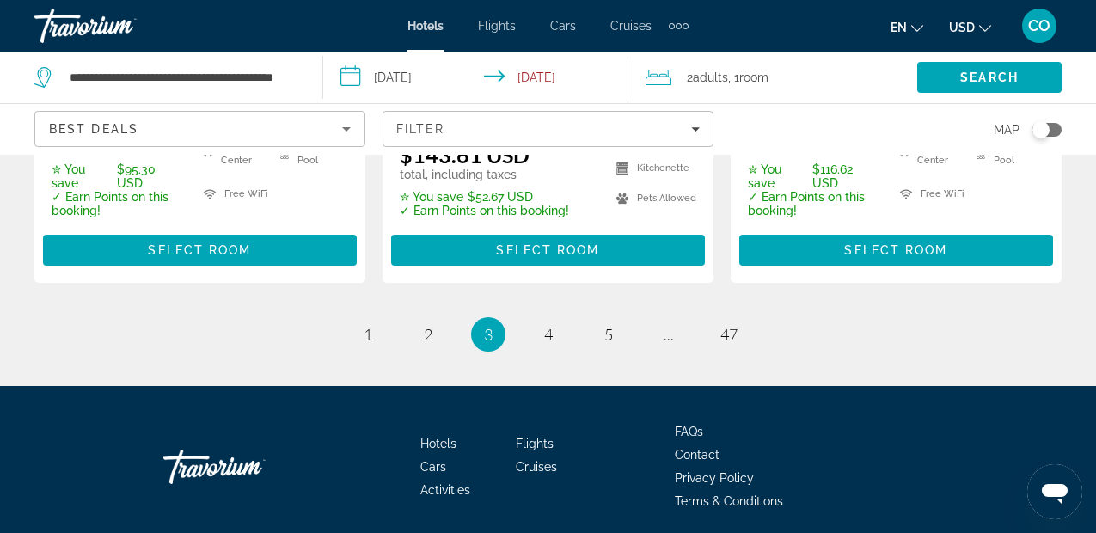
scroll to position [2703, 0]
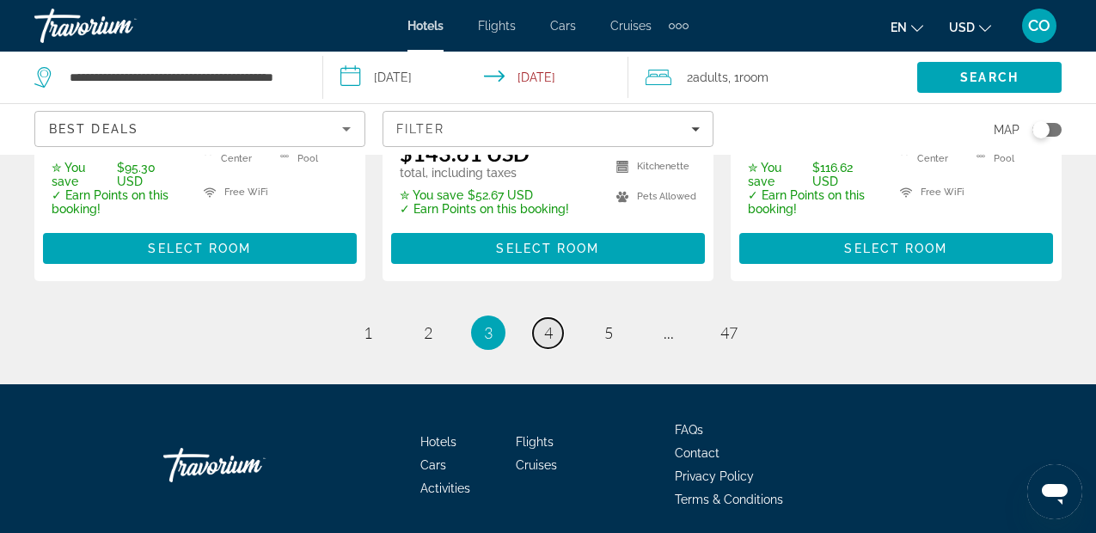
click at [548, 323] on span "4" at bounding box center [548, 332] width 9 height 19
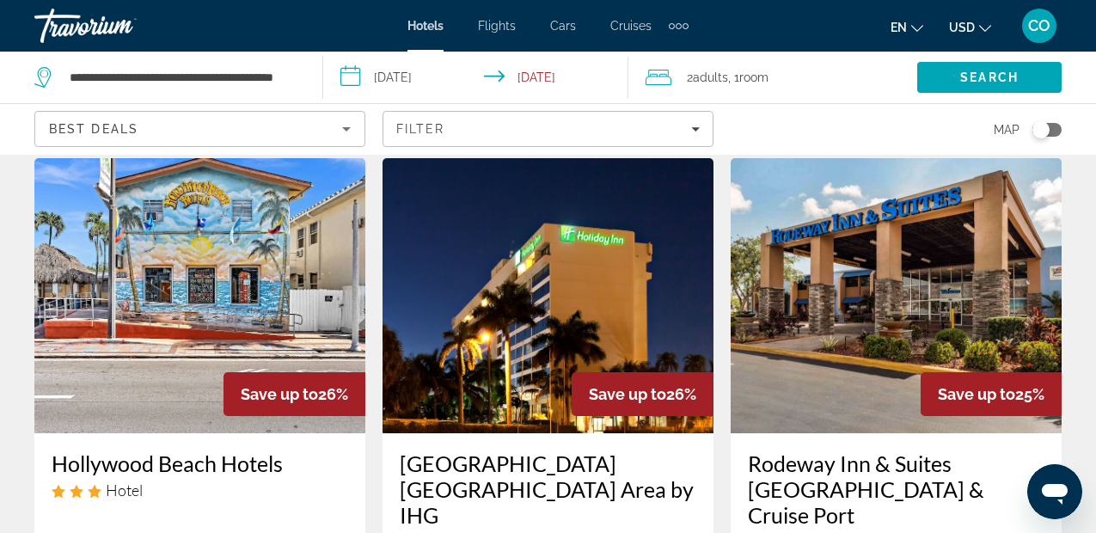
scroll to position [47, 0]
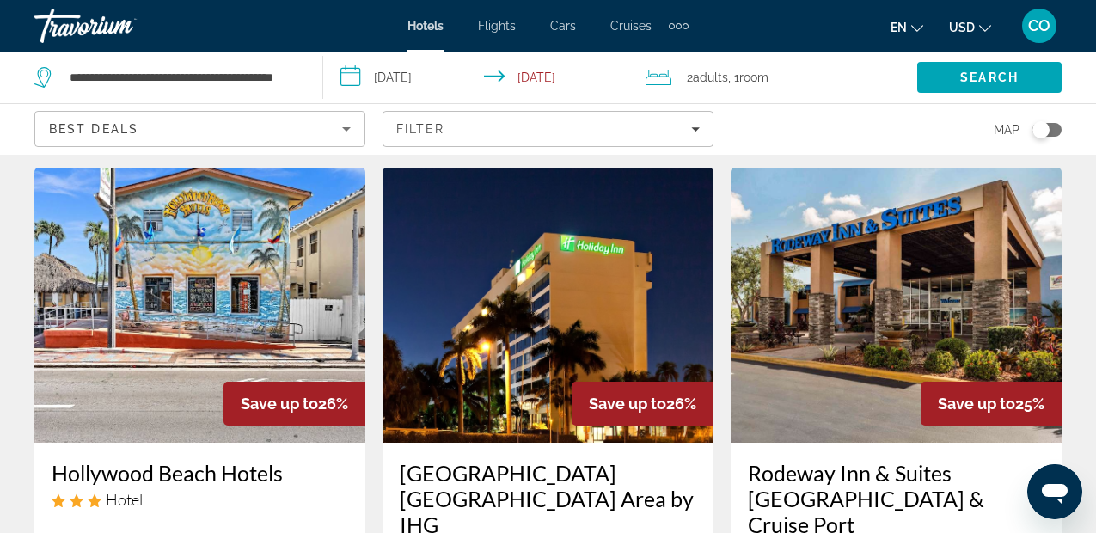
drag, startPoint x: 548, startPoint y: 315, endPoint x: 375, endPoint y: 246, distance: 187.1
click at [375, 246] on app-hotels-search-item "Save up to 26% Holiday Inn Miami West Airport Area by IHG Hotel 7707 N.W. 103Rd…" at bounding box center [548, 508] width 348 height 680
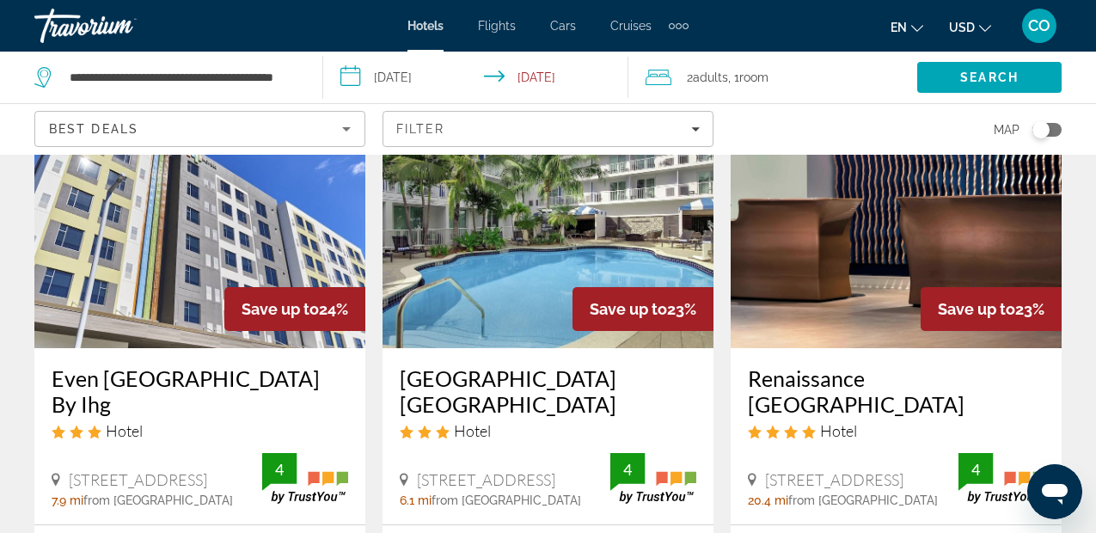
scroll to position [1541, 0]
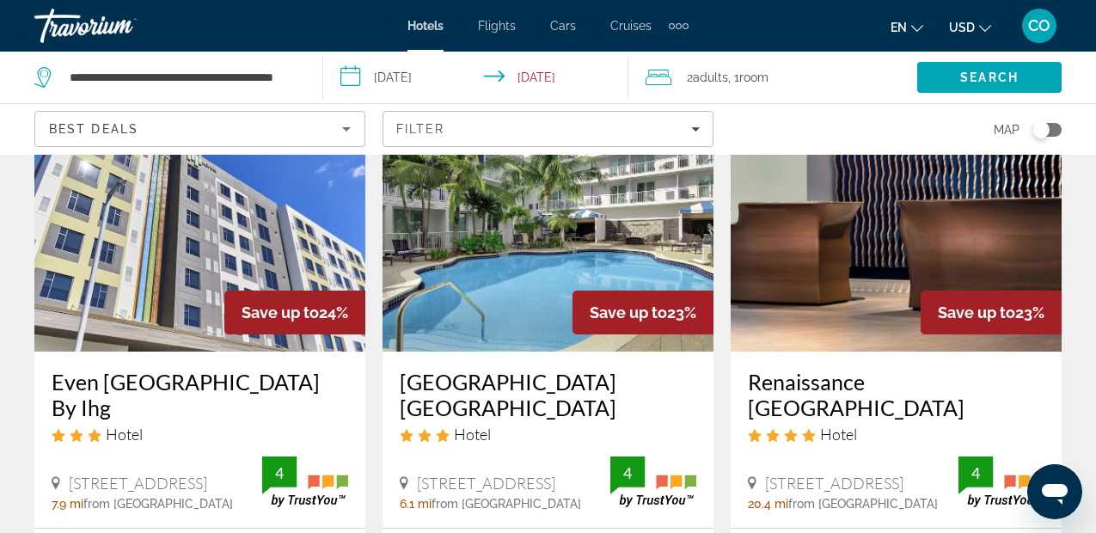
click at [268, 194] on img "Main content" at bounding box center [199, 213] width 331 height 275
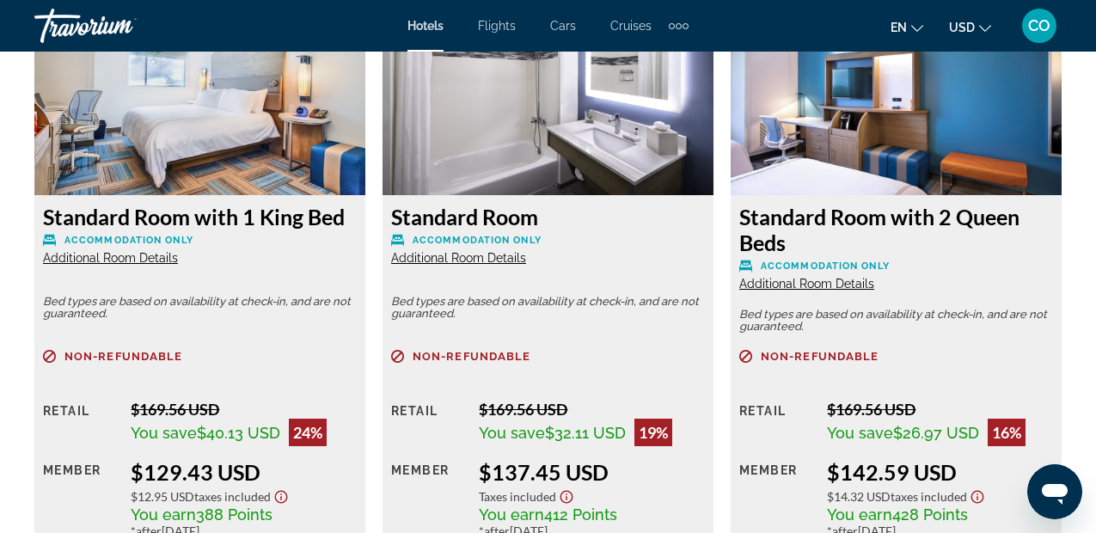
scroll to position [2755, 0]
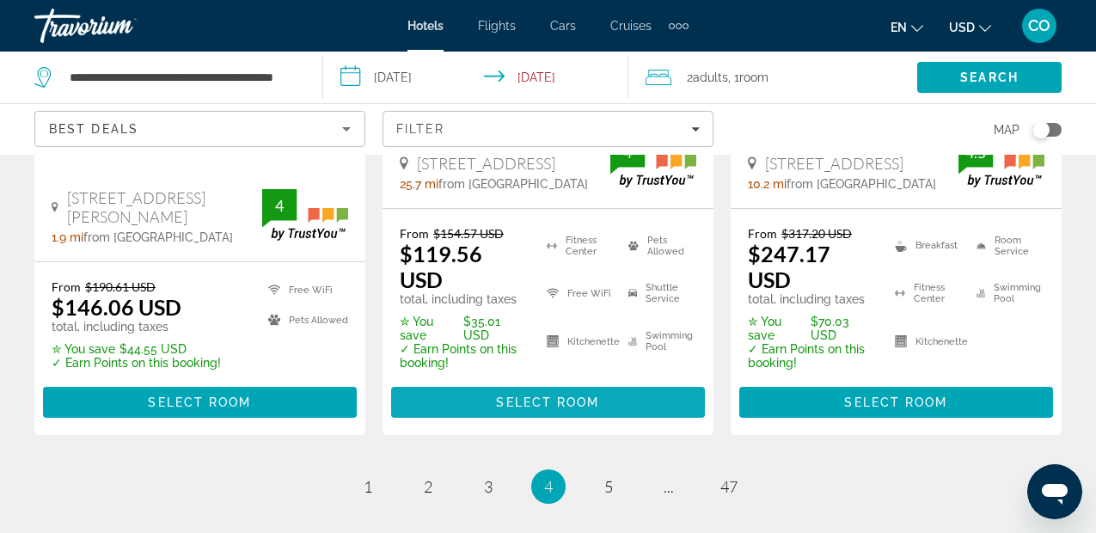
scroll to position [2796, 0]
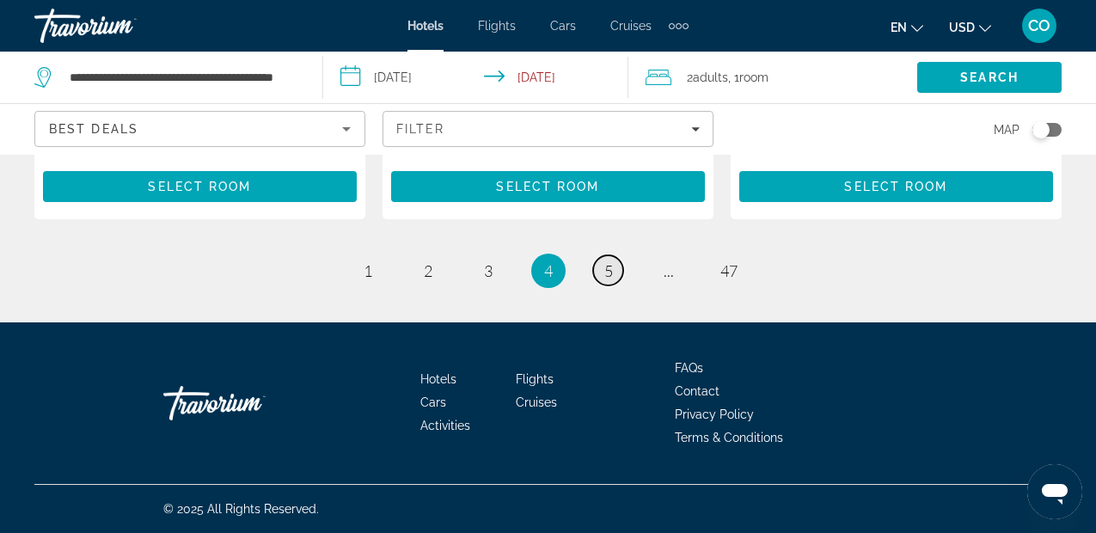
click at [619, 268] on link "page 5" at bounding box center [608, 270] width 30 height 30
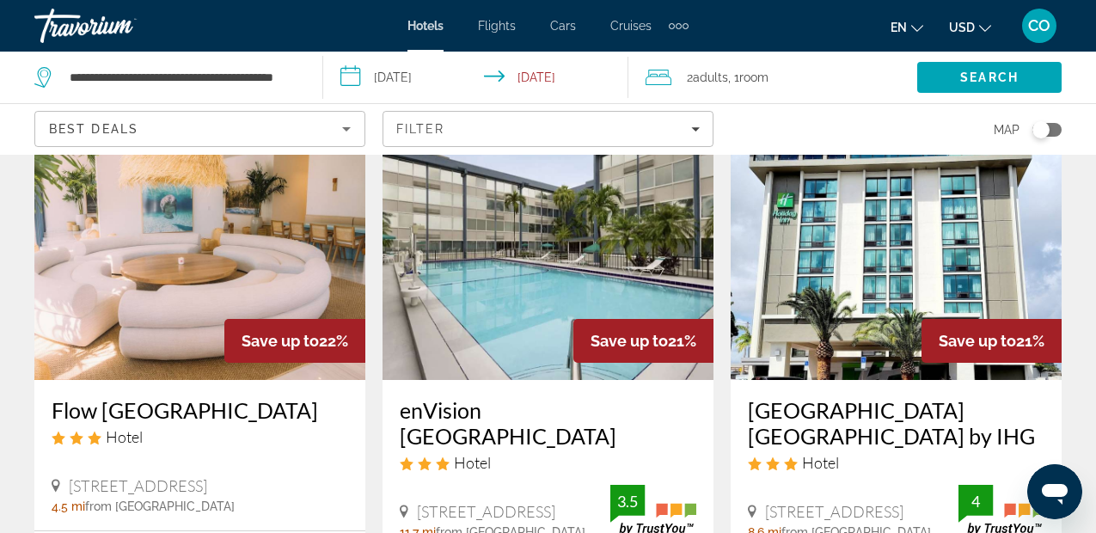
scroll to position [802, 0]
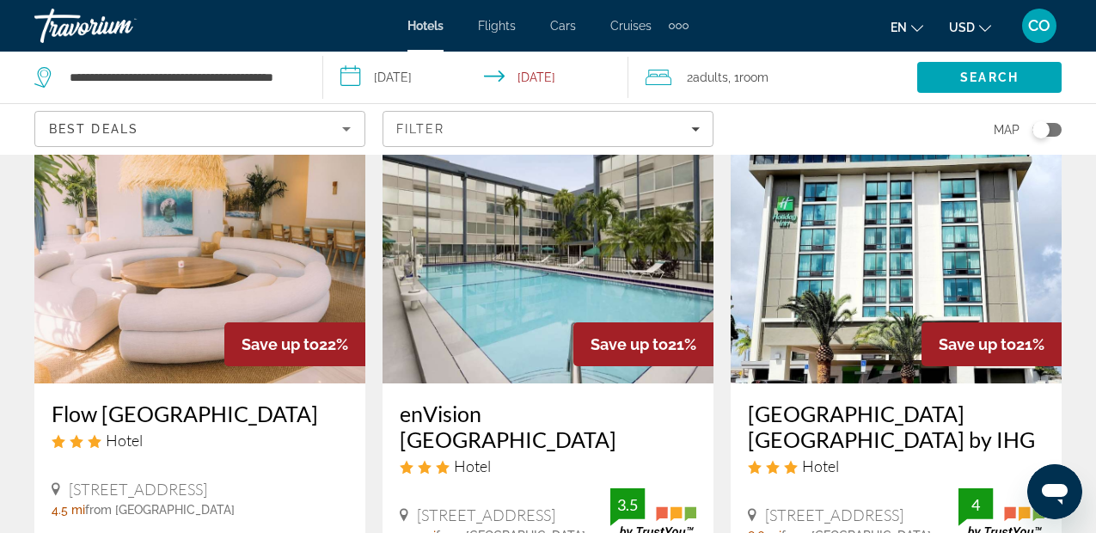
click at [617, 253] on img "Main content" at bounding box center [547, 245] width 331 height 275
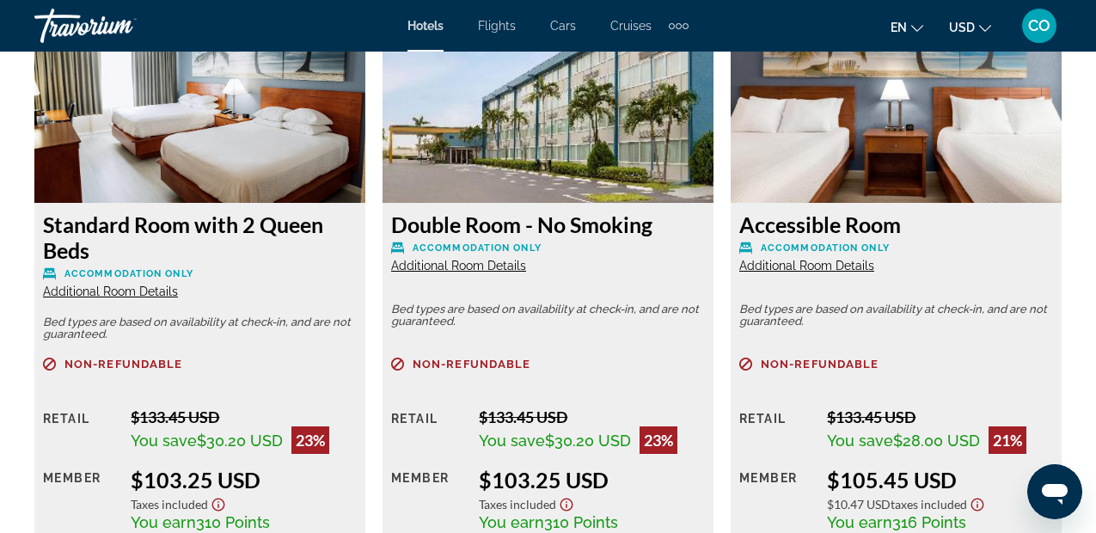
scroll to position [3373, 0]
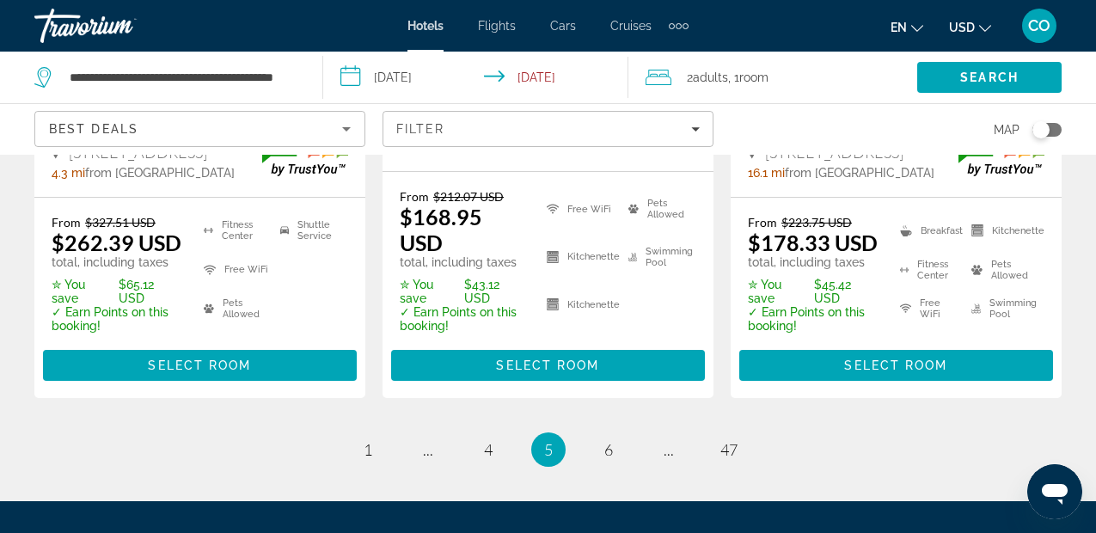
scroll to position [2554, 0]
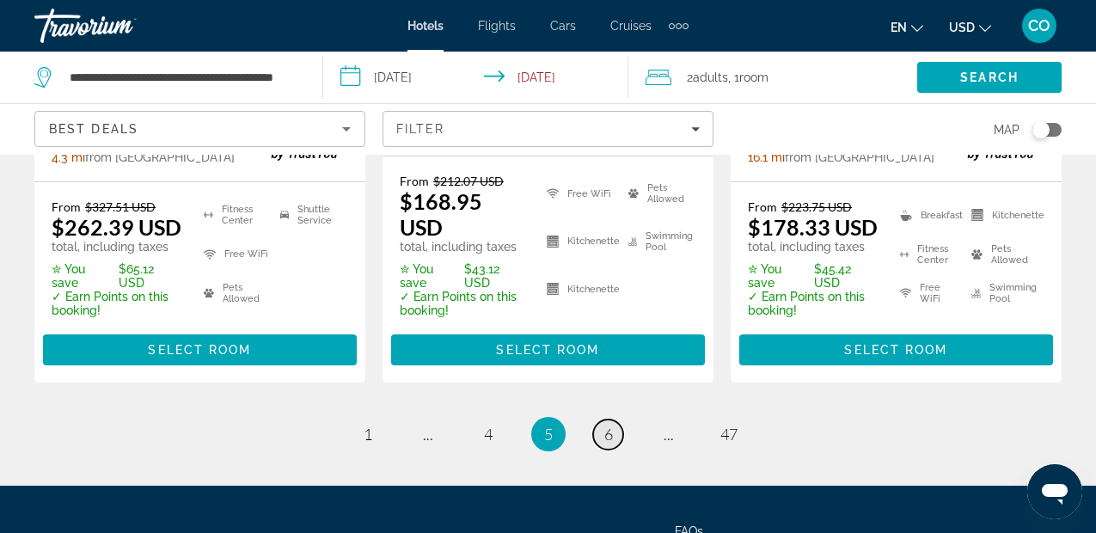
click at [613, 420] on link "page 6" at bounding box center [608, 434] width 30 height 30
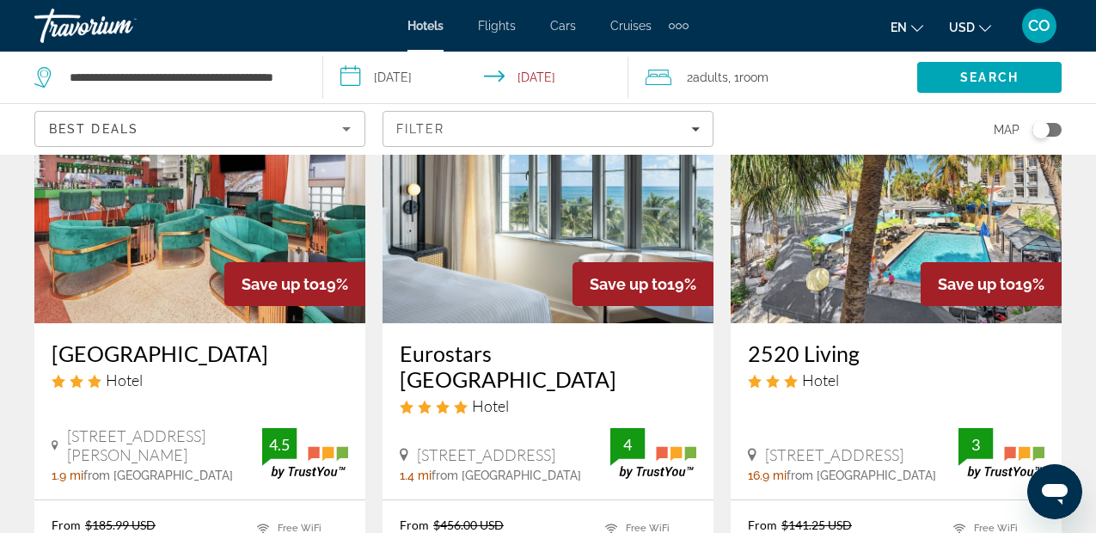
scroll to position [1532, 0]
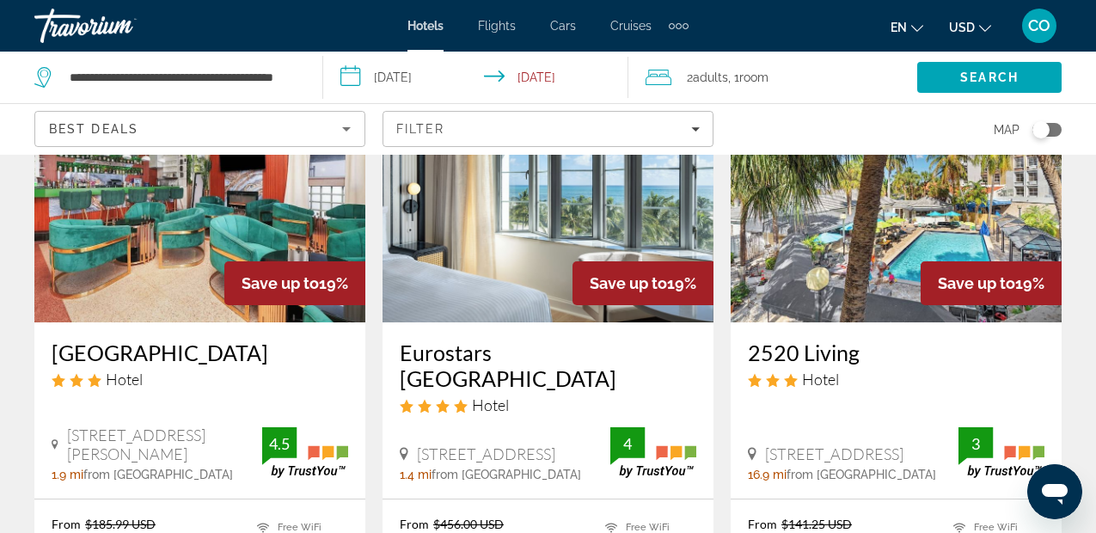
click at [835, 266] on img "Main content" at bounding box center [896, 184] width 331 height 275
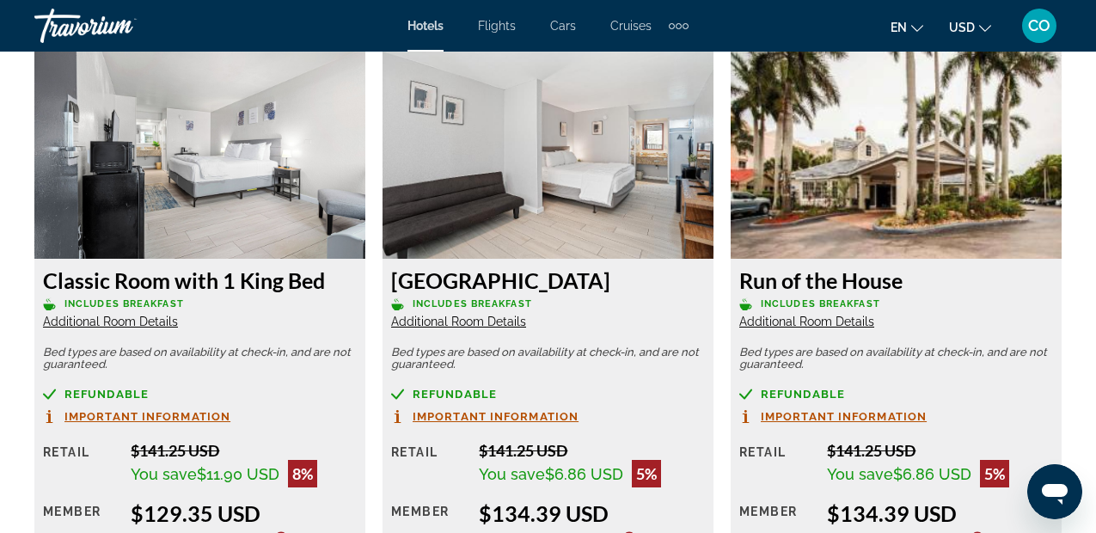
scroll to position [3294, 0]
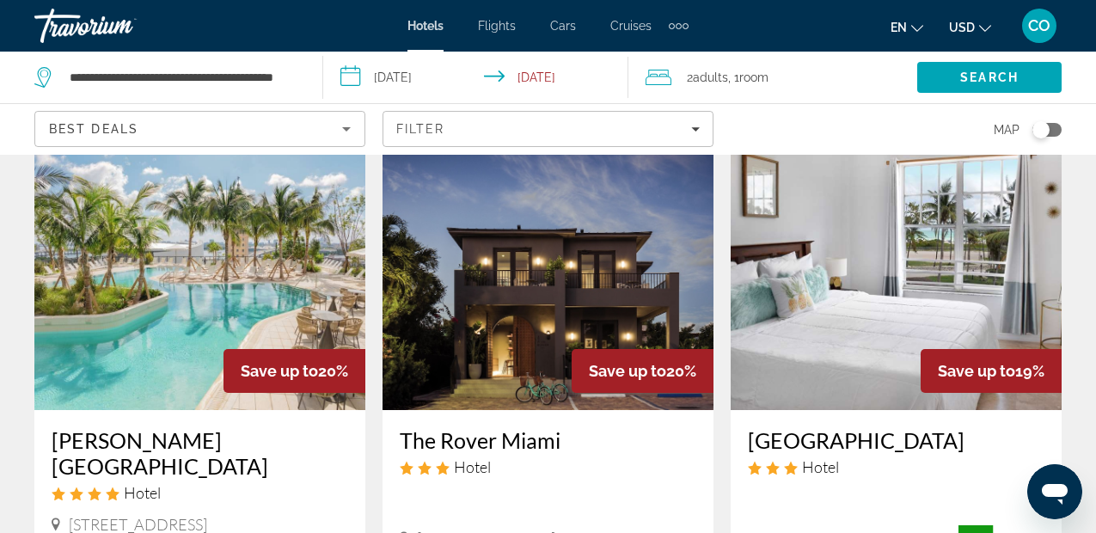
scroll to position [774, 0]
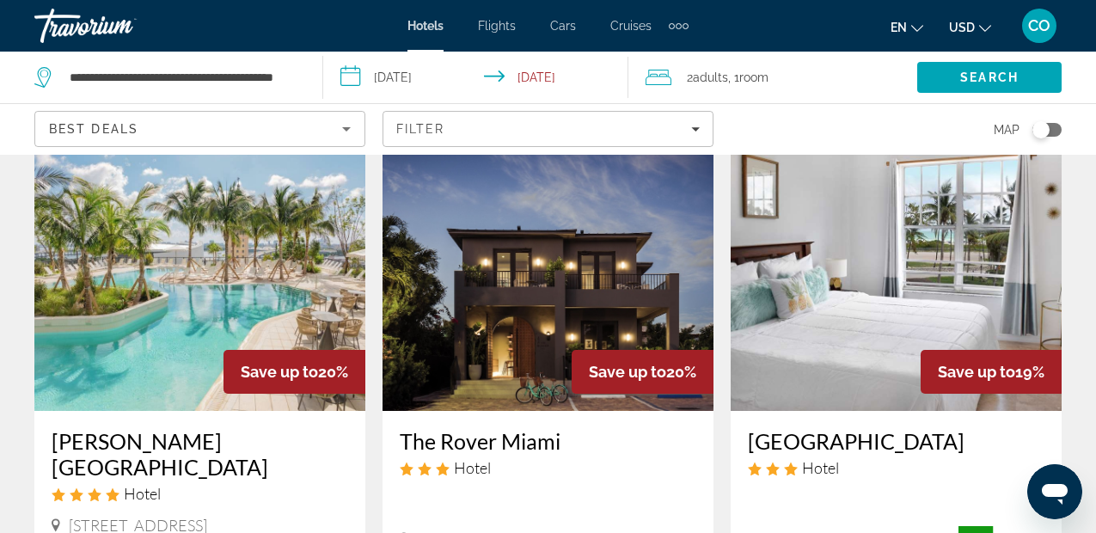
click at [846, 265] on img "Main content" at bounding box center [896, 273] width 331 height 275
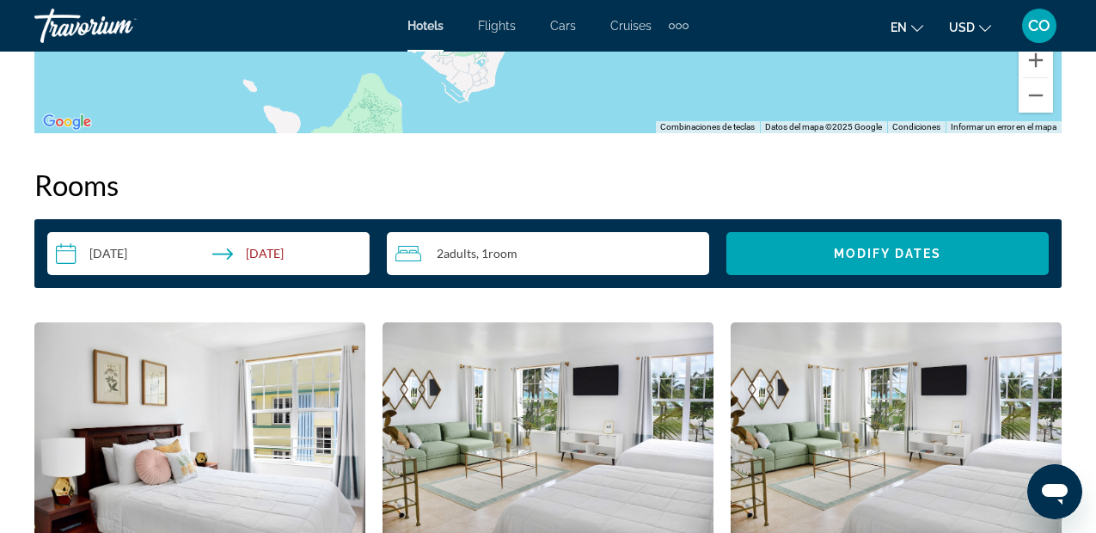
scroll to position [2413, 0]
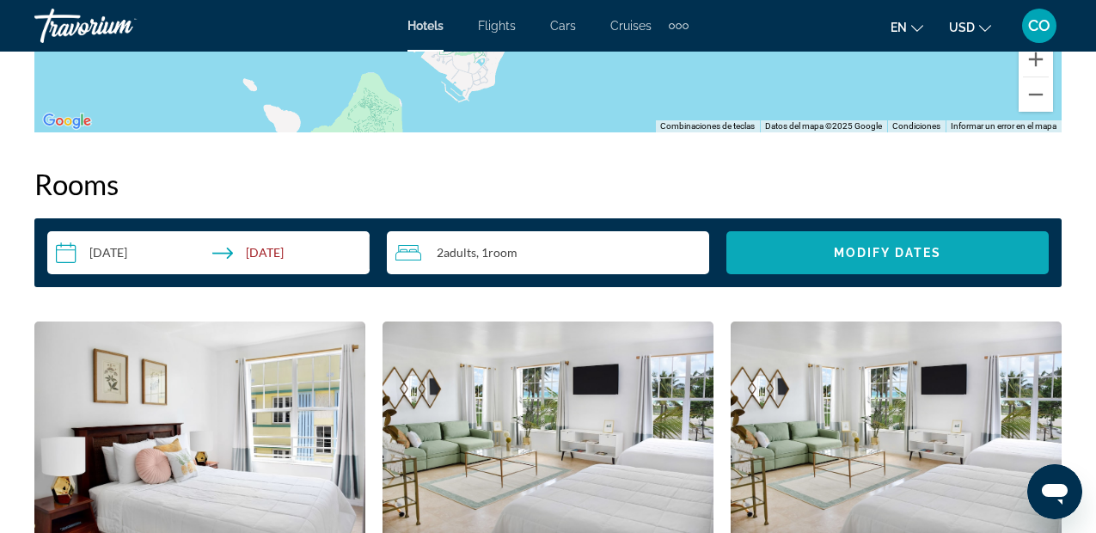
click at [846, 257] on span "Modify Dates" at bounding box center [887, 253] width 107 height 14
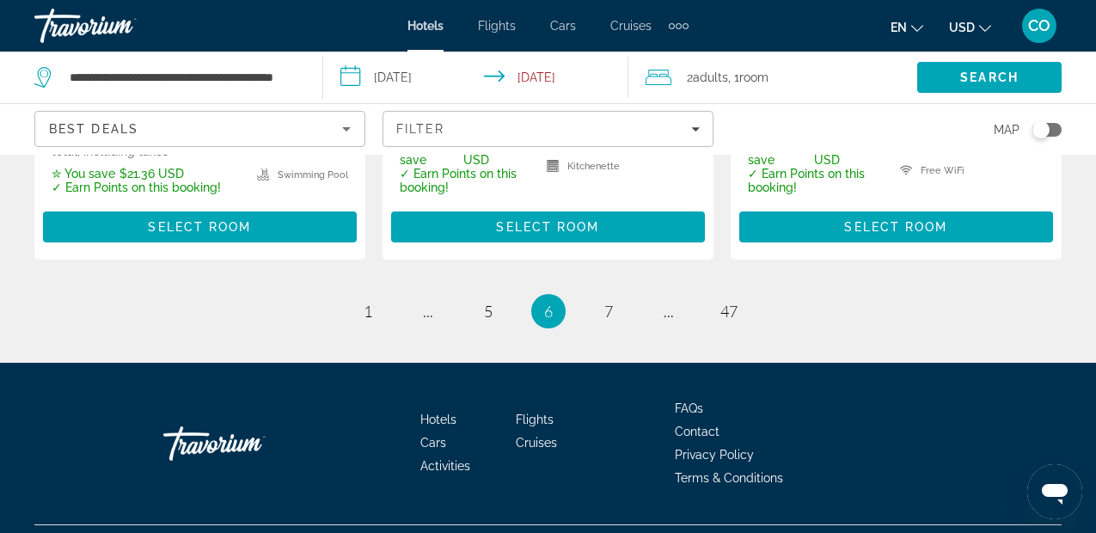
scroll to position [2630, 0]
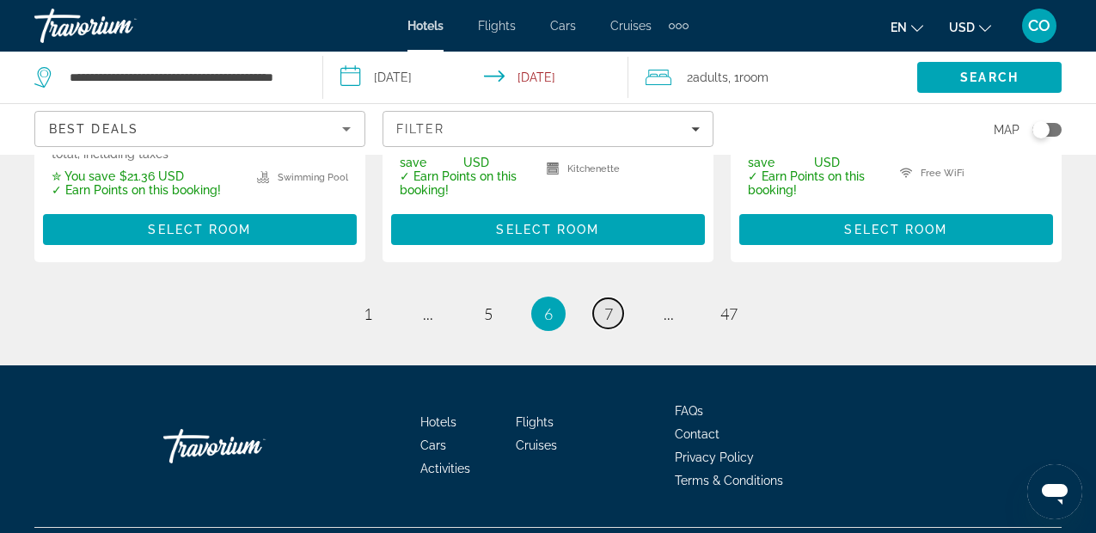
click at [615, 298] on link "page 7" at bounding box center [608, 313] width 30 height 30
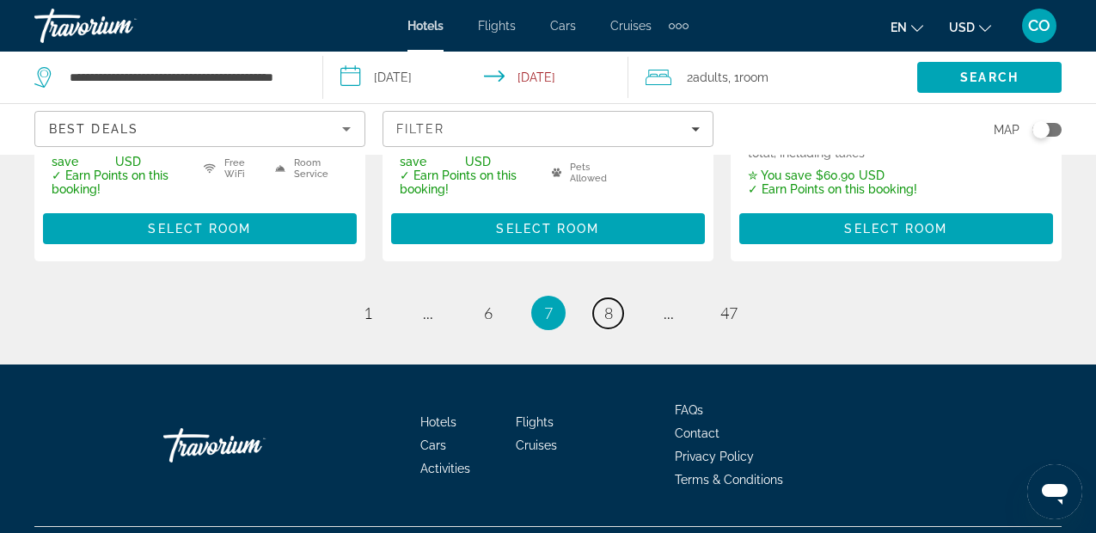
scroll to position [2710, 0]
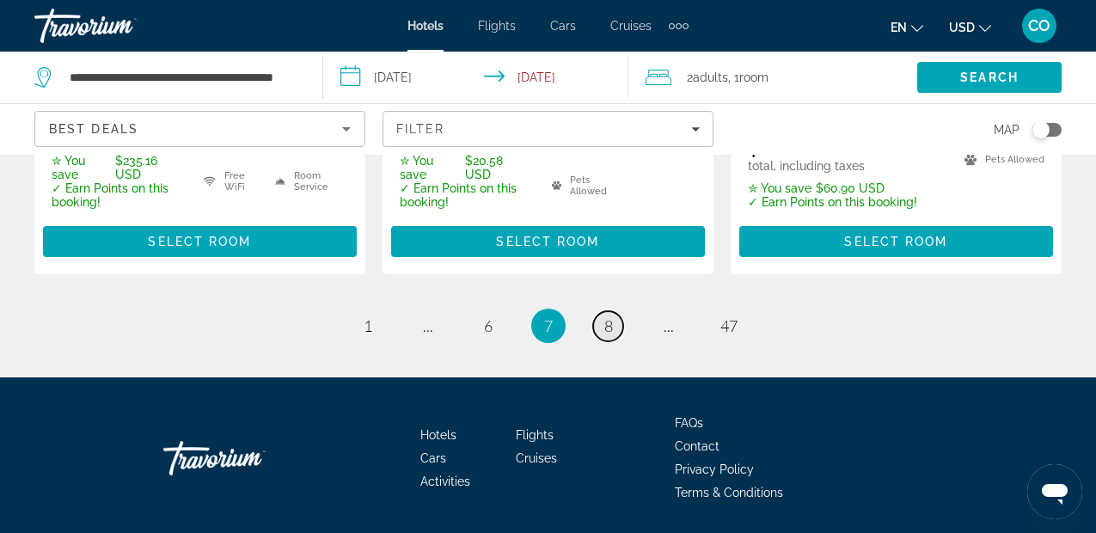
click at [613, 311] on link "page 8" at bounding box center [608, 326] width 30 height 30
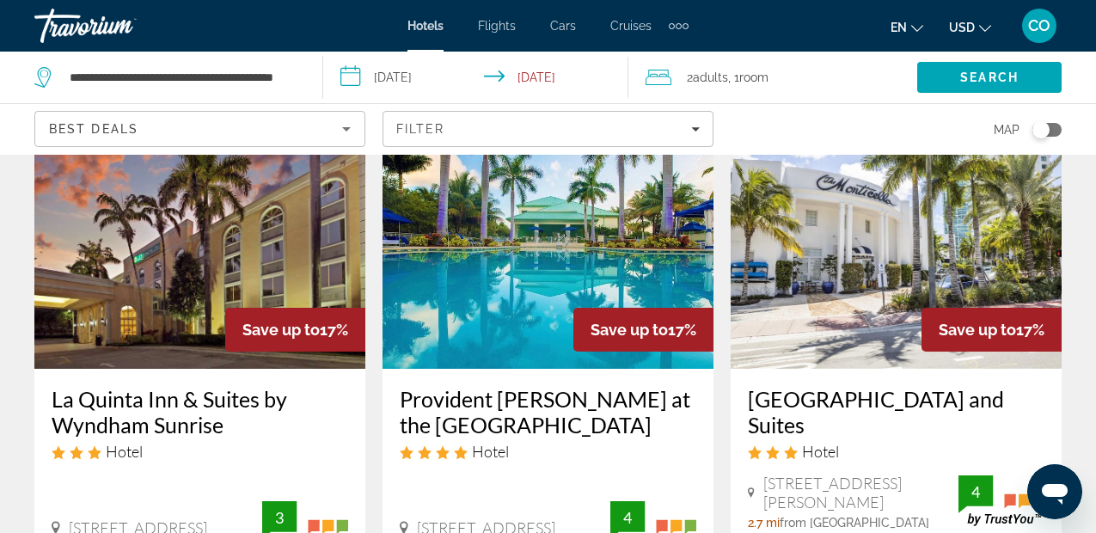
scroll to position [119, 0]
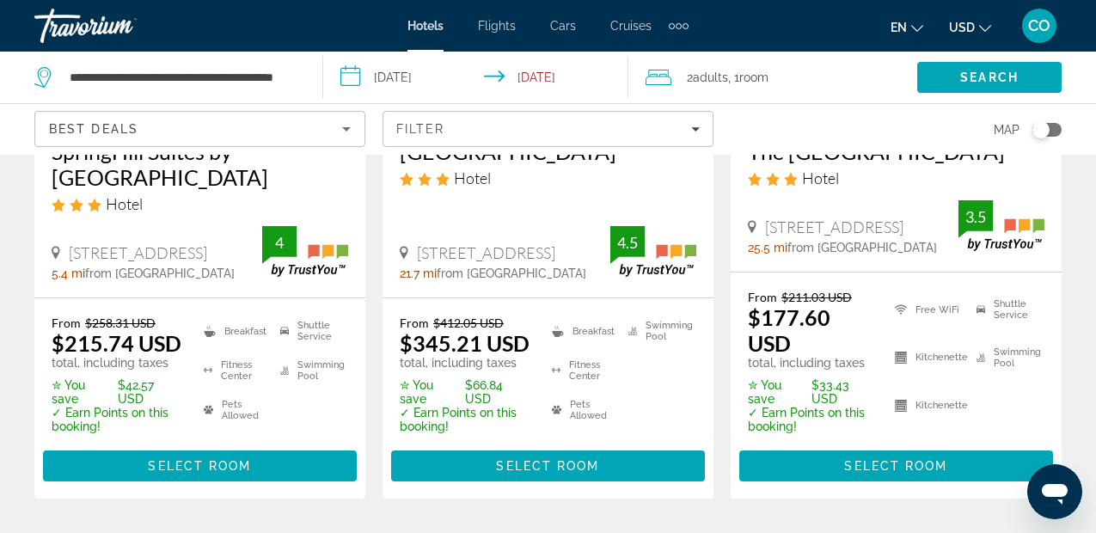
click at [787, 254] on span "from Miami Beach Boardwalk city center" at bounding box center [862, 248] width 150 height 14
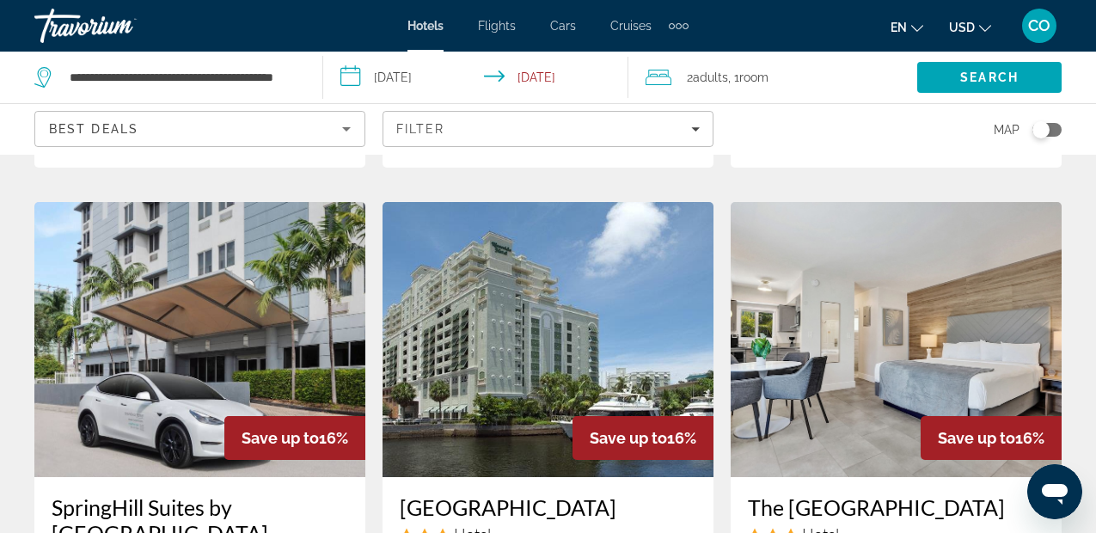
scroll to position [726, 0]
click at [886, 306] on img "Main content" at bounding box center [896, 340] width 331 height 275
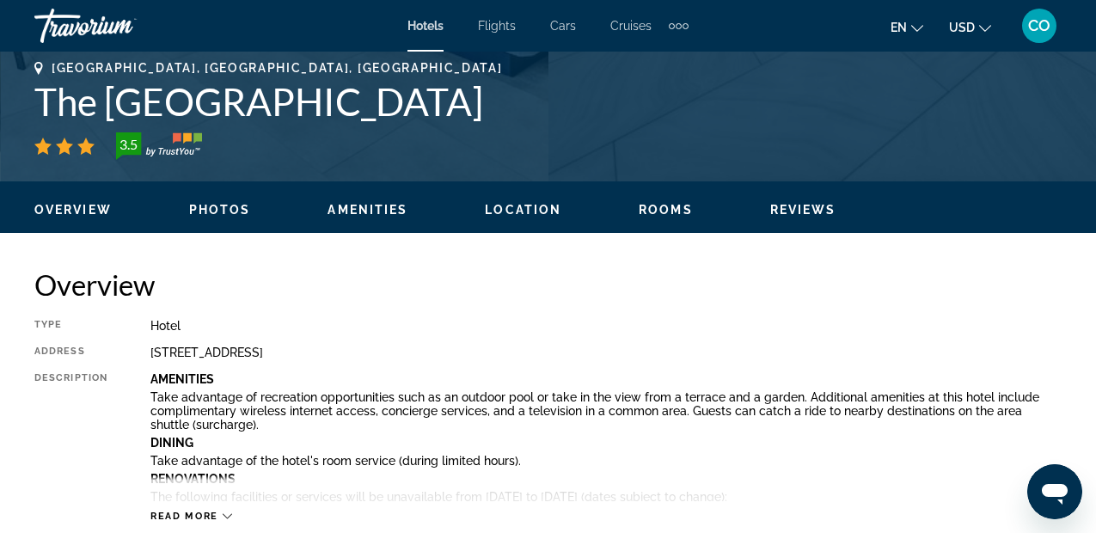
scroll to position [694, 0]
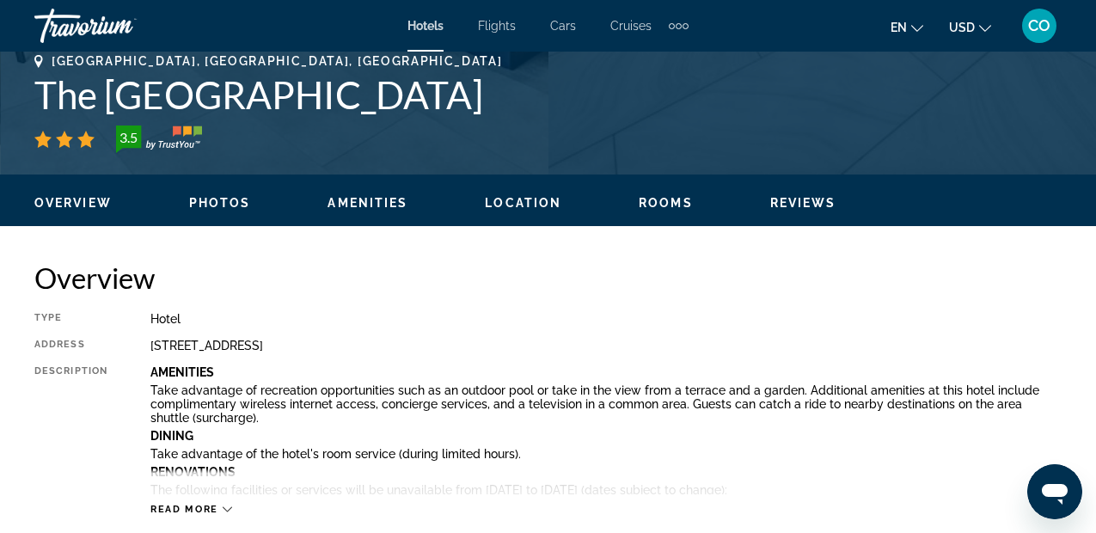
drag, startPoint x: 155, startPoint y: 345, endPoint x: 528, endPoint y: 335, distance: 373.1
click at [528, 335] on div "Type Hotel Address 3711 North Ocean Blvd, Fort Lauderdale FL 33308, United Stat…" at bounding box center [547, 414] width 1027 height 204
click at [505, 351] on div "3711 North Ocean Blvd, Fort Lauderdale FL 33308, United States" at bounding box center [605, 346] width 911 height 14
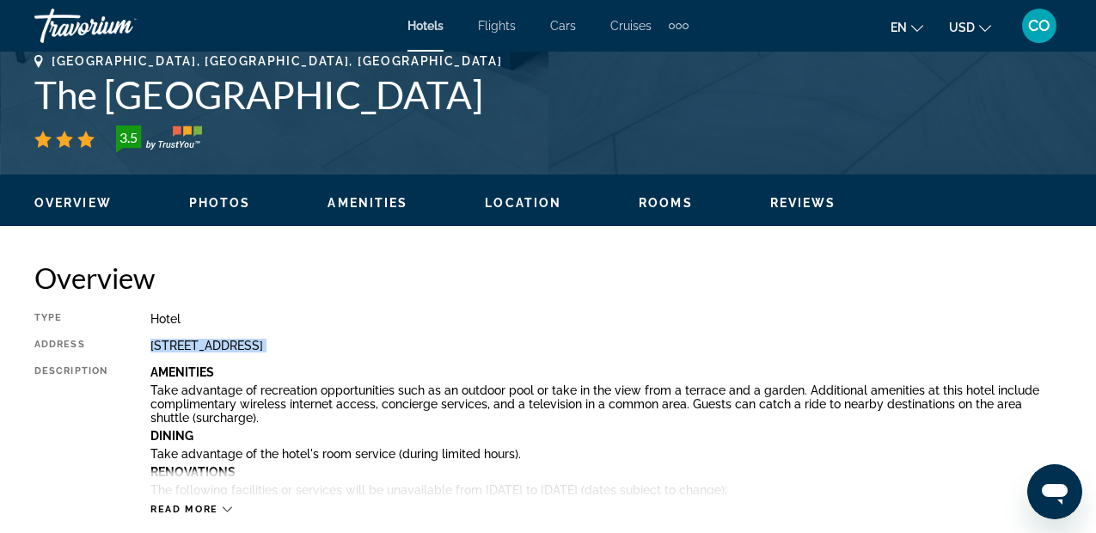
click at [505, 351] on div "3711 North Ocean Blvd, Fort Lauderdale FL 33308, United States" at bounding box center [605, 346] width 911 height 14
copy div "3711 North Ocean Blvd, Fort Lauderdale FL 33308, United States"
click at [505, 351] on div "3711 North Ocean Blvd, Fort Lauderdale FL 33308, United States" at bounding box center [605, 346] width 911 height 14
click at [743, 329] on div "Type Hotel Address 3711 North Ocean Blvd, Fort Lauderdale FL 33308, United Stat…" at bounding box center [547, 414] width 1027 height 204
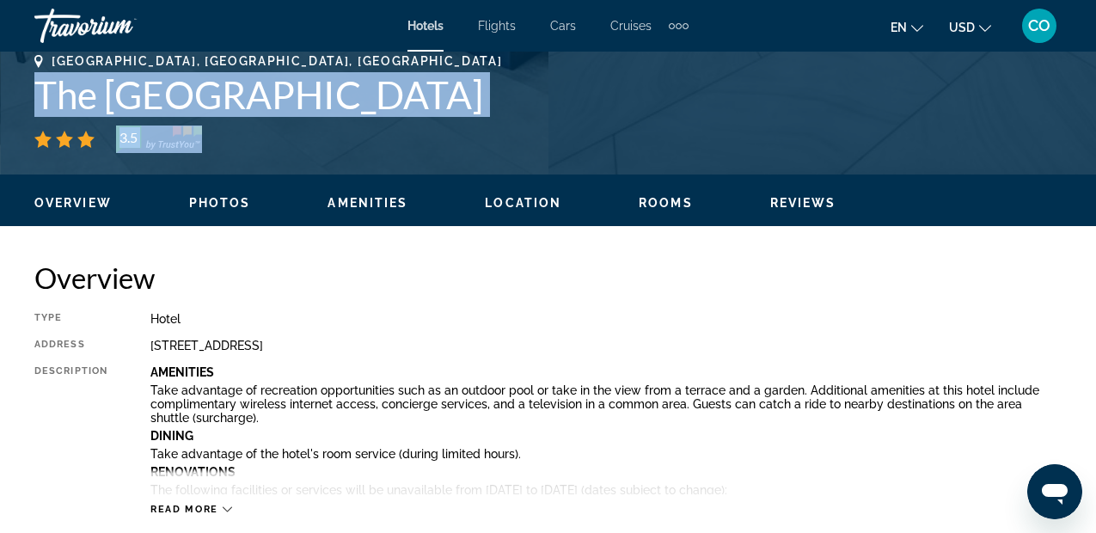
drag, startPoint x: 45, startPoint y: 87, endPoint x: 511, endPoint y: 128, distance: 468.5
click at [511, 128] on div "Fort Lauderdale, FL, United States The Garden Hotel and Resort 3.5" at bounding box center [547, 103] width 1027 height 99
copy div "The Garden Hotel and Resort 3.5"
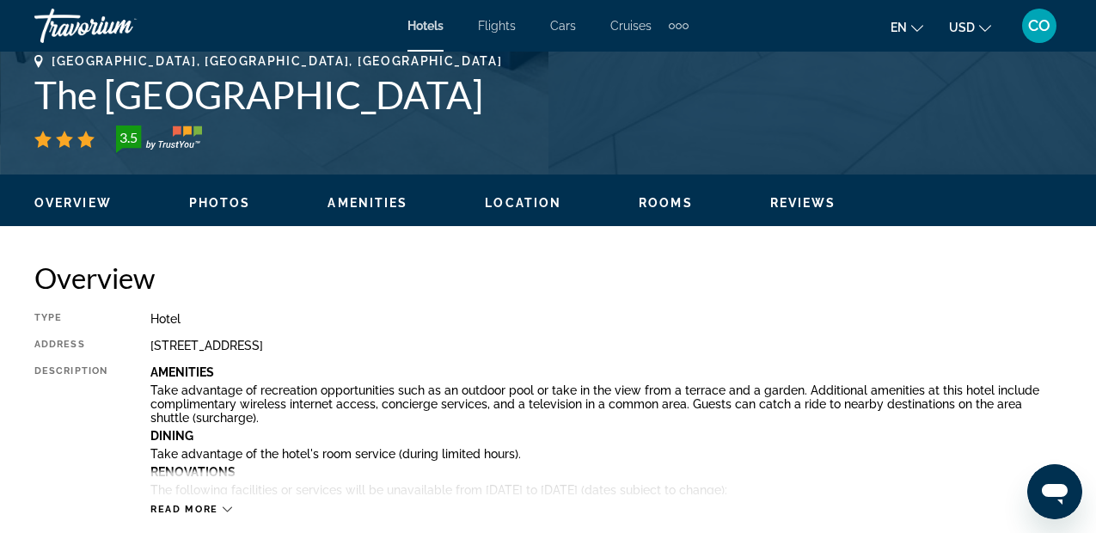
click at [719, 320] on div "Hotel" at bounding box center [605, 319] width 911 height 14
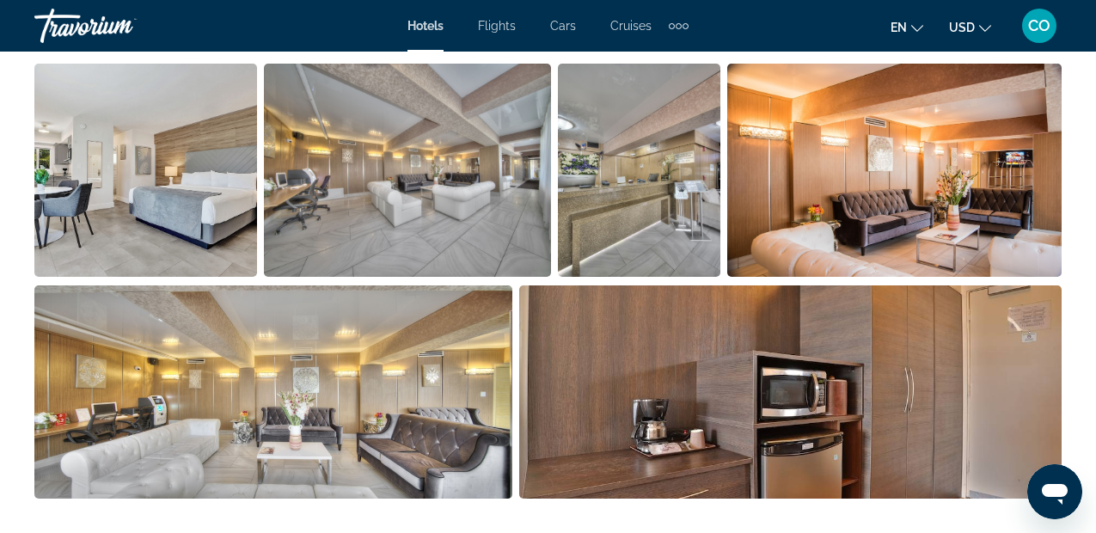
scroll to position [1233, 0]
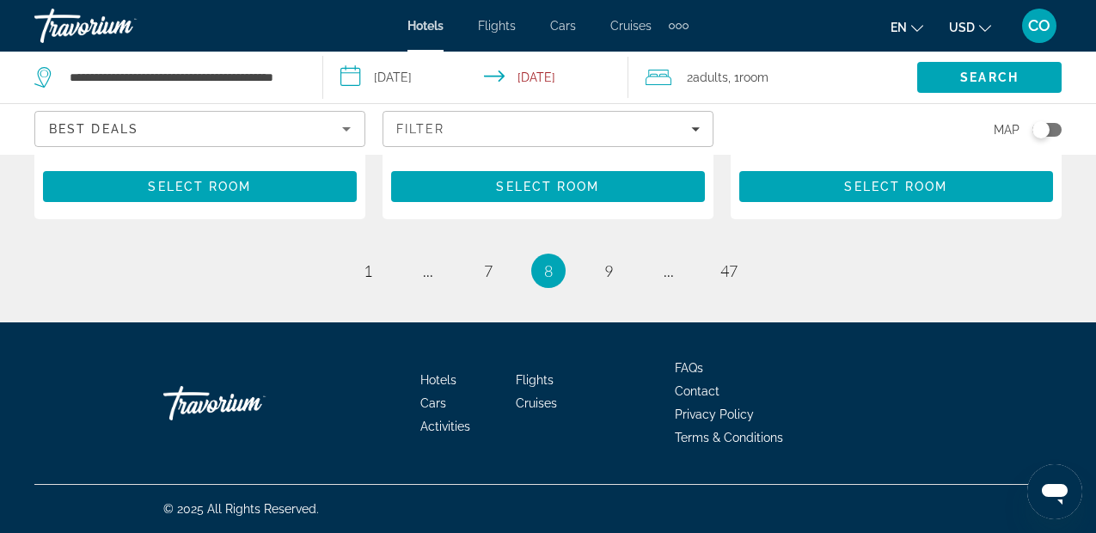
scroll to position [2791, 0]
click at [615, 279] on link "page 9" at bounding box center [608, 271] width 30 height 30
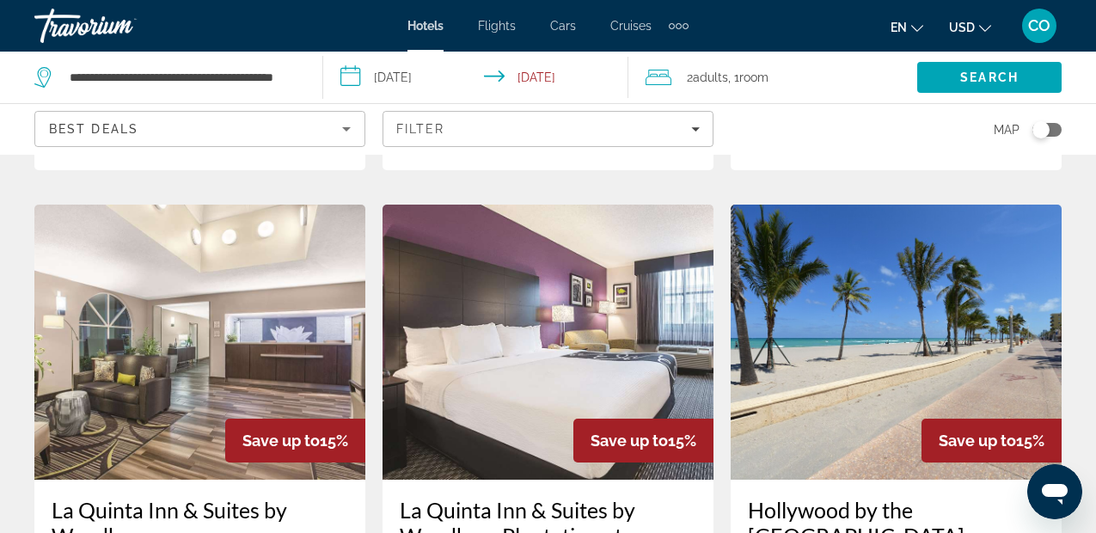
scroll to position [2175, 0]
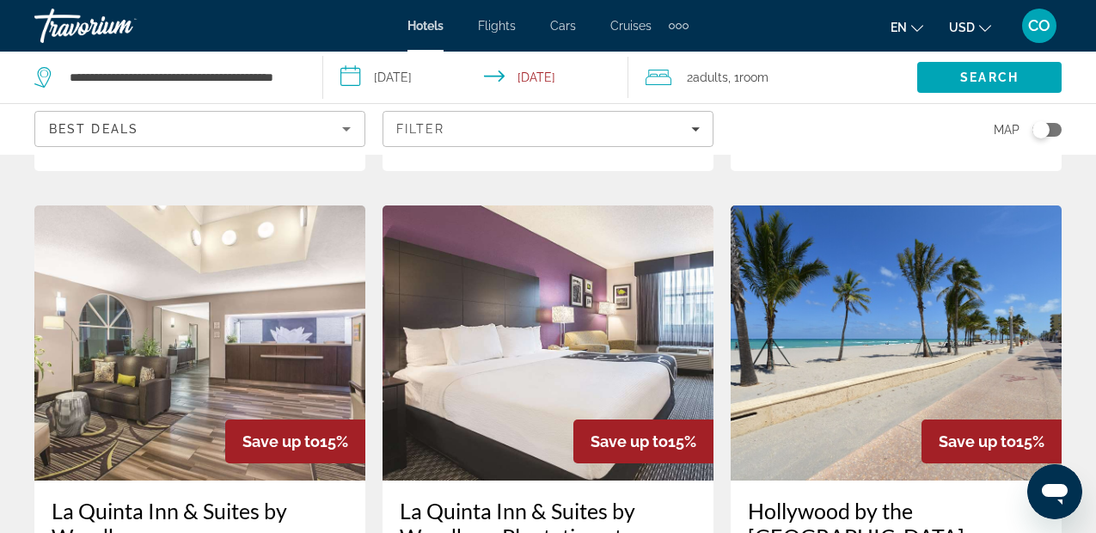
click at [615, 279] on img "Main content" at bounding box center [547, 342] width 331 height 275
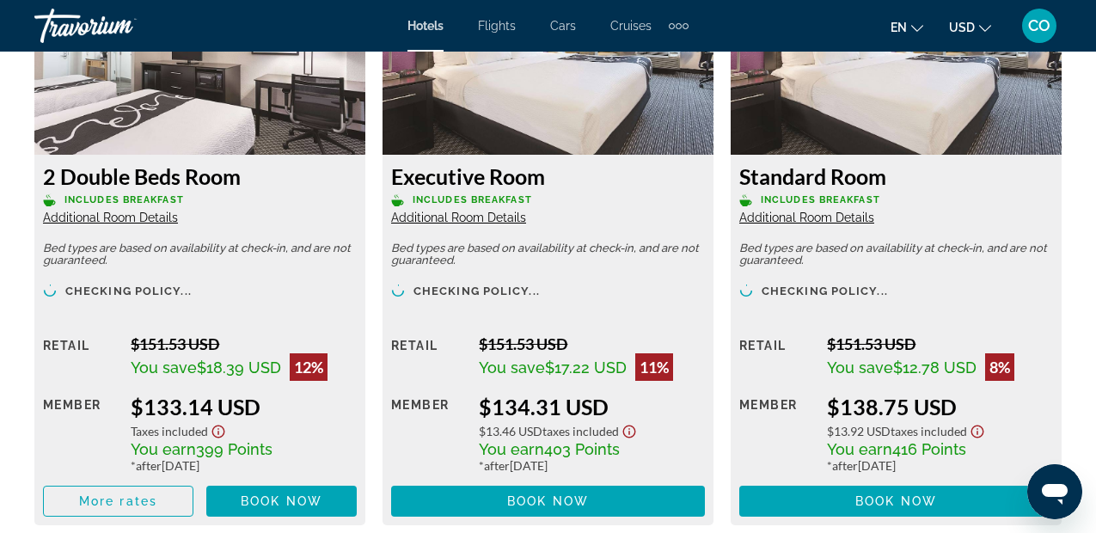
scroll to position [3409, 0]
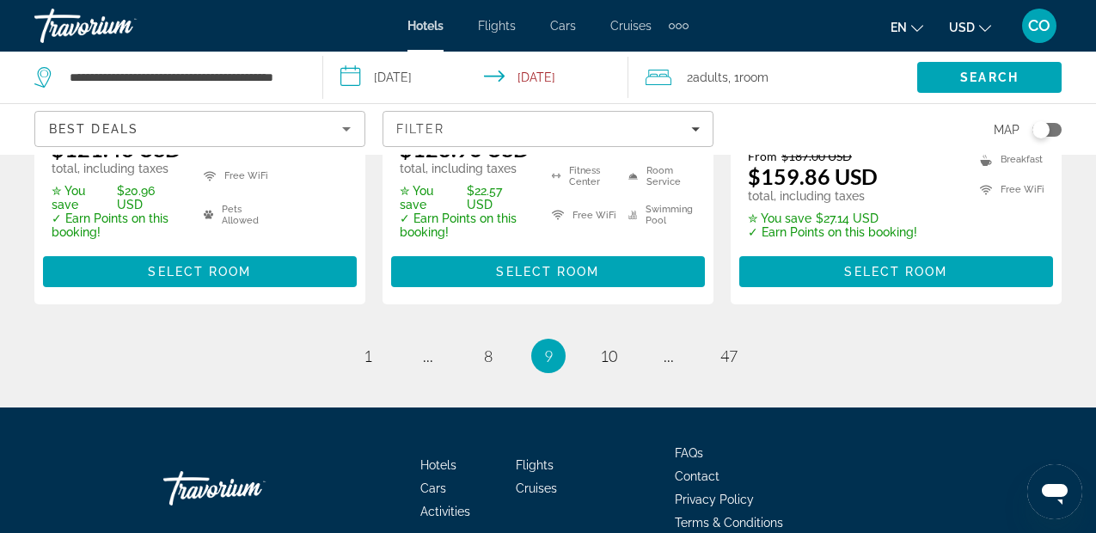
scroll to position [2780, 0]
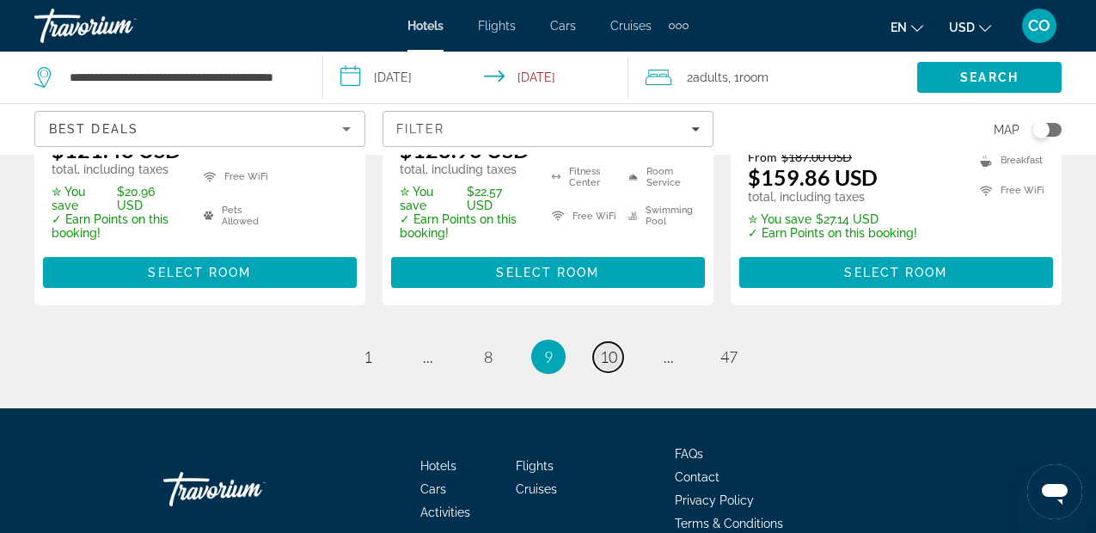
click at [610, 347] on span "10" at bounding box center [608, 356] width 17 height 19
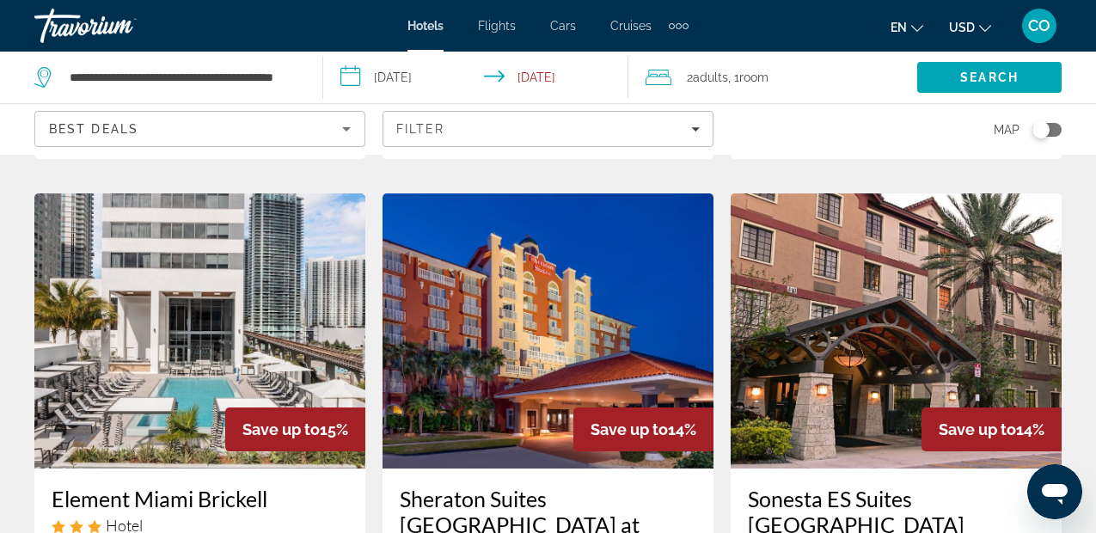
scroll to position [761, 0]
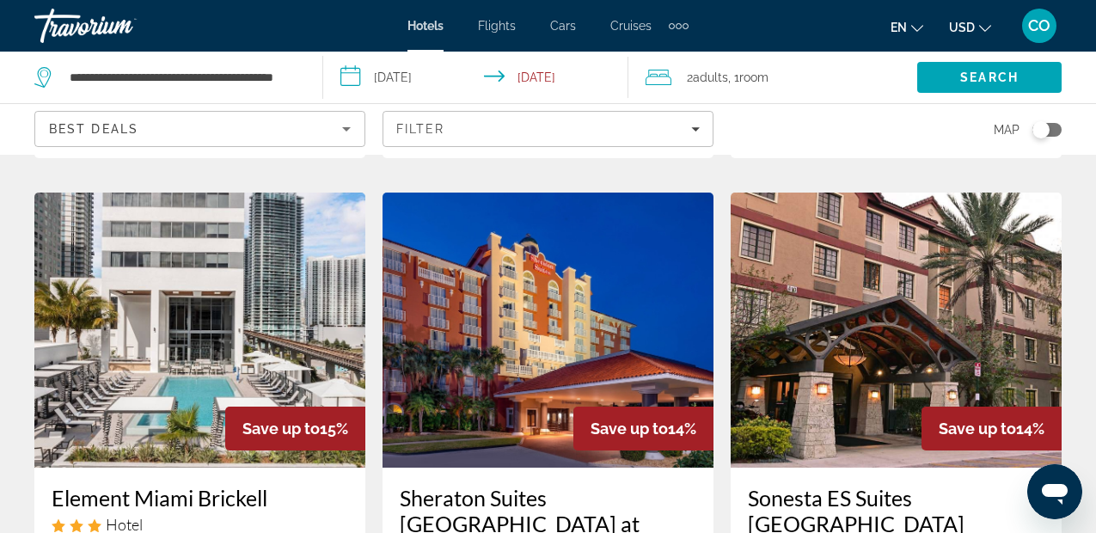
click at [609, 266] on img "Main content" at bounding box center [547, 330] width 331 height 275
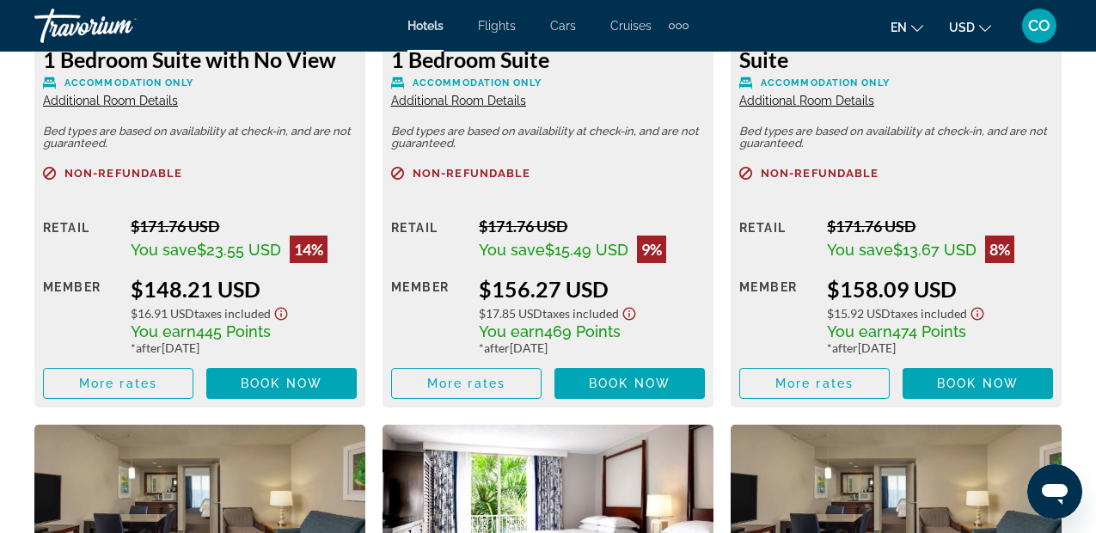
scroll to position [2892, 0]
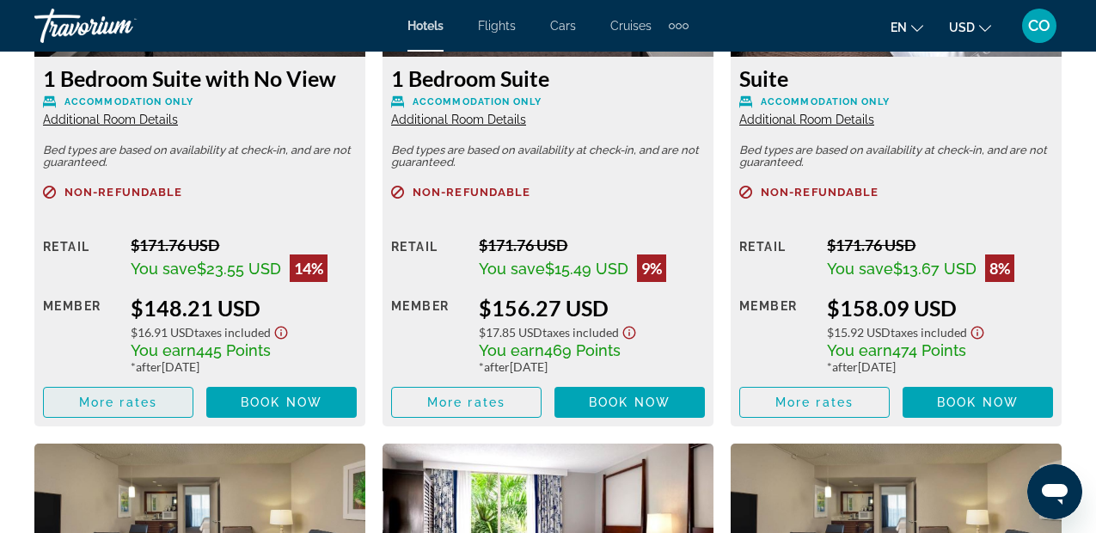
click at [151, 391] on span "Main content" at bounding box center [118, 402] width 149 height 41
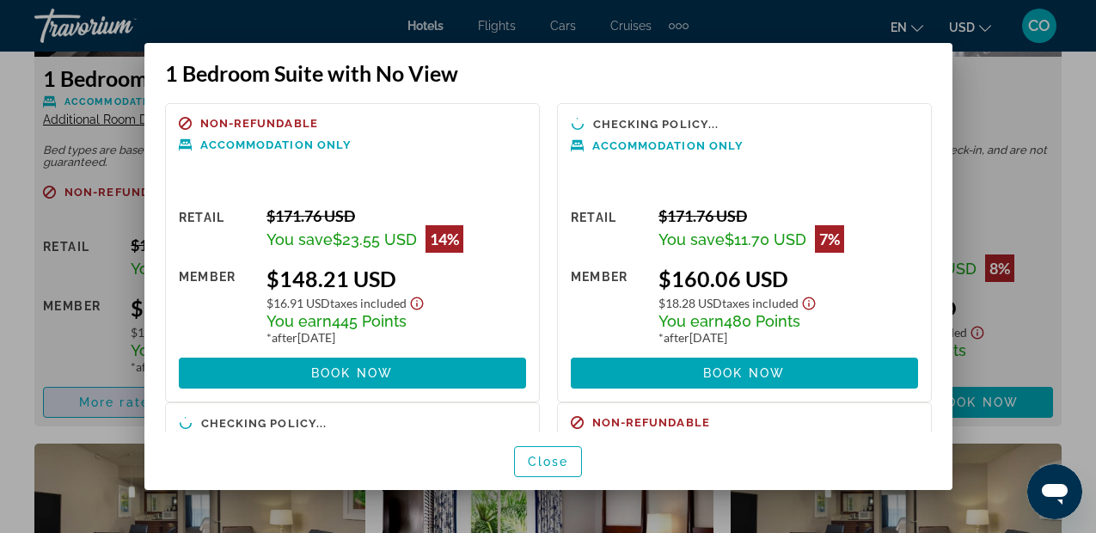
scroll to position [0, 0]
click at [542, 463] on span "Close" at bounding box center [548, 462] width 41 height 14
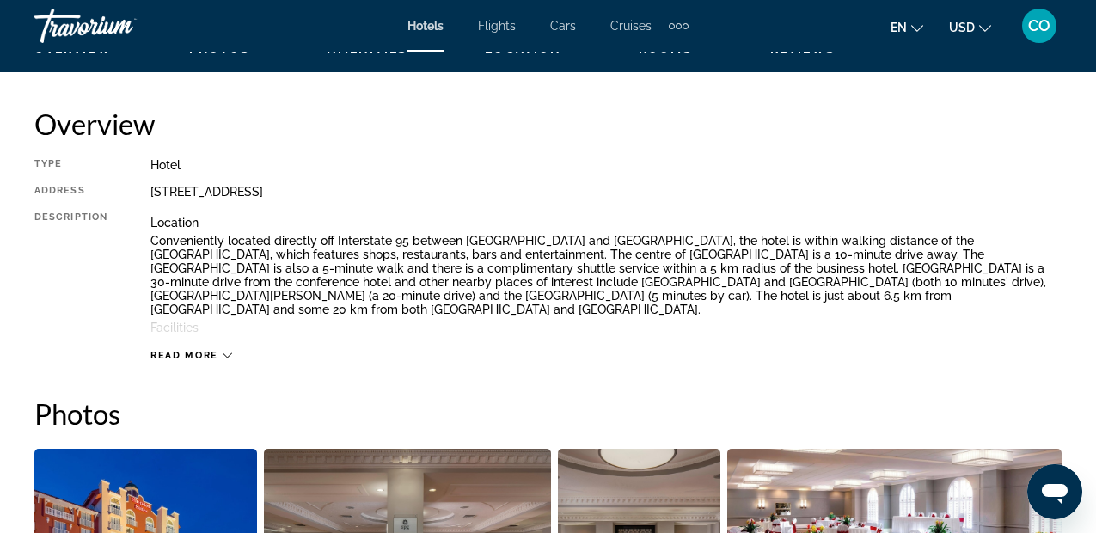
scroll to position [796, 0]
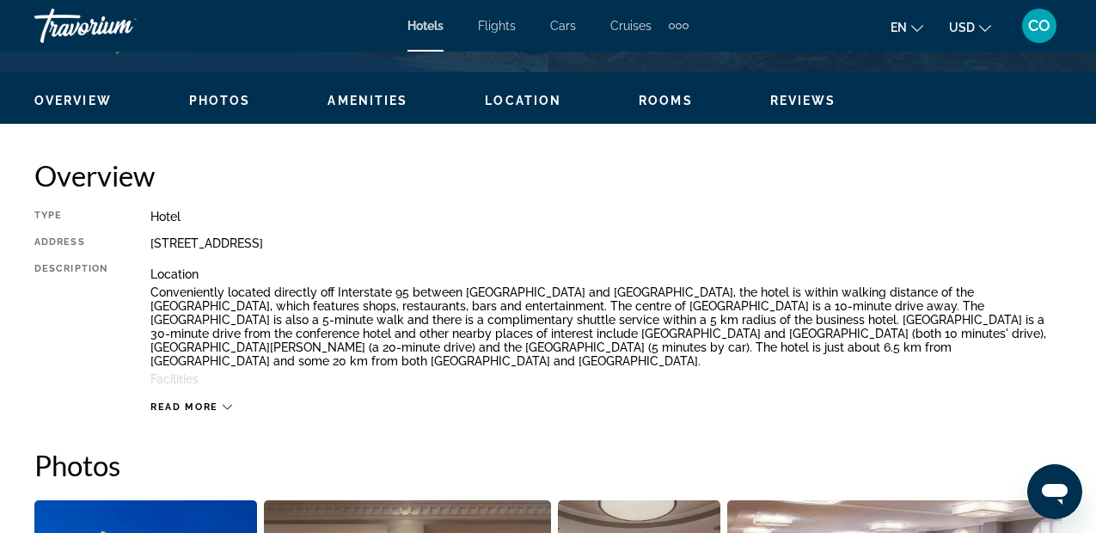
click at [242, 91] on ul "Overview Photos Amenities Location Rooms Reviews Modify Dates" at bounding box center [547, 98] width 1027 height 19
click at [557, 103] on span "Location" at bounding box center [523, 101] width 76 height 14
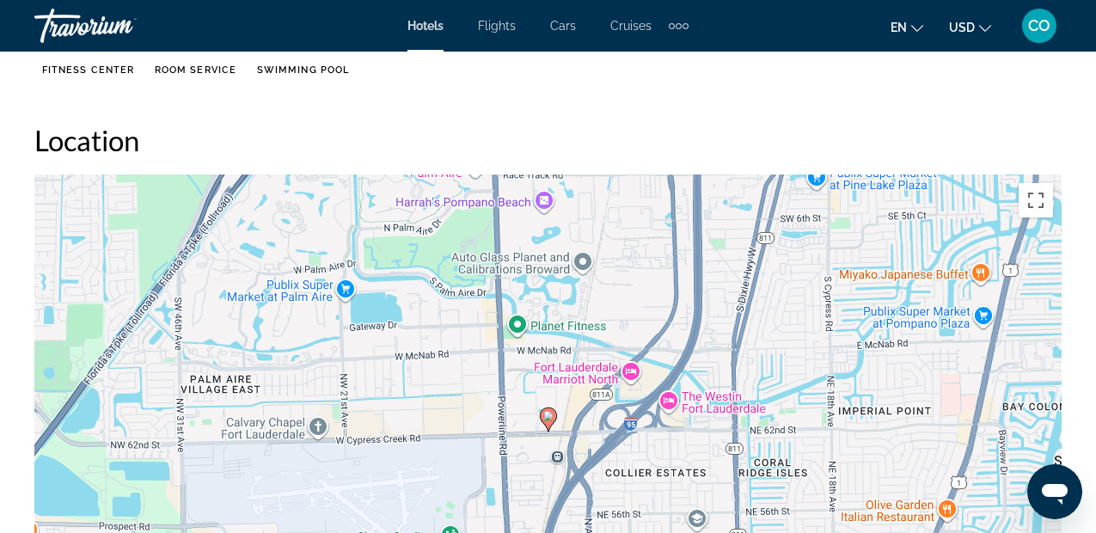
scroll to position [1875, 0]
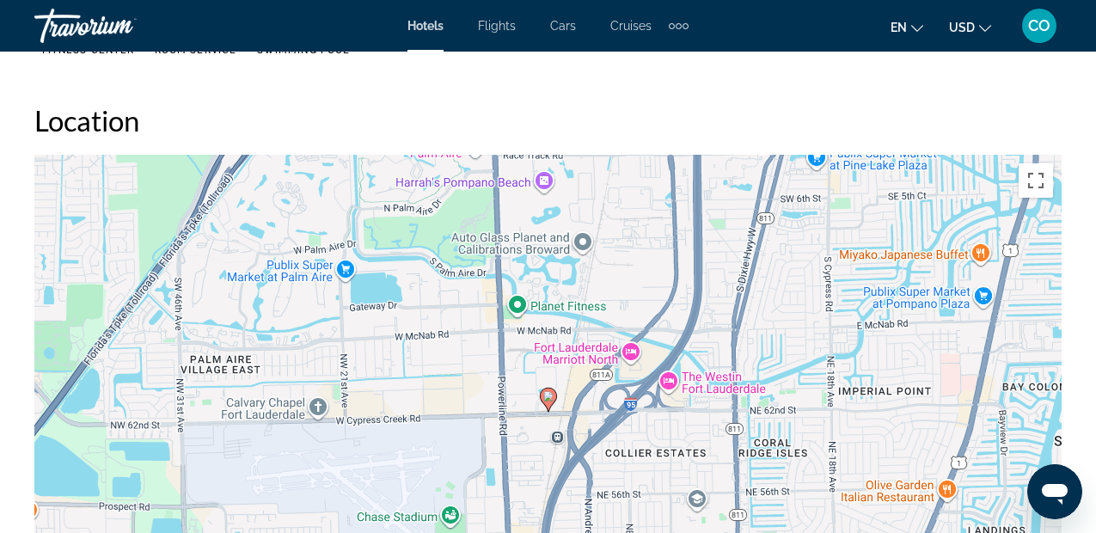
click at [633, 291] on div "Para activar la función de arrastrar con el teclado, presiona Alt + Intro. Una …" at bounding box center [547, 413] width 1027 height 516
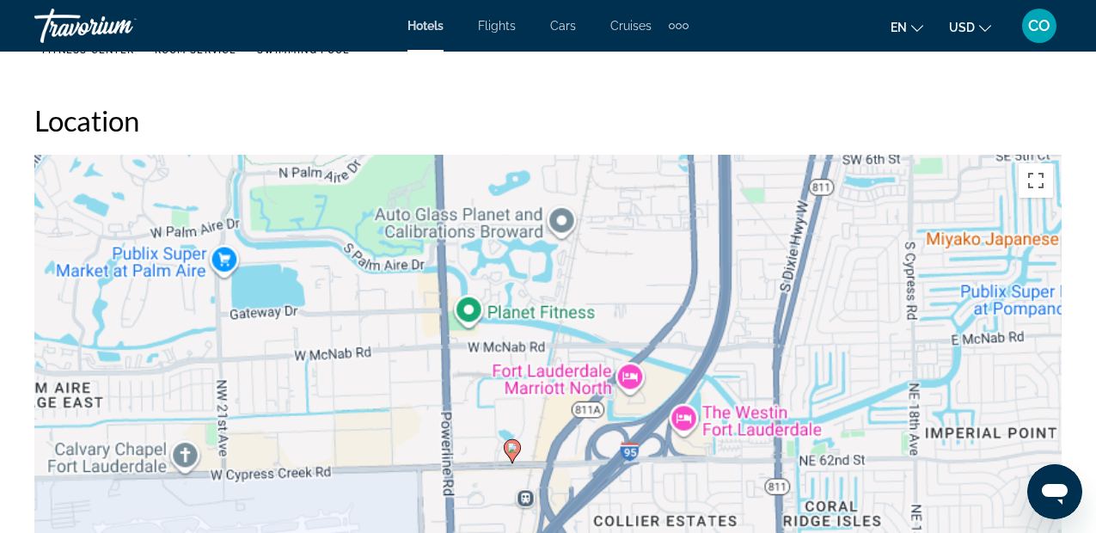
click at [633, 291] on div "Para activar la función de arrastrar con el teclado, presiona Alt + Intro. Una …" at bounding box center [547, 413] width 1027 height 516
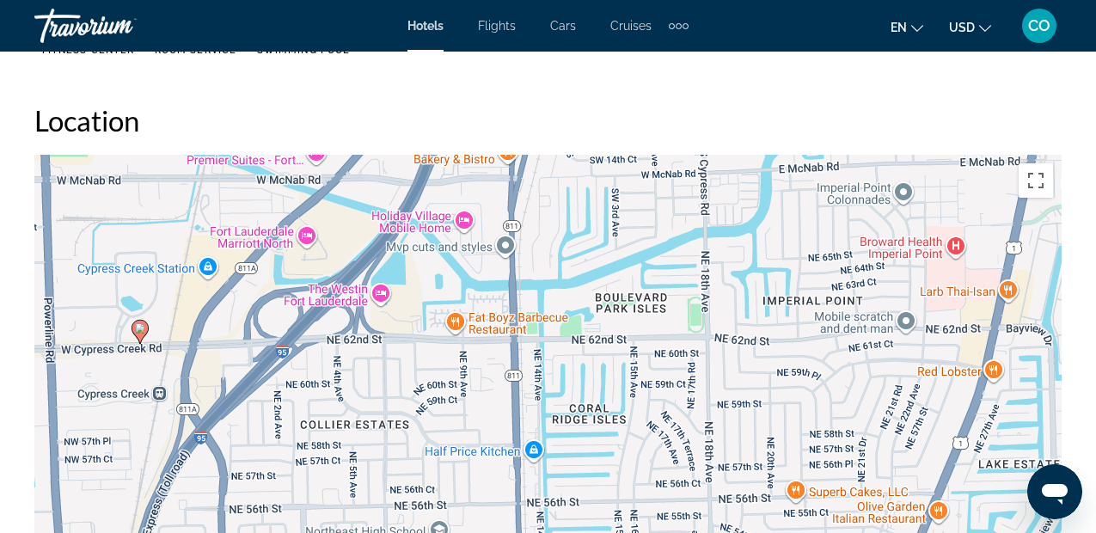
drag, startPoint x: 903, startPoint y: 285, endPoint x: 579, endPoint y: 96, distance: 375.2
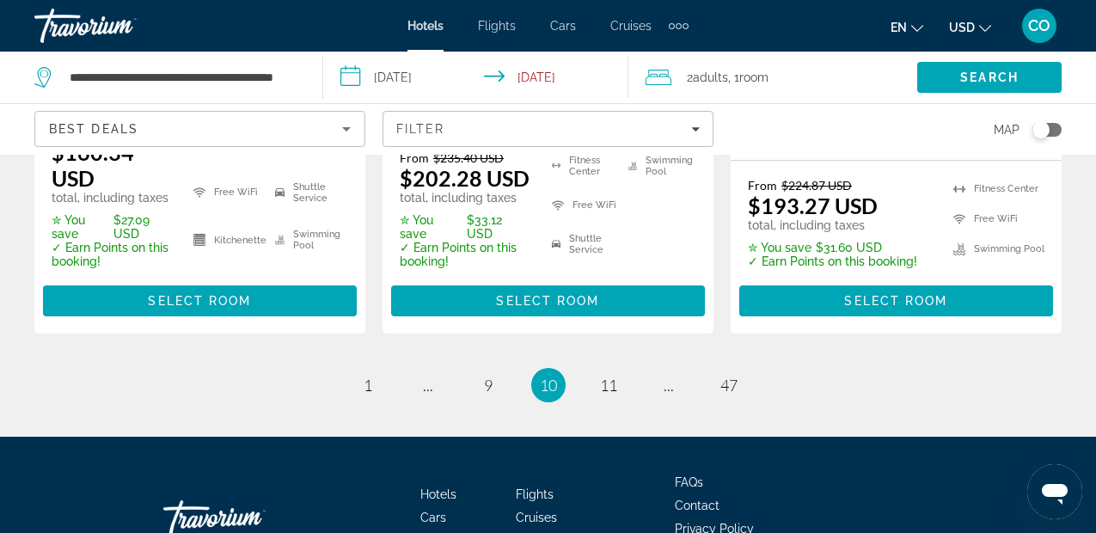
scroll to position [2755, 0]
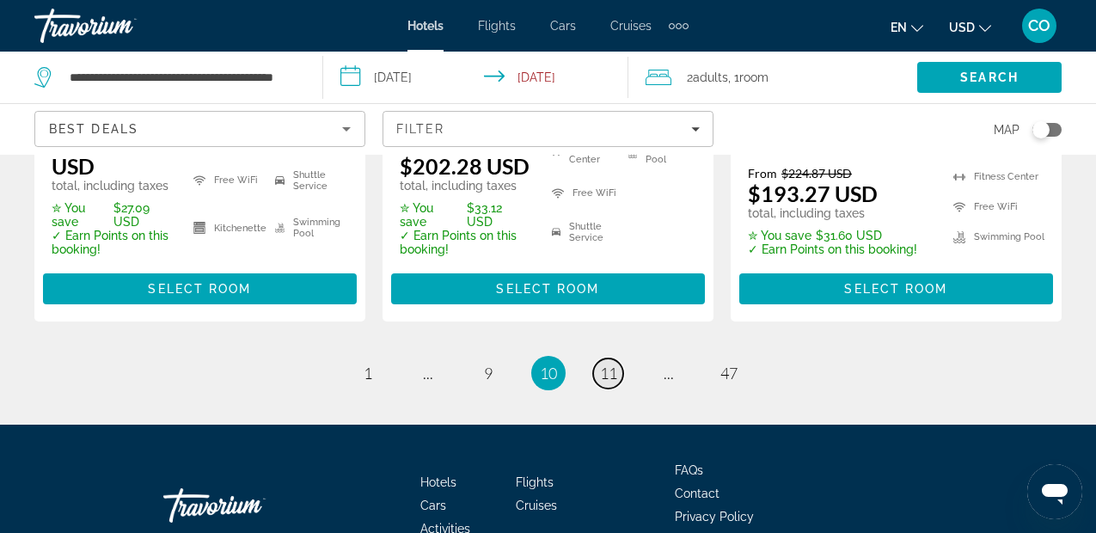
click at [621, 358] on link "page 11" at bounding box center [608, 373] width 30 height 30
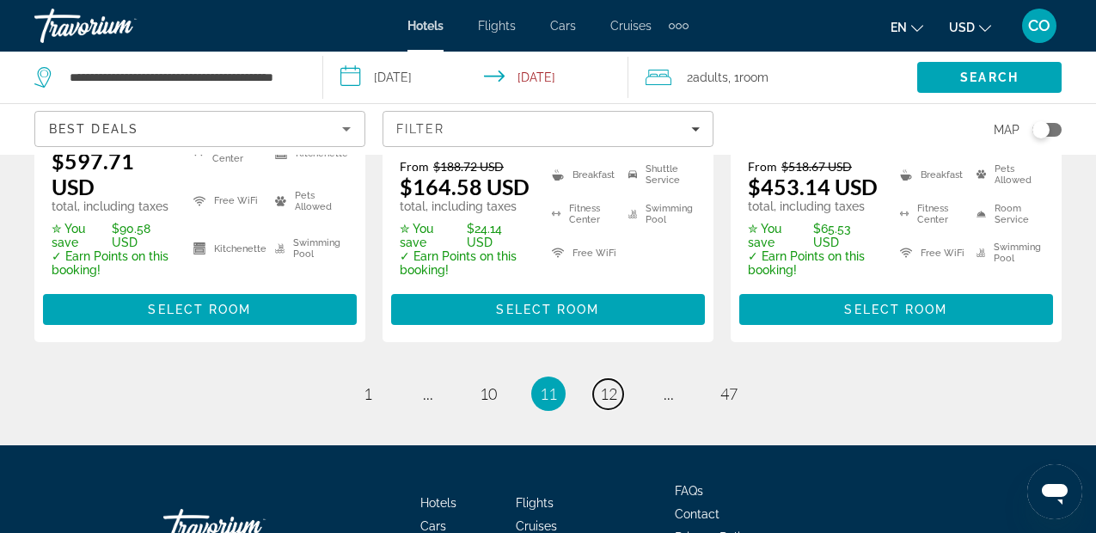
scroll to position [2603, 0]
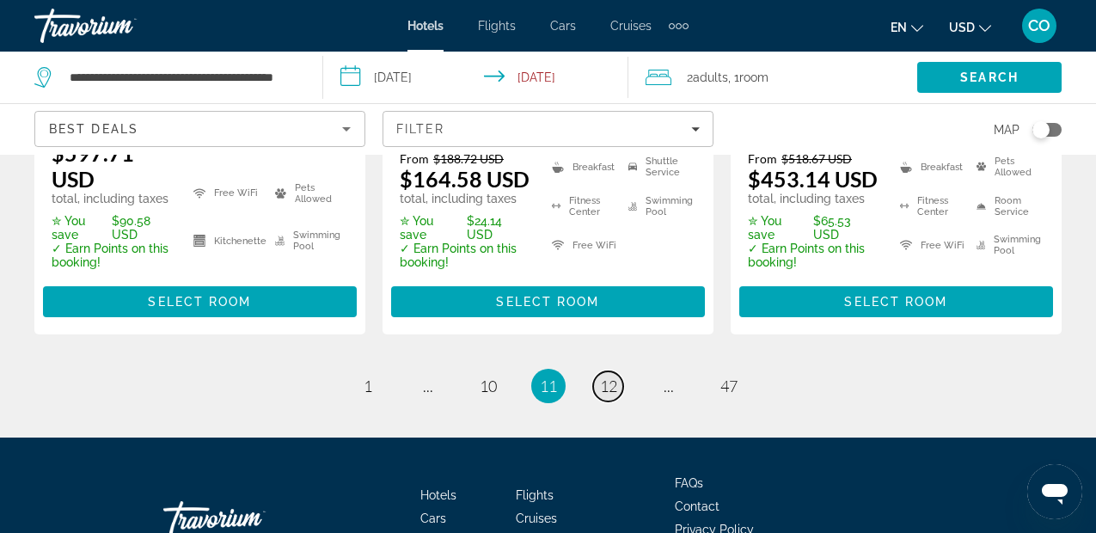
click at [609, 386] on span "12" at bounding box center [608, 385] width 17 height 19
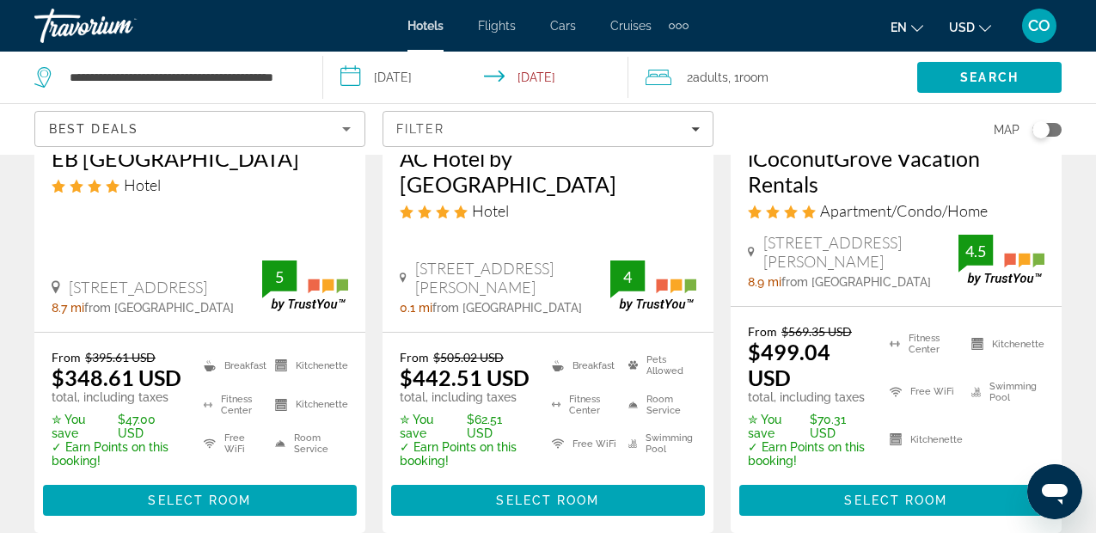
scroll to position [2738, 0]
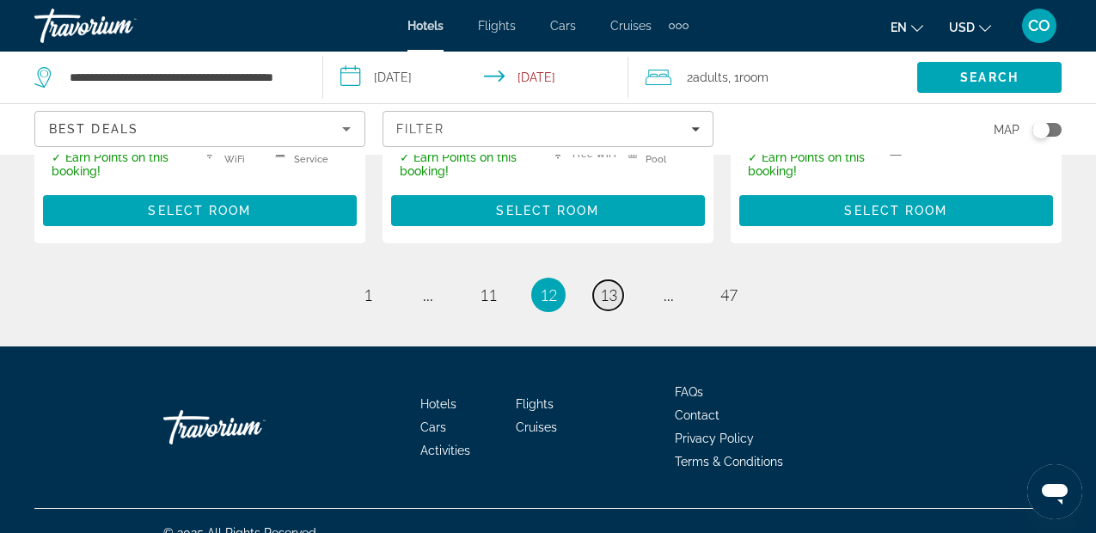
click at [613, 281] on link "page 13" at bounding box center [608, 295] width 30 height 30
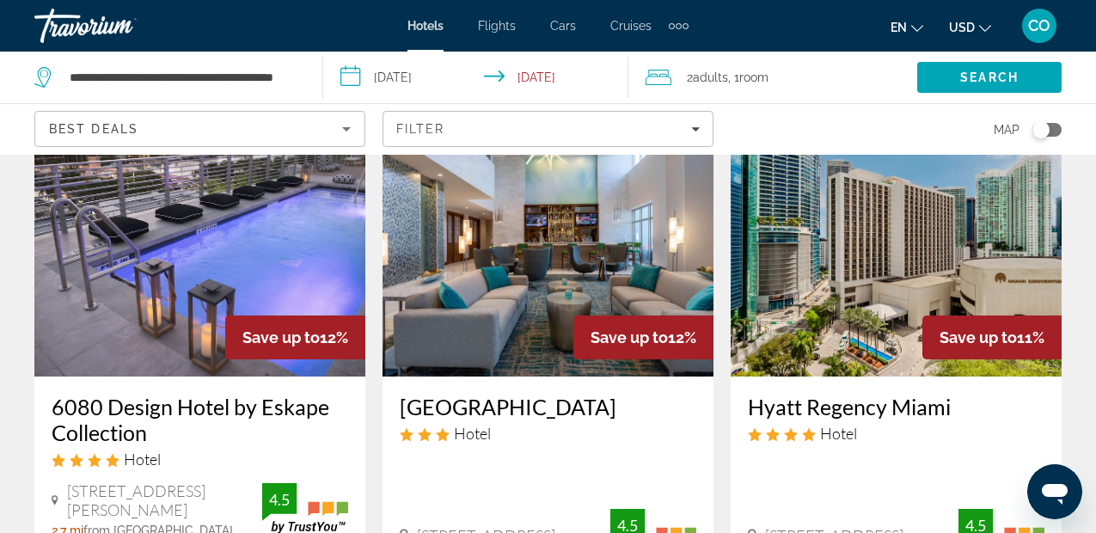
scroll to position [111, 0]
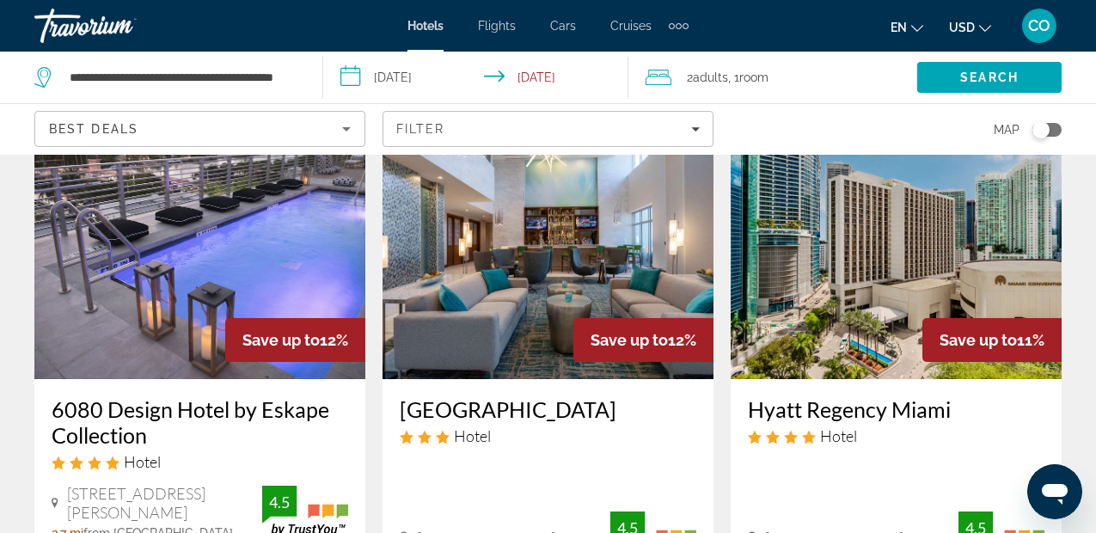
click at [612, 304] on img "Main content" at bounding box center [547, 241] width 331 height 275
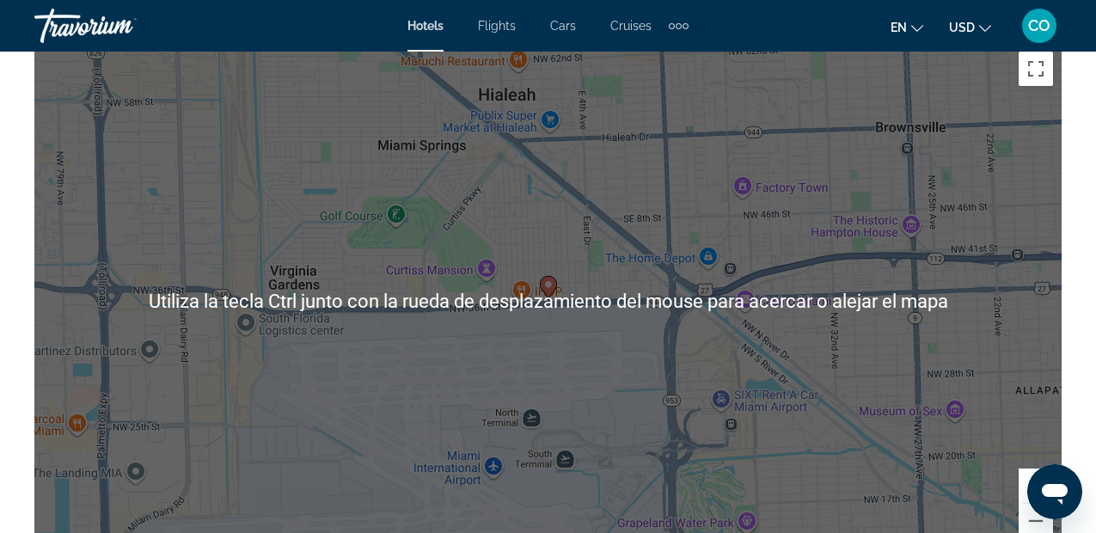
scroll to position [1920, 0]
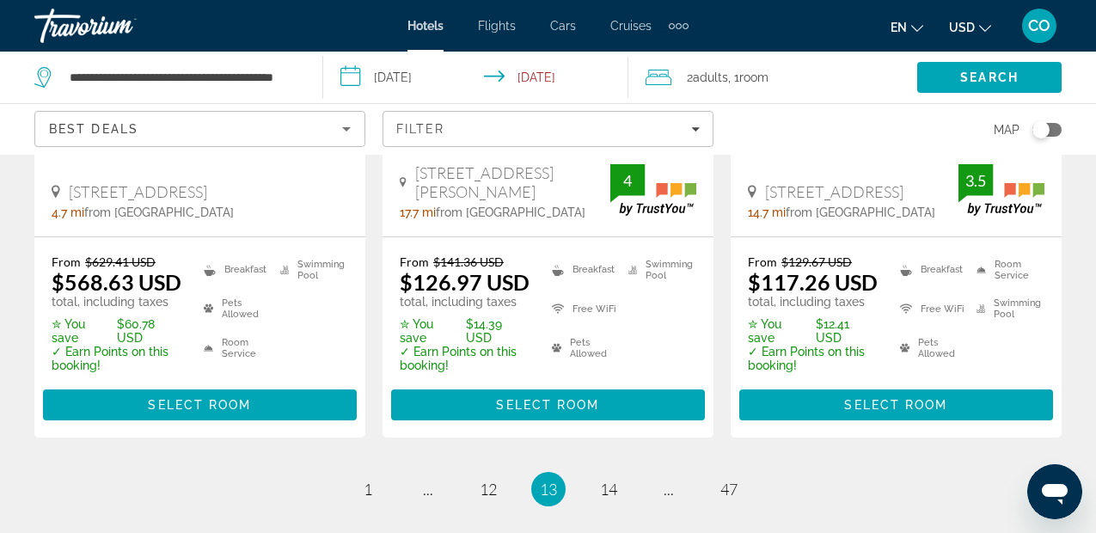
scroll to position [2574, 0]
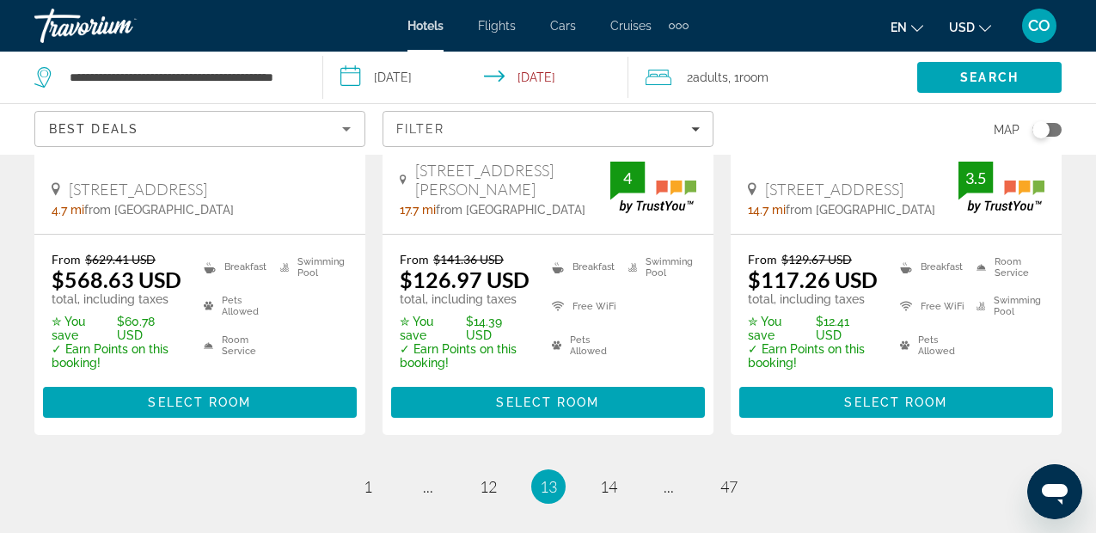
drag, startPoint x: 570, startPoint y: 296, endPoint x: 503, endPoint y: 239, distance: 87.8
click at [503, 234] on div "Quality Inn Miami South Hotel 14501 S Dixie Hwy, Miami 17.7 mi from Miami Beach…" at bounding box center [547, 145] width 331 height 178
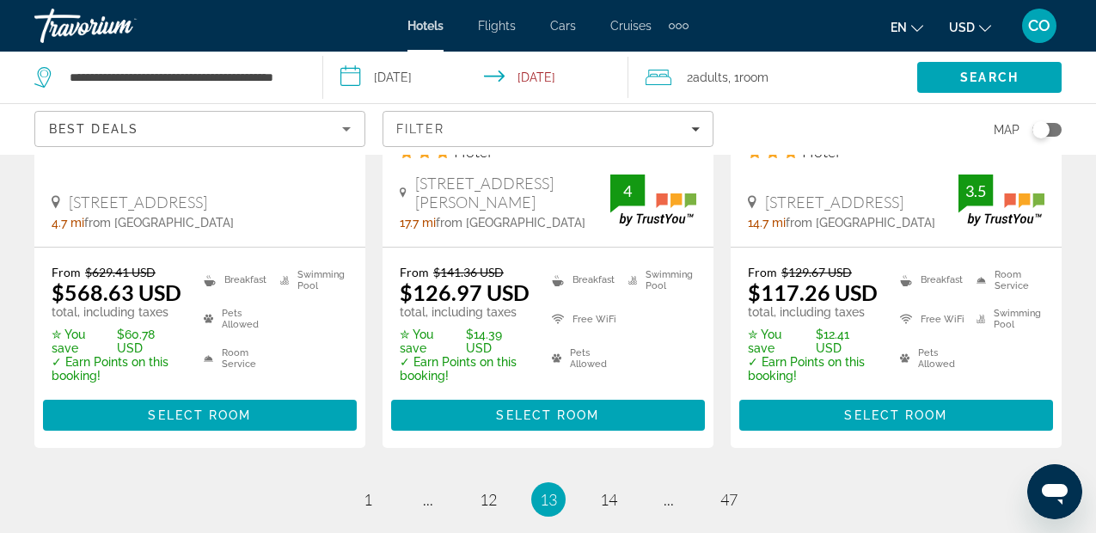
scroll to position [2608, 0]
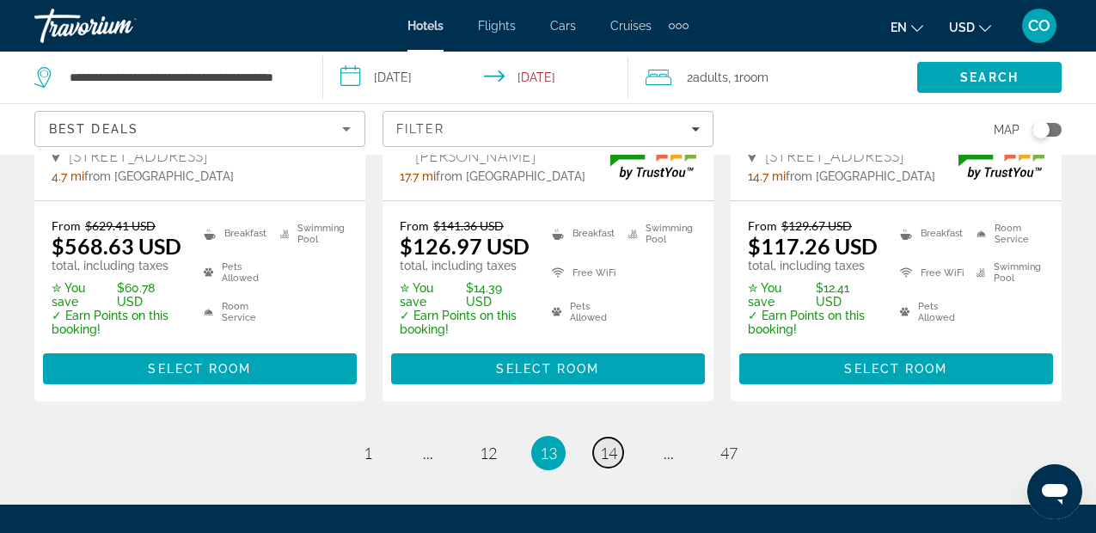
click at [603, 448] on span "14" at bounding box center [608, 452] width 17 height 19
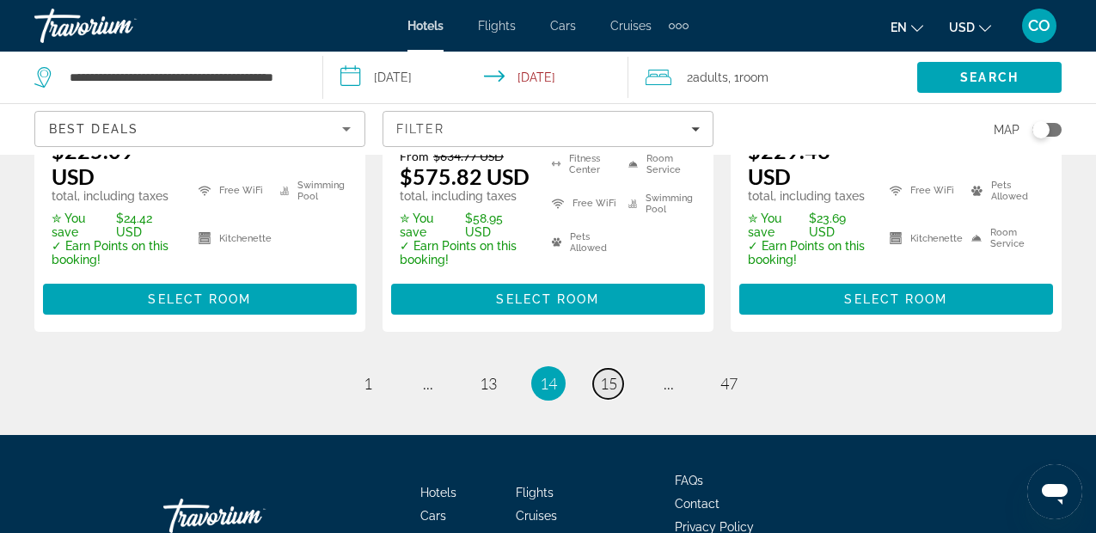
scroll to position [2592, 0]
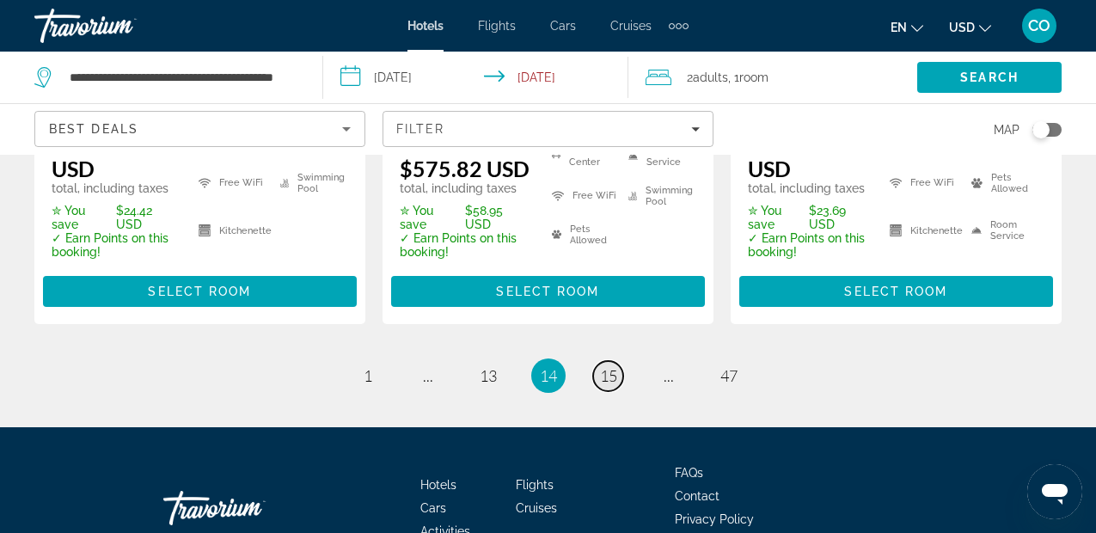
click at [603, 391] on link "page 15" at bounding box center [608, 376] width 30 height 30
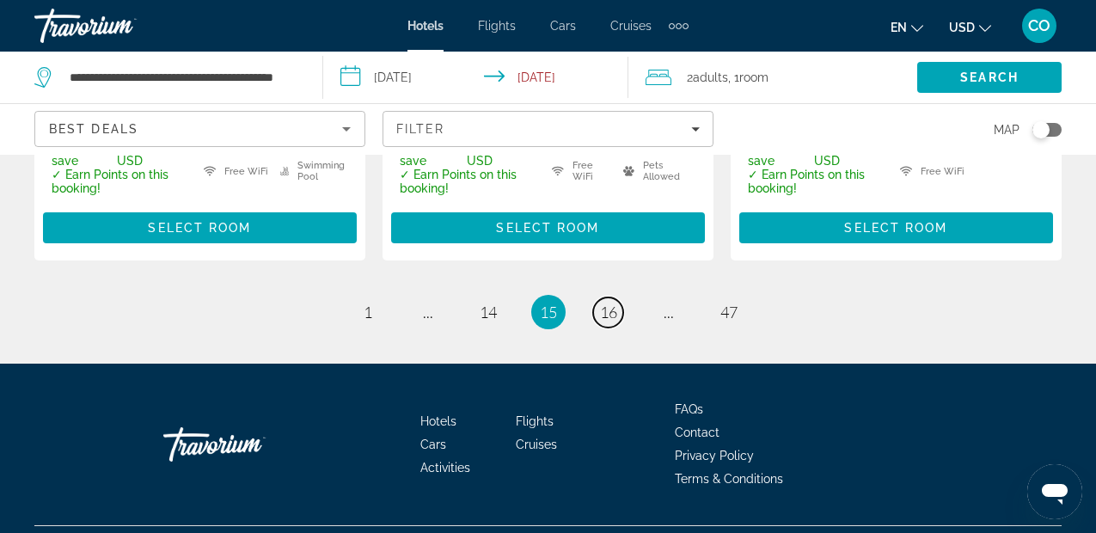
scroll to position [2696, 0]
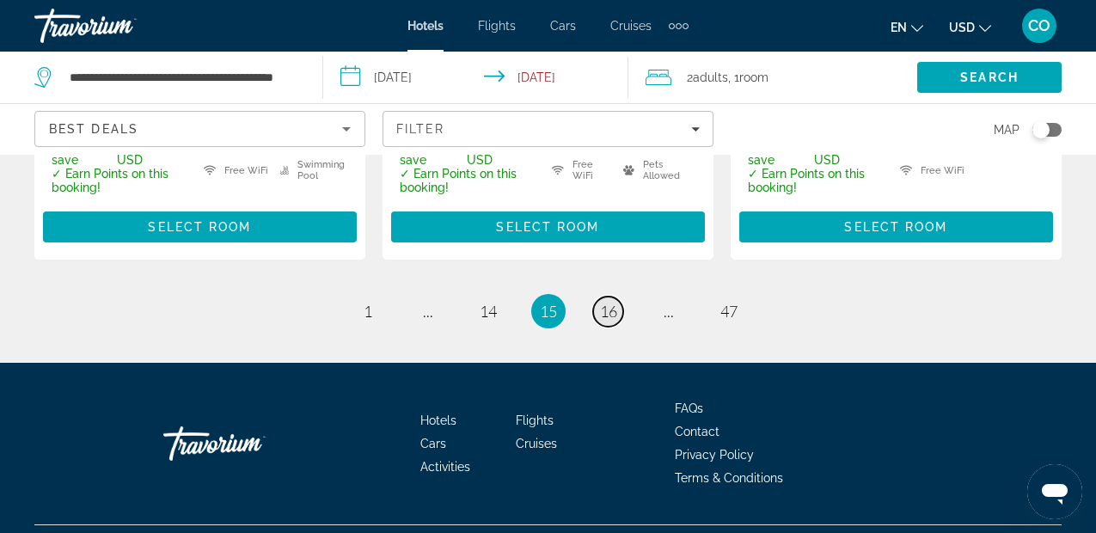
click at [606, 321] on span "16" at bounding box center [608, 311] width 17 height 19
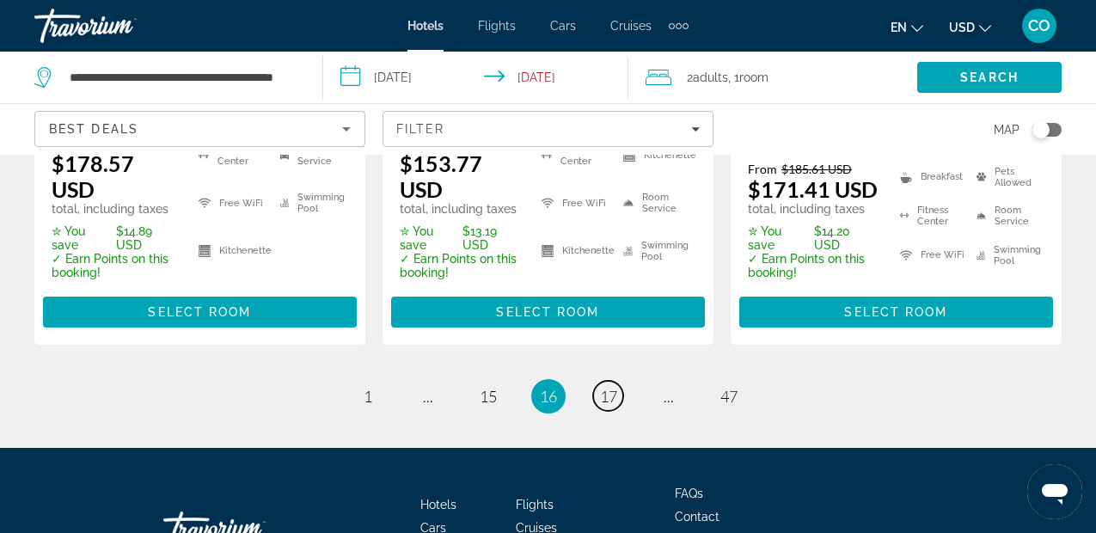
scroll to position [2589, 0]
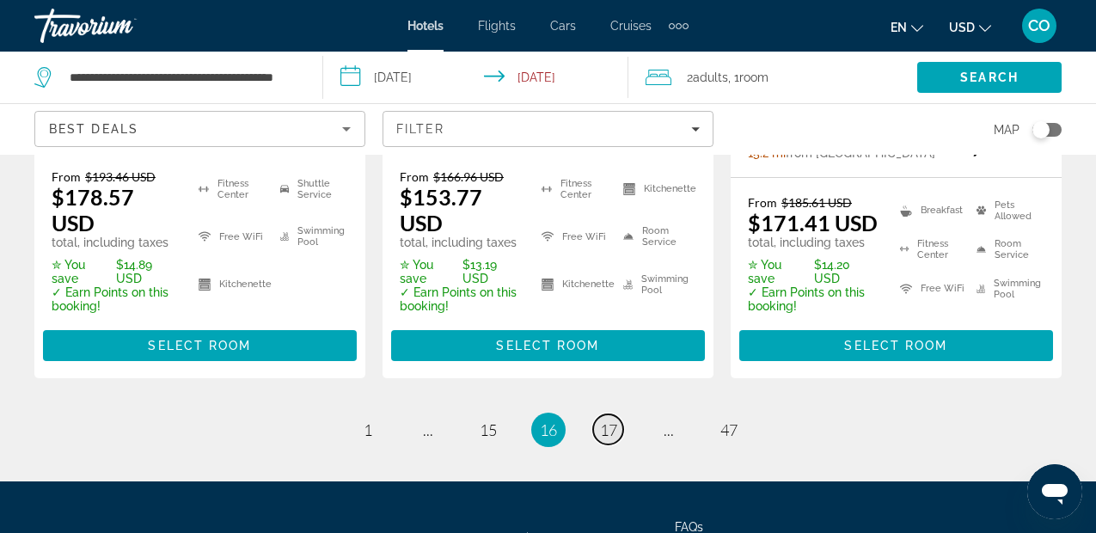
click at [606, 439] on span "17" at bounding box center [608, 429] width 17 height 19
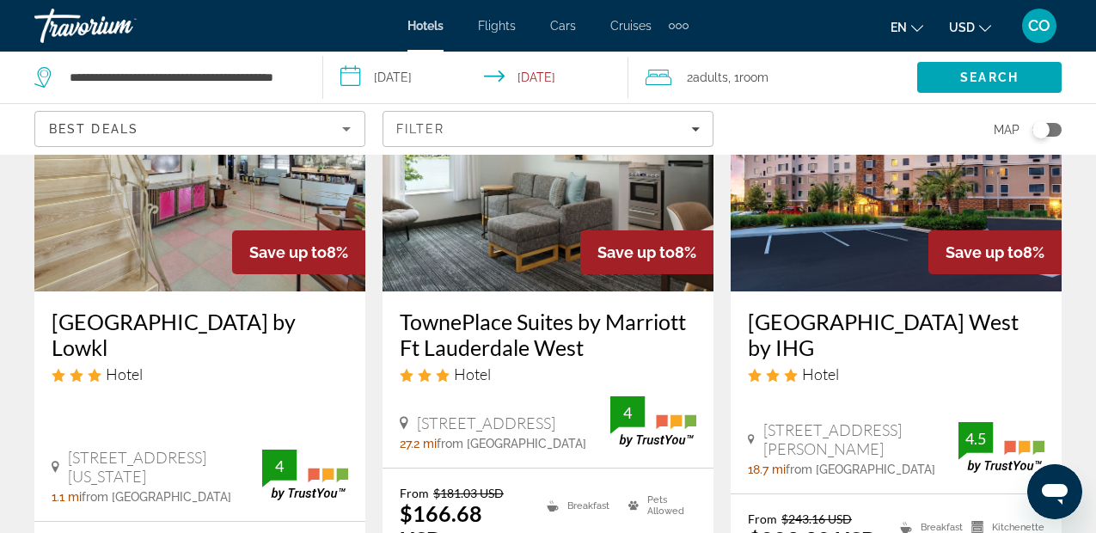
scroll to position [859, 0]
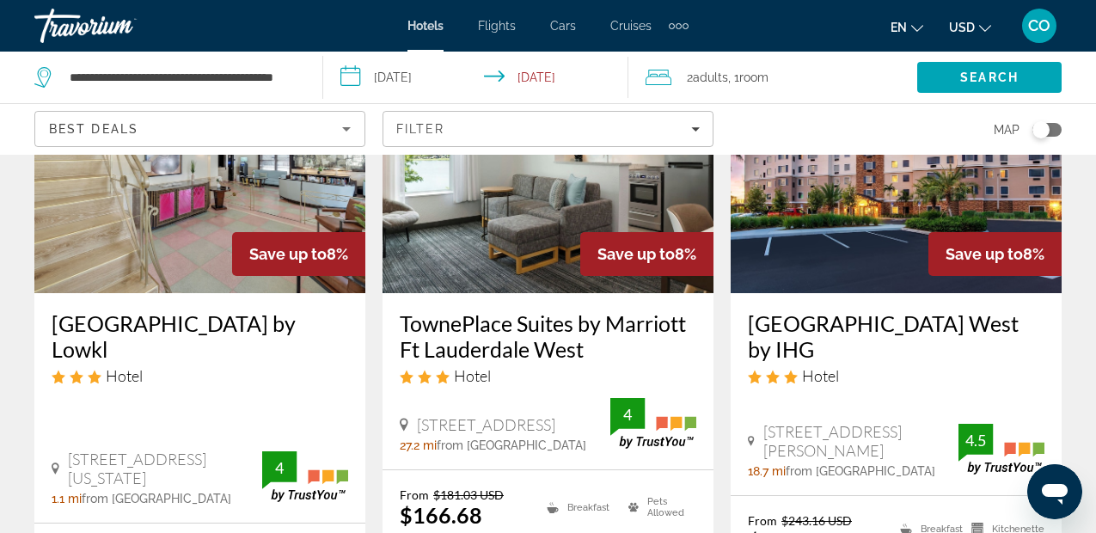
click at [554, 156] on img "Main content" at bounding box center [547, 155] width 331 height 275
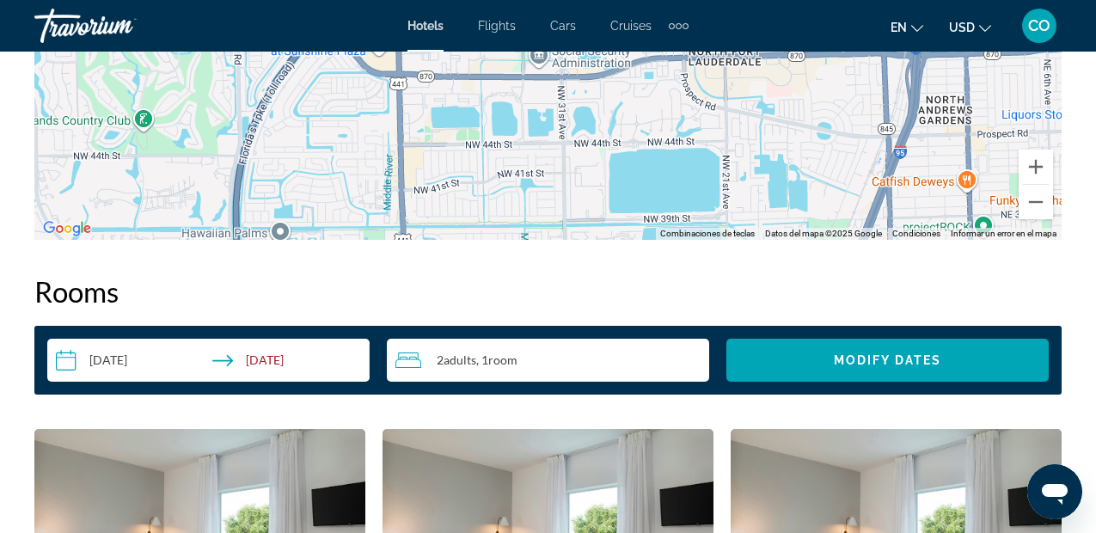
scroll to position [2306, 0]
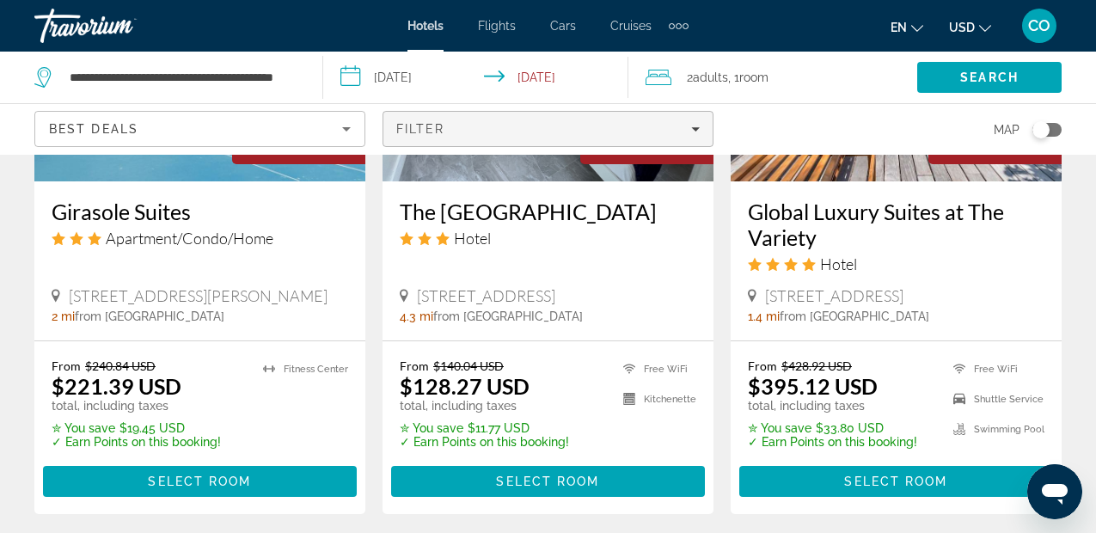
scroll to position [2406, 0]
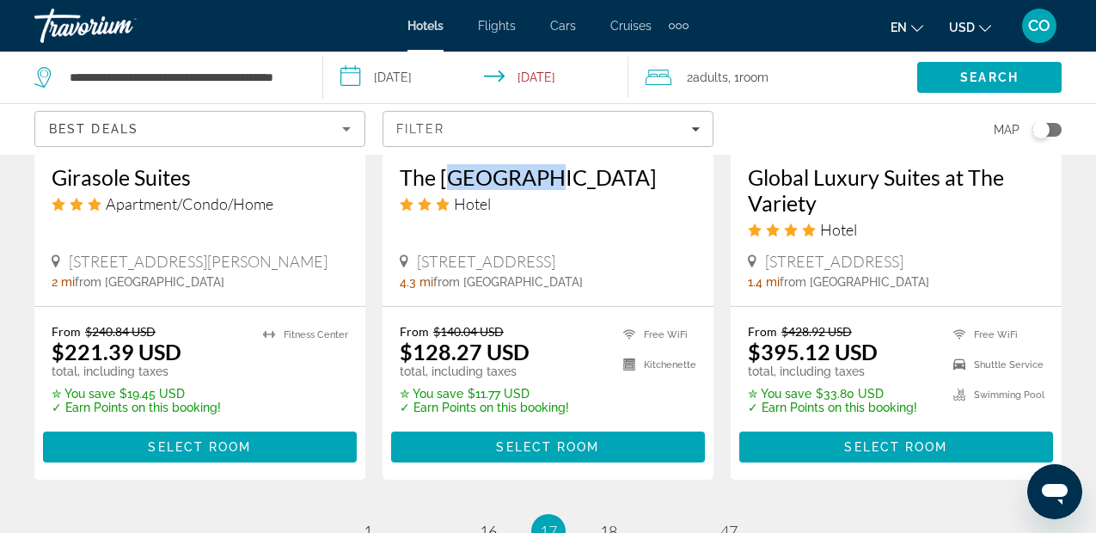
drag, startPoint x: 443, startPoint y: 204, endPoint x: 524, endPoint y: 216, distance: 82.5
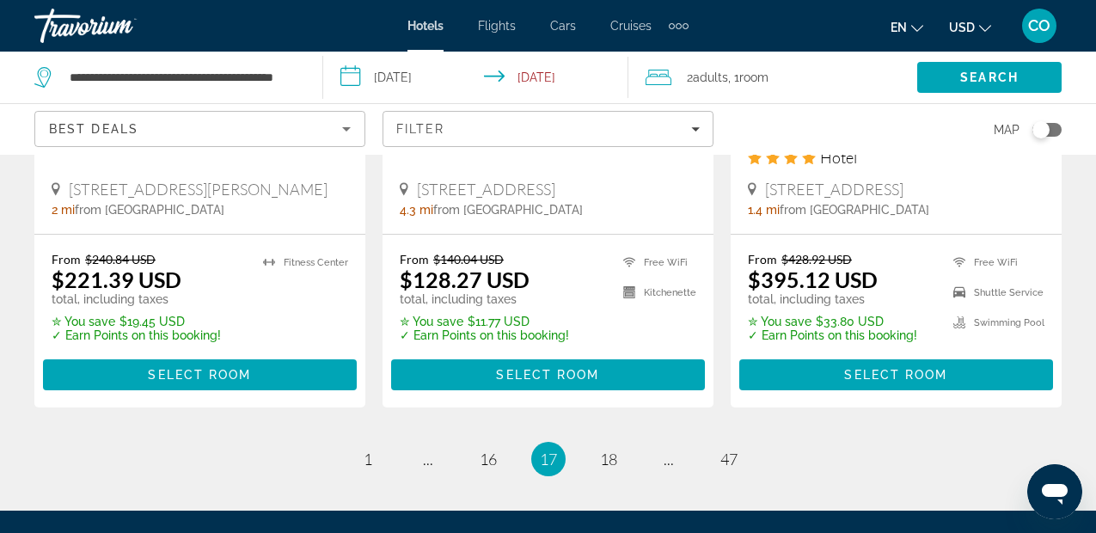
scroll to position [2220, 0]
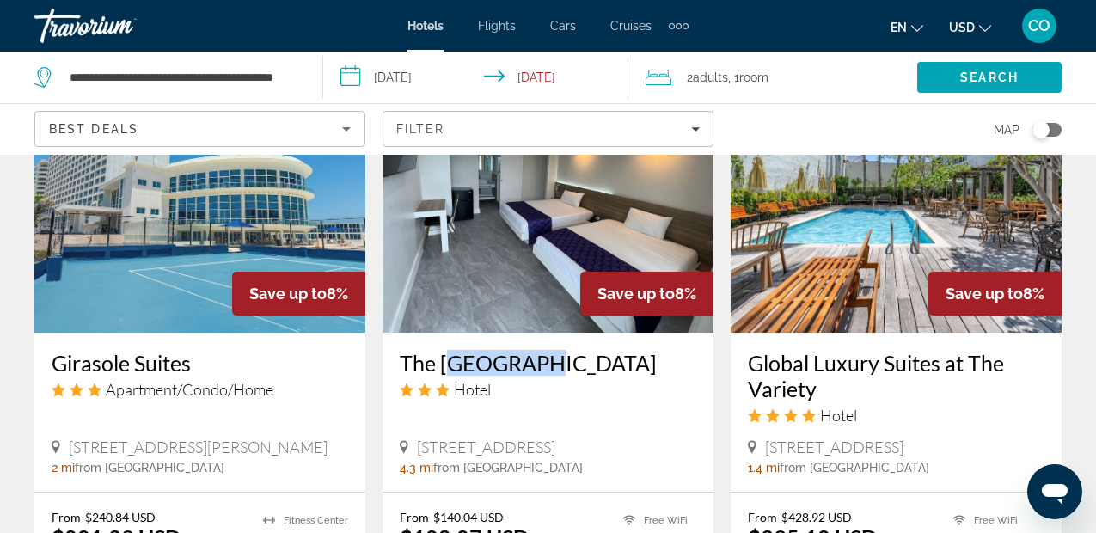
click at [617, 211] on img "Main content" at bounding box center [547, 195] width 331 height 275
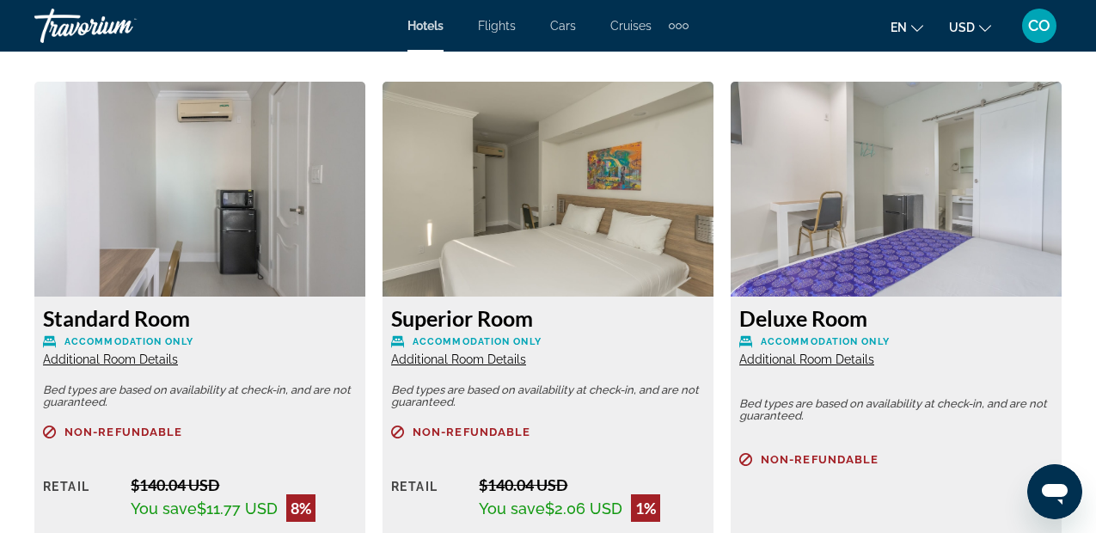
scroll to position [2652, 0]
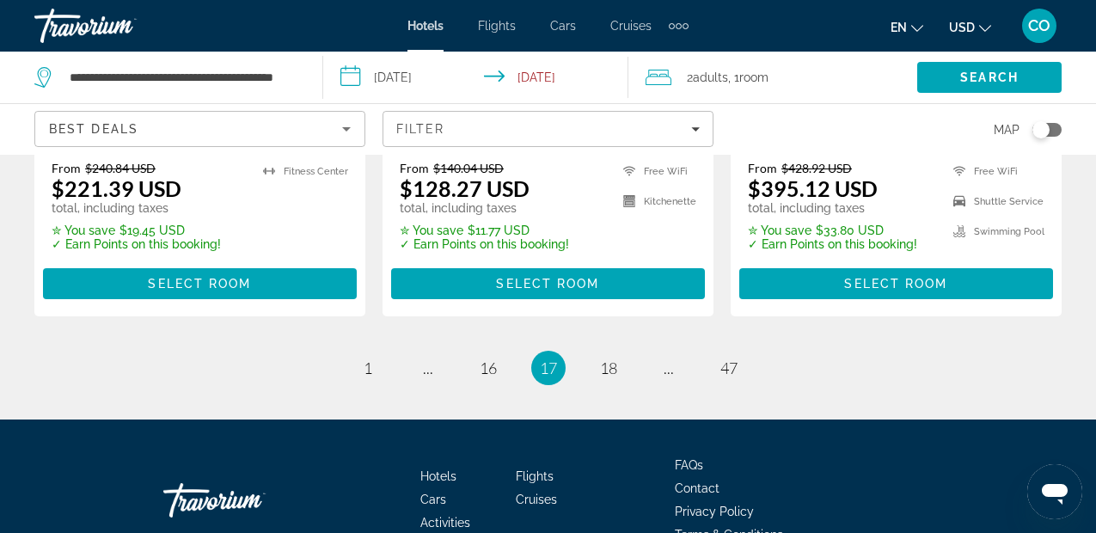
scroll to position [2572, 0]
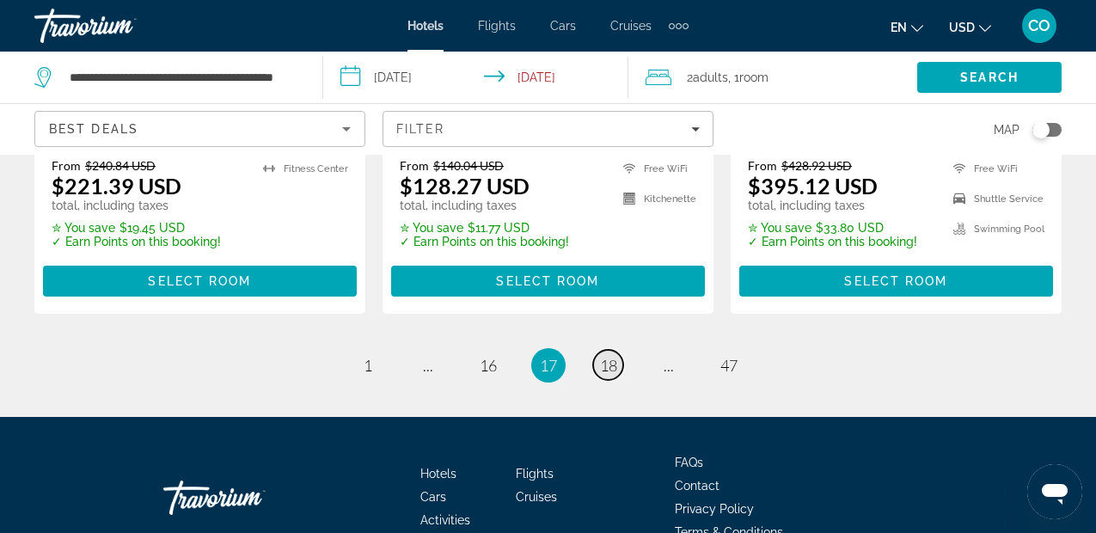
click at [614, 375] on span "18" at bounding box center [608, 365] width 17 height 19
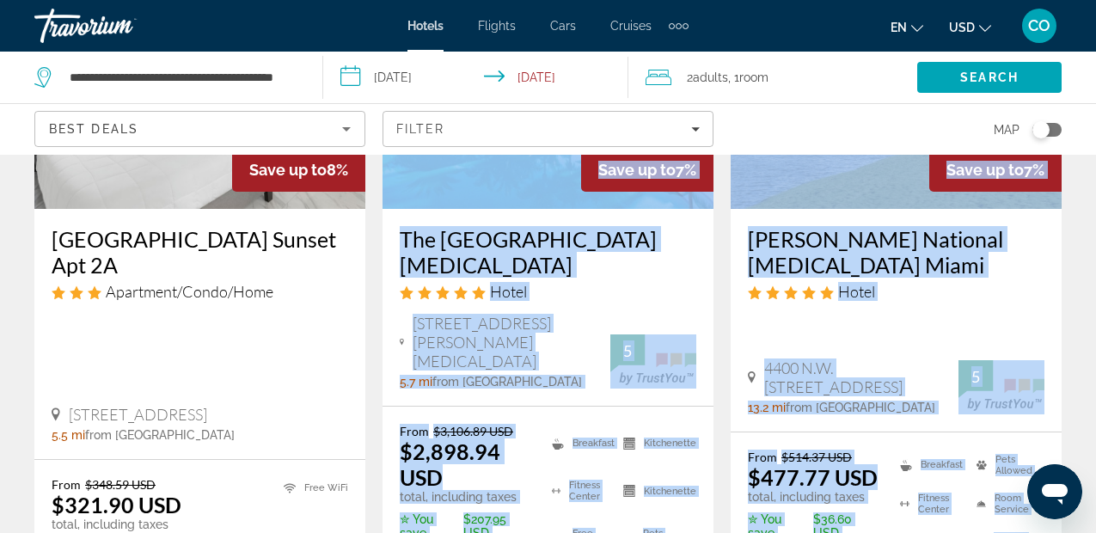
scroll to position [296, 0]
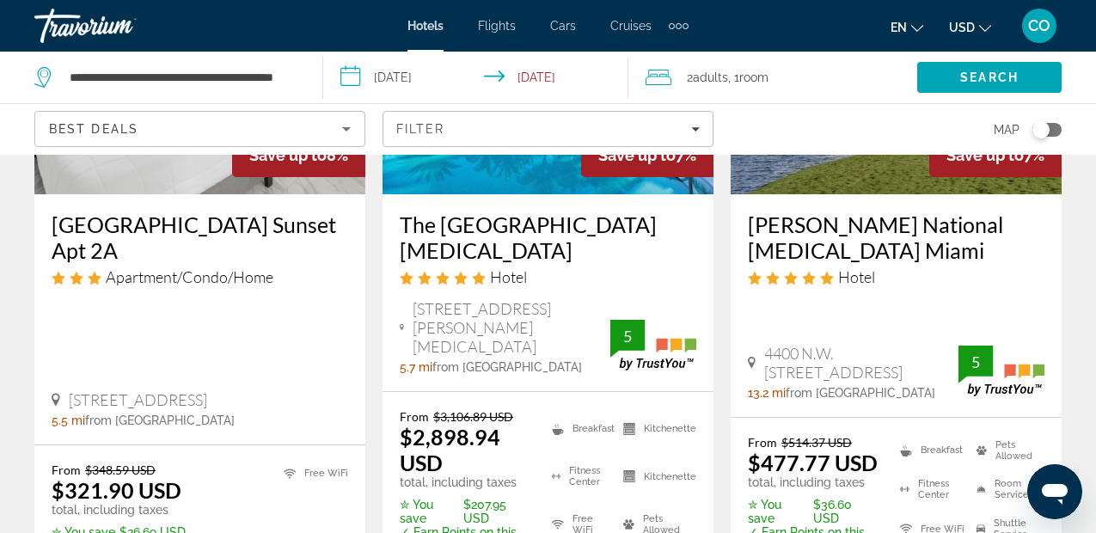
click at [370, 353] on app-hotels-search-item "Save up to 8% Bay Harbor Sunset Apt 2A Apartment/Condo/Home 9440 W Bay Harbor D…" at bounding box center [200, 268] width 348 height 699
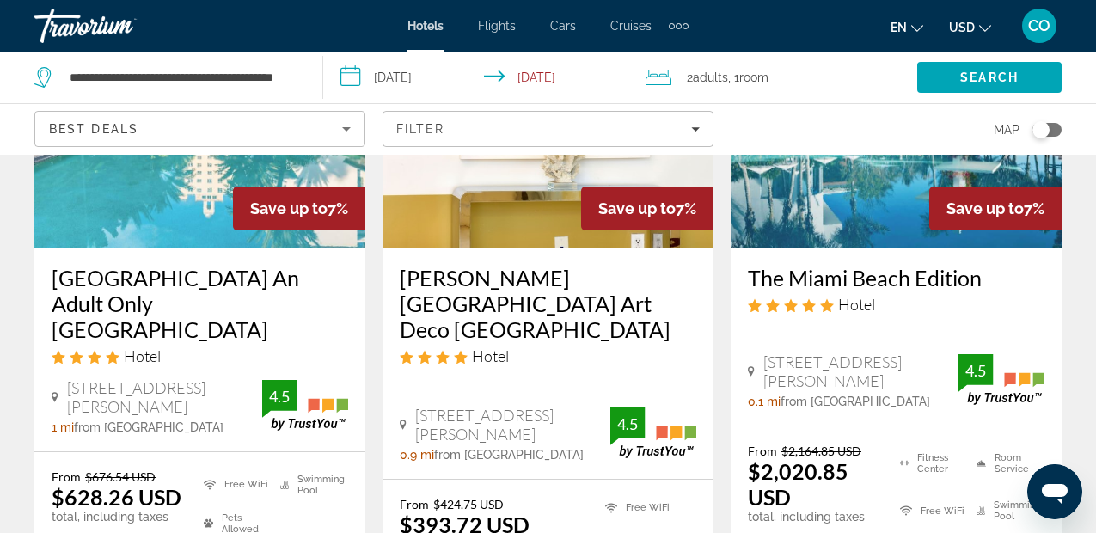
scroll to position [2818, 0]
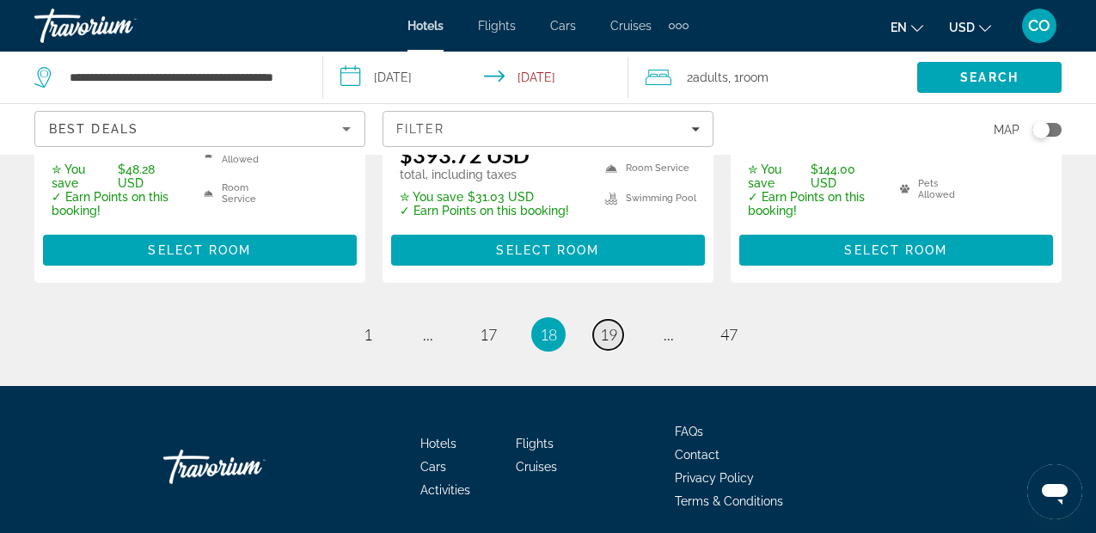
click at [616, 325] on span "19" at bounding box center [608, 334] width 17 height 19
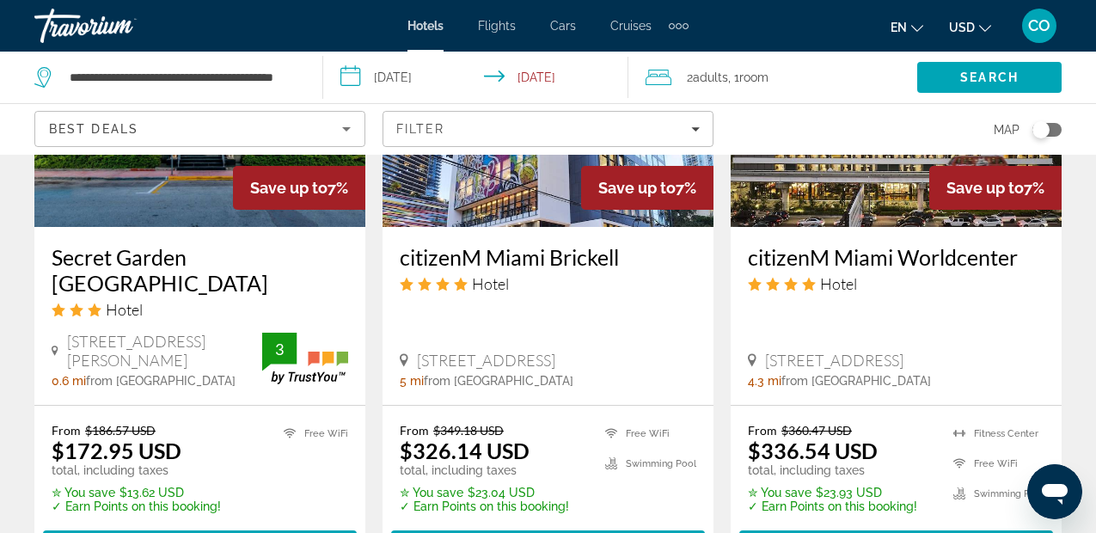
scroll to position [2729, 0]
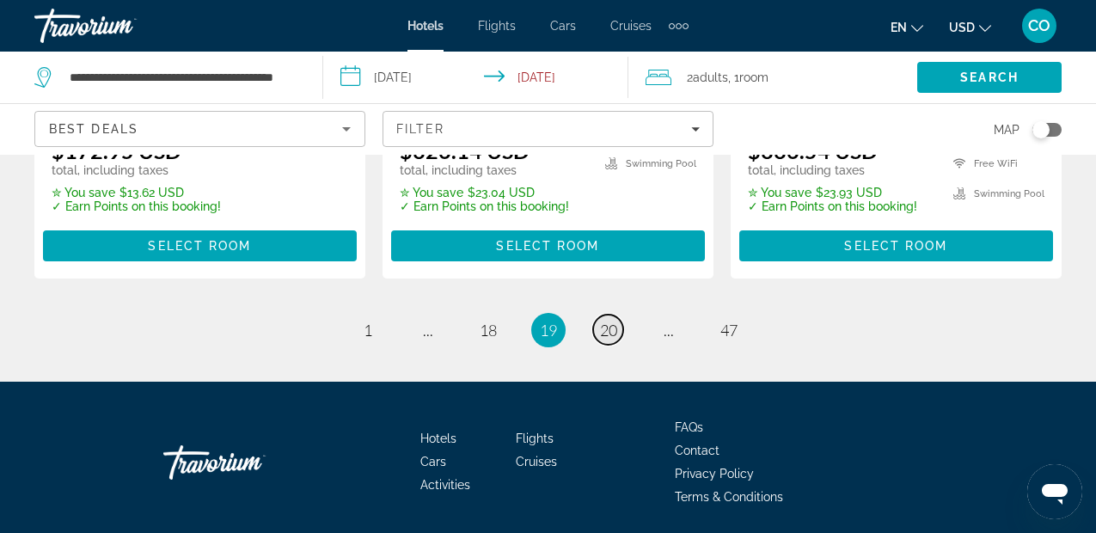
click at [604, 321] on span "20" at bounding box center [608, 330] width 17 height 19
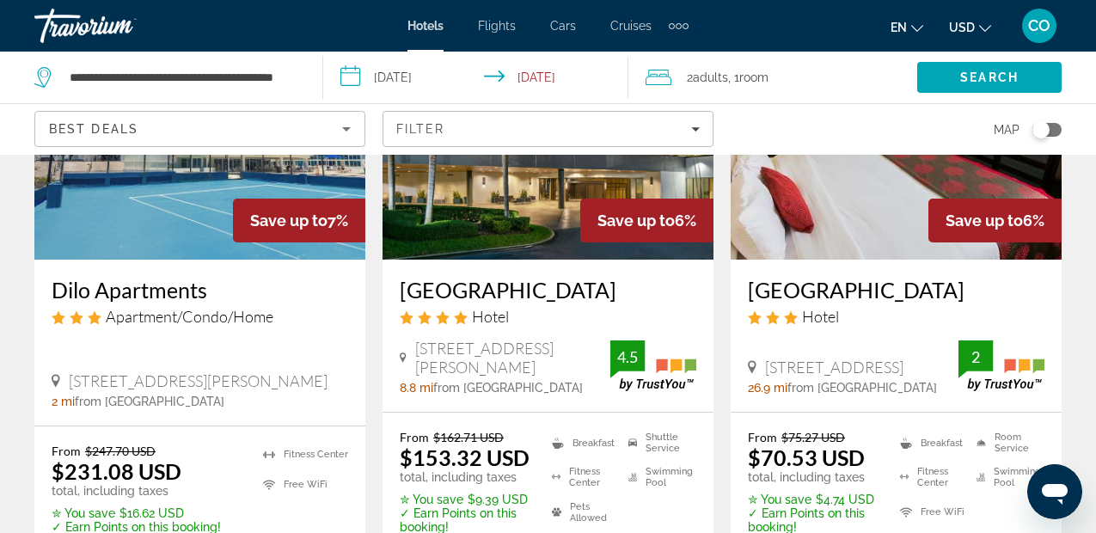
scroll to position [224, 0]
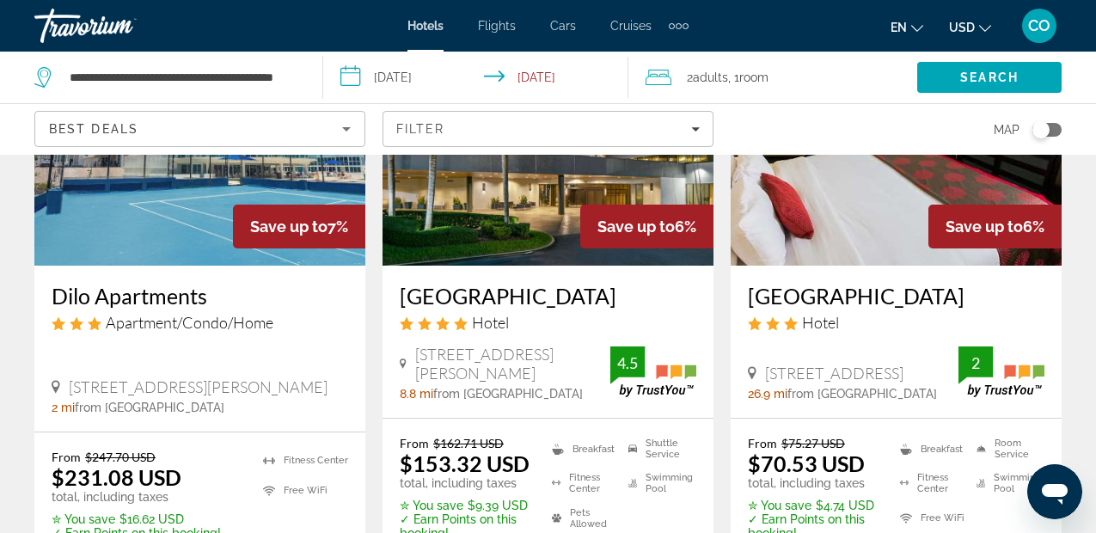
click at [808, 206] on img "Main content" at bounding box center [896, 128] width 331 height 275
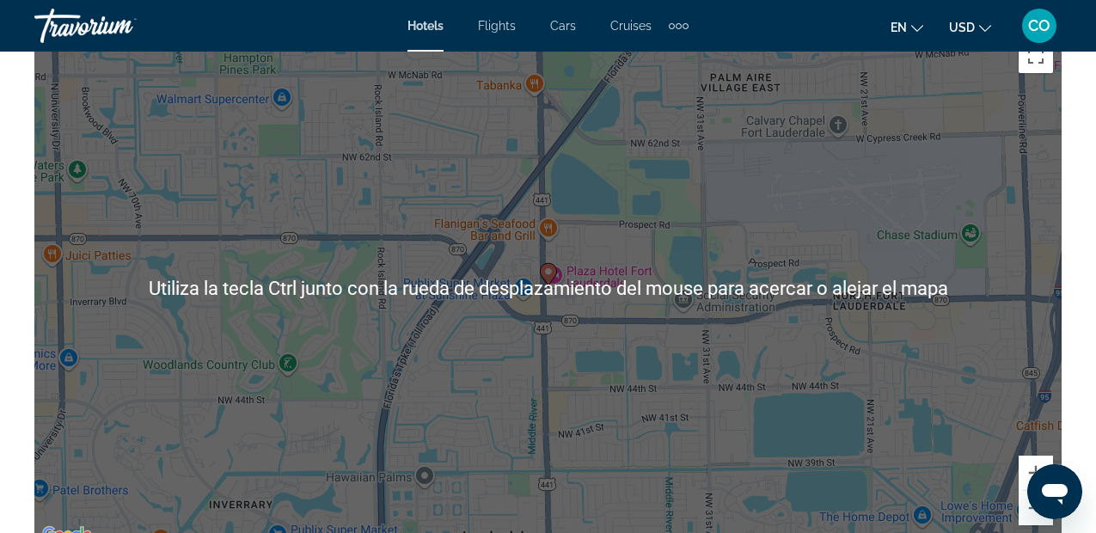
scroll to position [1998, 0]
click at [858, 224] on div "Para activar la función de arrastrar con el teclado, presiona Alt + Intro. Una …" at bounding box center [547, 287] width 1027 height 516
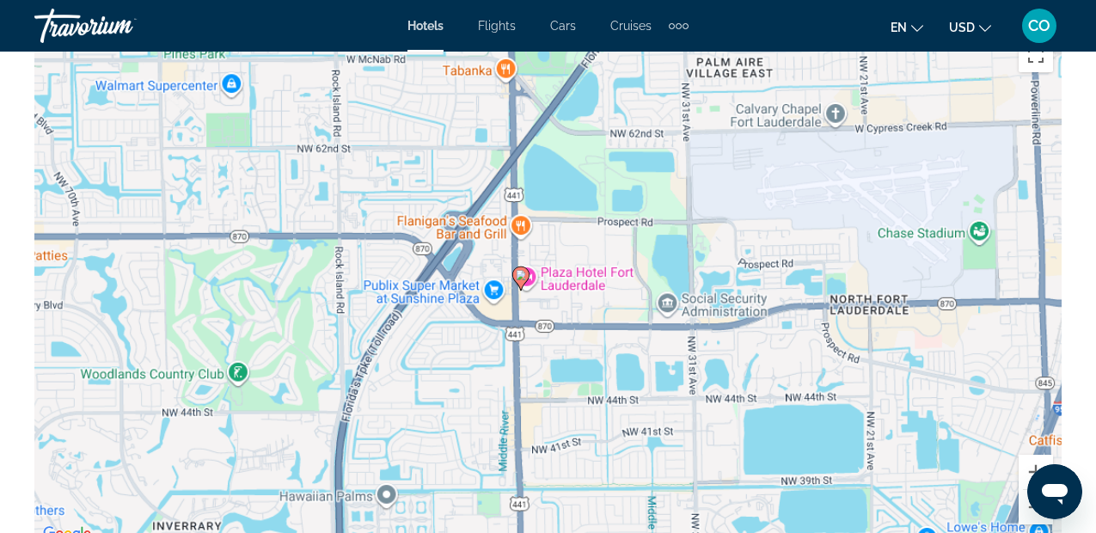
click at [858, 224] on div "Para activar la función de arrastrar con el teclado, presiona Alt + Intro. Una …" at bounding box center [547, 287] width 1027 height 516
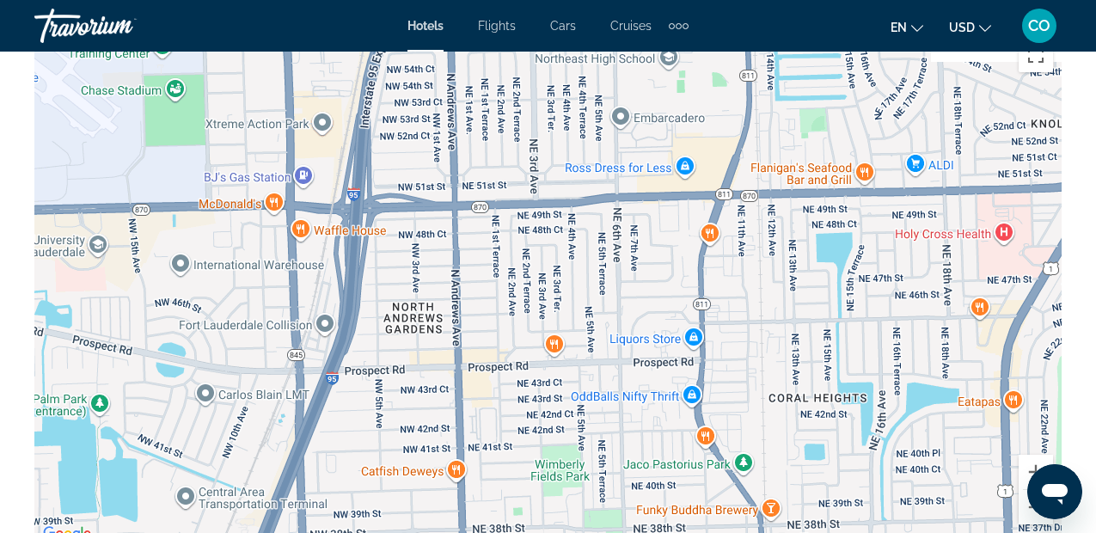
drag, startPoint x: 858, startPoint y: 224, endPoint x: -55, endPoint y: 88, distance: 923.0
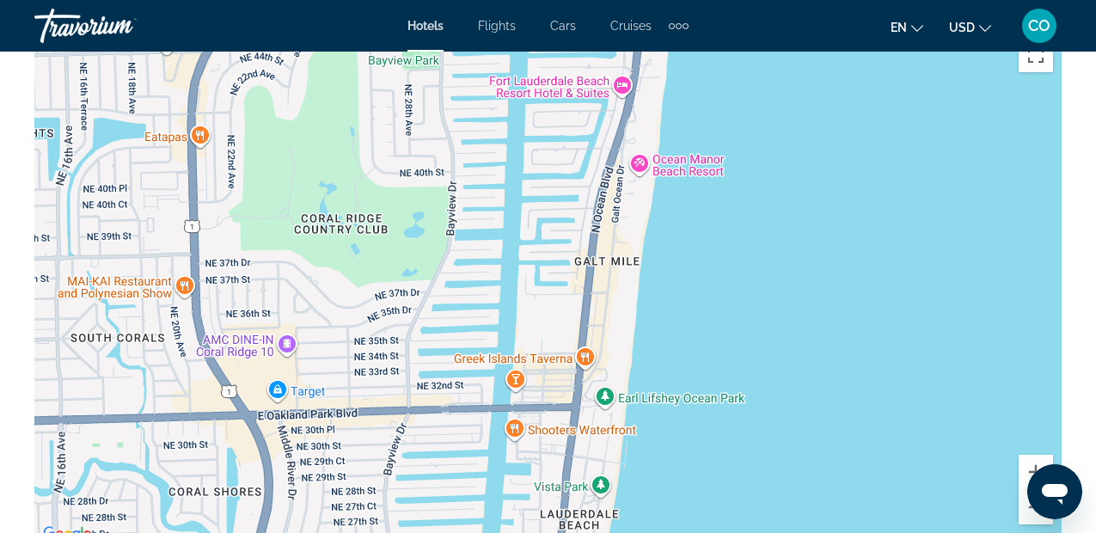
drag, startPoint x: 769, startPoint y: 223, endPoint x: -55, endPoint y: -71, distance: 875.4
click at [616, 84] on div "Main content" at bounding box center [547, 287] width 1027 height 516
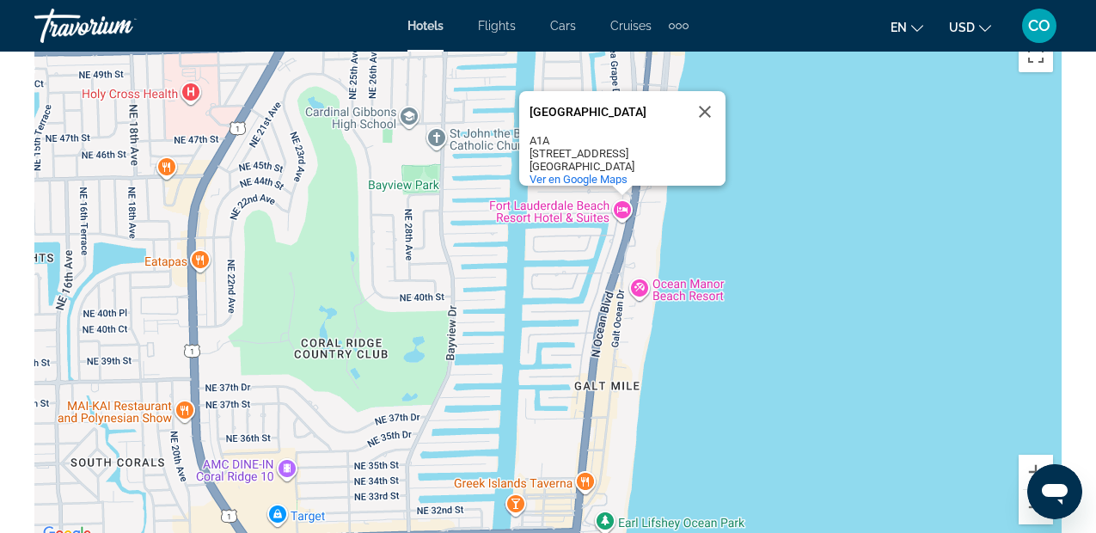
click at [638, 147] on div "4221 N Ocean Blvd" at bounding box center [606, 153] width 155 height 13
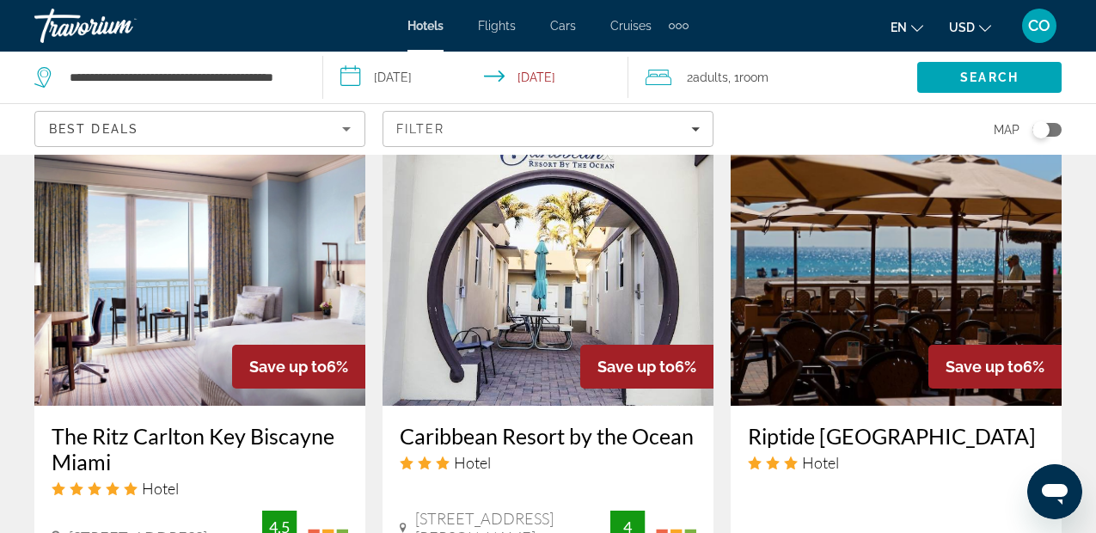
scroll to position [2132, 0]
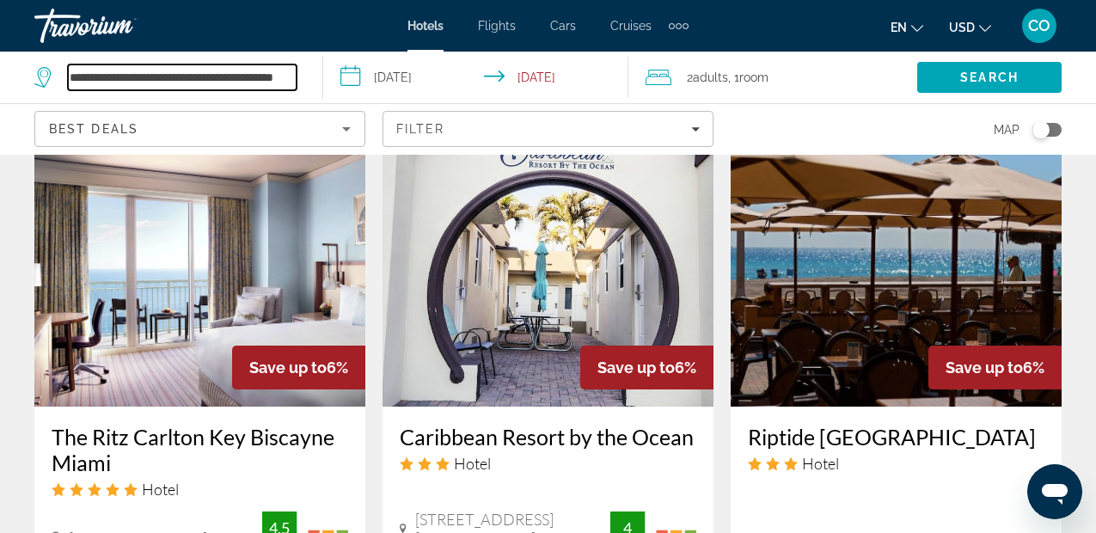
click at [238, 83] on input "**********" at bounding box center [182, 77] width 229 height 26
paste input "Search hotel destination"
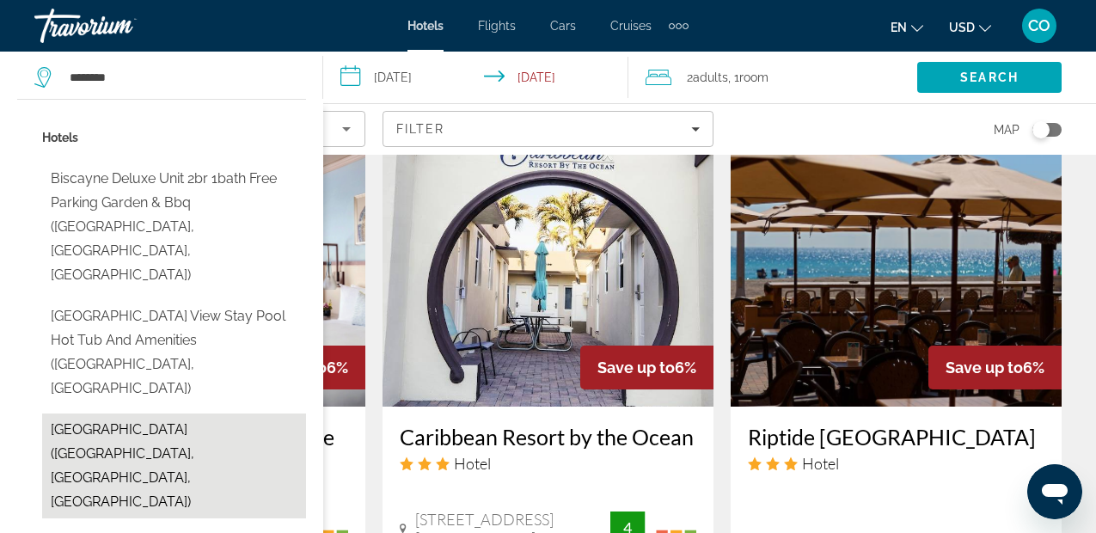
click at [216, 413] on button "Biscayne Family Resort (Wildwood Crest, NJ, US)" at bounding box center [174, 465] width 264 height 105
type input "**********"
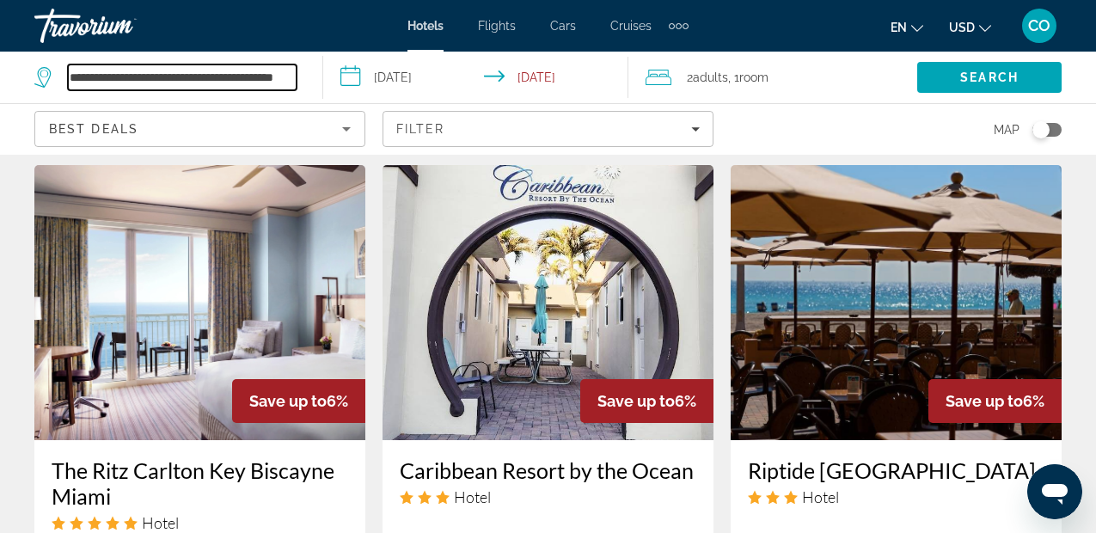
scroll to position [2097, 0]
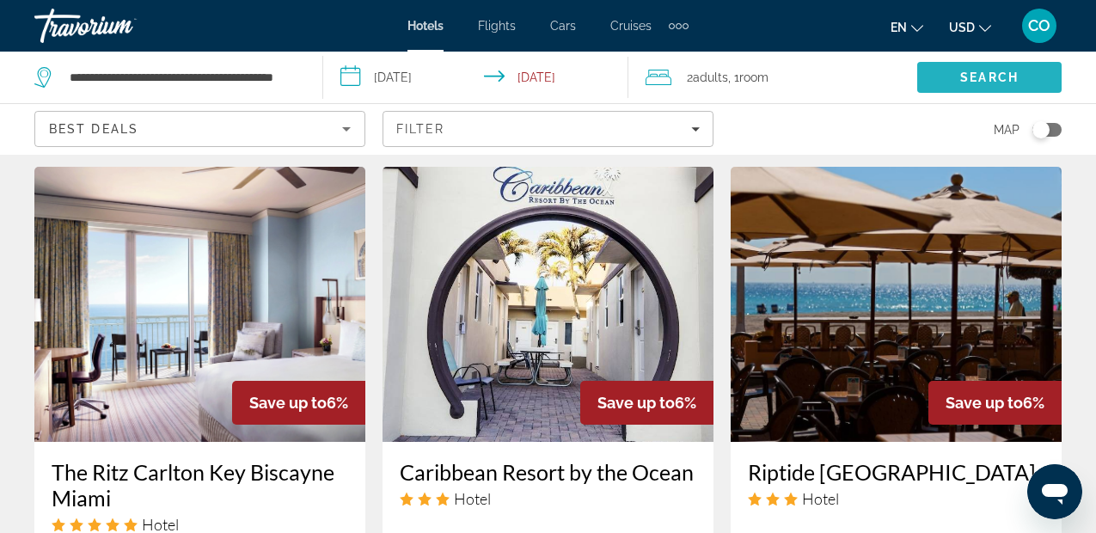
click at [1008, 77] on span "Search" at bounding box center [989, 77] width 58 height 14
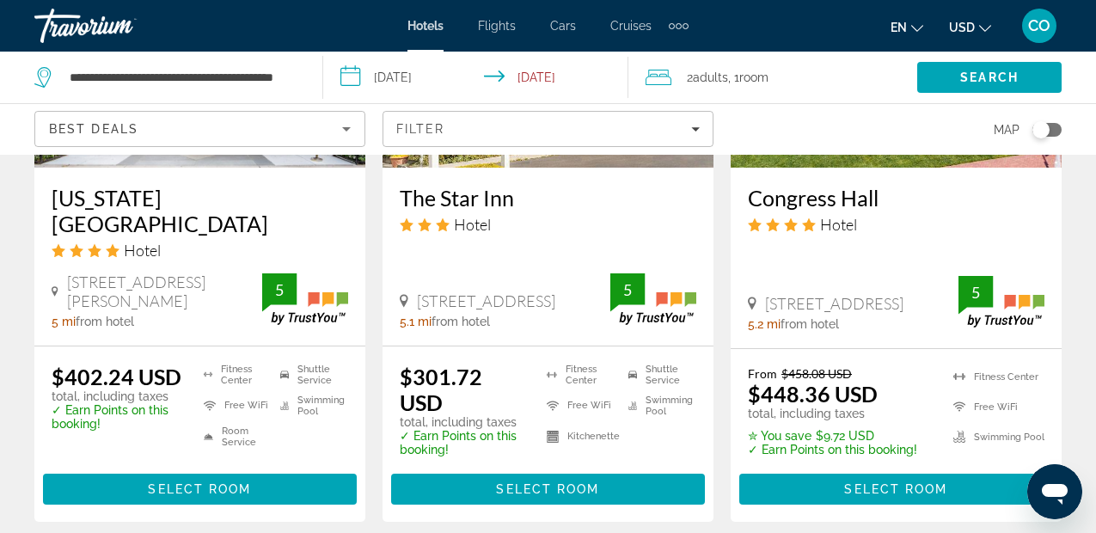
scroll to position [2635, 0]
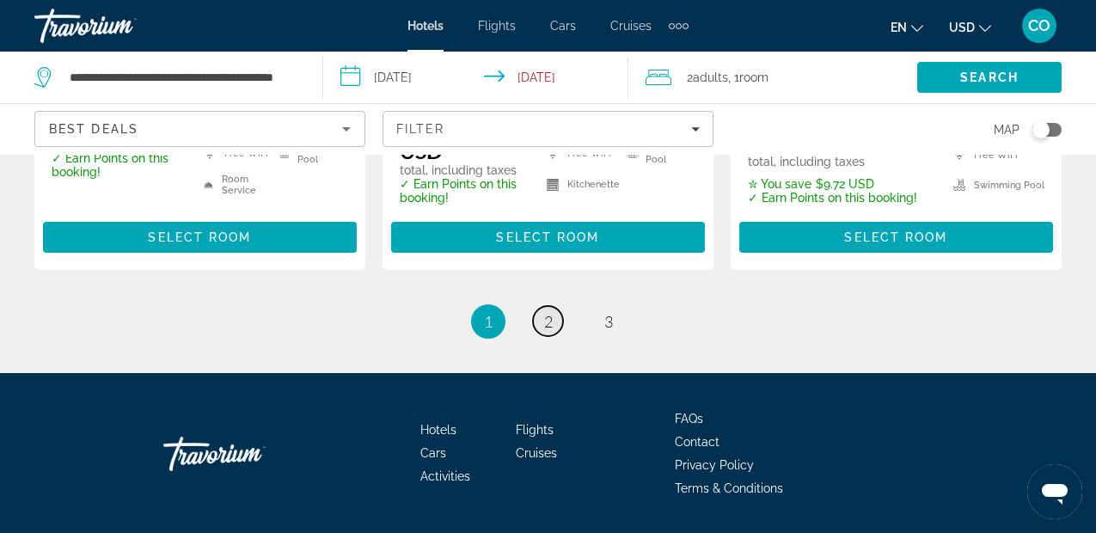
click at [552, 312] on span "2" at bounding box center [548, 321] width 9 height 19
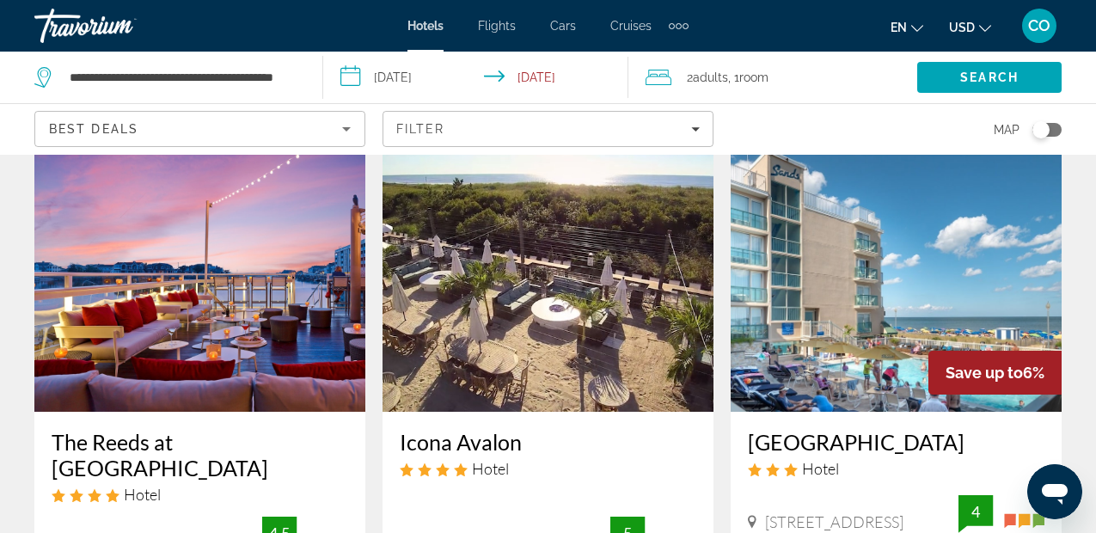
scroll to position [71, 0]
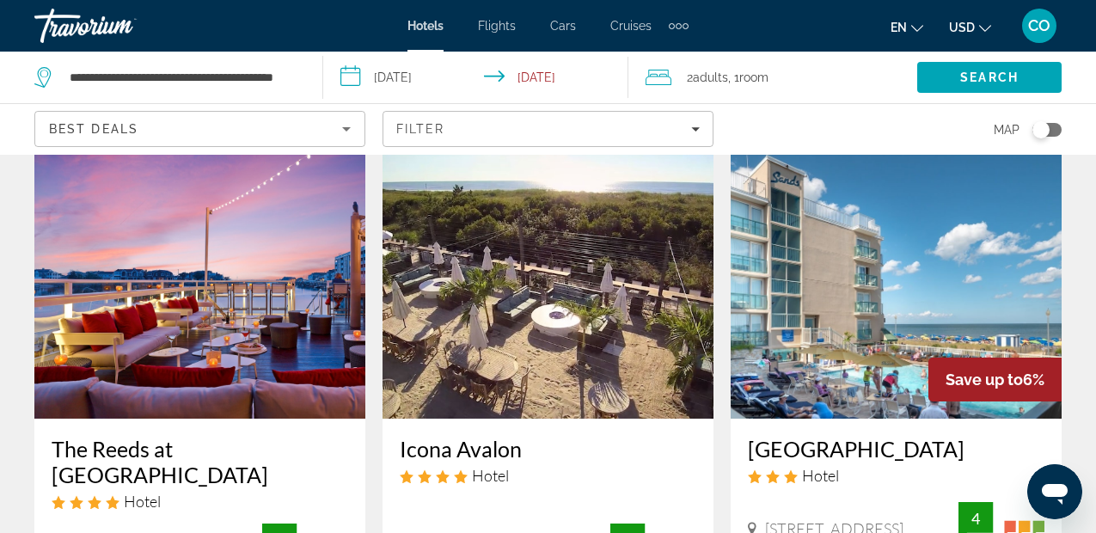
click at [284, 266] on img "Main content" at bounding box center [199, 281] width 331 height 275
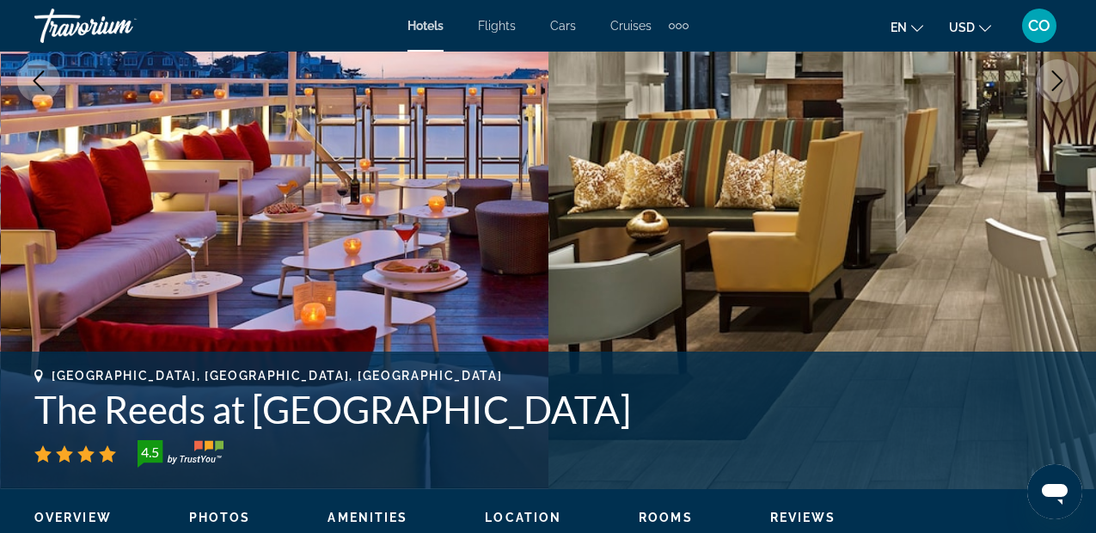
scroll to position [460, 0]
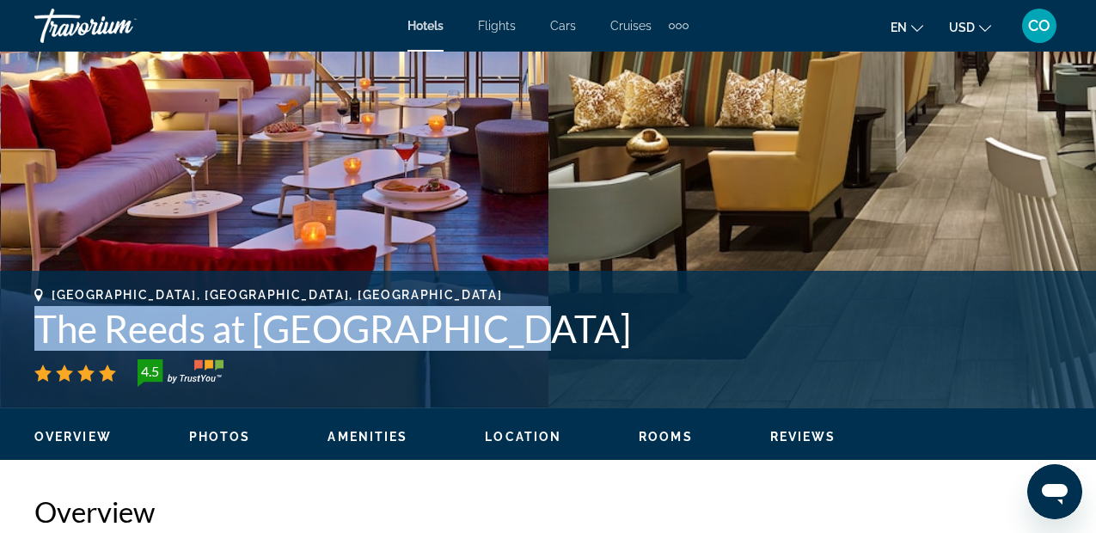
drag, startPoint x: 35, startPoint y: 312, endPoint x: 529, endPoint y: 339, distance: 494.9
click at [529, 339] on h1 "The Reeds at Shelter Haven" at bounding box center [547, 328] width 1027 height 45
copy h1 "The Reeds at Shelter Haven"
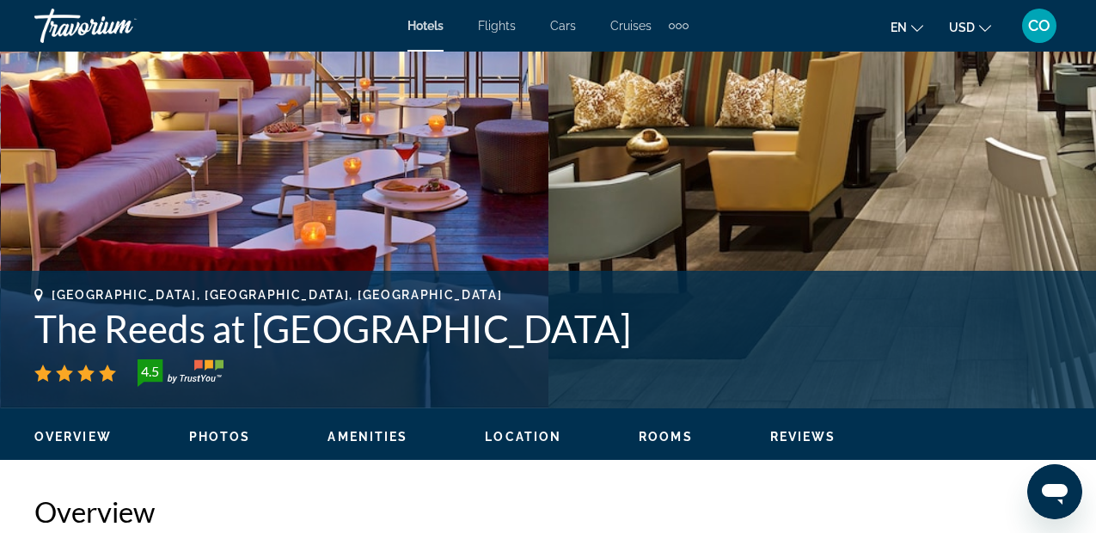
click at [712, 495] on h2 "Overview" at bounding box center [547, 511] width 1027 height 34
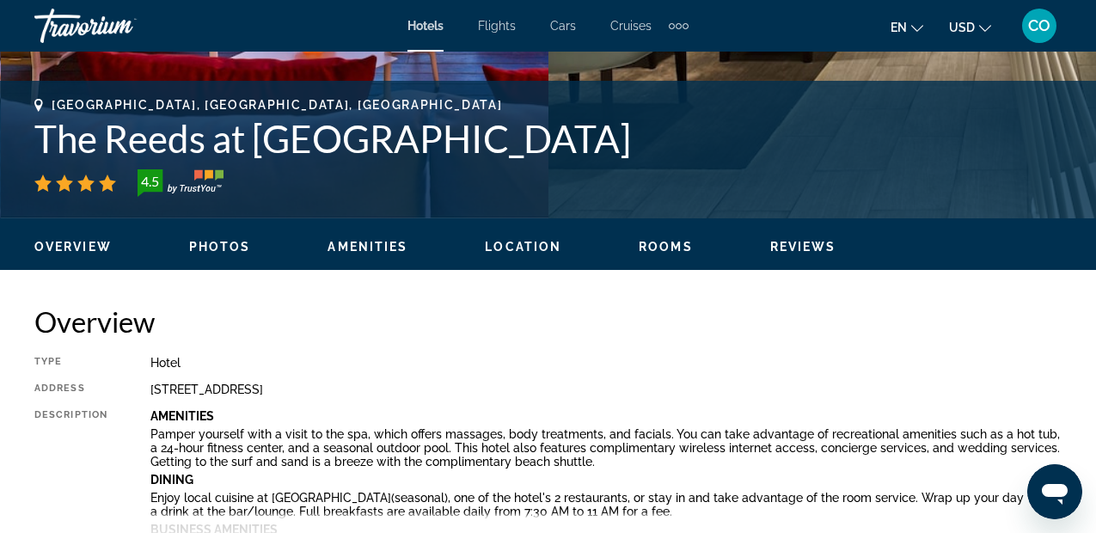
scroll to position [695, 0]
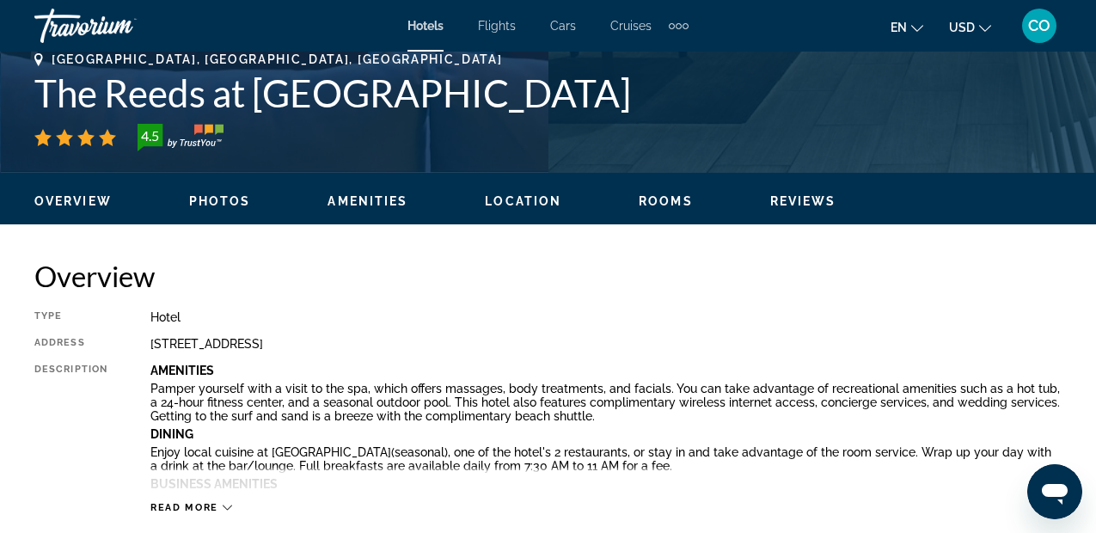
drag, startPoint x: 148, startPoint y: 340, endPoint x: 479, endPoint y: 346, distance: 331.0
click at [479, 346] on div "Type Hotel Address 9601 3Rd Avenue, Stone Harbor NJ 08247, United States Descri…" at bounding box center [547, 412] width 1027 height 204
click at [474, 346] on div "9601 3Rd Avenue, Stone Harbor NJ 08247, United States" at bounding box center [605, 344] width 911 height 14
click at [779, 260] on h2 "Overview" at bounding box center [547, 276] width 1027 height 34
drag, startPoint x: 157, startPoint y: 339, endPoint x: 389, endPoint y: 369, distance: 234.0
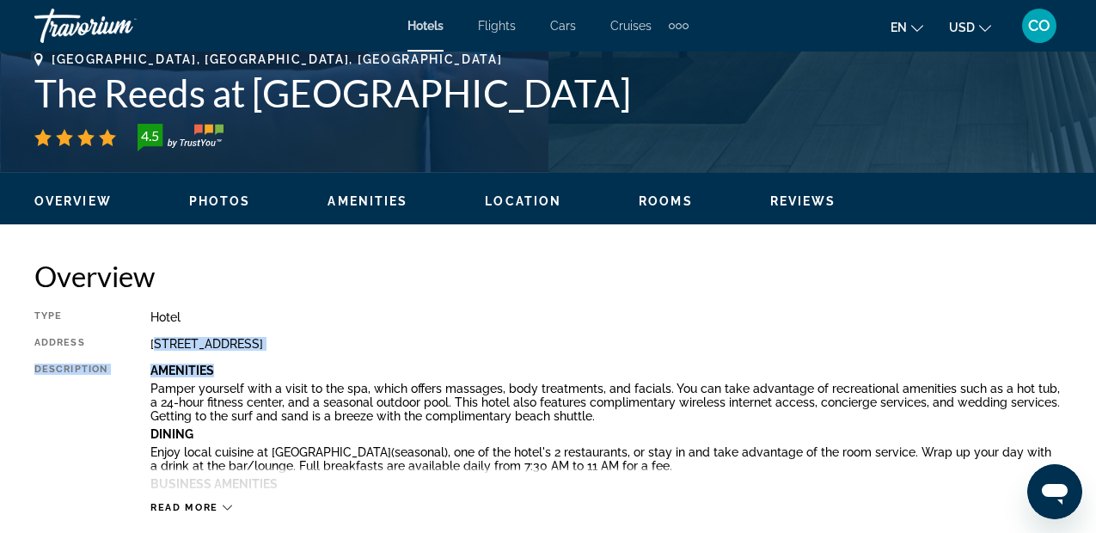
click at [389, 369] on div "Type Hotel Address 9601 3Rd Avenue, Stone Harbor NJ 08247, United States Descri…" at bounding box center [547, 412] width 1027 height 204
click at [481, 344] on div "9601 3Rd Avenue, Stone Harbor NJ 08247, United States" at bounding box center [605, 344] width 911 height 14
drag, startPoint x: 481, startPoint y: 344, endPoint x: 455, endPoint y: 335, distance: 28.0
click at [455, 335] on div "Type Hotel Address 9601 3Rd Avenue, Stone Harbor NJ 08247, United States Descri…" at bounding box center [547, 412] width 1027 height 204
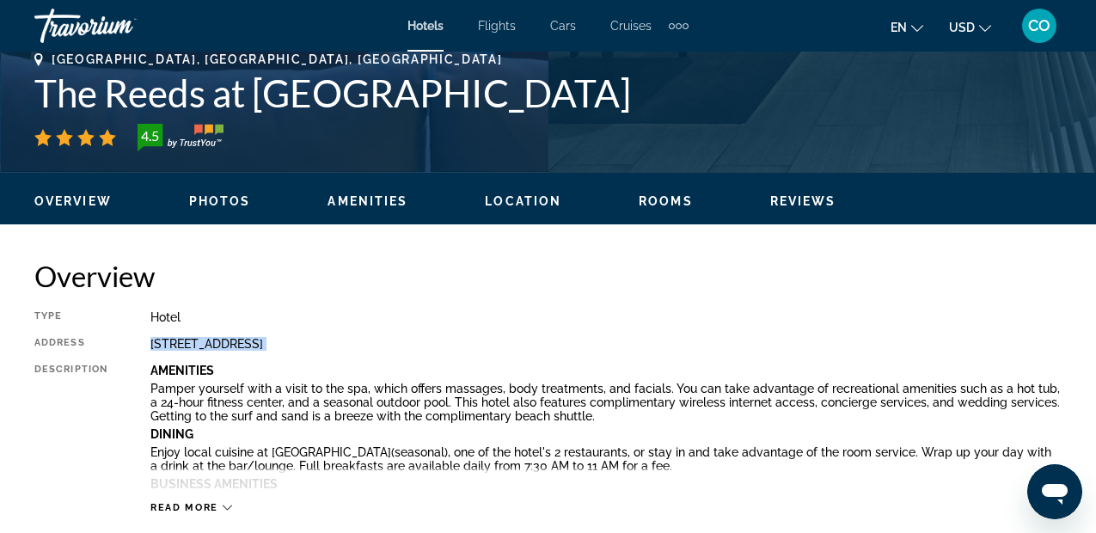
copy div "9601 3Rd Avenue, Stone Harbor NJ 08247, United States"
click at [919, 391] on p "Pamper yourself with a visit to the spa, which offers massages, body treatments…" at bounding box center [605, 402] width 911 height 41
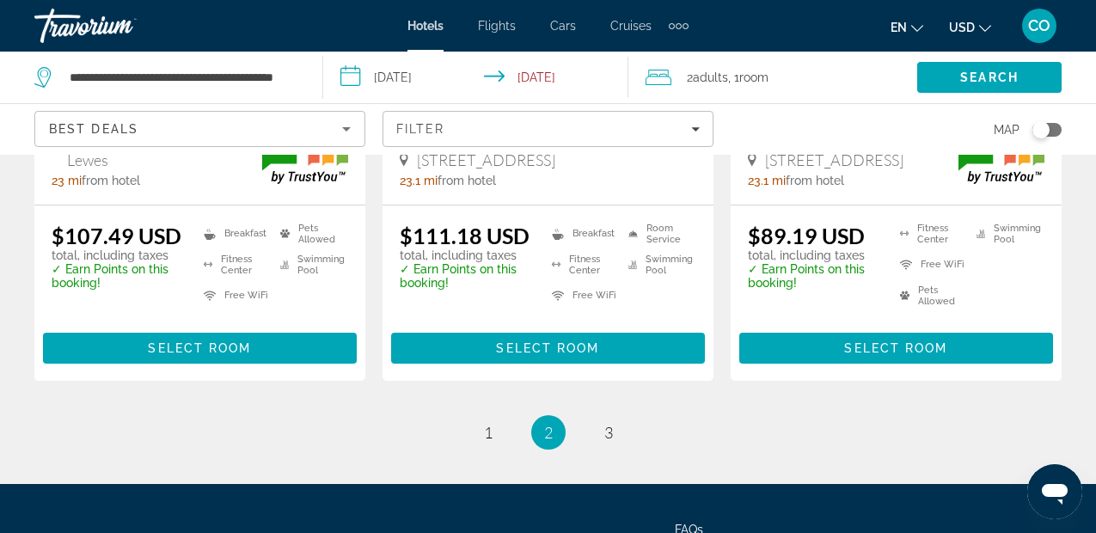
scroll to position [2585, 0]
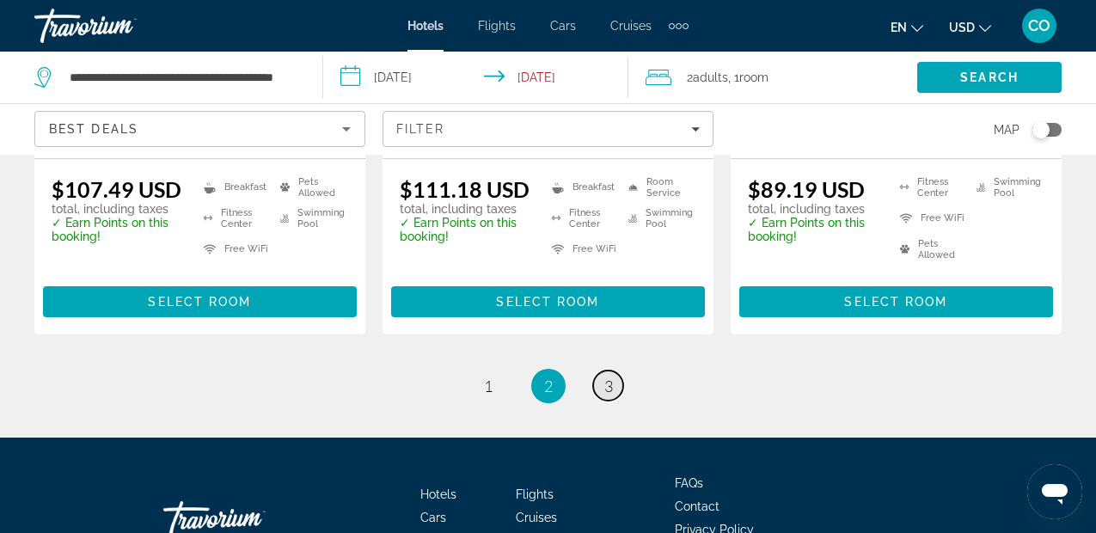
click at [611, 376] on span "3" at bounding box center [608, 385] width 9 height 19
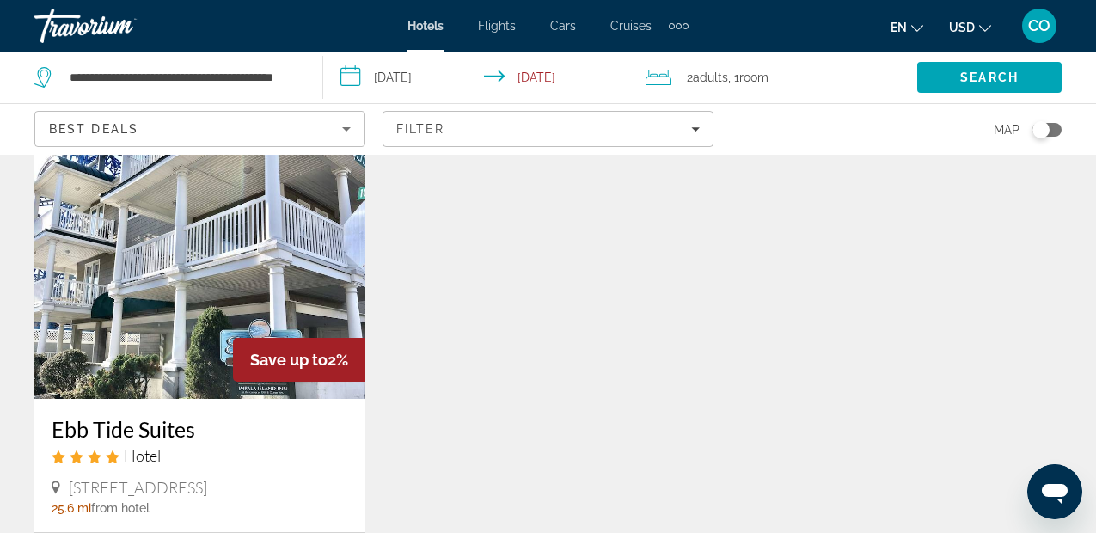
scroll to position [707, 0]
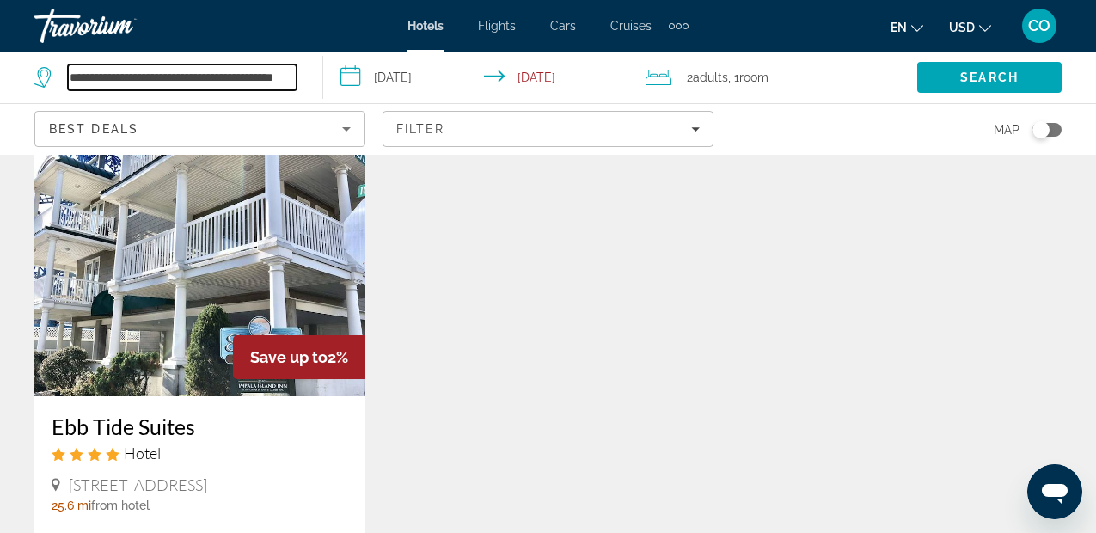
click at [286, 78] on input "**********" at bounding box center [182, 77] width 229 height 26
drag, startPoint x: 116, startPoint y: 73, endPoint x: 257, endPoint y: 107, distance: 144.9
click at [257, 103] on div "**********" at bounding box center [548, 78] width 1096 height 52
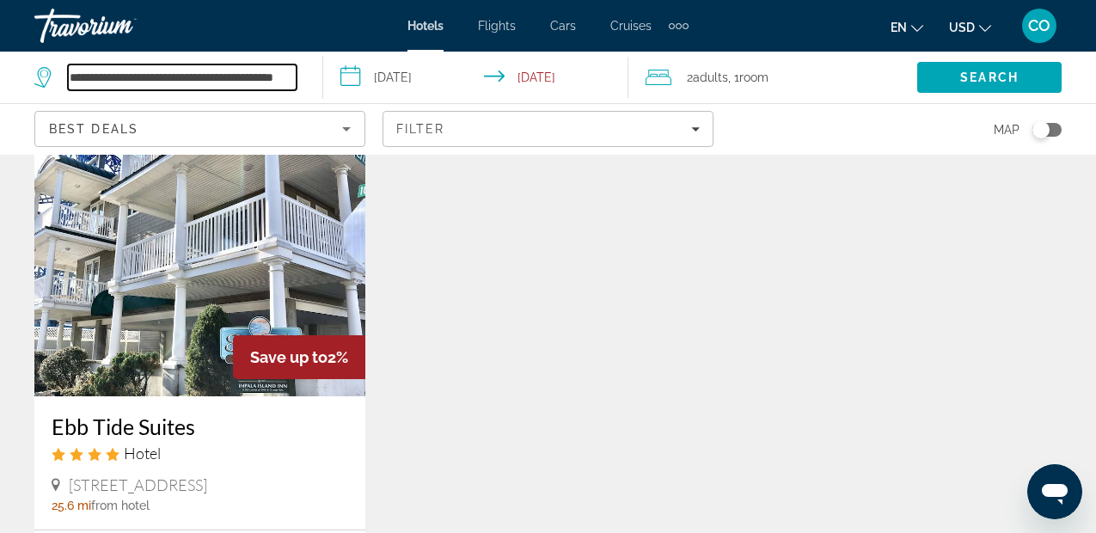
click at [129, 75] on input "**********" at bounding box center [182, 77] width 229 height 26
drag, startPoint x: 123, startPoint y: 70, endPoint x: 352, endPoint y: 95, distance: 230.0
click at [352, 95] on div "**********" at bounding box center [548, 78] width 1096 height 52
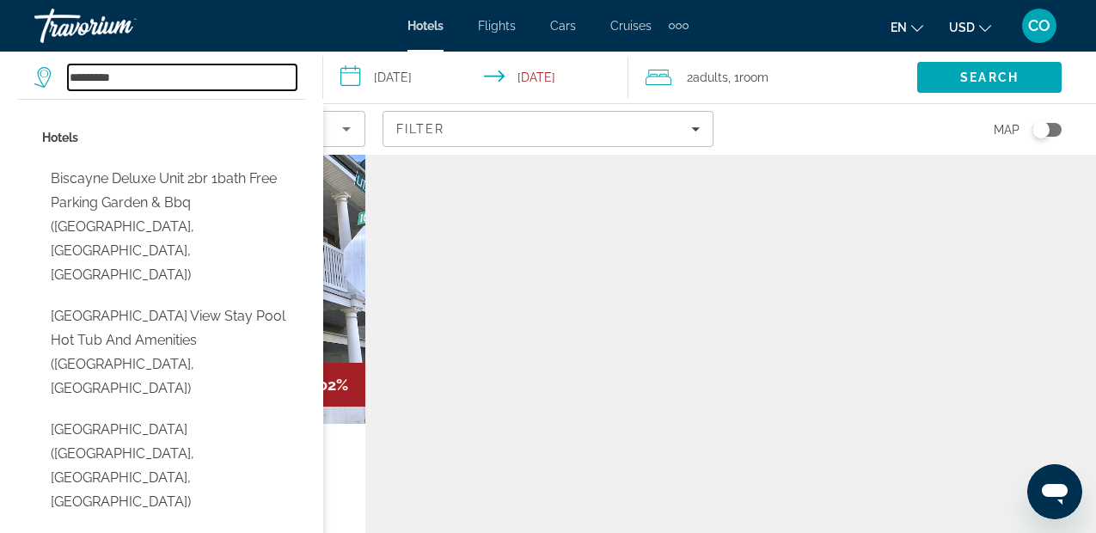
scroll to position [673, 0]
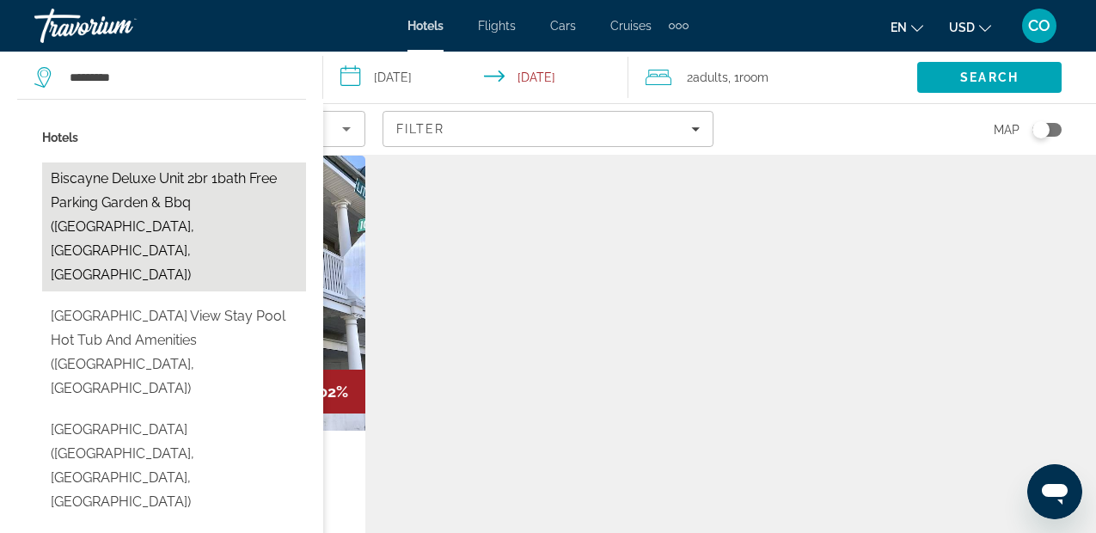
click at [260, 193] on button "Biscayne Deluxe Unit 2br 1bath Free Parking Garden & Bbq (Miami, FL, US)" at bounding box center [174, 226] width 264 height 129
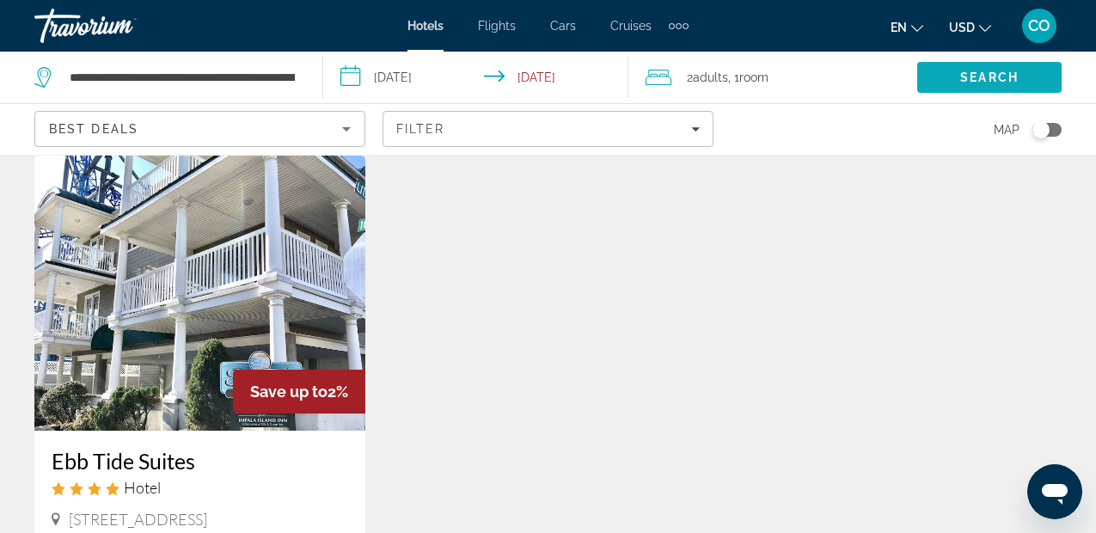
click at [947, 82] on span "Search" at bounding box center [989, 77] width 144 height 41
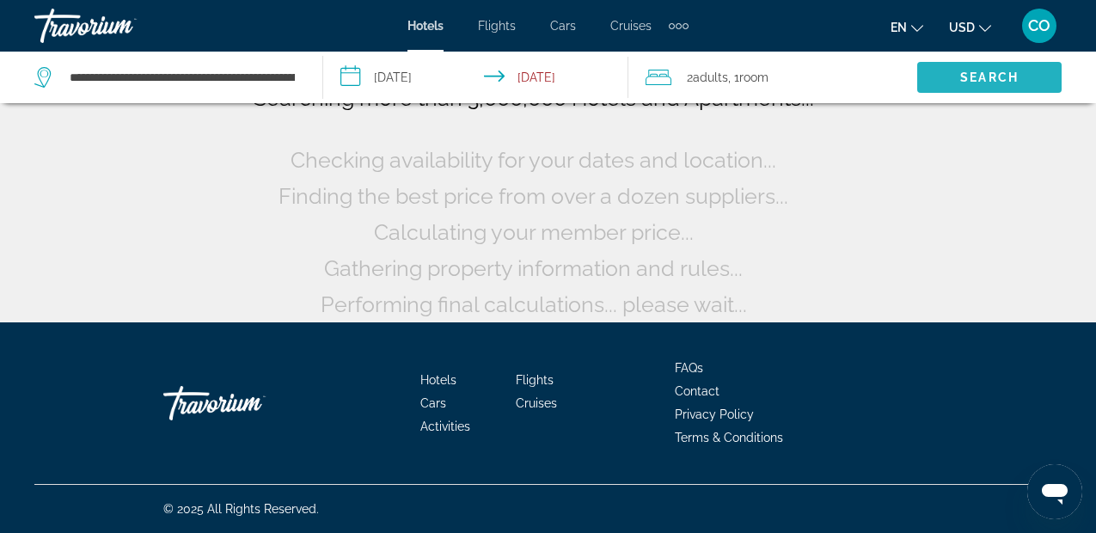
scroll to position [161, 0]
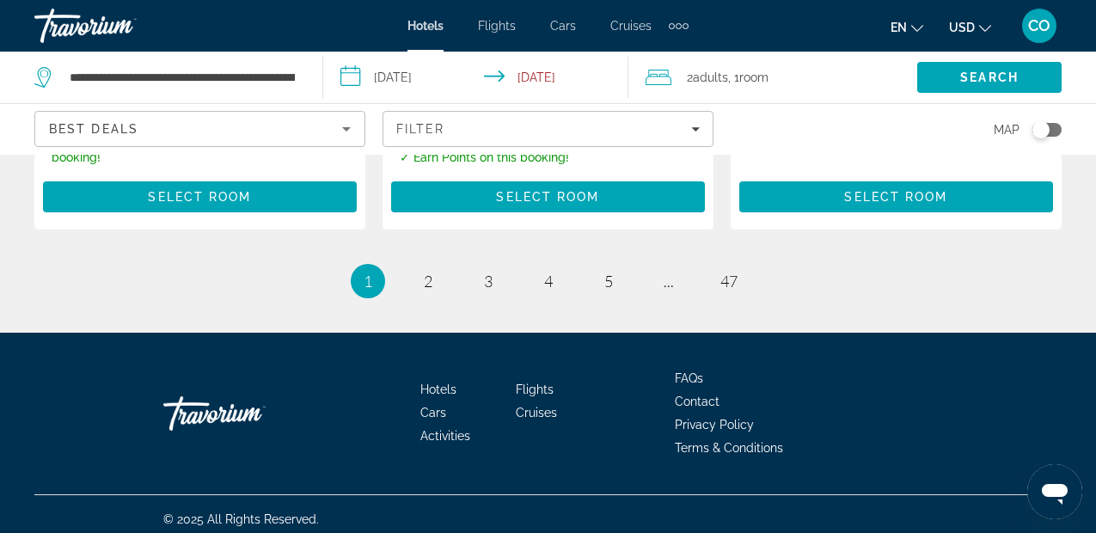
scroll to position [2596, 0]
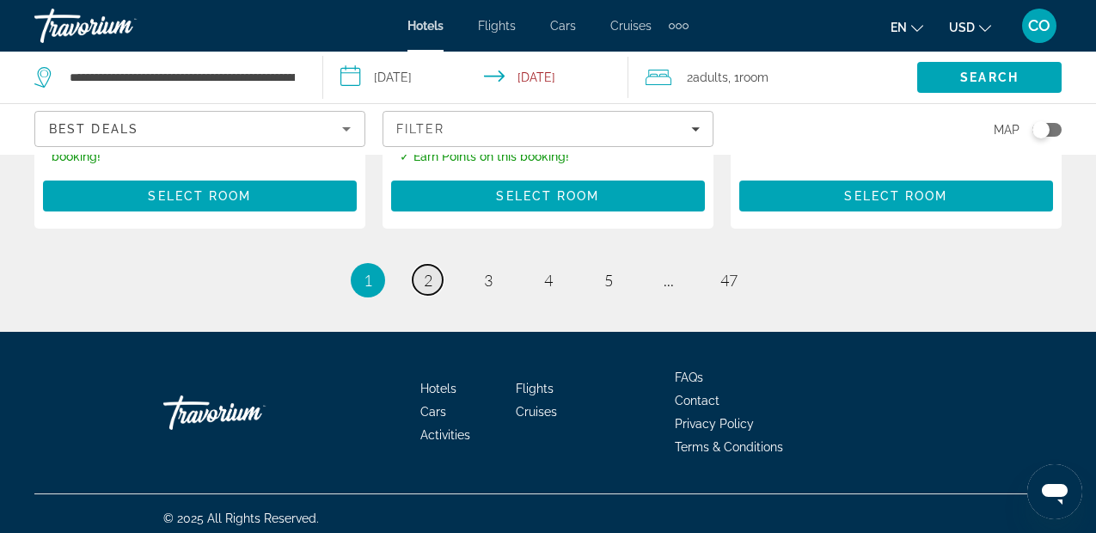
click at [436, 272] on link "page 2" at bounding box center [428, 280] width 30 height 30
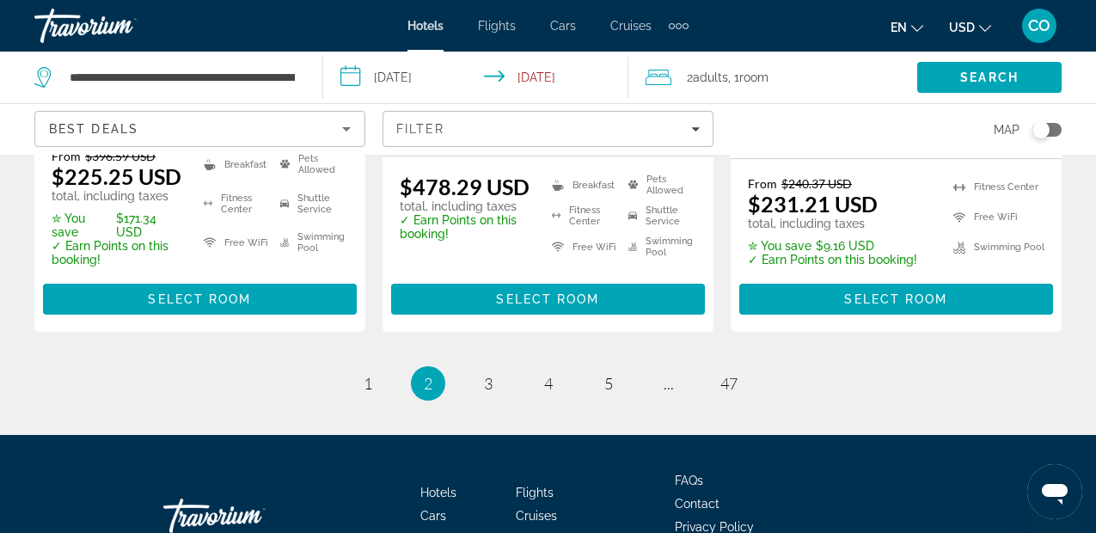
scroll to position [2560, 0]
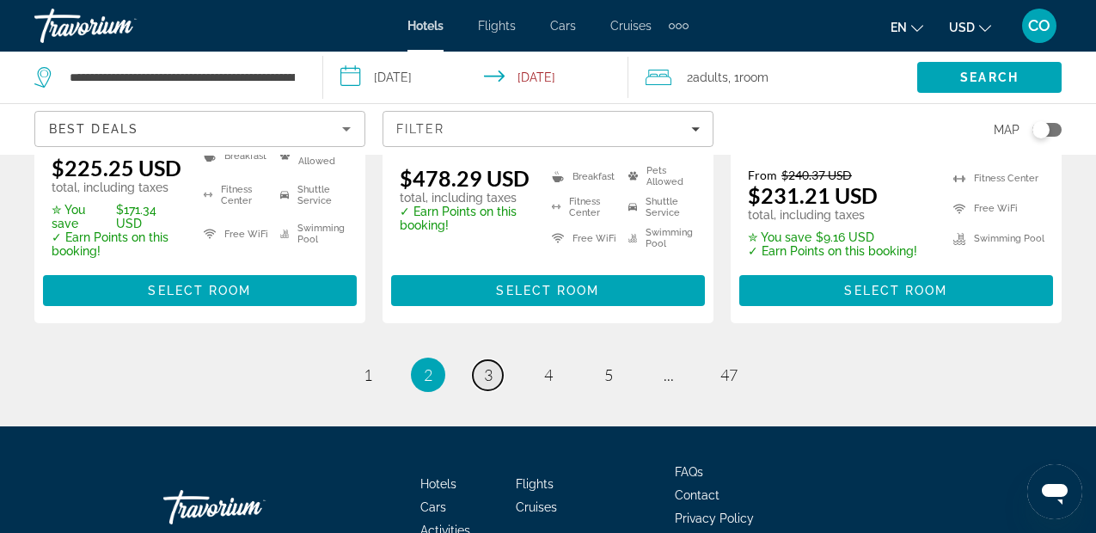
click at [480, 360] on link "page 3" at bounding box center [488, 375] width 30 height 30
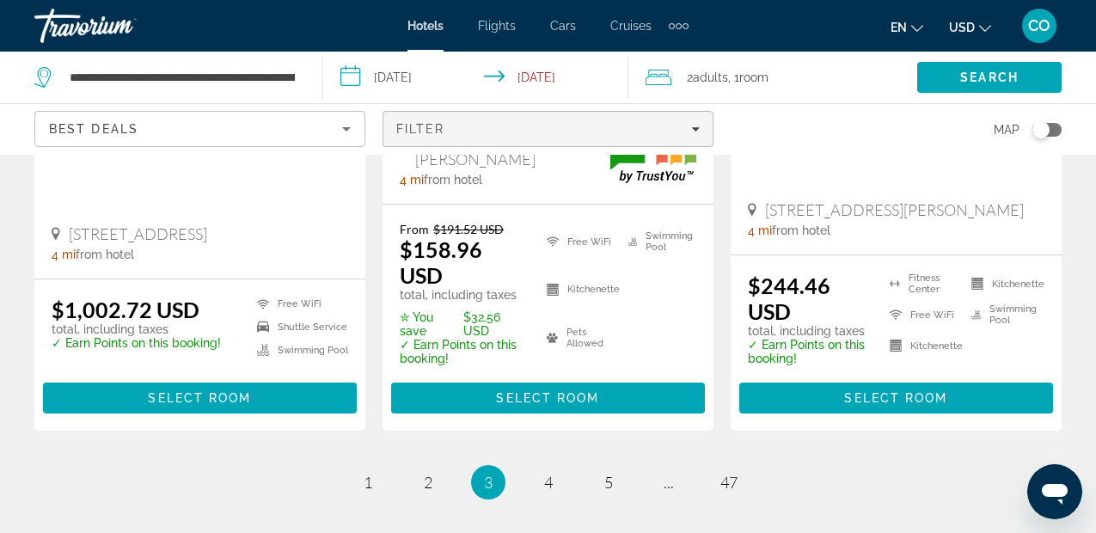
scroll to position [2536, 0]
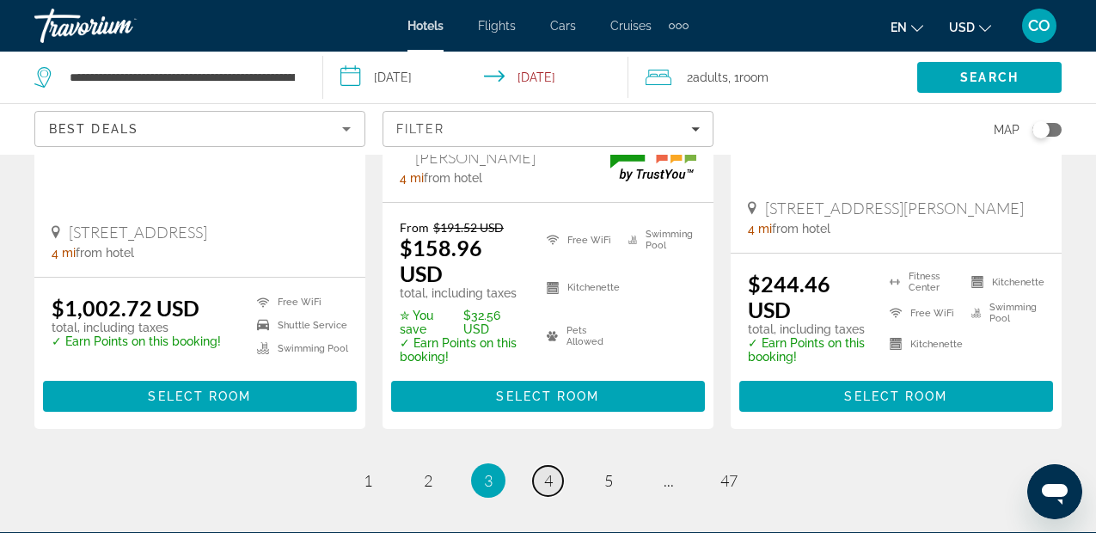
click at [559, 466] on link "page 4" at bounding box center [548, 481] width 30 height 30
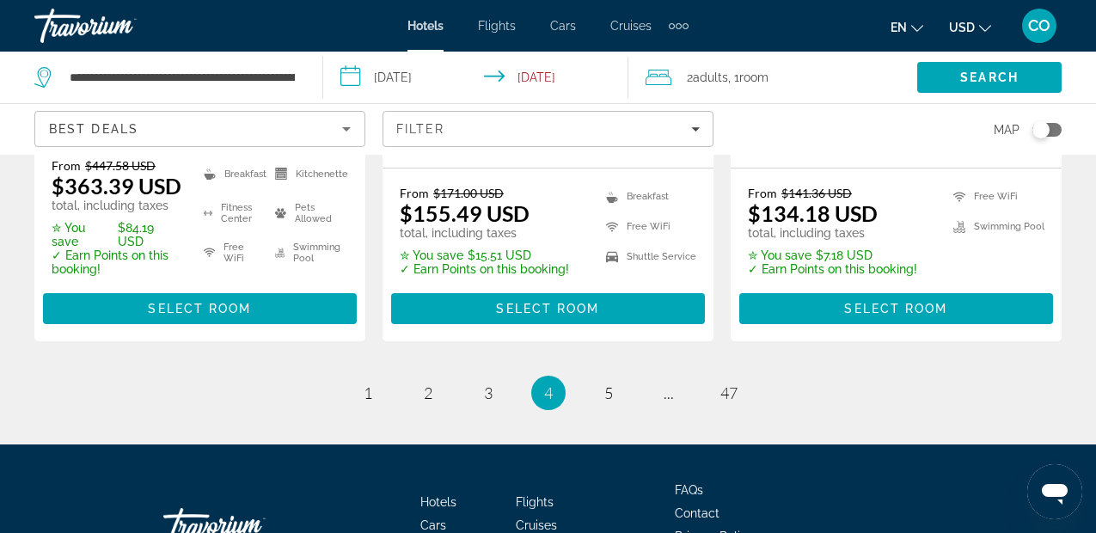
scroll to position [2649, 0]
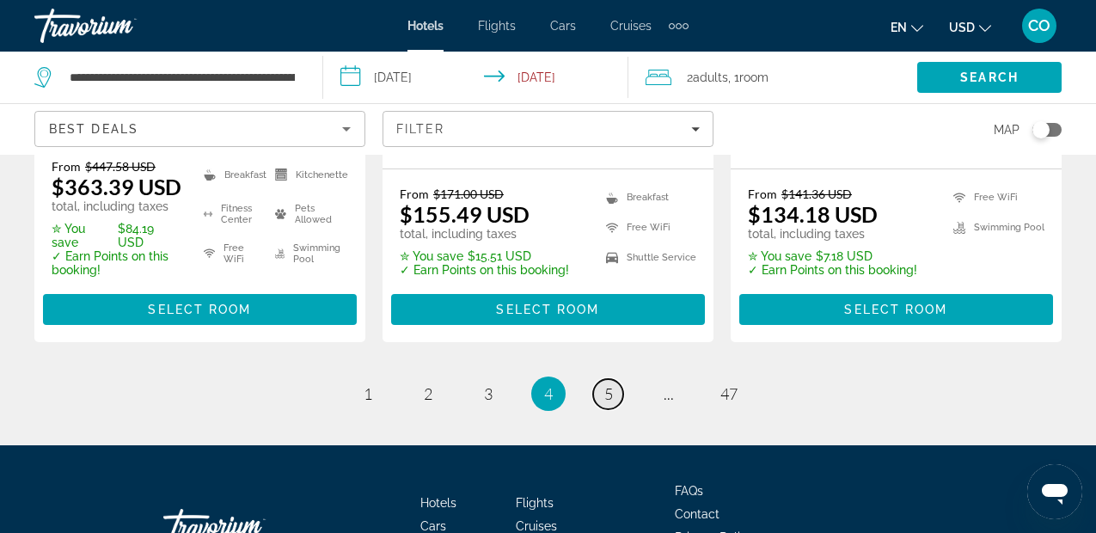
click at [609, 384] on span "5" at bounding box center [608, 393] width 9 height 19
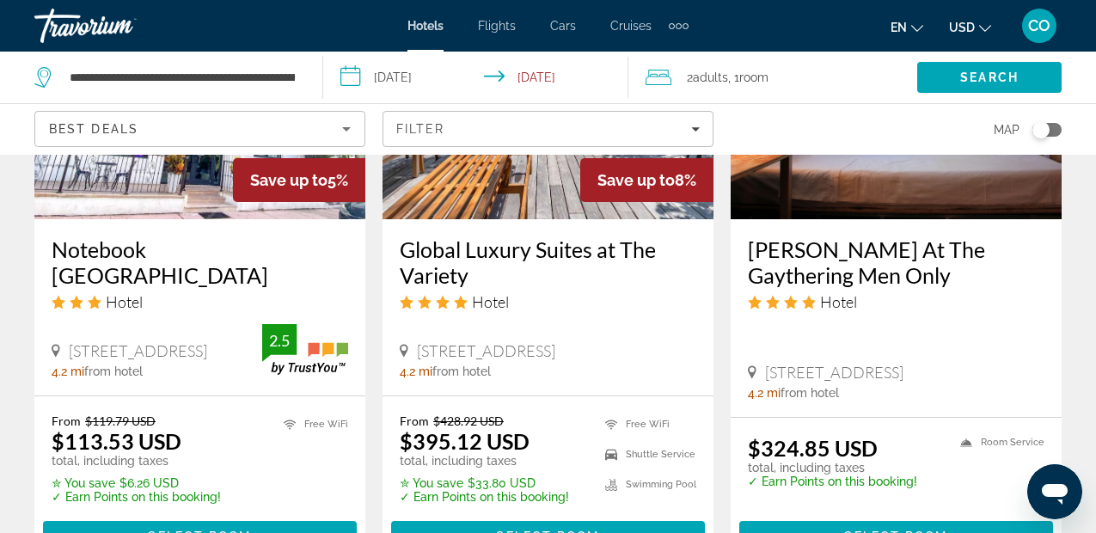
scroll to position [2387, 0]
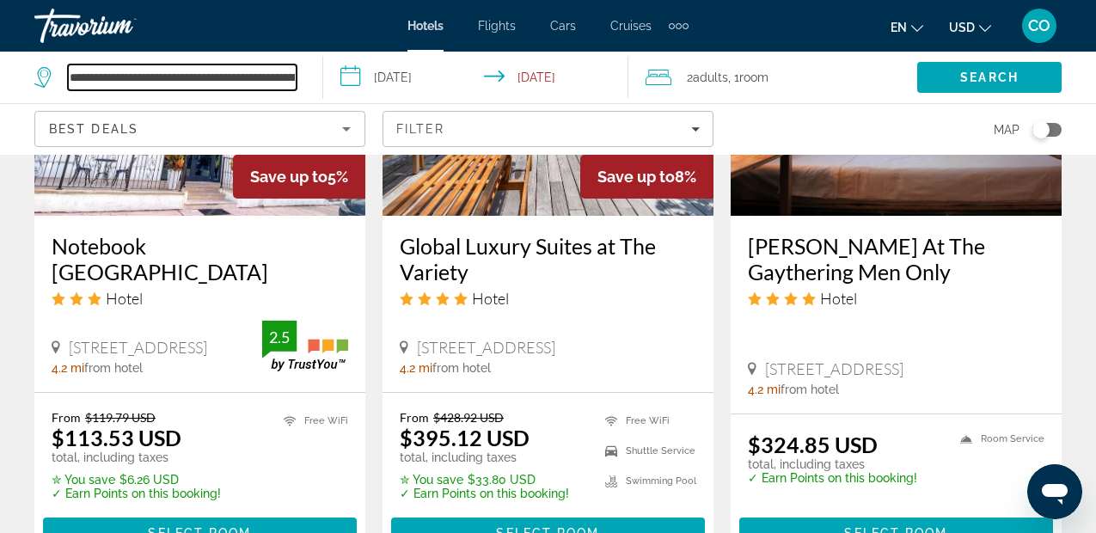
click at [243, 77] on input "**********" at bounding box center [182, 77] width 229 height 26
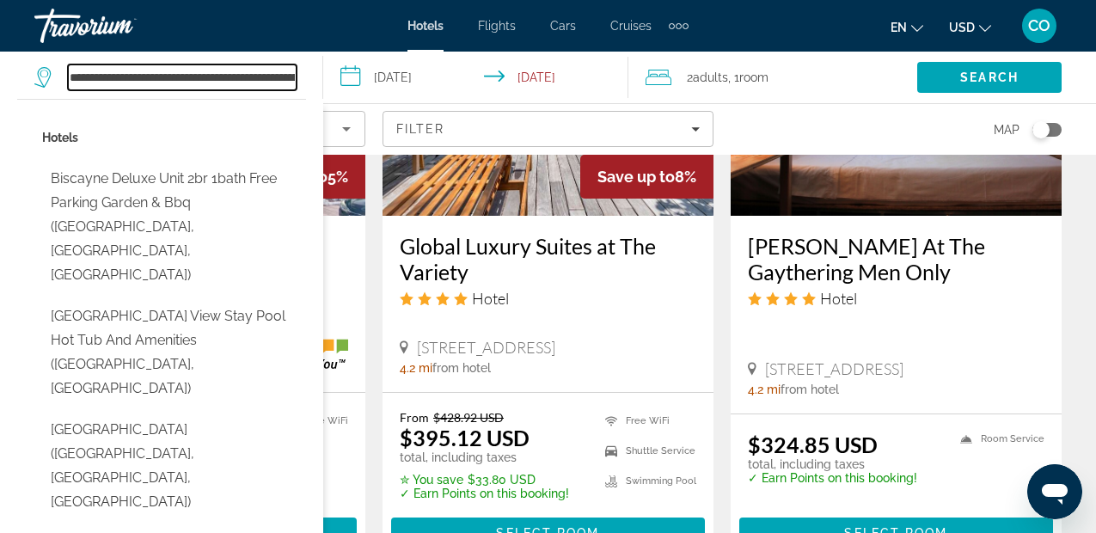
click at [243, 77] on input "**********" at bounding box center [182, 77] width 229 height 26
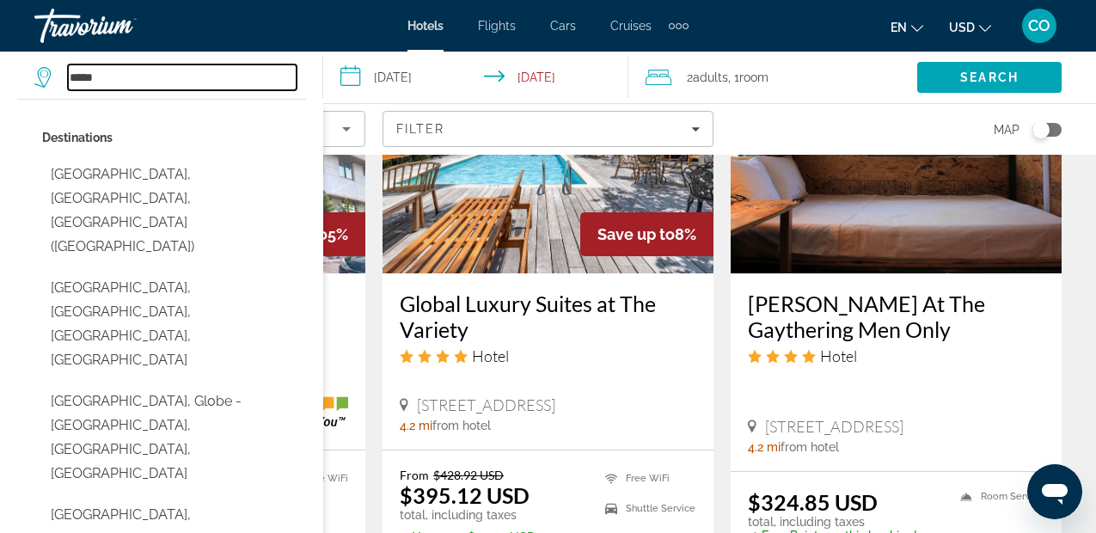
scroll to position [2318, 0]
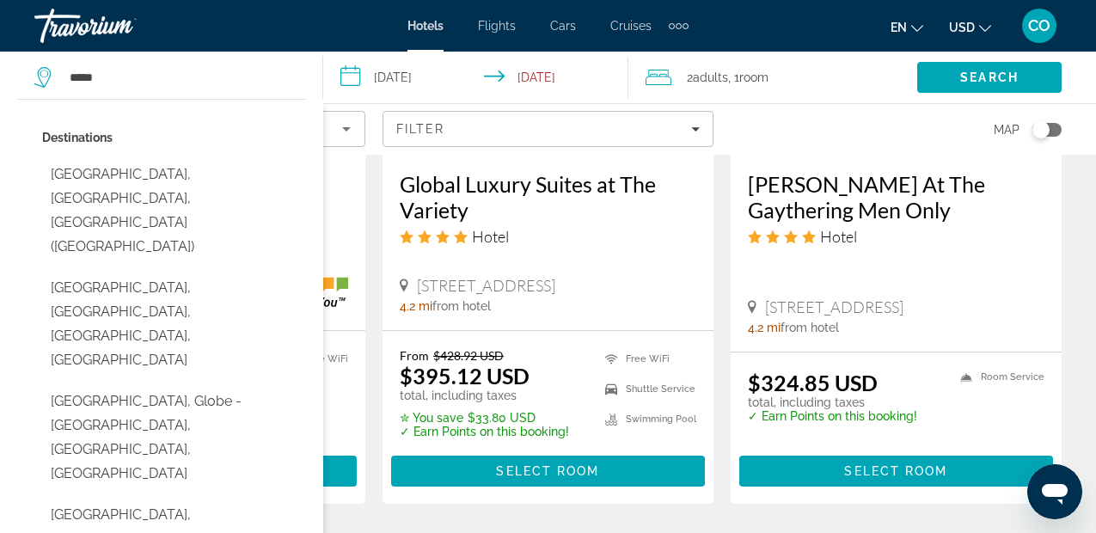
scroll to position [2433, 0]
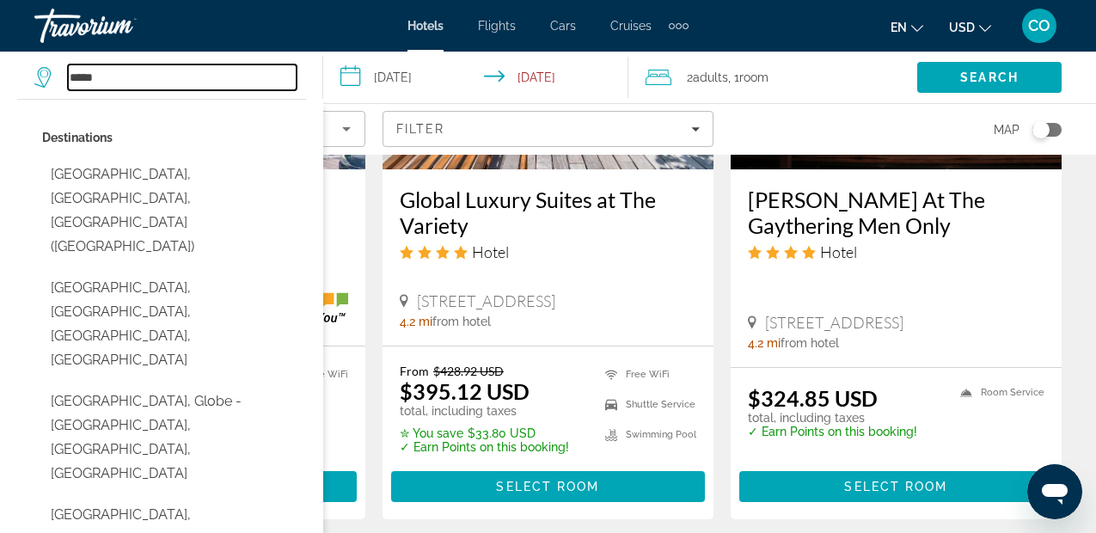
click at [266, 76] on input "*****" at bounding box center [182, 77] width 229 height 26
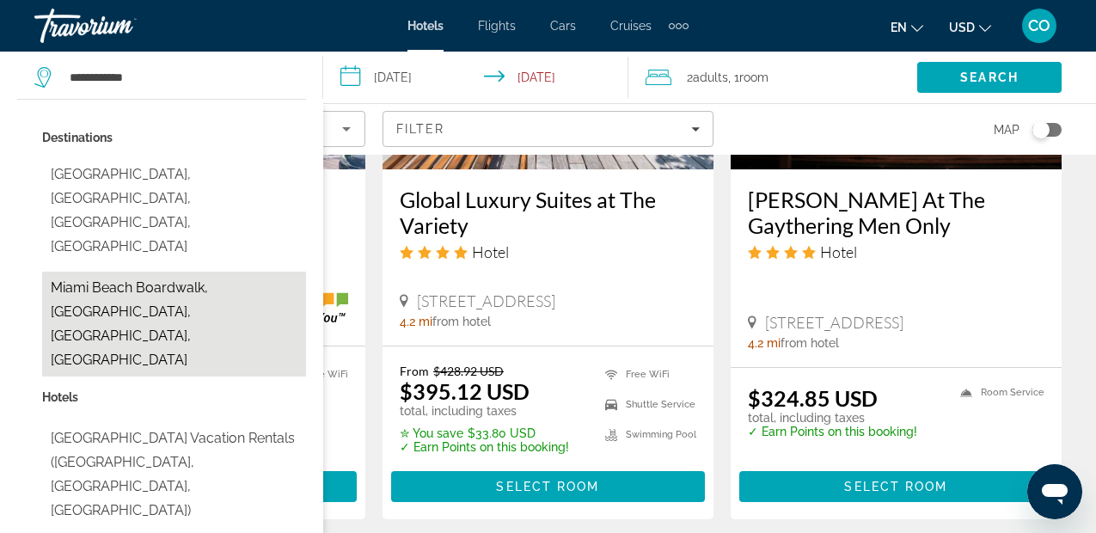
click at [223, 272] on button "Miami Beach Boardwalk, Miami, FL, United States" at bounding box center [174, 324] width 264 height 105
type input "**********"
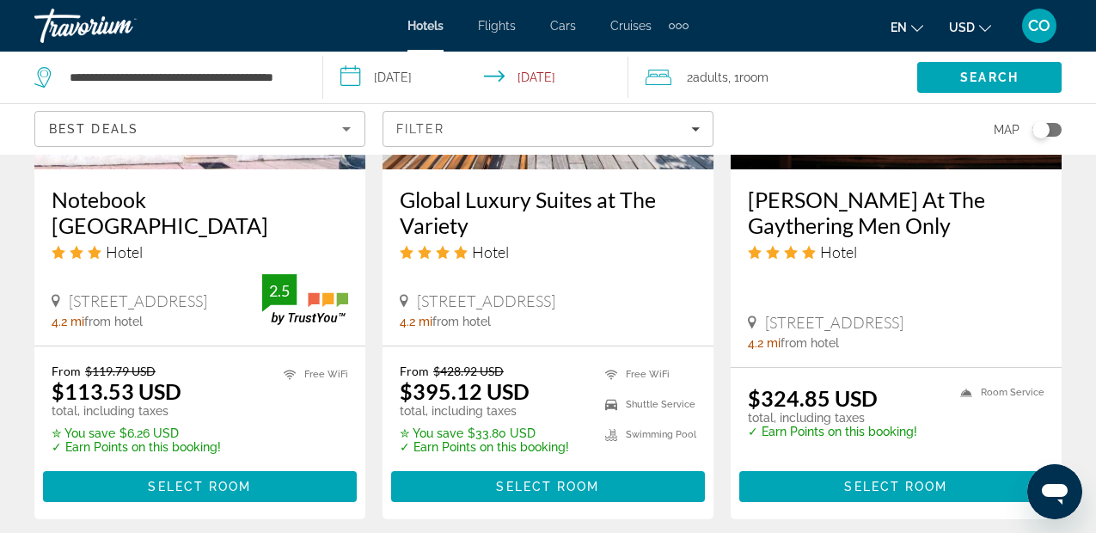
click at [223, 223] on div "Notebook Miami Beach Hotel 216 43Rd St, Miami Beach 4.2 mi from hotel 2.5" at bounding box center [199, 257] width 331 height 176
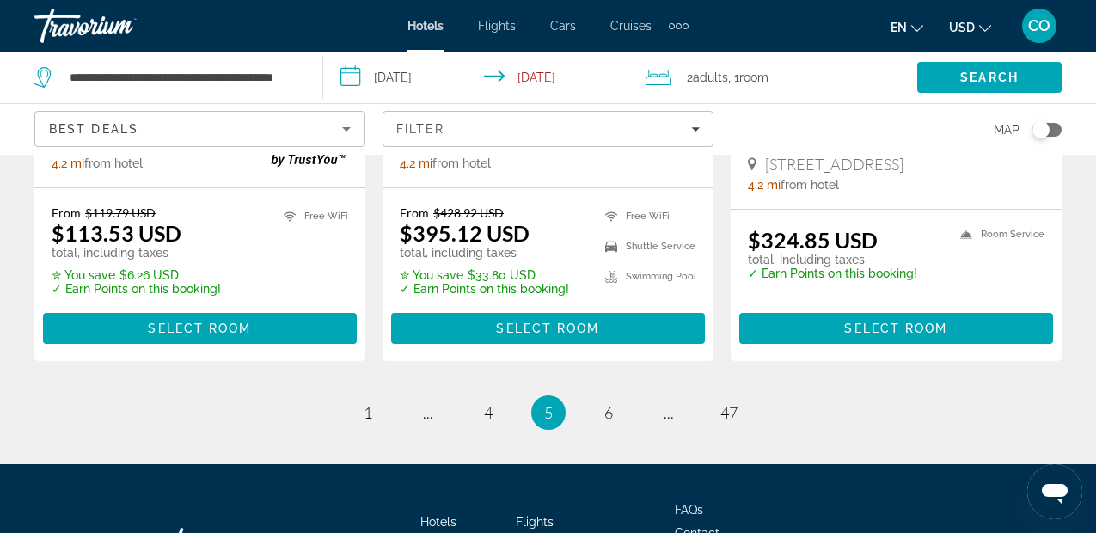
scroll to position [2593, 0]
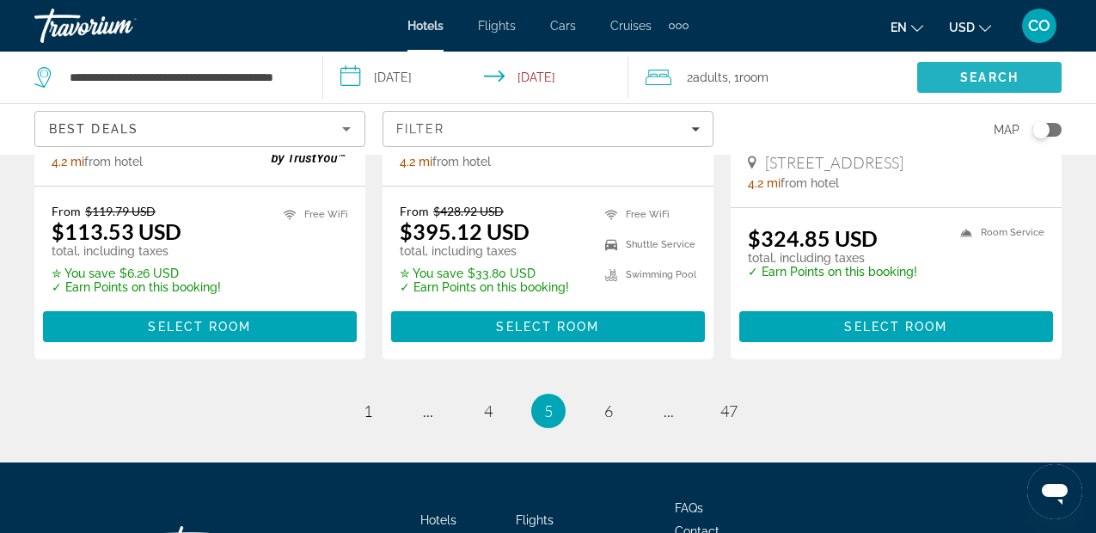
click at [939, 67] on span "Search" at bounding box center [989, 77] width 144 height 41
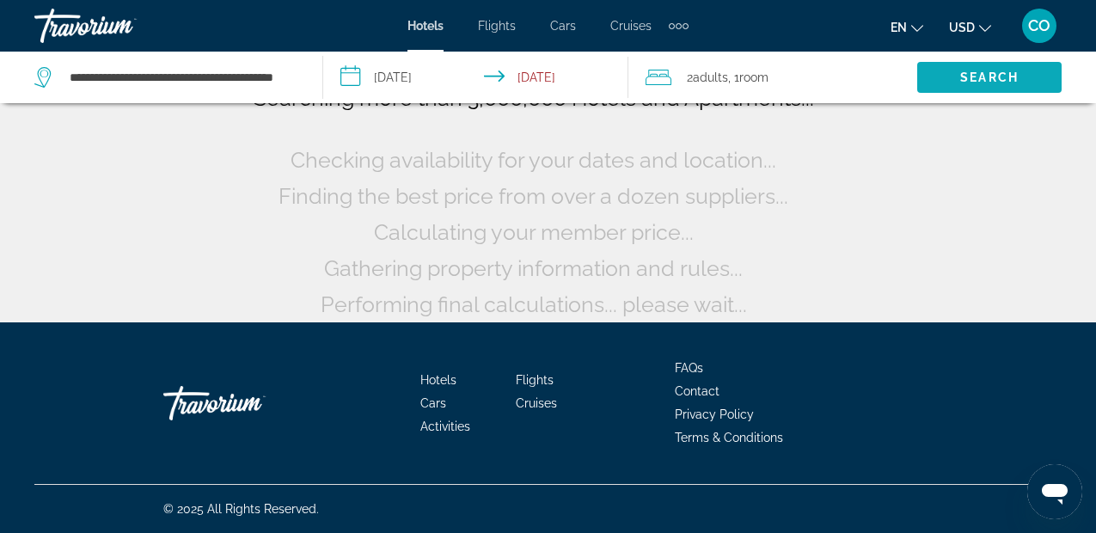
scroll to position [161, 0]
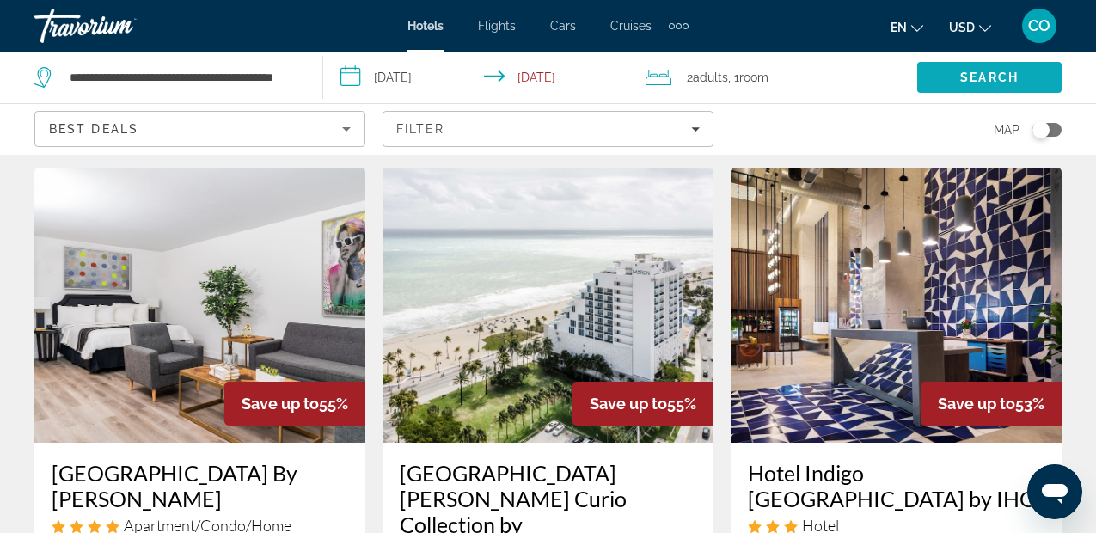
scroll to position [700, 0]
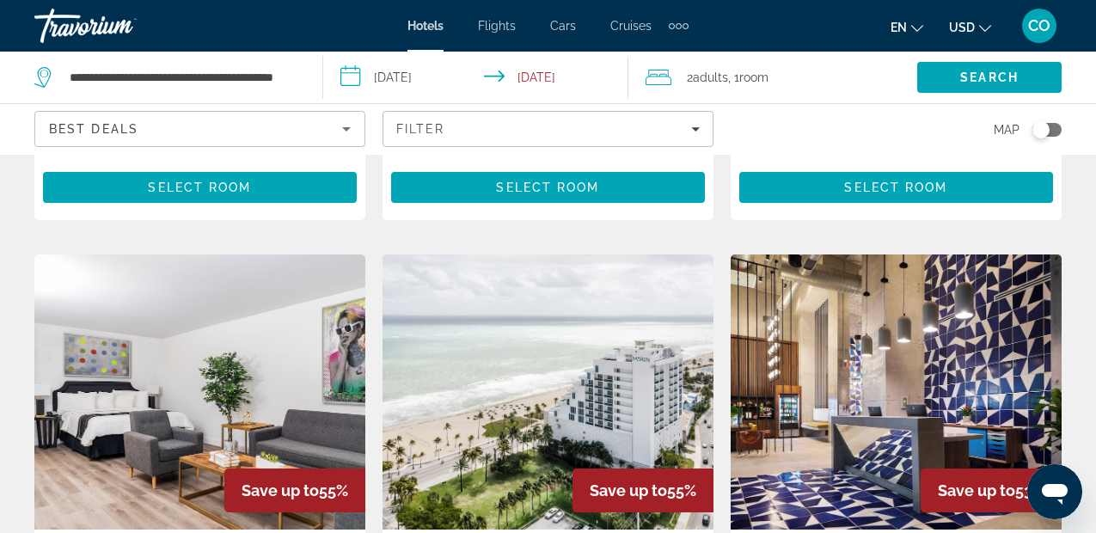
click at [271, 373] on img "Main content" at bounding box center [199, 391] width 331 height 275
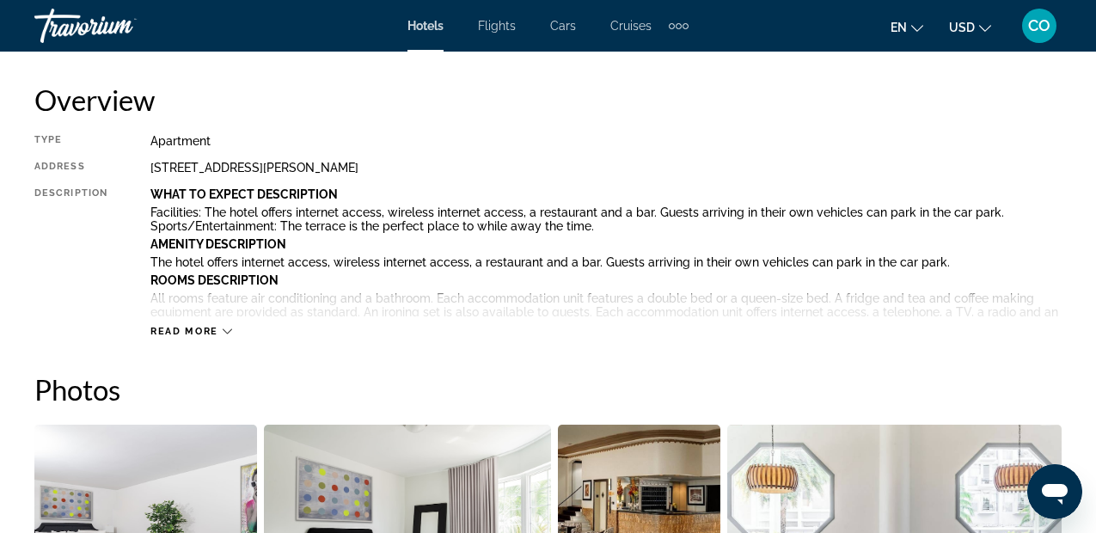
scroll to position [856, 0]
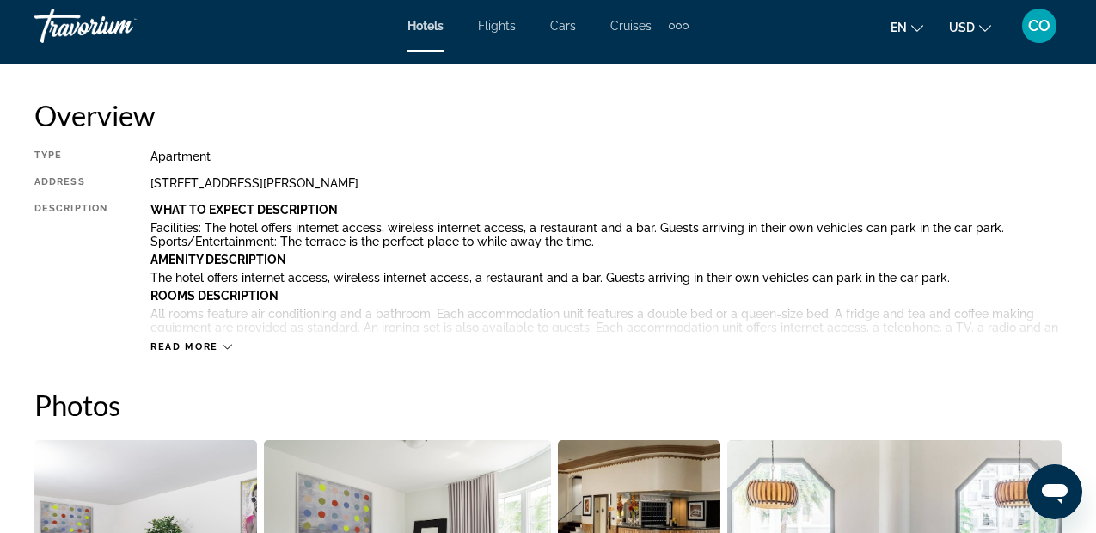
click at [218, 342] on div "Read more" at bounding box center [191, 346] width 82 height 11
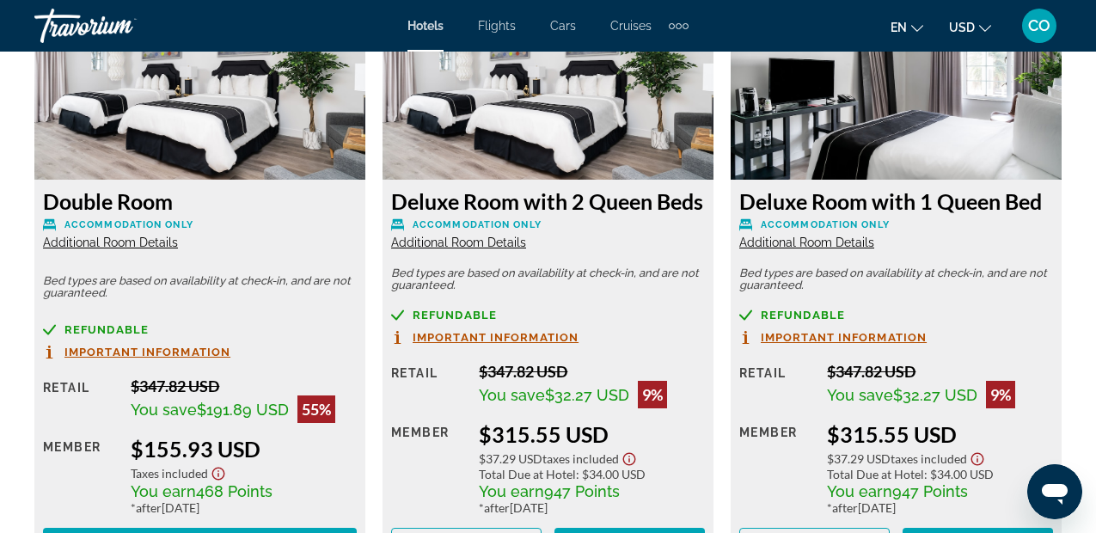
scroll to position [2864, 0]
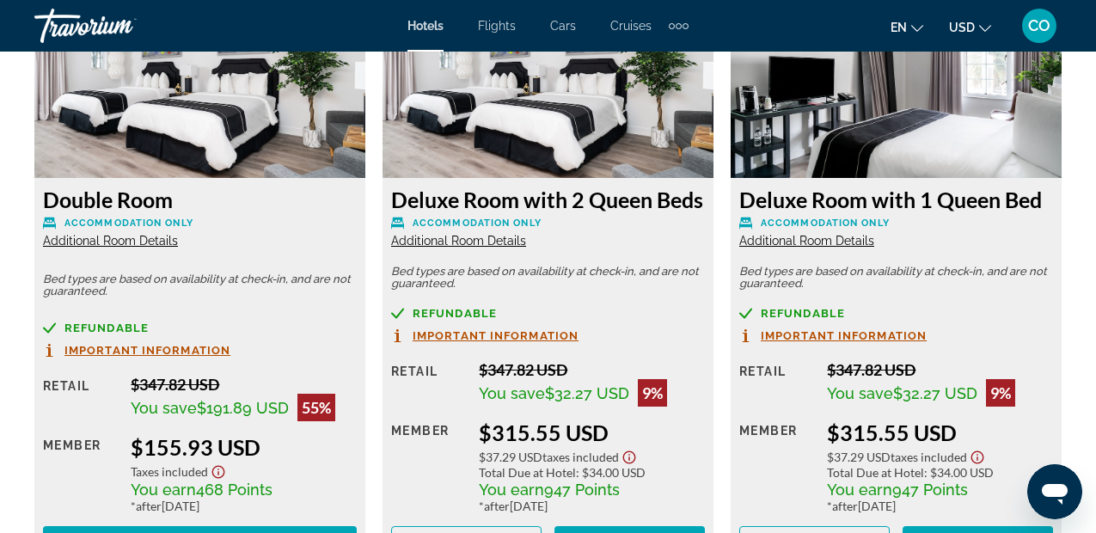
click at [186, 350] on span "Important Information" at bounding box center [147, 350] width 166 height 11
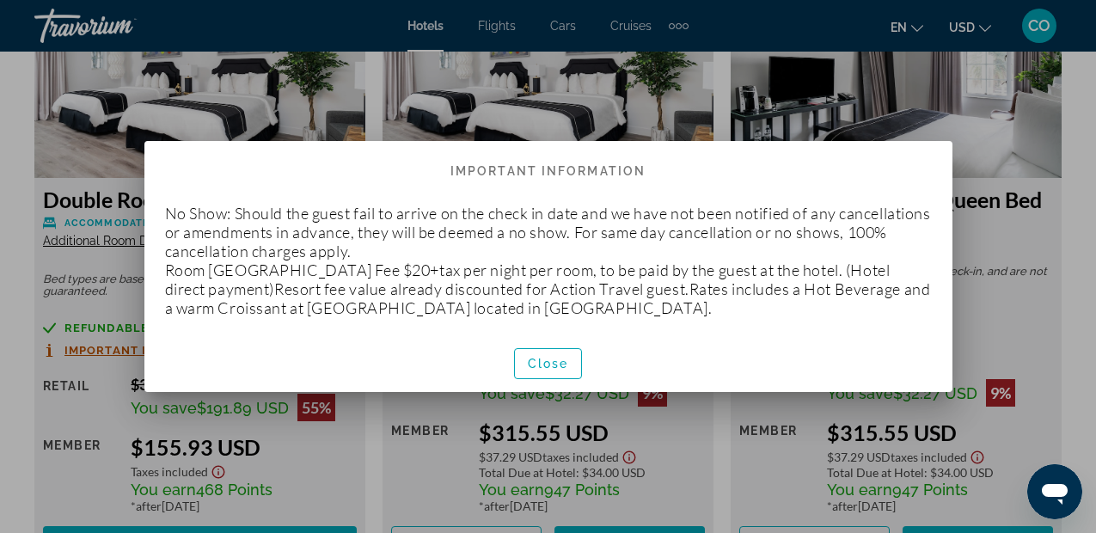
scroll to position [0, 0]
click at [572, 352] on span "button" at bounding box center [548, 363] width 67 height 41
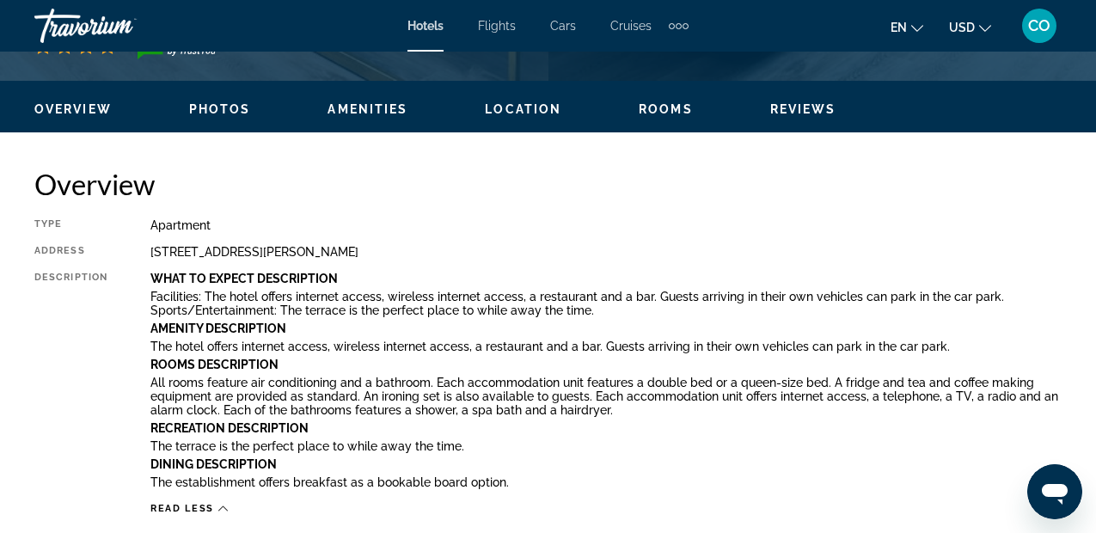
scroll to position [786, 0]
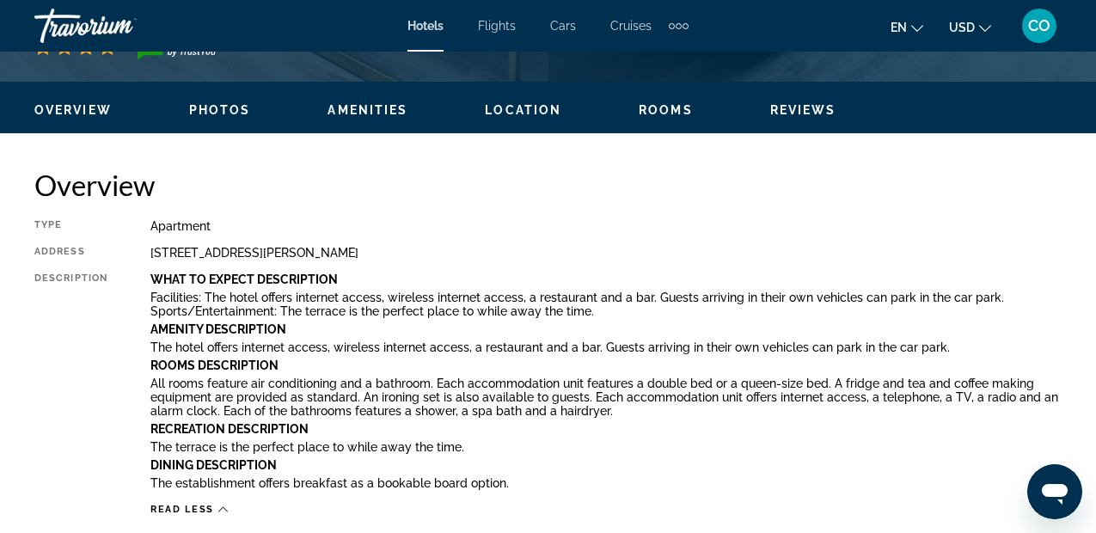
click at [657, 104] on span "Rooms" at bounding box center [666, 110] width 54 height 14
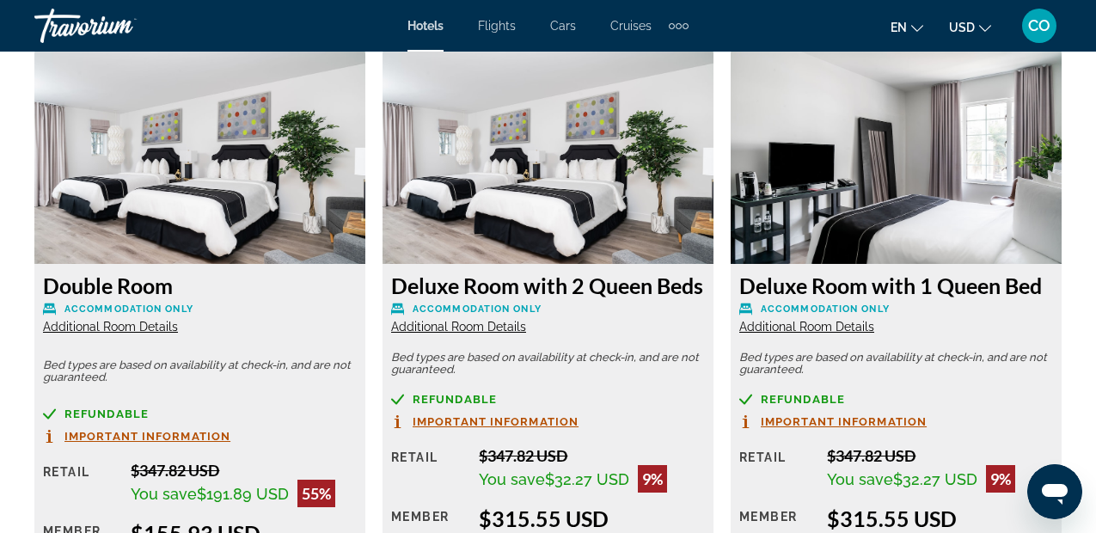
scroll to position [2774, 0]
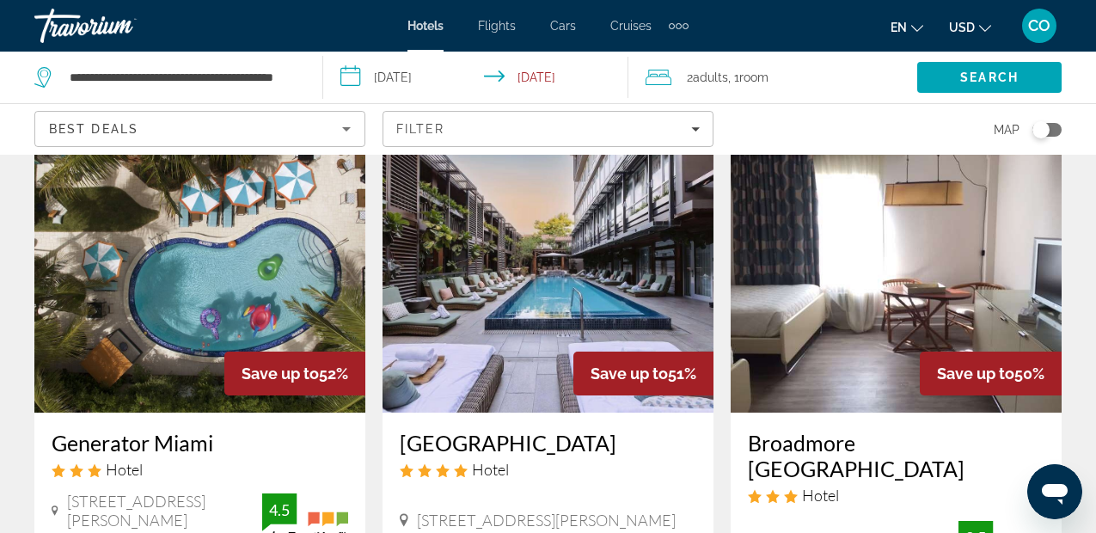
scroll to position [1555, 0]
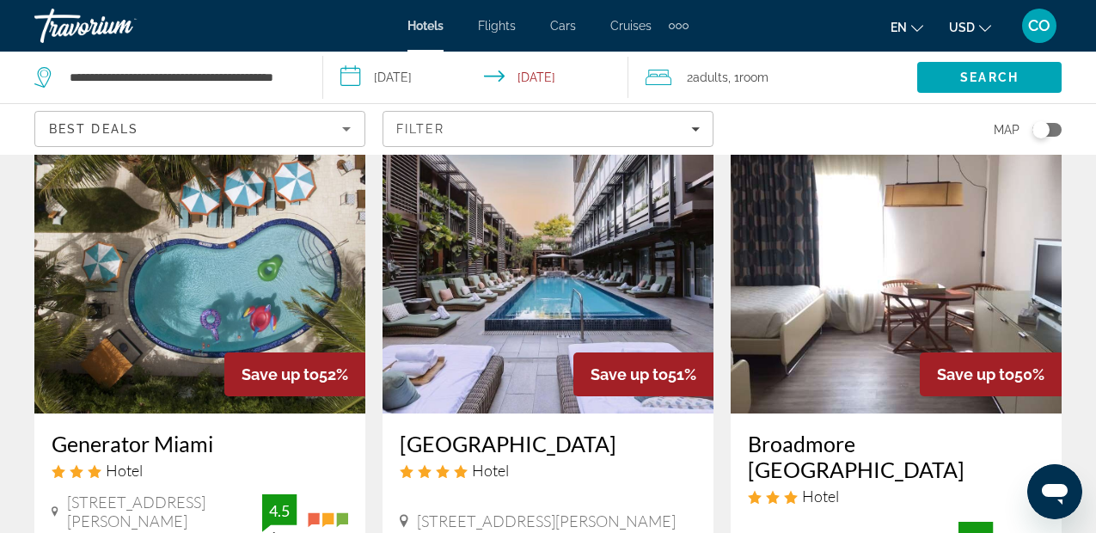
click at [295, 227] on img "Main content" at bounding box center [199, 275] width 331 height 275
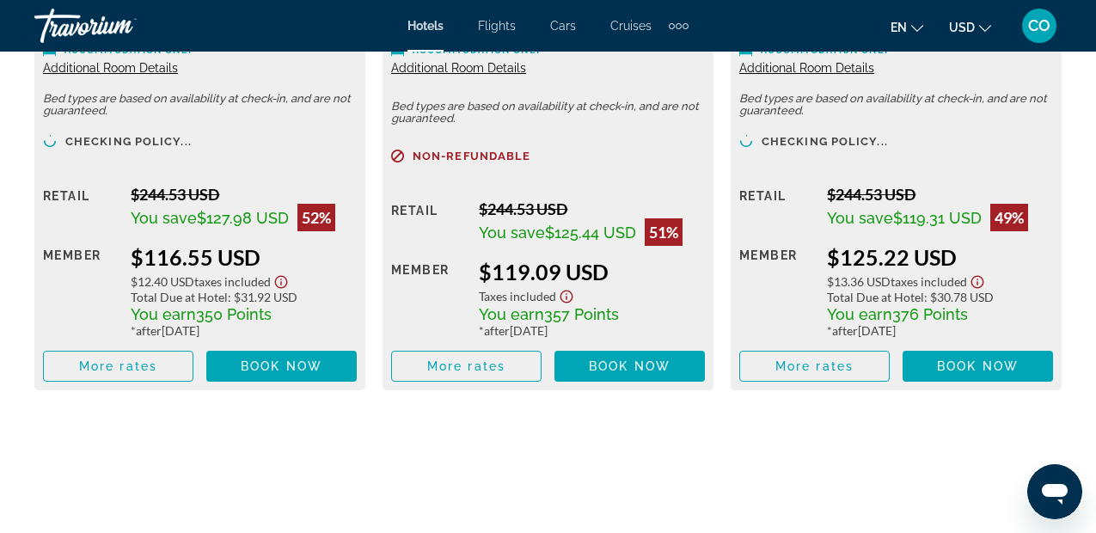
scroll to position [2946, 0]
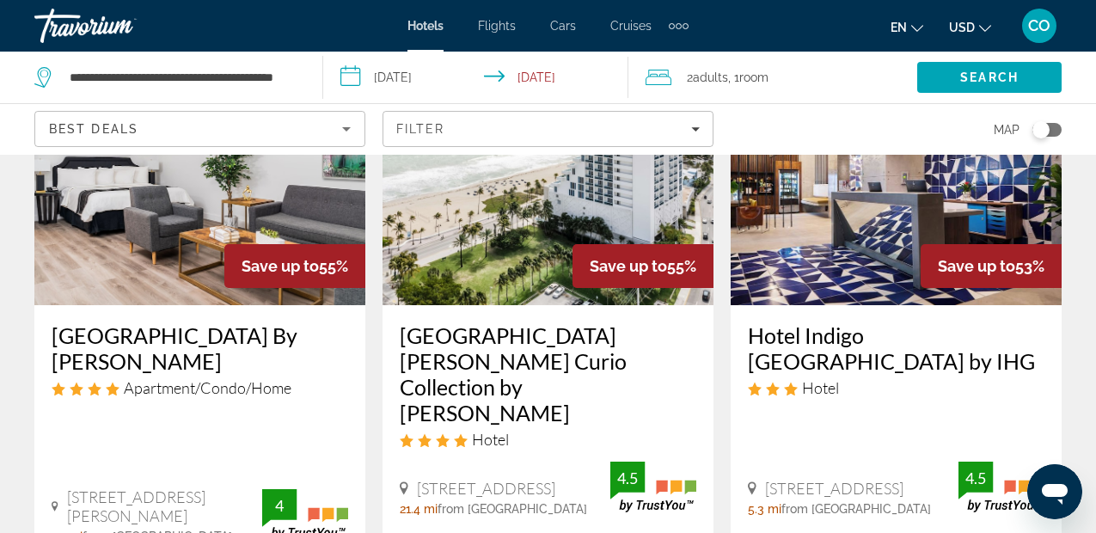
scroll to position [924, 0]
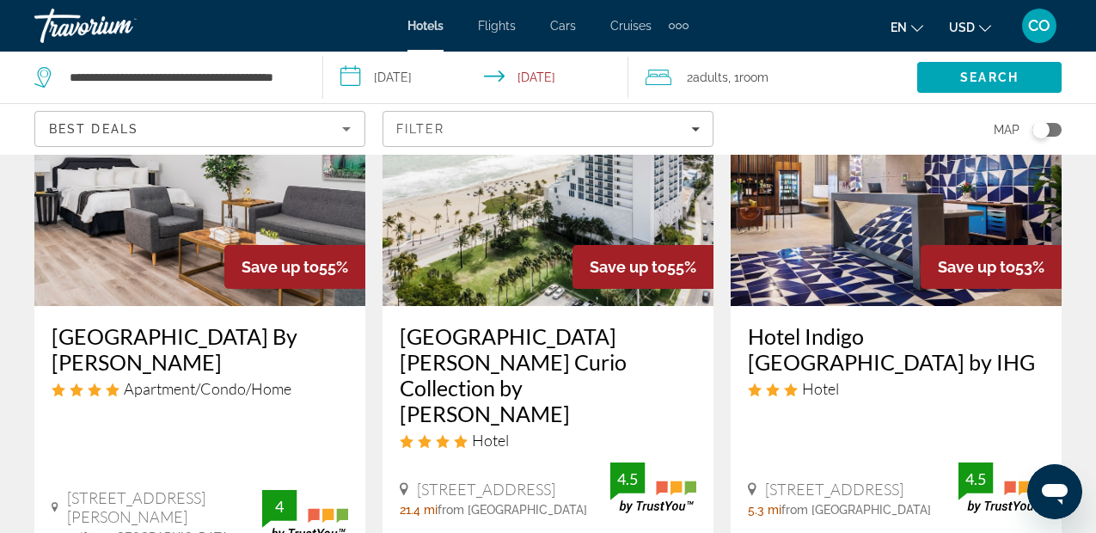
click at [886, 211] on img "Main content" at bounding box center [896, 168] width 331 height 275
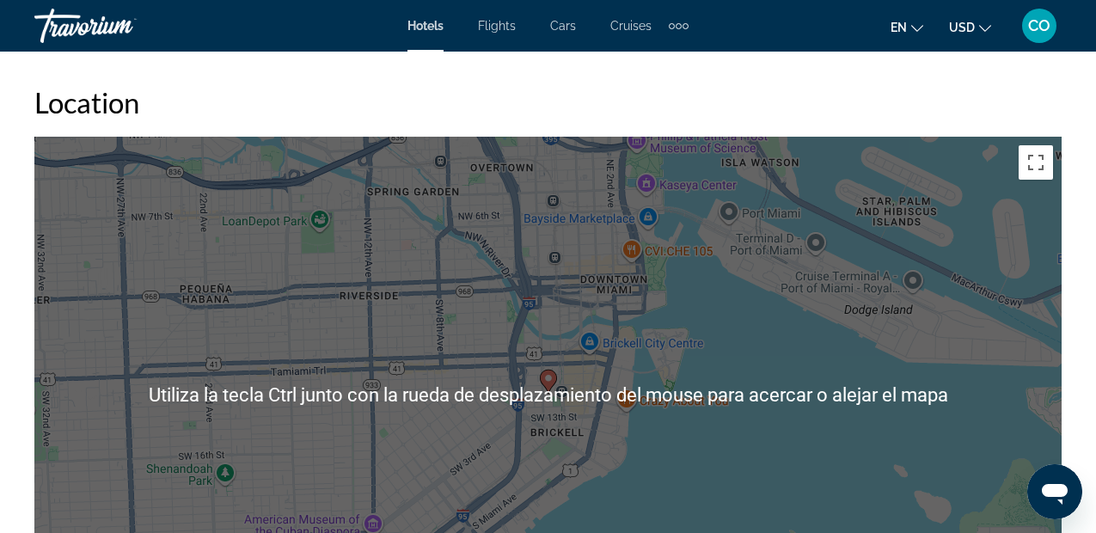
scroll to position [1642, 0]
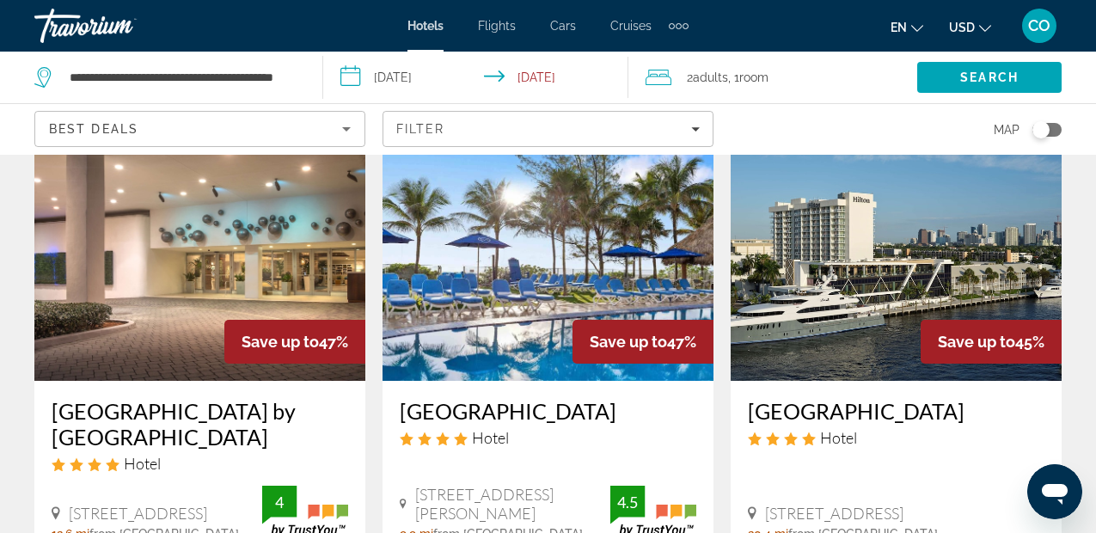
scroll to position [2602, 0]
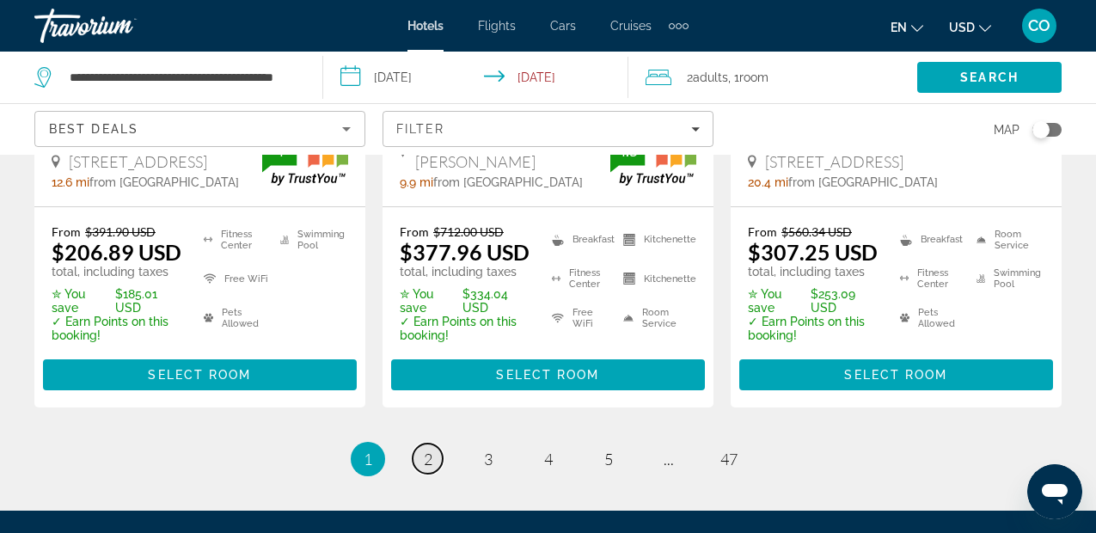
click at [425, 449] on link "page 2" at bounding box center [428, 458] width 30 height 30
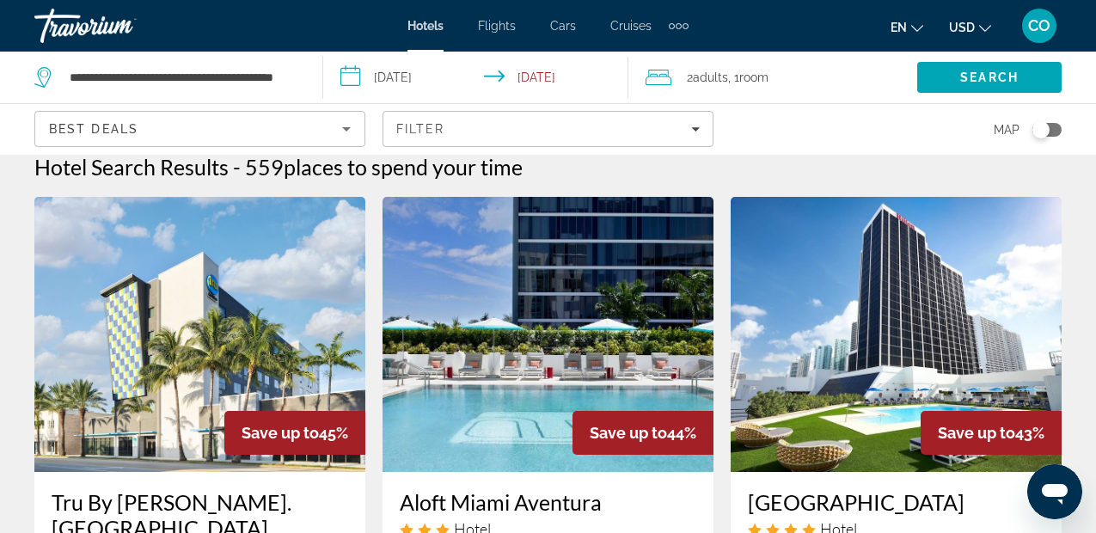
scroll to position [17, 0]
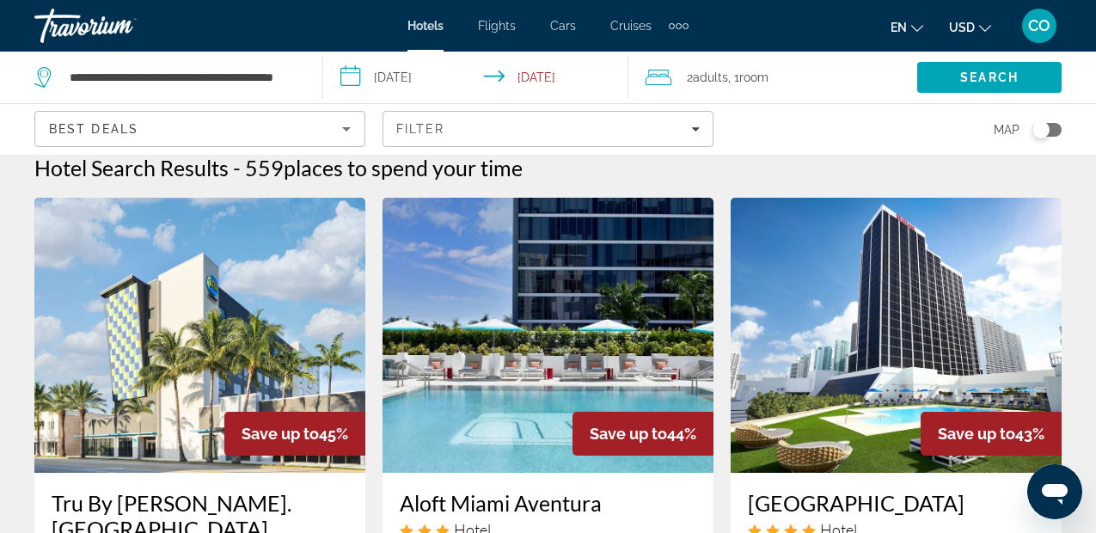
click at [498, 334] on img "Main content" at bounding box center [547, 335] width 331 height 275
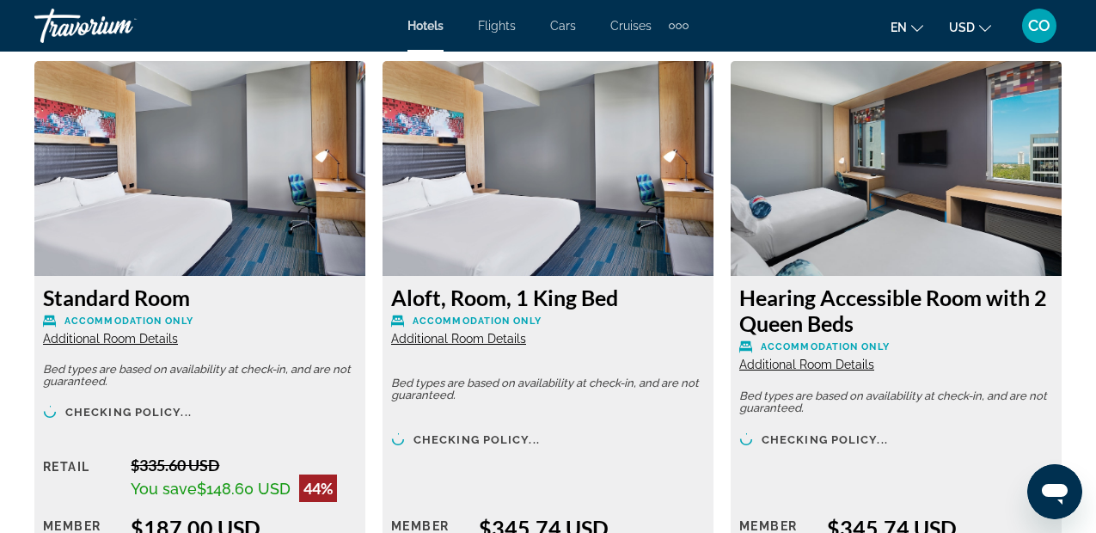
scroll to position [2665, 0]
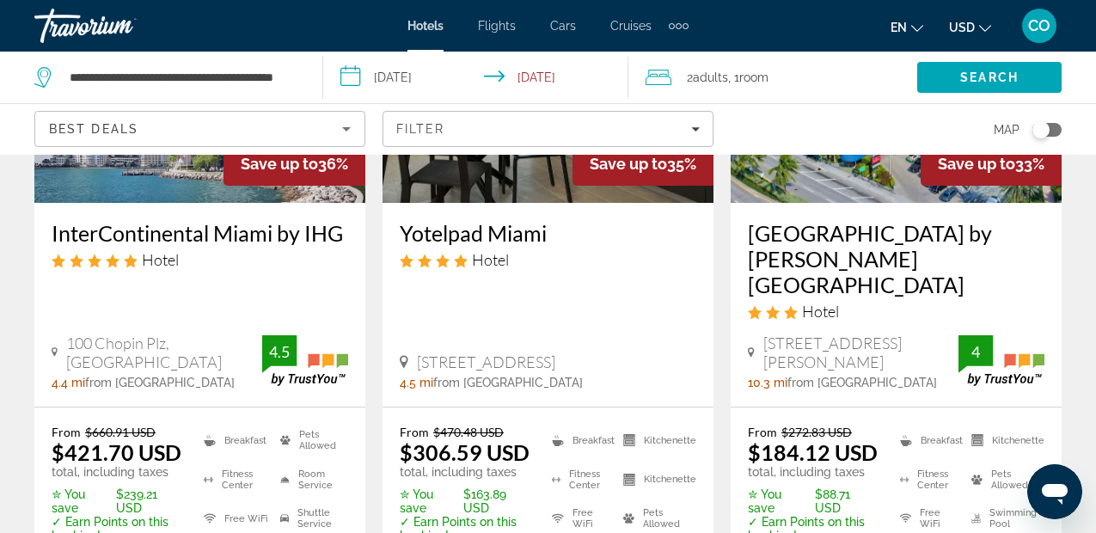
scroll to position [2372, 0]
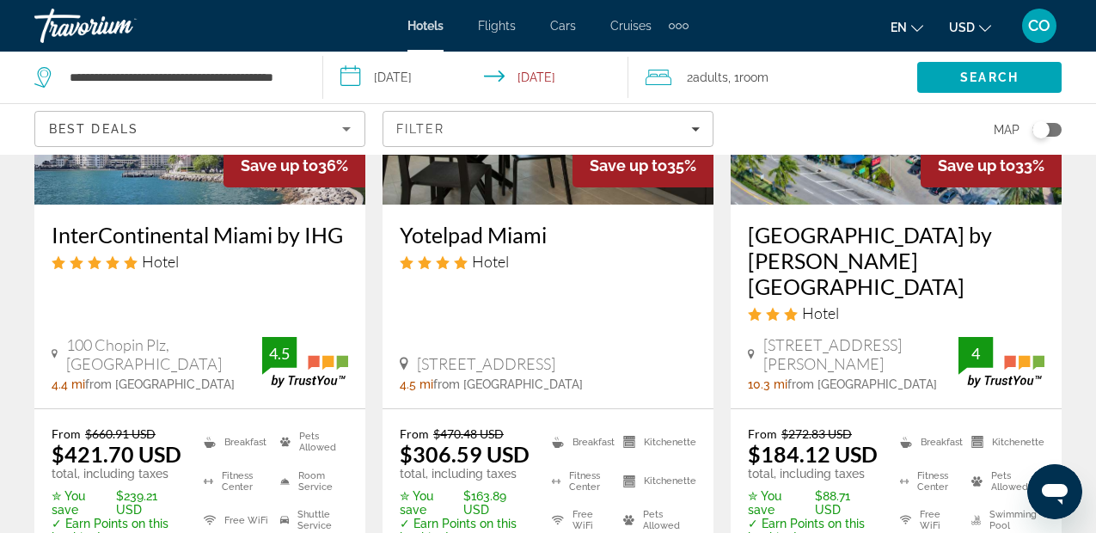
click at [821, 203] on img "Main content" at bounding box center [896, 67] width 331 height 275
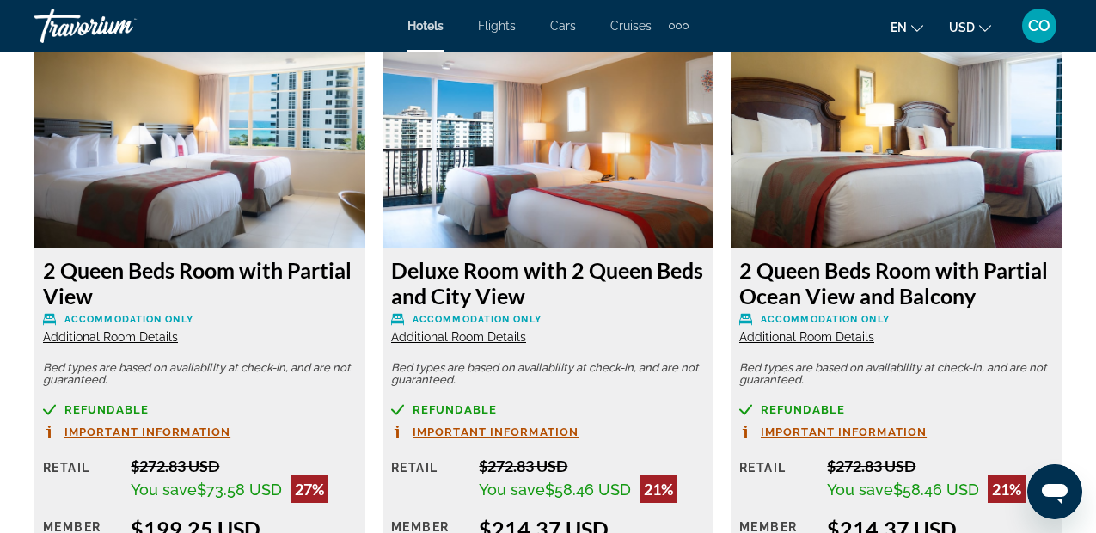
scroll to position [3271, 0]
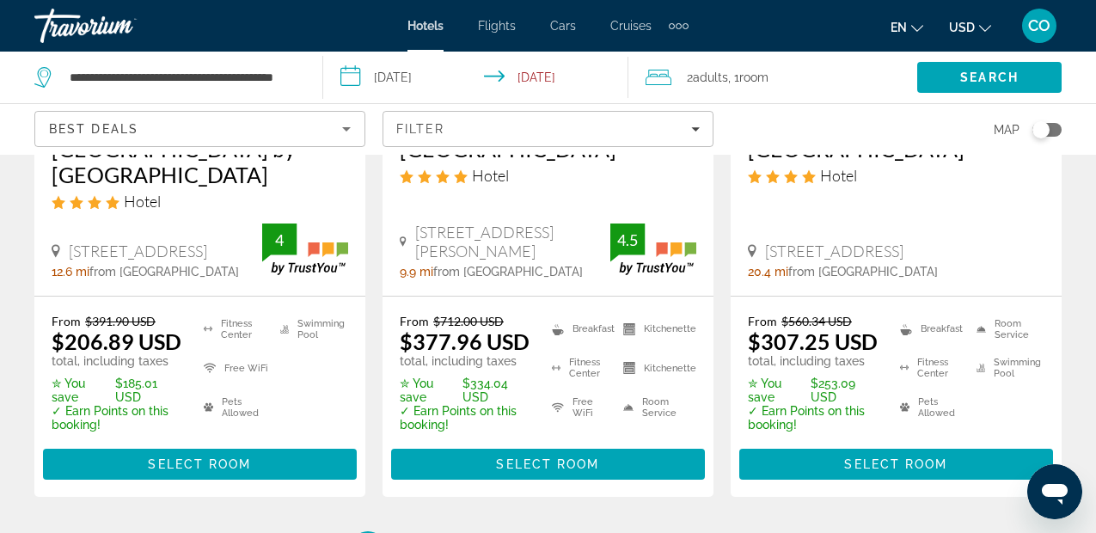
scroll to position [2770, 0]
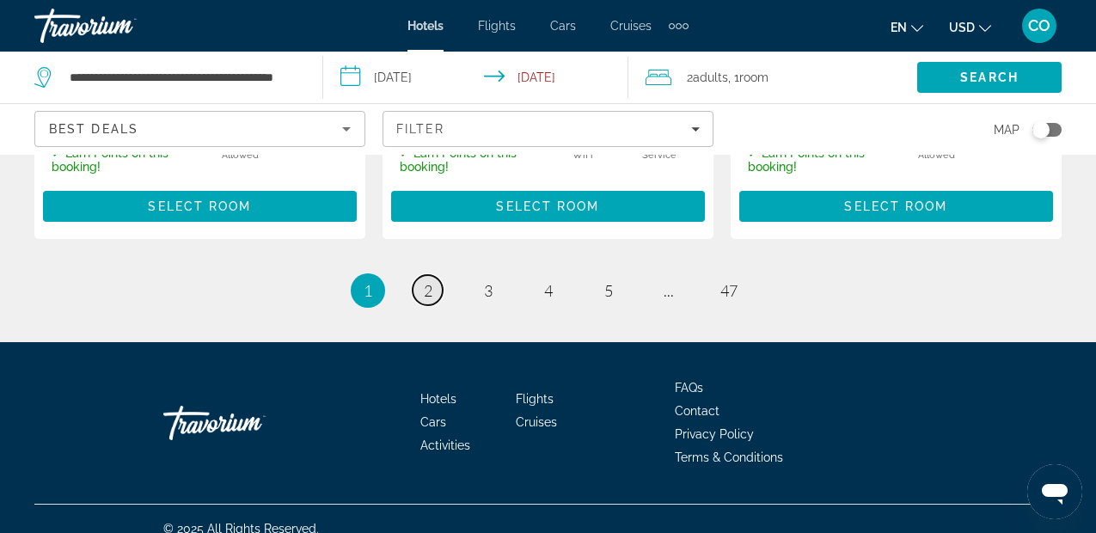
click at [433, 275] on link "page 2" at bounding box center [428, 290] width 30 height 30
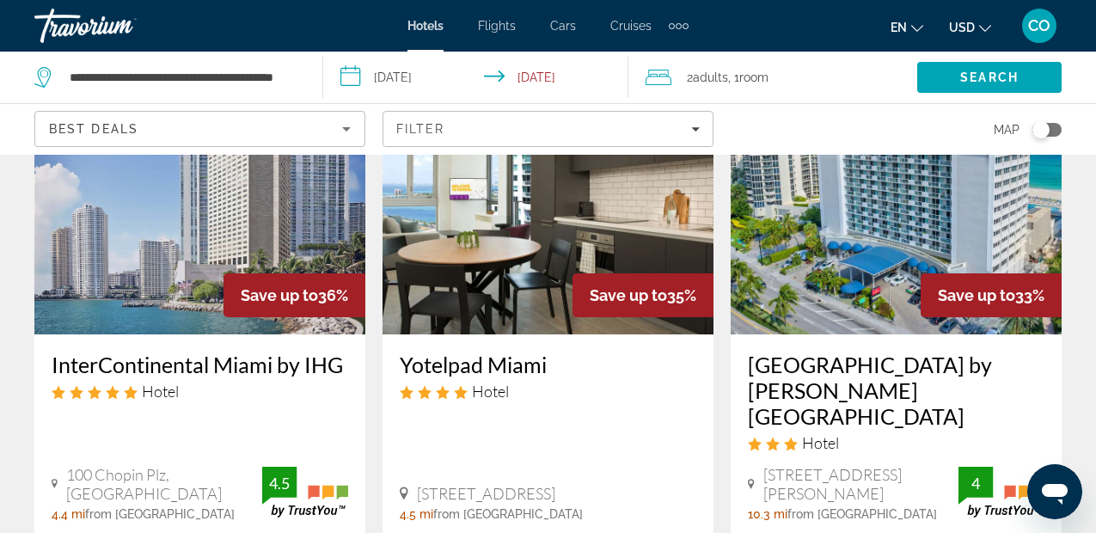
scroll to position [2796, 0]
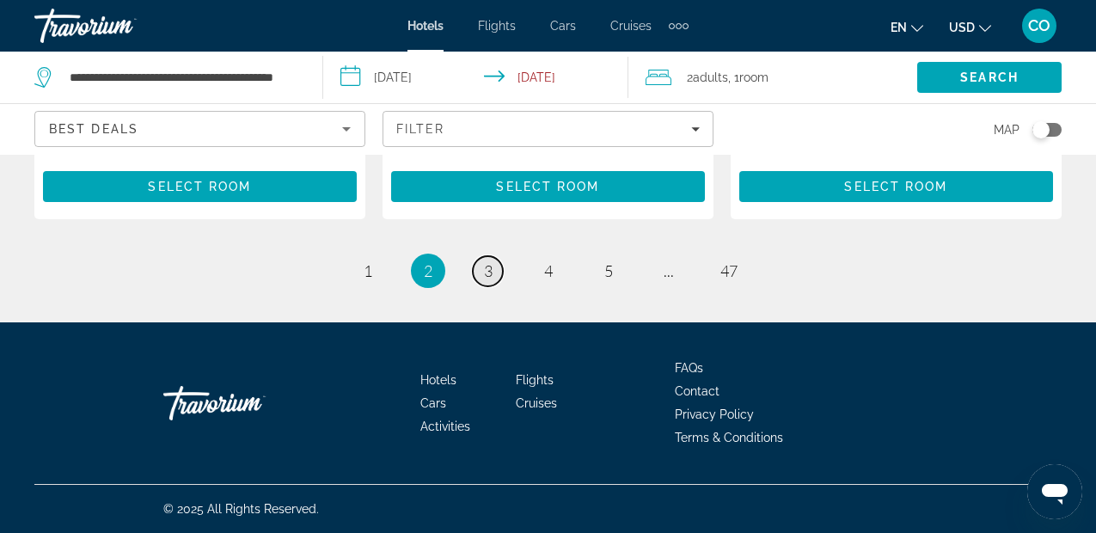
click at [484, 269] on span "3" at bounding box center [488, 270] width 9 height 19
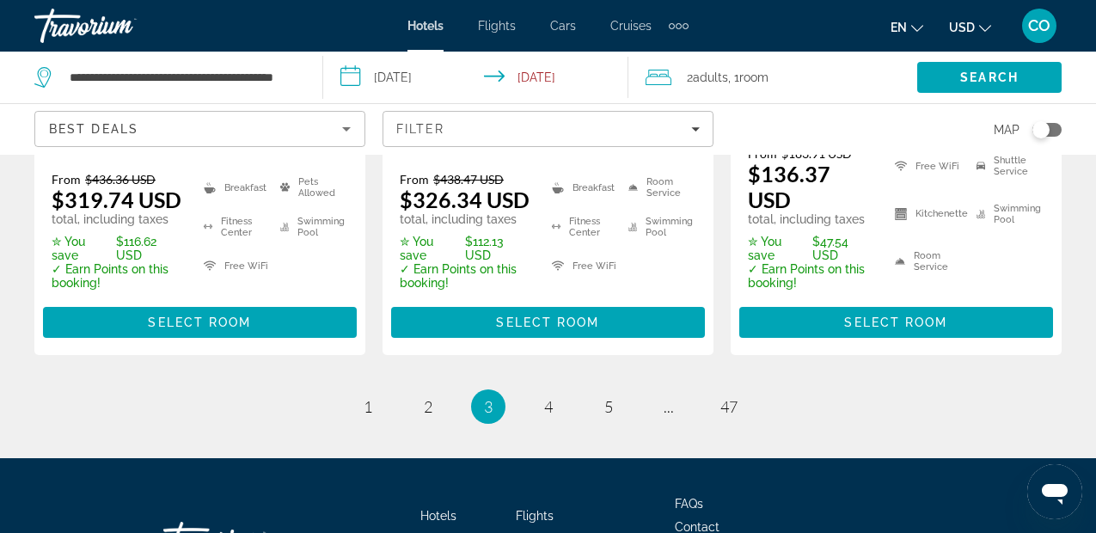
scroll to position [2627, 0]
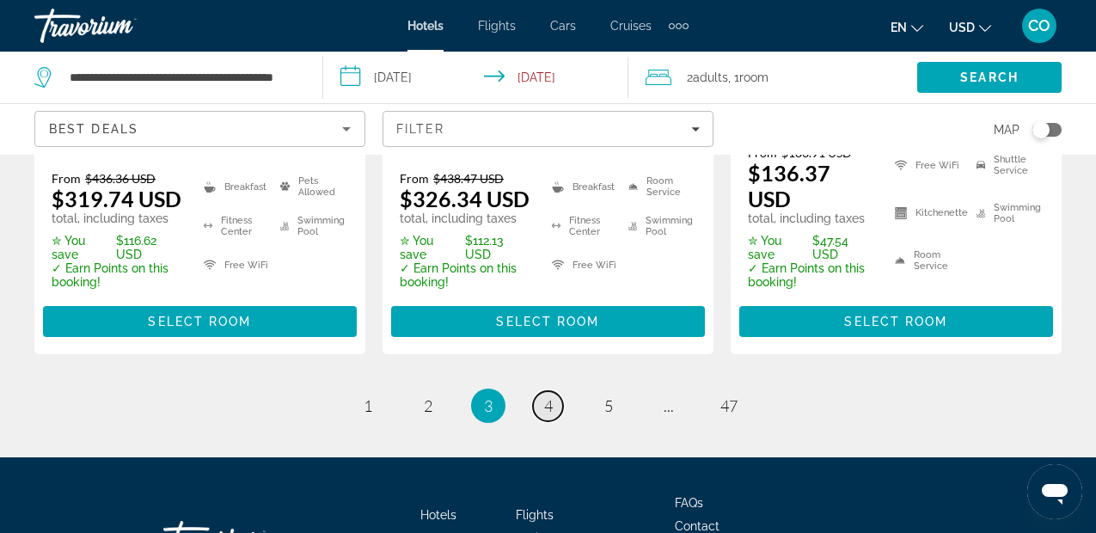
click at [554, 391] on link "page 4" at bounding box center [548, 406] width 30 height 30
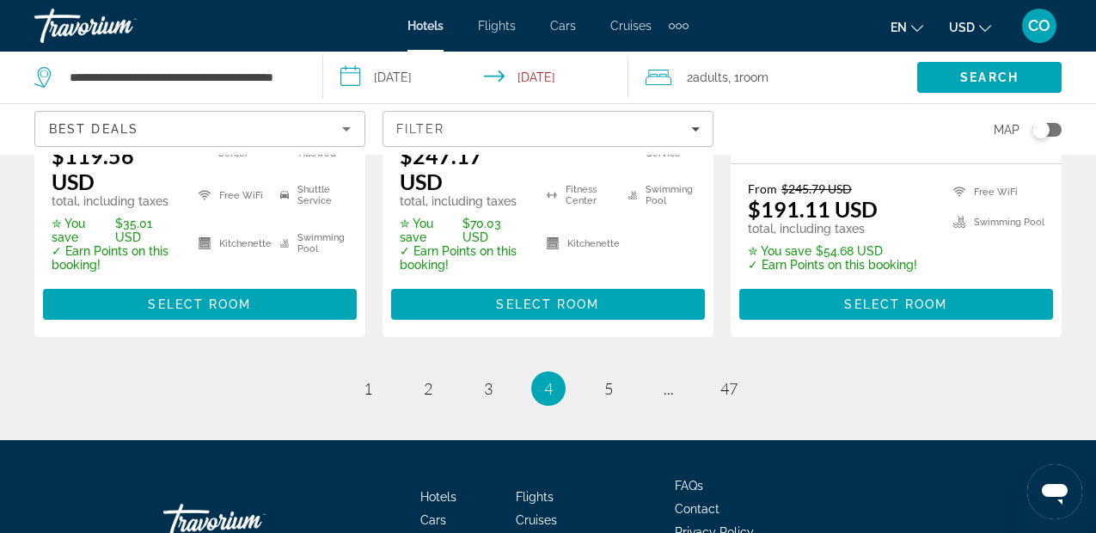
scroll to position [2646, 0]
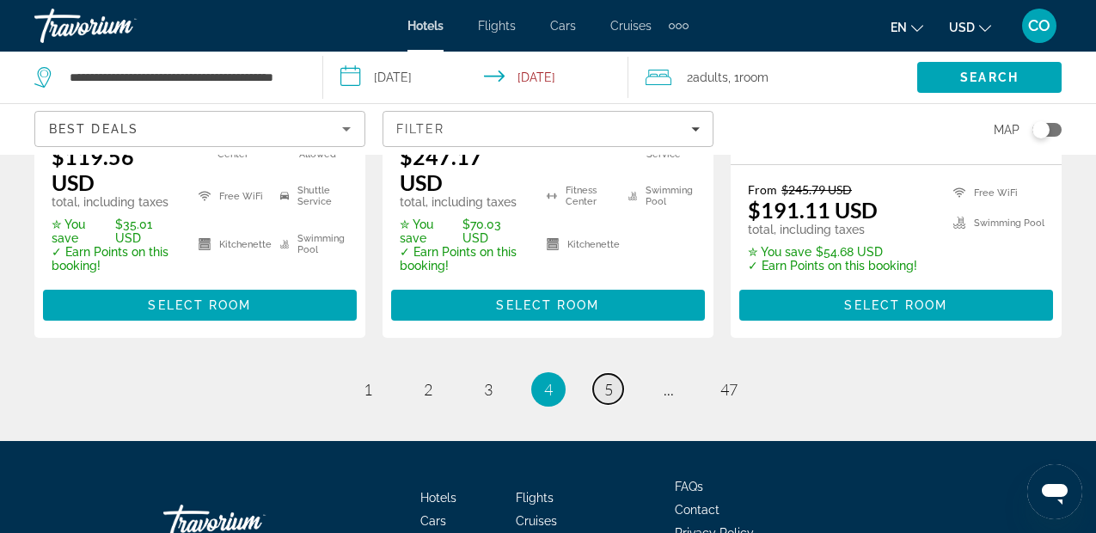
click at [606, 394] on link "page 5" at bounding box center [608, 389] width 30 height 30
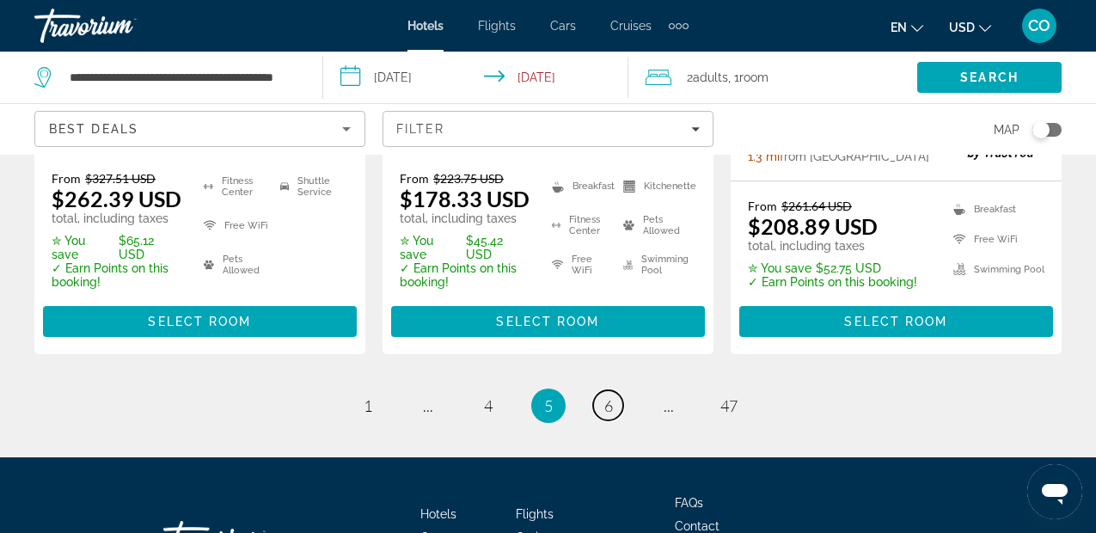
scroll to position [2586, 0]
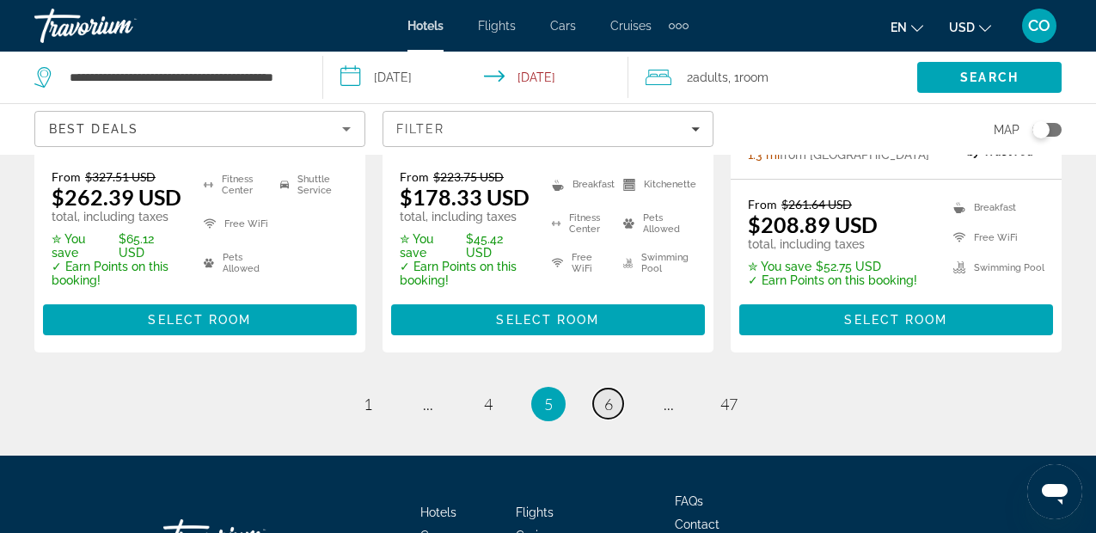
click at [600, 388] on link "page 6" at bounding box center [608, 403] width 30 height 30
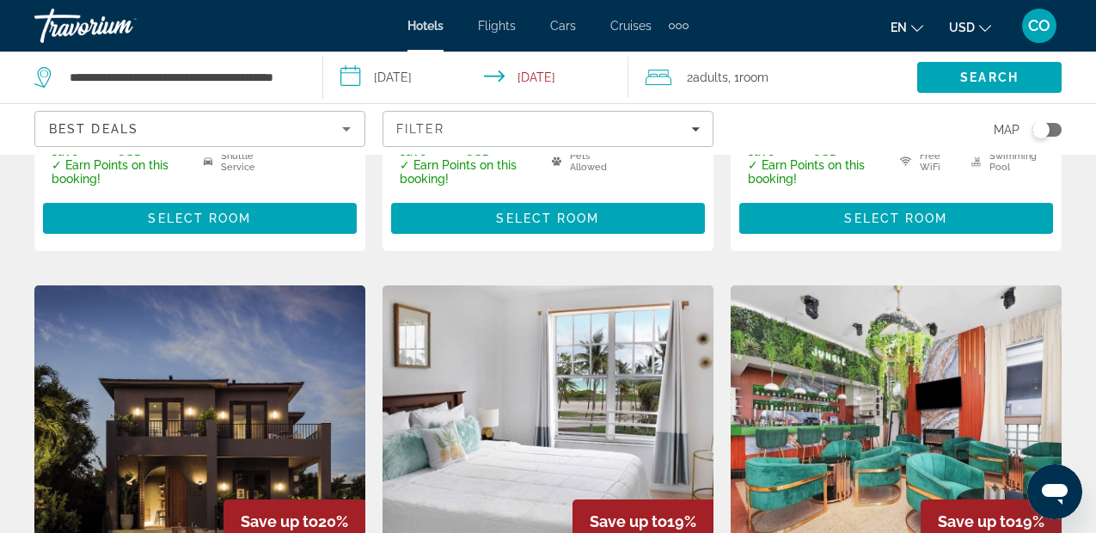
scroll to position [646, 0]
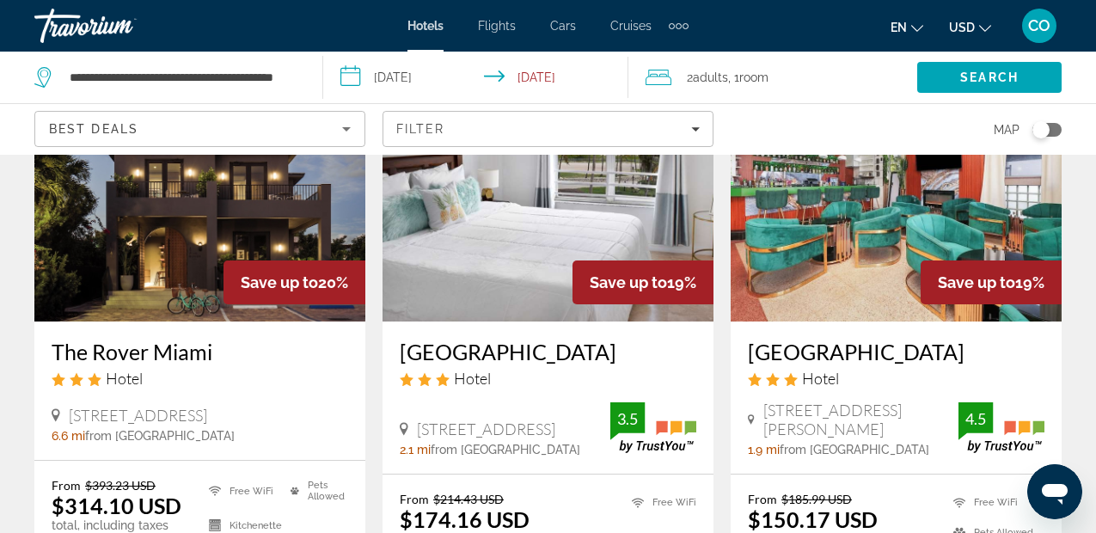
scroll to position [1027, 0]
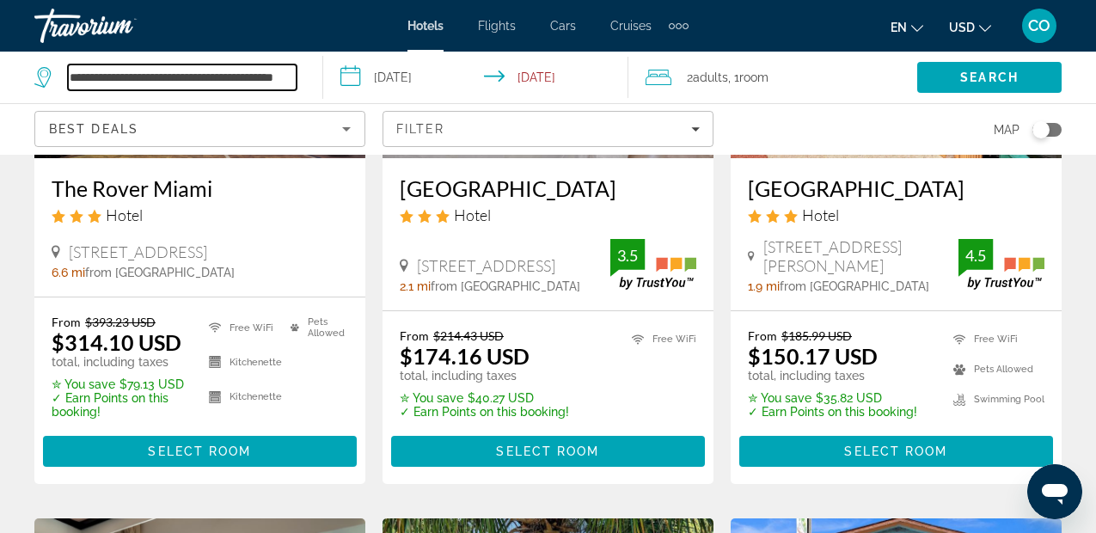
click at [229, 76] on input "**********" at bounding box center [182, 77] width 229 height 26
click at [261, 74] on input "**********" at bounding box center [182, 77] width 229 height 26
click at [154, 76] on input "**********" at bounding box center [182, 77] width 229 height 26
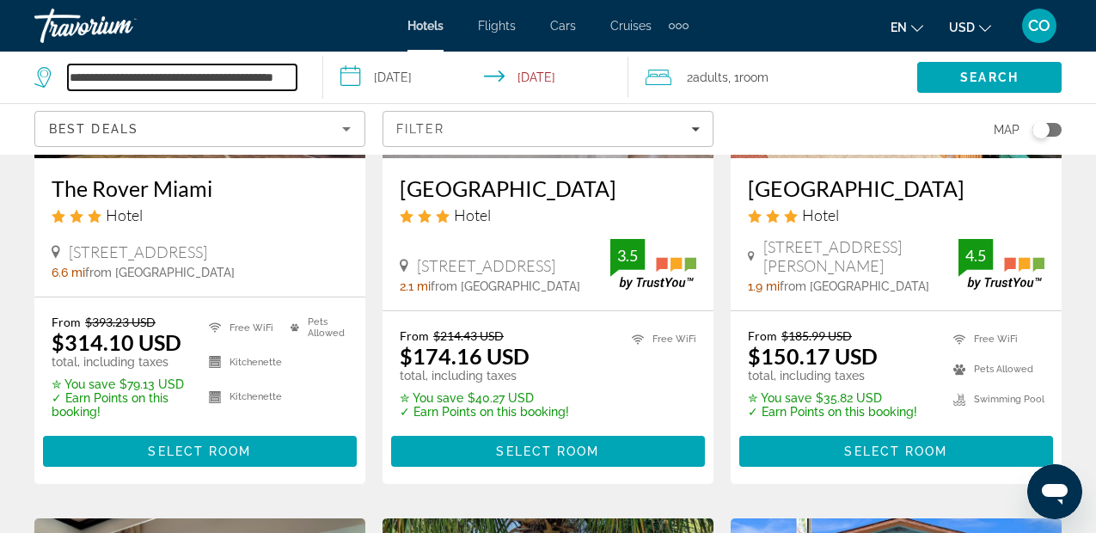
scroll to position [0, 48]
drag, startPoint x: 140, startPoint y: 71, endPoint x: 394, endPoint y: 103, distance: 255.5
click at [394, 103] on div "**********" at bounding box center [548, 78] width 1096 height 52
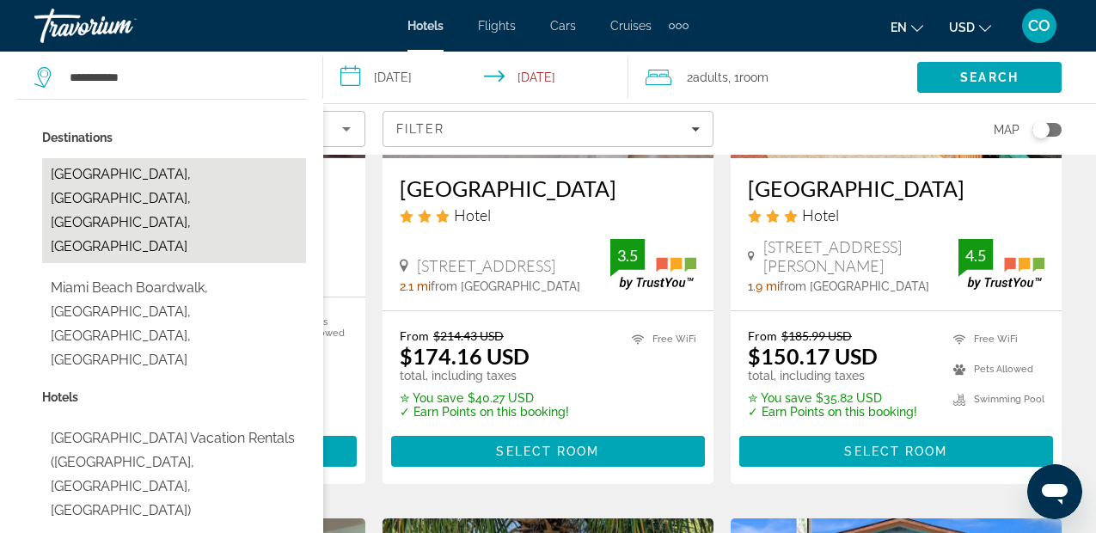
click at [183, 175] on button "[GEOGRAPHIC_DATA], [GEOGRAPHIC_DATA], [GEOGRAPHIC_DATA], [GEOGRAPHIC_DATA]" at bounding box center [174, 210] width 264 height 105
type input "**********"
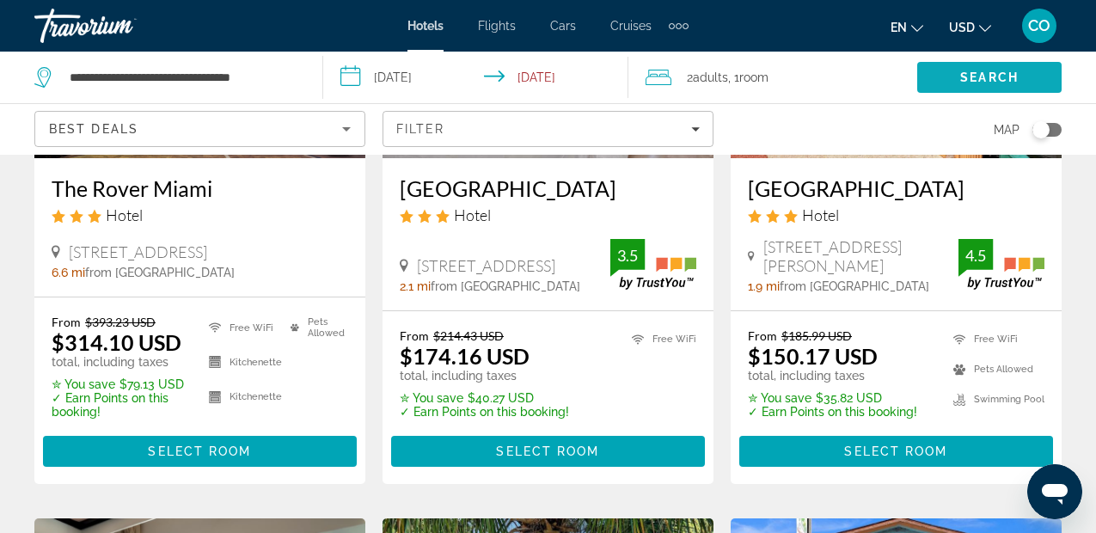
click at [930, 65] on span "Search" at bounding box center [989, 77] width 144 height 41
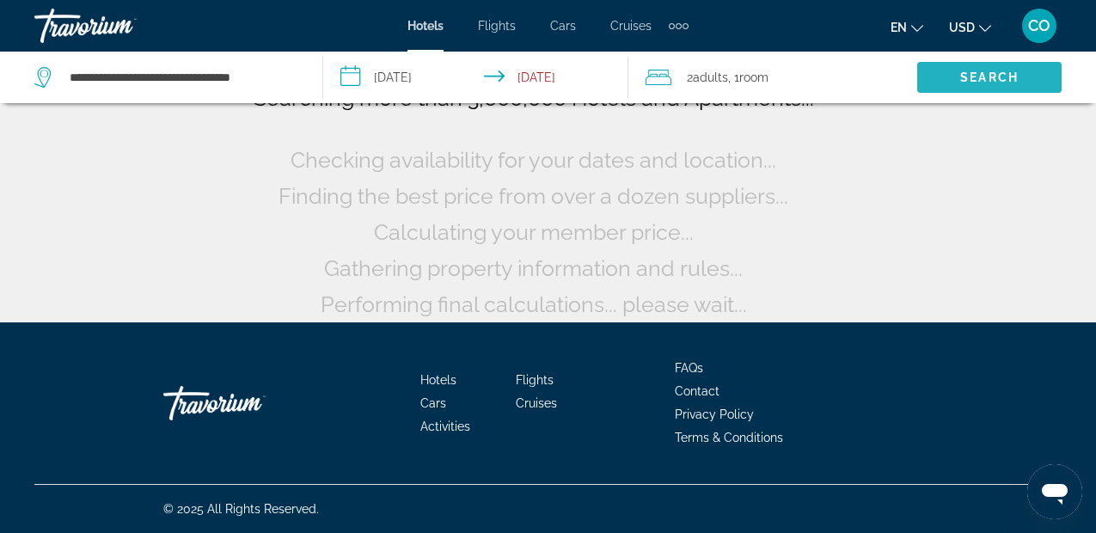
scroll to position [161, 0]
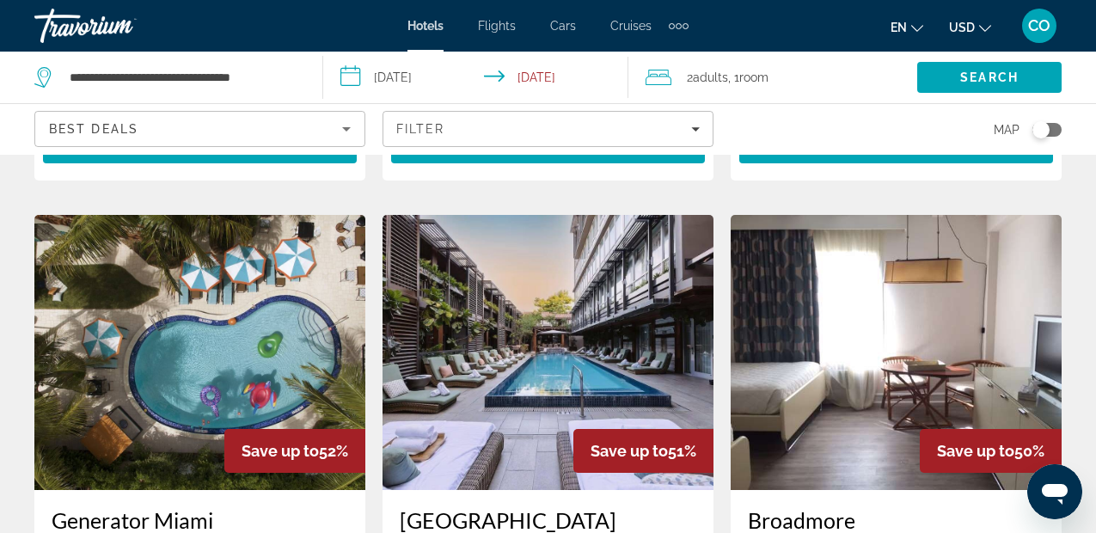
scroll to position [1483, 0]
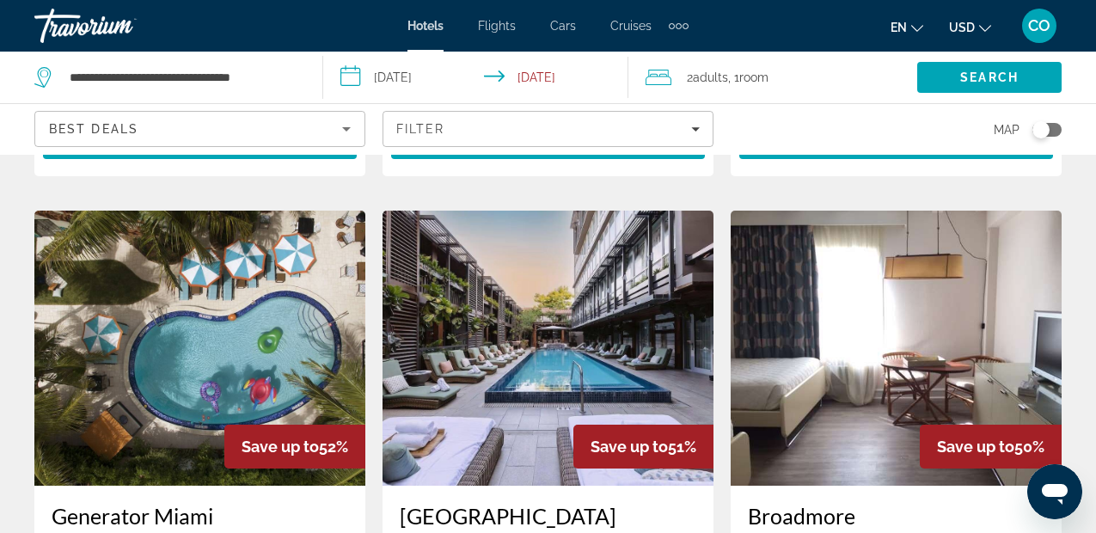
click at [134, 211] on img "Main content" at bounding box center [199, 348] width 331 height 275
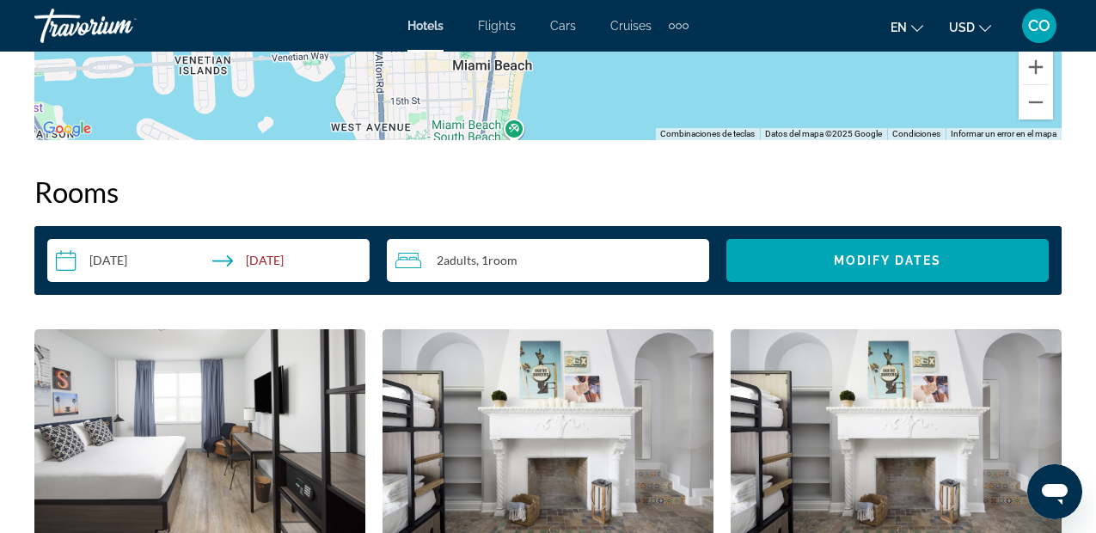
scroll to position [2407, 0]
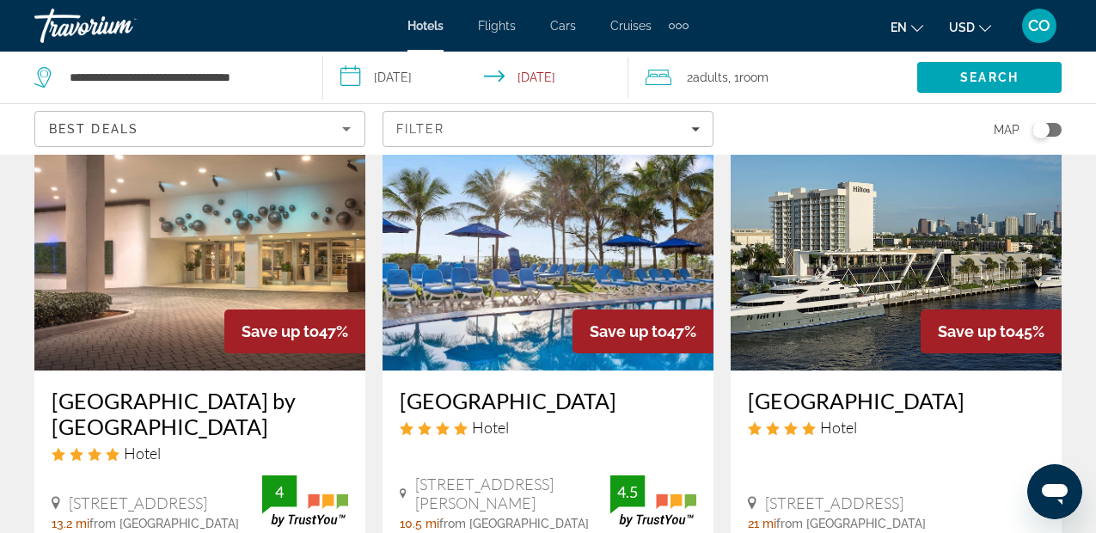
scroll to position [2715, 0]
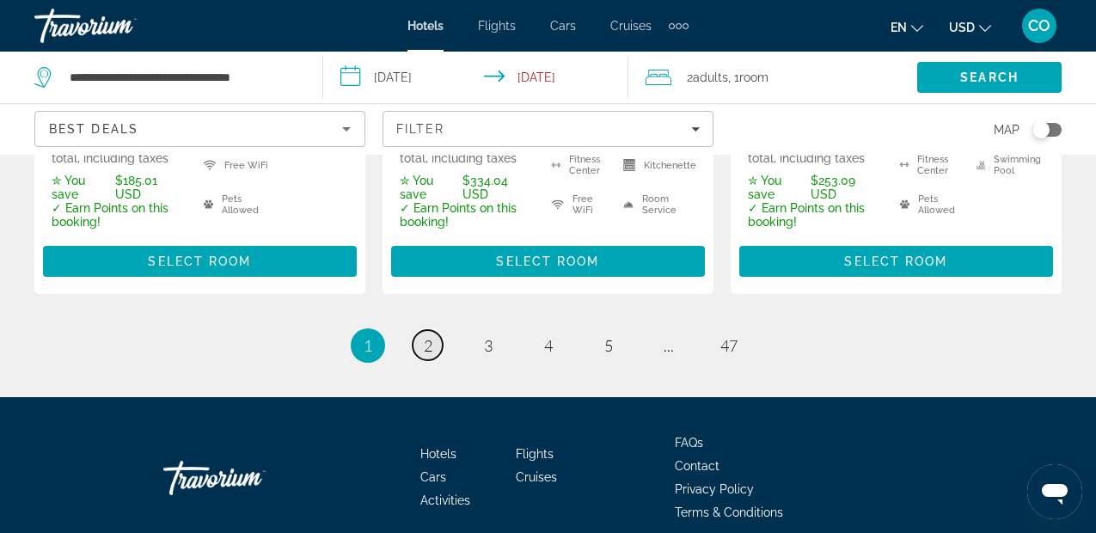
click at [431, 330] on link "page 2" at bounding box center [428, 345] width 30 height 30
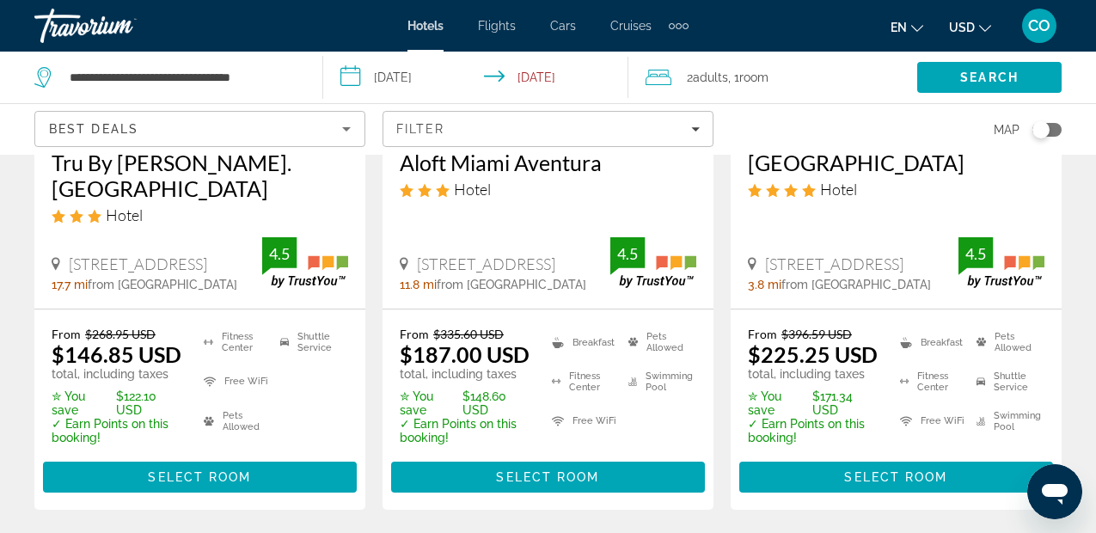
scroll to position [358, 0]
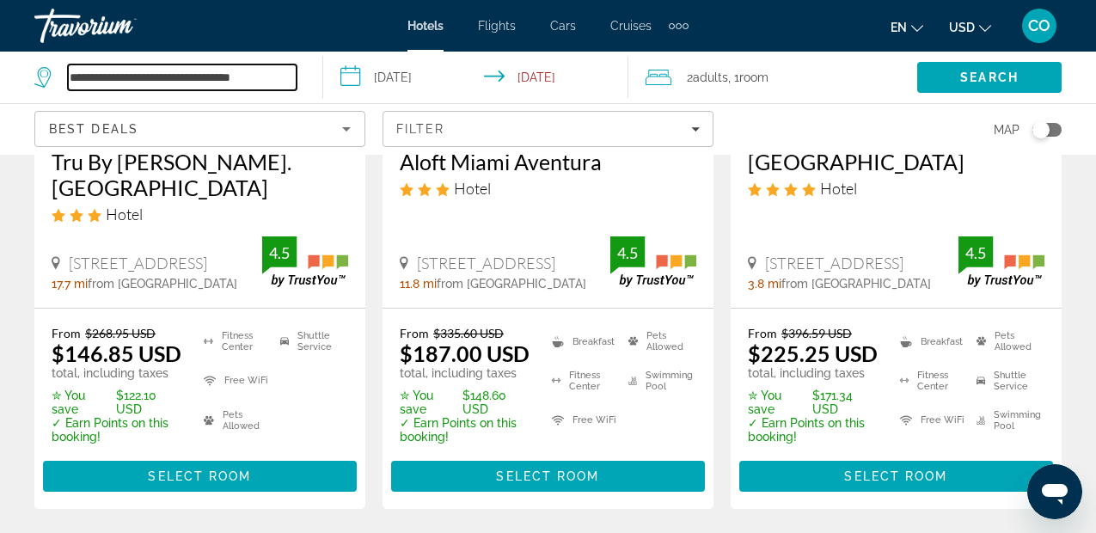
click at [261, 83] on input "**********" at bounding box center [182, 77] width 229 height 26
drag, startPoint x: 188, startPoint y: 85, endPoint x: 364, endPoint y: 52, distance: 179.4
click at [364, 52] on div "**********" at bounding box center [548, 78] width 1096 height 52
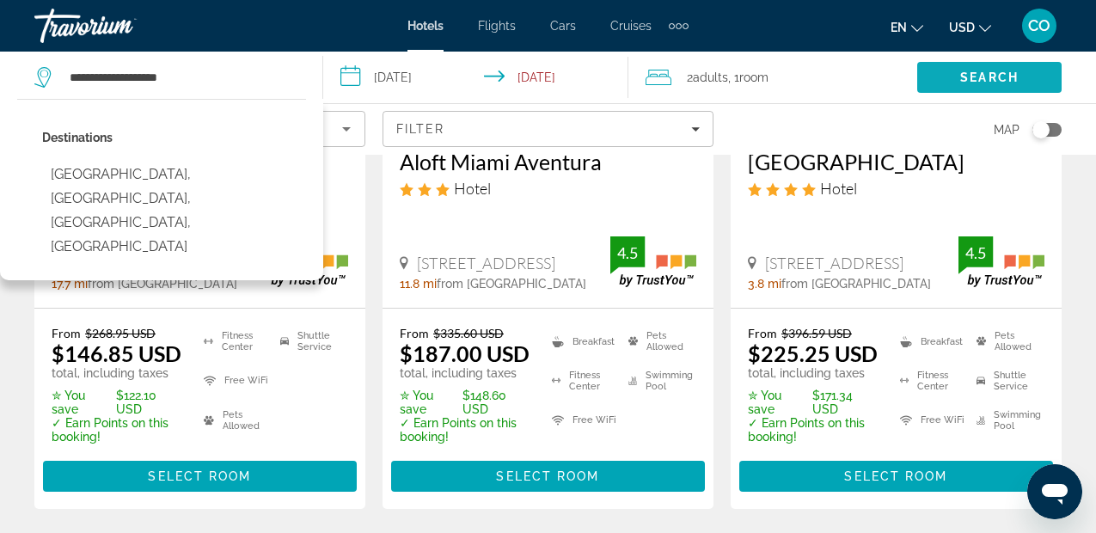
click at [1007, 92] on span "Search" at bounding box center [989, 77] width 144 height 41
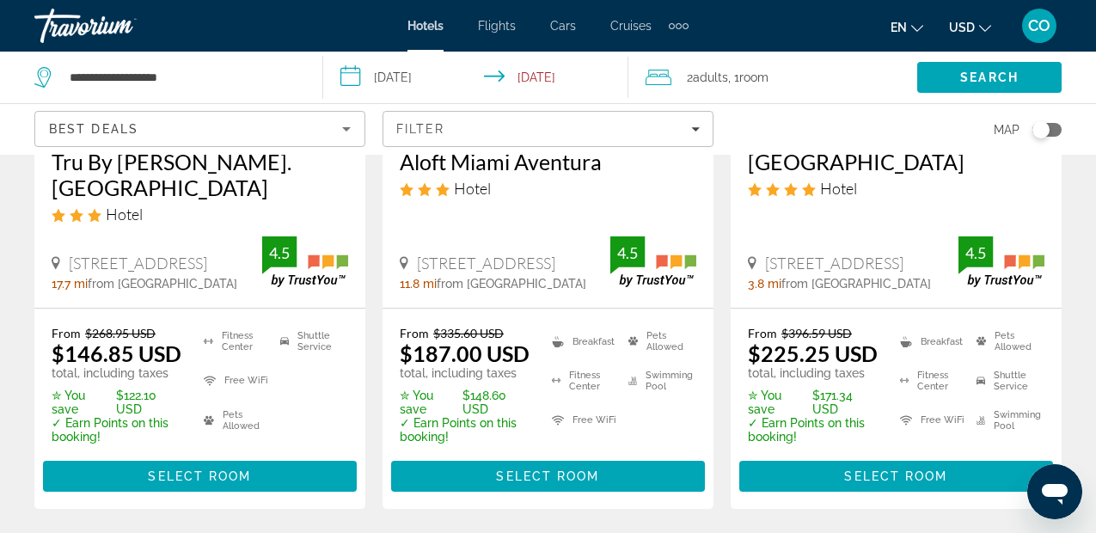
click at [341, 141] on div "Best Deals" at bounding box center [200, 136] width 302 height 48
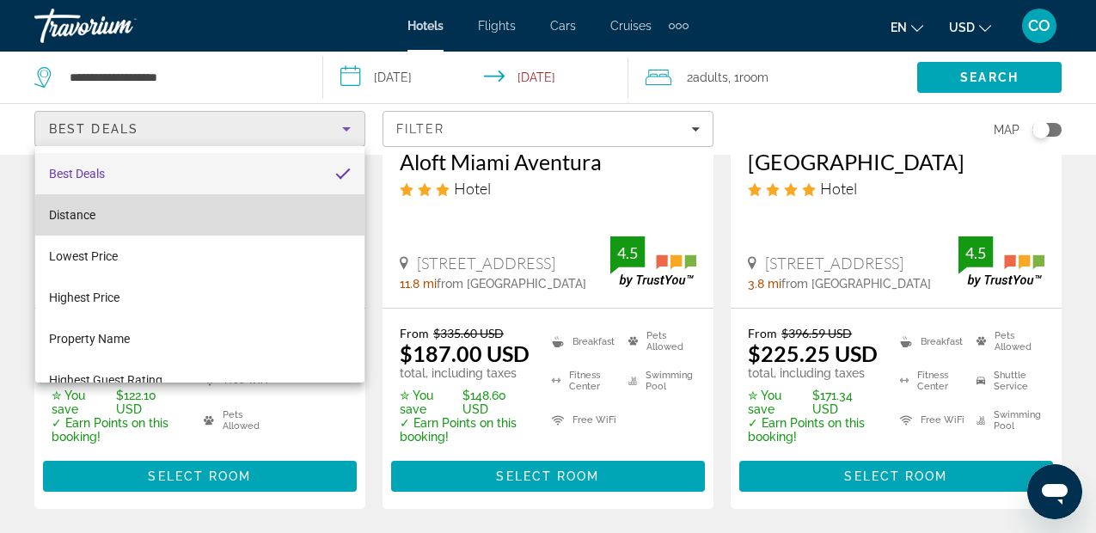
click at [253, 235] on mat-option "Distance" at bounding box center [199, 214] width 329 height 41
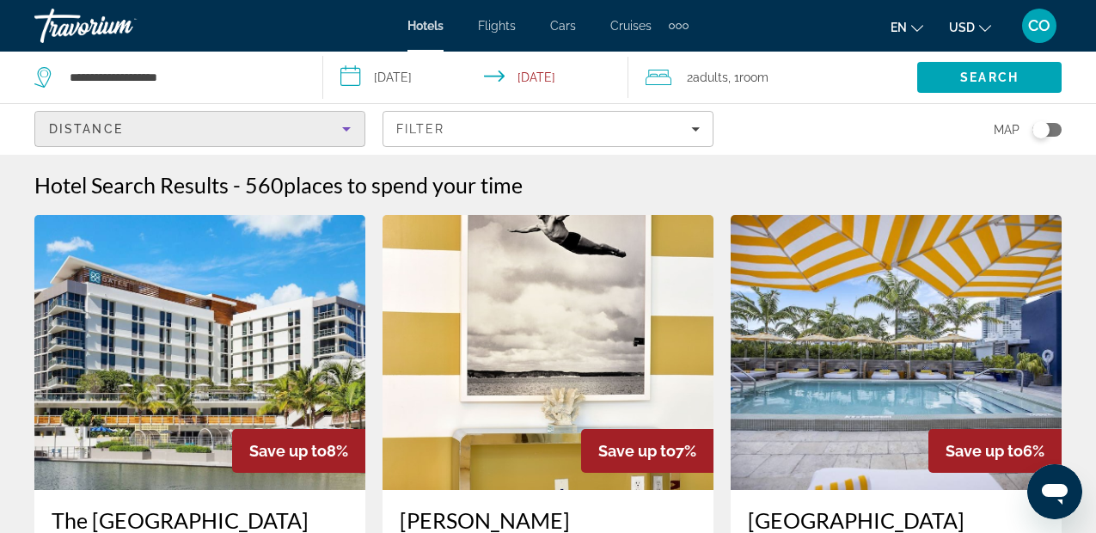
click at [272, 133] on div "Distance" at bounding box center [195, 129] width 293 height 21
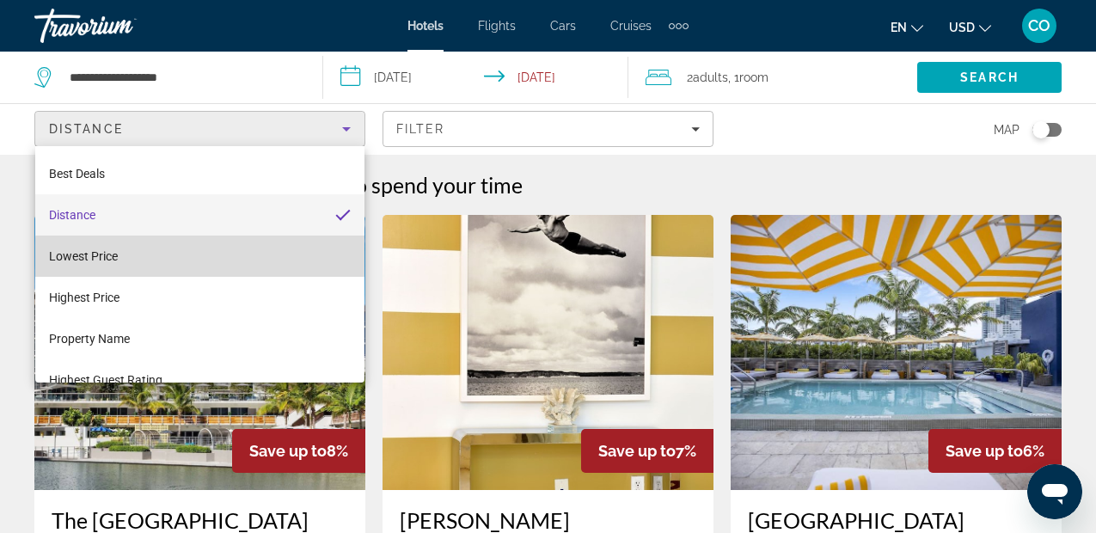
click at [215, 263] on mat-option "Lowest Price" at bounding box center [199, 256] width 329 height 41
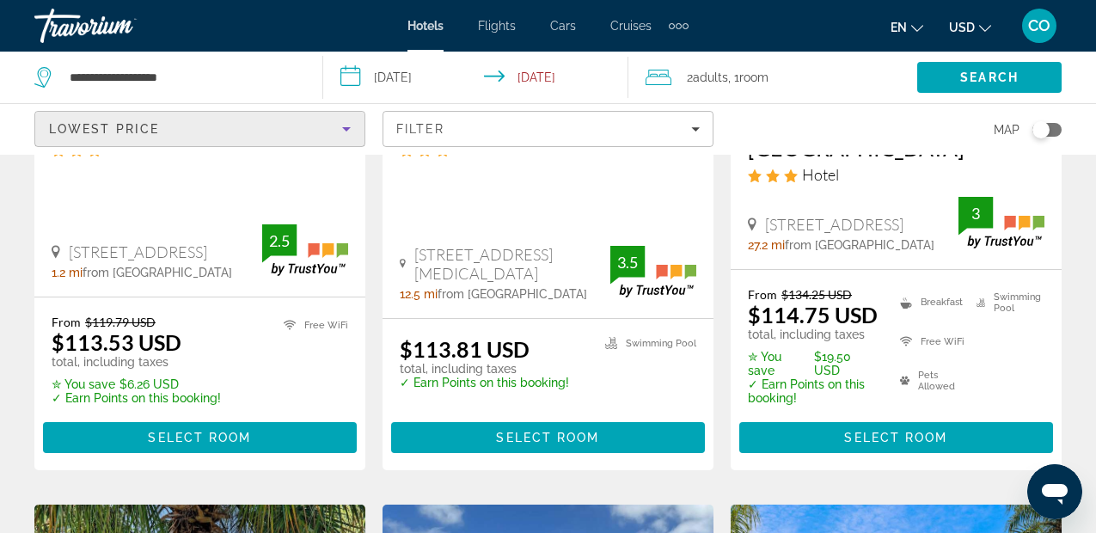
scroll to position [1111, 0]
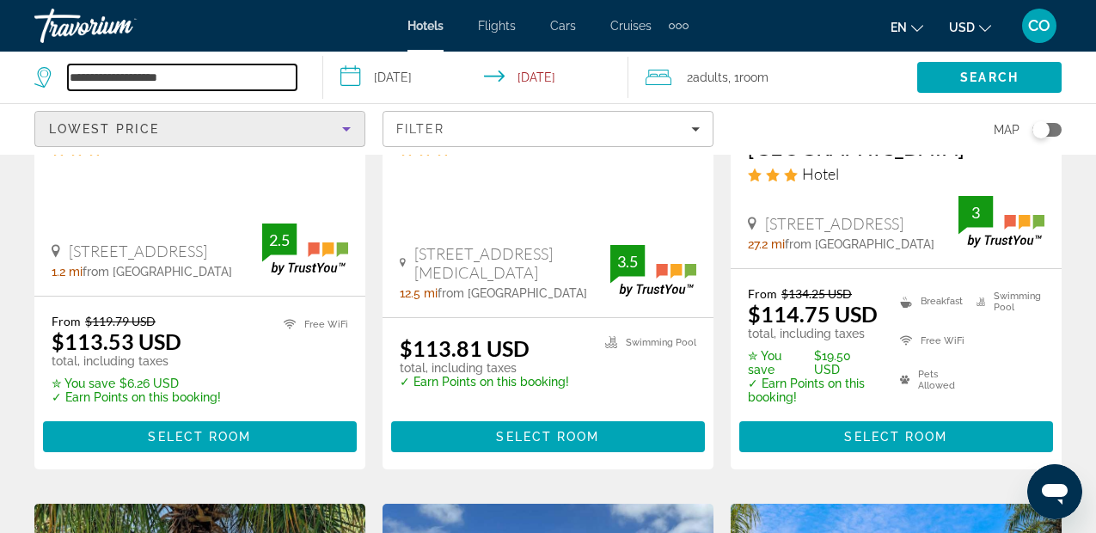
click at [259, 75] on input "**********" at bounding box center [182, 77] width 229 height 26
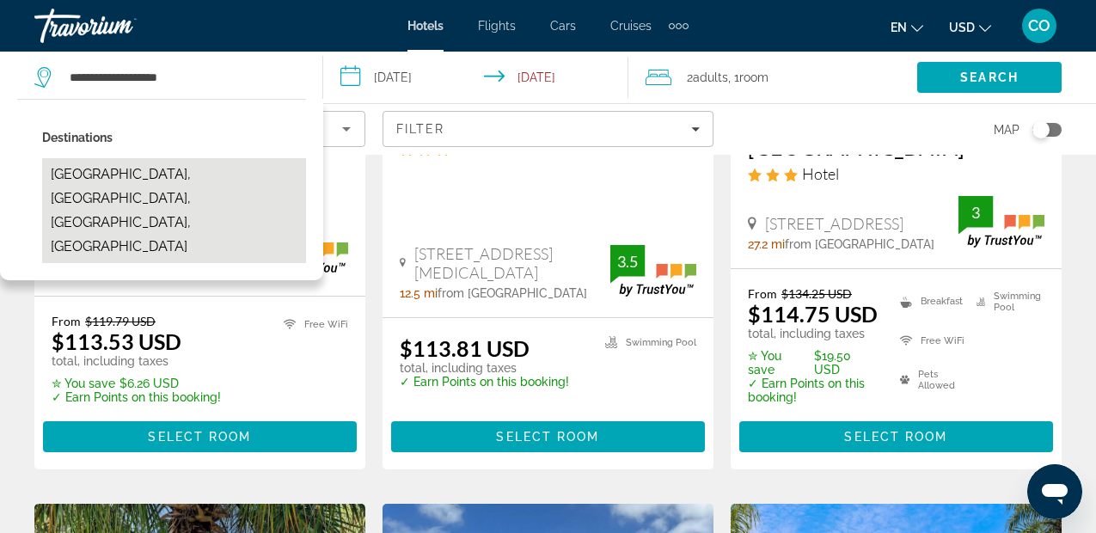
click at [229, 174] on button "[GEOGRAPHIC_DATA], [GEOGRAPHIC_DATA], [GEOGRAPHIC_DATA], [GEOGRAPHIC_DATA]" at bounding box center [174, 210] width 264 height 105
type input "**********"
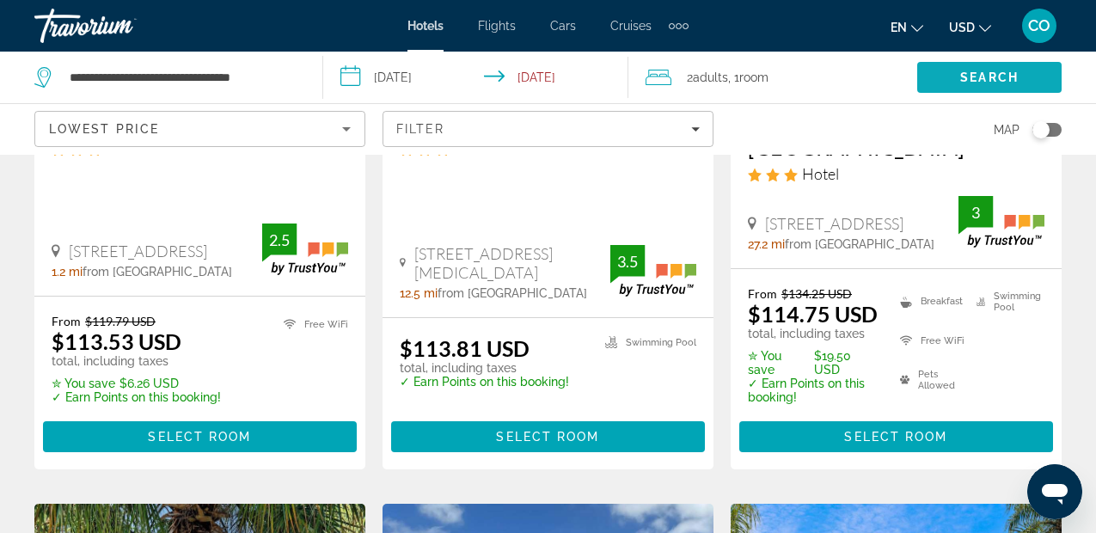
click at [949, 80] on span "Search" at bounding box center [989, 77] width 144 height 41
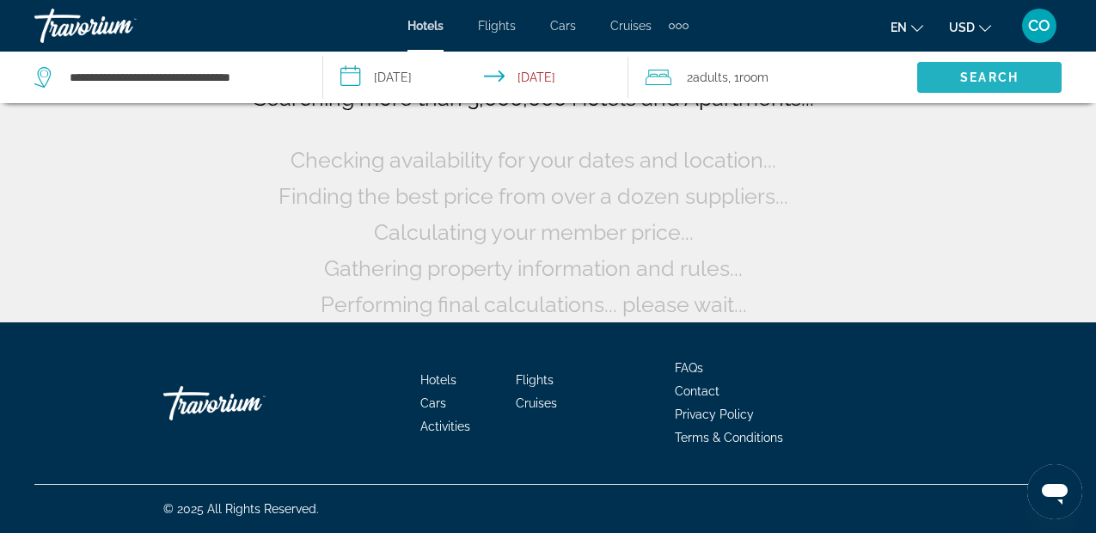
scroll to position [161, 0]
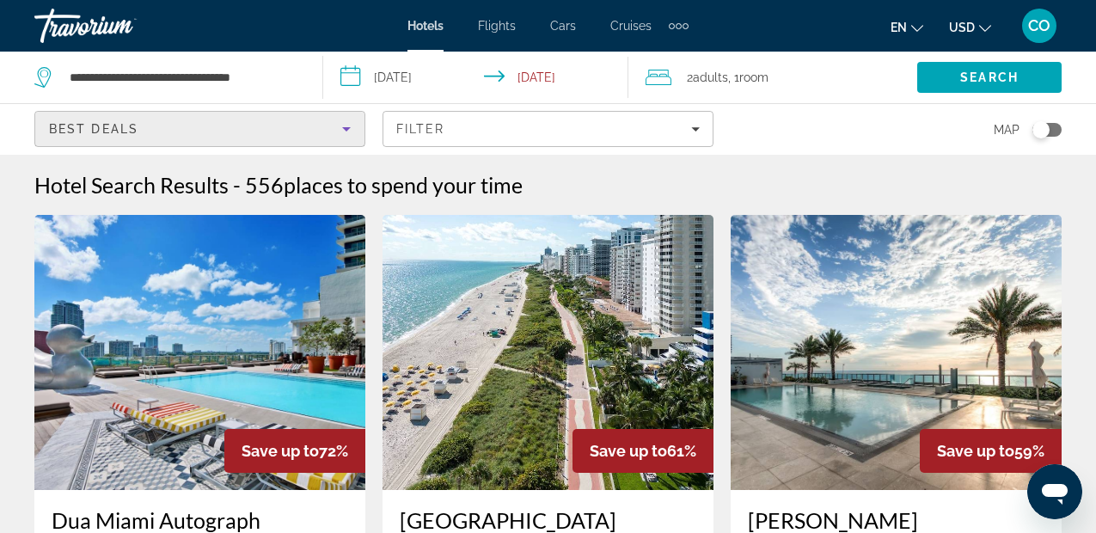
click at [227, 119] on div "Best Deals" at bounding box center [195, 129] width 293 height 21
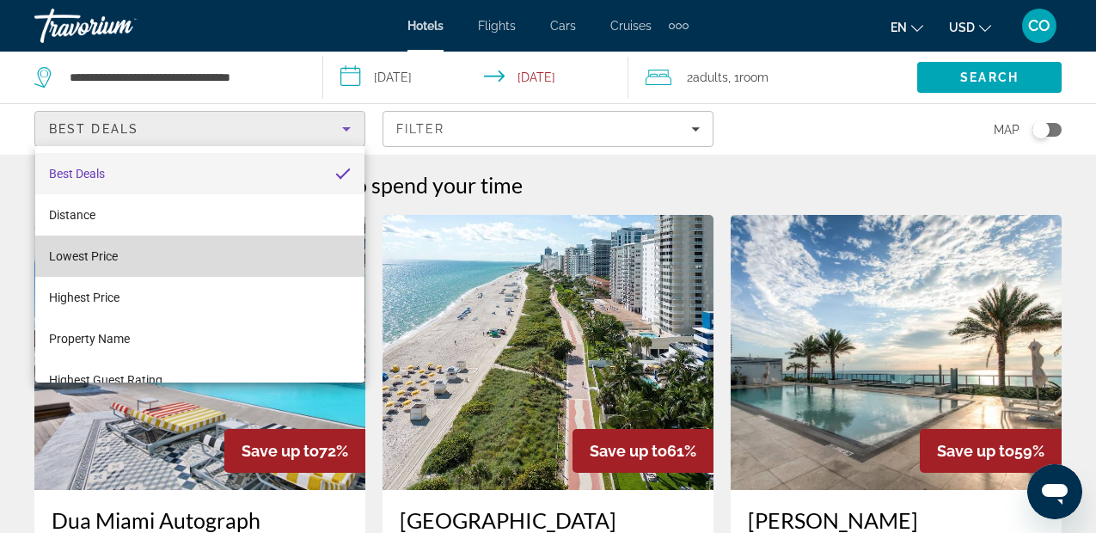
click at [270, 256] on mat-option "Lowest Price" at bounding box center [199, 256] width 329 height 41
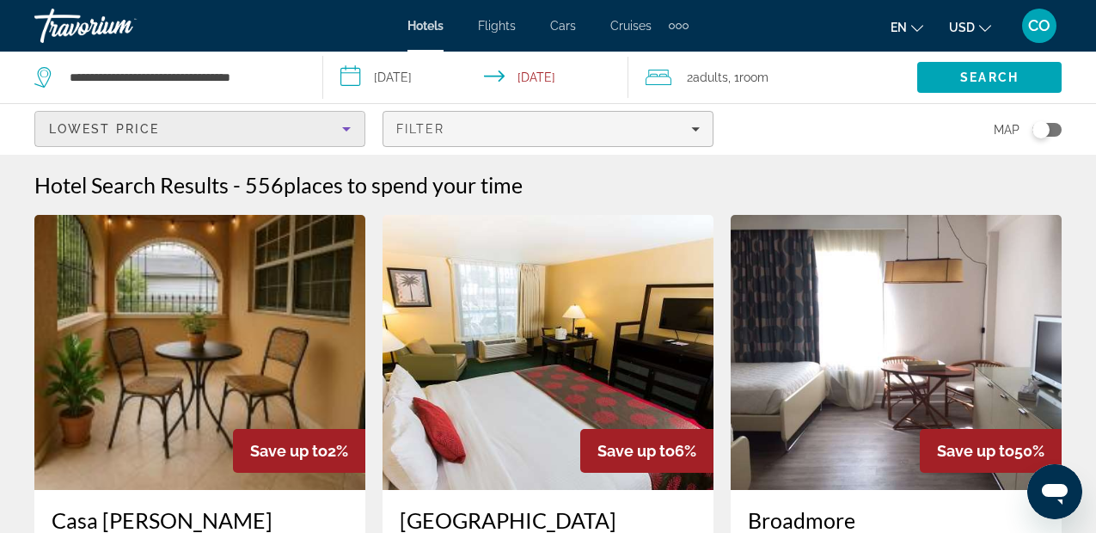
click at [489, 123] on div "Filter" at bounding box center [547, 129] width 303 height 14
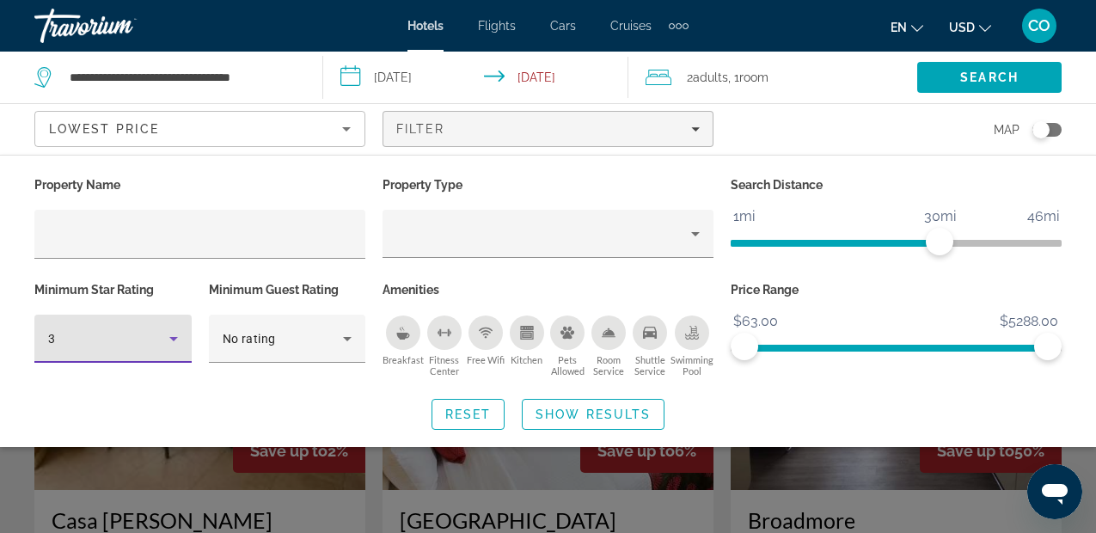
click at [172, 340] on icon "Hotel Filters" at bounding box center [173, 338] width 21 height 21
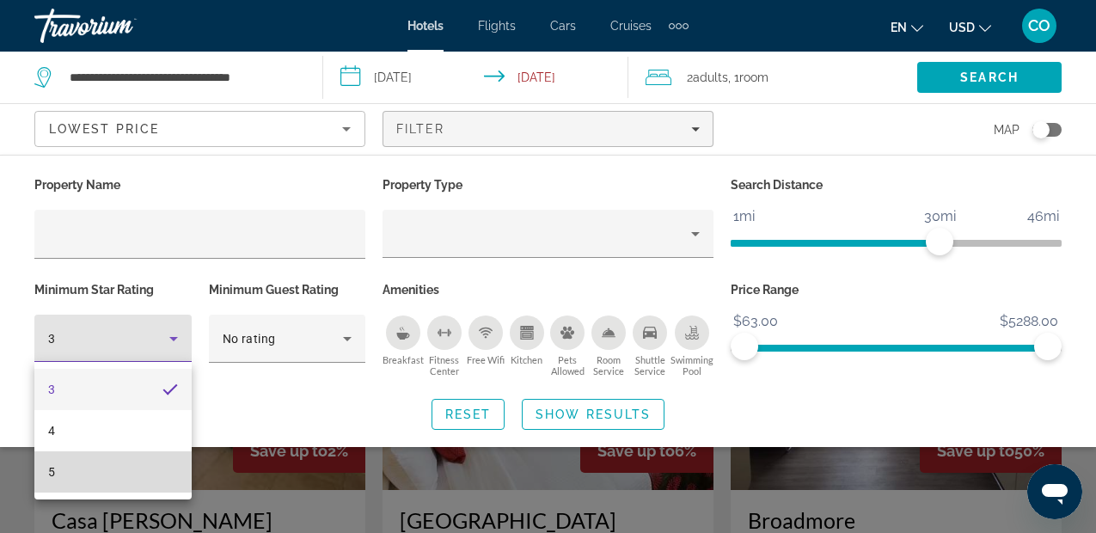
click at [131, 461] on mat-option "5" at bounding box center [112, 471] width 157 height 41
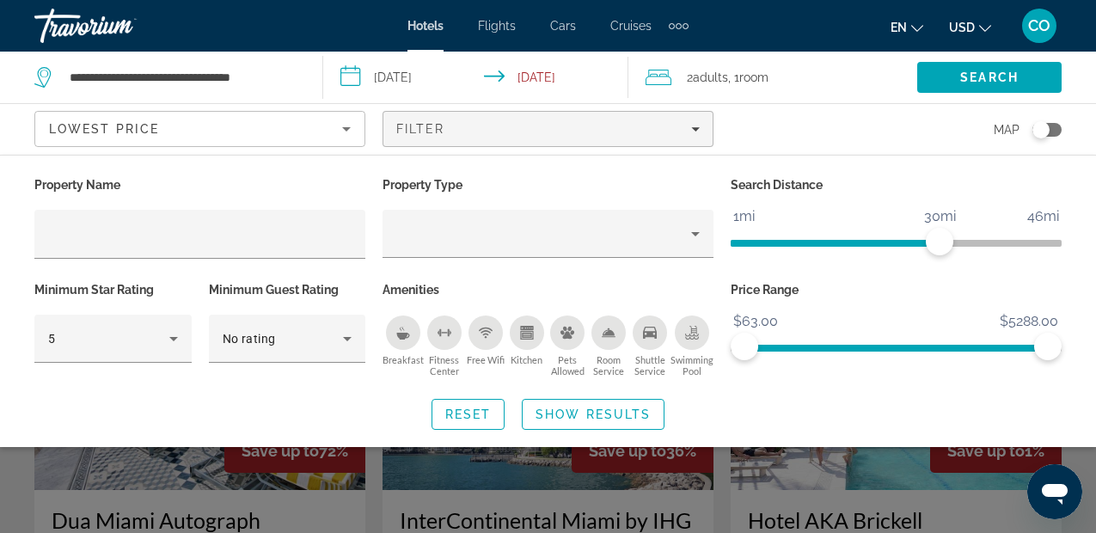
click at [407, 340] on div "Breakfast" at bounding box center [403, 332] width 34 height 34
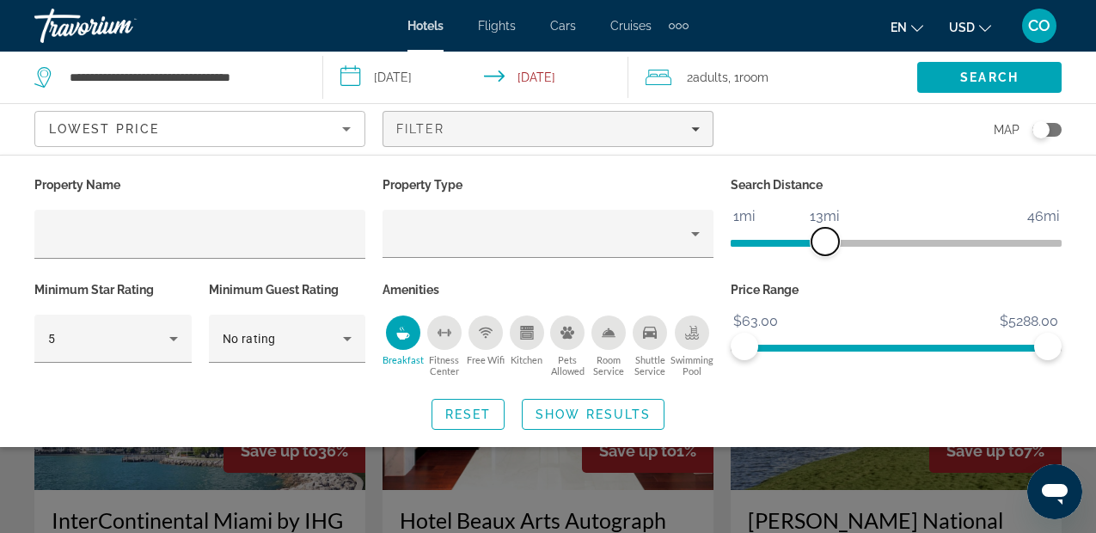
drag, startPoint x: 947, startPoint y: 241, endPoint x: 824, endPoint y: 248, distance: 123.2
click at [824, 248] on span "ngx-slider" at bounding box center [825, 242] width 28 height 28
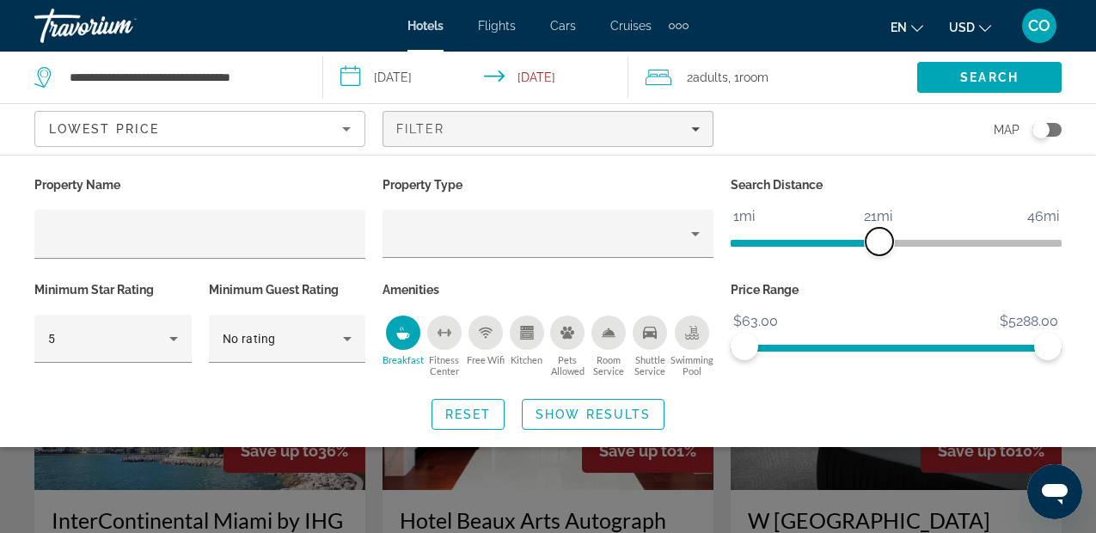
drag, startPoint x: 824, startPoint y: 248, endPoint x: 879, endPoint y: 237, distance: 56.1
click at [884, 236] on span "ngx-slider" at bounding box center [880, 242] width 28 height 28
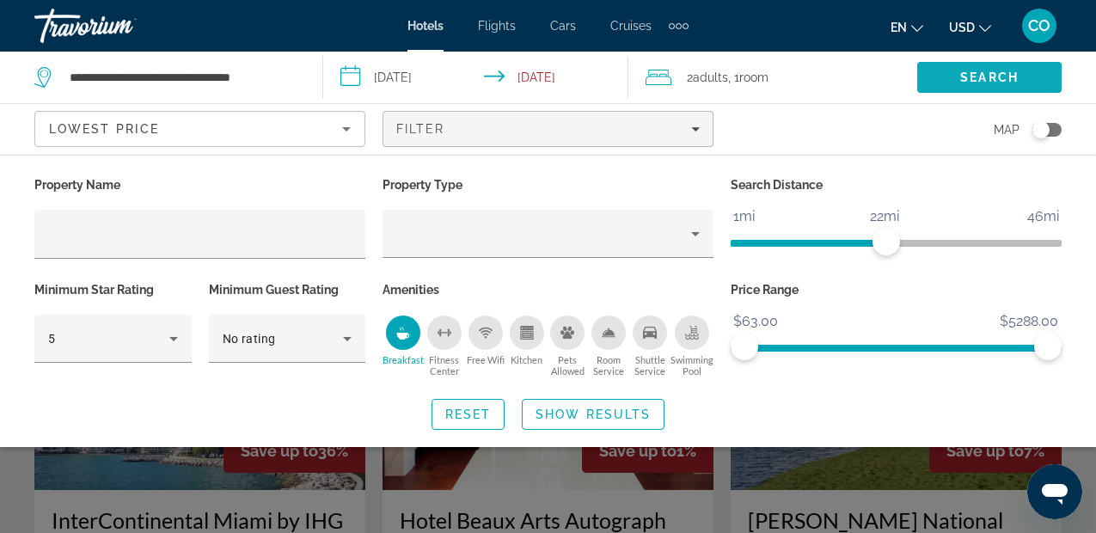
click at [957, 80] on span "Search" at bounding box center [989, 77] width 144 height 41
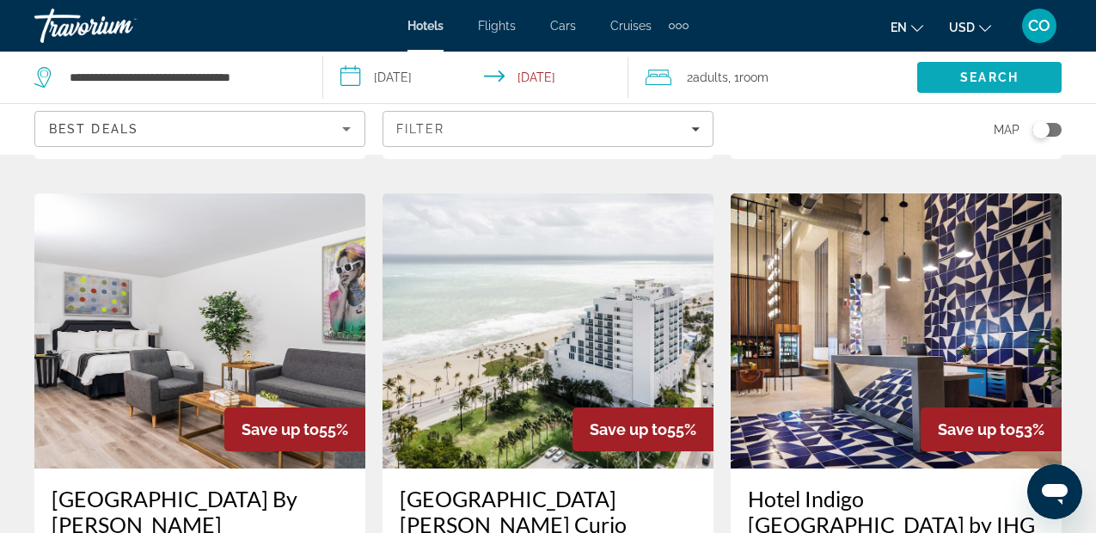
scroll to position [759, 0]
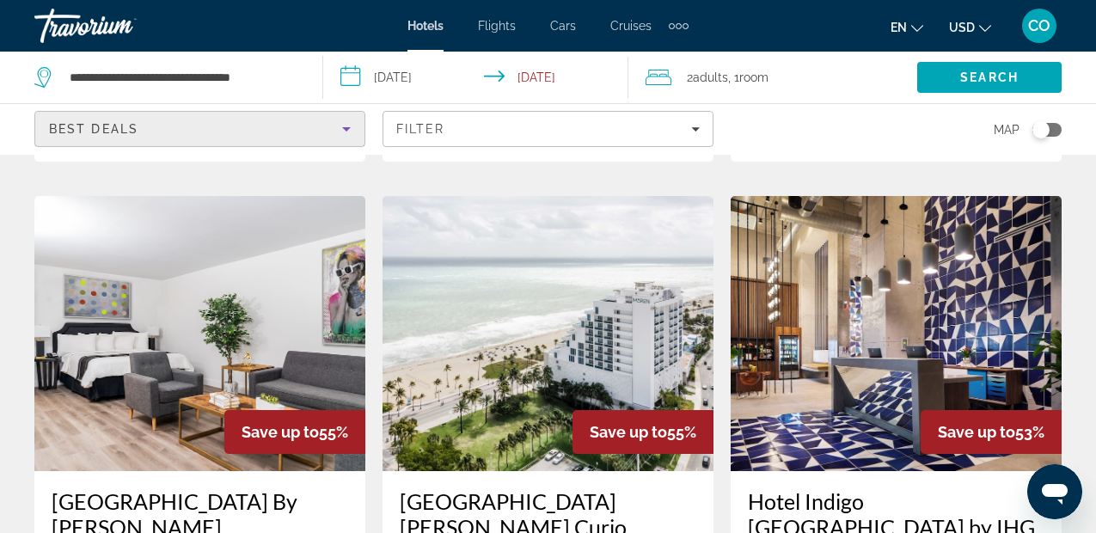
click at [188, 119] on div "Best Deals" at bounding box center [195, 129] width 293 height 21
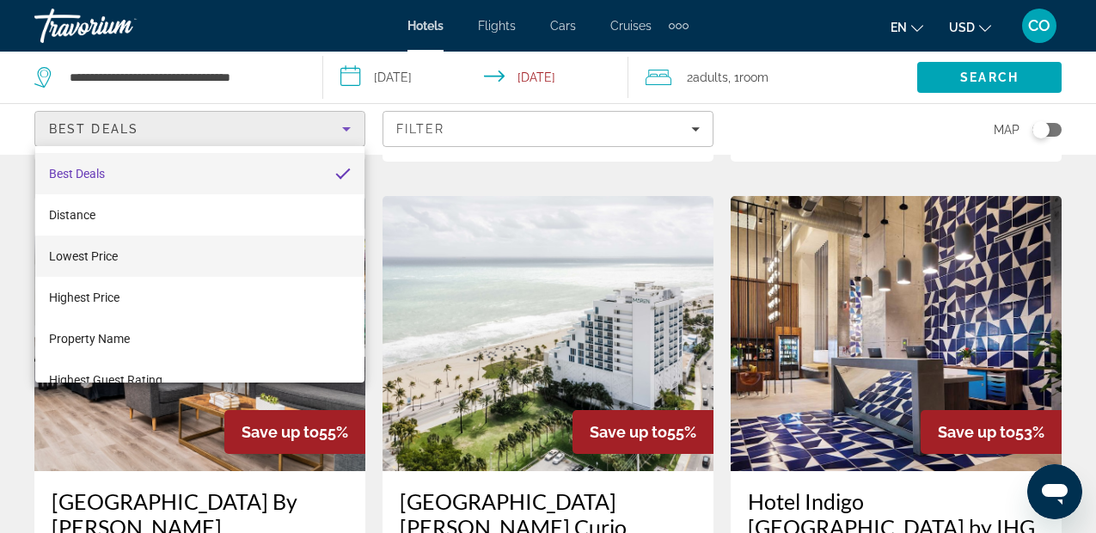
click at [296, 275] on mat-option "Lowest Price" at bounding box center [199, 256] width 329 height 41
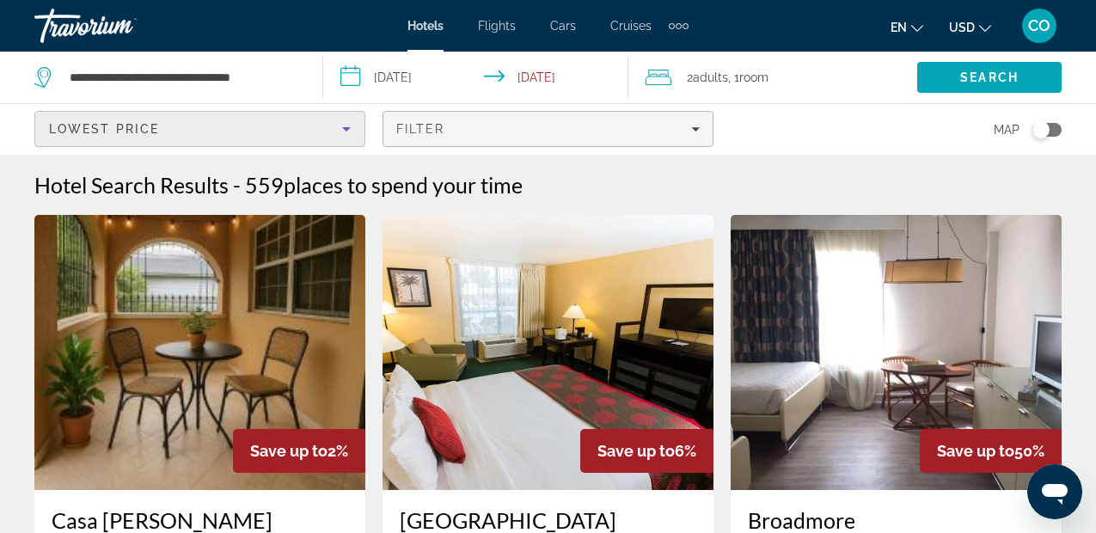
click at [497, 132] on div "Filter" at bounding box center [547, 129] width 303 height 14
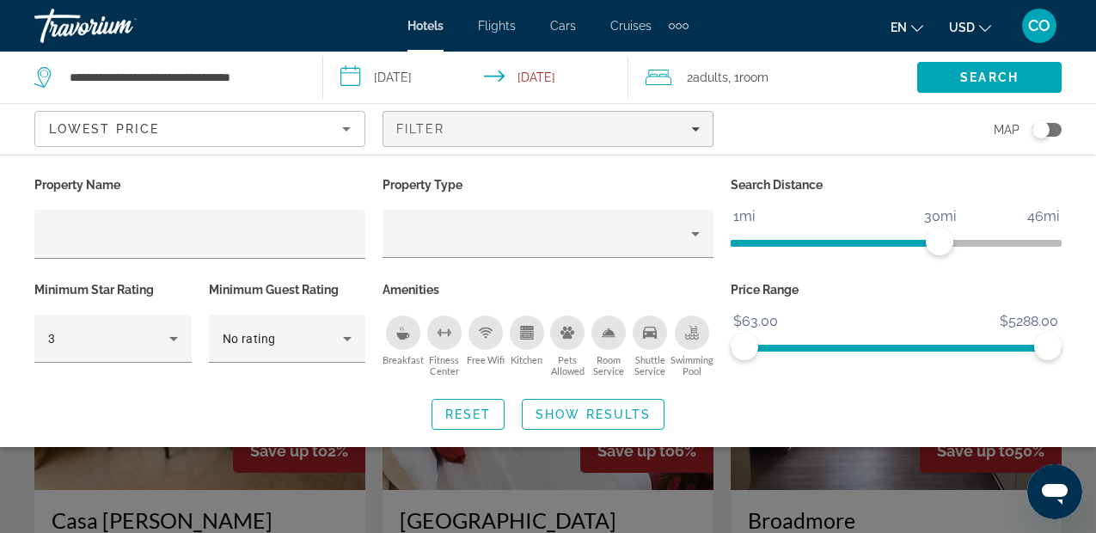
click at [395, 339] on div "Breakfast" at bounding box center [403, 332] width 34 height 34
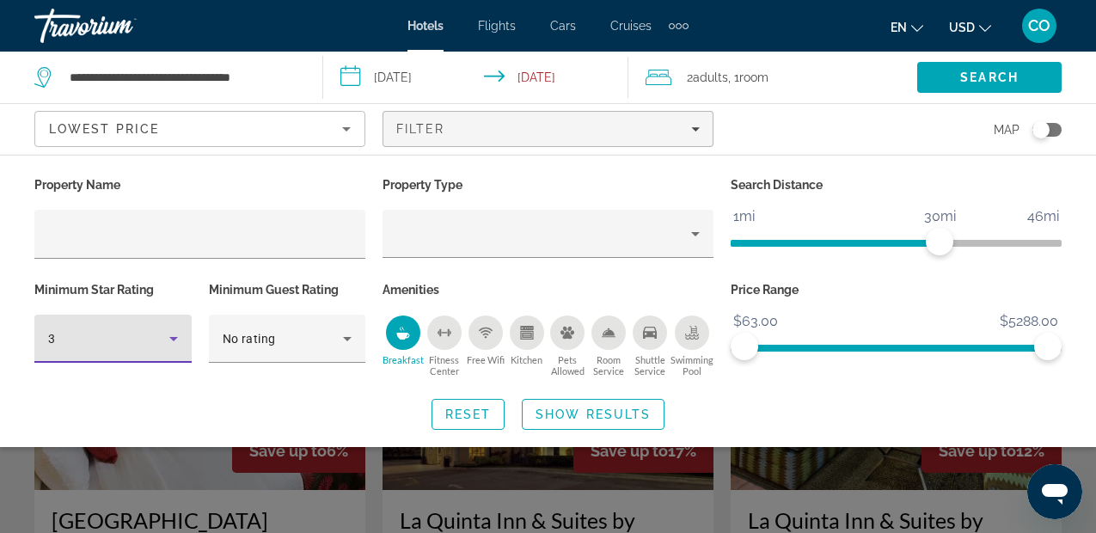
click at [113, 346] on div "3" at bounding box center [108, 338] width 121 height 21
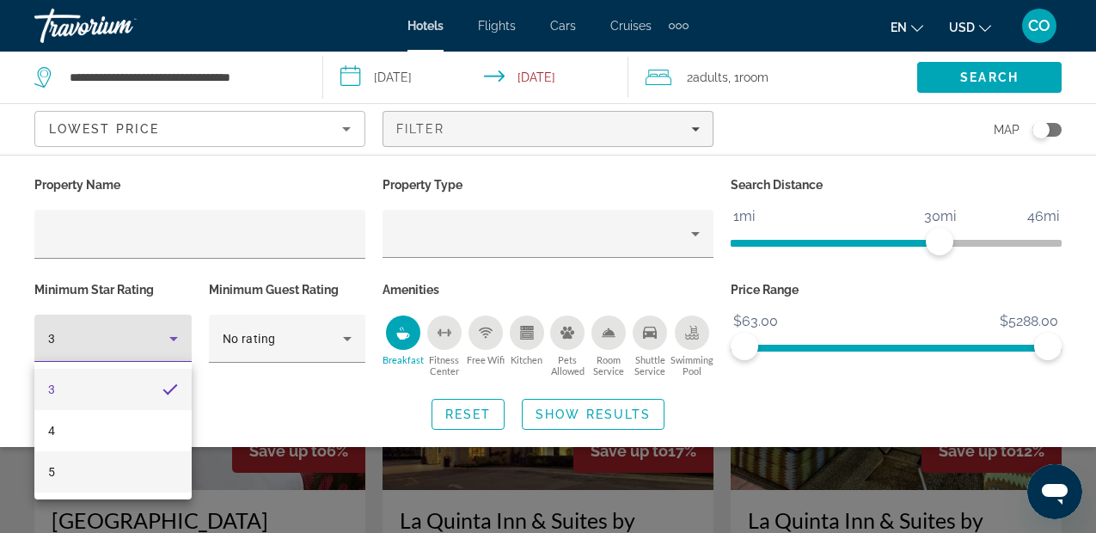
click at [113, 477] on mat-option "5" at bounding box center [112, 471] width 157 height 41
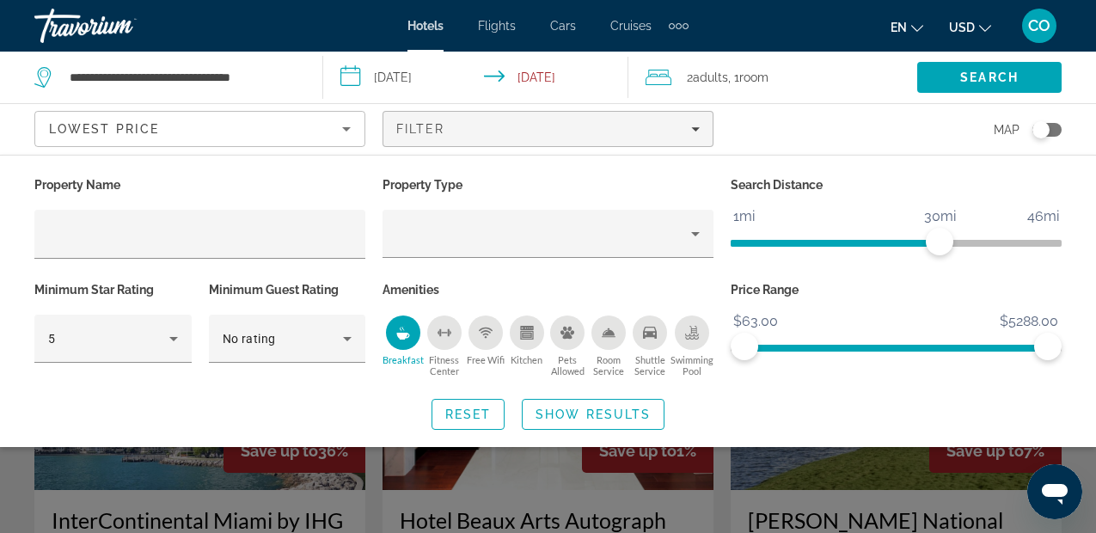
click at [907, 480] on div "Search widget" at bounding box center [548, 395] width 1096 height 275
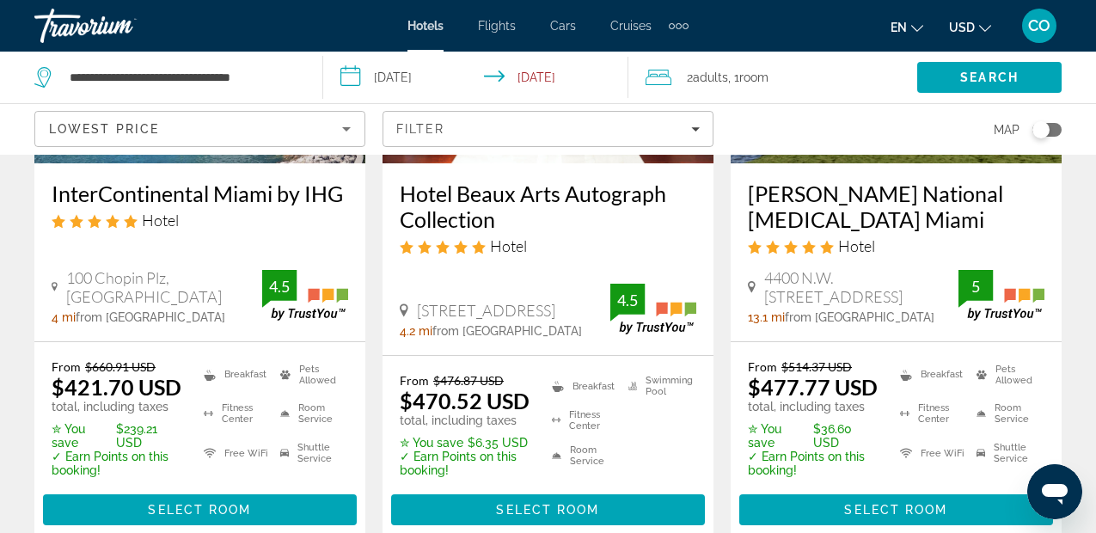
scroll to position [327, 0]
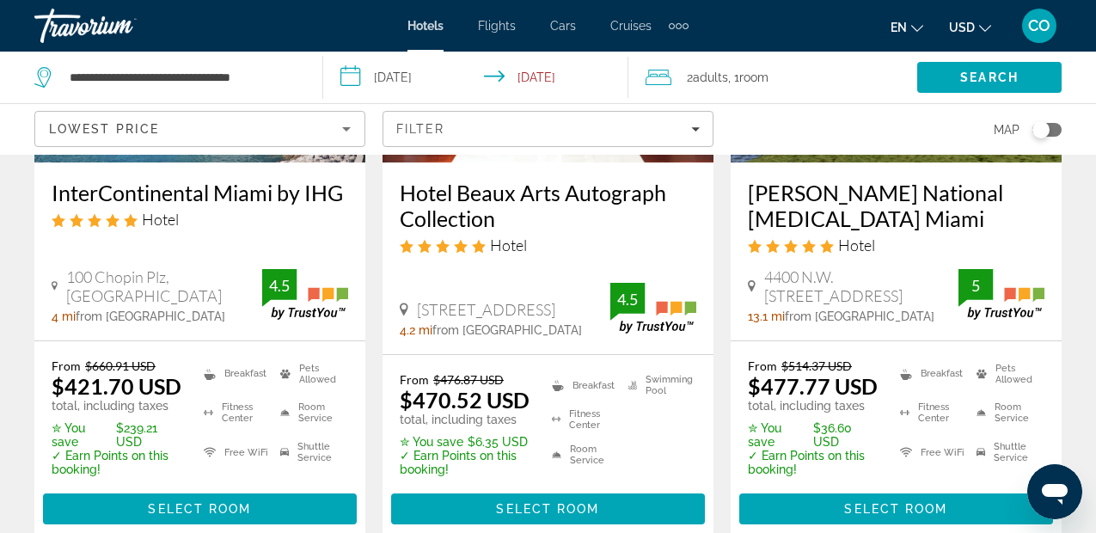
click at [293, 143] on div "Lowest Price" at bounding box center [200, 136] width 302 height 48
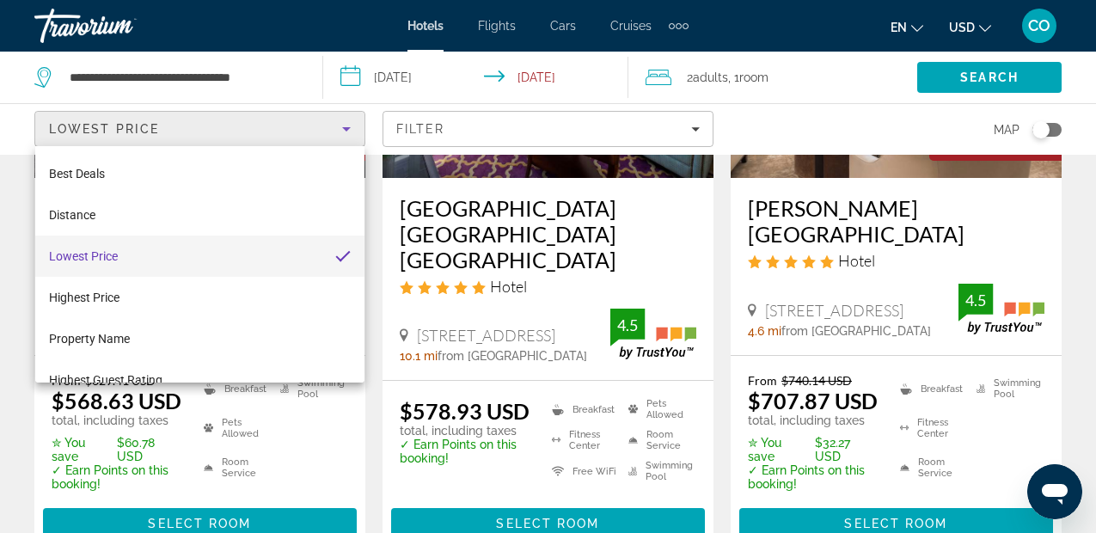
scroll to position [1000, 0]
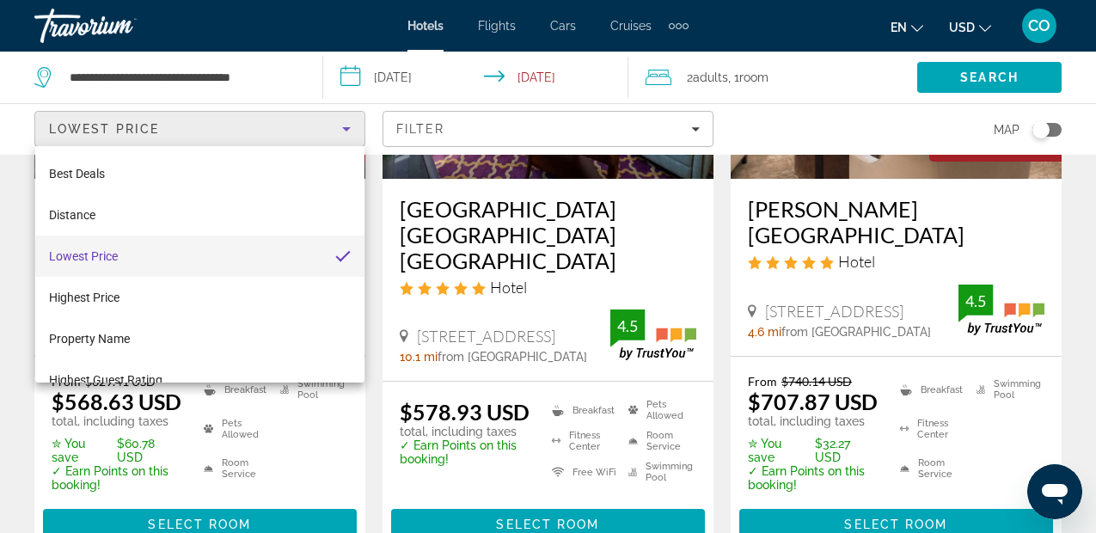
click at [704, 250] on div at bounding box center [548, 266] width 1096 height 533
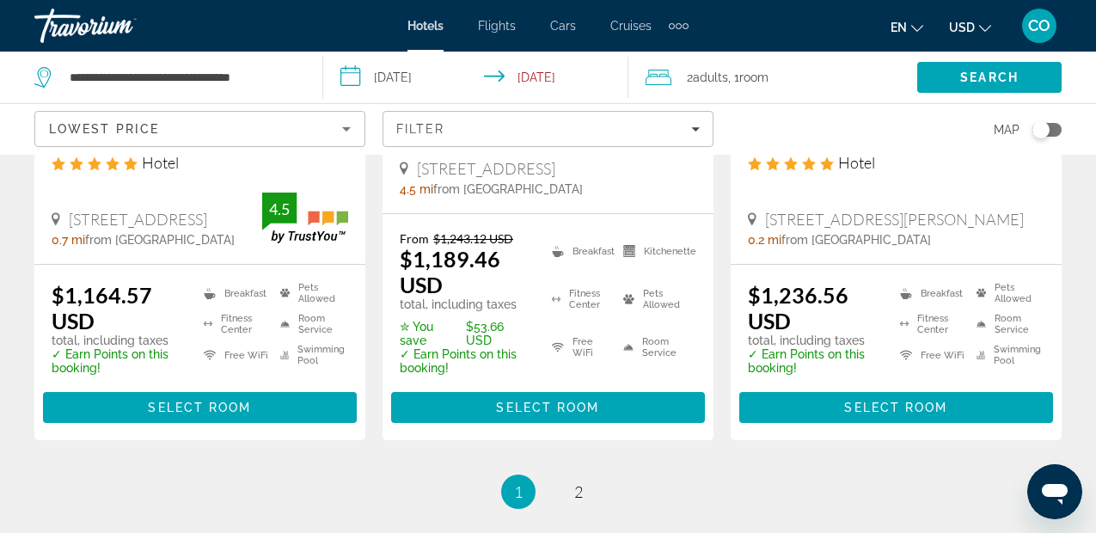
scroll to position [2536, 0]
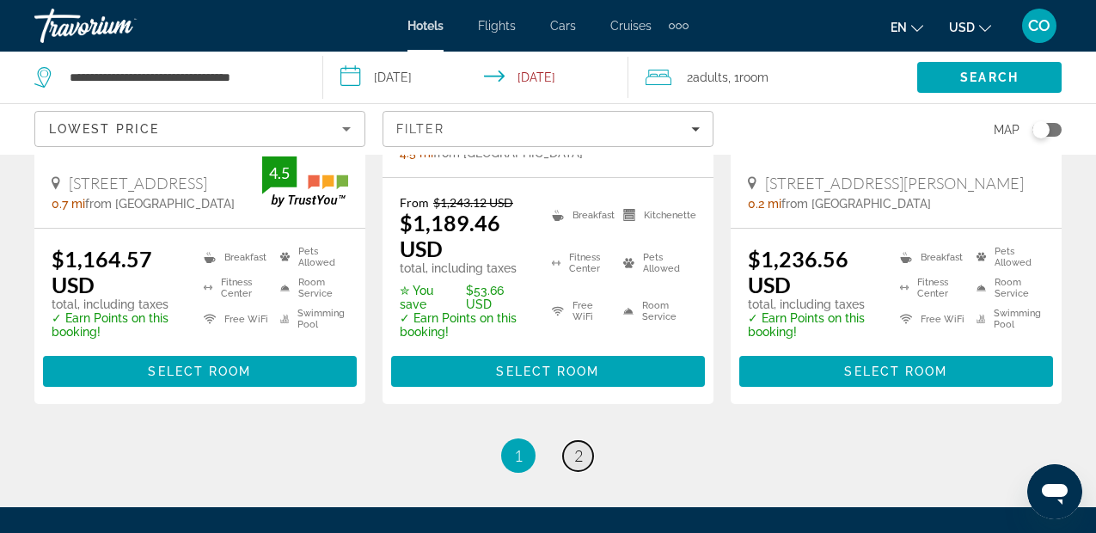
click at [578, 446] on span "2" at bounding box center [578, 455] width 9 height 19
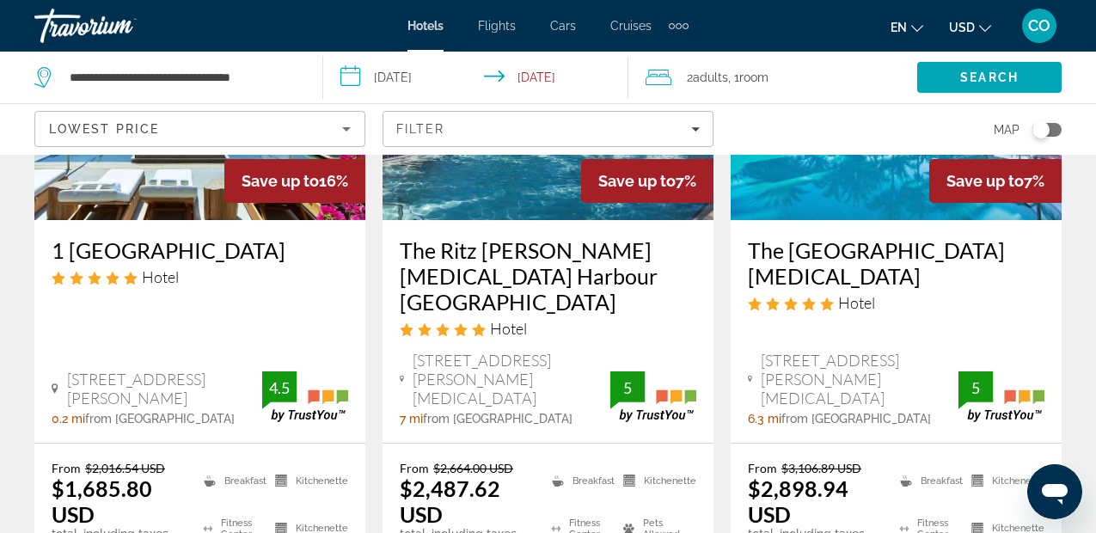
scroll to position [970, 0]
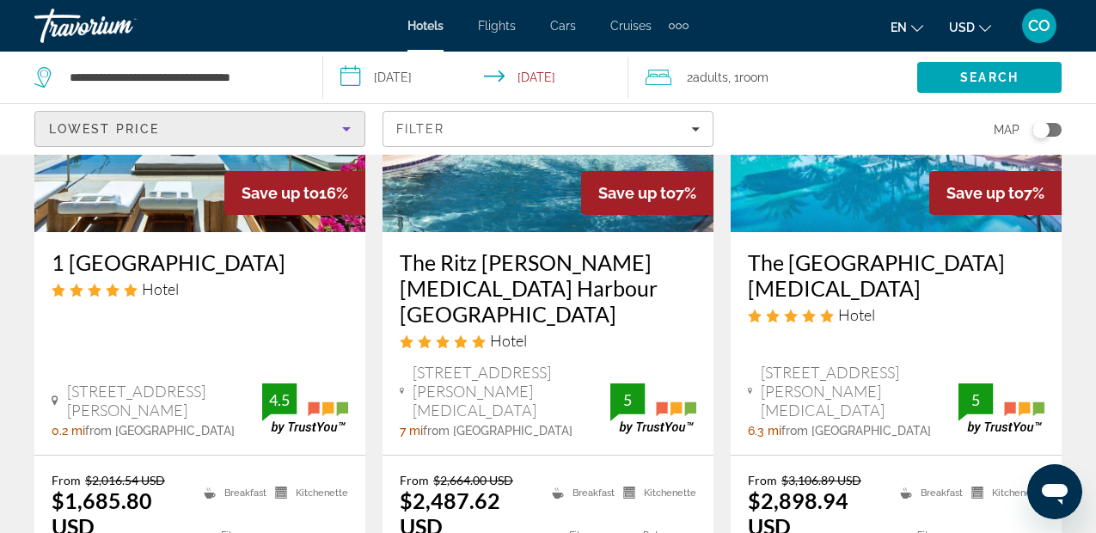
click at [229, 135] on div "Lowest Price" at bounding box center [195, 129] width 293 height 21
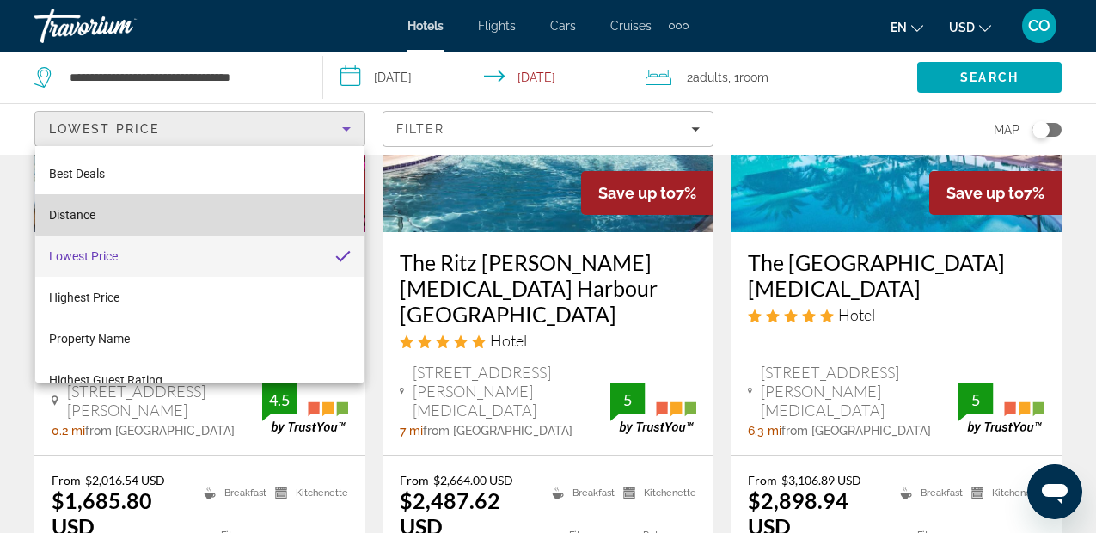
click at [242, 206] on mat-option "Distance" at bounding box center [199, 214] width 329 height 41
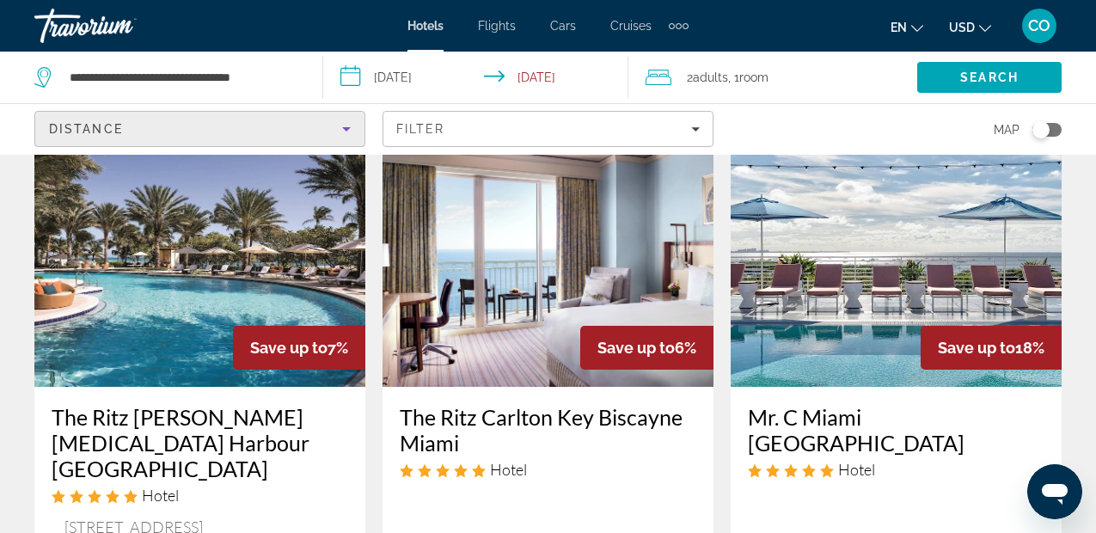
scroll to position [101, 0]
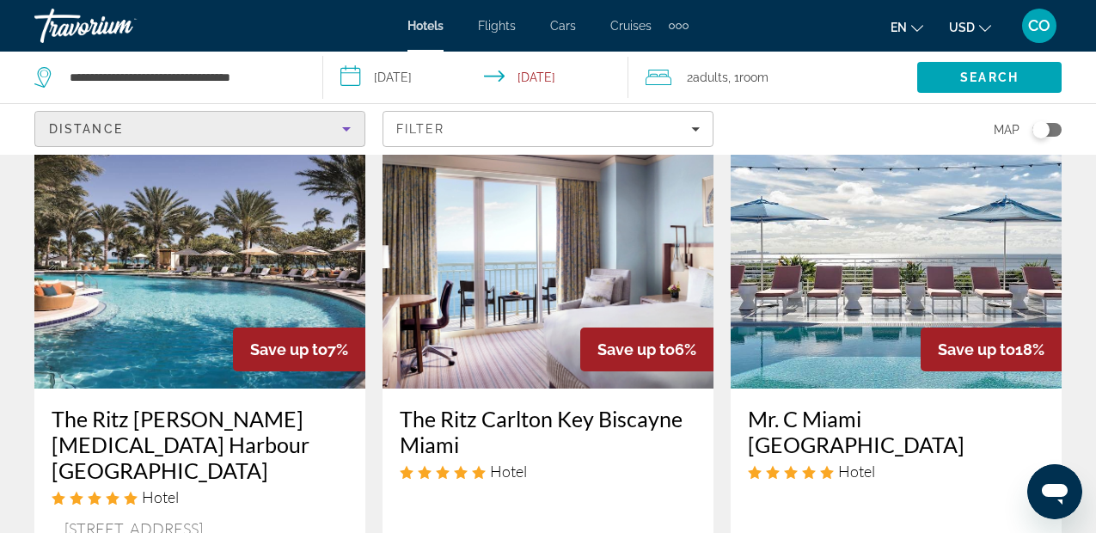
click at [559, 301] on img "Main content" at bounding box center [547, 250] width 331 height 275
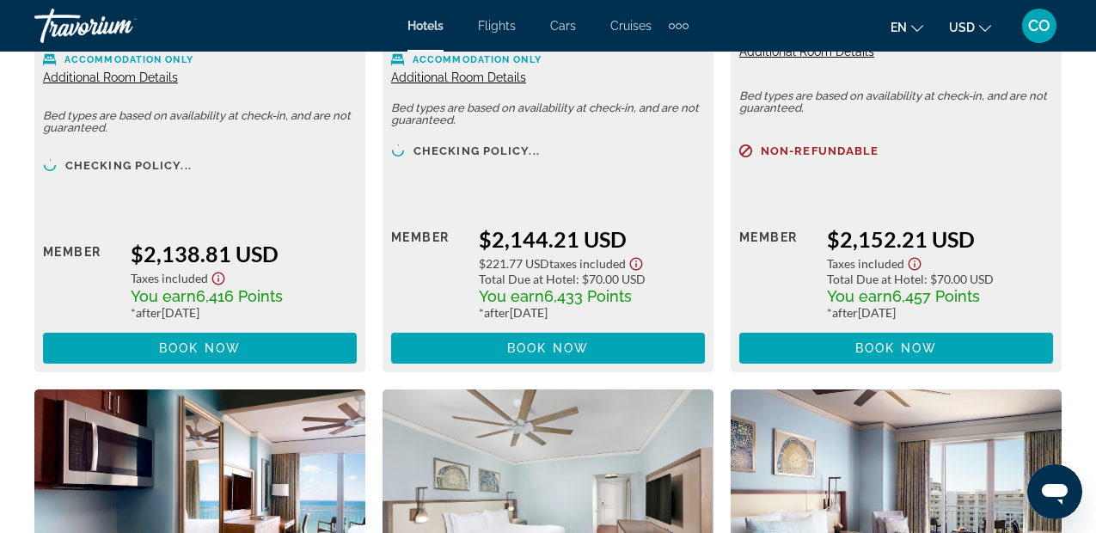
scroll to position [6140, 0]
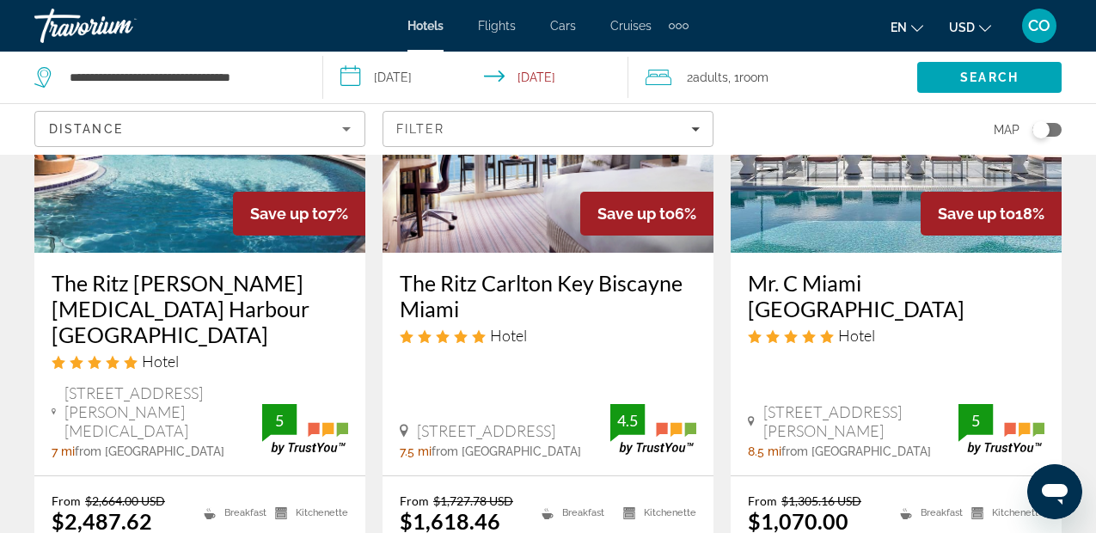
scroll to position [238, 0]
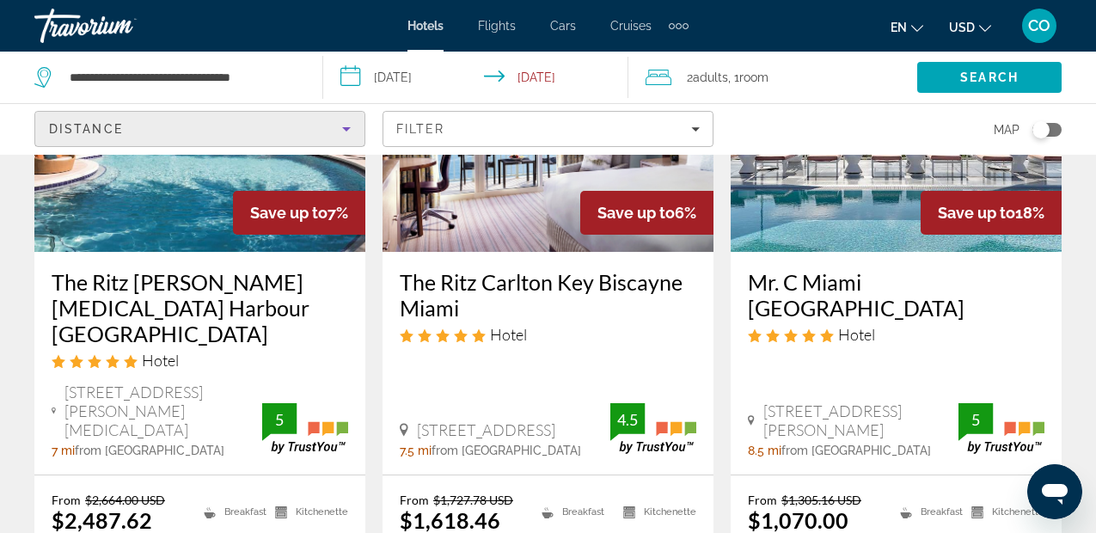
click at [312, 124] on div "Distance" at bounding box center [195, 129] width 293 height 21
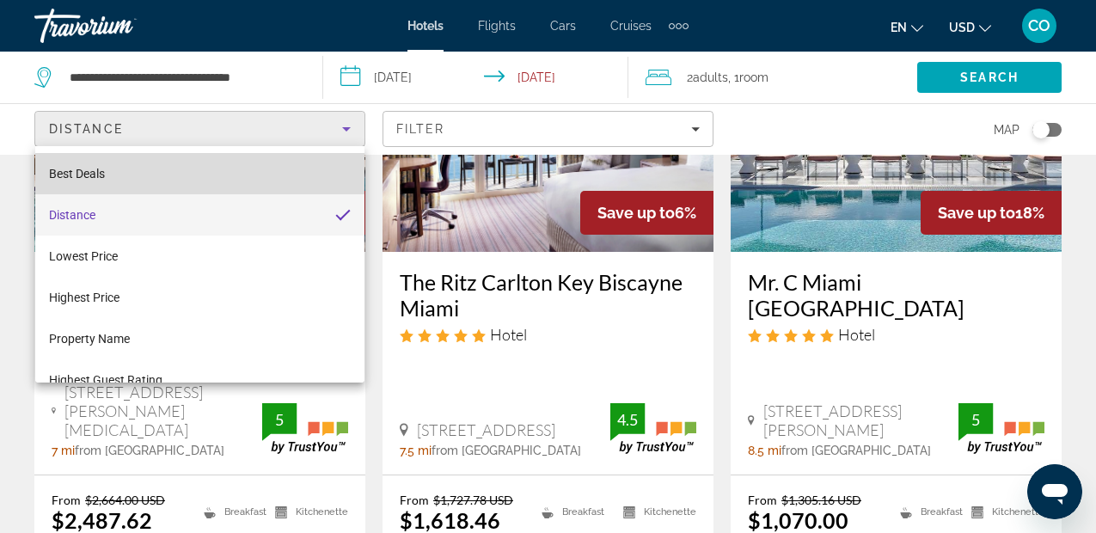
click at [284, 182] on mat-option "Best Deals" at bounding box center [199, 173] width 329 height 41
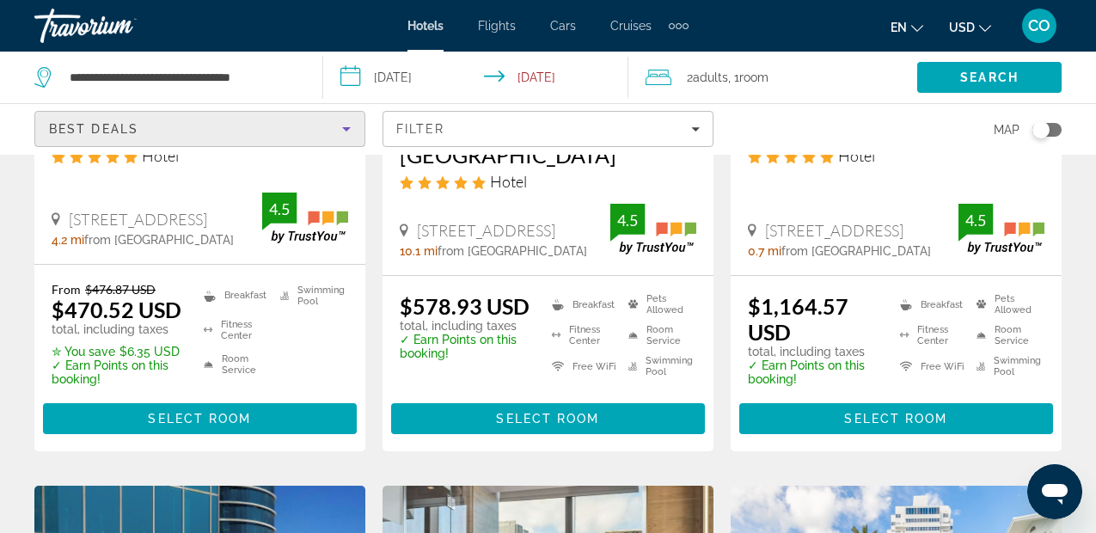
scroll to position [421, 0]
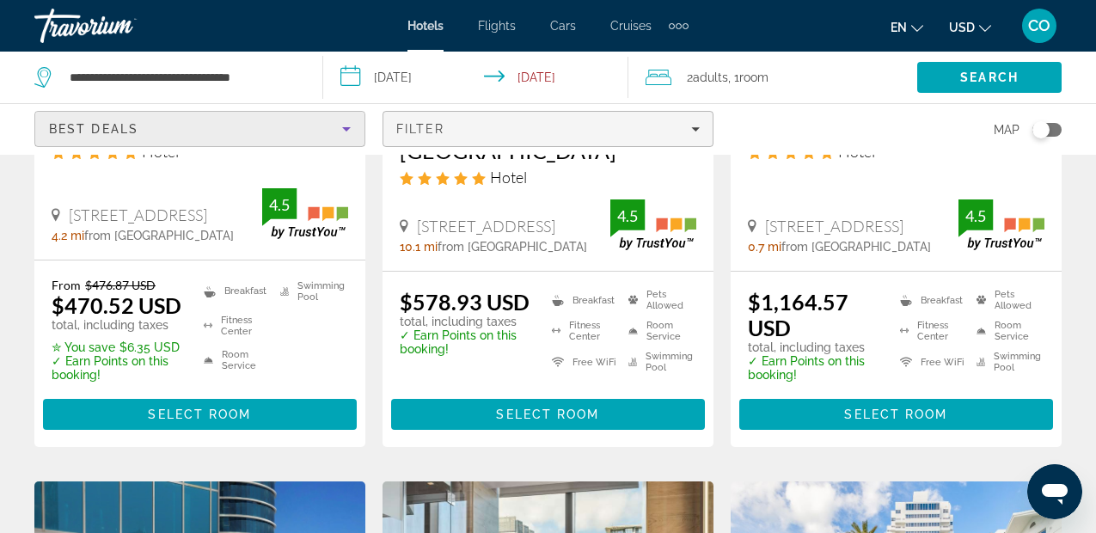
click at [619, 115] on span "Filters" at bounding box center [547, 128] width 329 height 41
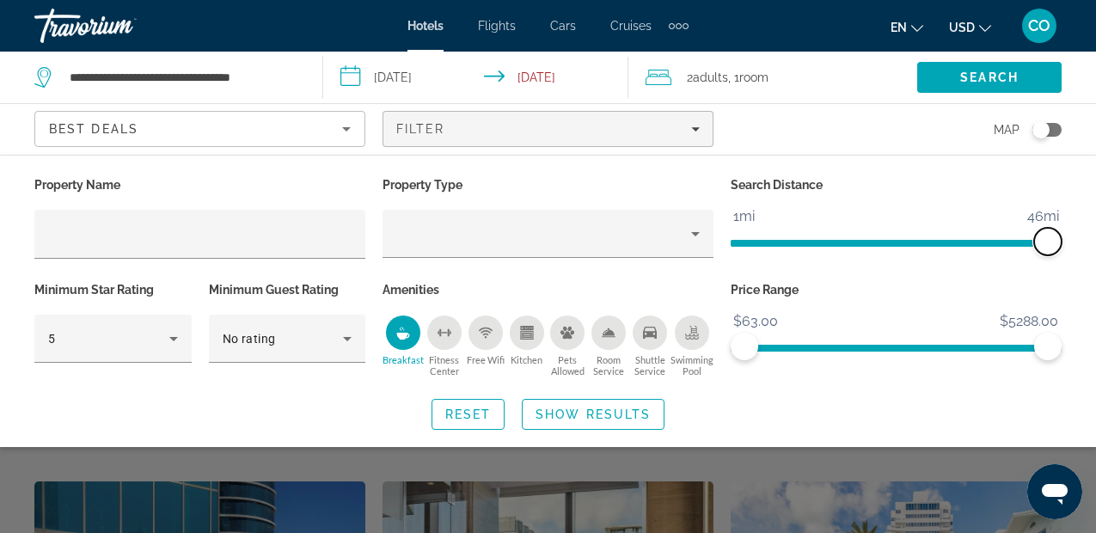
drag, startPoint x: 951, startPoint y: 242, endPoint x: 1116, endPoint y: 239, distance: 165.0
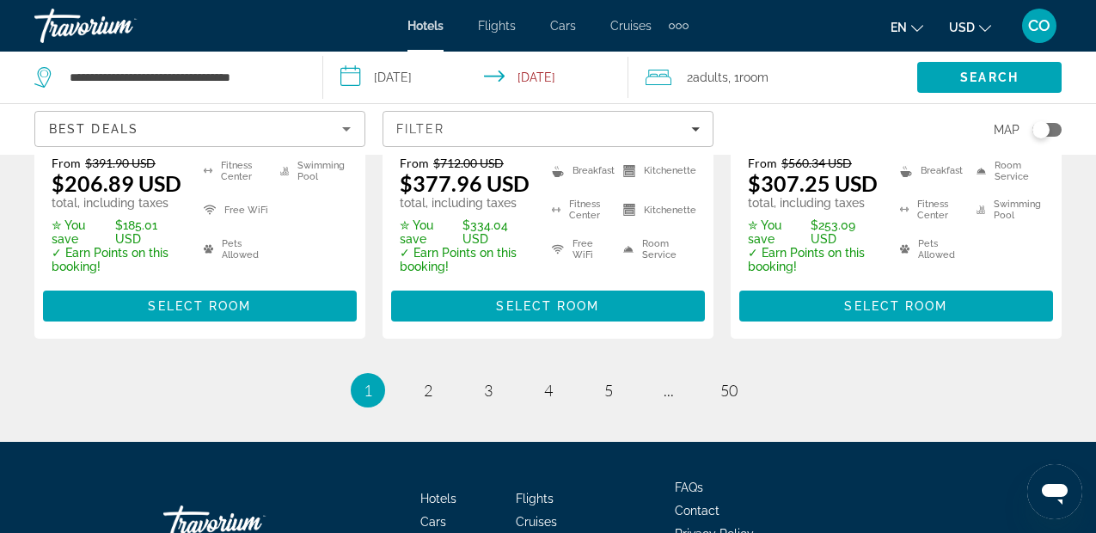
scroll to position [2715, 0]
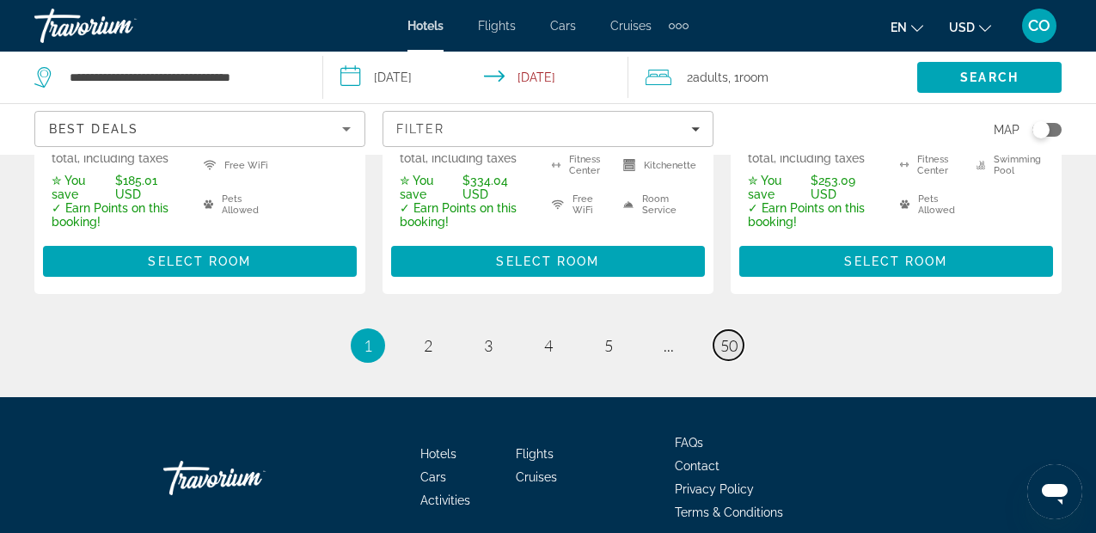
click at [731, 336] on span "50" at bounding box center [728, 345] width 17 height 19
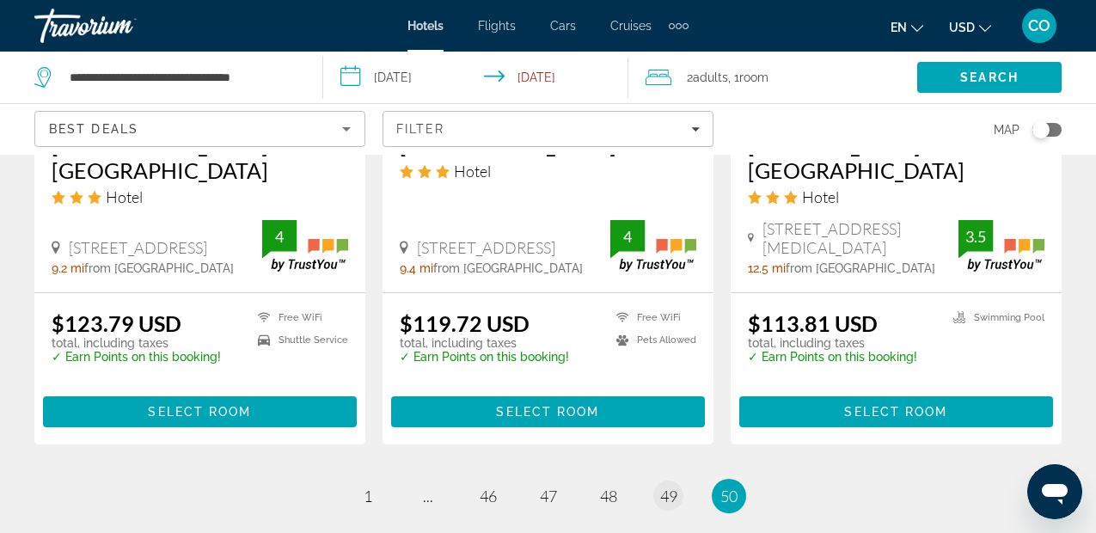
scroll to position [2323, 0]
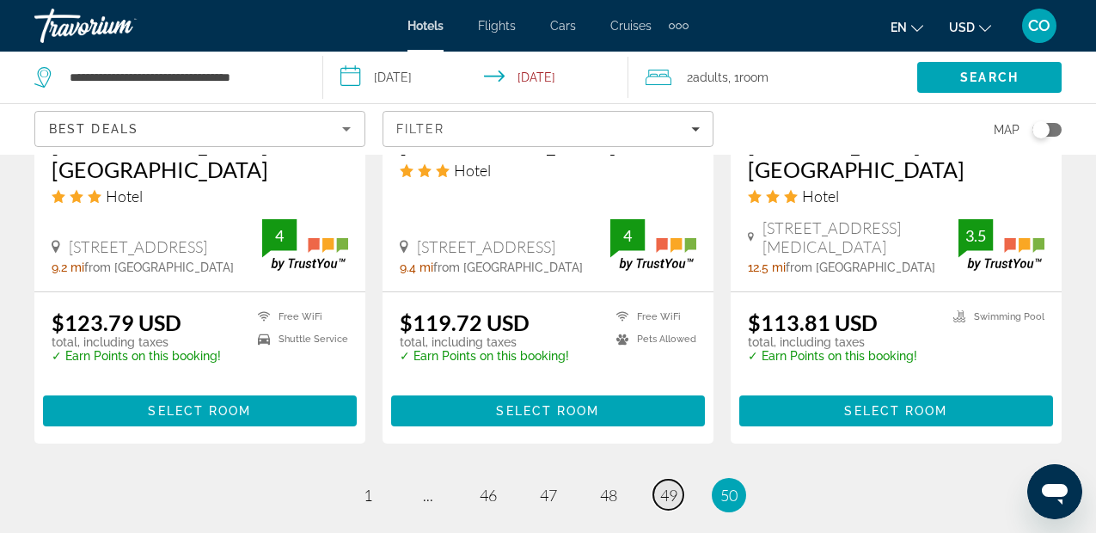
click at [665, 486] on span "49" at bounding box center [668, 495] width 17 height 19
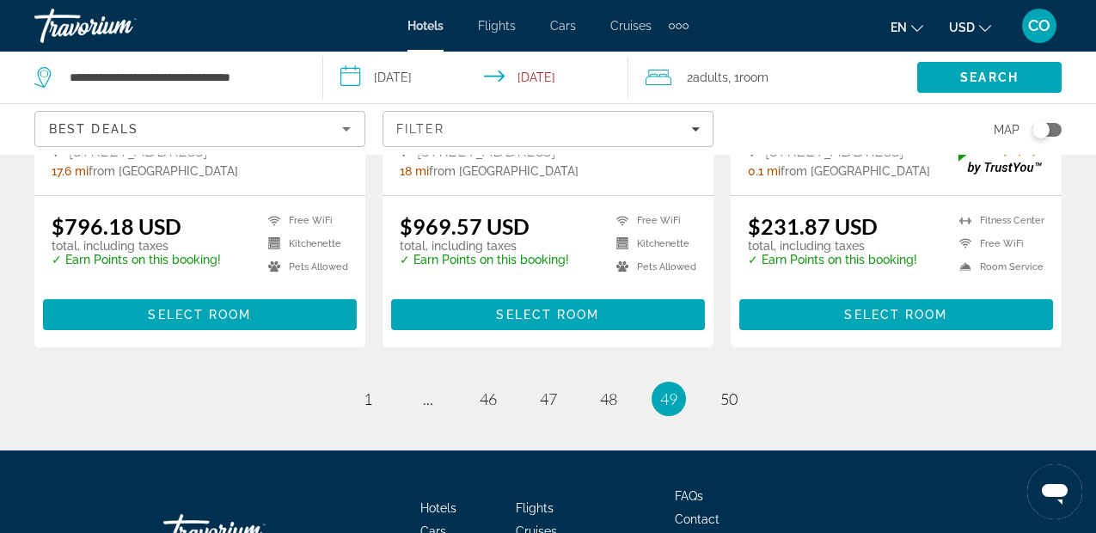
scroll to position [2462, 0]
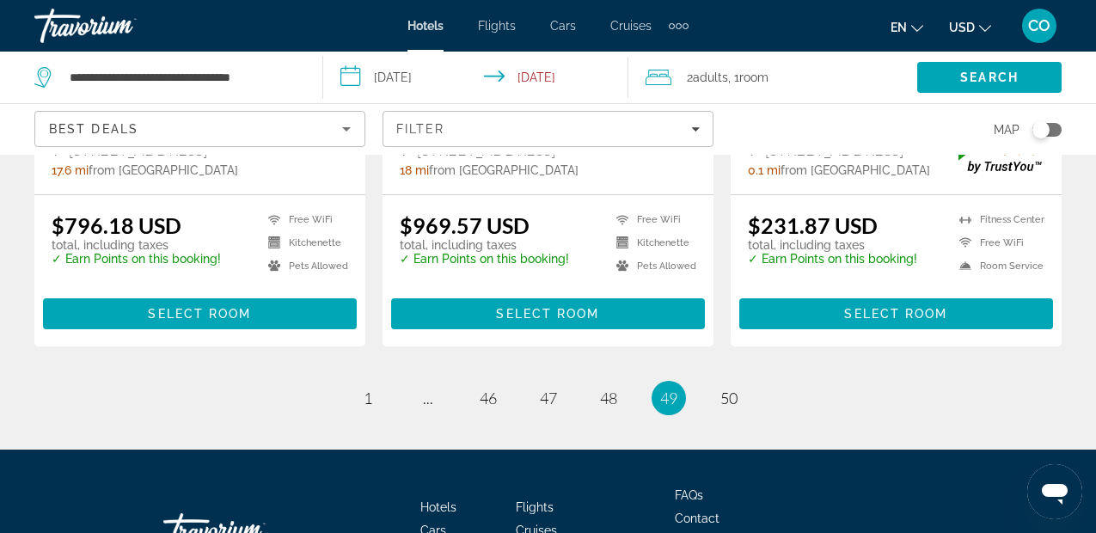
click at [615, 381] on ul "49 / 50 page 1 page ... page 46 page 47 page 48 You're on page 49 page 50" at bounding box center [547, 398] width 1027 height 34
click at [598, 383] on link "page 48" at bounding box center [608, 398] width 30 height 30
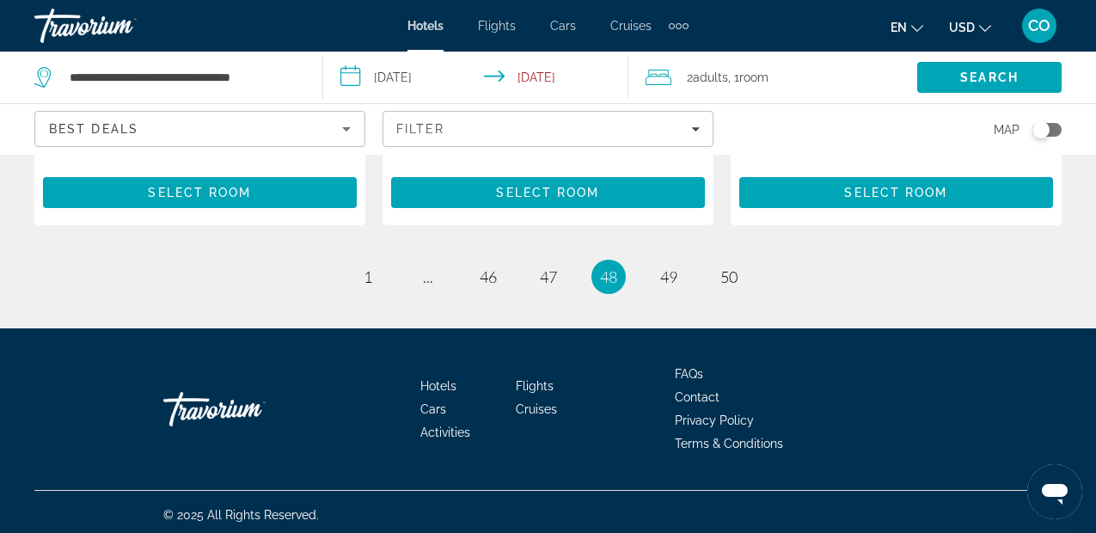
scroll to position [2526, 0]
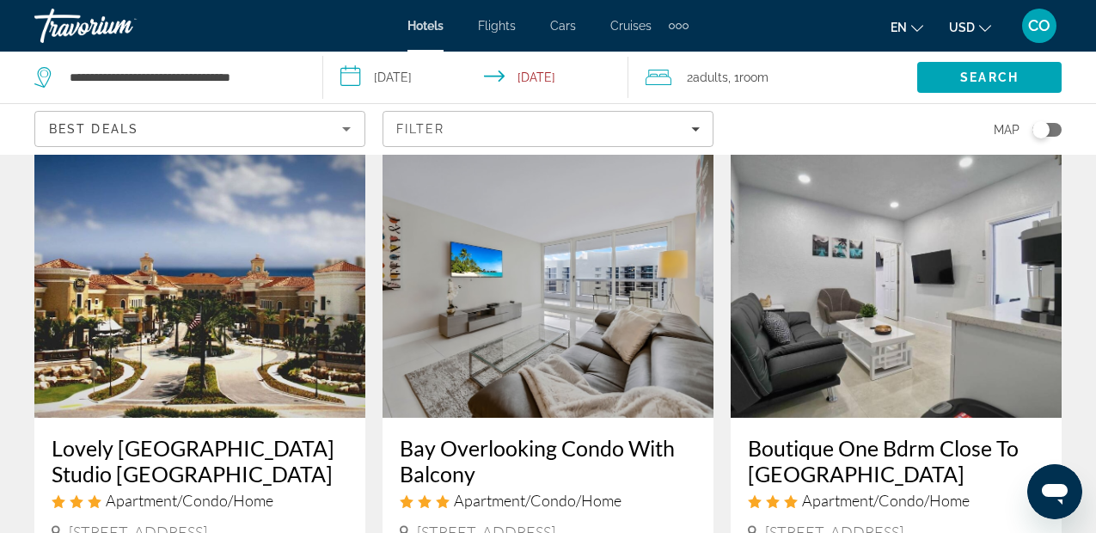
scroll to position [2567, 0]
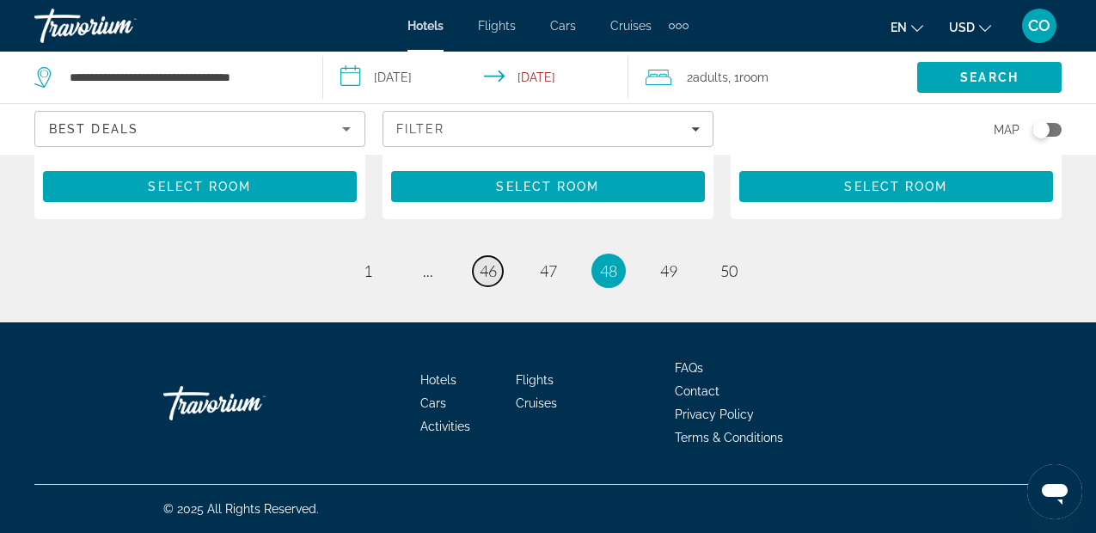
click at [480, 268] on span "46" at bounding box center [488, 270] width 17 height 19
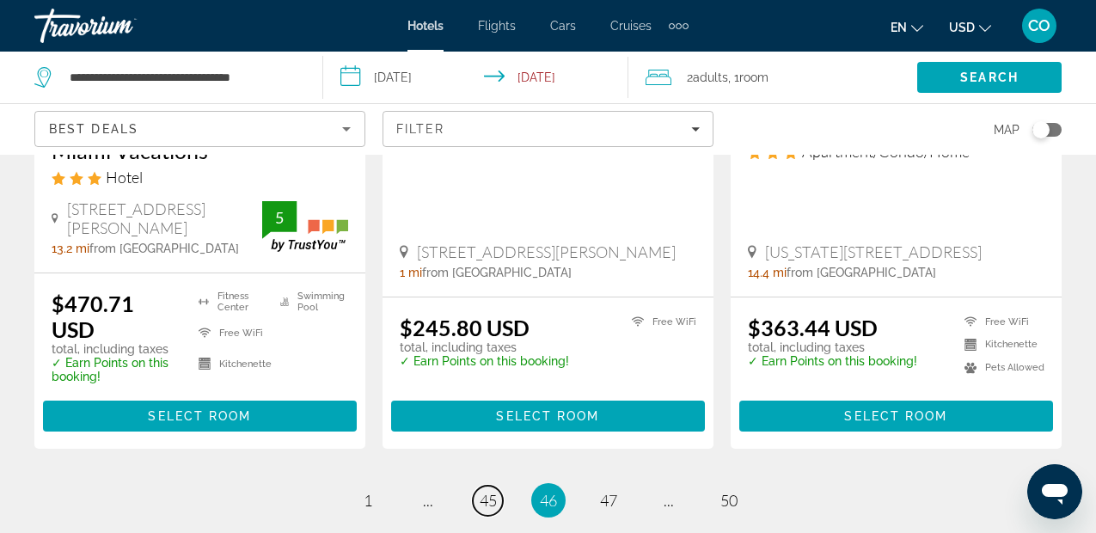
scroll to position [2404, 0]
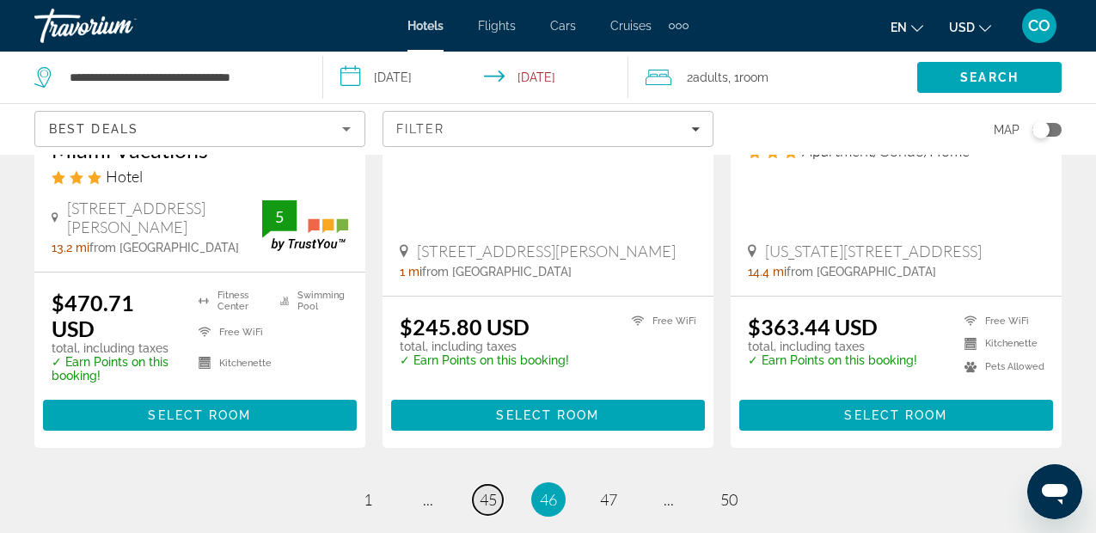
click at [481, 490] on span "45" at bounding box center [488, 499] width 17 height 19
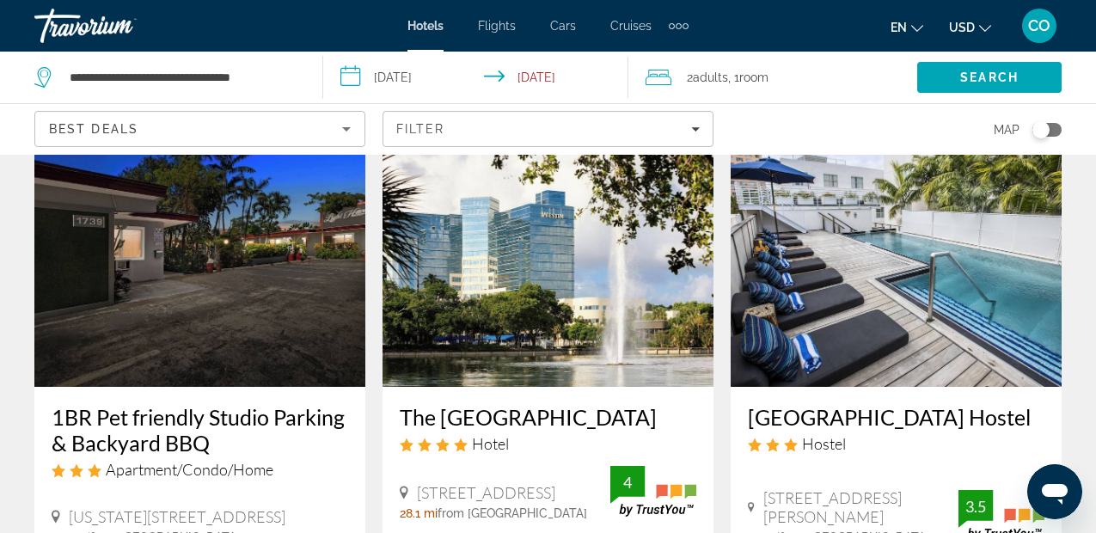
scroll to position [743, 0]
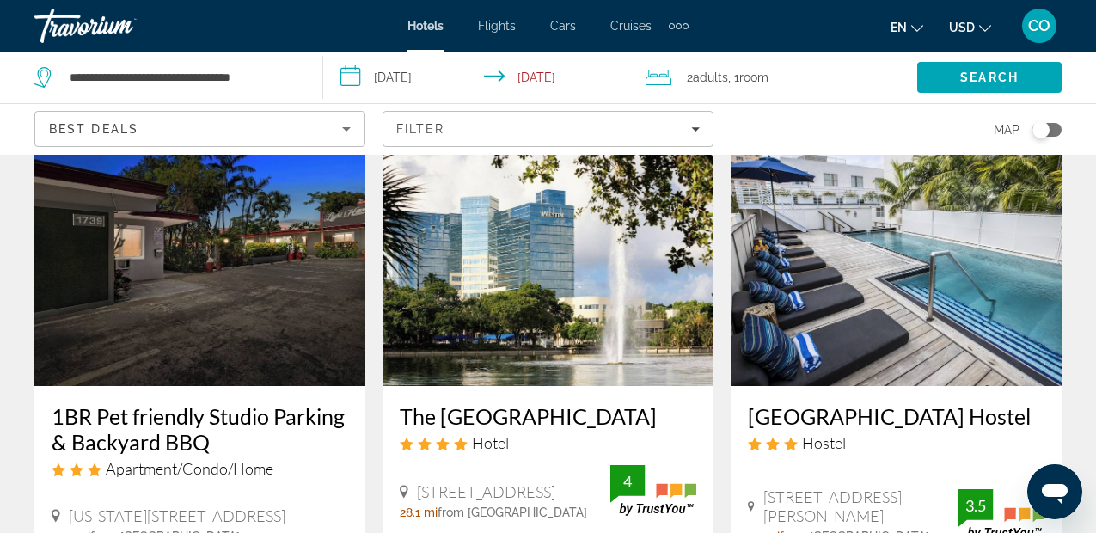
click at [787, 332] on img "Main content" at bounding box center [896, 248] width 331 height 275
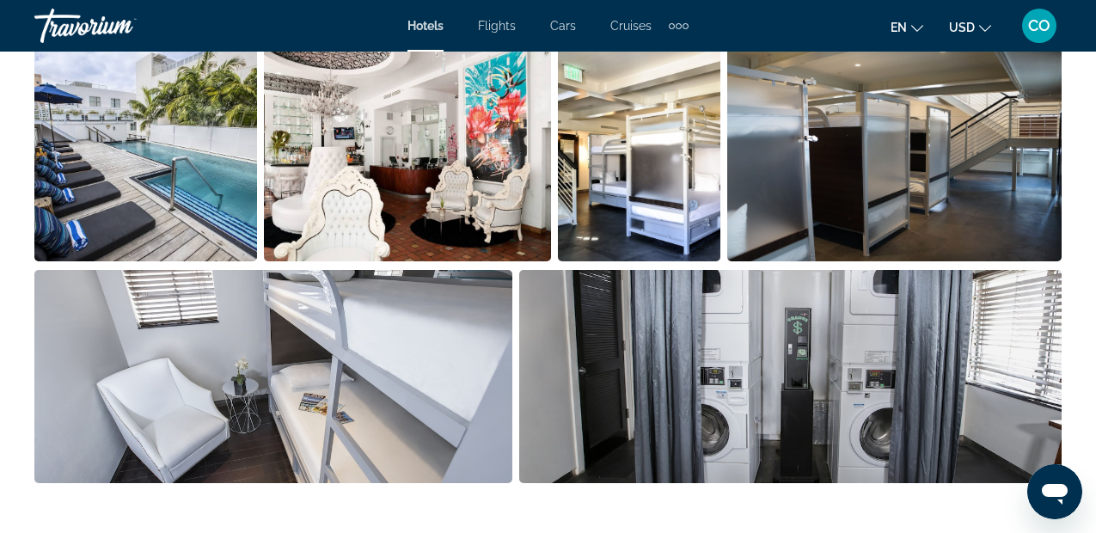
scroll to position [1251, 0]
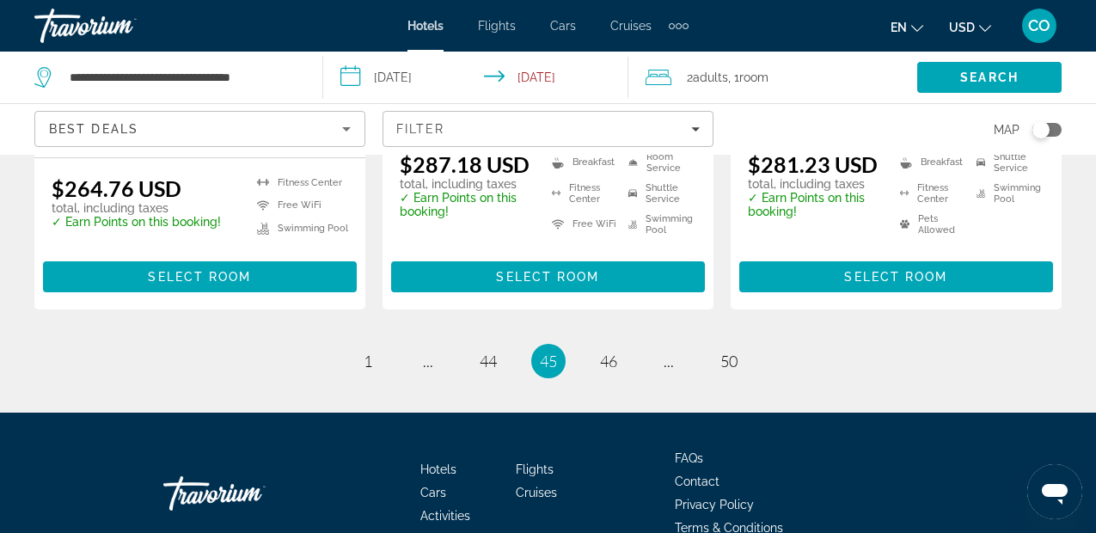
scroll to position [2528, 0]
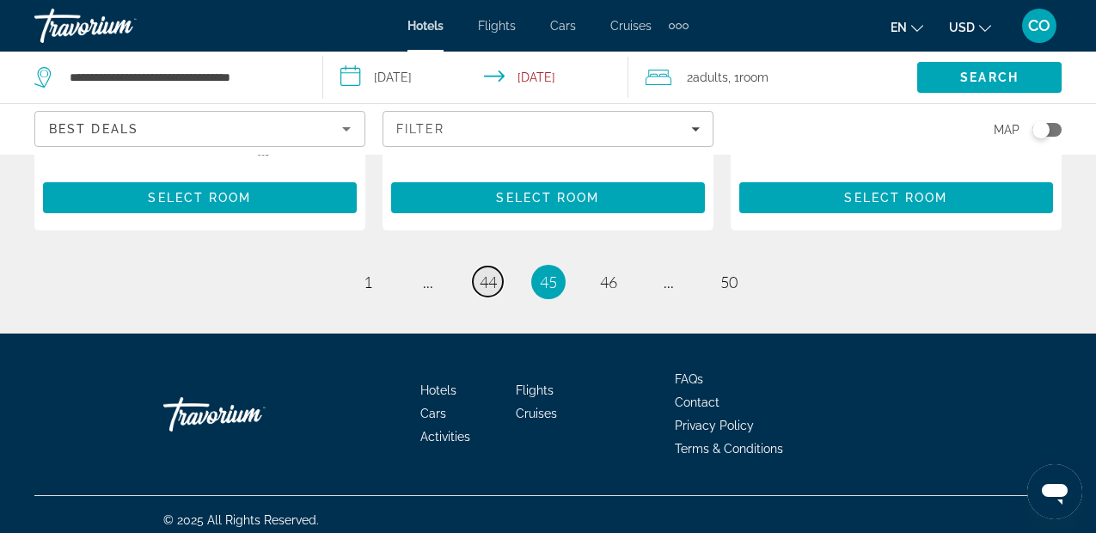
click at [475, 272] on link "page 44" at bounding box center [488, 281] width 30 height 30
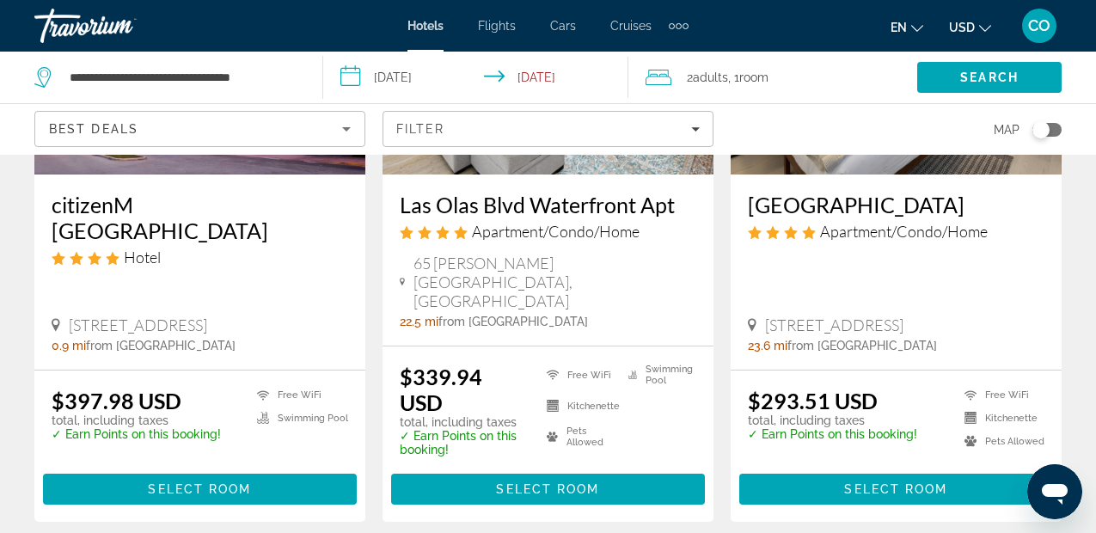
scroll to position [2341, 0]
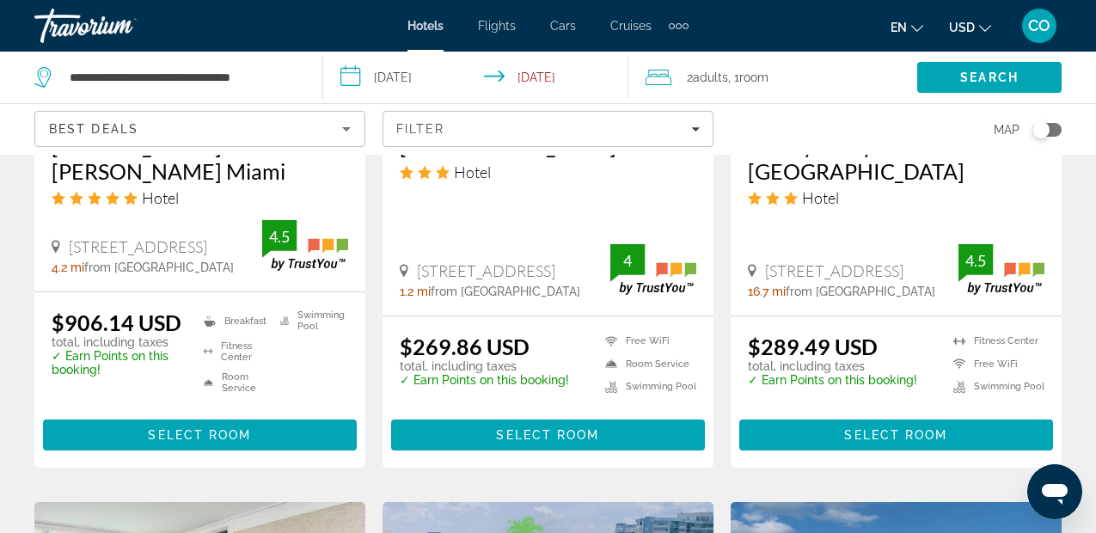
scroll to position [1287, 0]
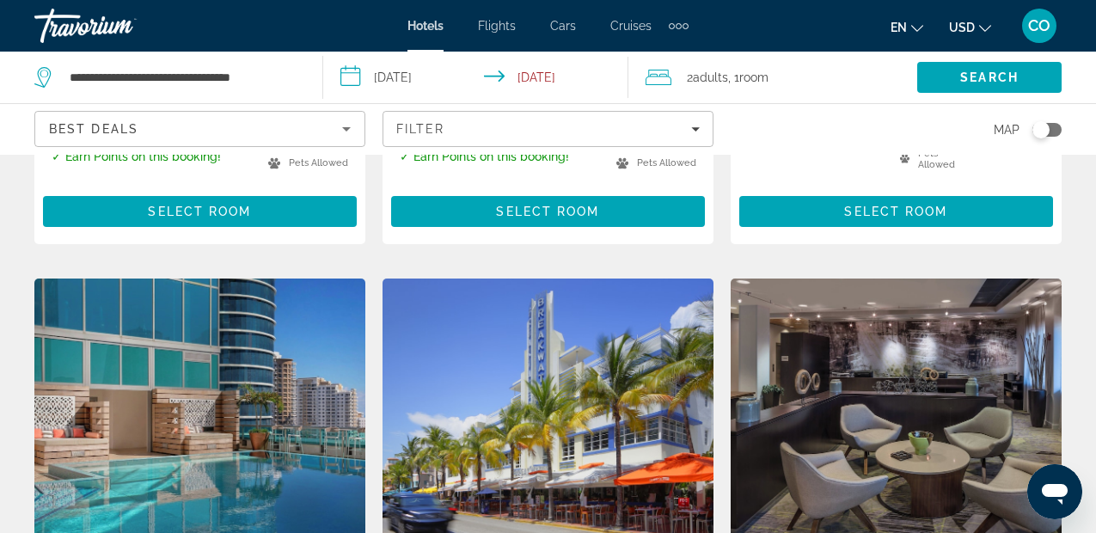
click at [1041, 125] on div "Toggle map" at bounding box center [1040, 129] width 17 height 17
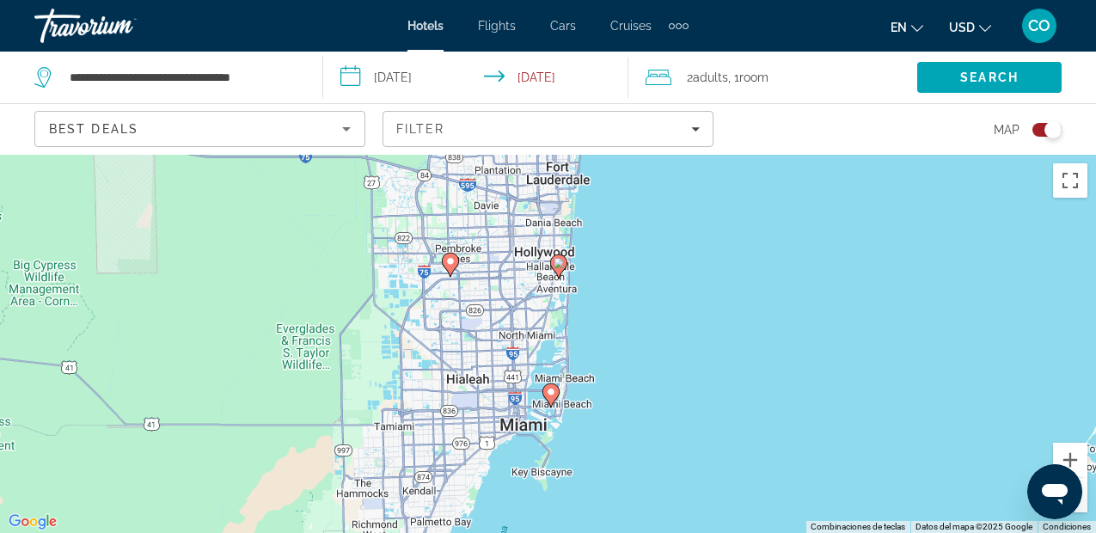
drag, startPoint x: 576, startPoint y: 412, endPoint x: 849, endPoint y: 169, distance: 365.3
click at [849, 169] on div "Para activar la función de arrastrar con el teclado, presiona Alt + Intro. Una …" at bounding box center [548, 344] width 1096 height 378
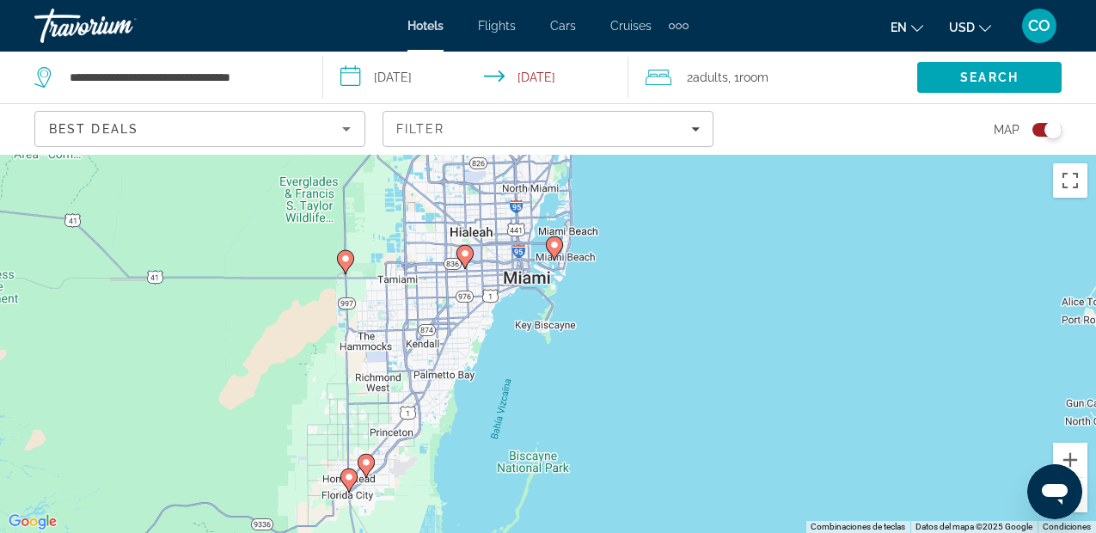
drag, startPoint x: 460, startPoint y: 329, endPoint x: 576, endPoint y: 202, distance: 172.2
click at [576, 202] on div "Para activar la función de arrastrar con el teclado, presiona Alt + Intro. Una …" at bounding box center [548, 344] width 1096 height 378
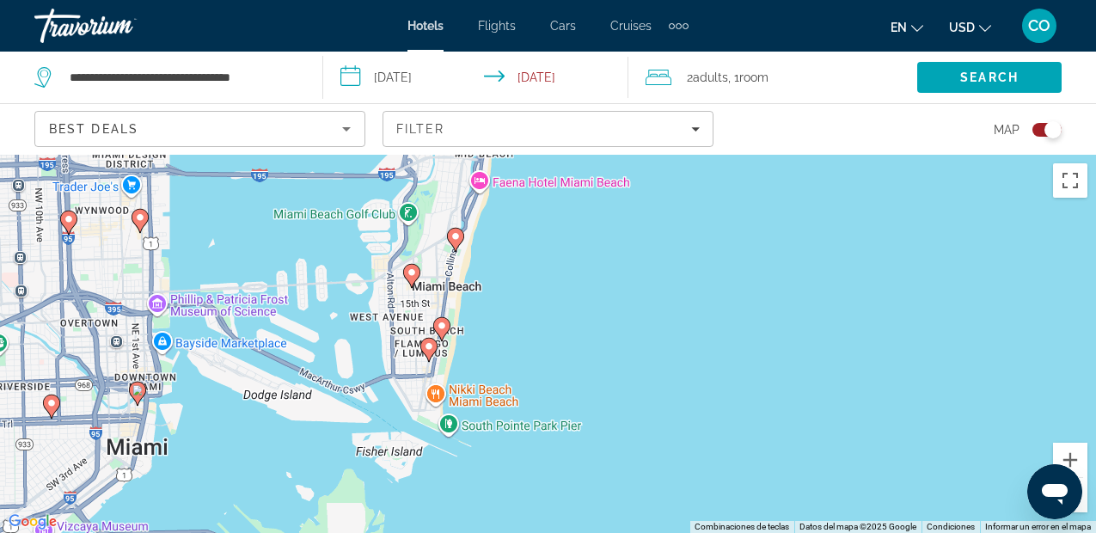
drag, startPoint x: 559, startPoint y: 301, endPoint x: 460, endPoint y: 239, distance: 116.6
click at [460, 239] on g "Main content" at bounding box center [455, 240] width 17 height 24
click at [432, 346] on image "Main content" at bounding box center [429, 346] width 10 height 10
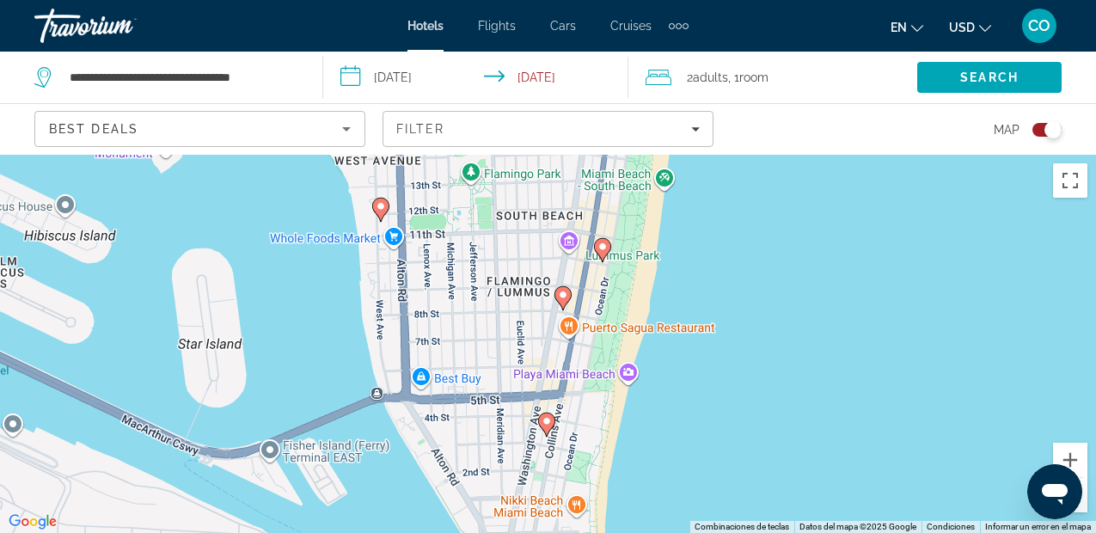
click at [554, 419] on icon "Main content" at bounding box center [545, 424] width 15 height 22
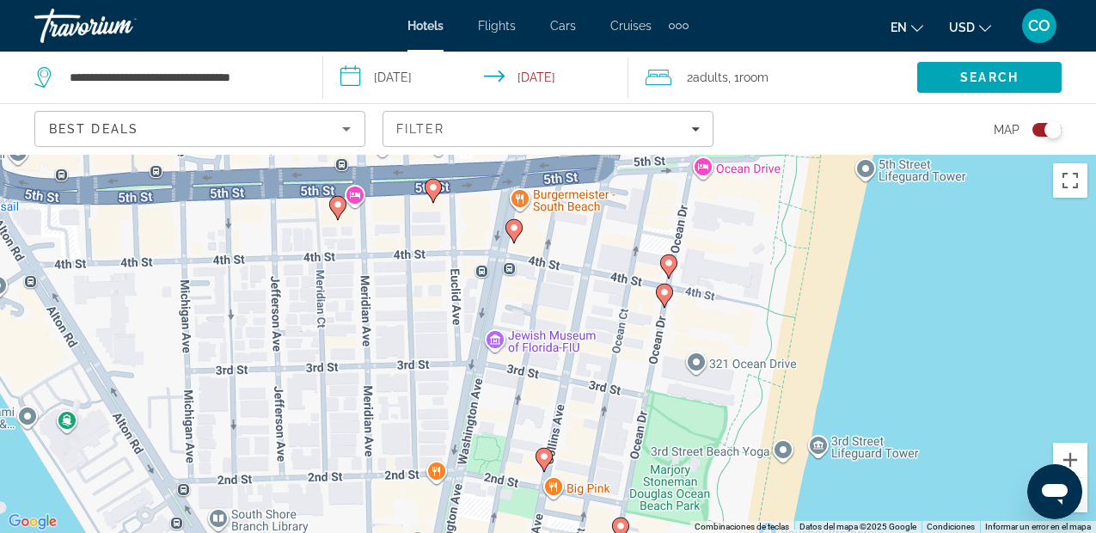
click at [666, 299] on icon "Main content" at bounding box center [663, 295] width 15 height 22
click at [663, 282] on gmp-advanced-marker "Main content" at bounding box center [664, 295] width 17 height 26
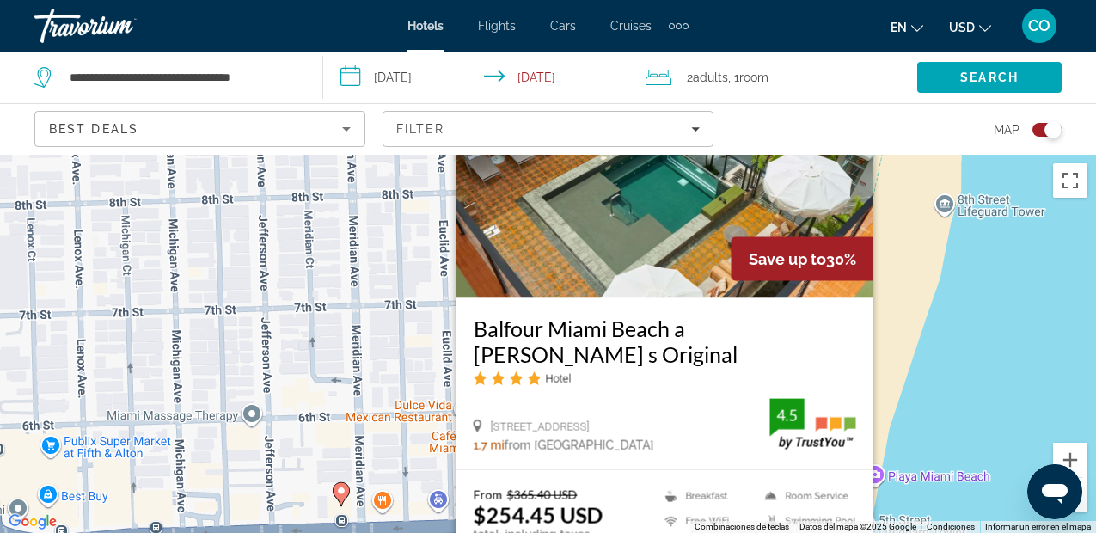
click at [916, 389] on div "Para activar la función de arrastrar con el teclado, presiona Alt + Intro. Una …" at bounding box center [548, 344] width 1096 height 378
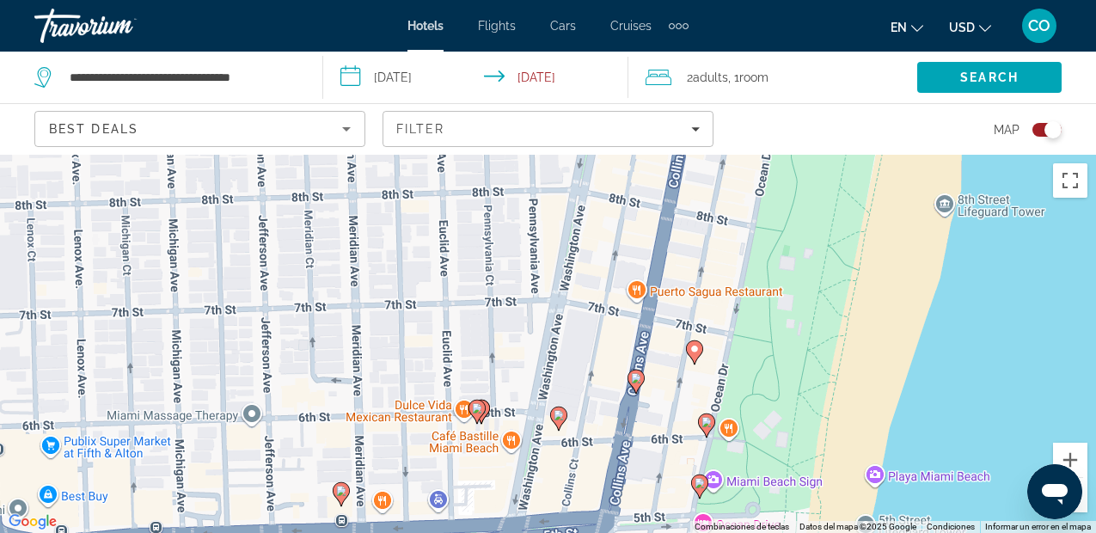
click at [707, 420] on image "Main content" at bounding box center [706, 422] width 10 height 10
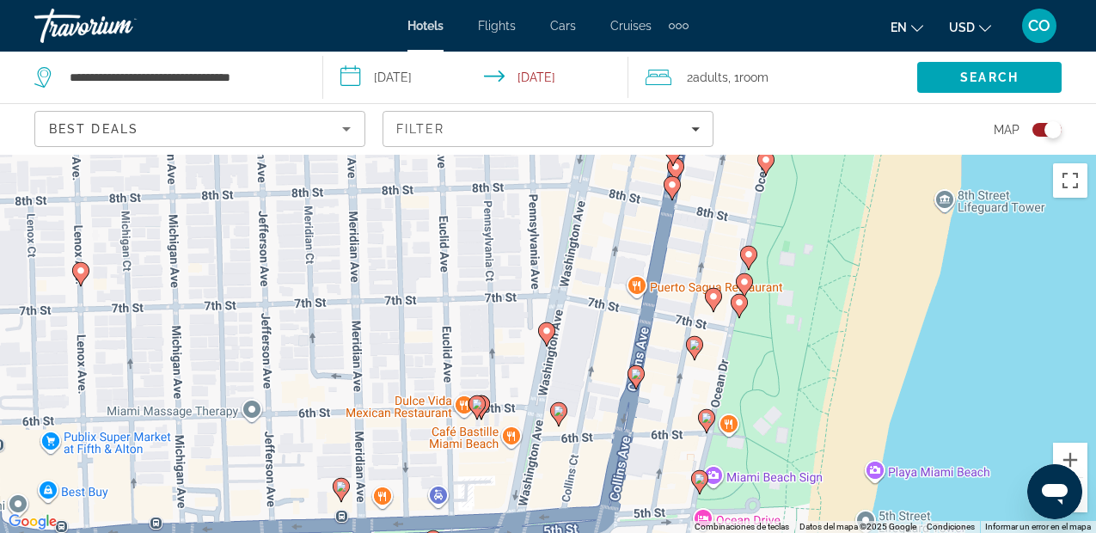
click at [710, 420] on image "Main content" at bounding box center [706, 418] width 10 height 10
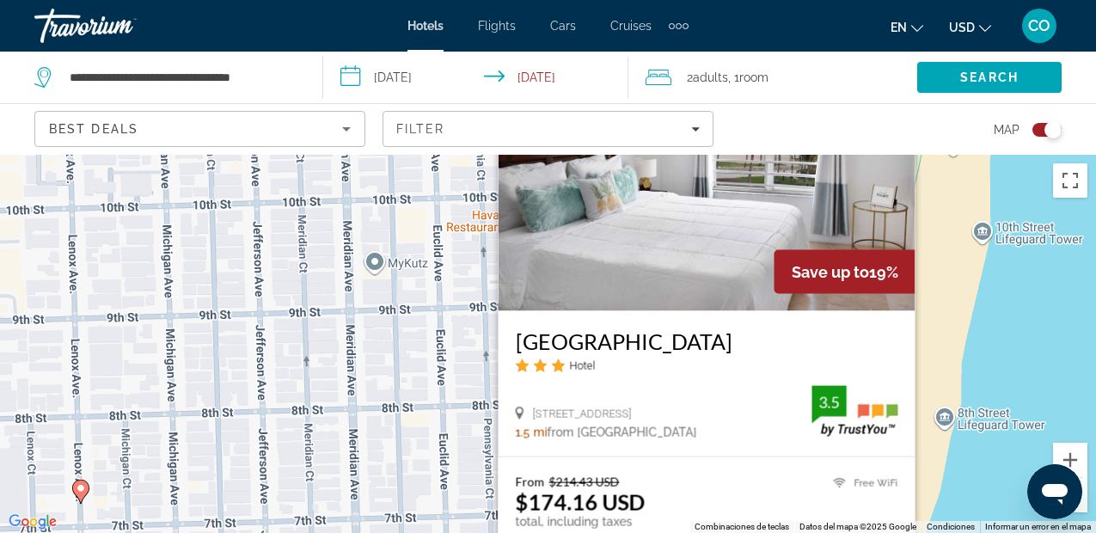
click at [928, 322] on div "Para activar la función de arrastrar con el teclado, presiona Alt + Intro. Una …" at bounding box center [548, 344] width 1096 height 378
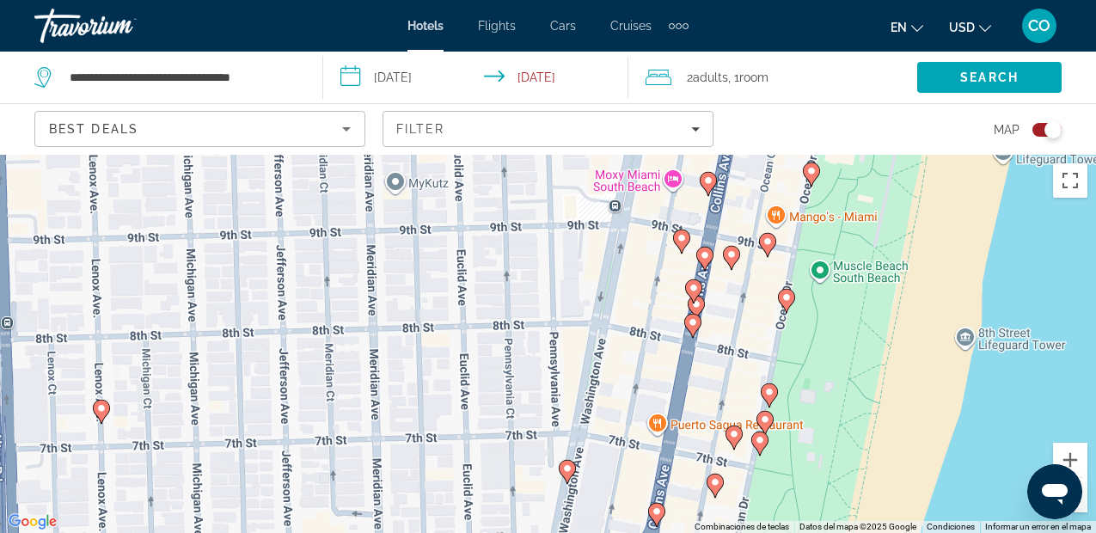
click at [763, 411] on icon "Main content" at bounding box center [764, 423] width 17 height 24
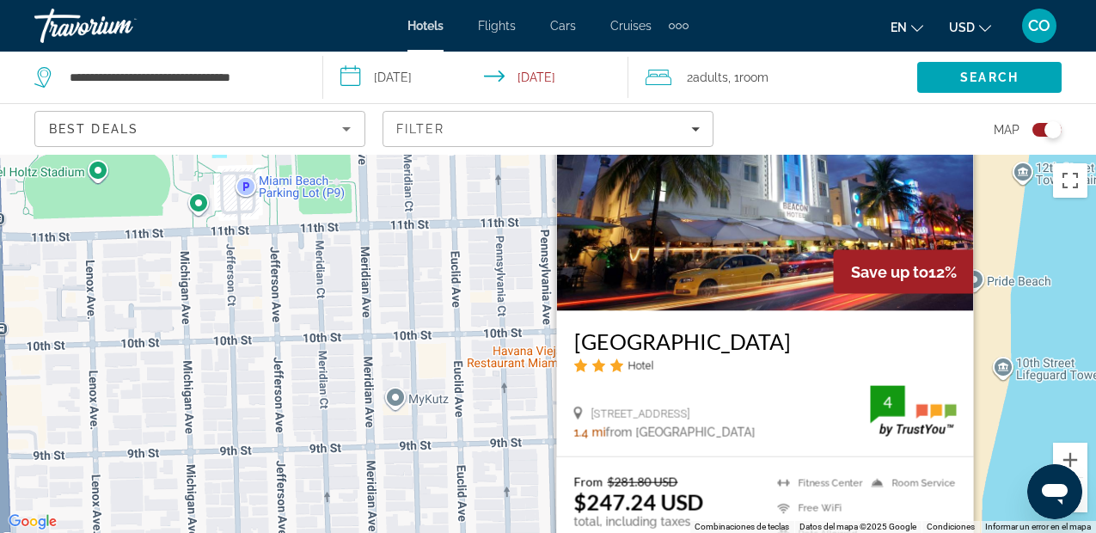
click at [1058, 412] on div "Para activar la función de arrastrar con el teclado, presiona Alt + Intro. Una …" at bounding box center [548, 344] width 1096 height 378
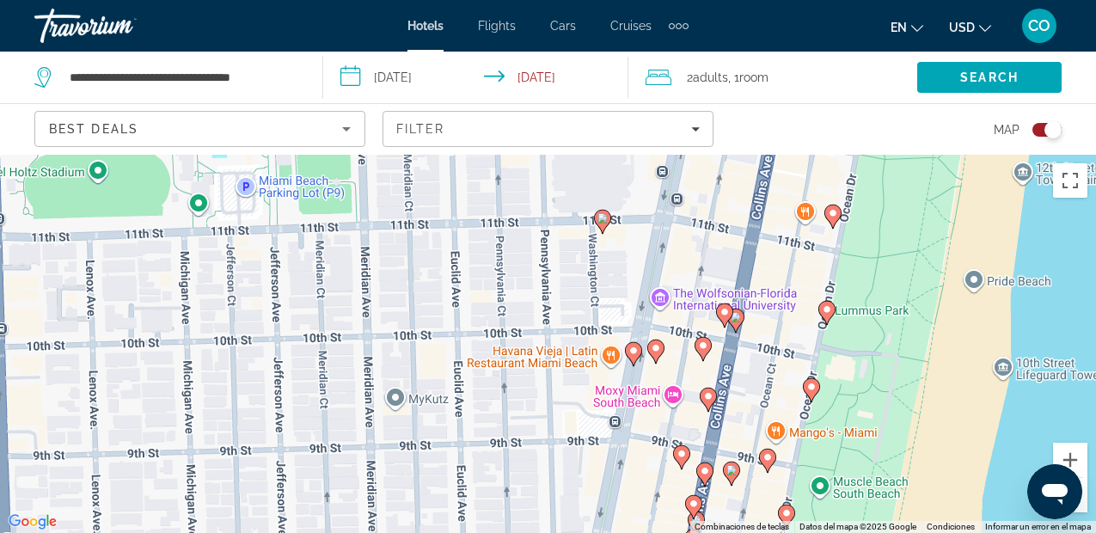
click at [767, 460] on image "Main content" at bounding box center [767, 457] width 10 height 10
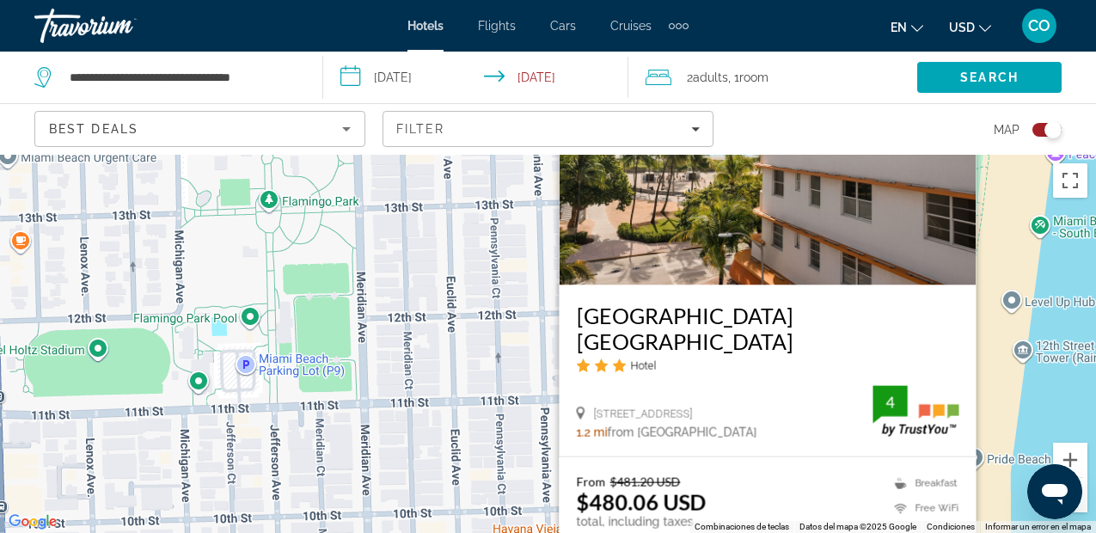
click at [547, 443] on div "Para activar la función de arrastrar con el teclado, presiona Alt + Intro. Una …" at bounding box center [548, 344] width 1096 height 378
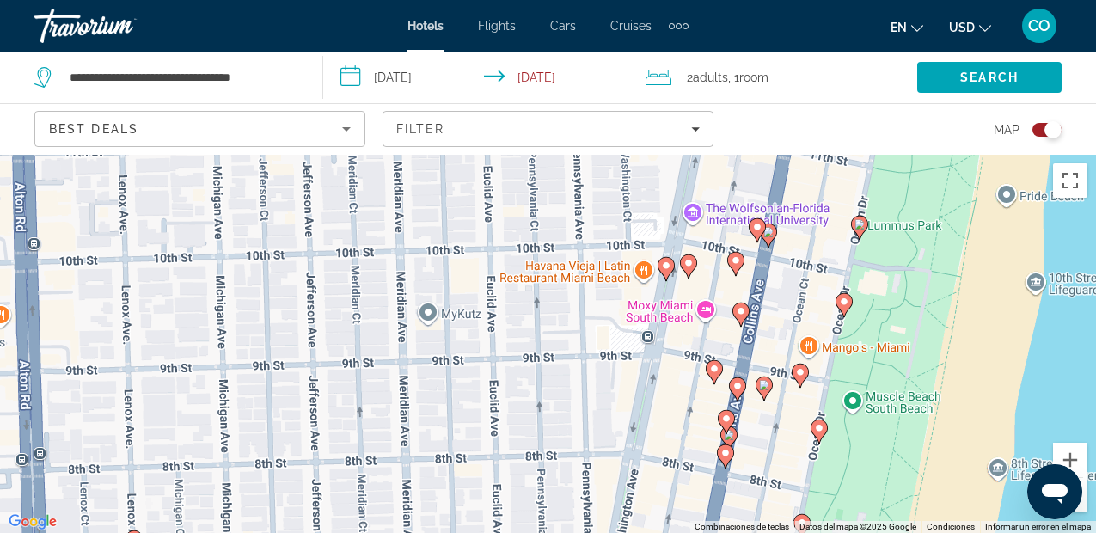
drag, startPoint x: 694, startPoint y: 493, endPoint x: 743, endPoint y: 194, distance: 303.1
click at [743, 195] on div "Para activar la función de arrastrar con el teclado, presiona Alt + Intro. Una …" at bounding box center [548, 344] width 1096 height 378
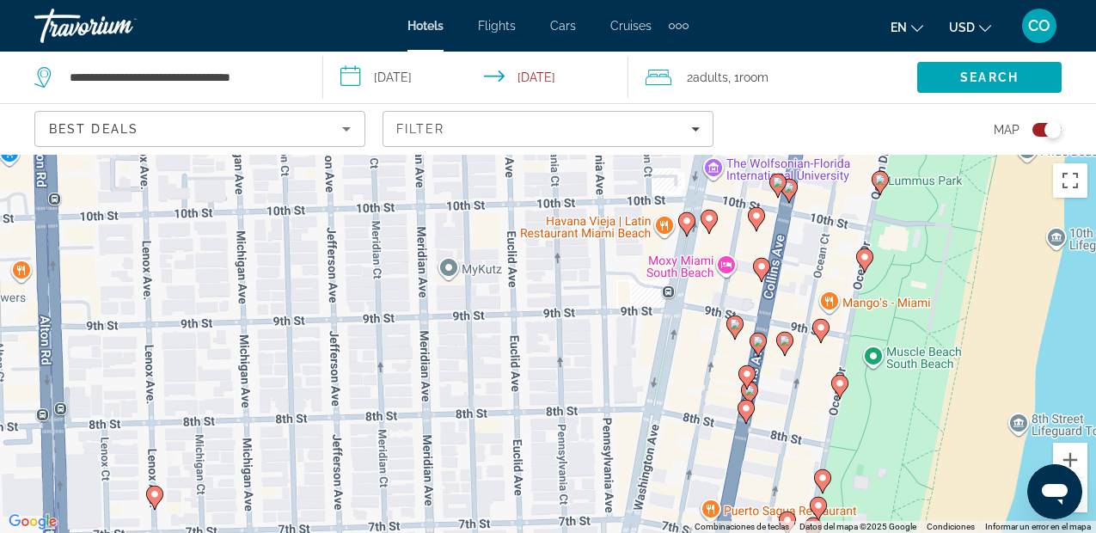
click at [737, 326] on image "Main content" at bounding box center [735, 324] width 10 height 10
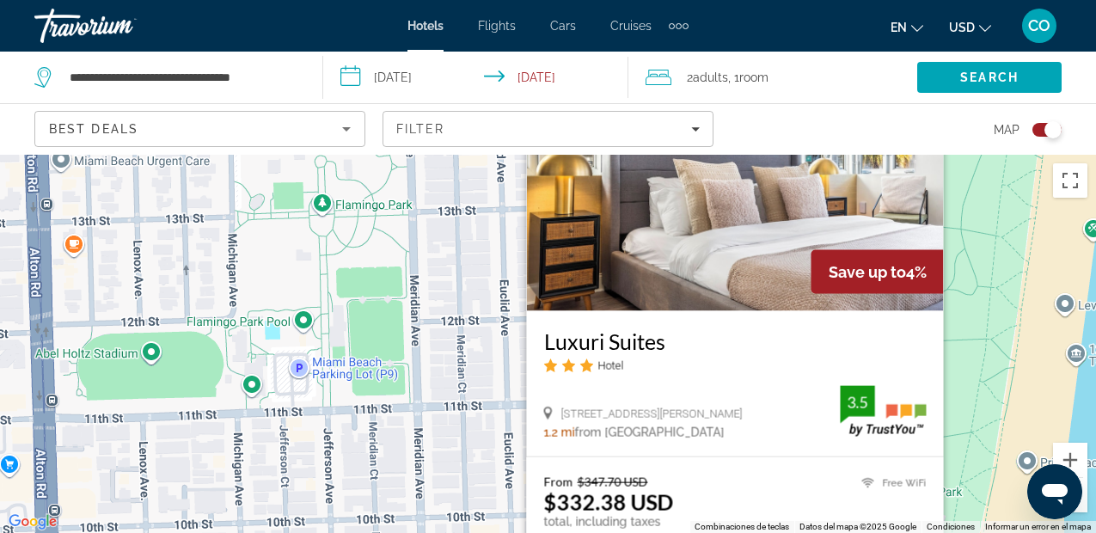
click at [944, 326] on div "Para activar la función de arrastrar con el teclado, presiona Alt + Intro. Una …" at bounding box center [548, 344] width 1096 height 378
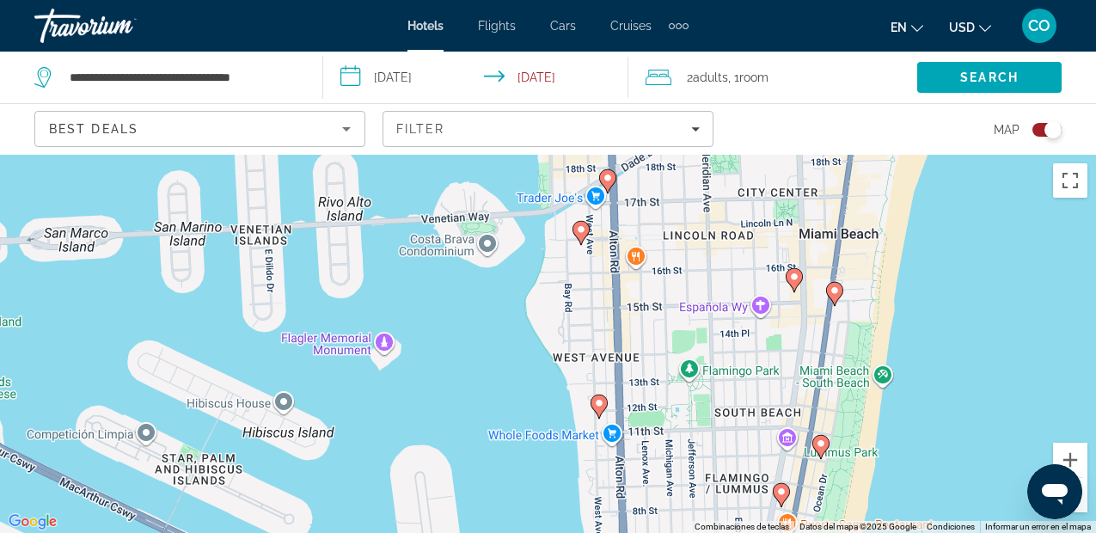
click at [97, 238] on div "Para activar la función de arrastrar con el teclado, presiona Alt + Intro. Una …" at bounding box center [548, 344] width 1096 height 378
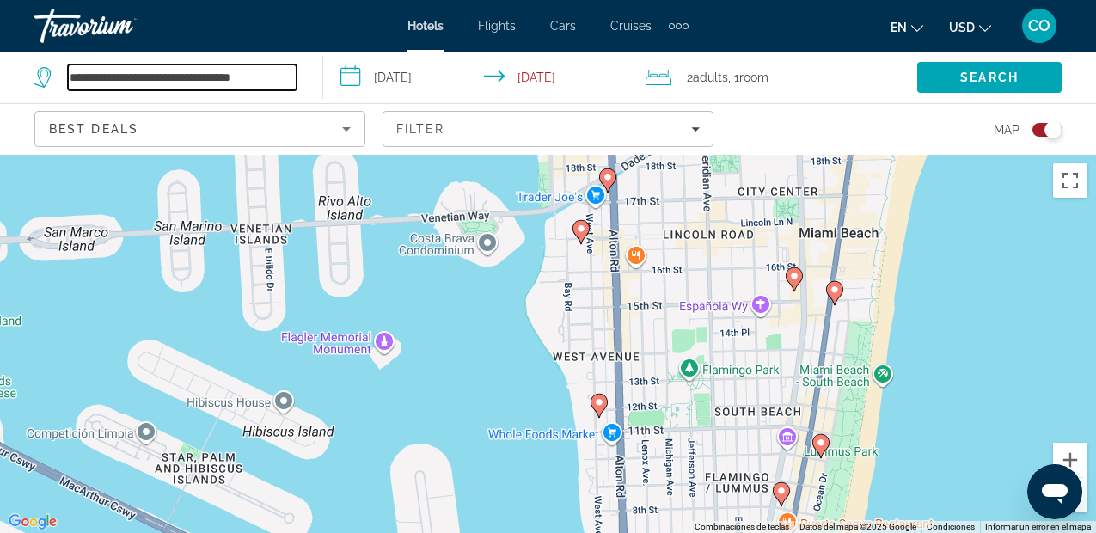
click at [289, 81] on input "**********" at bounding box center [182, 77] width 229 height 26
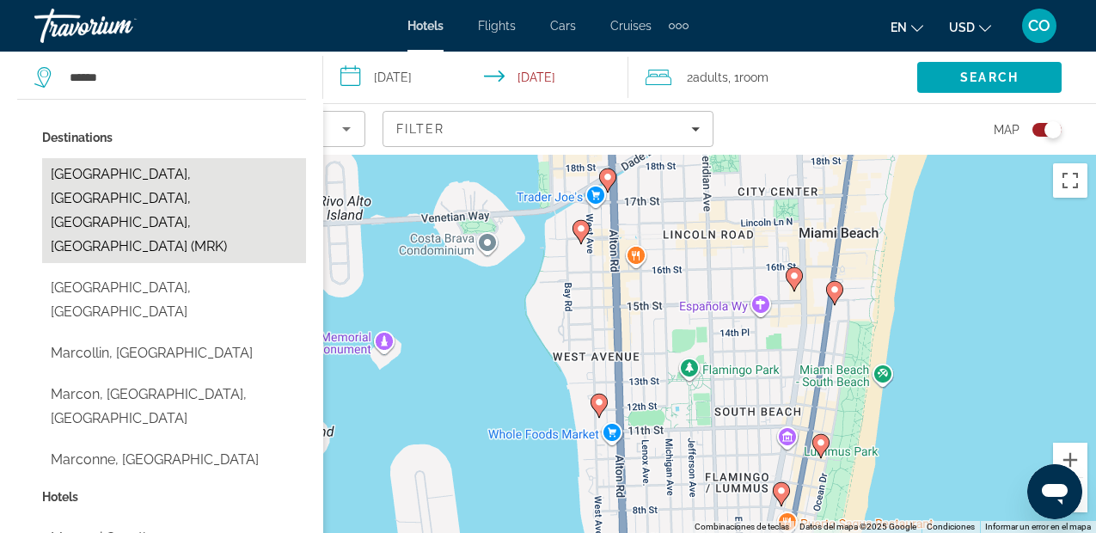
click at [175, 185] on button "[GEOGRAPHIC_DATA], [GEOGRAPHIC_DATA], [GEOGRAPHIC_DATA], [GEOGRAPHIC_DATA] (MRK)" at bounding box center [174, 210] width 264 height 105
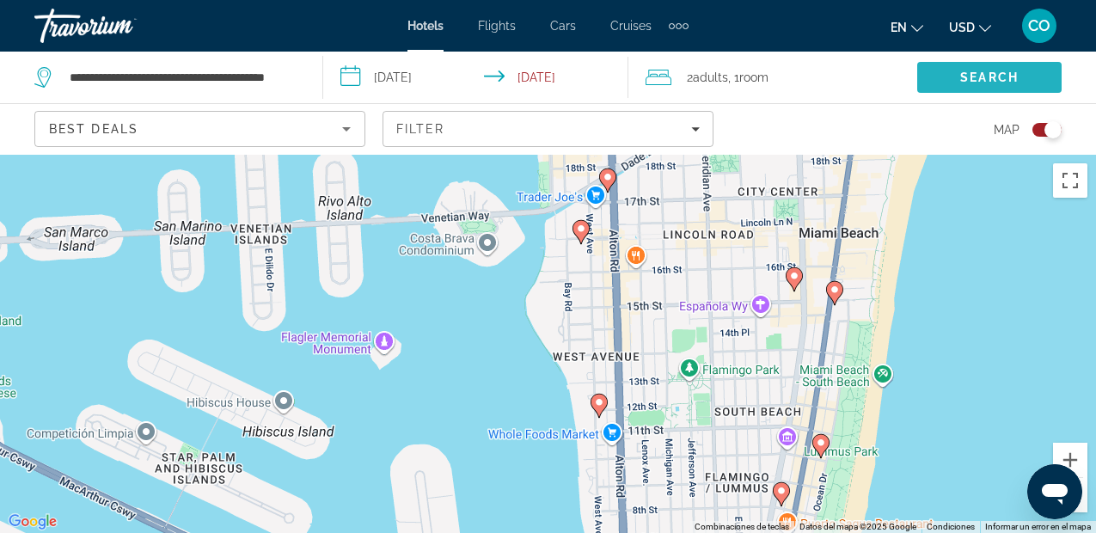
click at [1036, 74] on span "Search" at bounding box center [989, 77] width 144 height 41
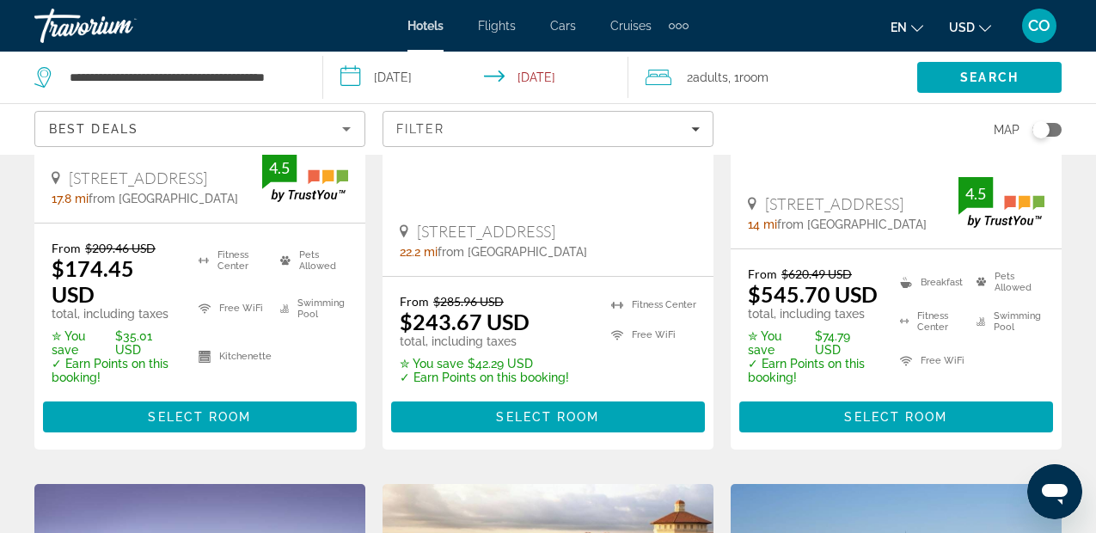
scroll to position [1231, 0]
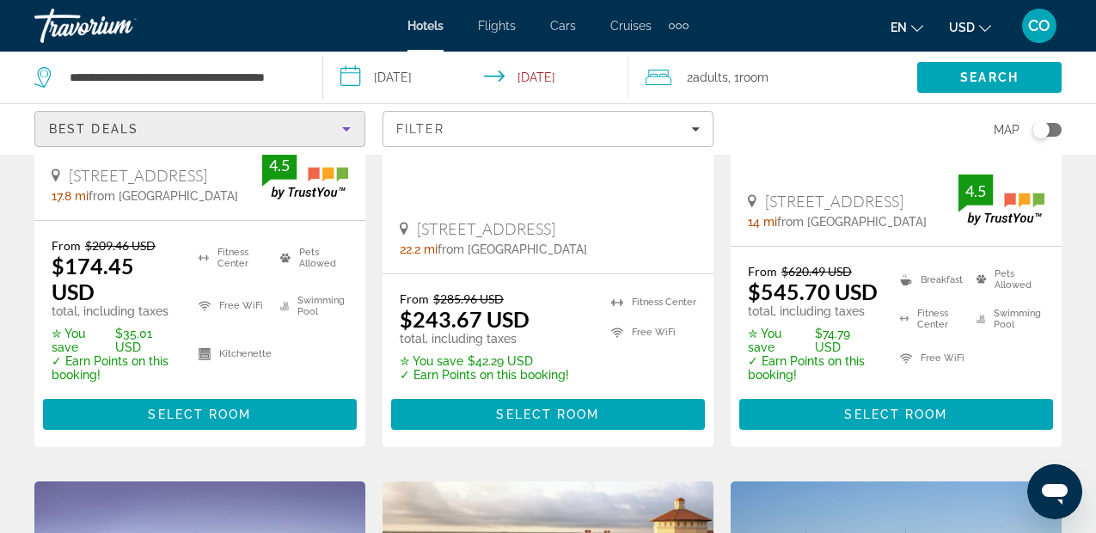
click at [340, 124] on icon "Sort by" at bounding box center [346, 129] width 21 height 21
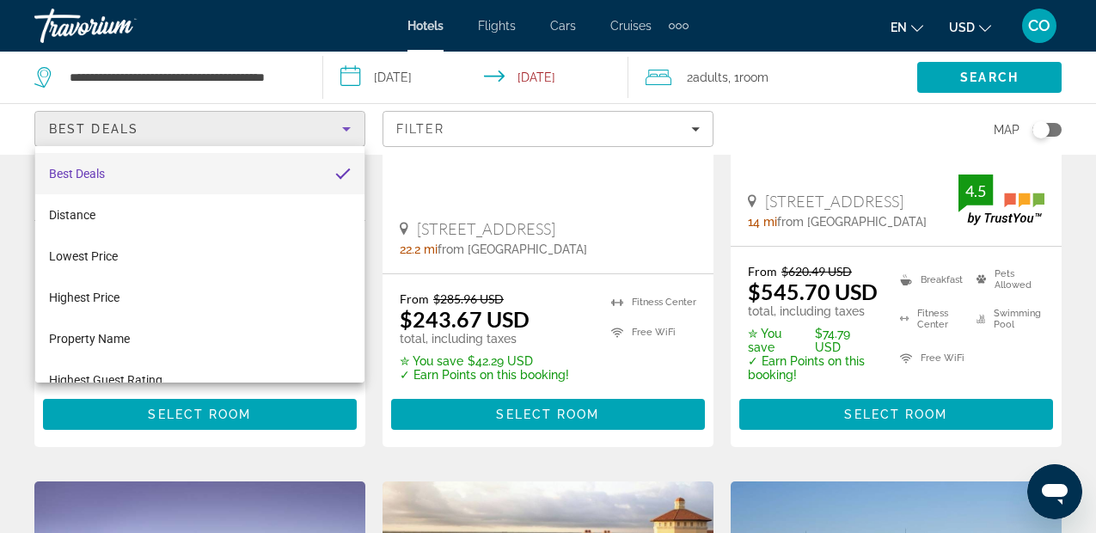
click at [480, 119] on div at bounding box center [548, 266] width 1096 height 533
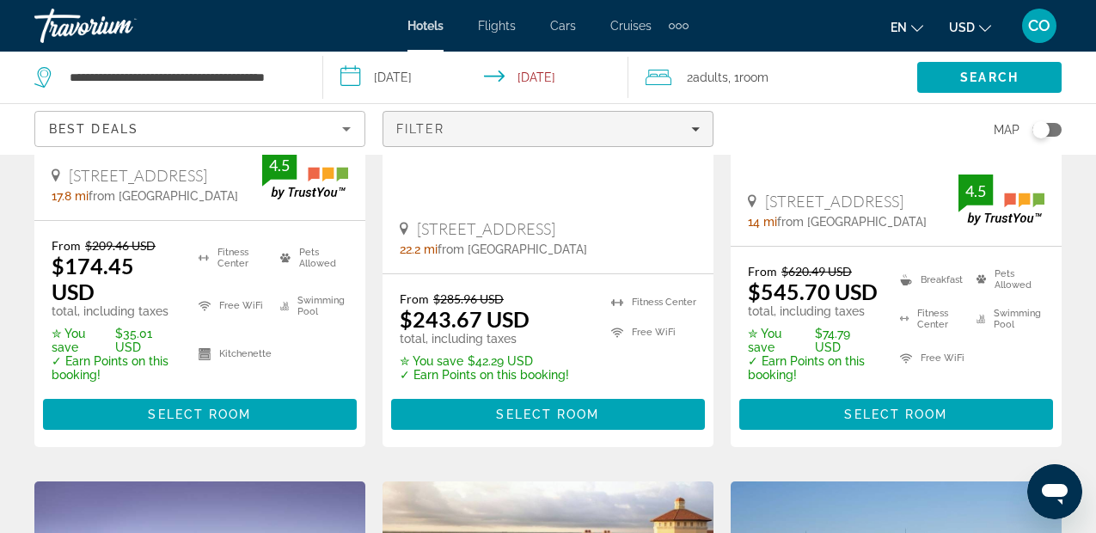
click at [488, 131] on div "Filter" at bounding box center [547, 129] width 303 height 14
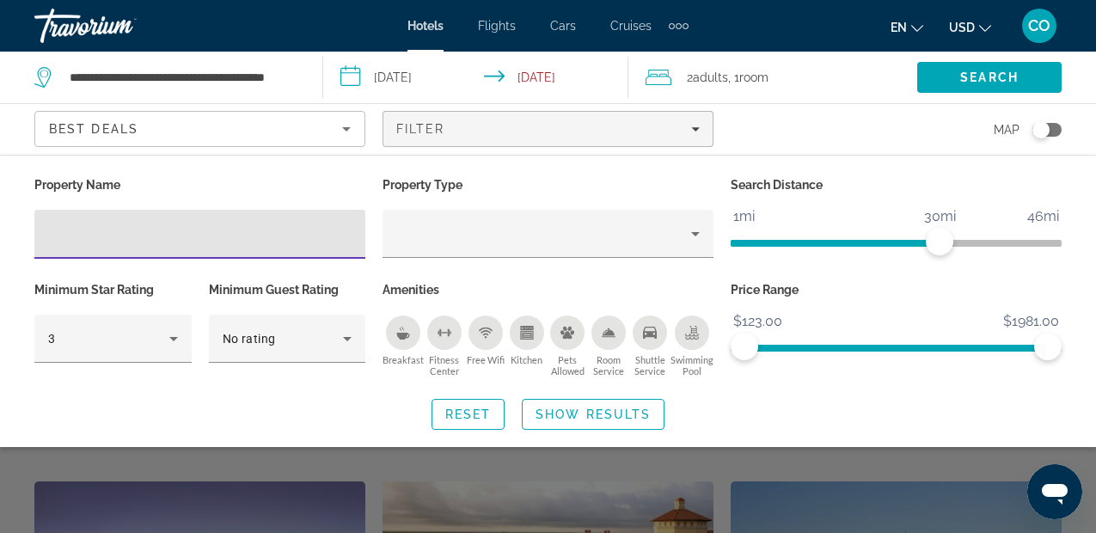
click at [413, 317] on div "Breakfast" at bounding box center [403, 332] width 34 height 34
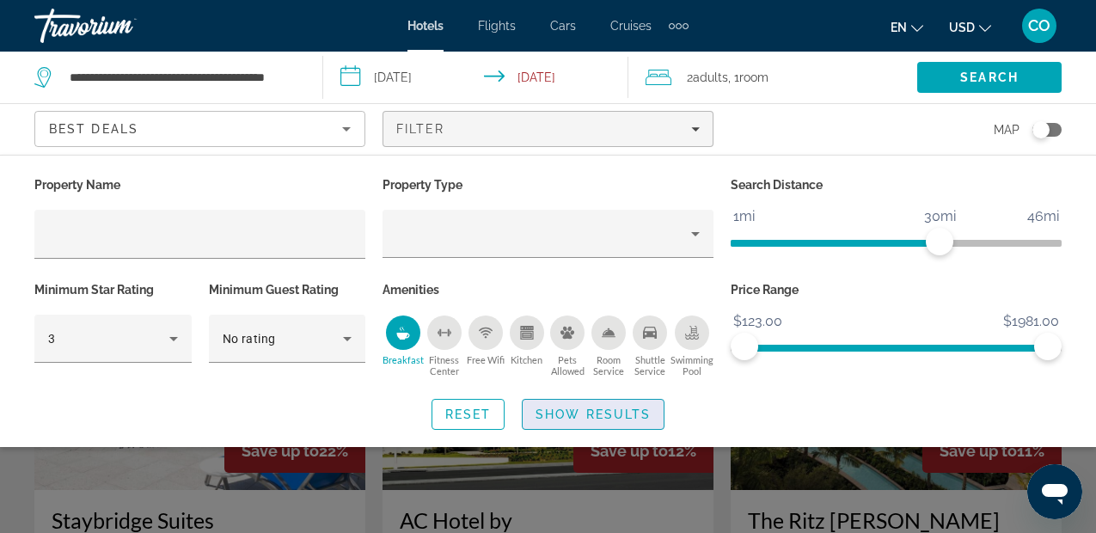
click at [622, 413] on span "Show Results" at bounding box center [592, 414] width 115 height 14
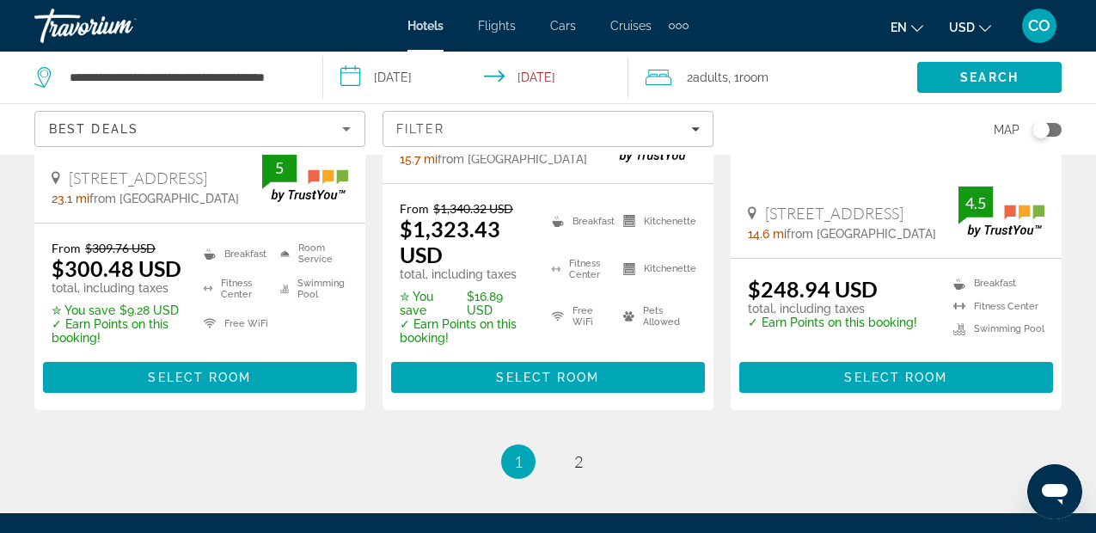
scroll to position [2604, 0]
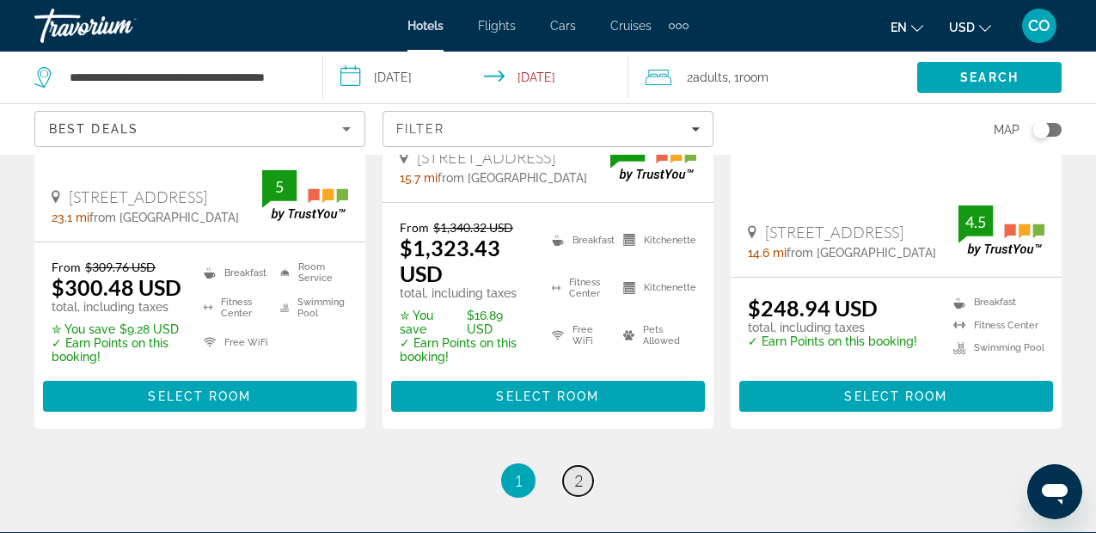
click at [576, 466] on link "page 2" at bounding box center [578, 481] width 30 height 30
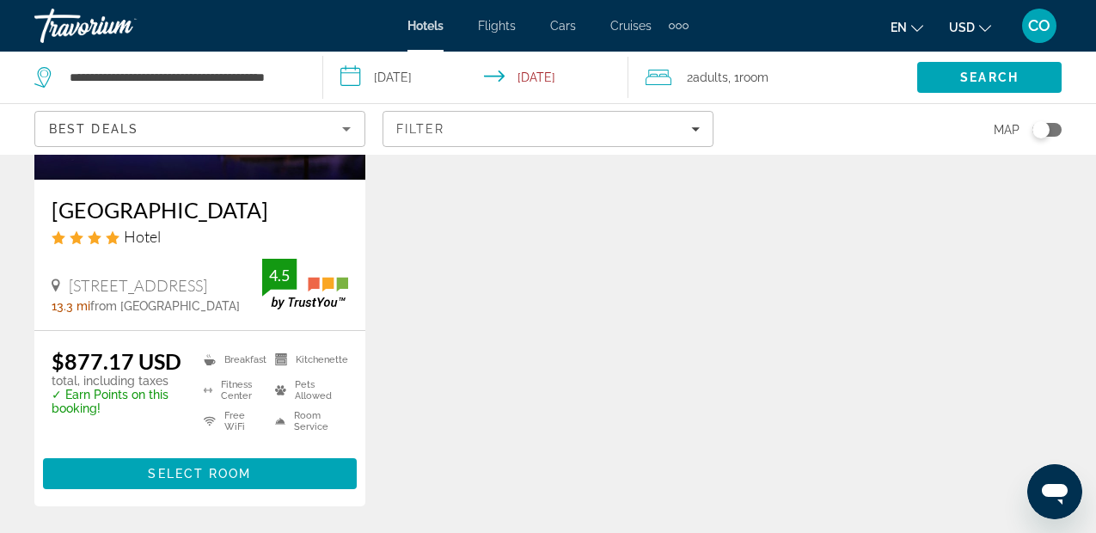
scroll to position [1260, 0]
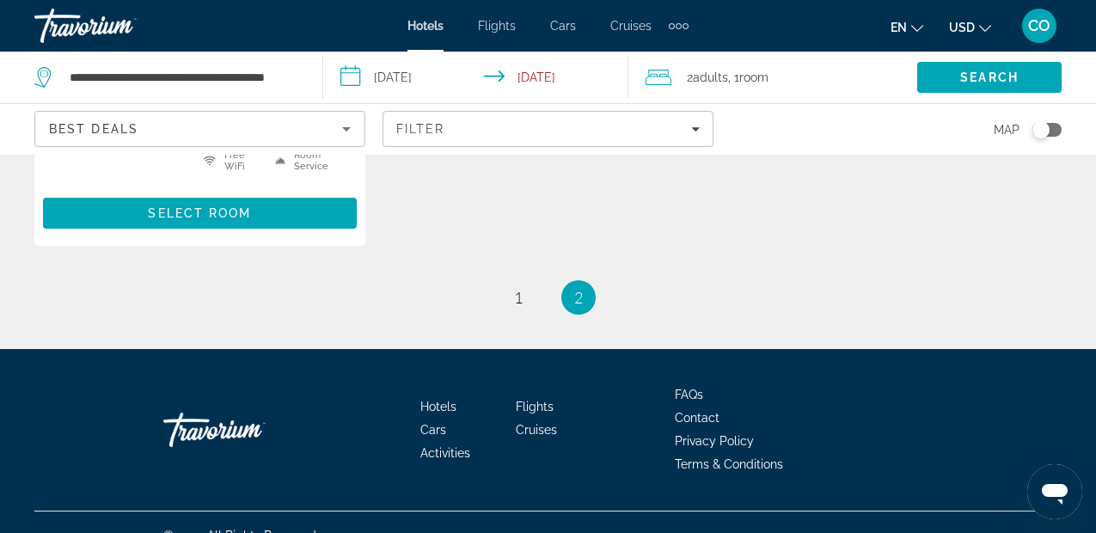
click at [236, 61] on div "**********" at bounding box center [169, 78] width 271 height 52
click at [289, 71] on input "**********" at bounding box center [182, 77] width 229 height 26
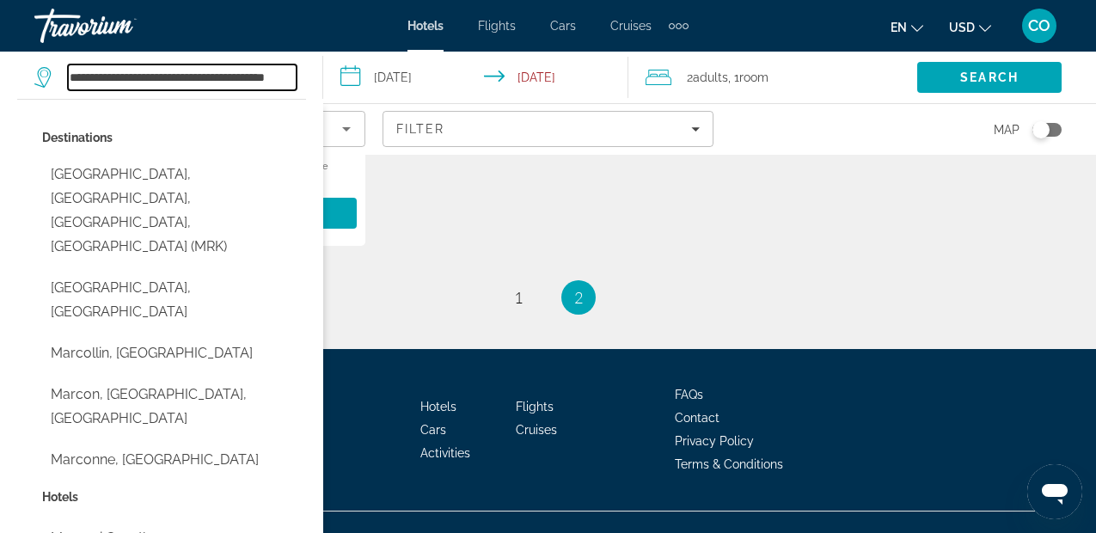
click at [289, 71] on input "**********" at bounding box center [182, 77] width 229 height 26
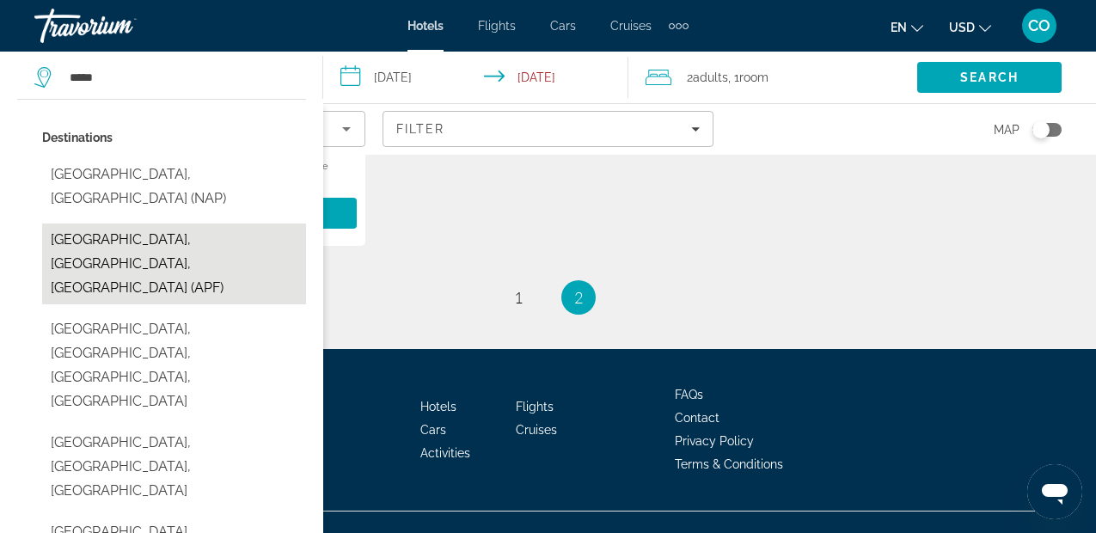
click at [201, 223] on button "[GEOGRAPHIC_DATA], [GEOGRAPHIC_DATA], [GEOGRAPHIC_DATA] (APF)" at bounding box center [174, 263] width 264 height 81
type input "**********"
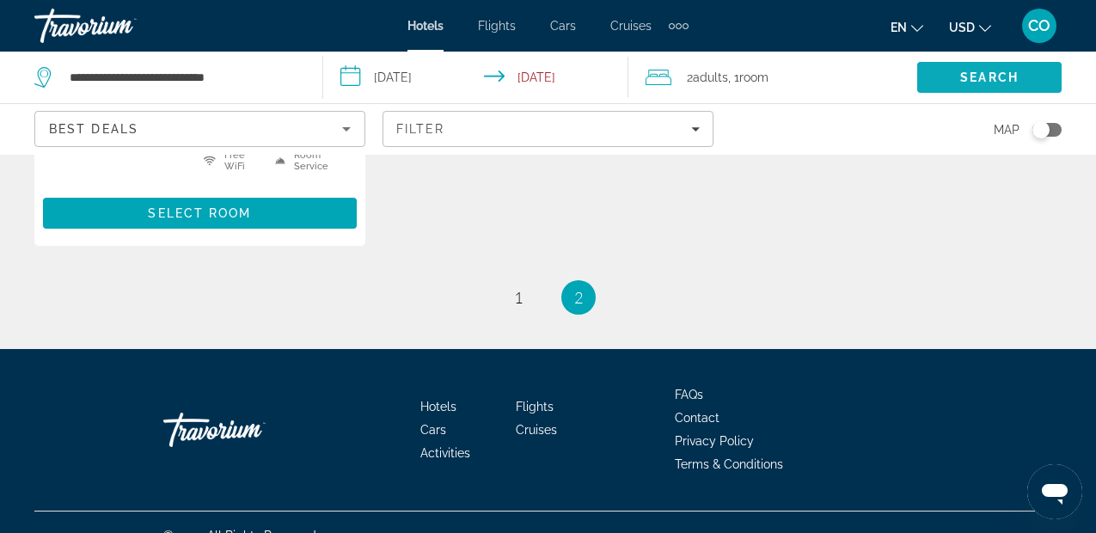
click at [960, 76] on span "Search" at bounding box center [989, 77] width 58 height 14
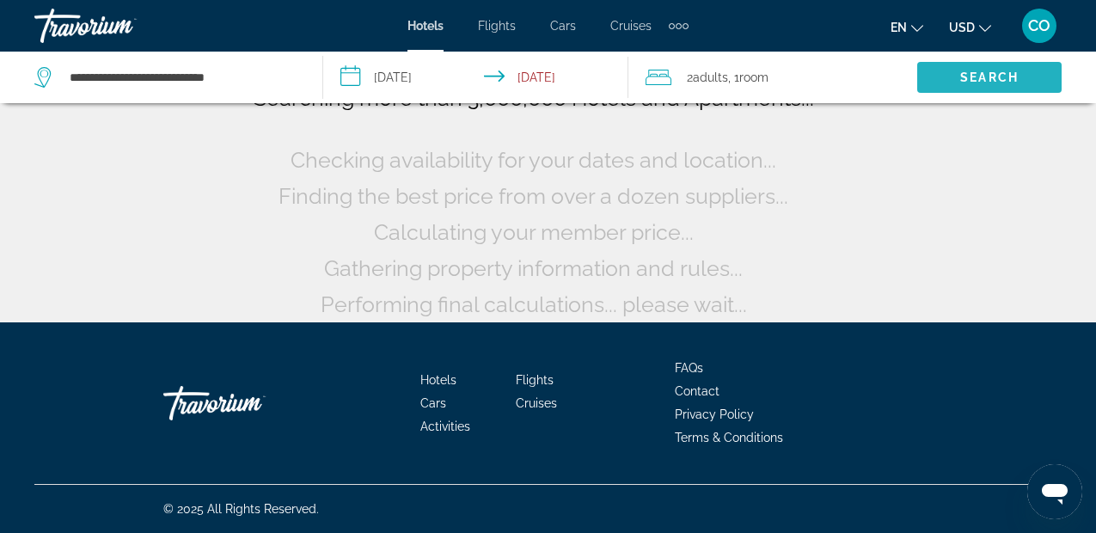
scroll to position [161, 0]
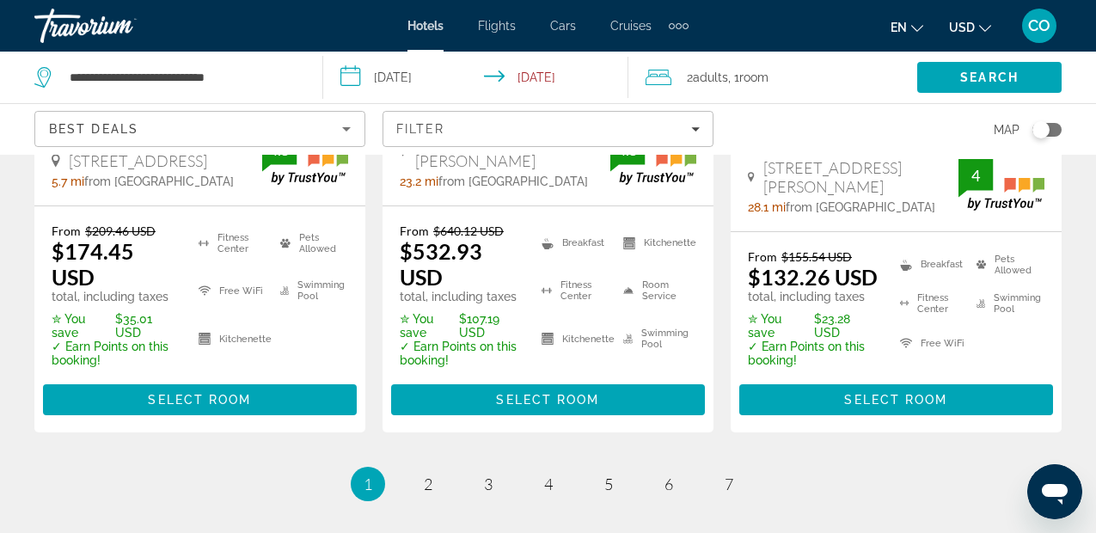
scroll to position [2625, 0]
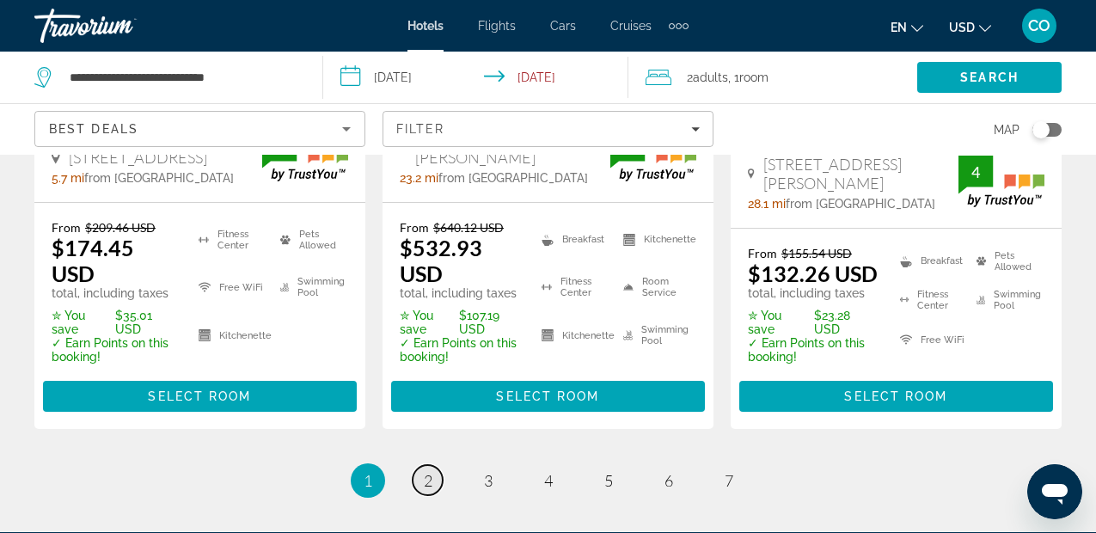
click at [422, 465] on link "page 2" at bounding box center [428, 480] width 30 height 30
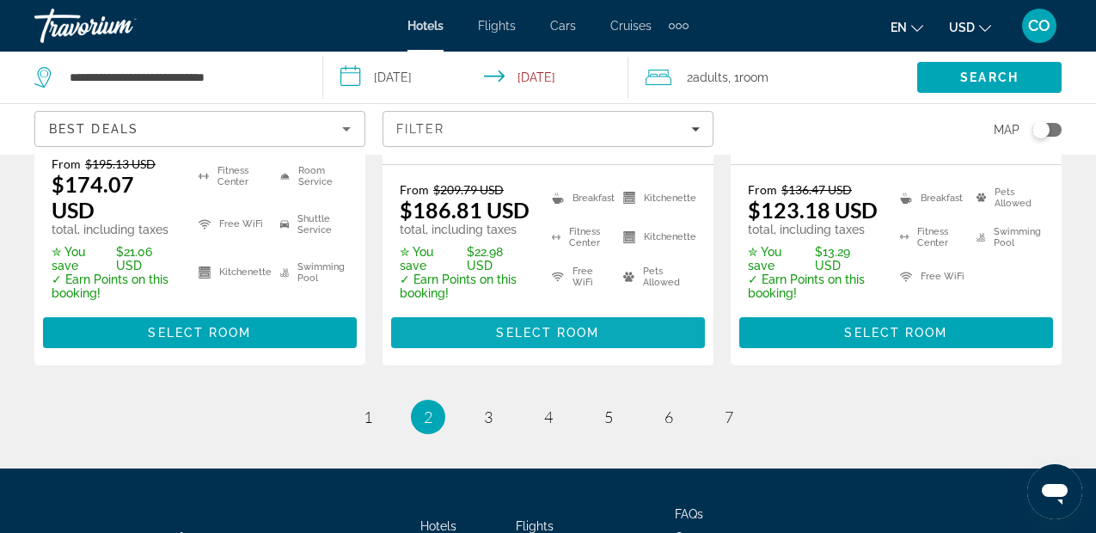
scroll to position [2763, 0]
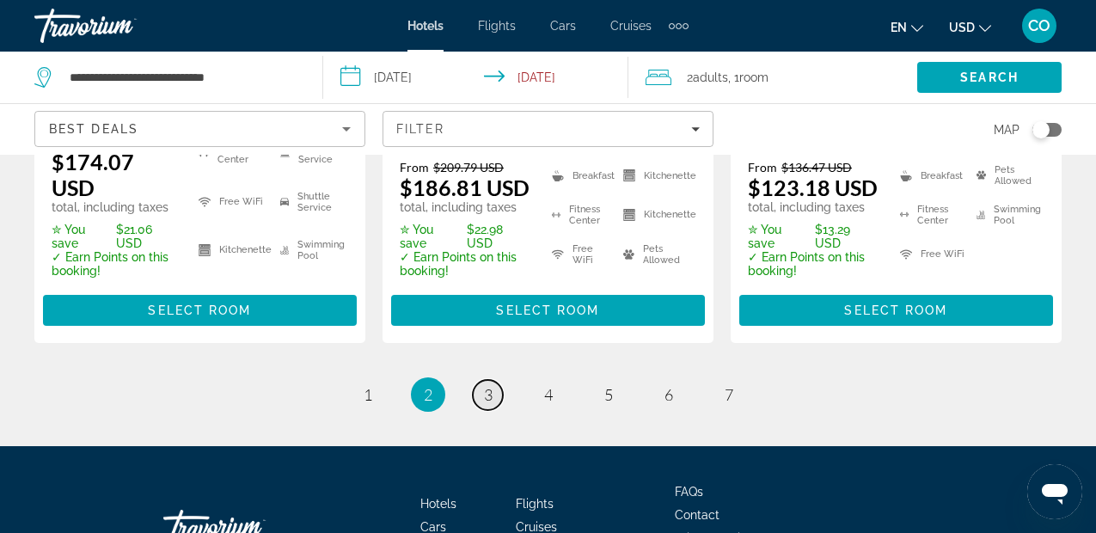
click at [495, 380] on link "page 3" at bounding box center [488, 395] width 30 height 30
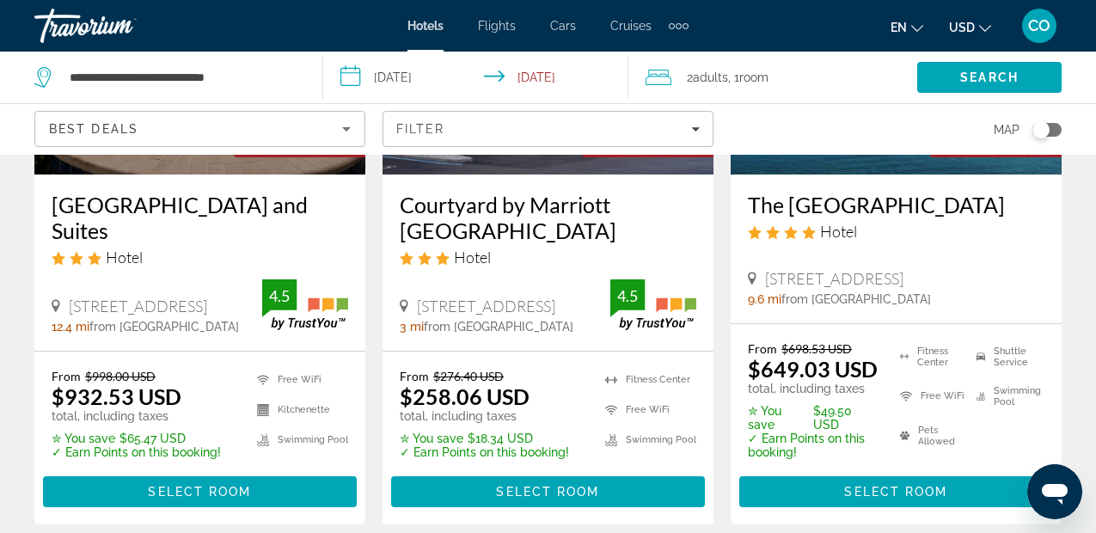
scroll to position [2539, 0]
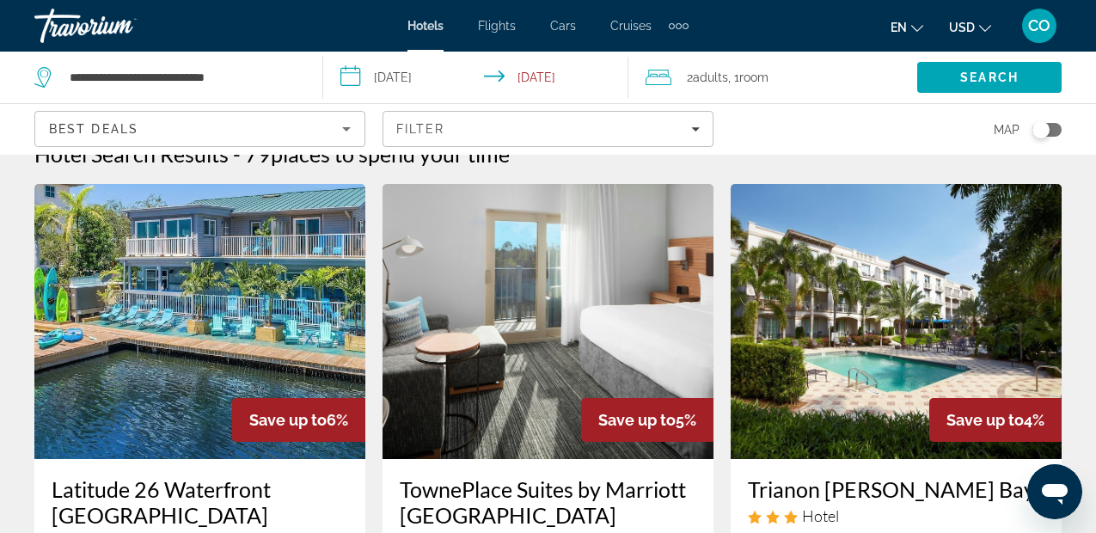
scroll to position [30, 0]
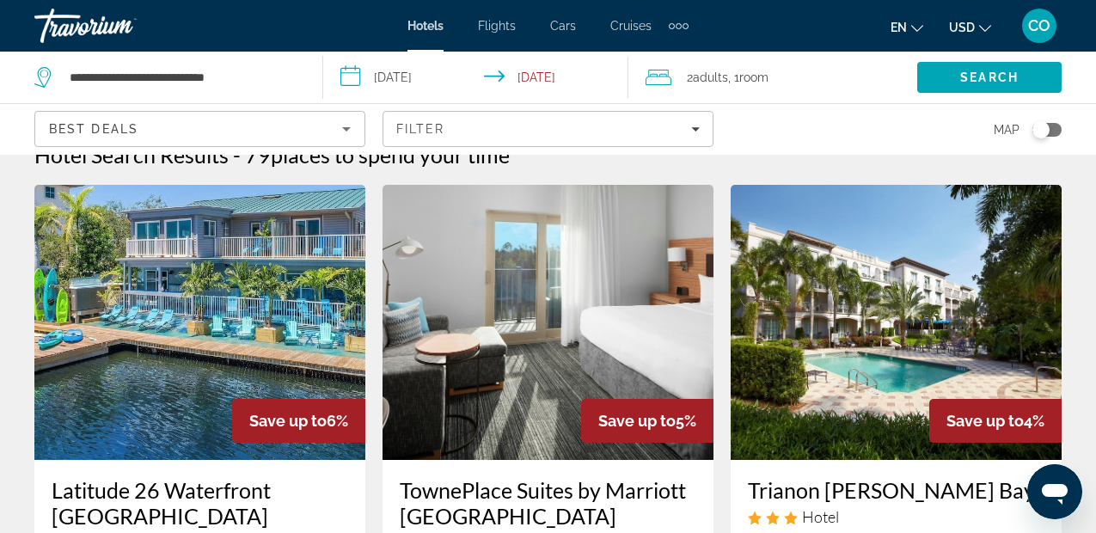
click at [547, 399] on img "Main content" at bounding box center [547, 322] width 331 height 275
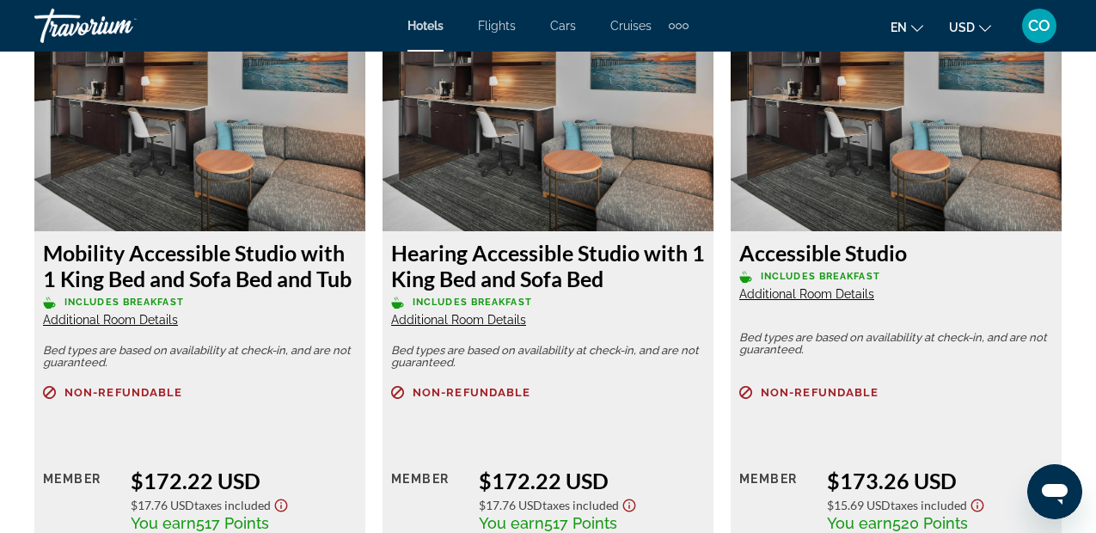
scroll to position [3344, 0]
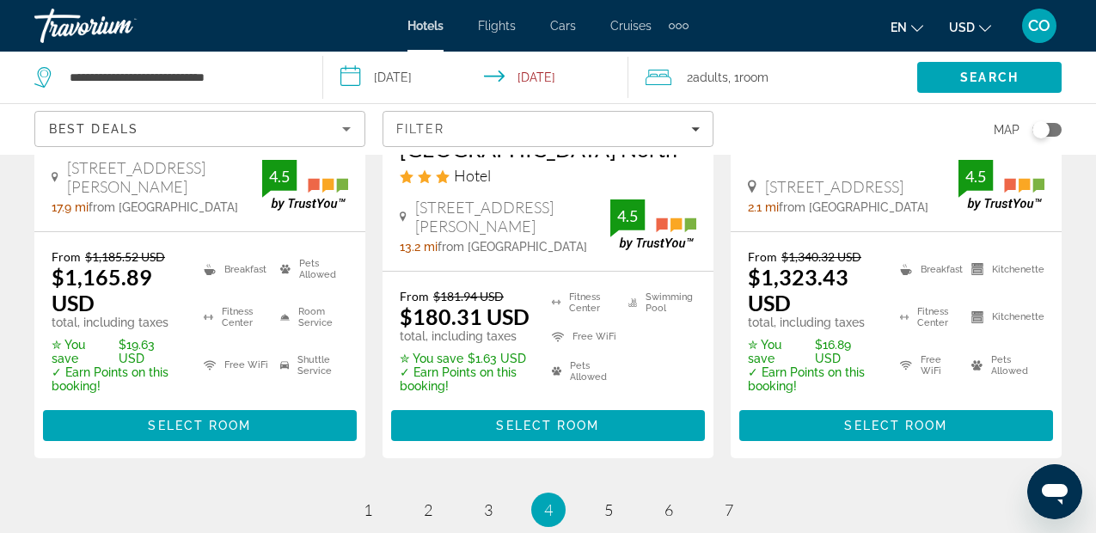
scroll to position [2623, 0]
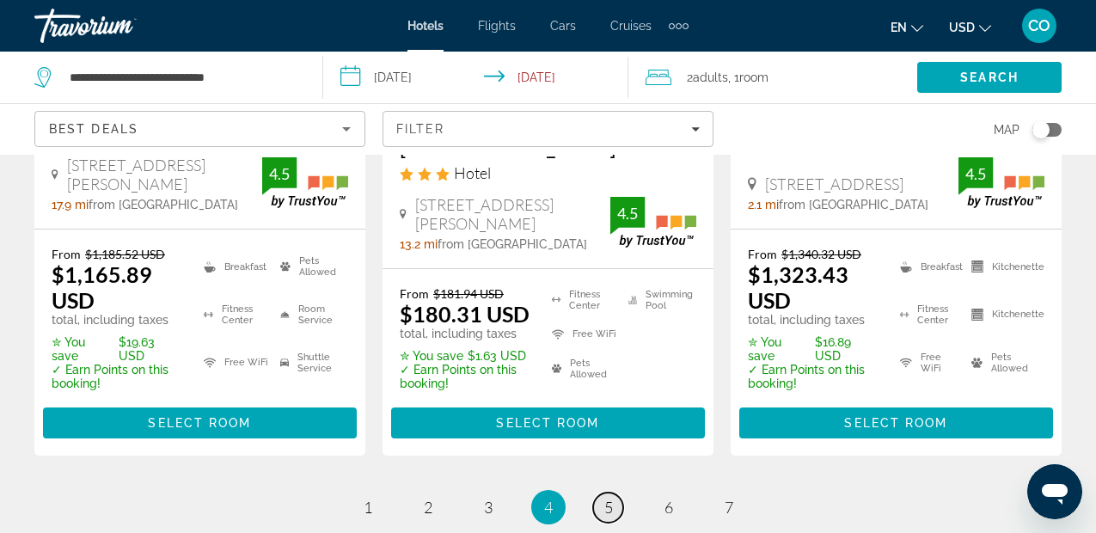
click at [608, 498] on span "5" at bounding box center [608, 507] width 9 height 19
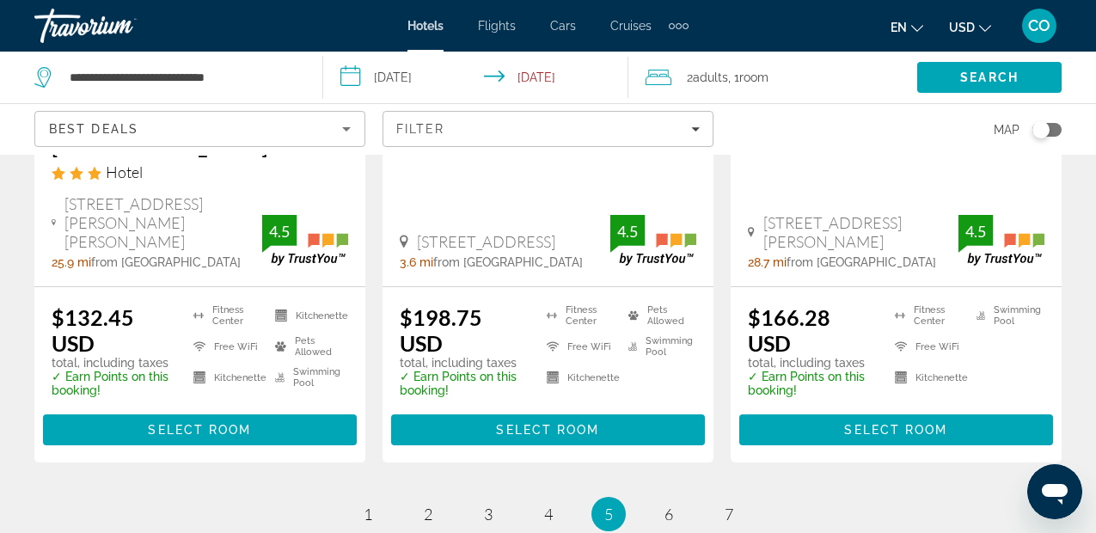
scroll to position [2523, 0]
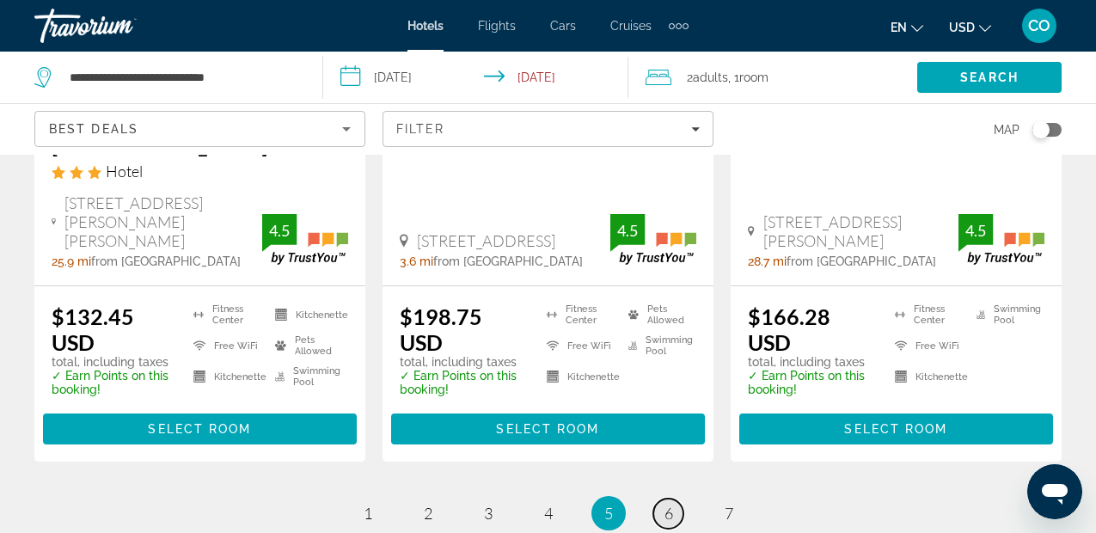
click at [666, 504] on span "6" at bounding box center [668, 513] width 9 height 19
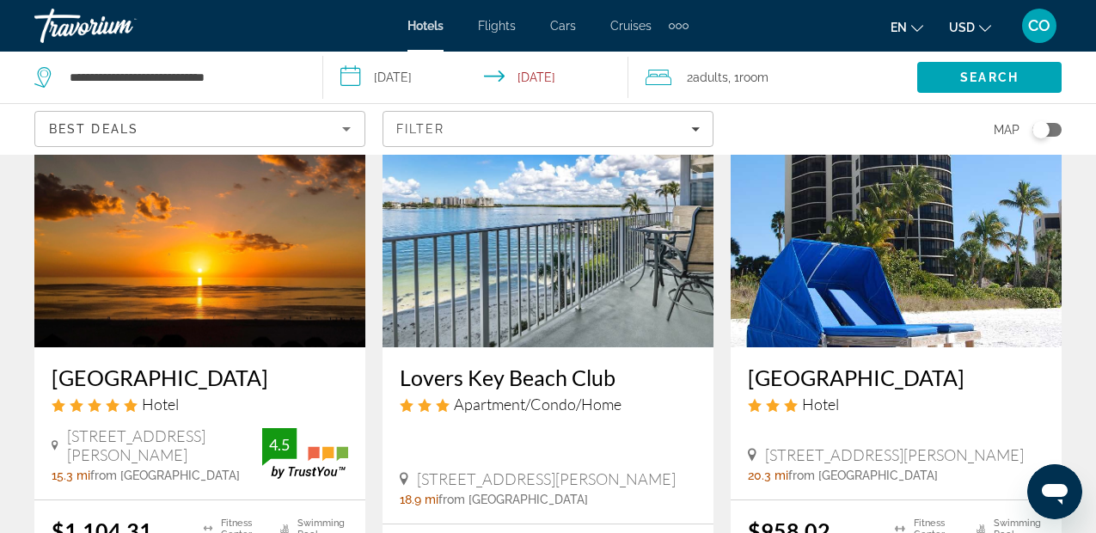
scroll to position [2234, 0]
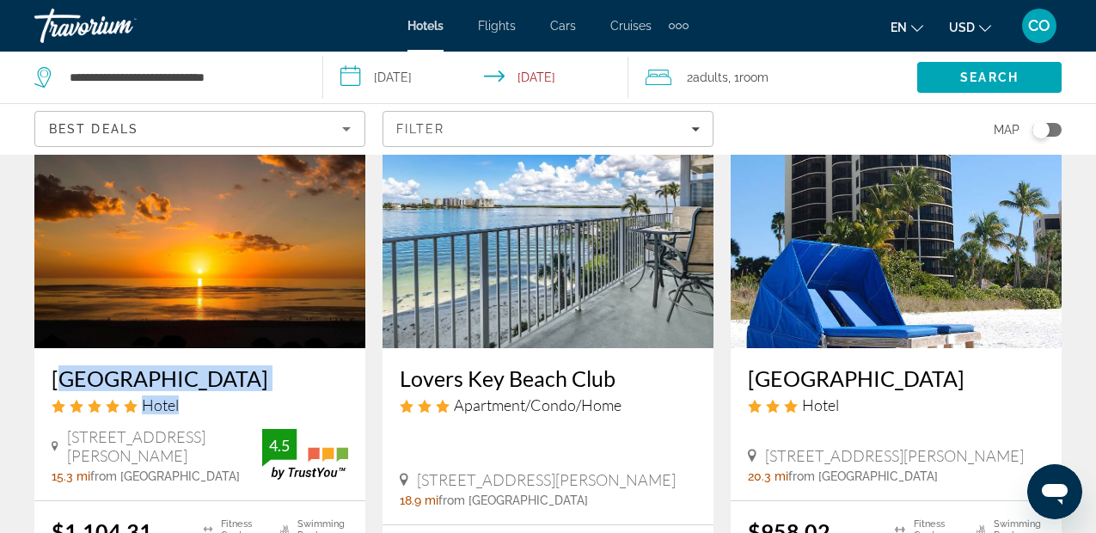
drag, startPoint x: 53, startPoint y: 277, endPoint x: 189, endPoint y: 321, distance: 142.7
drag, startPoint x: 203, startPoint y: 306, endPoint x: 68, endPoint y: 276, distance: 138.3
drag, startPoint x: 51, startPoint y: 267, endPoint x: 213, endPoint y: 317, distance: 169.9
click at [213, 348] on div "[GEOGRAPHIC_DATA] Hotel [STREET_ADDRESS][PERSON_NAME] 15.3 mi from [GEOGRAPHIC_…" at bounding box center [199, 424] width 331 height 152
click at [208, 365] on h3 "[GEOGRAPHIC_DATA]" at bounding box center [200, 378] width 297 height 26
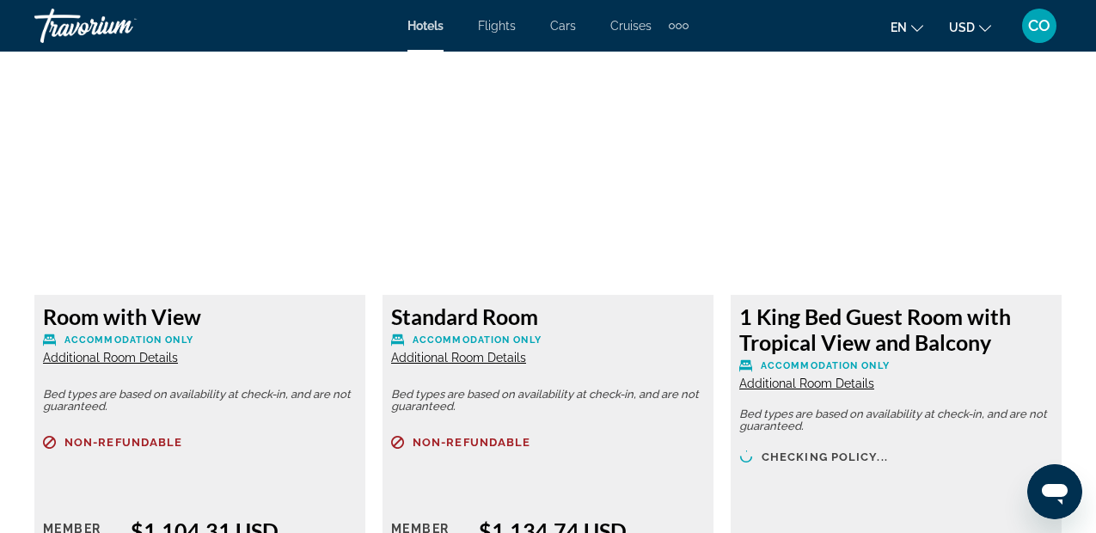
scroll to position [2613, 0]
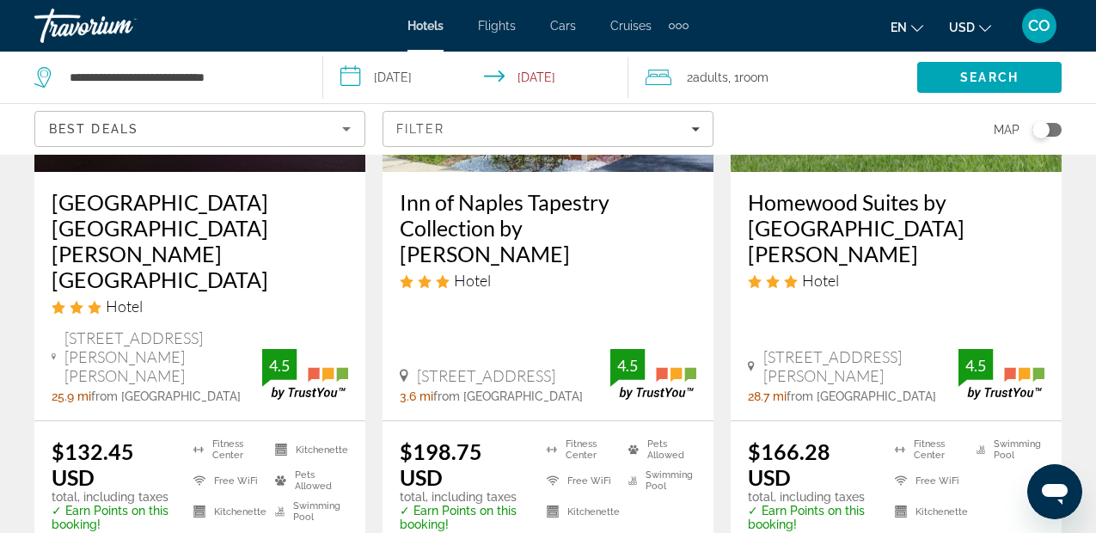
scroll to position [2622, 0]
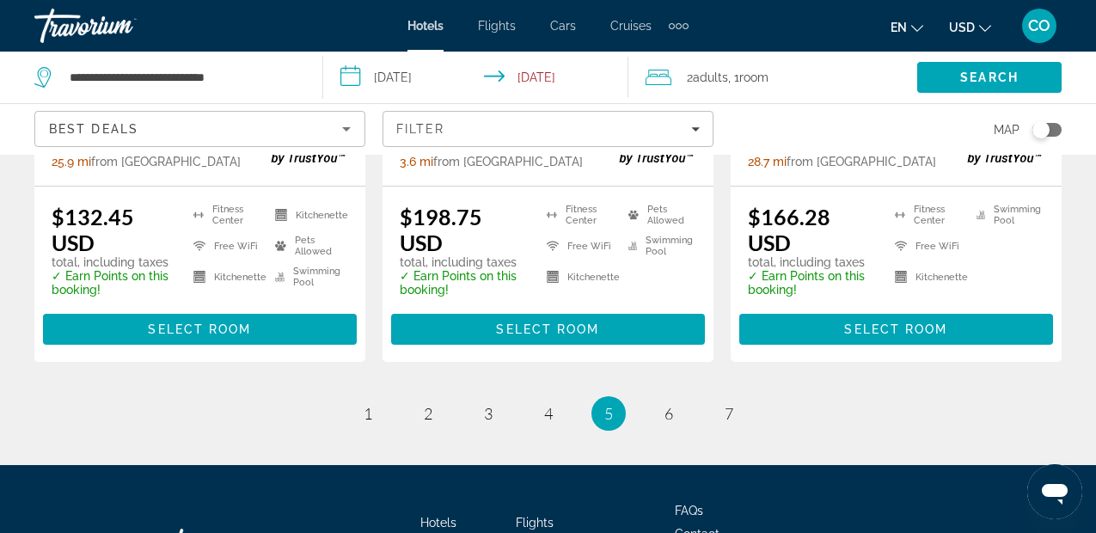
drag, startPoint x: 572, startPoint y: 173, endPoint x: 396, endPoint y: 325, distance: 232.1
click at [304, 64] on div "**********" at bounding box center [169, 78] width 271 height 52
click at [263, 71] on input "**********" at bounding box center [182, 77] width 229 height 26
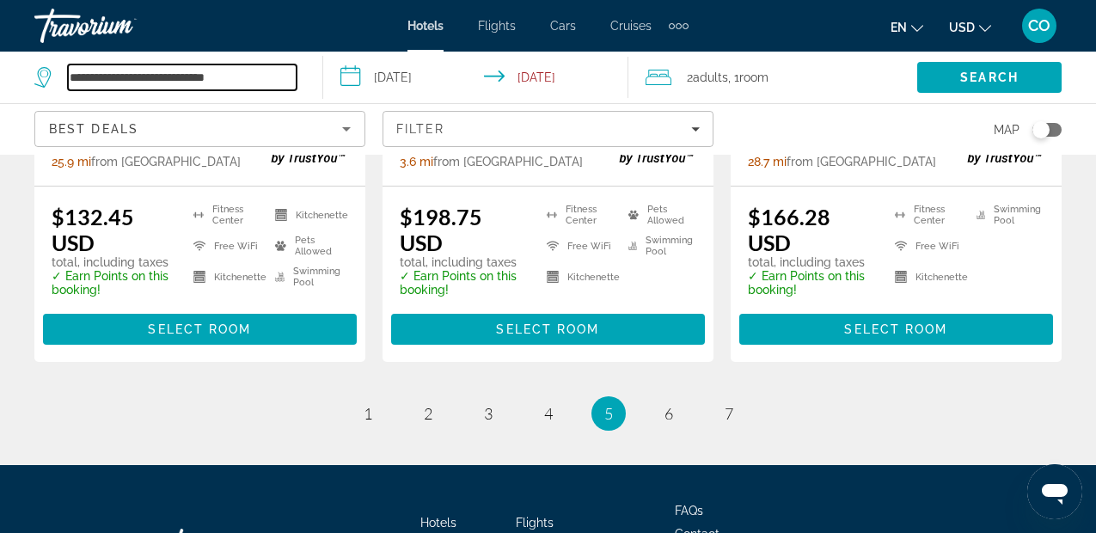
click at [263, 71] on input "**********" at bounding box center [182, 77] width 229 height 26
click at [1044, 129] on div "Toggle map" at bounding box center [1040, 129] width 17 height 17
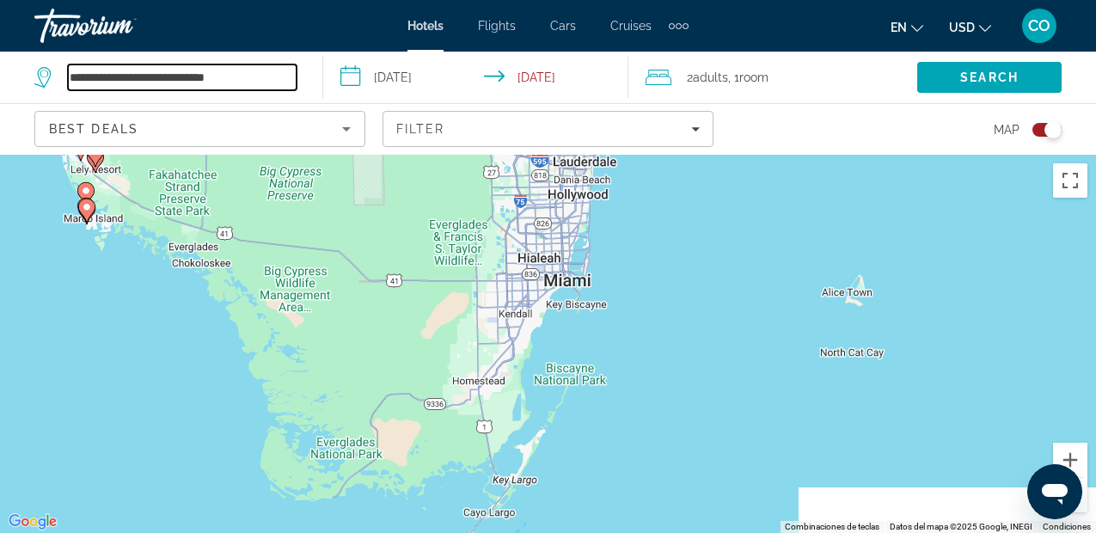
drag, startPoint x: 729, startPoint y: 266, endPoint x: 269, endPoint y: 29, distance: 517.4
click at [269, 29] on div "**********" at bounding box center [548, 266] width 1096 height 533
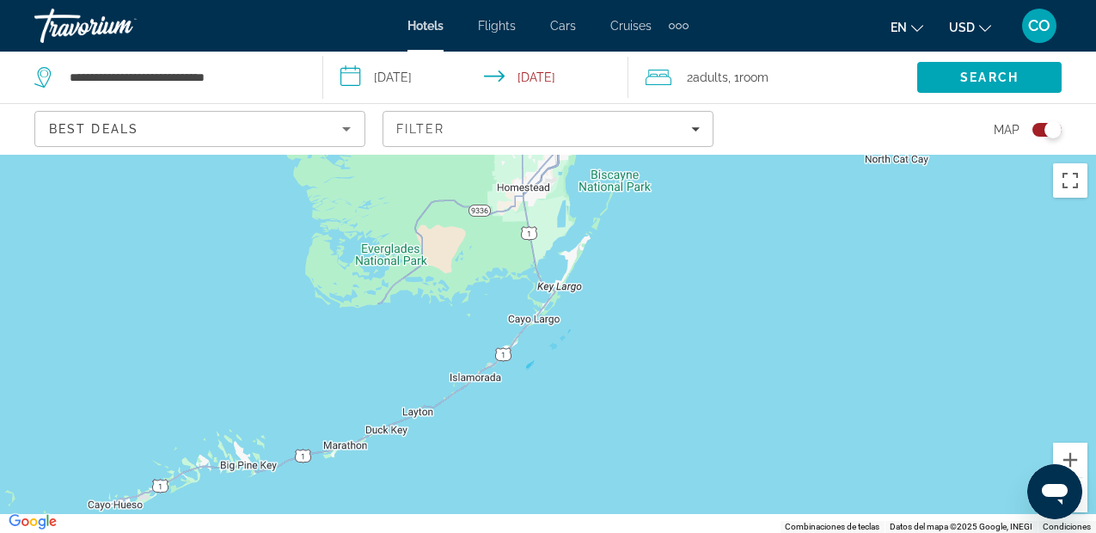
drag, startPoint x: 529, startPoint y: 480, endPoint x: 575, endPoint y: 280, distance: 204.7
click at [575, 280] on div "Para activar la función de arrastrar con el teclado, presiona Alt + Intro. Una …" at bounding box center [548, 344] width 1096 height 378
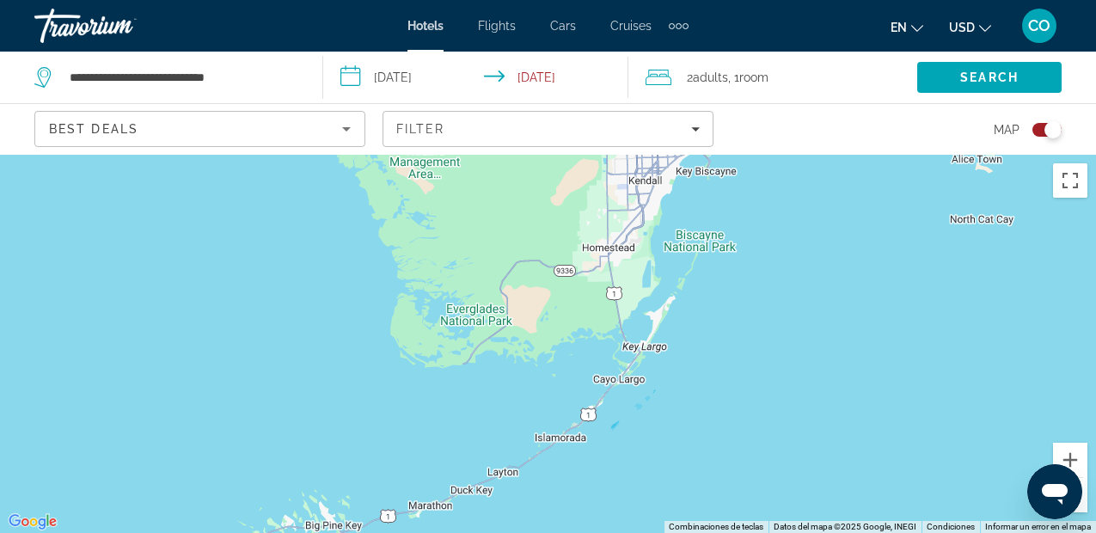
drag, startPoint x: 575, startPoint y: 280, endPoint x: 666, endPoint y: 347, distance: 113.1
click at [666, 347] on div "Main content" at bounding box center [548, 344] width 1096 height 378
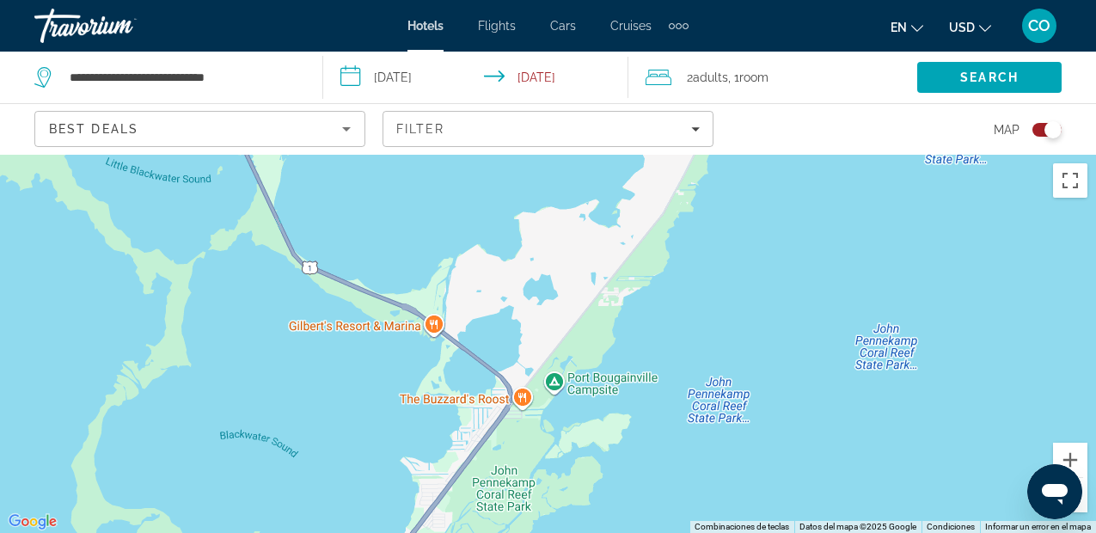
drag, startPoint x: 668, startPoint y: 355, endPoint x: 957, endPoint y: 326, distance: 290.3
click at [957, 326] on div "Main content" at bounding box center [548, 344] width 1096 height 378
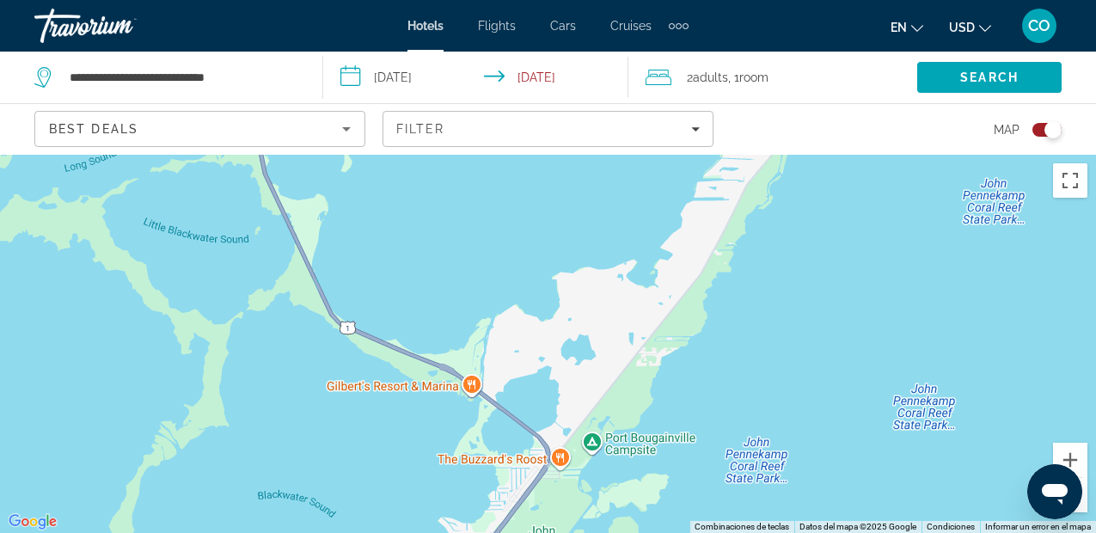
drag, startPoint x: 722, startPoint y: 360, endPoint x: 762, endPoint y: 424, distance: 75.3
click at [762, 424] on div "Main content" at bounding box center [548, 344] width 1096 height 378
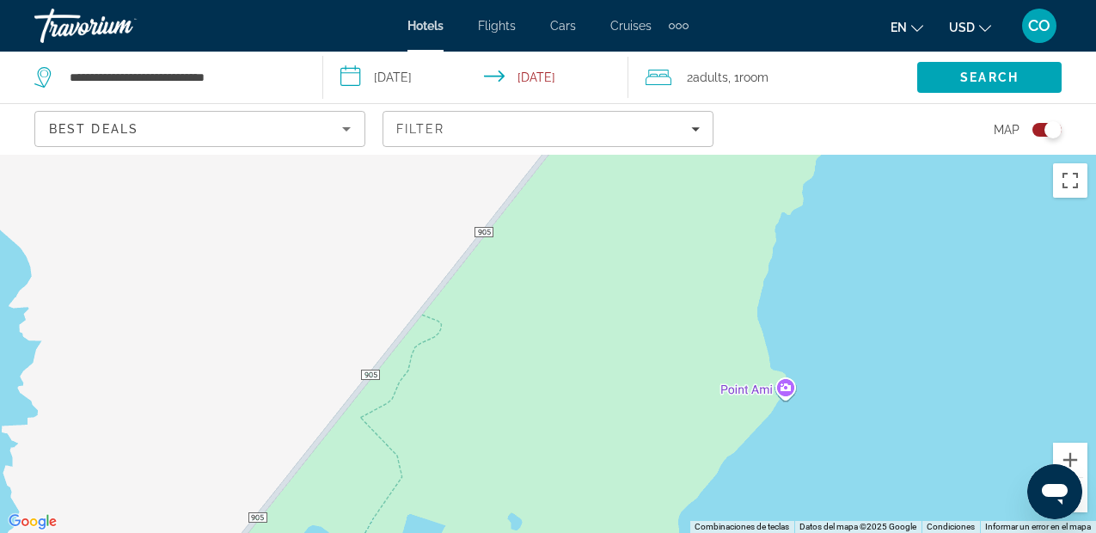
click at [783, 401] on div "Main content" at bounding box center [548, 344] width 1096 height 378
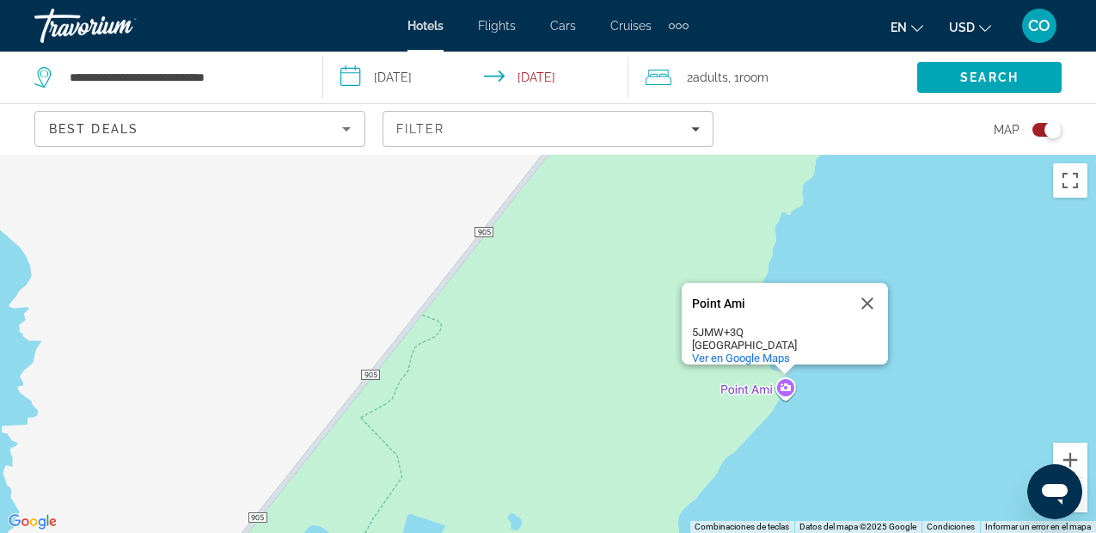
click at [676, 382] on div "Point Ami Point Ami 5JMW+[GEOGRAPHIC_DATA] Ver en Google Maps" at bounding box center [548, 344] width 1096 height 378
click at [858, 287] on button "Cerrar" at bounding box center [867, 303] width 41 height 41
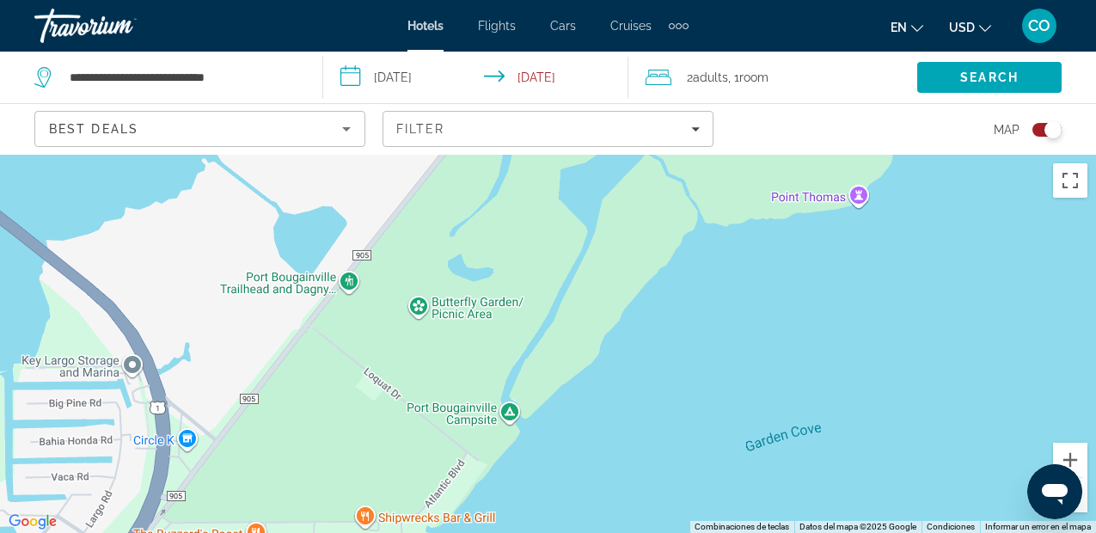
drag, startPoint x: 800, startPoint y: 330, endPoint x: 1022, endPoint y: -76, distance: 462.3
click at [1022, 0] on html "**********" at bounding box center [548, 266] width 1096 height 533
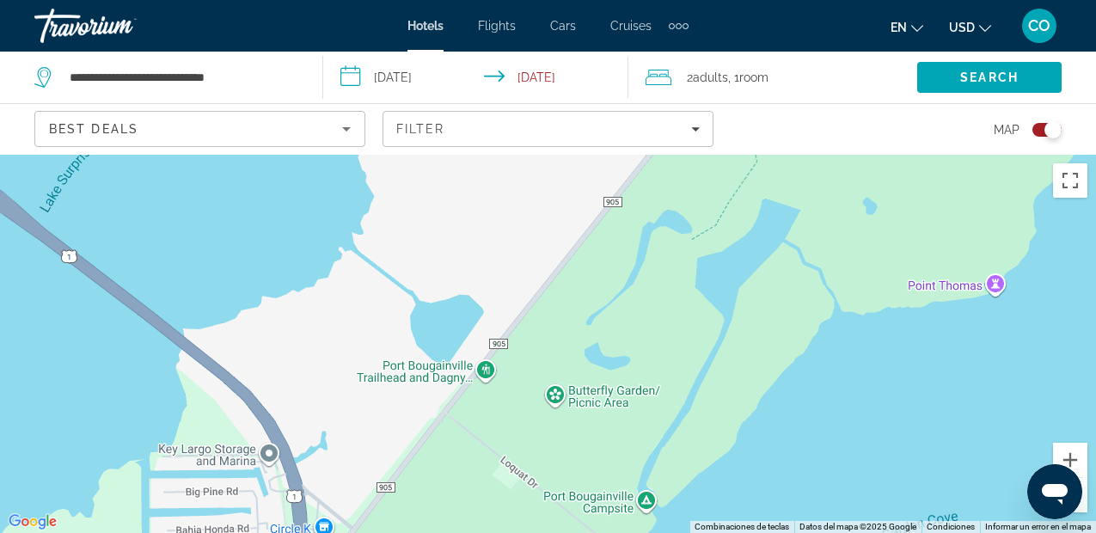
drag, startPoint x: 731, startPoint y: 182, endPoint x: 865, endPoint y: 273, distance: 162.1
click at [865, 273] on div "Main content" at bounding box center [548, 344] width 1096 height 378
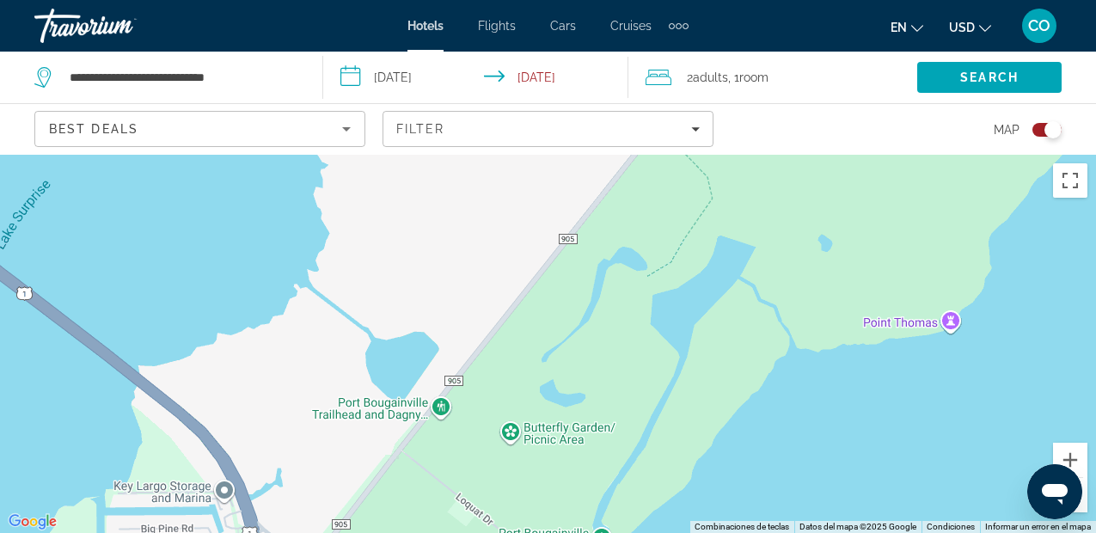
drag, startPoint x: 865, startPoint y: 273, endPoint x: 706, endPoint y: 298, distance: 160.9
click at [706, 298] on div "Main content" at bounding box center [548, 344] width 1096 height 378
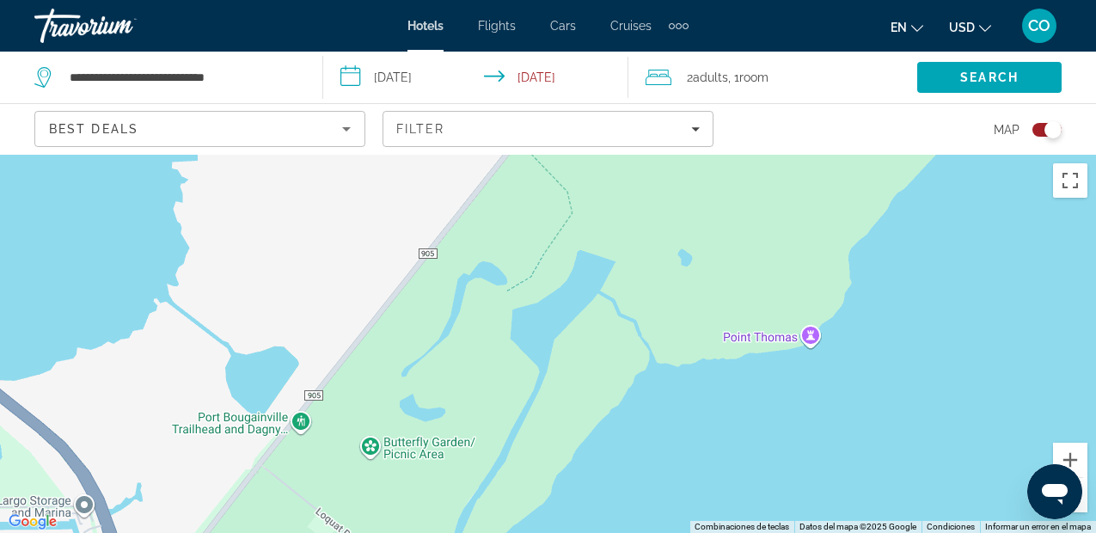
click at [1080, 515] on div "Main content" at bounding box center [548, 344] width 1096 height 378
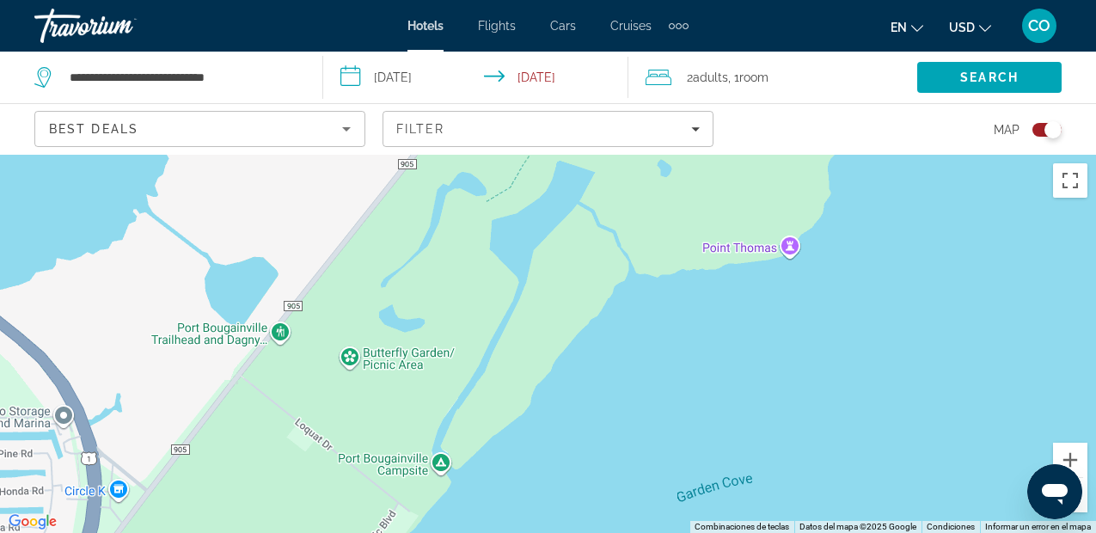
drag, startPoint x: 1080, startPoint y: 514, endPoint x: 1060, endPoint y: 422, distance: 94.3
click at [1060, 422] on div "Main content" at bounding box center [548, 344] width 1096 height 378
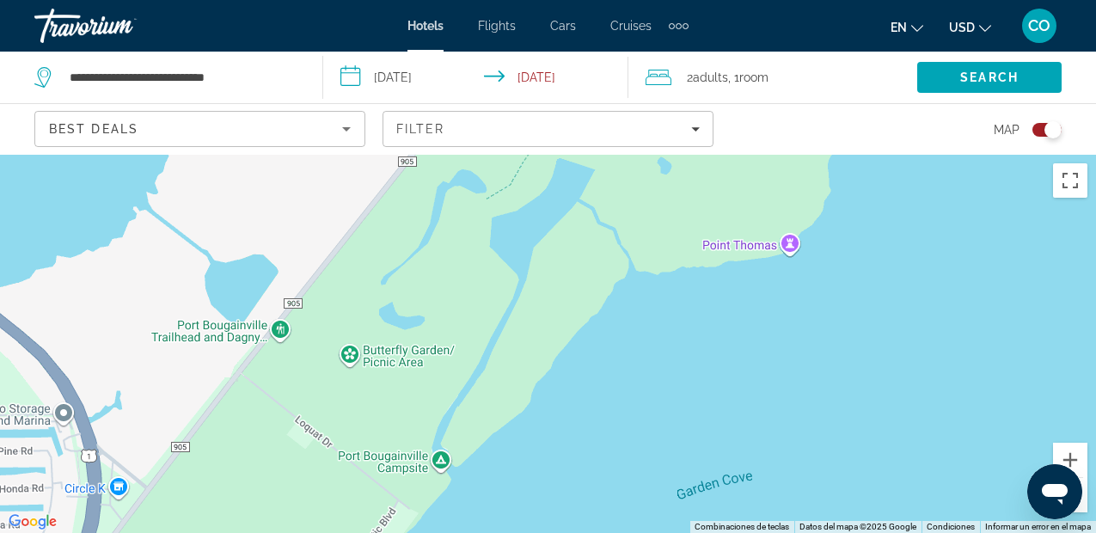
drag, startPoint x: 1055, startPoint y: 496, endPoint x: 1862, endPoint y: 957, distance: 929.3
click at [1027, 492] on html at bounding box center [1054, 491] width 55 height 55
click at [1070, 451] on button "Acercar" at bounding box center [1070, 460] width 34 height 34
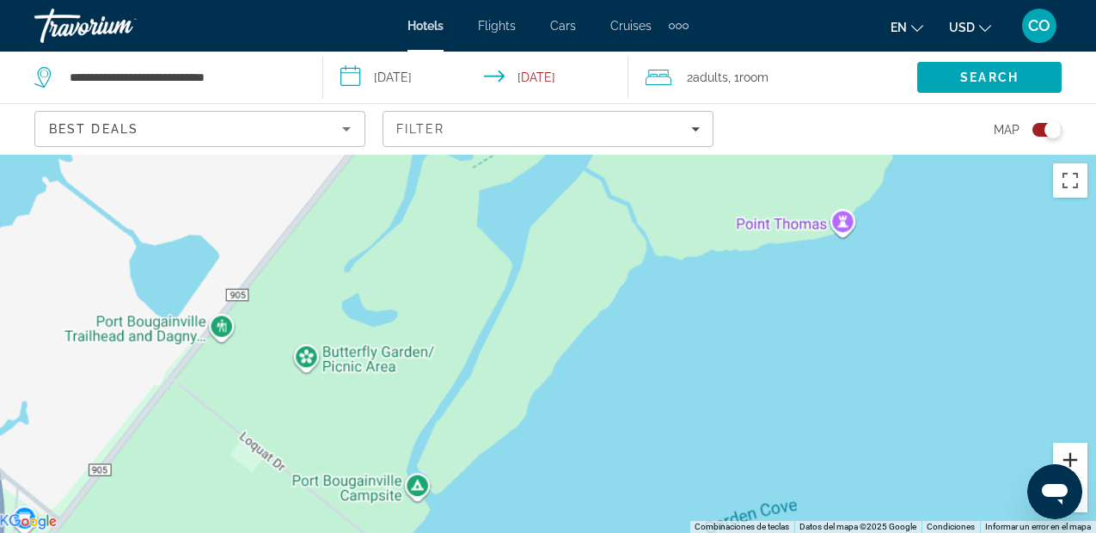
click at [1070, 451] on button "Acercar" at bounding box center [1070, 460] width 34 height 34
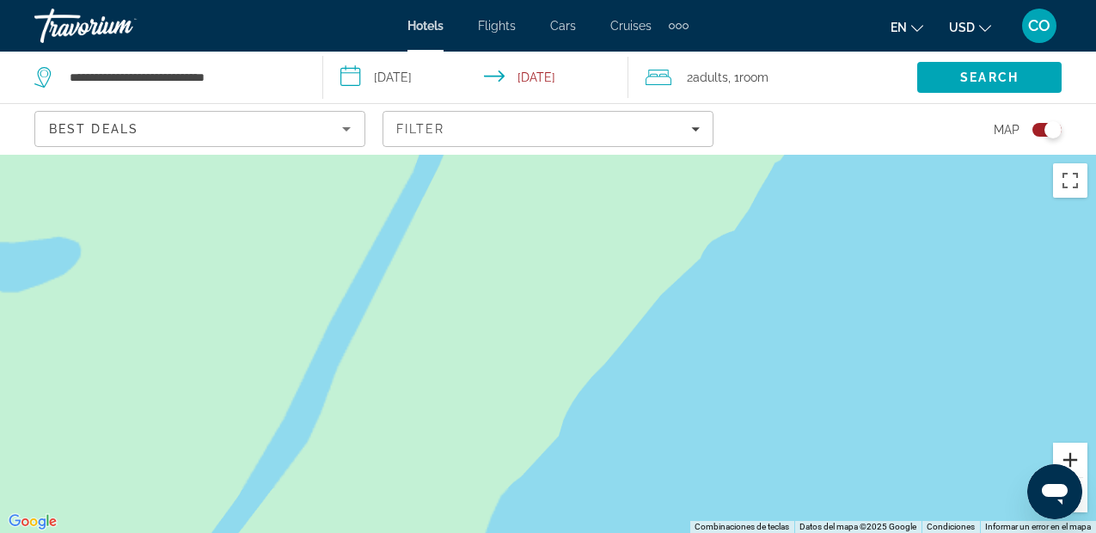
click at [1070, 451] on button "Acercar" at bounding box center [1070, 460] width 34 height 34
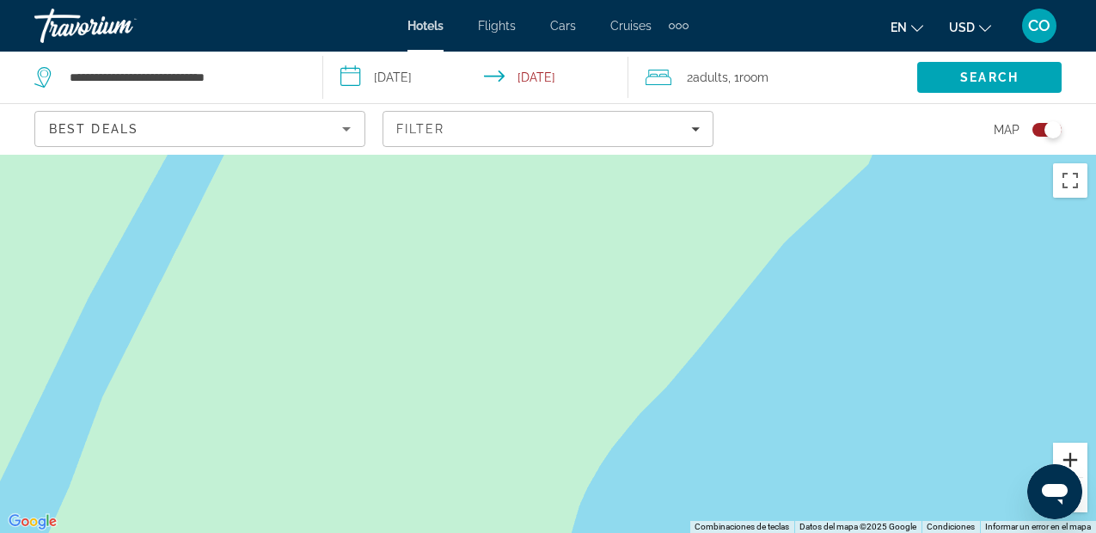
click at [1070, 451] on button "Acercar" at bounding box center [1070, 460] width 34 height 34
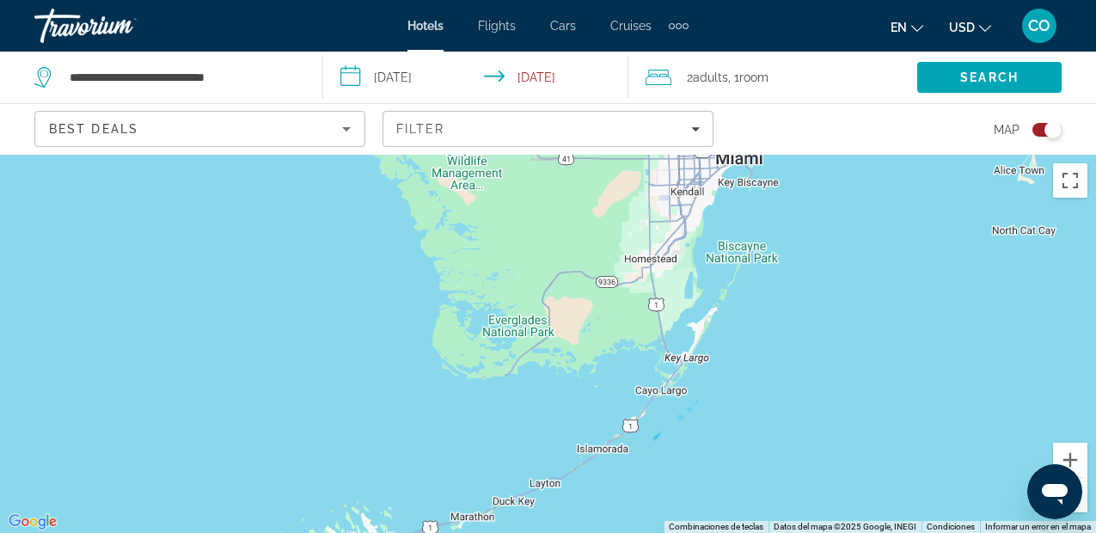
drag, startPoint x: 504, startPoint y: 249, endPoint x: 358, endPoint y: 70, distance: 230.3
click at [358, 155] on div "**********" at bounding box center [548, 421] width 1096 height 533
click at [260, 70] on input "**********" at bounding box center [182, 77] width 229 height 26
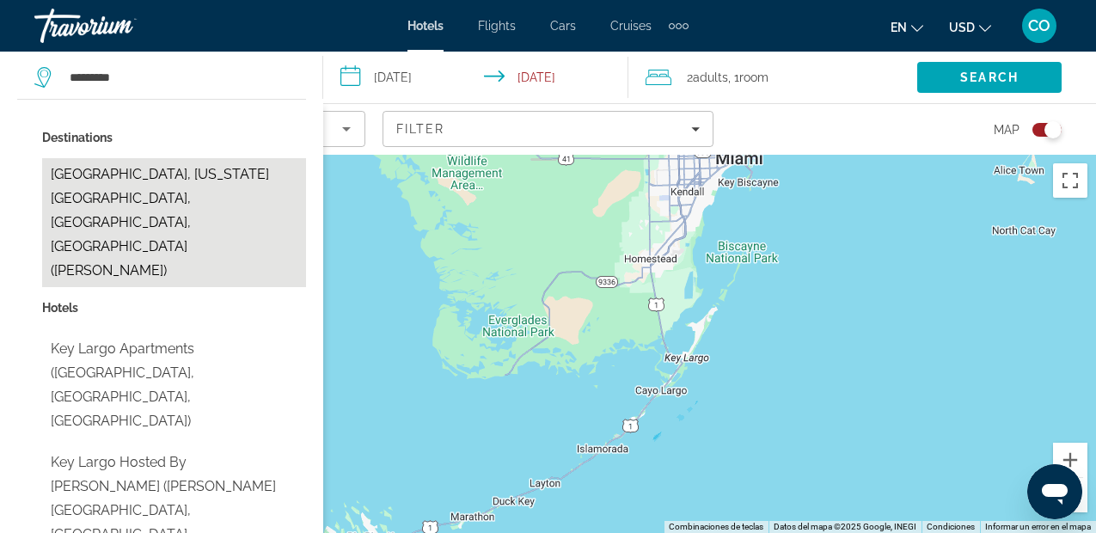
click at [223, 192] on button "[GEOGRAPHIC_DATA], [US_STATE][GEOGRAPHIC_DATA], [GEOGRAPHIC_DATA], [GEOGRAPHIC_…" at bounding box center [174, 222] width 264 height 129
type input "**********"
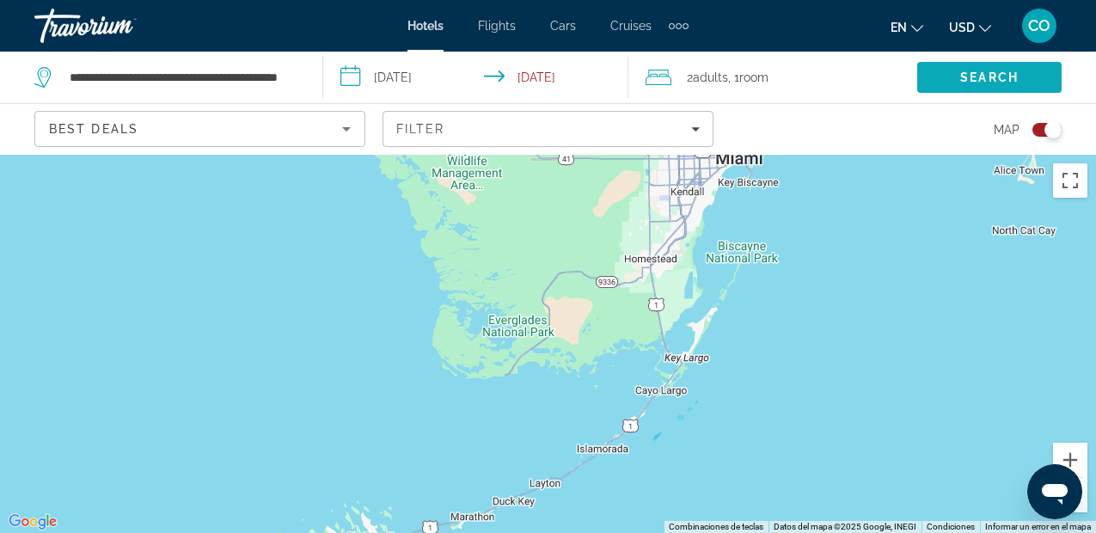
click at [970, 82] on span "Search" at bounding box center [989, 77] width 58 height 14
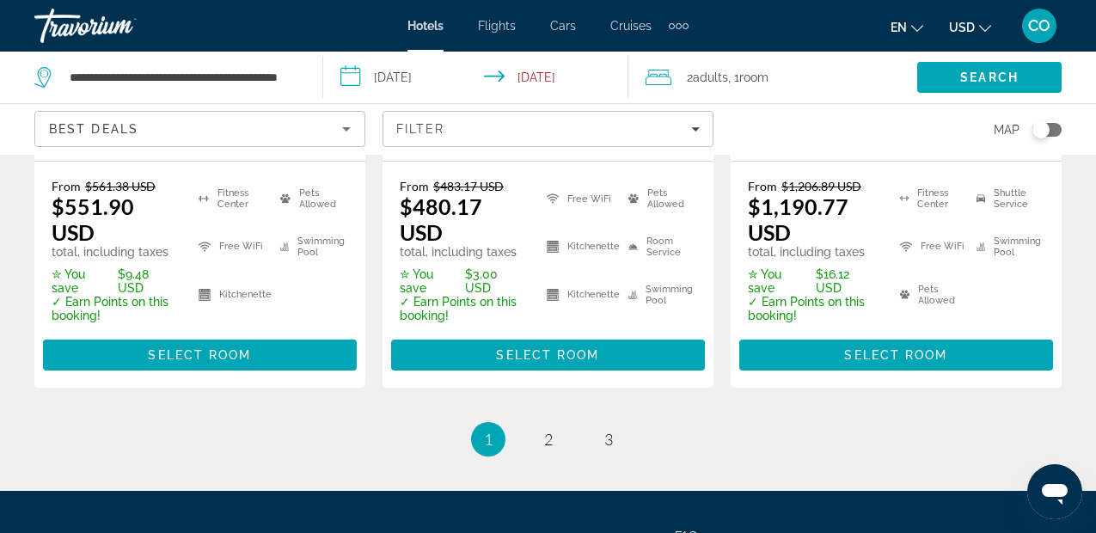
scroll to position [2666, 0]
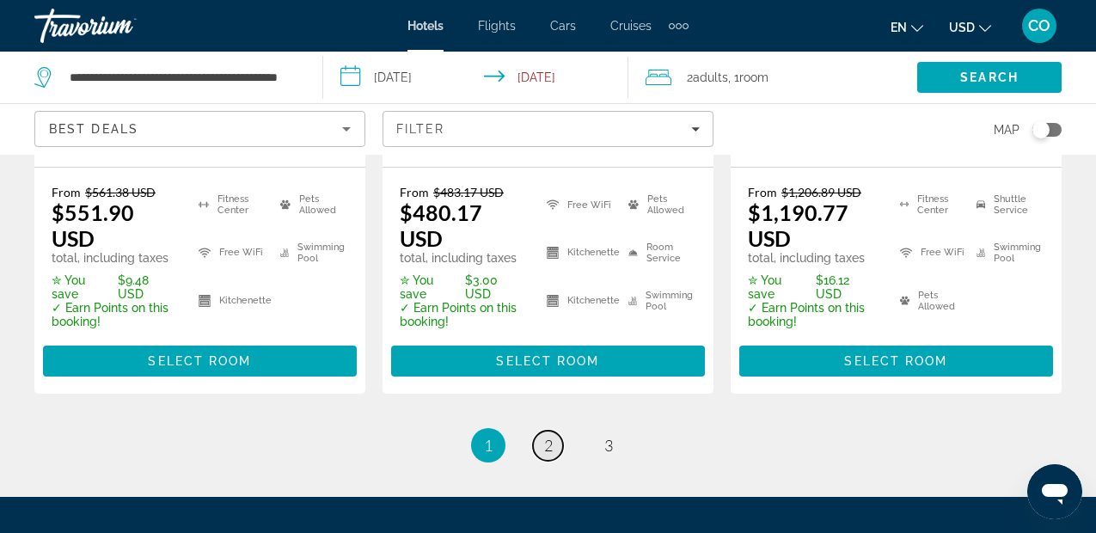
click at [562, 431] on link "page 2" at bounding box center [548, 446] width 30 height 30
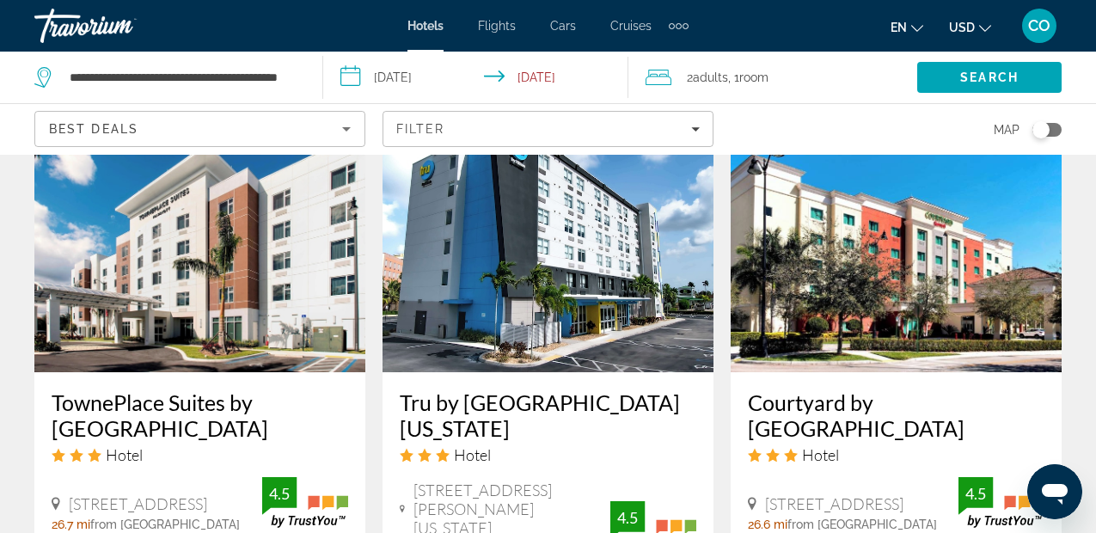
scroll to position [2526, 0]
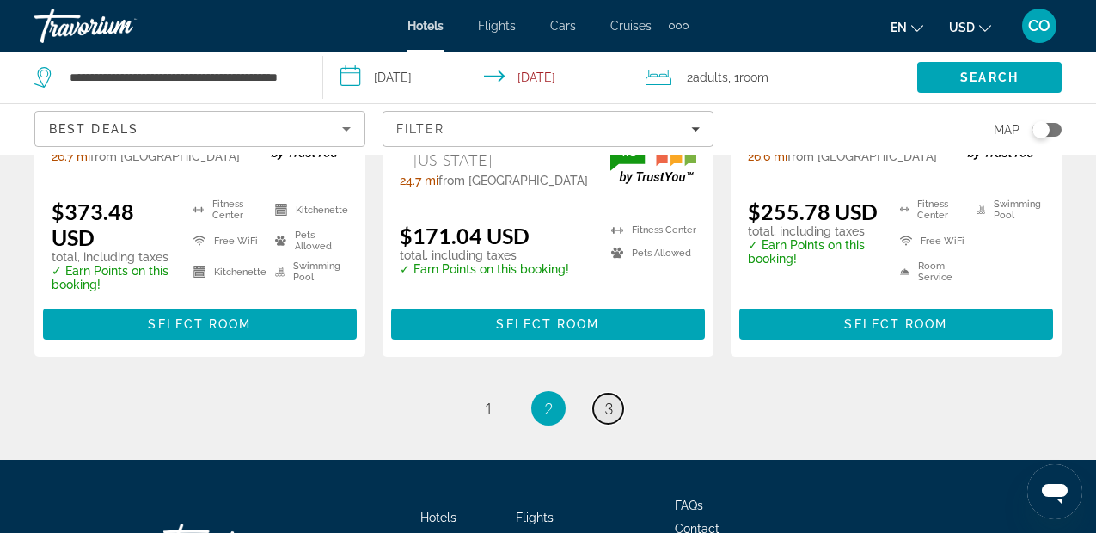
click at [620, 418] on link "page 3" at bounding box center [608, 409] width 30 height 30
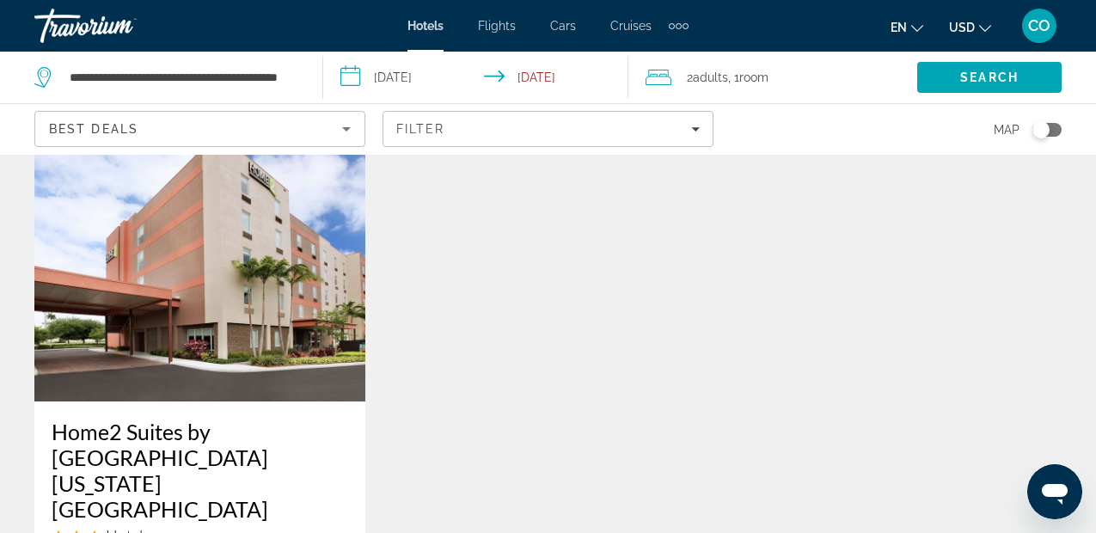
scroll to position [87, 0]
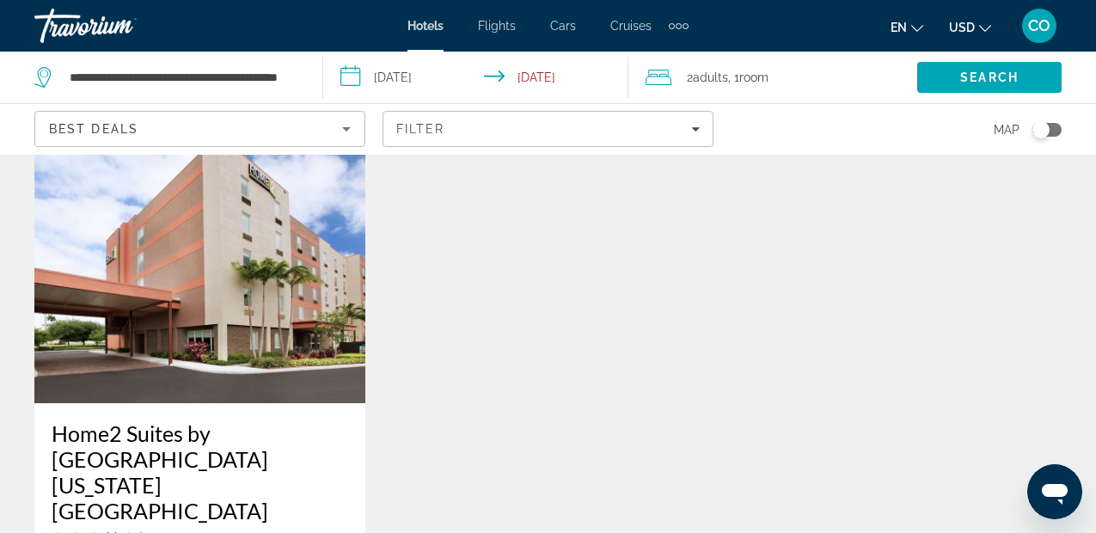
click at [348, 251] on img "Main content" at bounding box center [199, 265] width 331 height 275
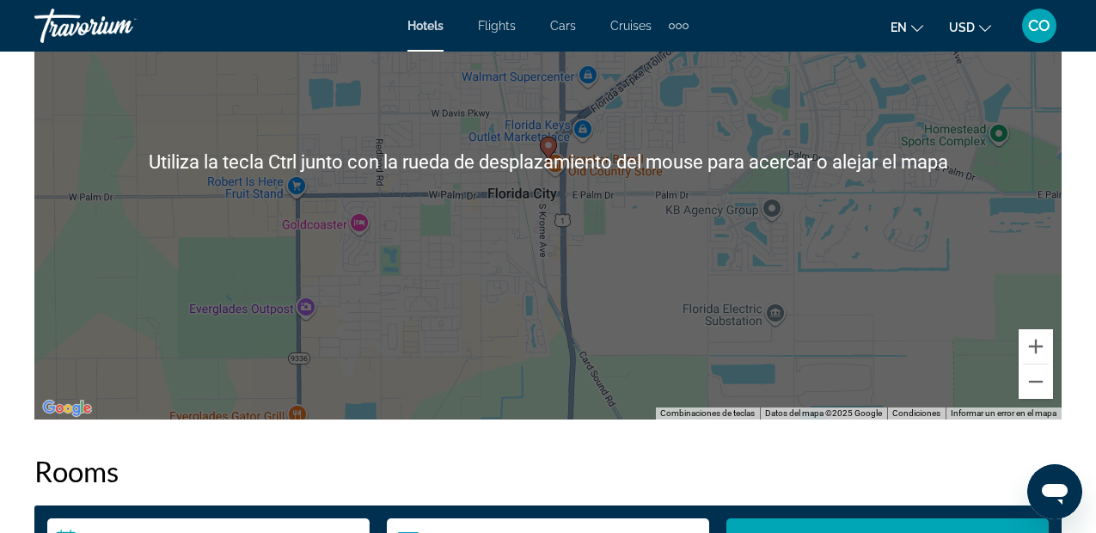
scroll to position [2127, 0]
